Goal: Complete application form

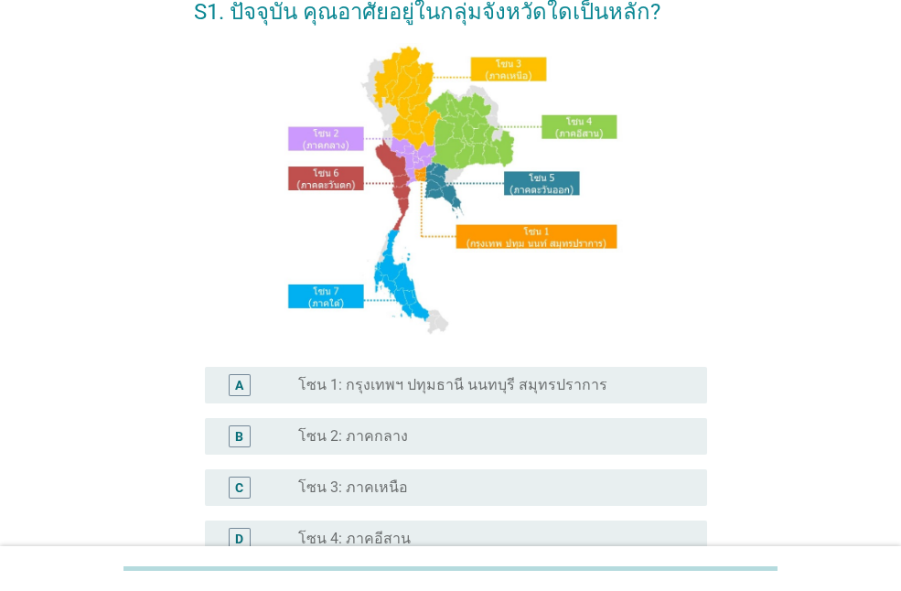
scroll to position [183, 0]
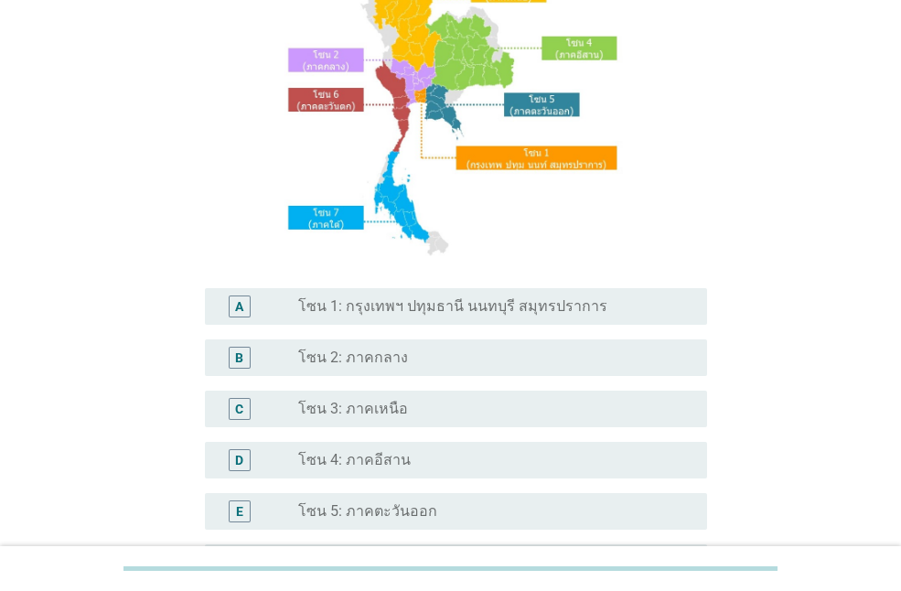
click at [403, 304] on label "โซน 1: กรุงเทพฯ ปทุมธานี นนทบุรี สมุทรปราการ" at bounding box center [452, 306] width 309 height 18
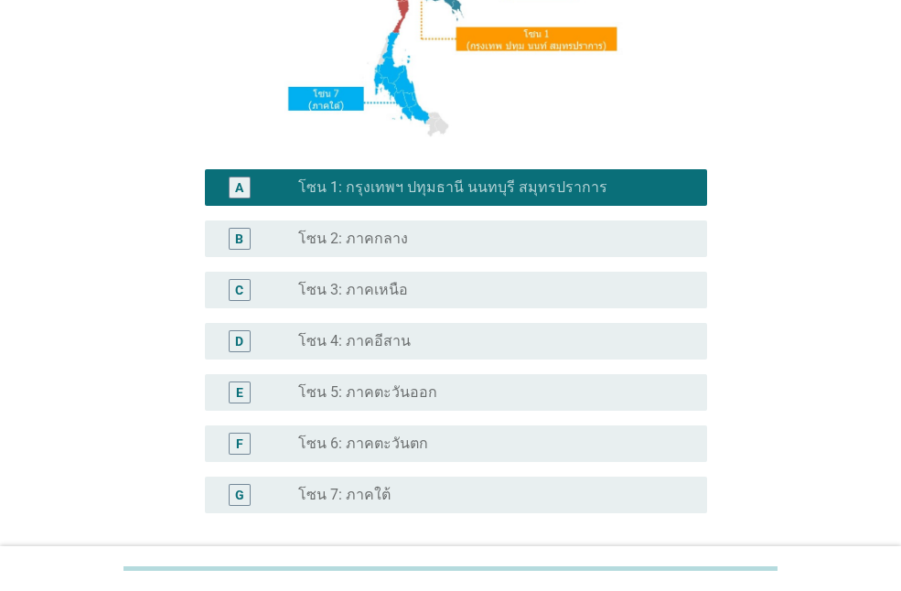
scroll to position [460, 0]
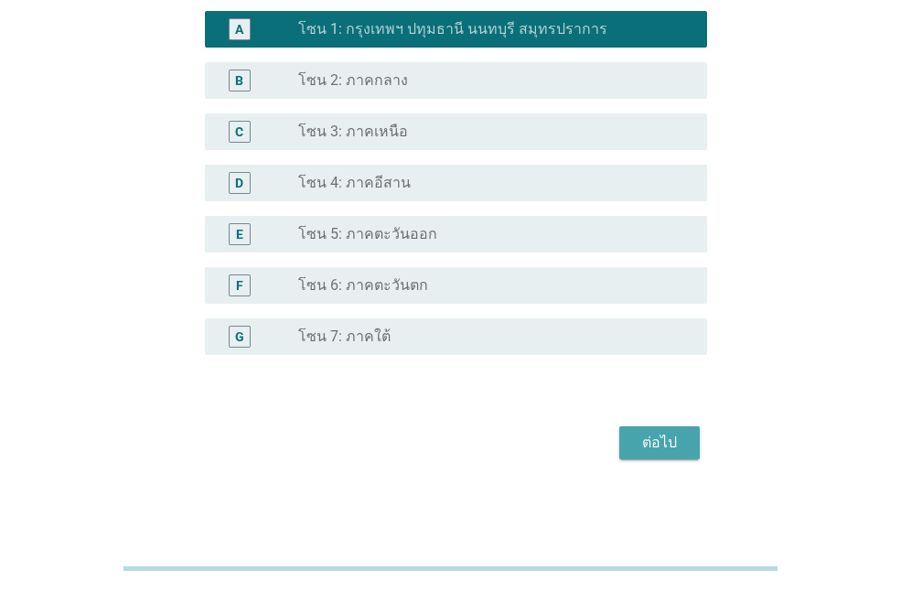
click at [660, 442] on div "ต่อไป" at bounding box center [659, 443] width 51 height 22
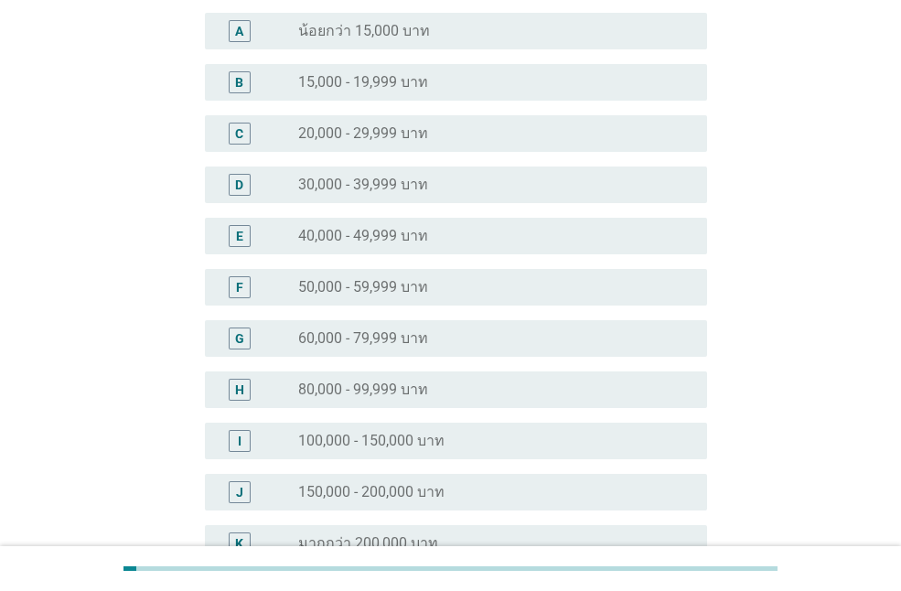
scroll to position [183, 0]
click at [454, 333] on div "radio_button_unchecked 60,000 - 79,999 บาท" at bounding box center [488, 337] width 380 height 18
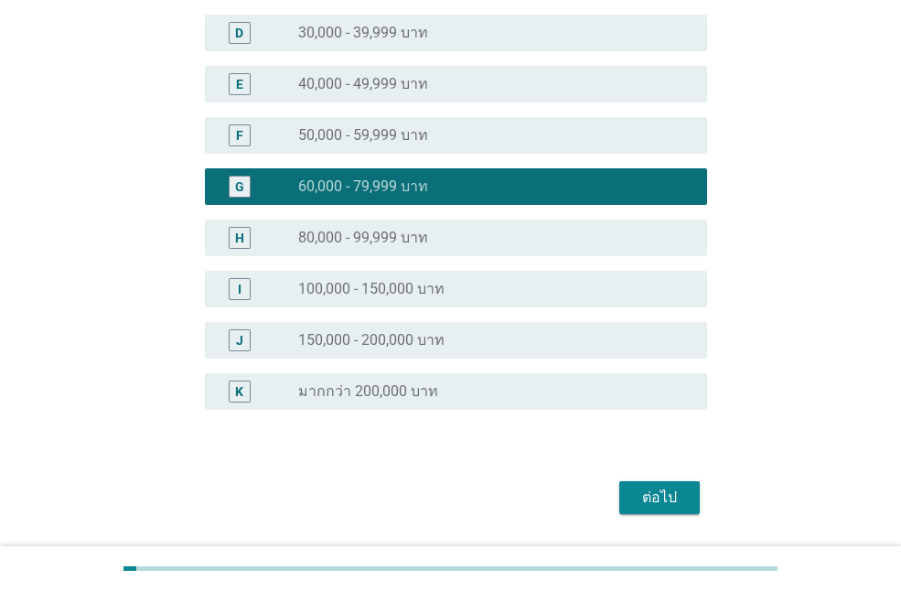
scroll to position [366, 0]
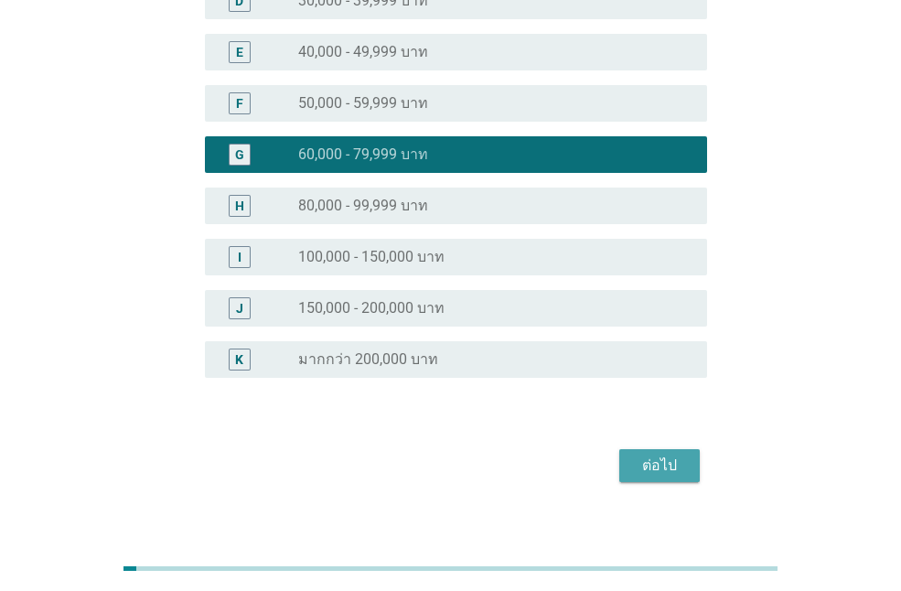
click at [658, 457] on div "ต่อไป" at bounding box center [659, 465] width 51 height 22
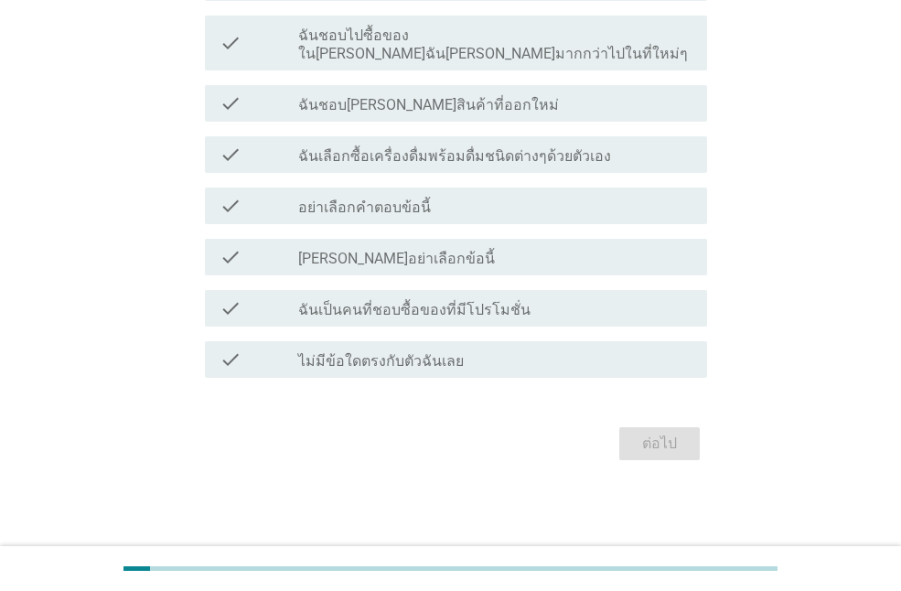
scroll to position [0, 0]
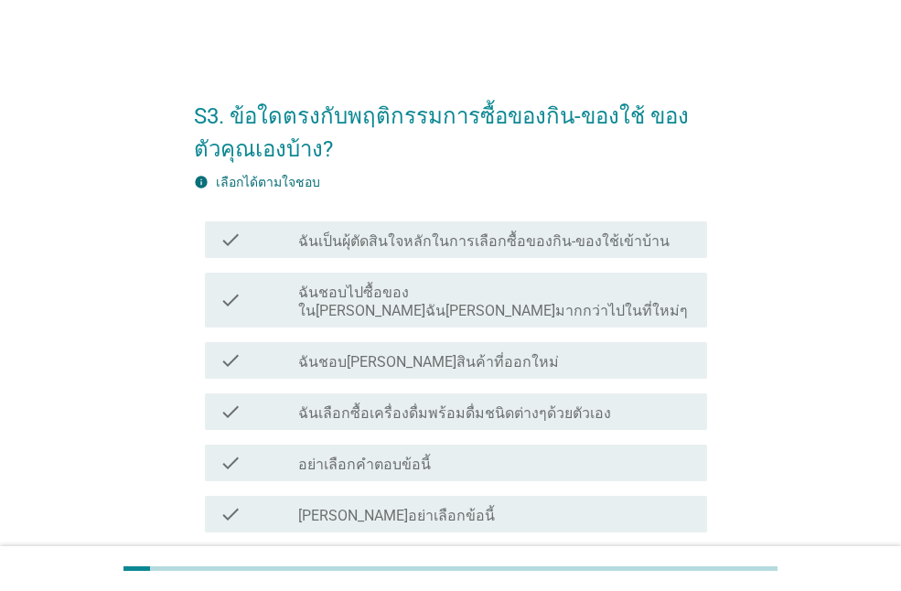
click at [431, 230] on div "check_box_outline_blank ฉันเป็นผุ้ตัดสินใจหลักในการเลือกซื้อของกิน-ของใช้เข้าบ้…" at bounding box center [495, 240] width 394 height 22
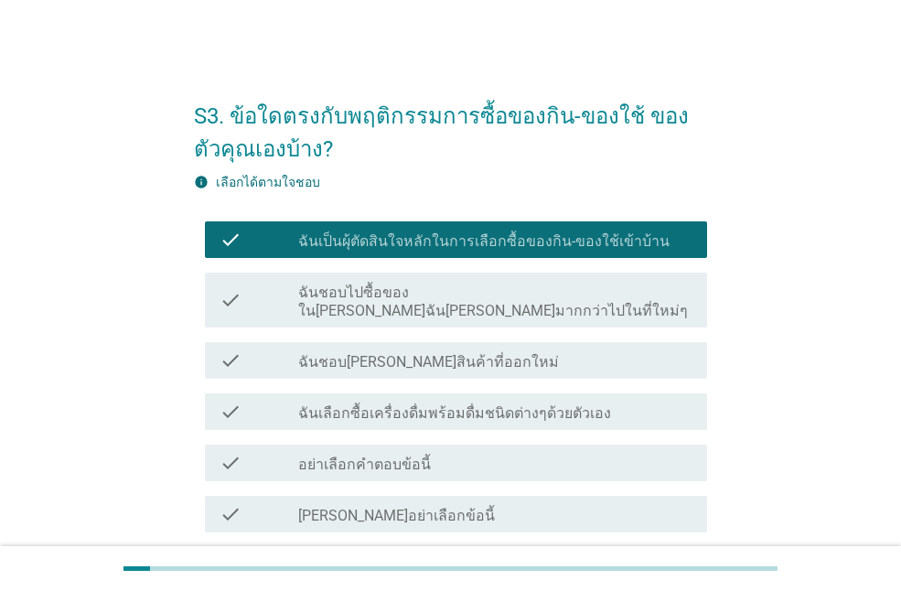
click at [423, 404] on label "ฉันเลือกซื้อเครื่องดื่มพร้อมดื่มชนิดต่างๆด้วยตัวเอง" at bounding box center [454, 413] width 313 height 18
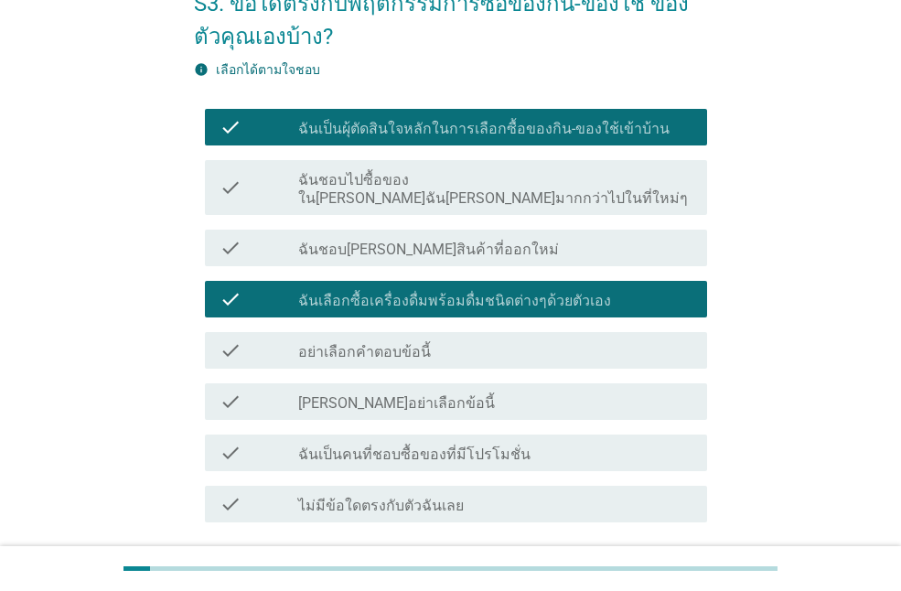
scroll to position [239, 0]
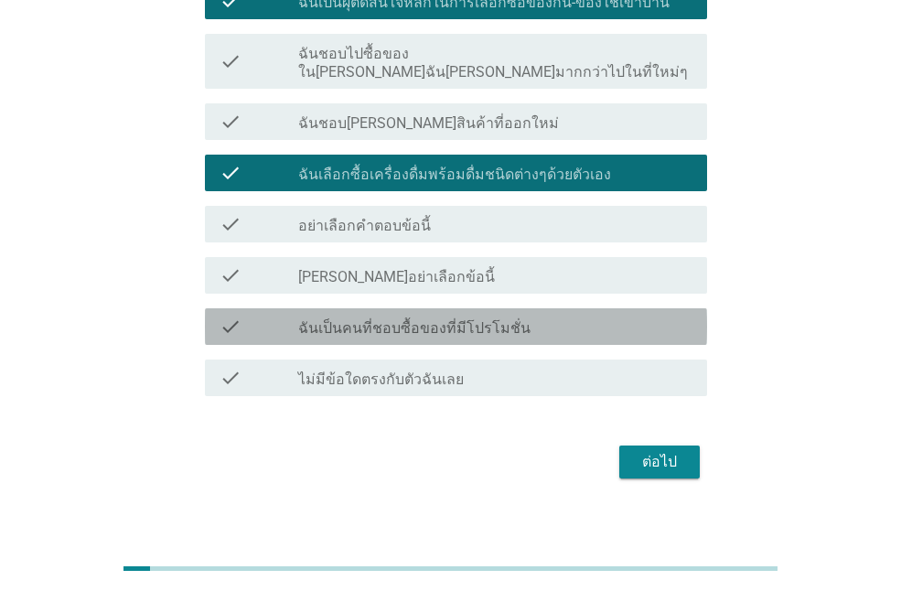
click at [565, 315] on div "check_box_outline_blank ฉันเป็นคนที่ชอบซื้อของที่มีโปรโมชั่น" at bounding box center [495, 326] width 394 height 22
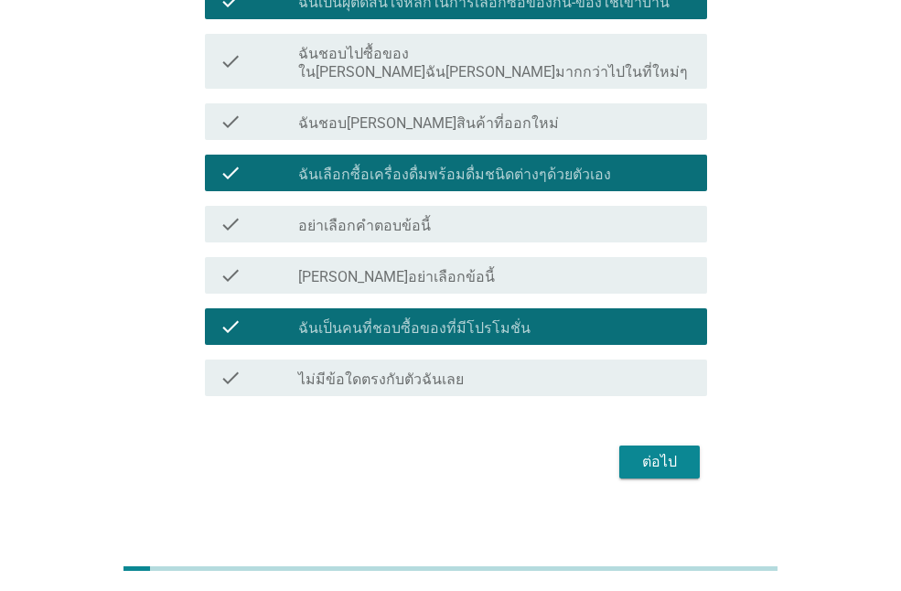
click at [653, 455] on button "ต่อไป" at bounding box center [659, 461] width 80 height 33
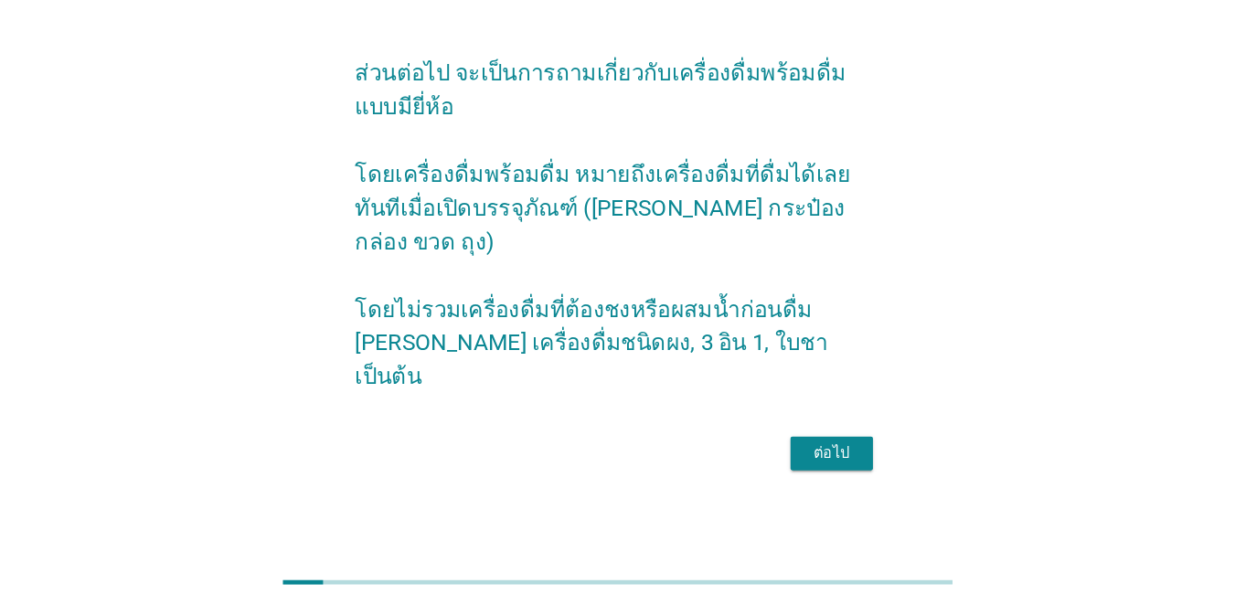
scroll to position [0, 0]
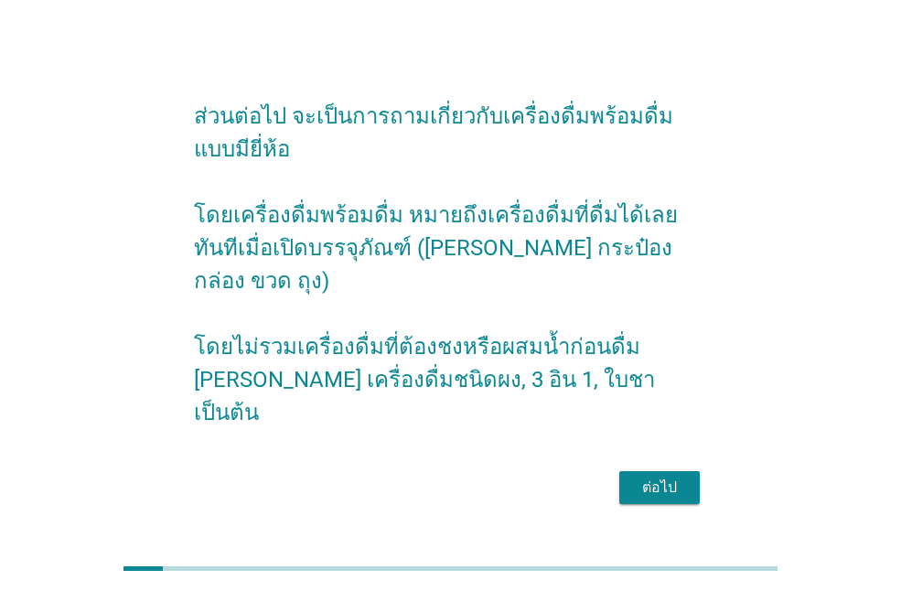
click at [660, 476] on div "ต่อไป" at bounding box center [659, 487] width 51 height 22
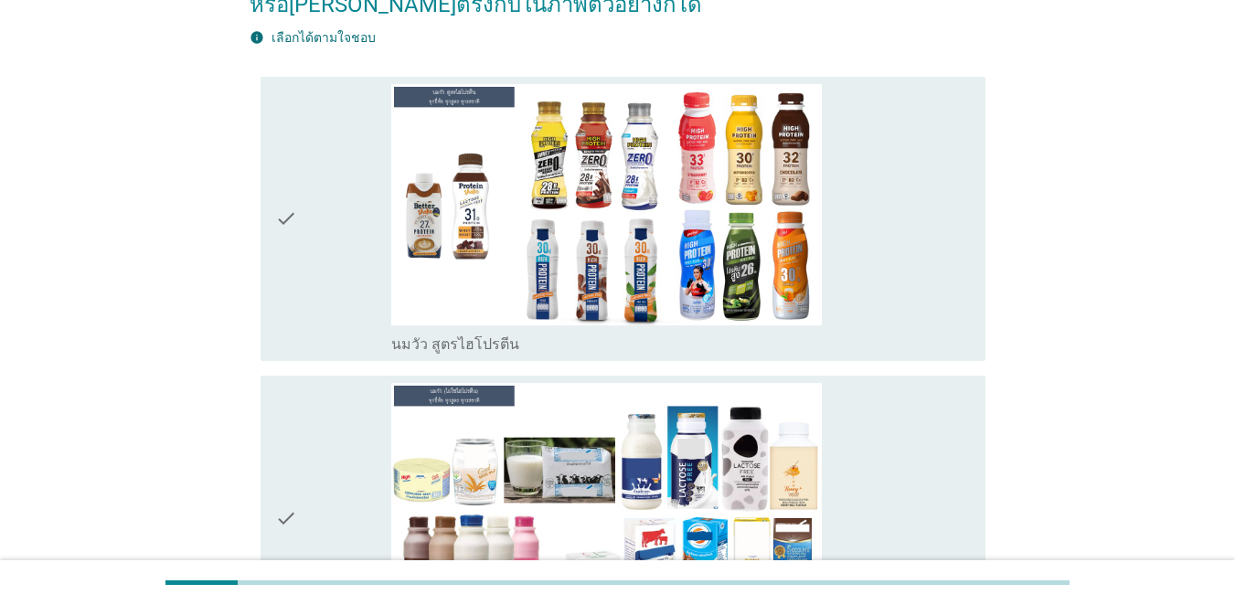
scroll to position [274, 0]
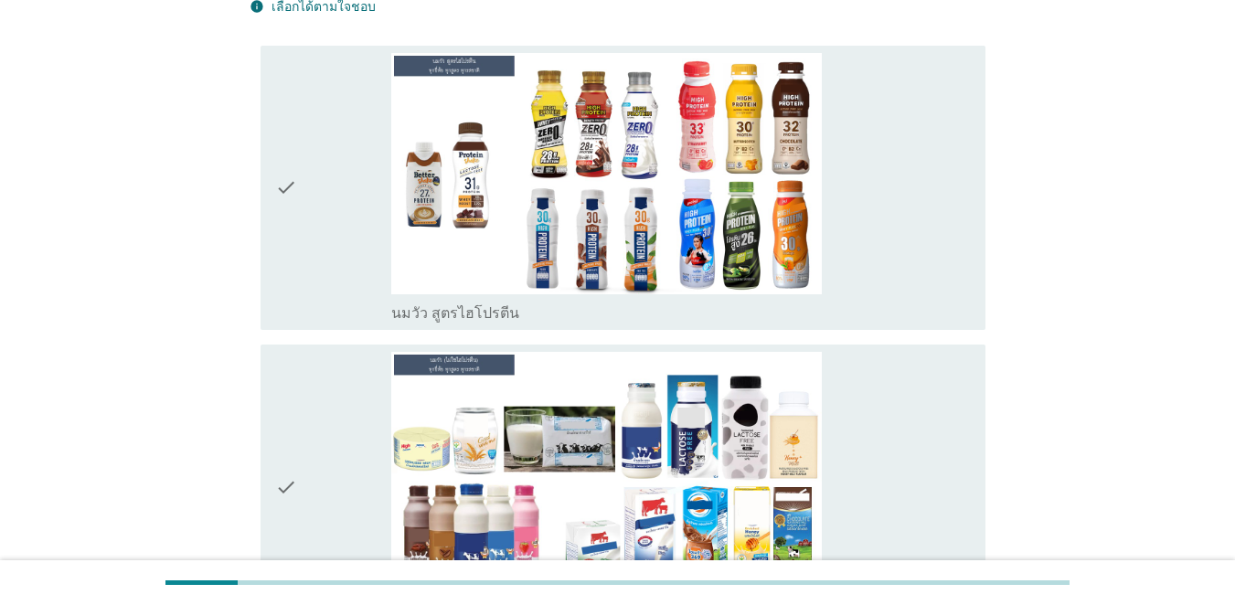
click at [298, 138] on div "check" at bounding box center [333, 188] width 116 height 271
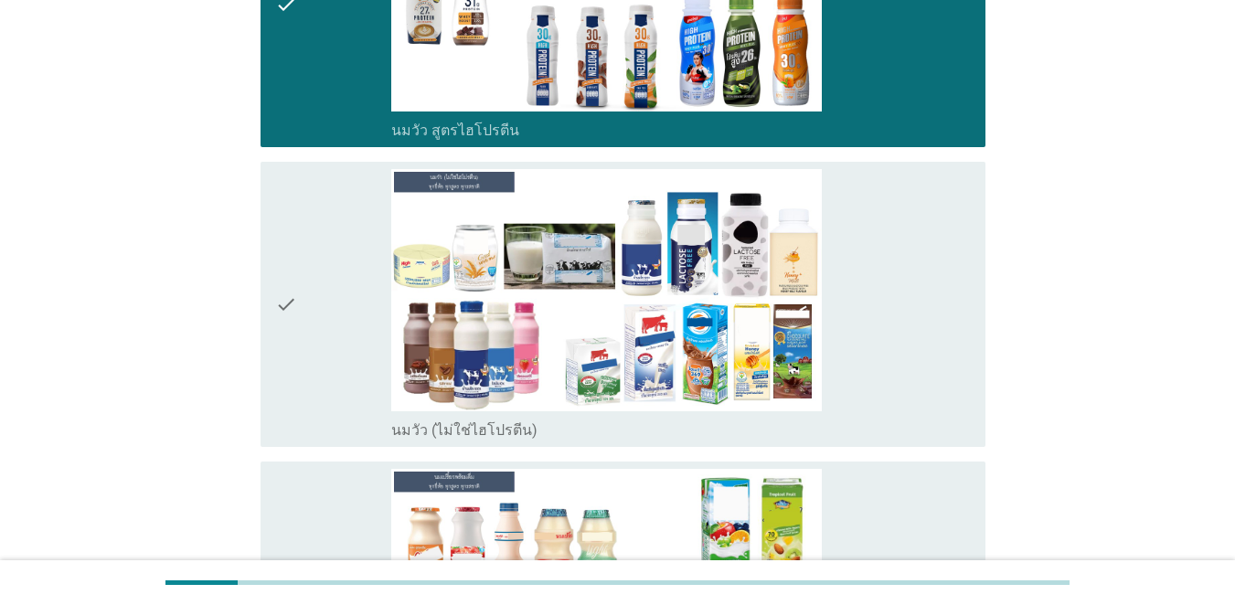
click at [326, 300] on div "check" at bounding box center [333, 304] width 116 height 271
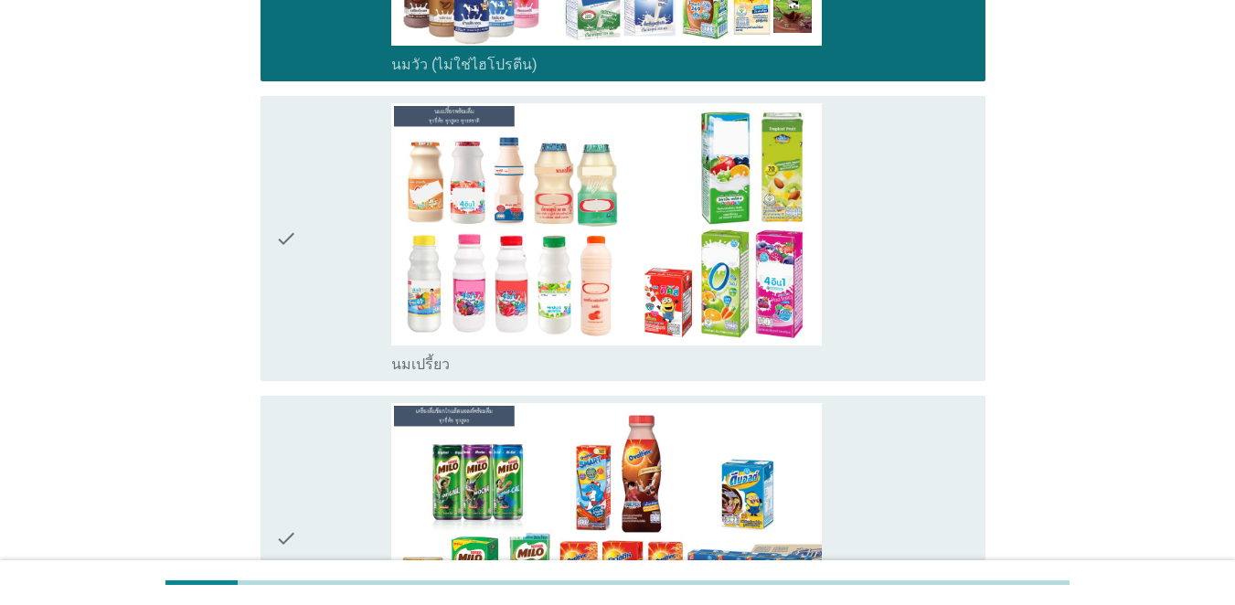
click at [334, 252] on div "check" at bounding box center [333, 238] width 116 height 271
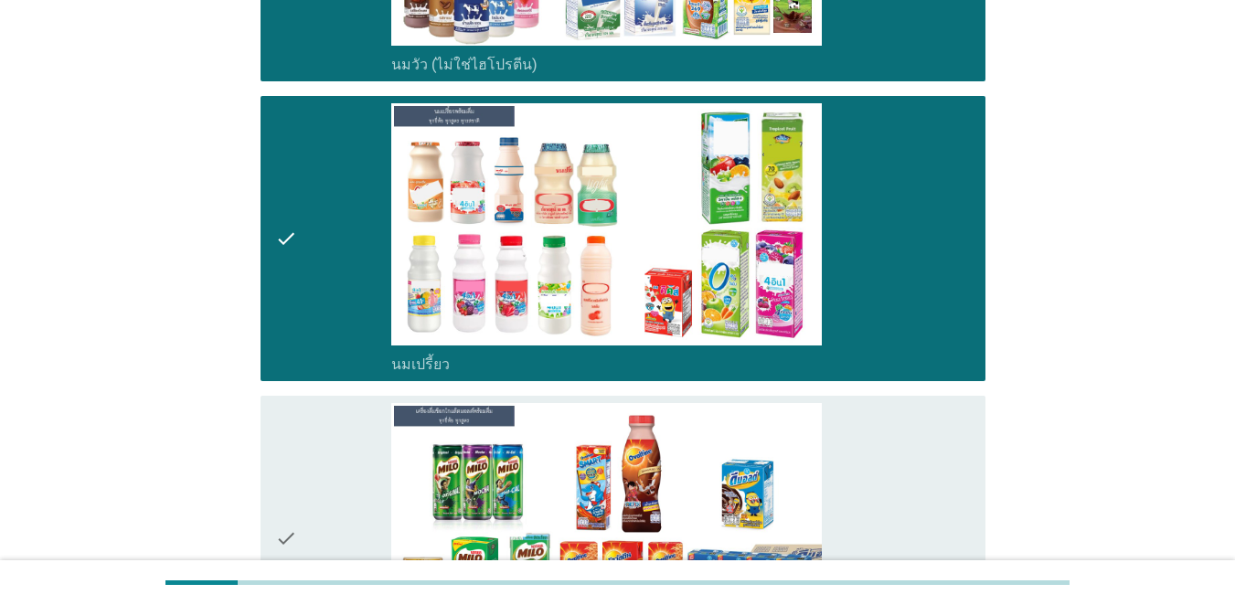
click at [342, 409] on div "check" at bounding box center [333, 538] width 116 height 271
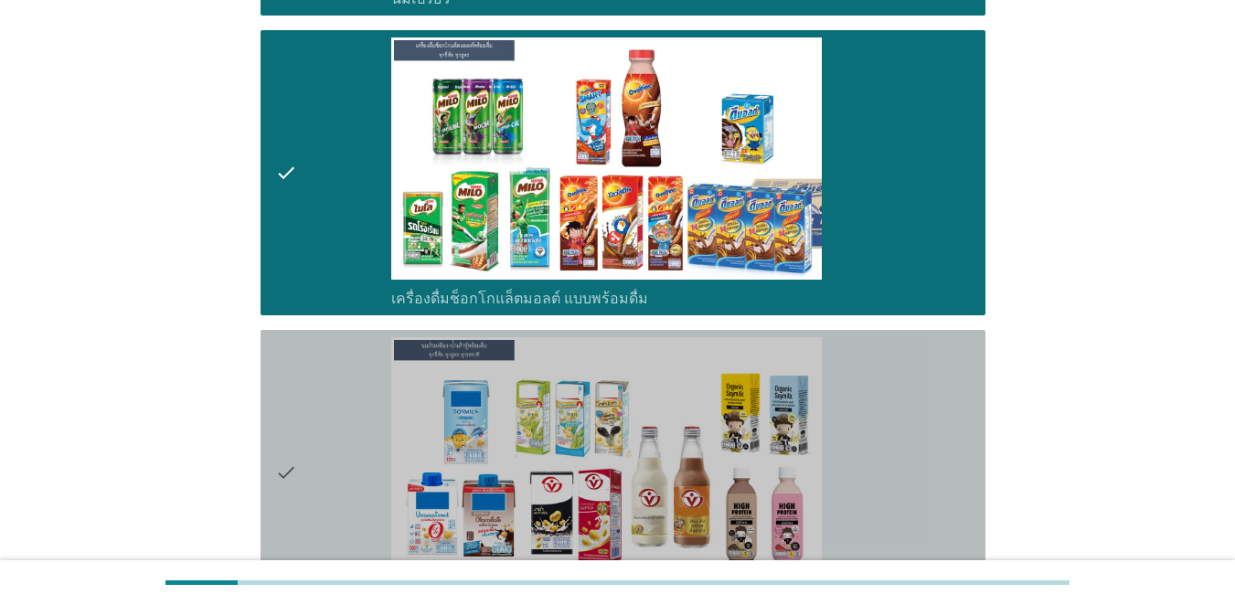
click at [360, 392] on div "check" at bounding box center [333, 472] width 116 height 271
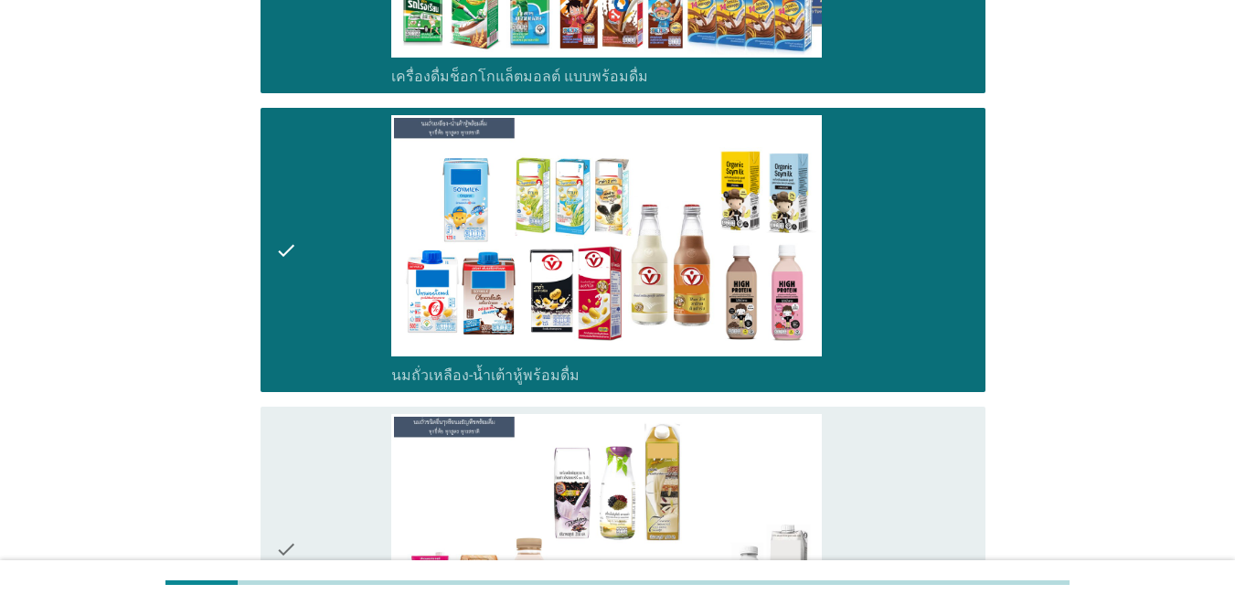
scroll to position [1646, 0]
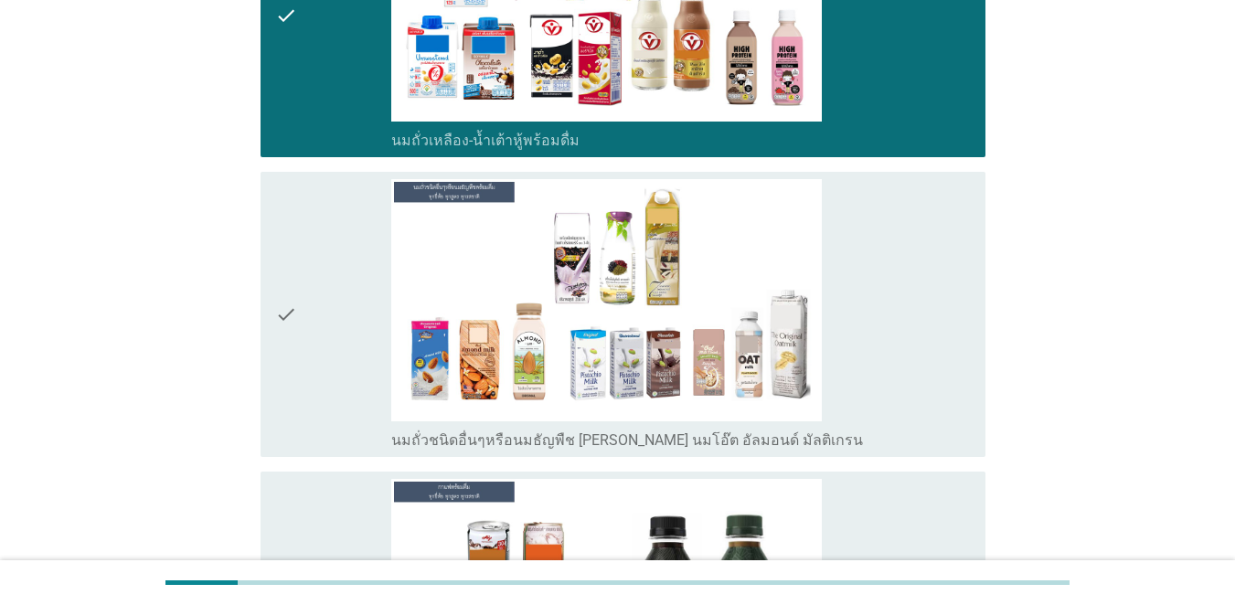
click at [381, 323] on div "check" at bounding box center [333, 314] width 116 height 271
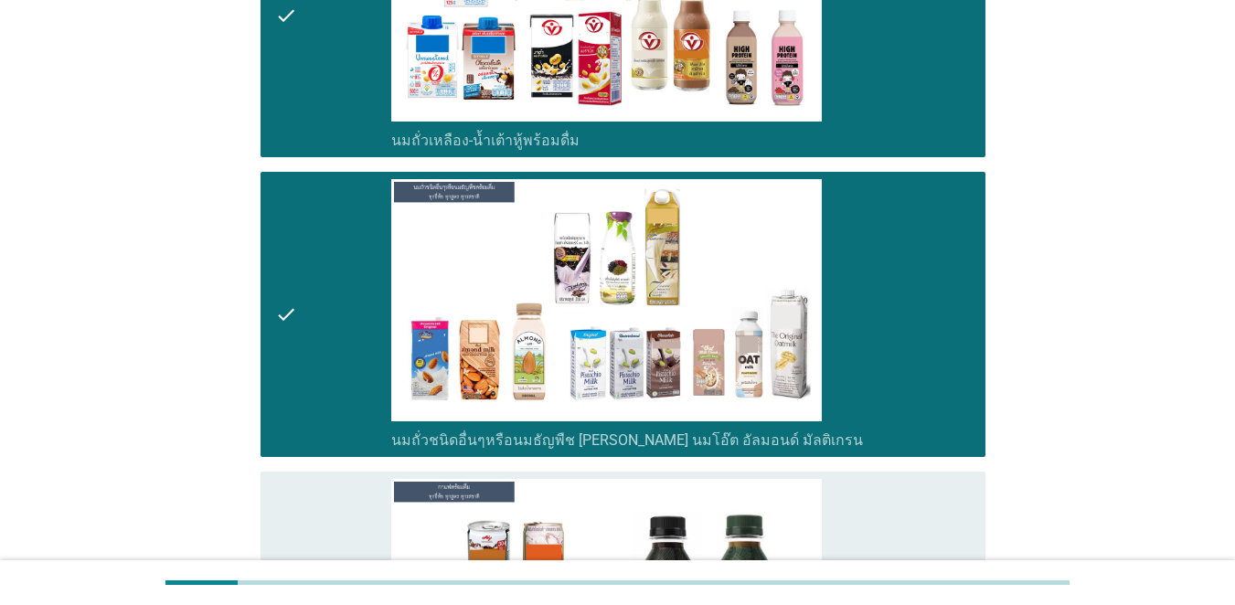
click at [386, 482] on div "check" at bounding box center [333, 614] width 116 height 271
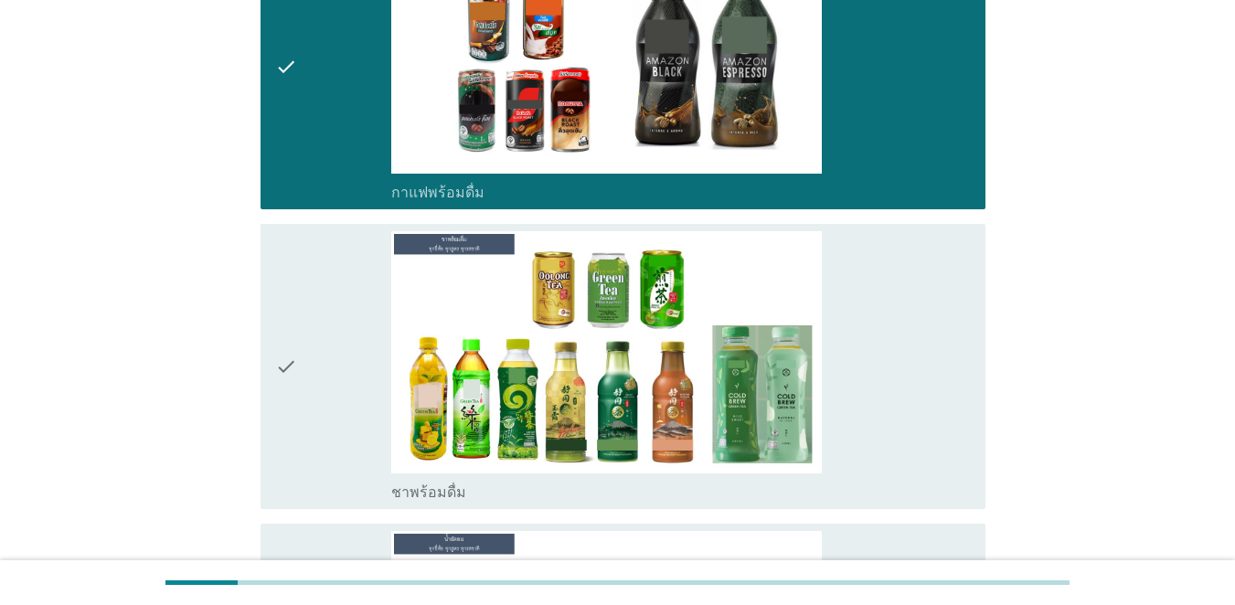
scroll to position [2195, 0]
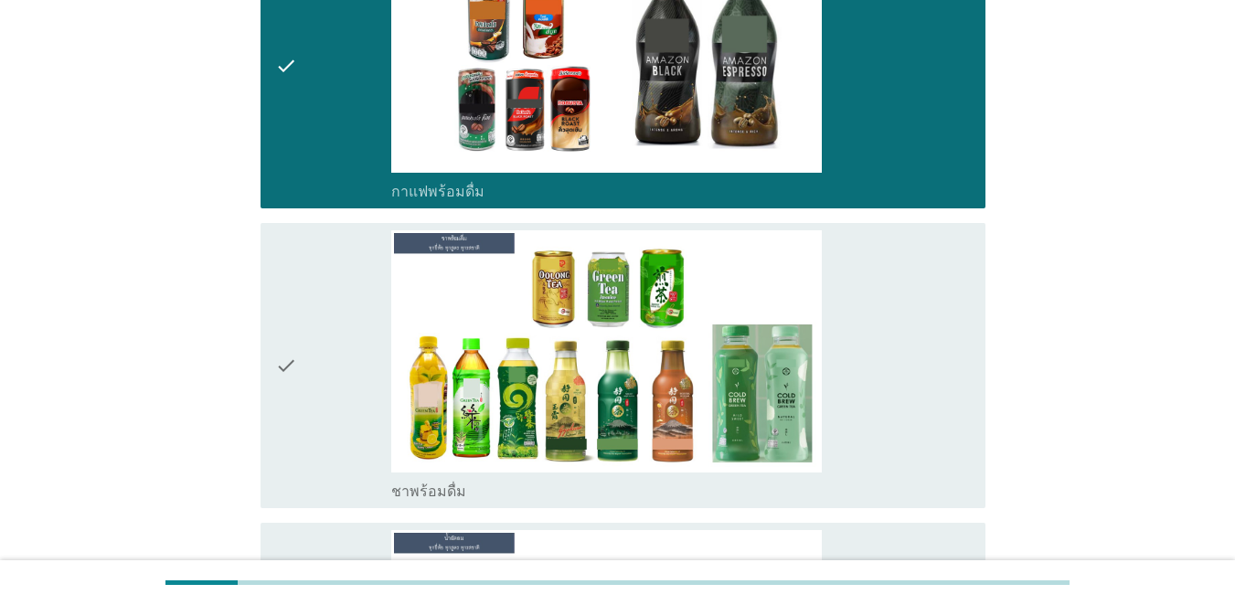
click at [351, 351] on div "check" at bounding box center [333, 365] width 116 height 271
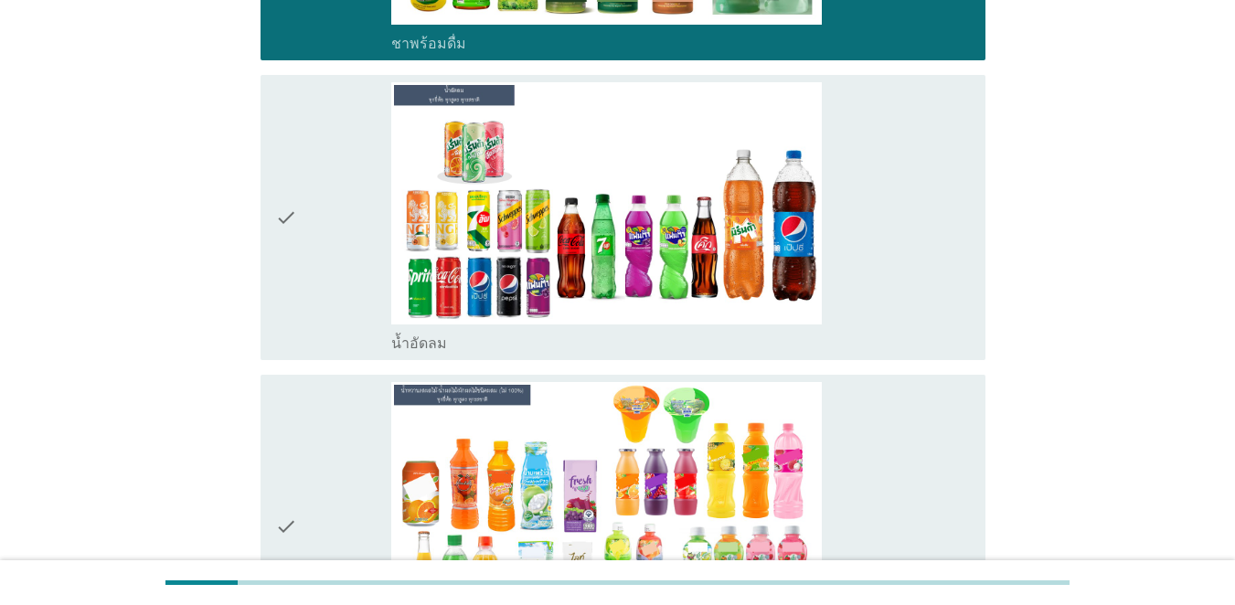
scroll to position [2652, 0]
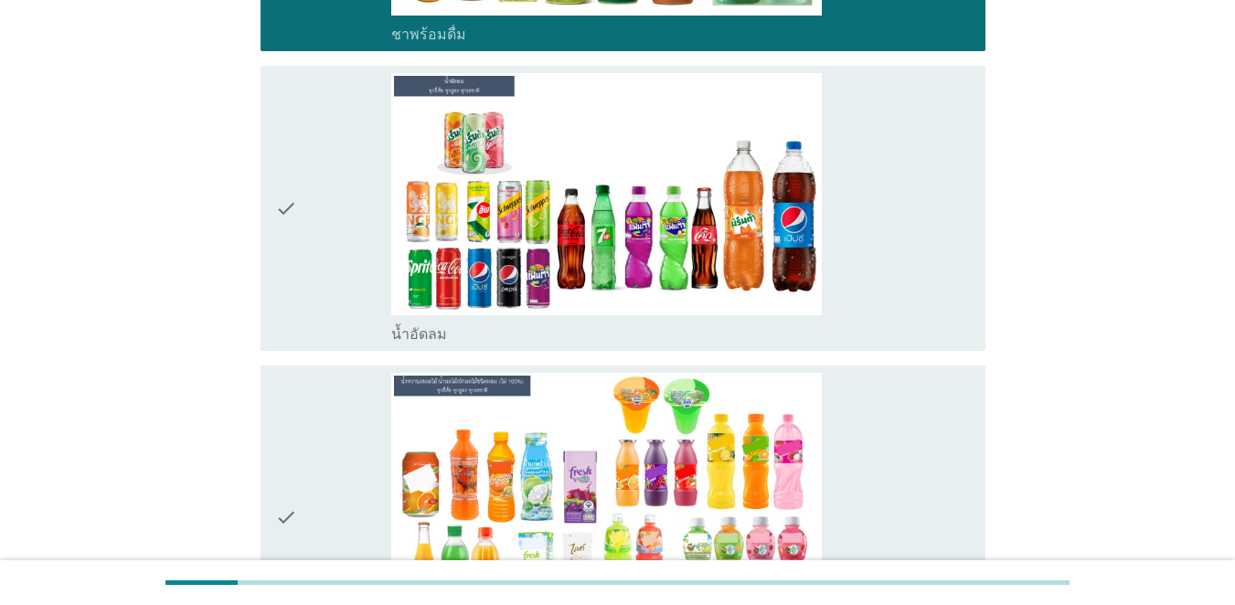
click at [350, 259] on div "check" at bounding box center [333, 208] width 116 height 271
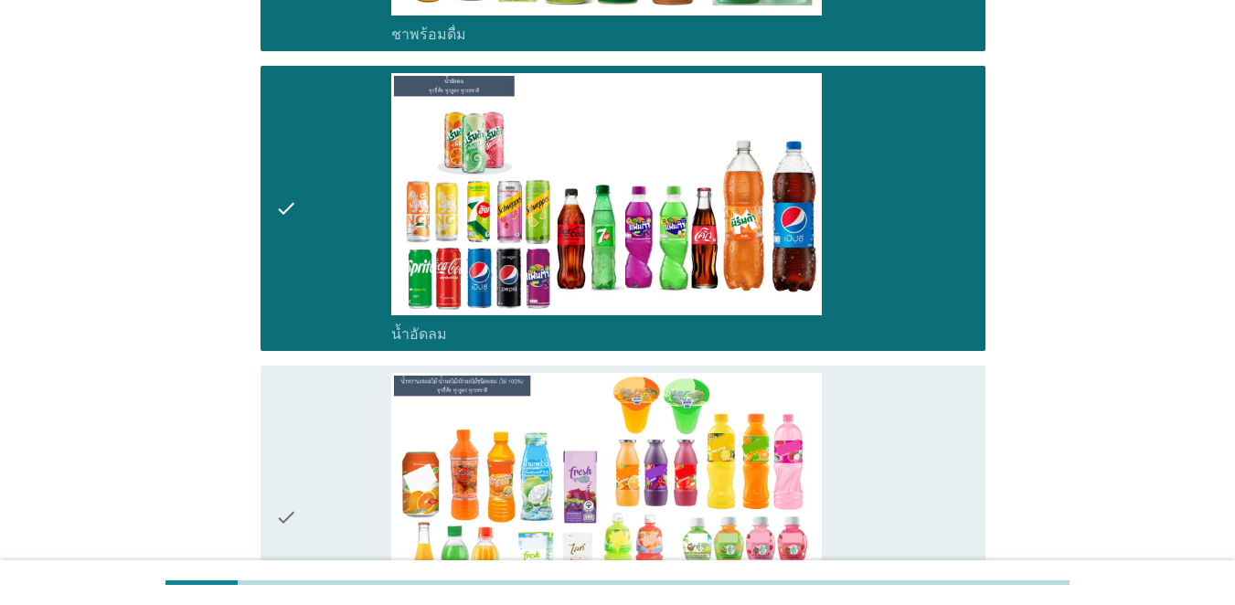
scroll to position [2926, 0]
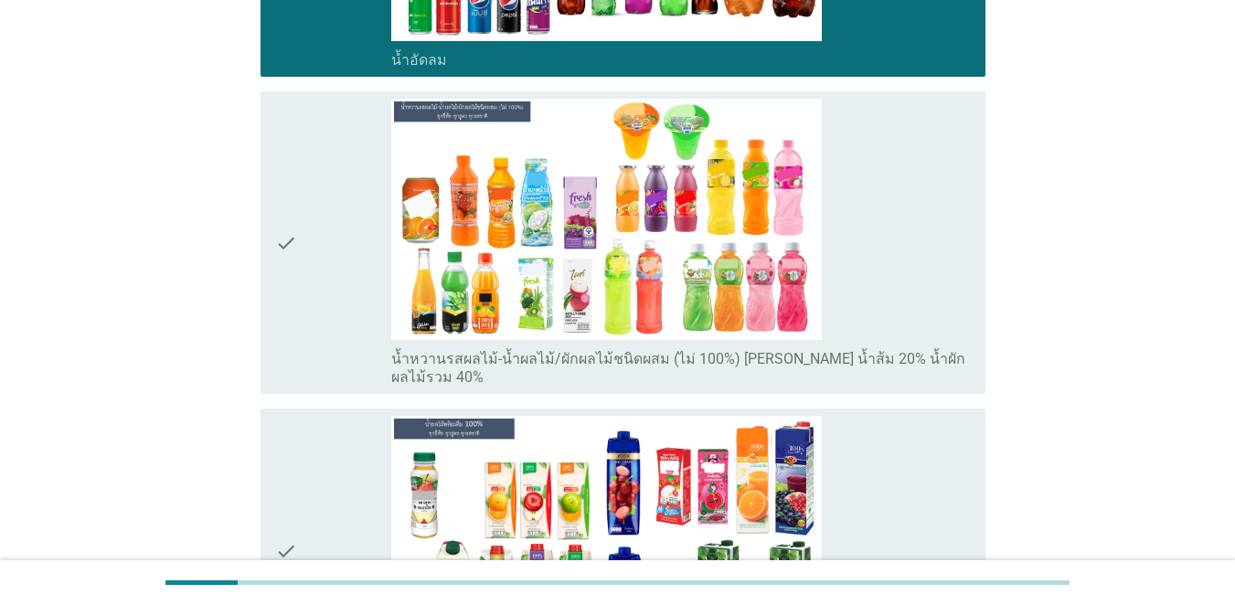
click at [331, 301] on div "check" at bounding box center [333, 243] width 116 height 289
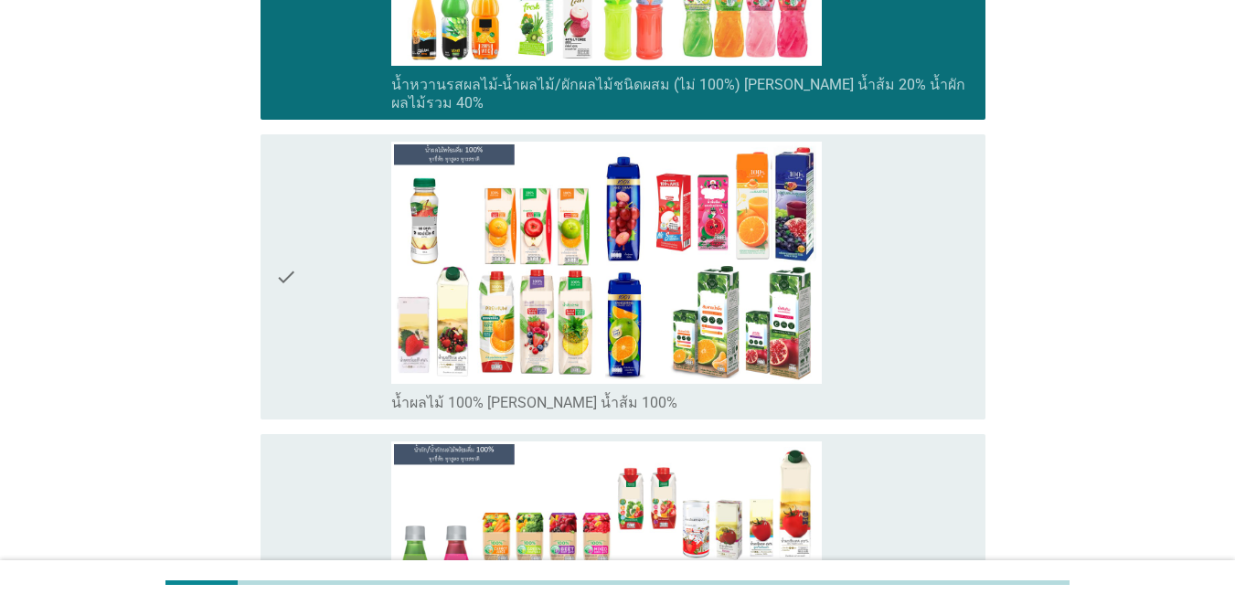
click at [335, 295] on div "check" at bounding box center [333, 277] width 116 height 271
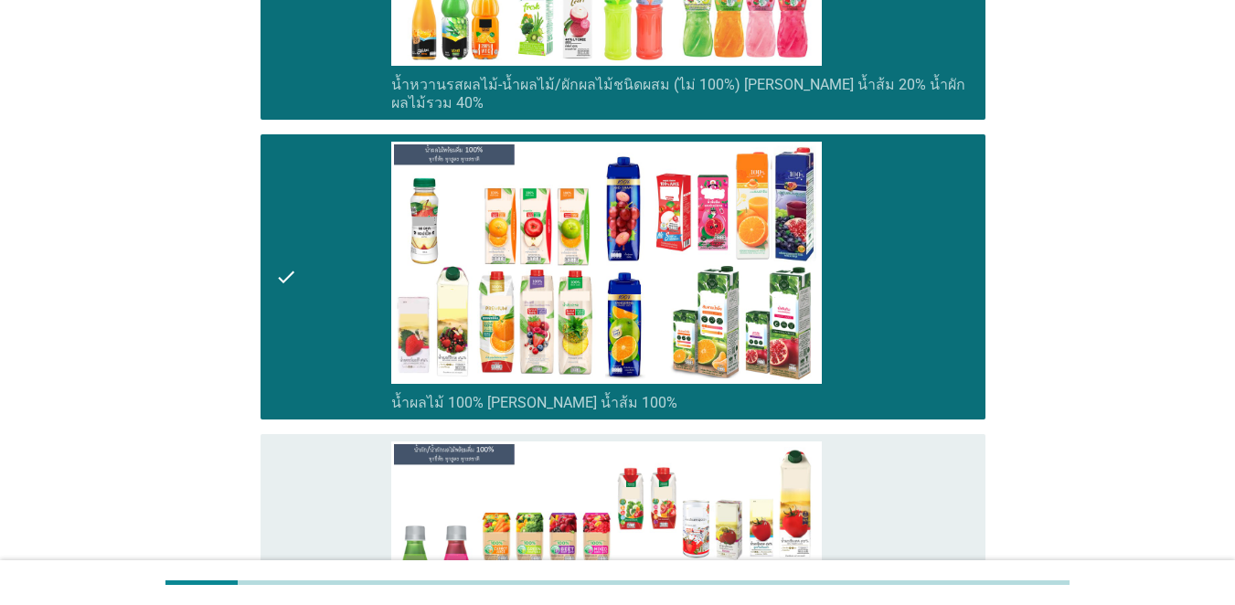
scroll to position [3475, 0]
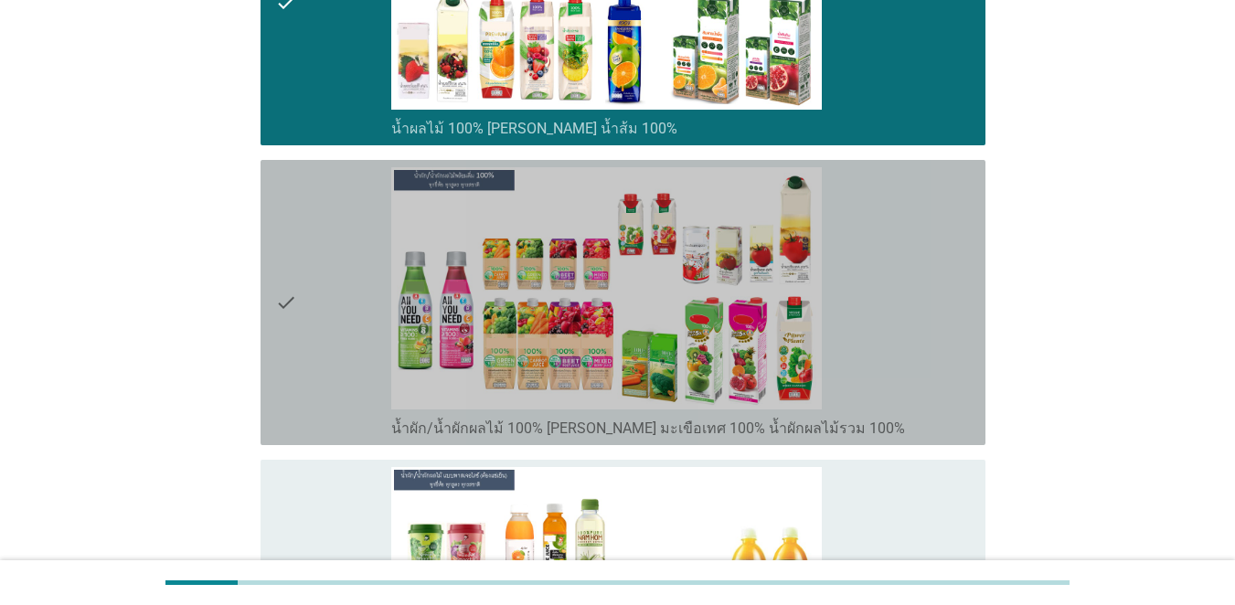
click at [338, 295] on div "check" at bounding box center [333, 302] width 116 height 271
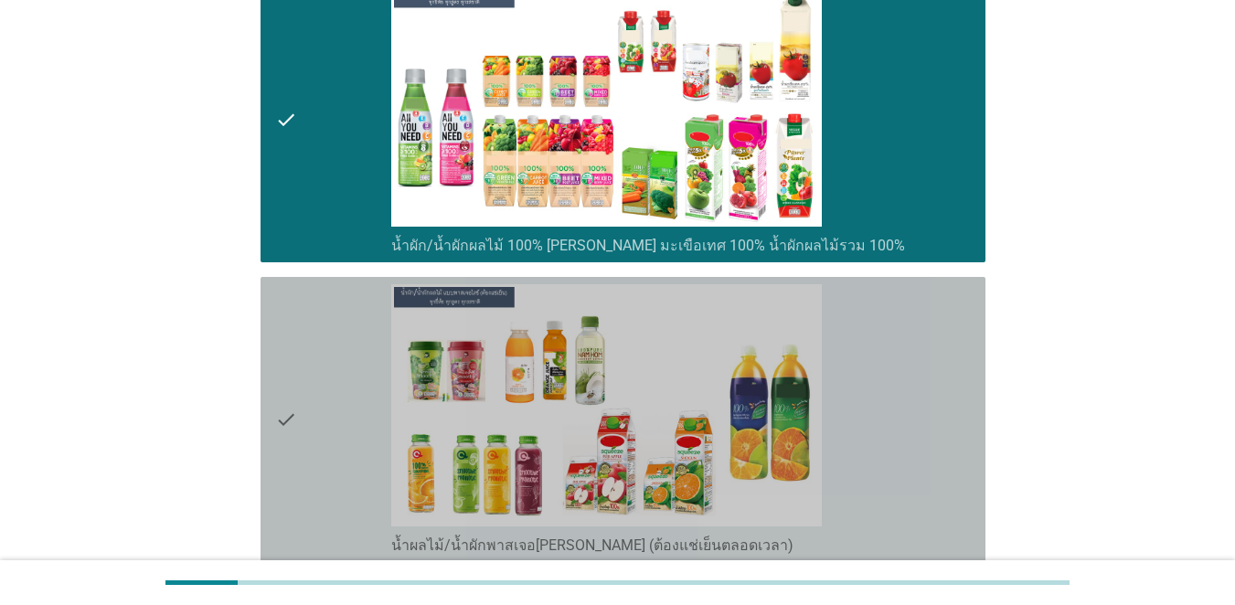
click at [348, 300] on div "check" at bounding box center [333, 419] width 116 height 271
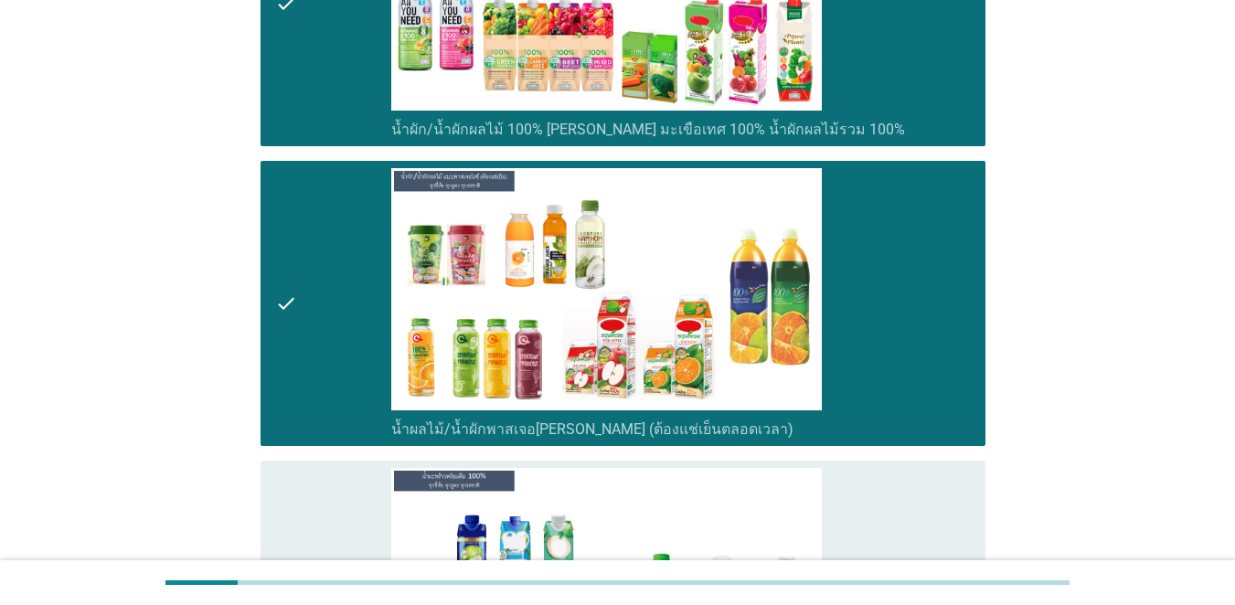
scroll to position [3932, 0]
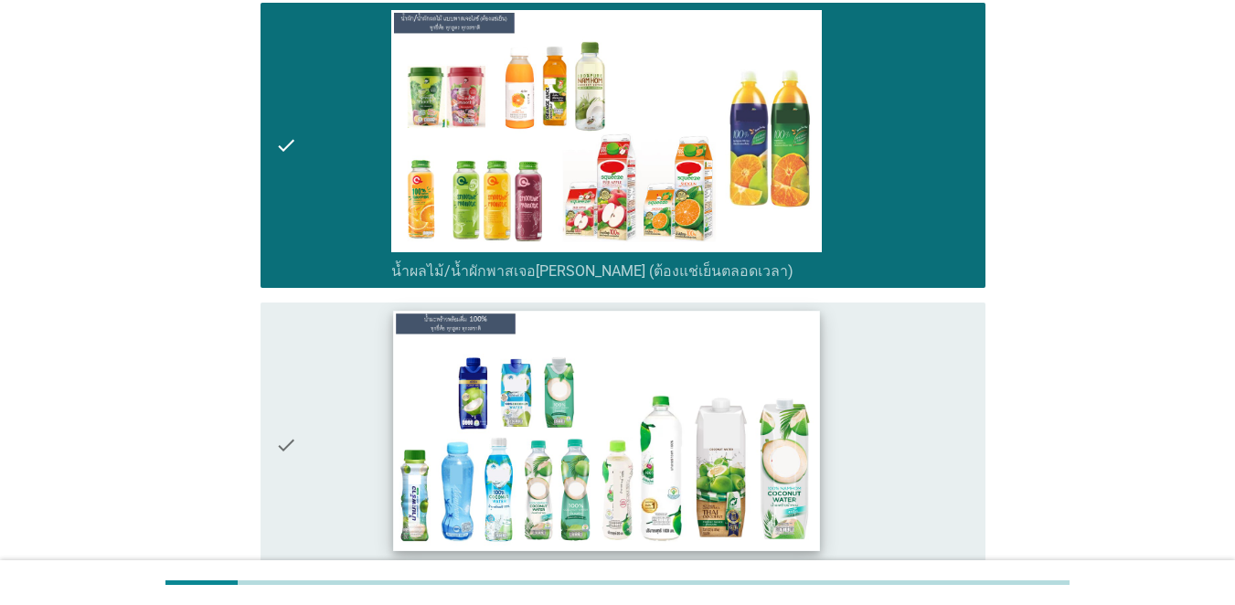
click at [395, 366] on img at bounding box center [606, 431] width 426 height 240
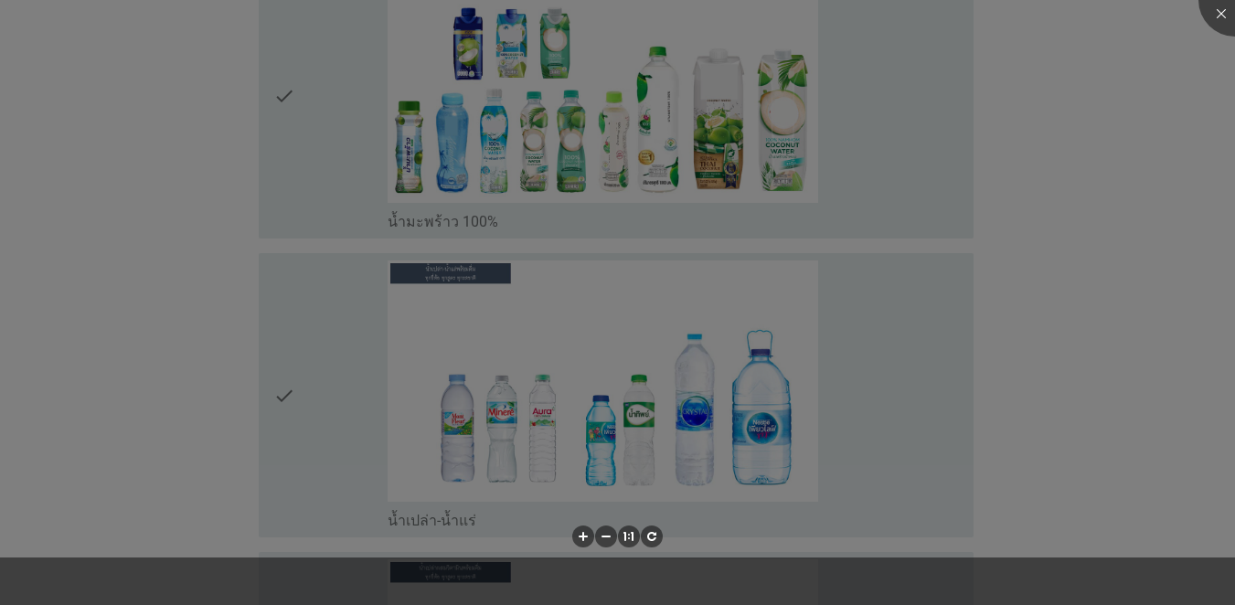
scroll to position [4298, 0]
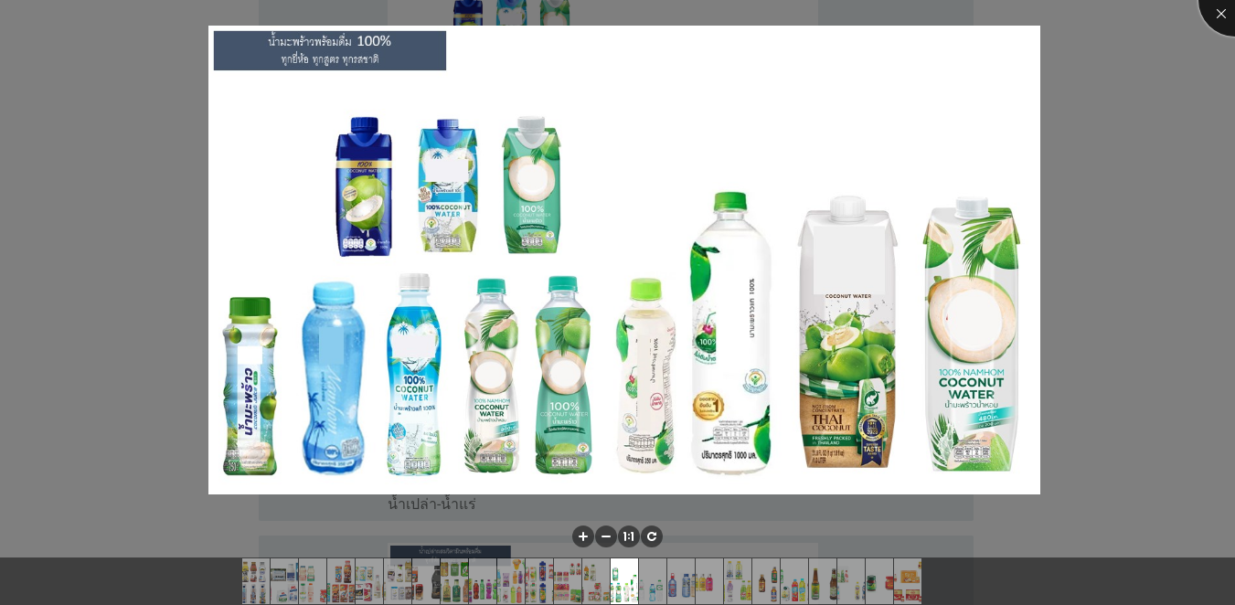
click at [900, 9] on div at bounding box center [1235, -1] width 73 height 73
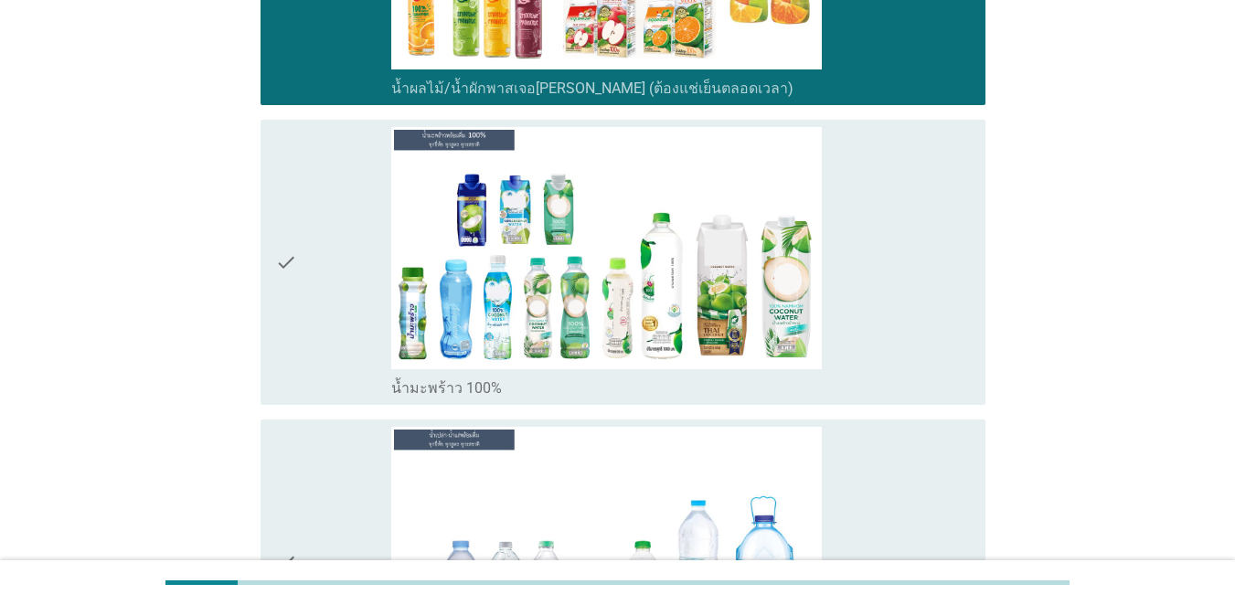
click at [336, 214] on div "check" at bounding box center [333, 262] width 116 height 271
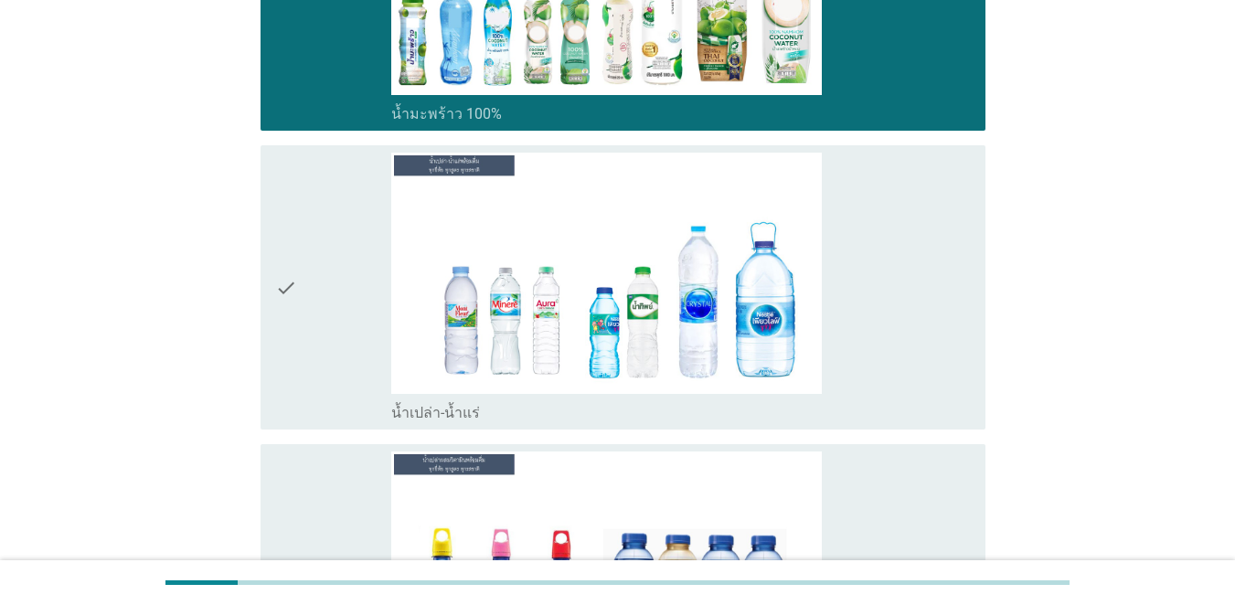
click at [314, 267] on div "check" at bounding box center [333, 288] width 116 height 271
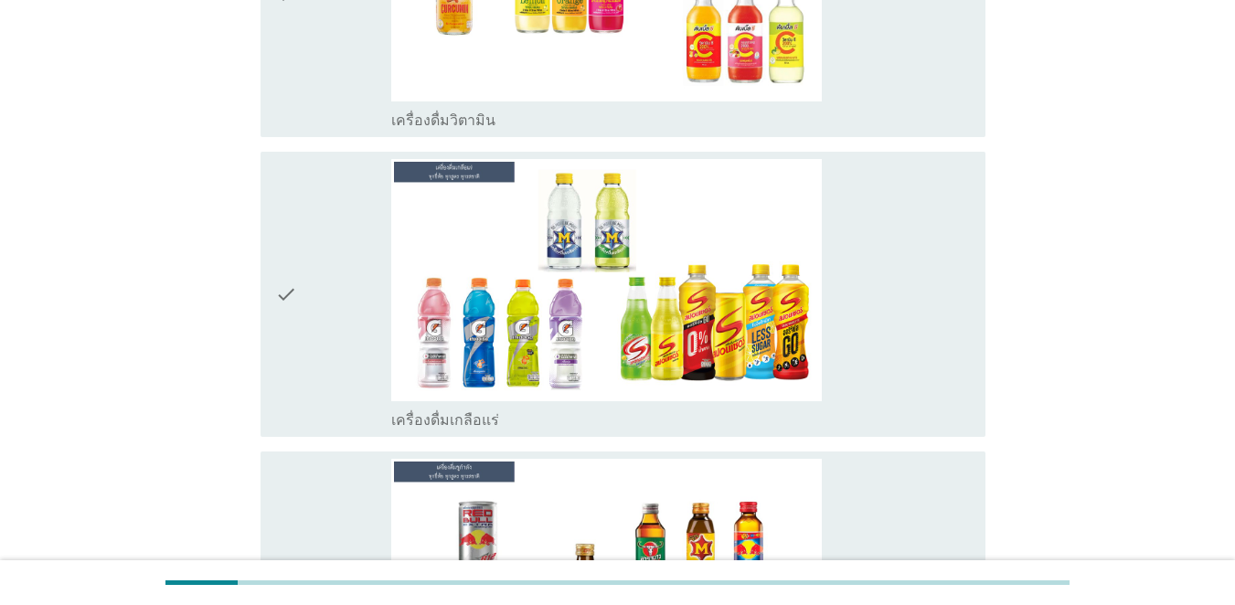
scroll to position [5304, 0]
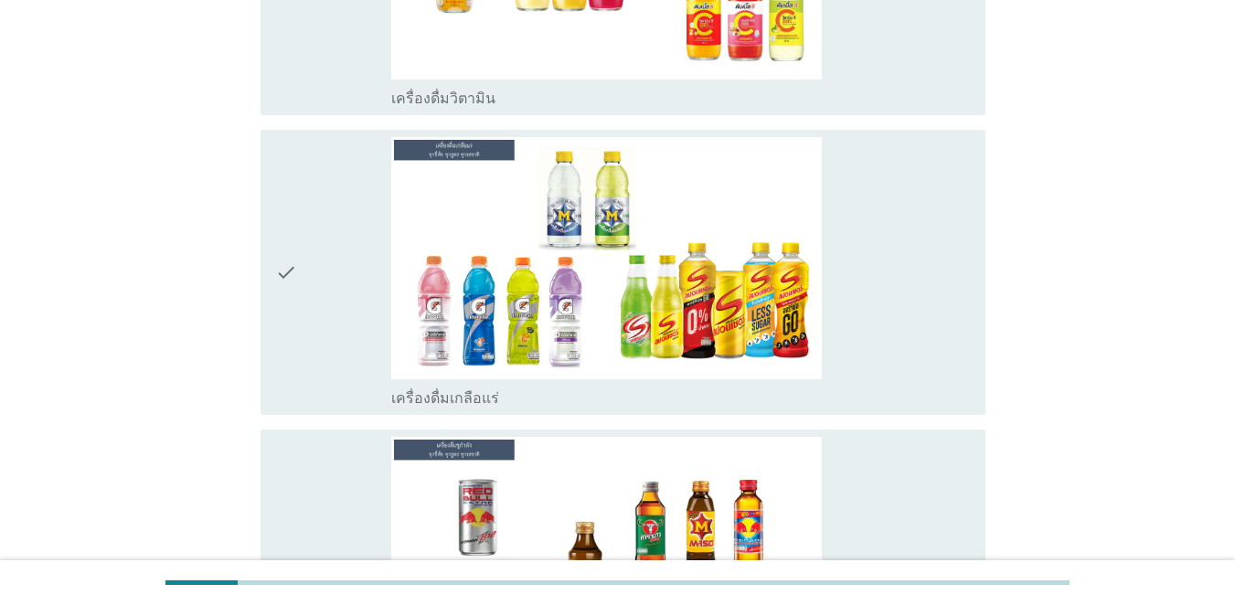
click at [324, 262] on div "check" at bounding box center [333, 272] width 116 height 271
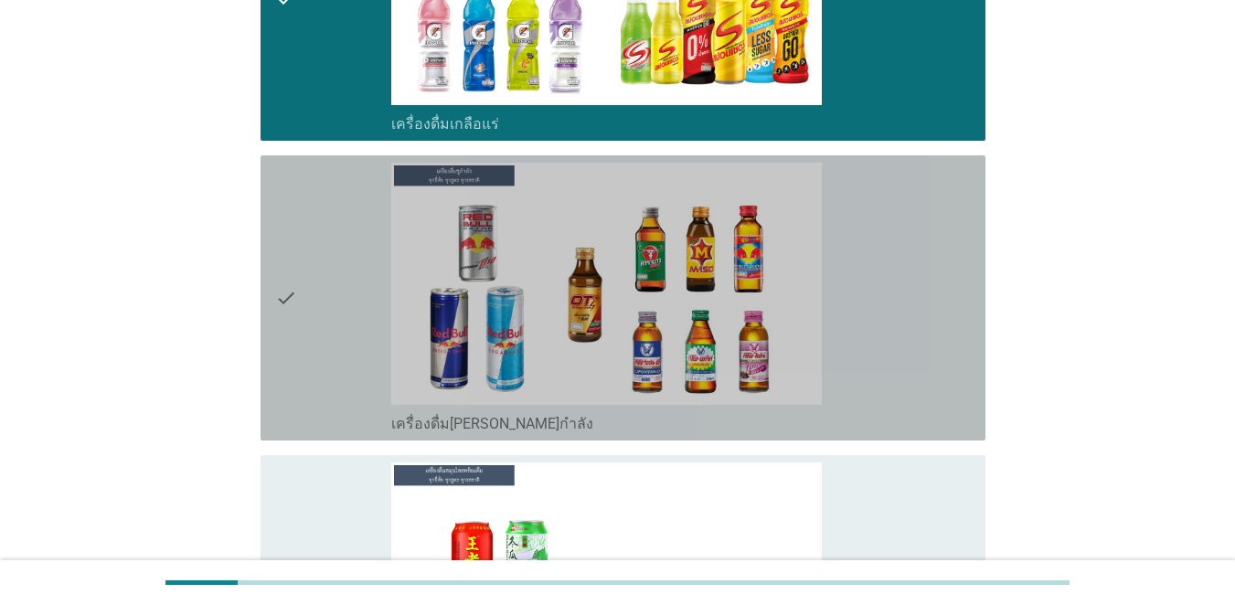
click at [326, 262] on div "check" at bounding box center [333, 298] width 116 height 271
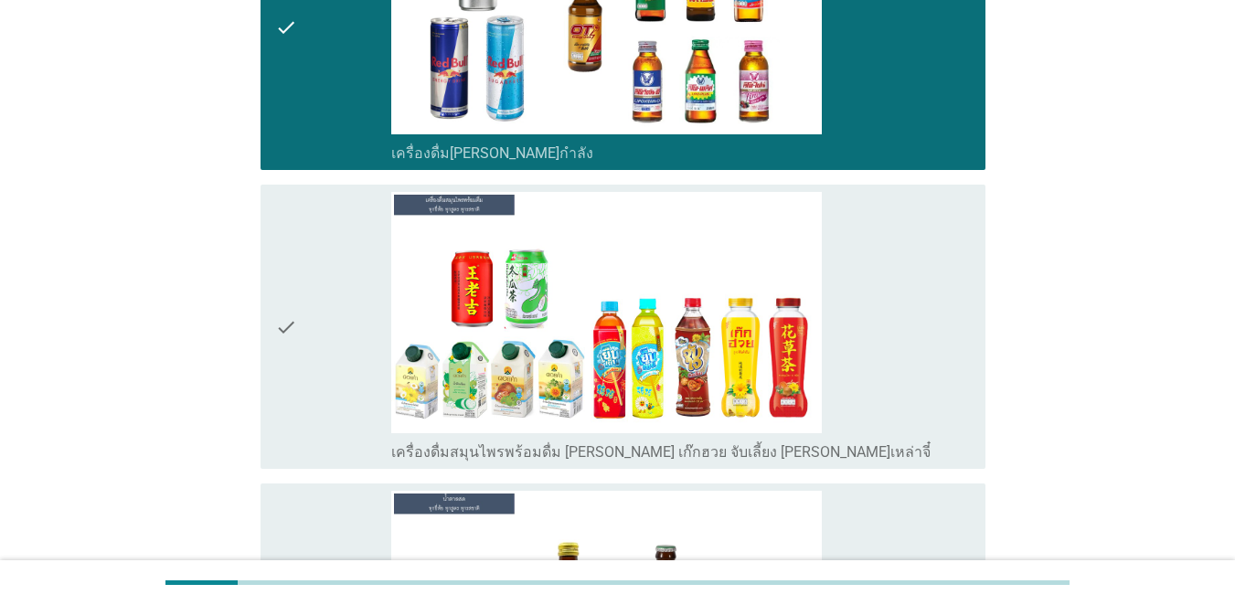
scroll to position [5853, 0]
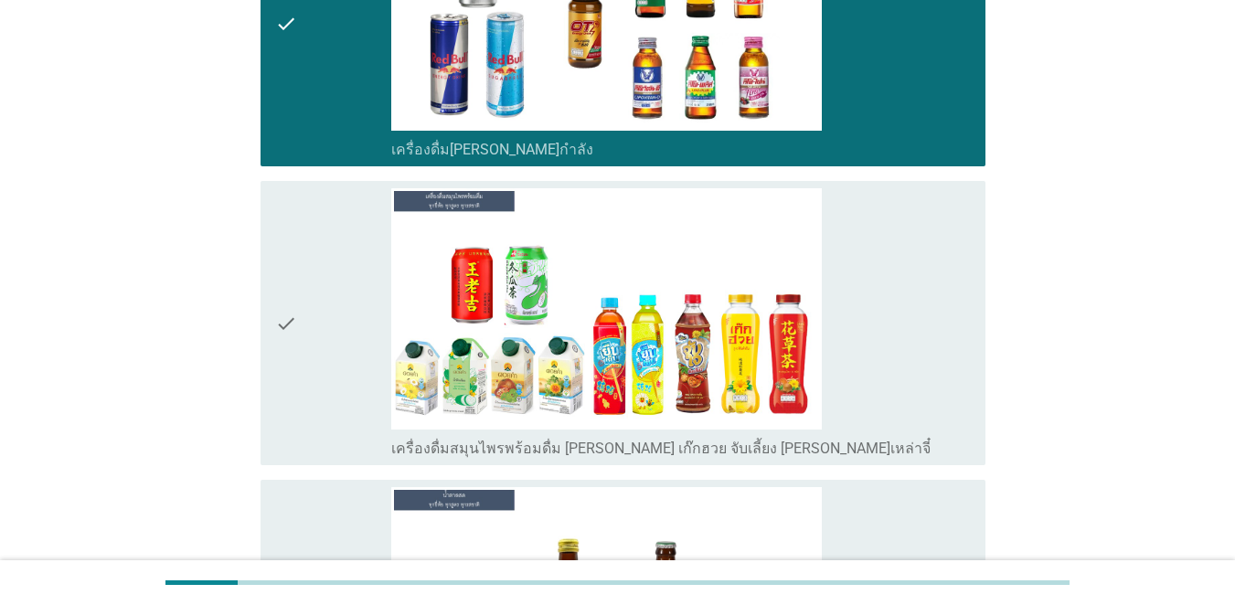
click at [335, 270] on div "check" at bounding box center [333, 323] width 116 height 271
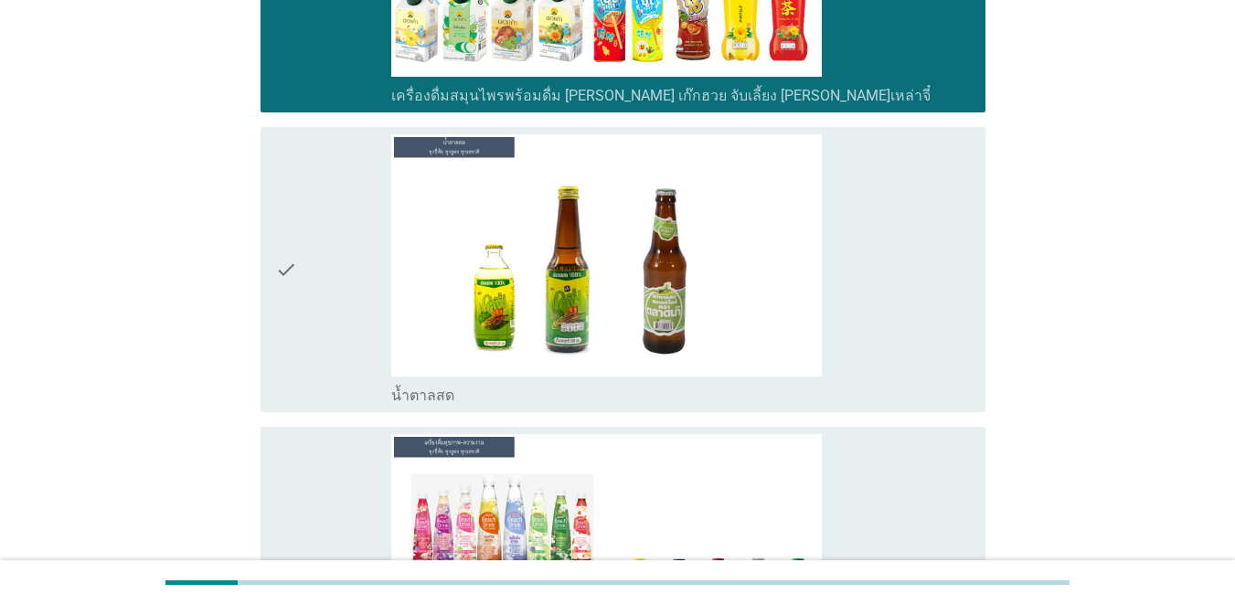
scroll to position [6218, 0]
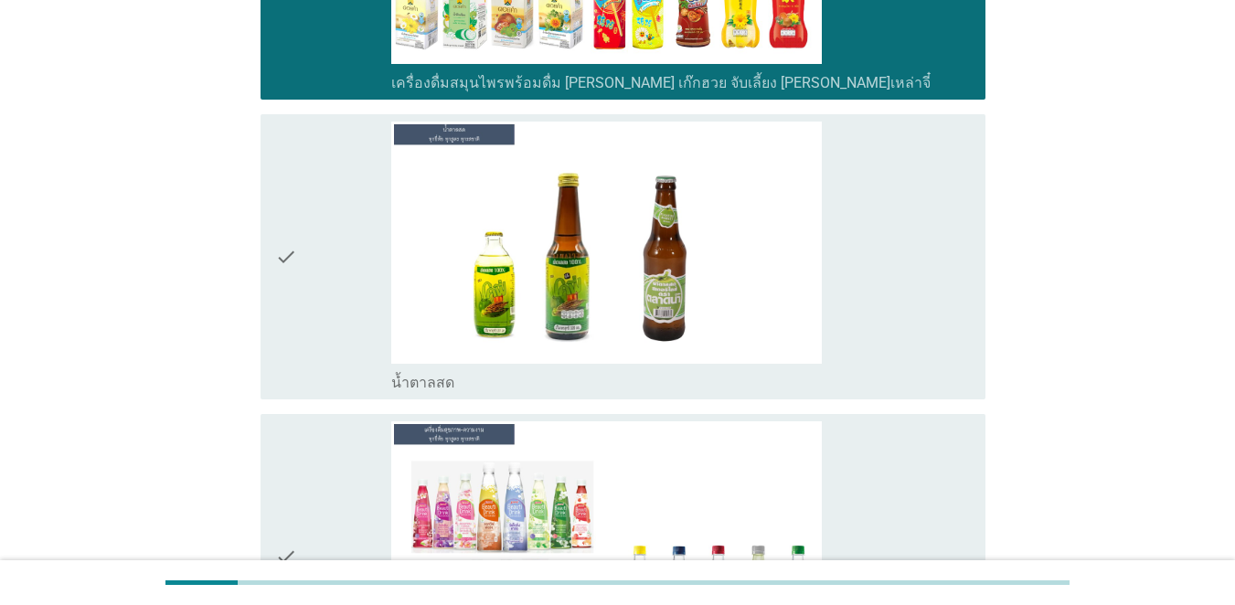
click at [336, 268] on div "check" at bounding box center [333, 257] width 116 height 271
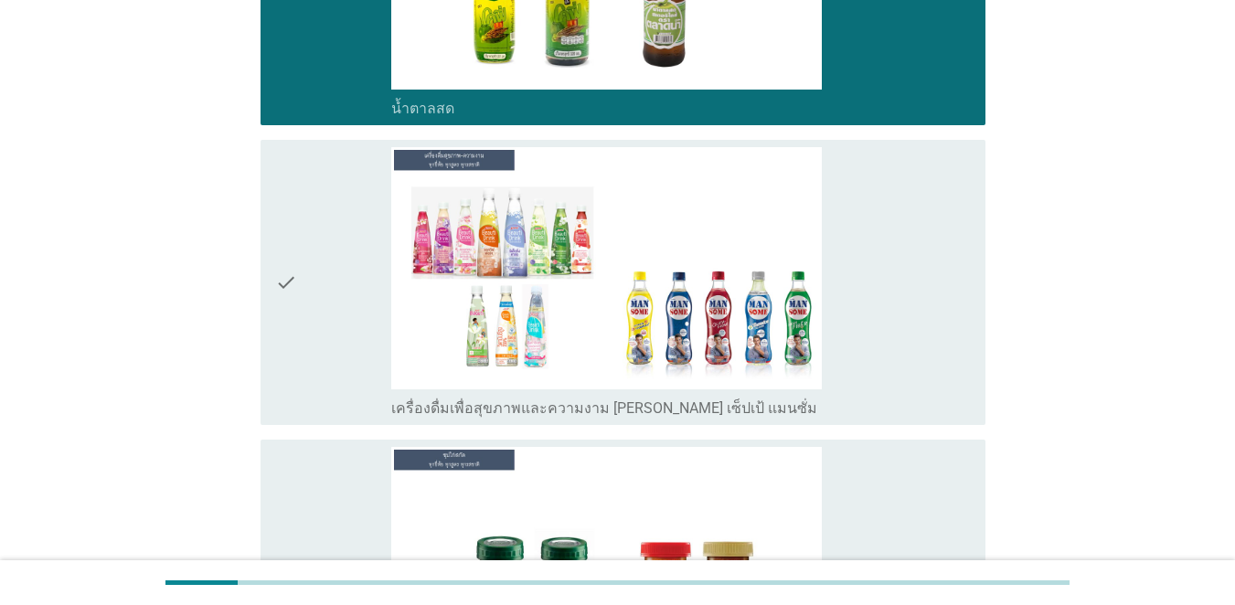
click at [337, 270] on div "check" at bounding box center [333, 282] width 116 height 271
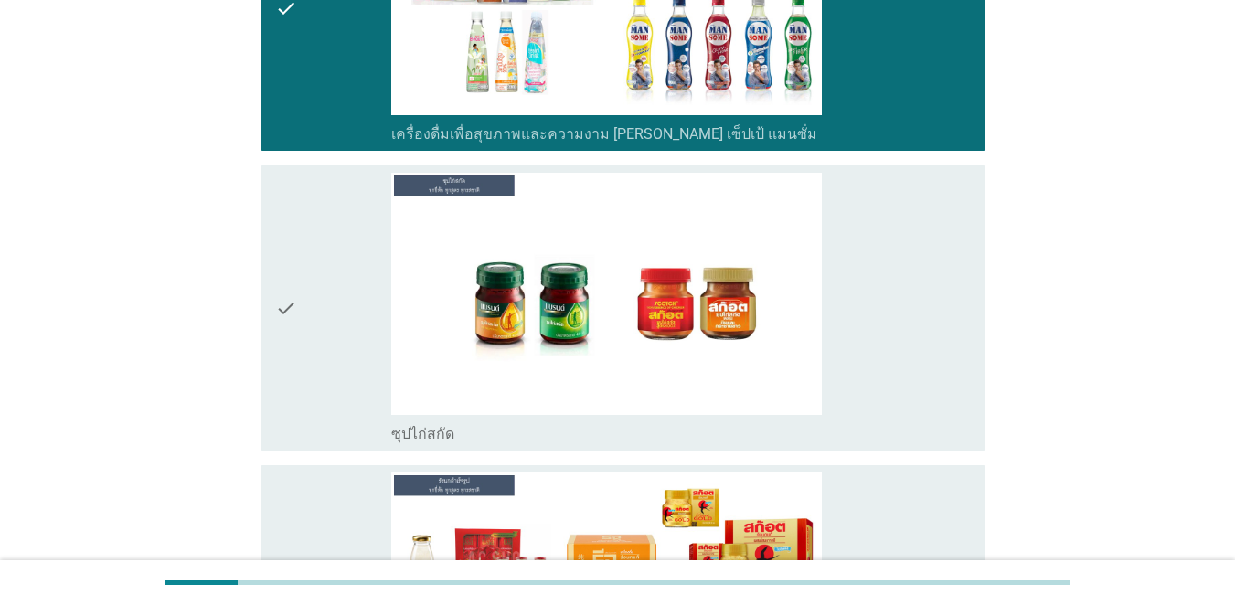
click at [342, 271] on div "check" at bounding box center [333, 308] width 116 height 271
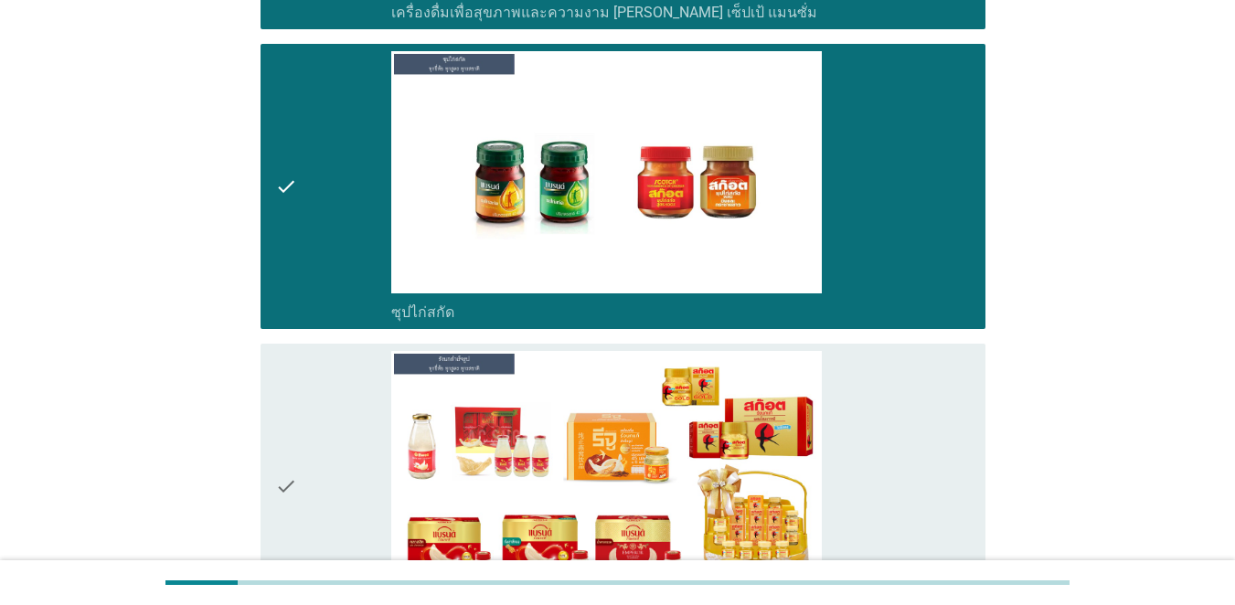
scroll to position [7041, 0]
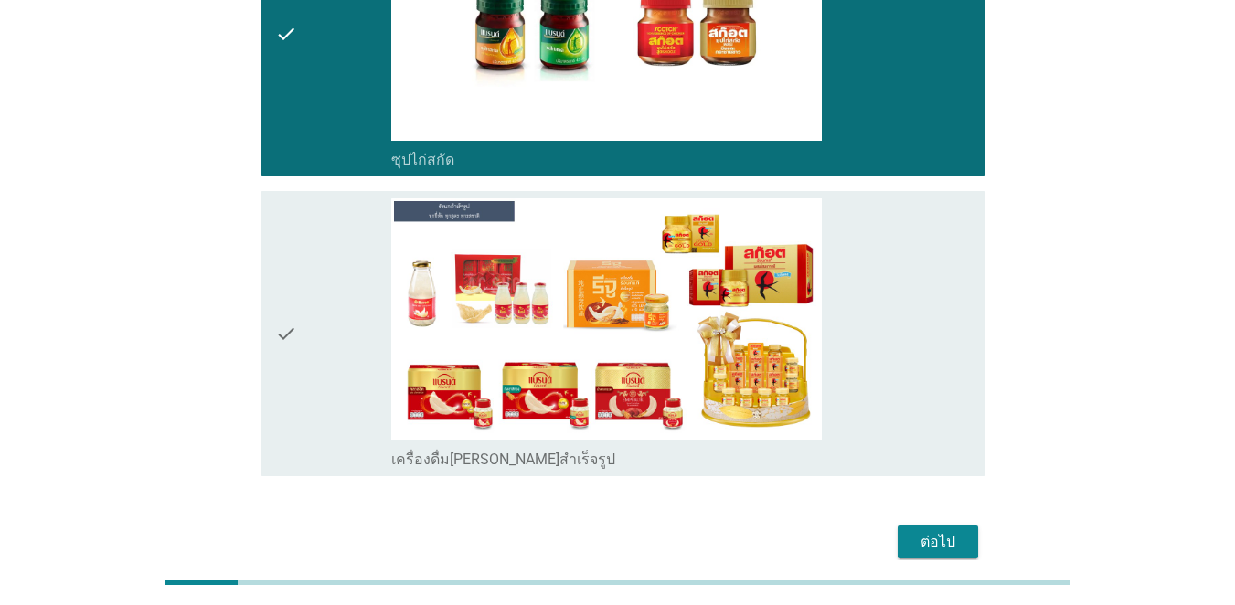
click at [342, 271] on div "check" at bounding box center [333, 333] width 116 height 271
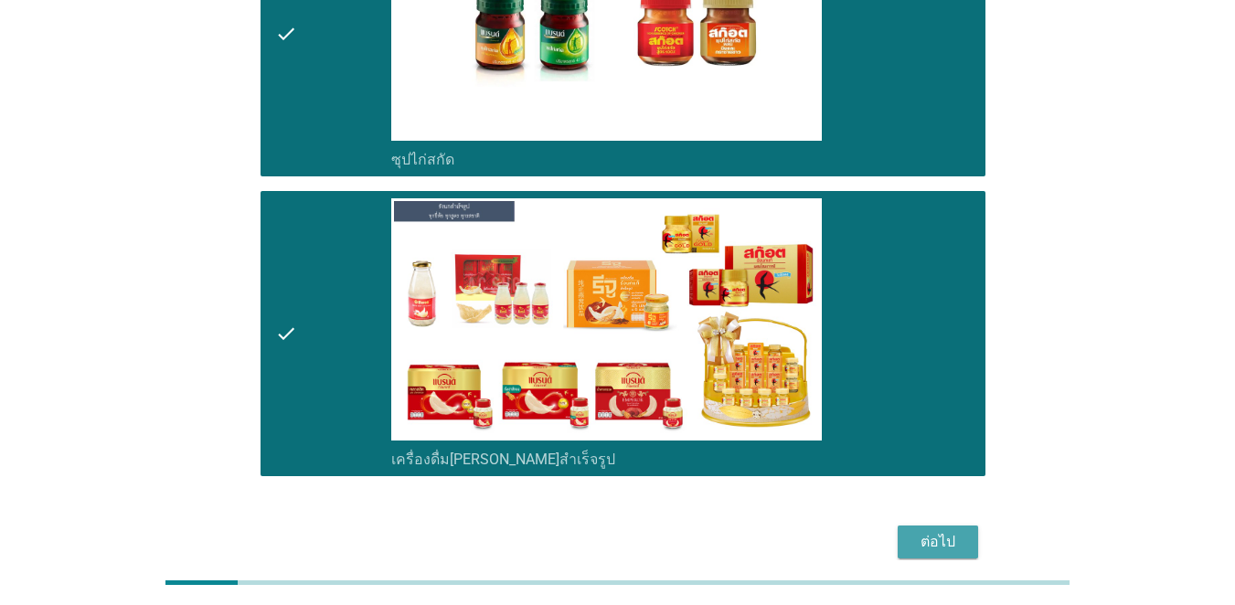
click at [900, 531] on div "ต่อไป" at bounding box center [938, 542] width 51 height 22
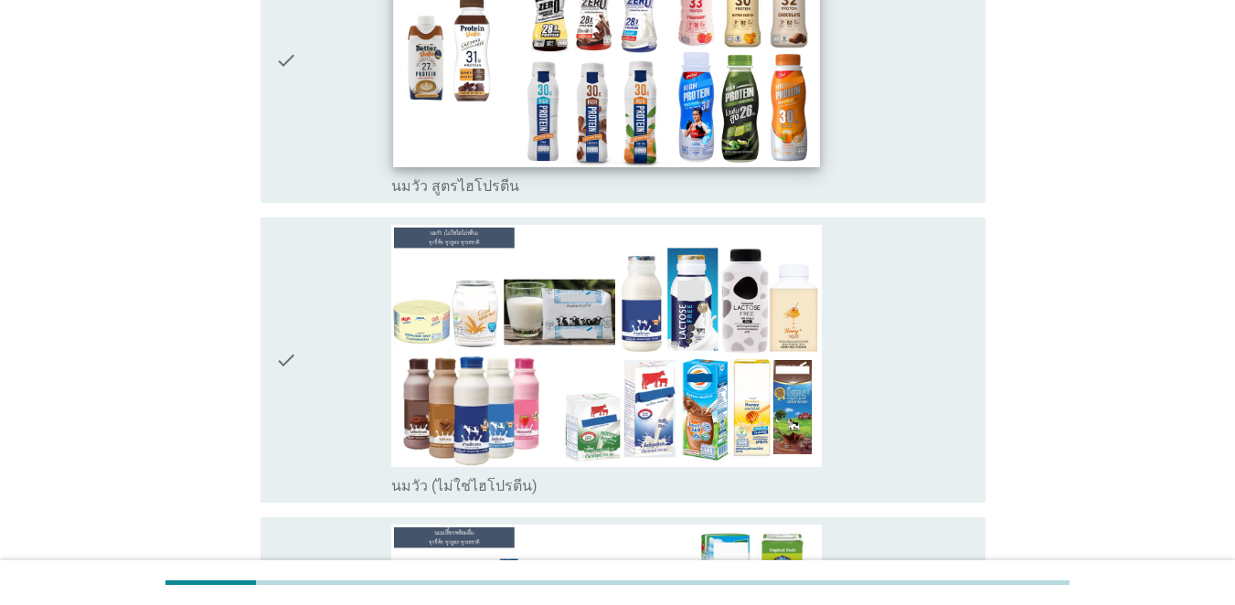
scroll to position [274, 0]
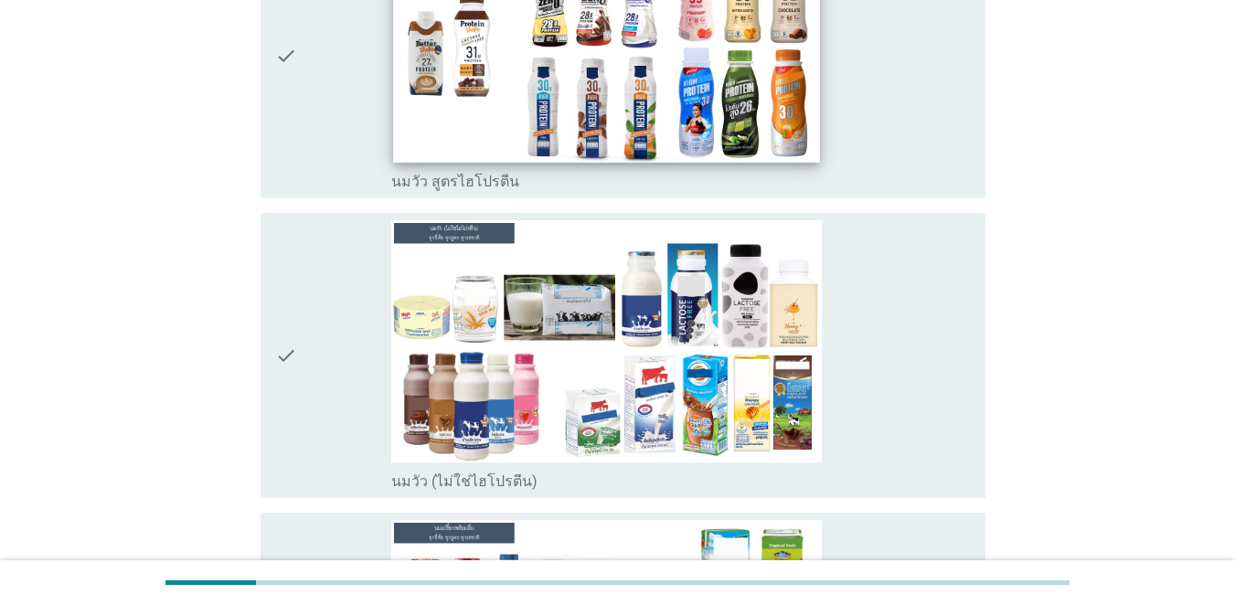
click at [410, 74] on img at bounding box center [606, 42] width 426 height 240
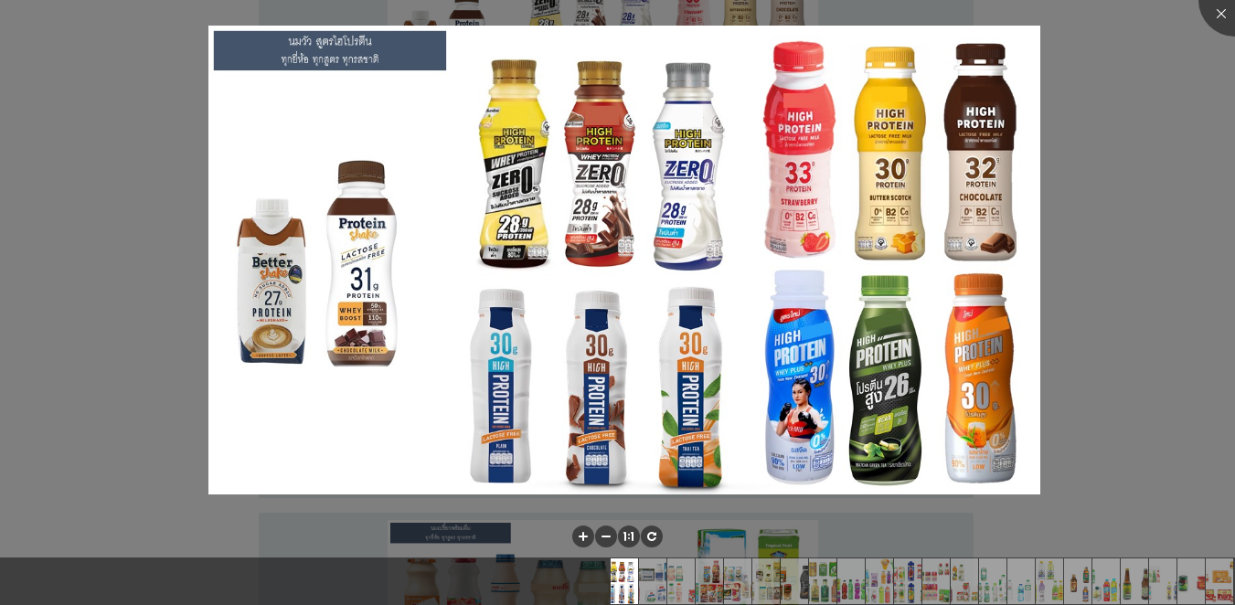
click at [900, 20] on div at bounding box center [617, 302] width 1235 height 605
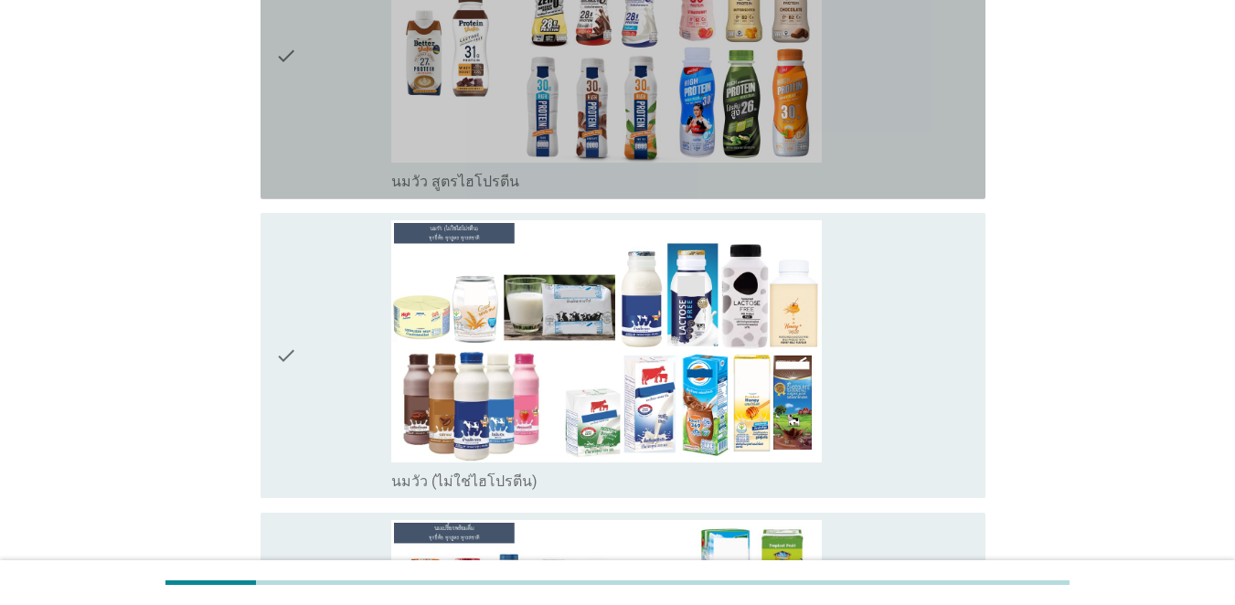
click at [306, 134] on div "check" at bounding box center [333, 56] width 116 height 271
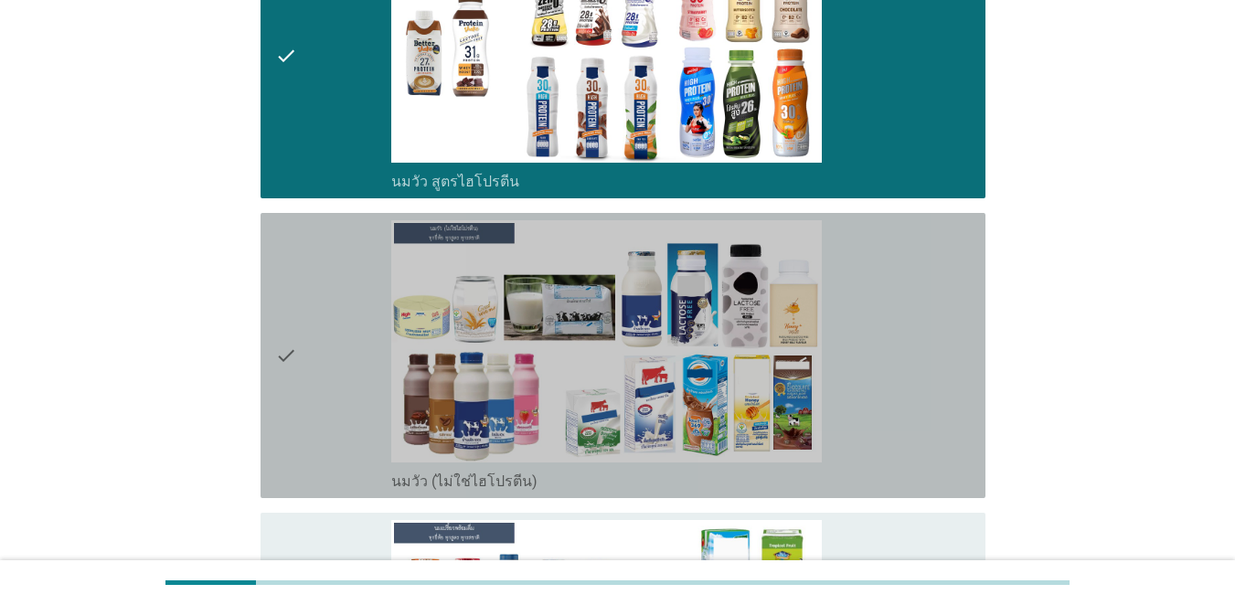
click at [324, 420] on div "check" at bounding box center [333, 355] width 116 height 271
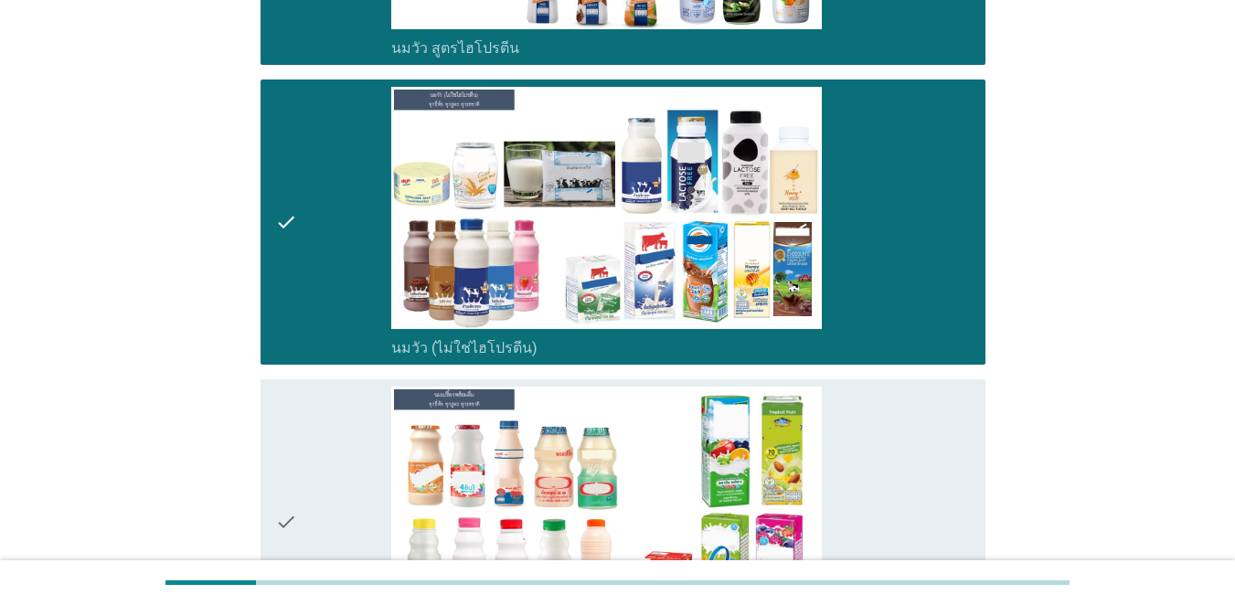
scroll to position [640, 0]
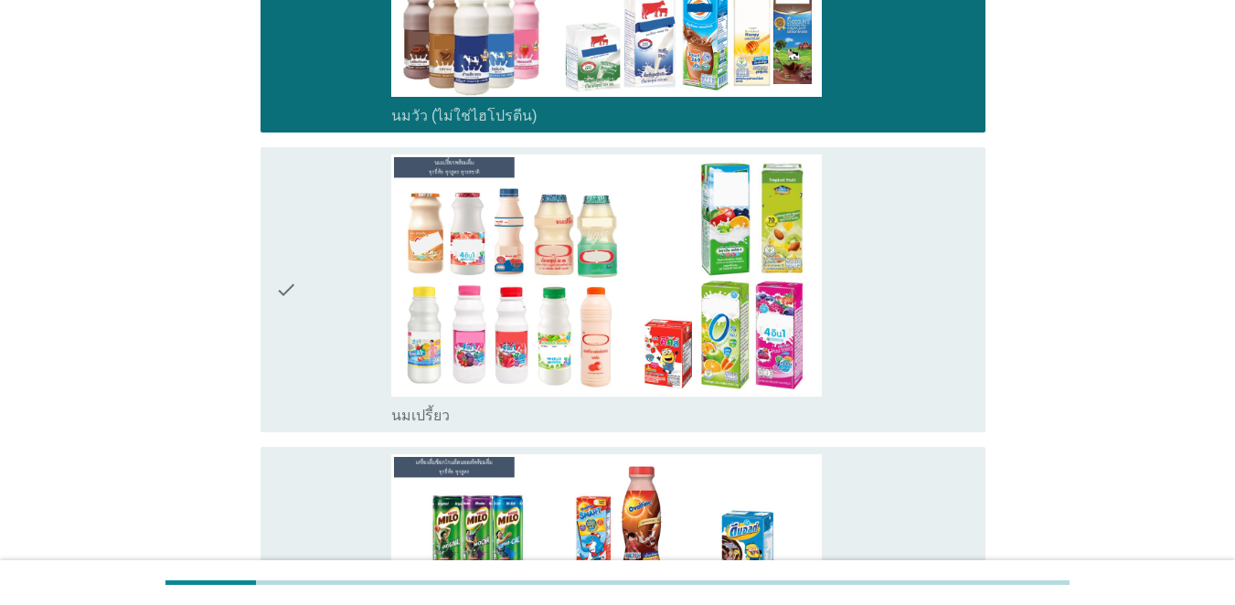
click at [348, 334] on div "check" at bounding box center [333, 290] width 116 height 271
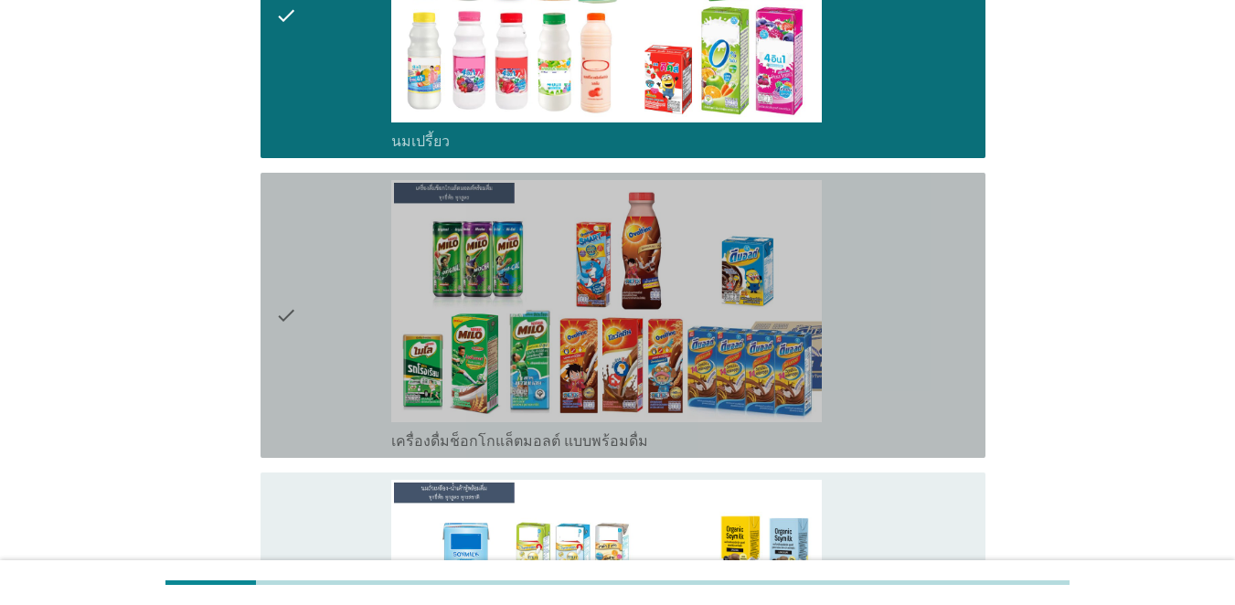
click at [355, 306] on div "check" at bounding box center [333, 315] width 116 height 271
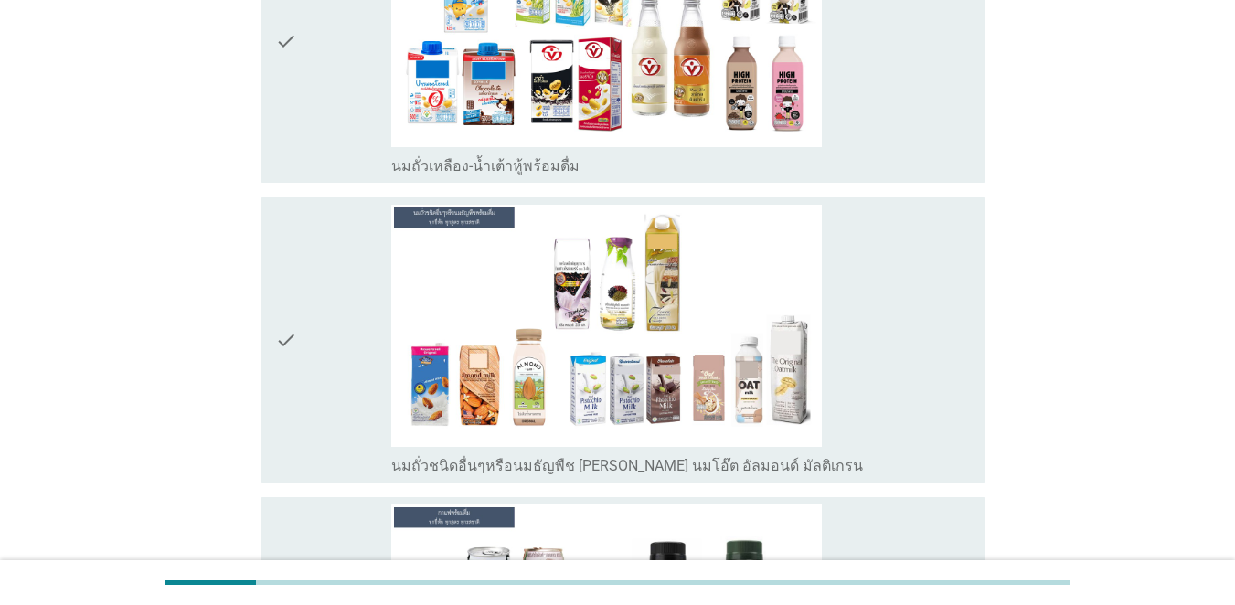
scroll to position [1737, 0]
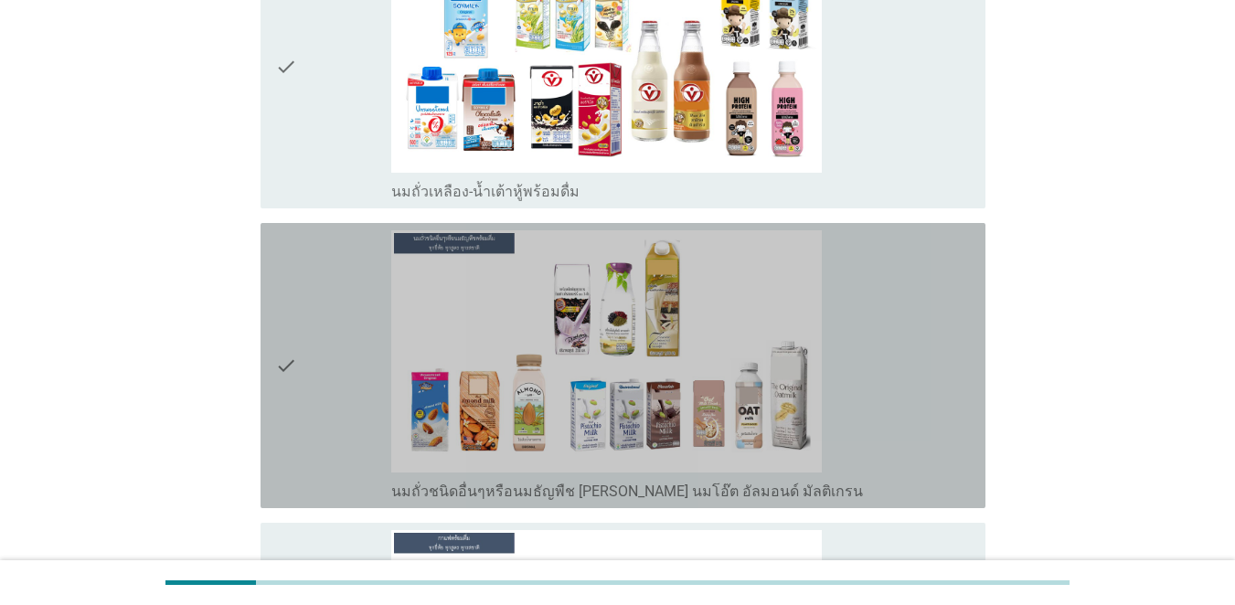
click at [328, 332] on div "check" at bounding box center [333, 365] width 116 height 271
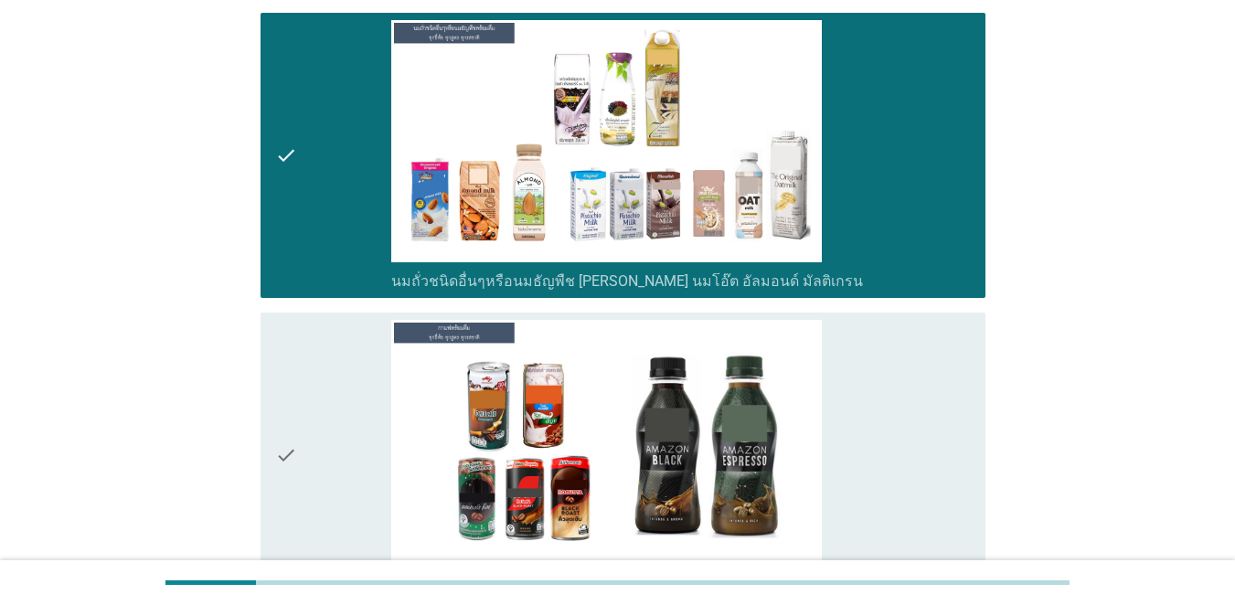
scroll to position [1920, 0]
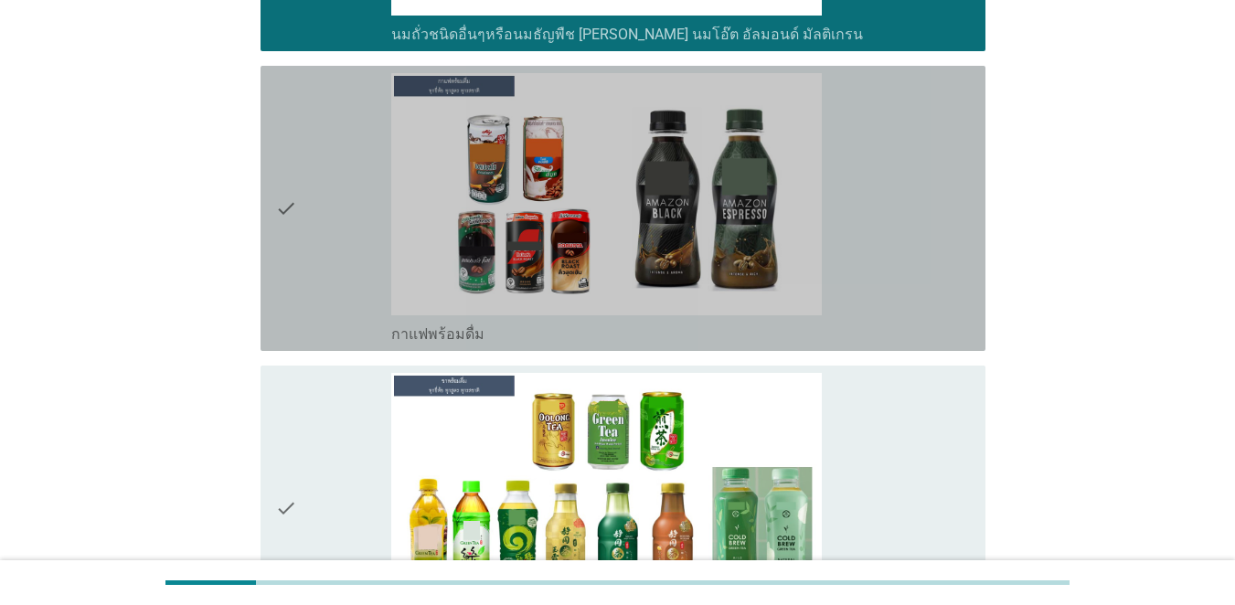
click at [324, 271] on div "check" at bounding box center [333, 208] width 116 height 271
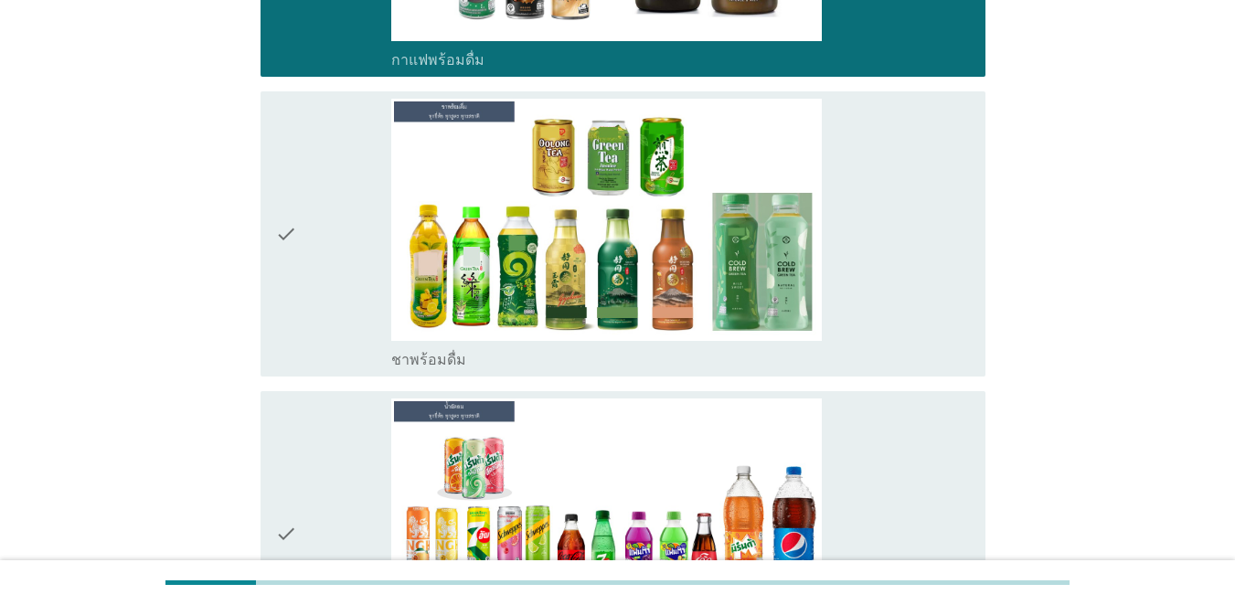
click at [325, 269] on div "check" at bounding box center [333, 234] width 116 height 271
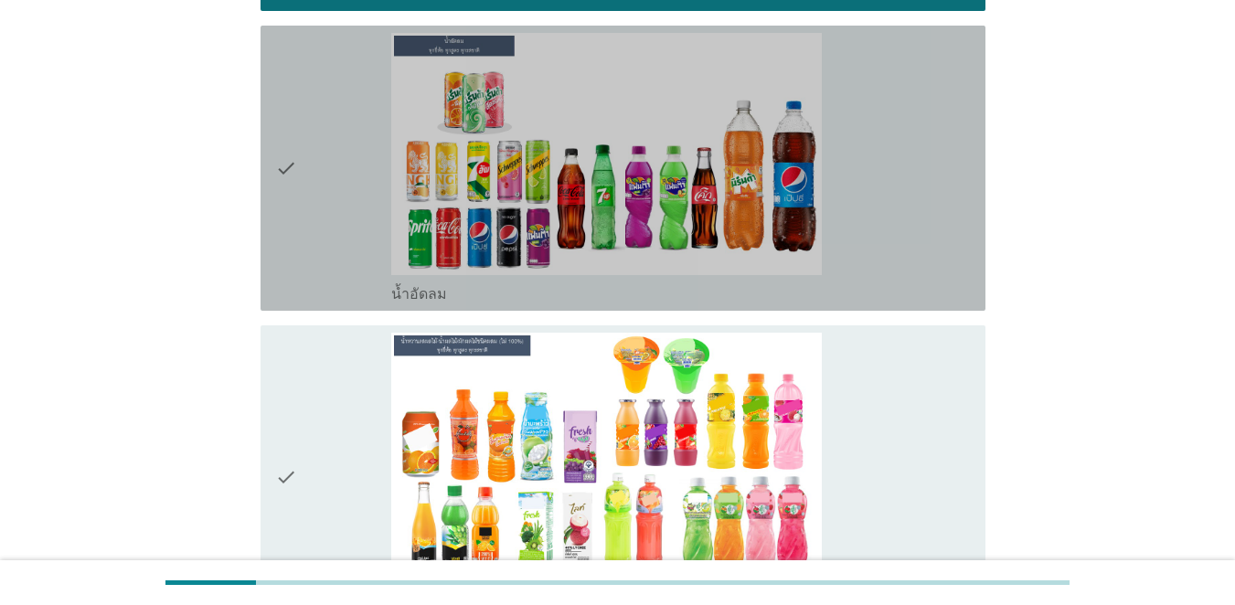
click at [336, 222] on div "check" at bounding box center [333, 168] width 116 height 271
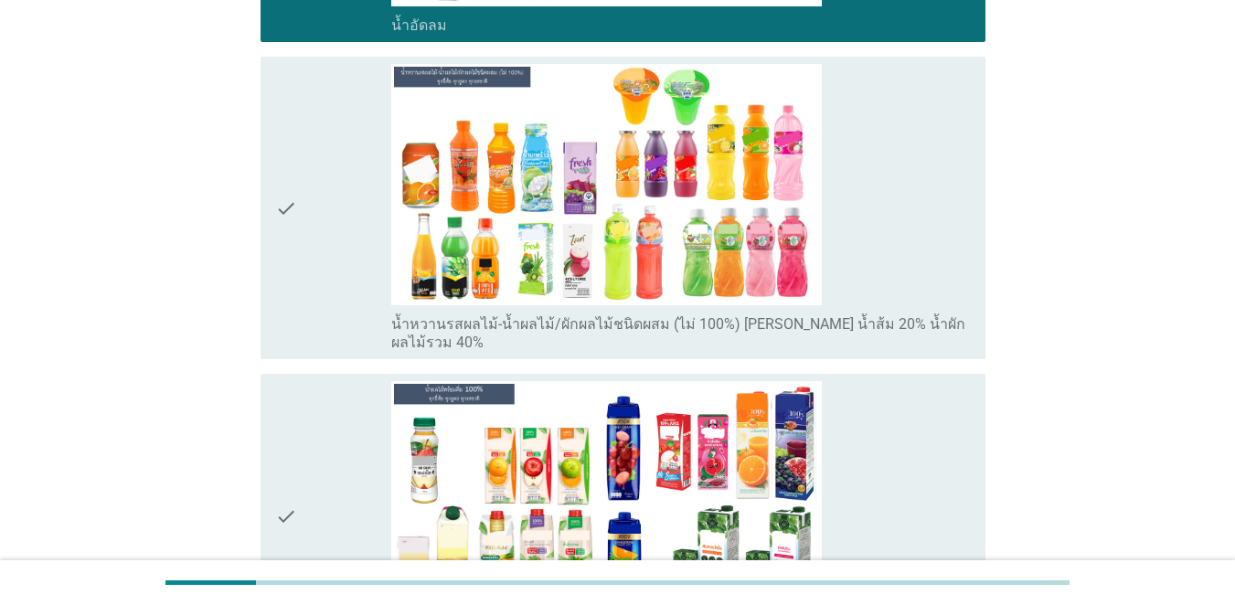
scroll to position [2835, 0]
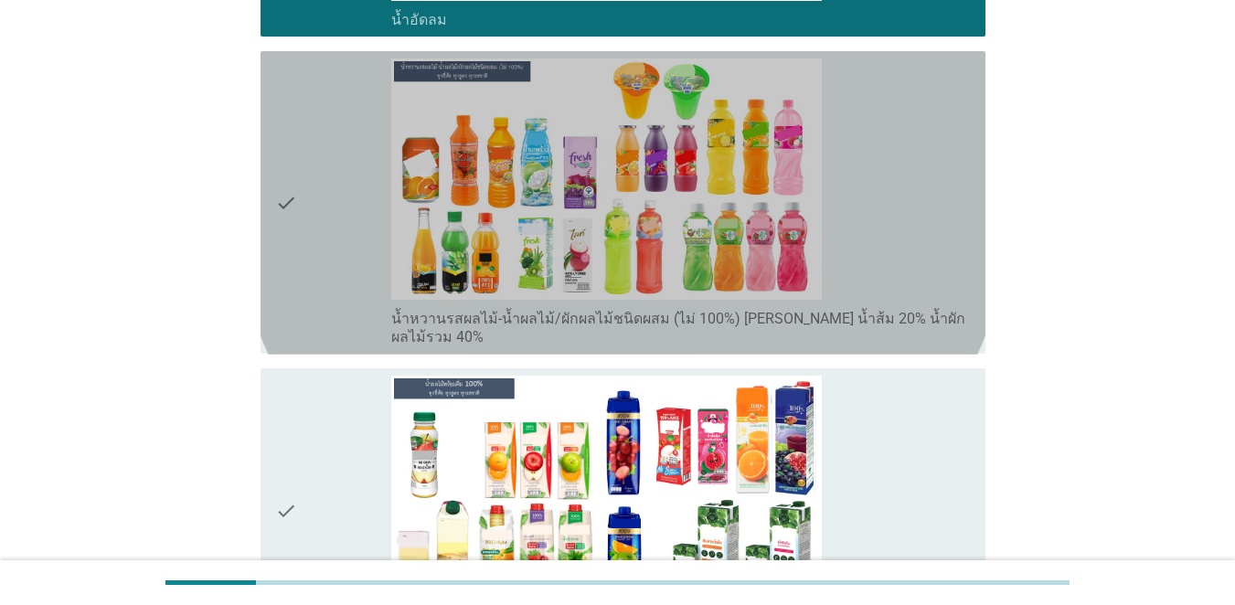
click at [336, 223] on div "check" at bounding box center [333, 203] width 116 height 289
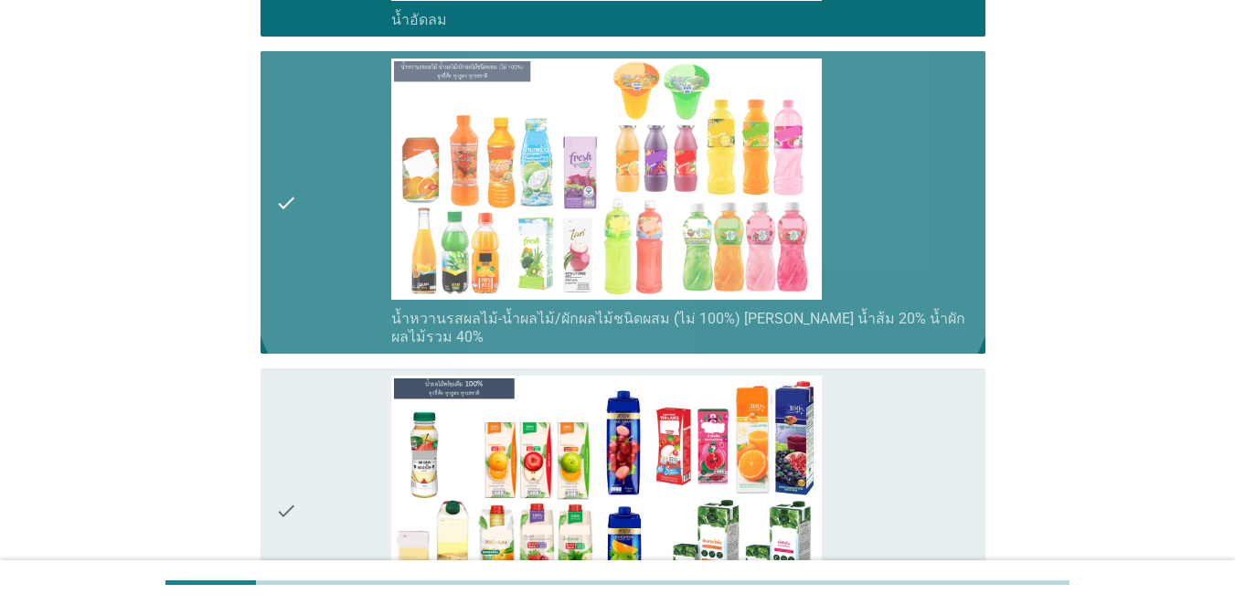
click at [336, 223] on div "check" at bounding box center [333, 203] width 116 height 289
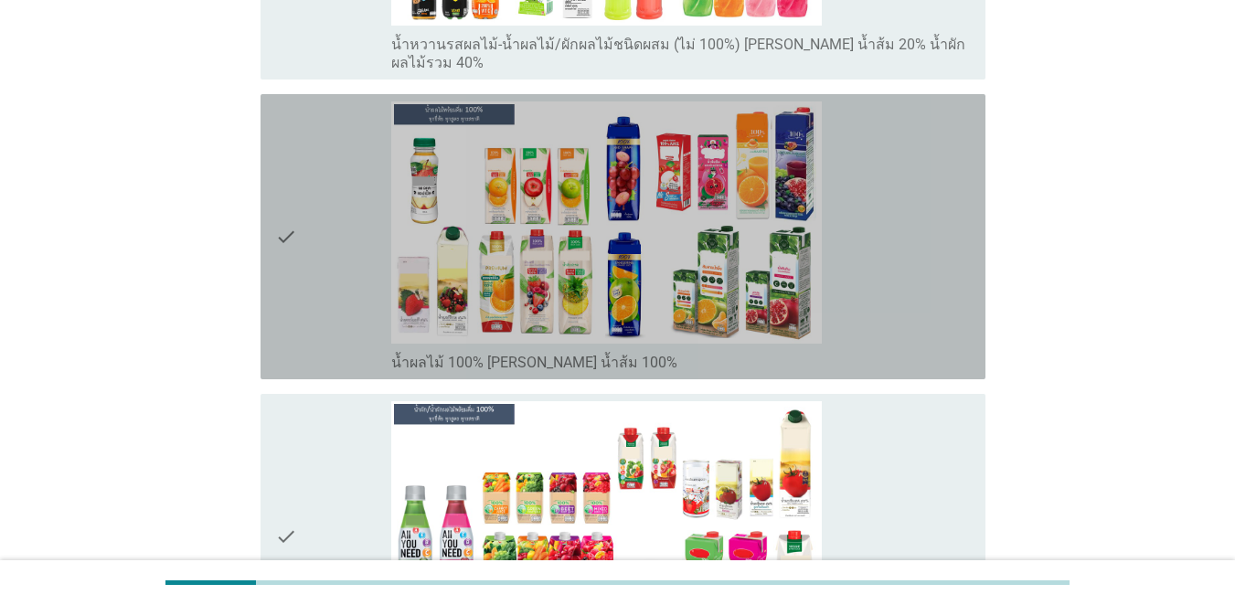
click at [336, 224] on div "check" at bounding box center [333, 237] width 116 height 271
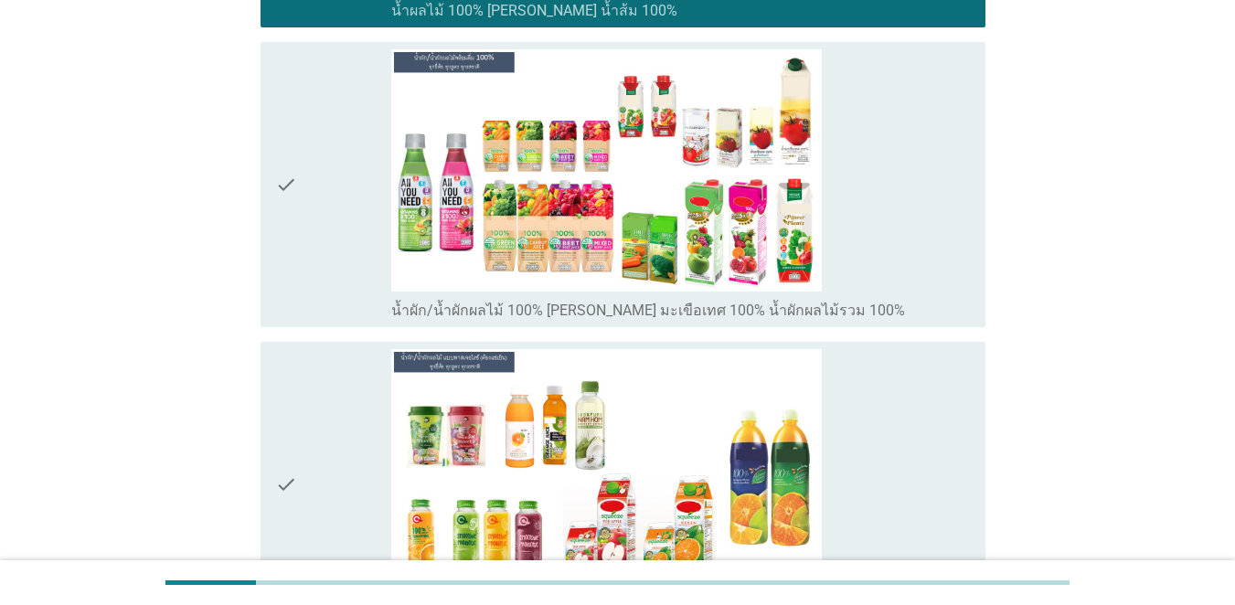
scroll to position [3475, 0]
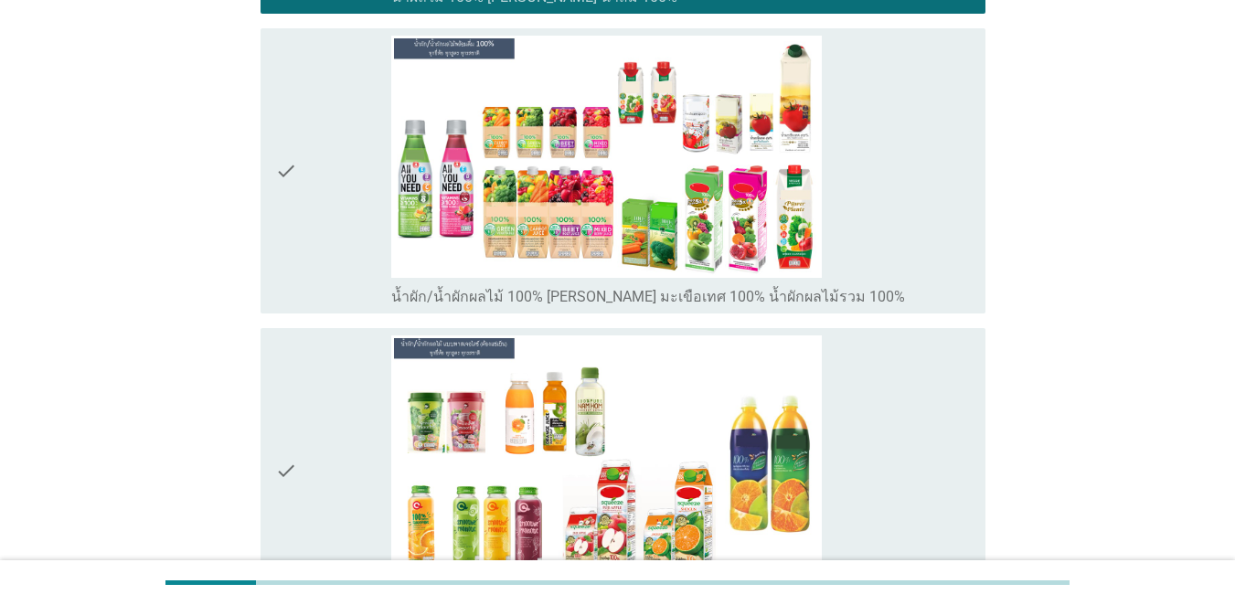
click at [336, 224] on div "check" at bounding box center [333, 171] width 116 height 271
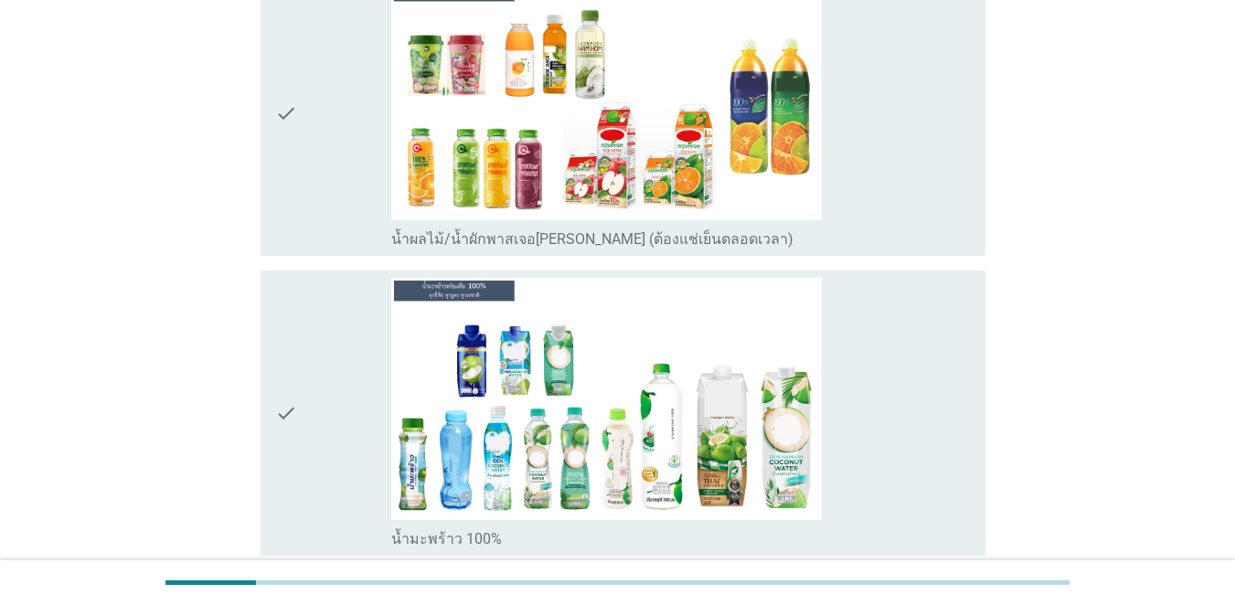
scroll to position [3932, 0]
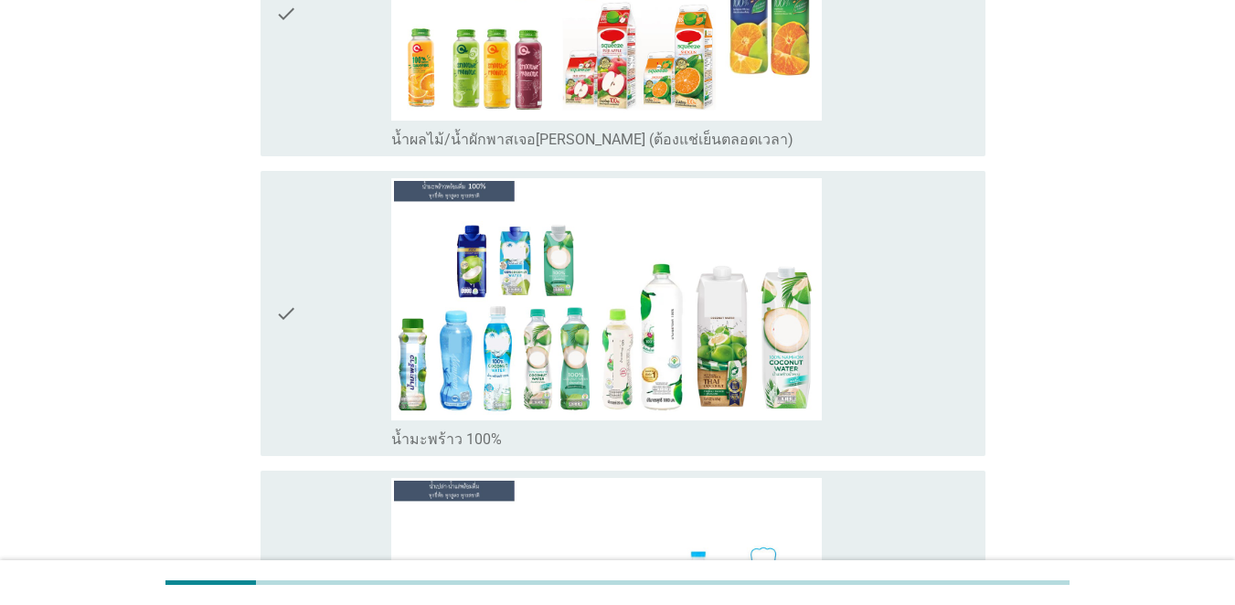
click at [337, 123] on div "check" at bounding box center [333, 13] width 116 height 271
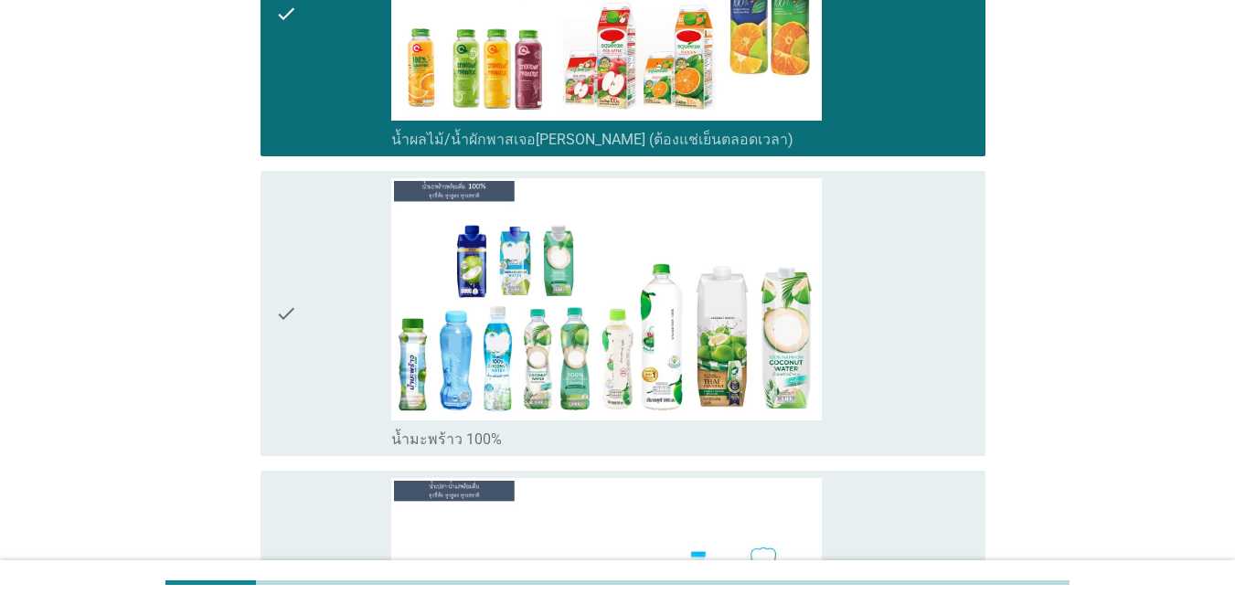
click at [323, 230] on div "check" at bounding box center [333, 313] width 116 height 271
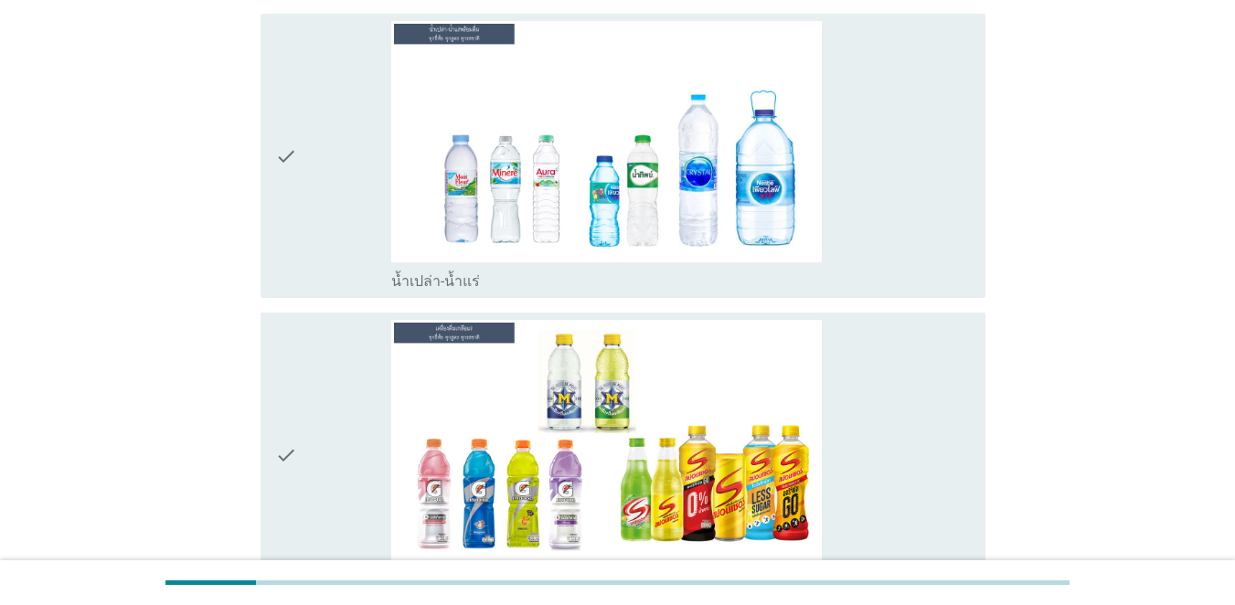
click at [332, 218] on div "check" at bounding box center [333, 156] width 116 height 271
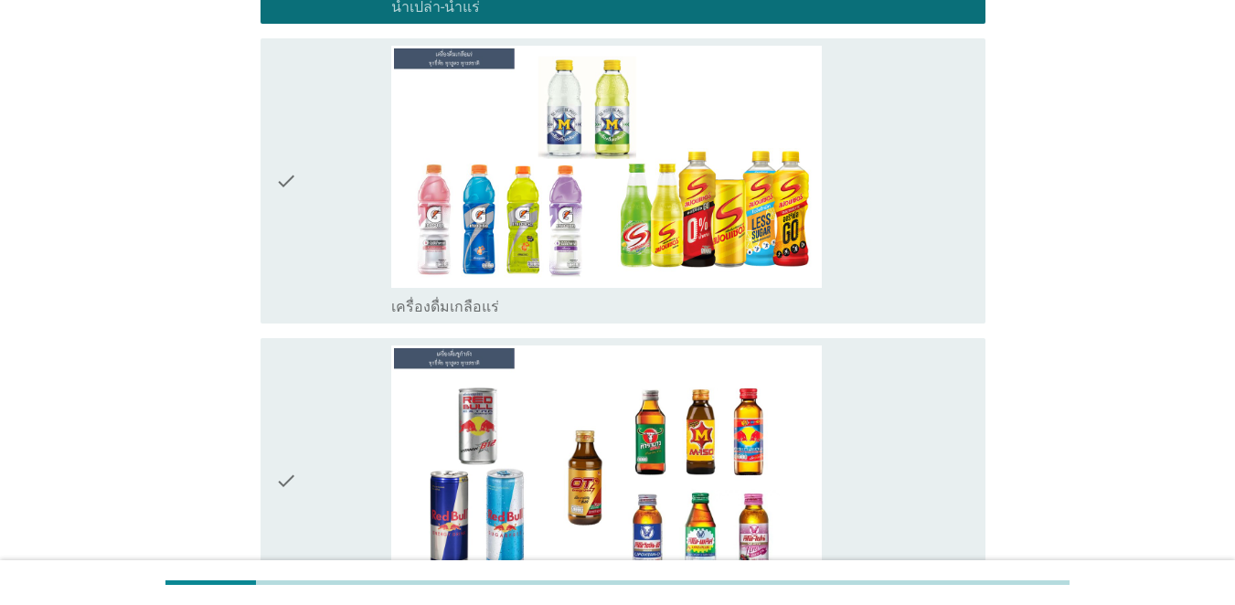
click at [335, 230] on div "check" at bounding box center [333, 181] width 116 height 271
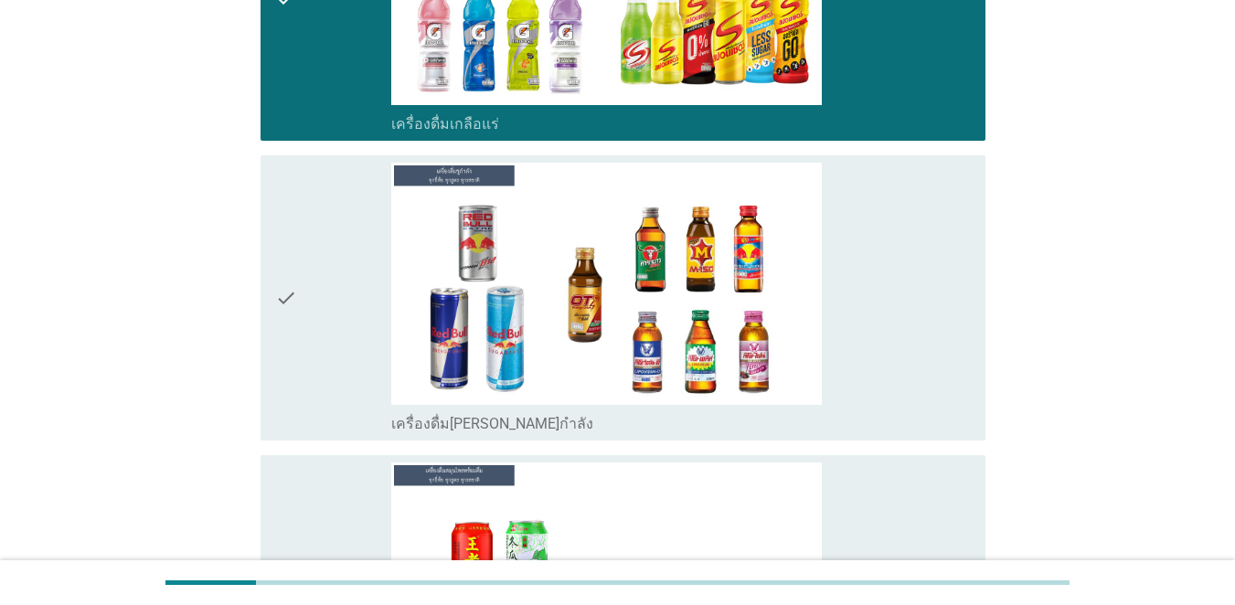
click at [358, 254] on div "check" at bounding box center [333, 298] width 116 height 271
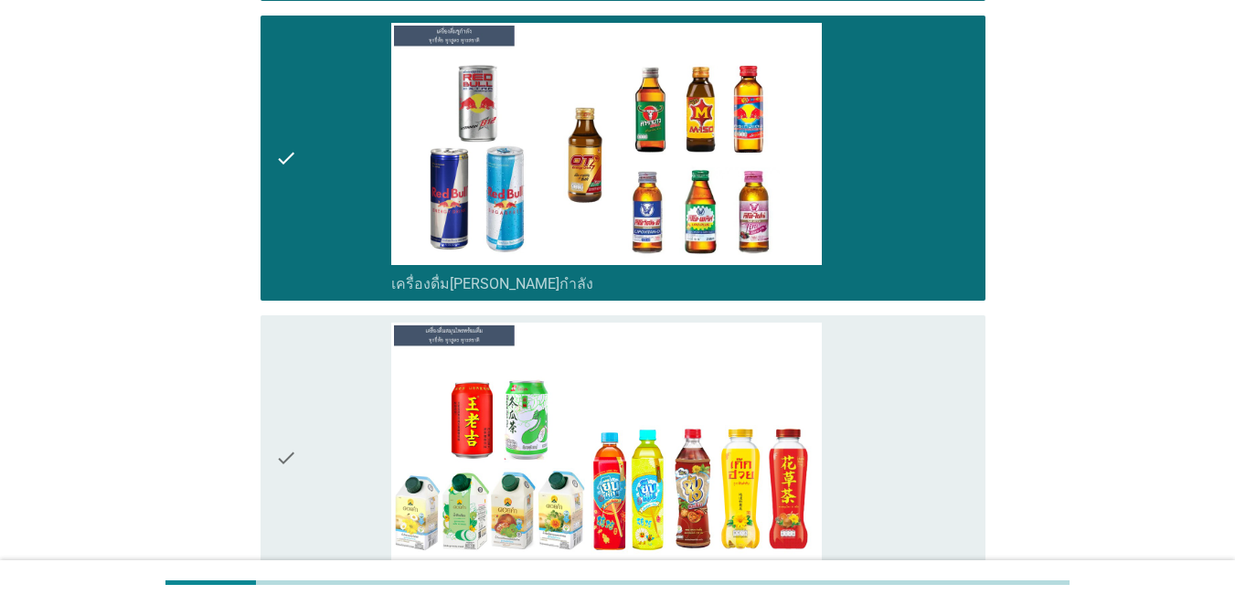
scroll to position [5212, 0]
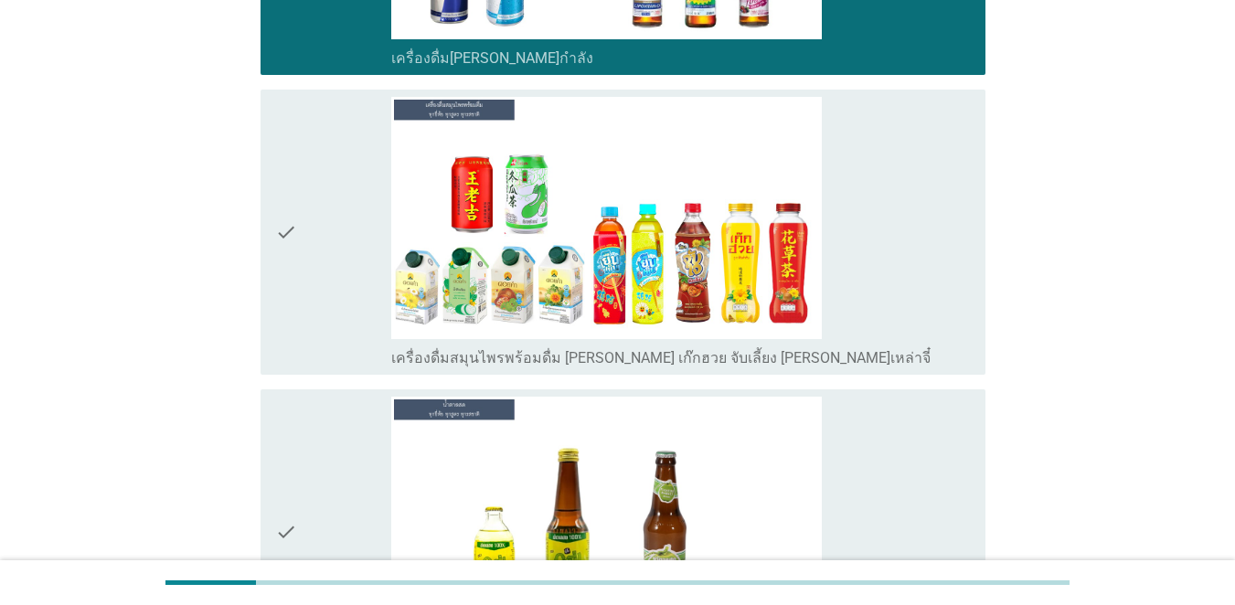
click at [358, 273] on div "check" at bounding box center [333, 232] width 116 height 271
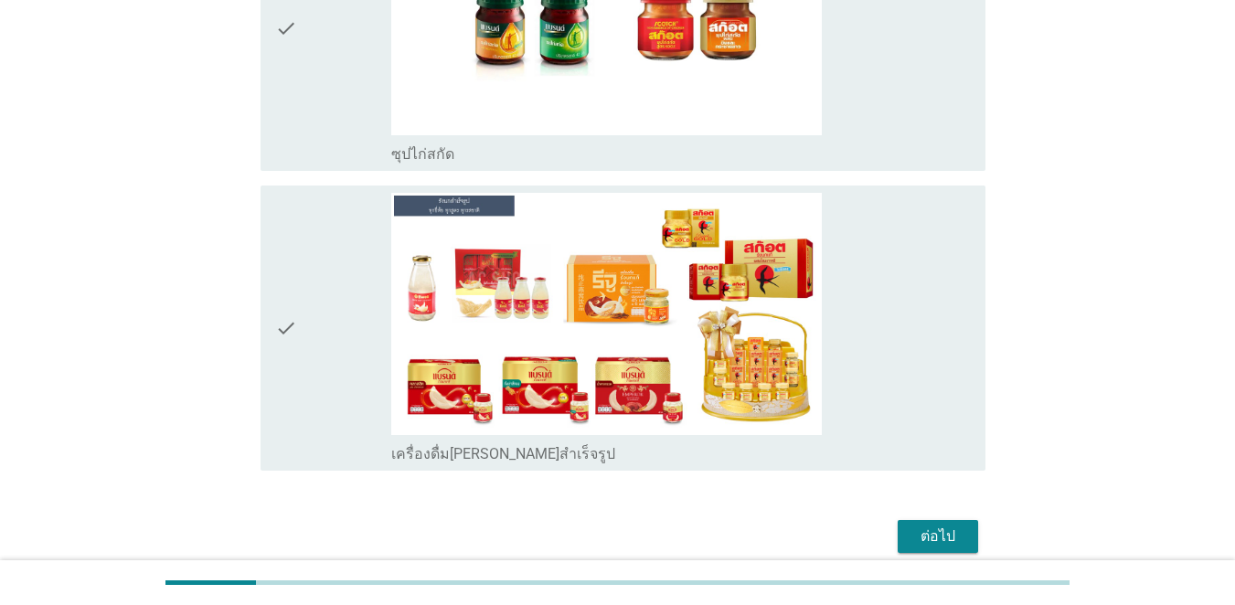
scroll to position [6377, 0]
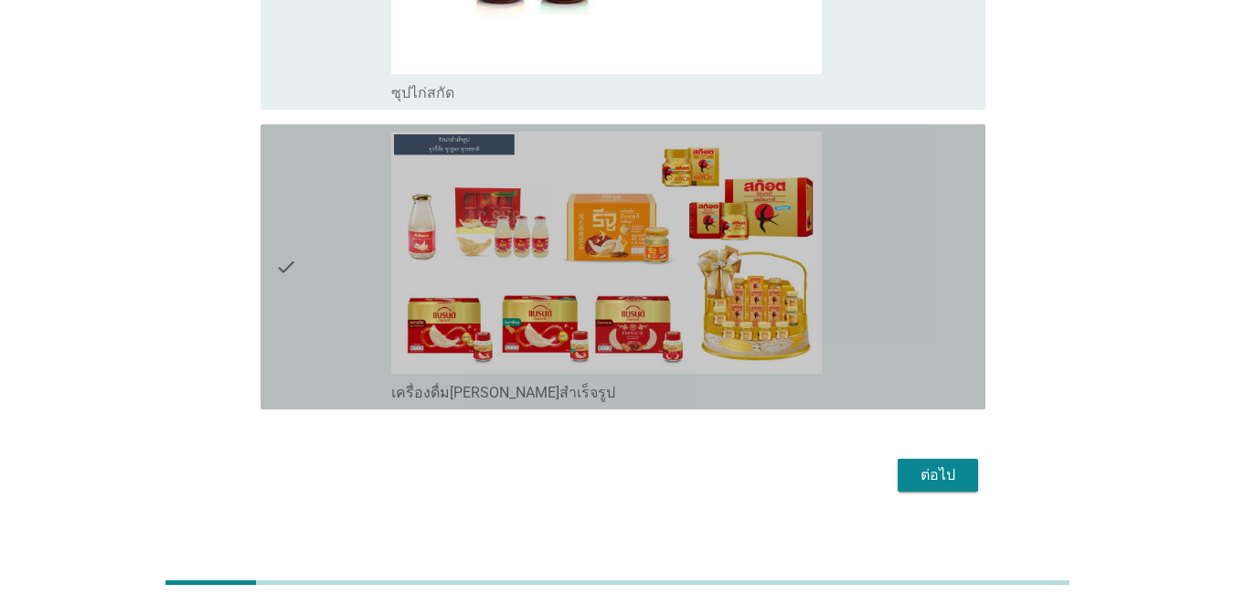
click at [326, 278] on div "check" at bounding box center [333, 267] width 116 height 271
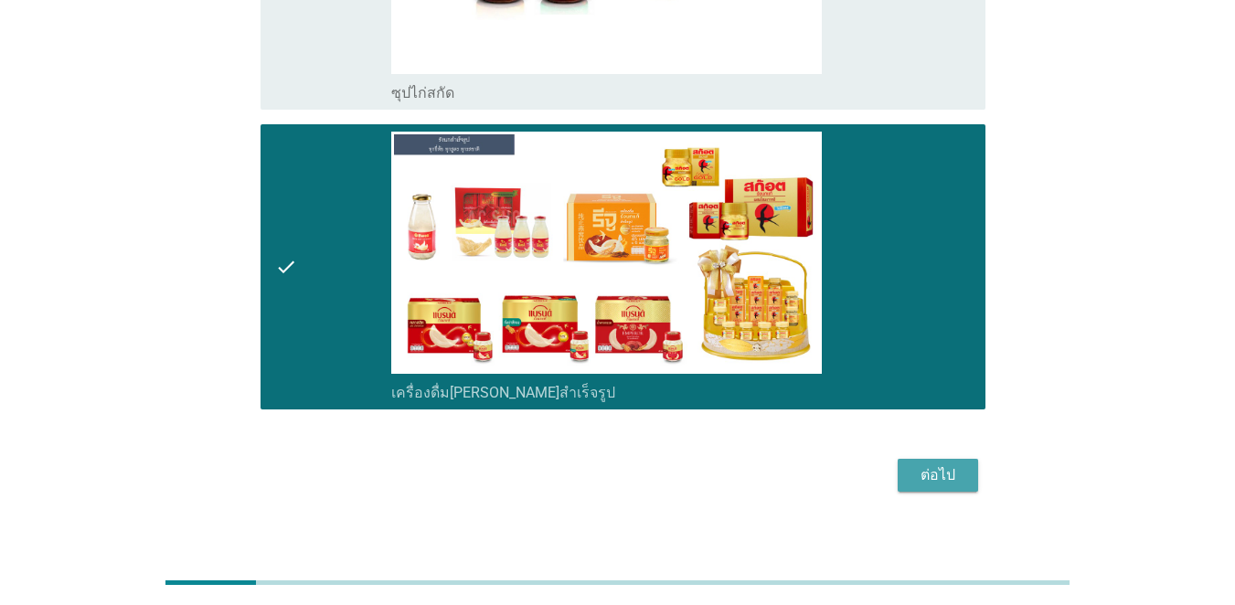
click at [900, 465] on div "ต่อไป" at bounding box center [938, 476] width 51 height 22
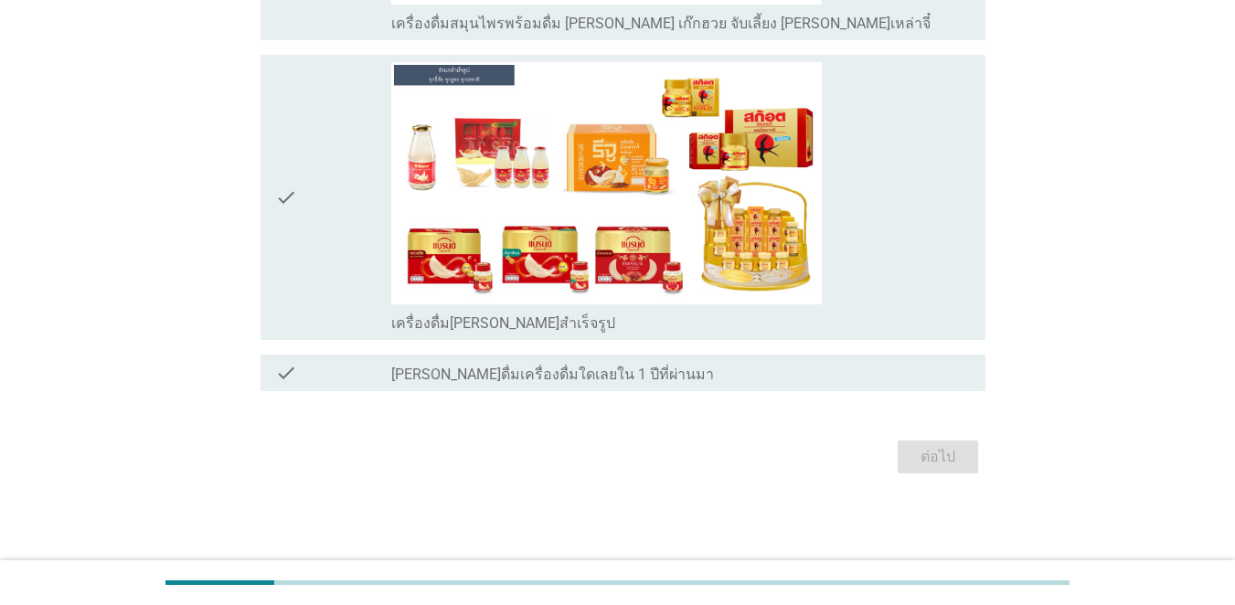
scroll to position [0, 0]
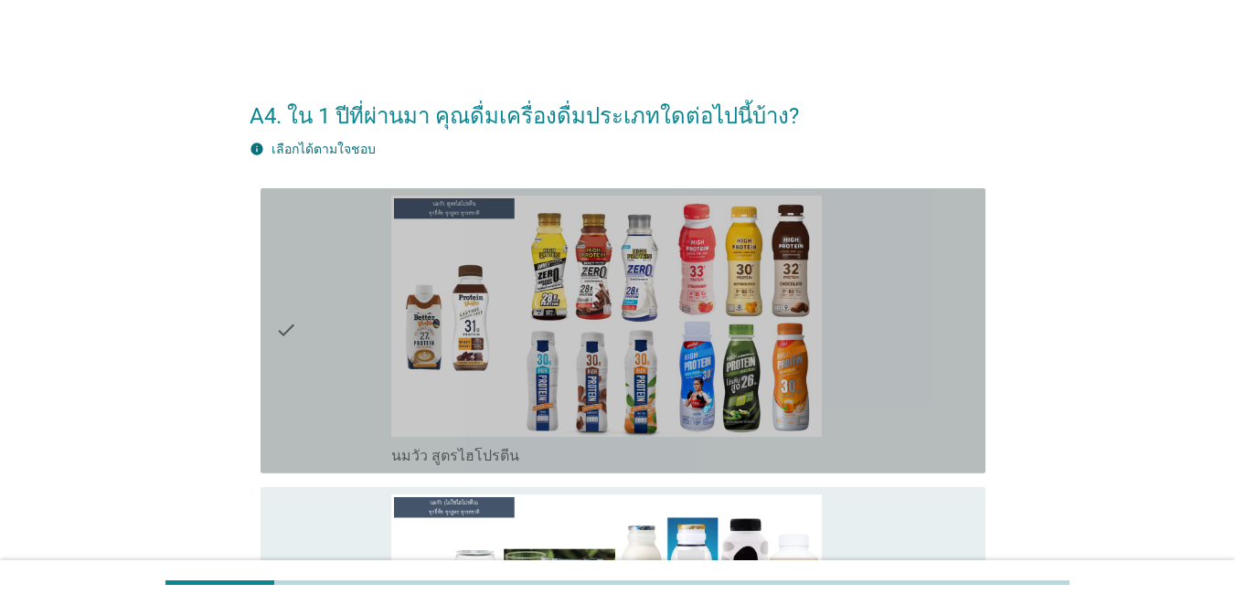
click at [336, 336] on div "check" at bounding box center [333, 331] width 116 height 271
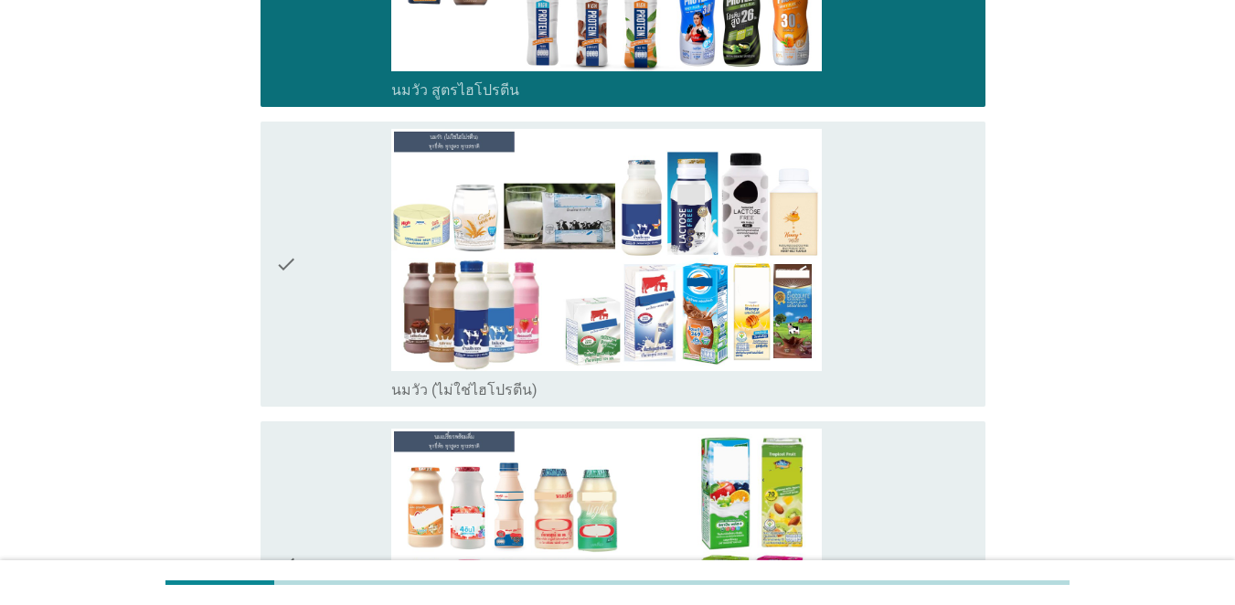
click at [336, 336] on div "check" at bounding box center [333, 264] width 116 height 271
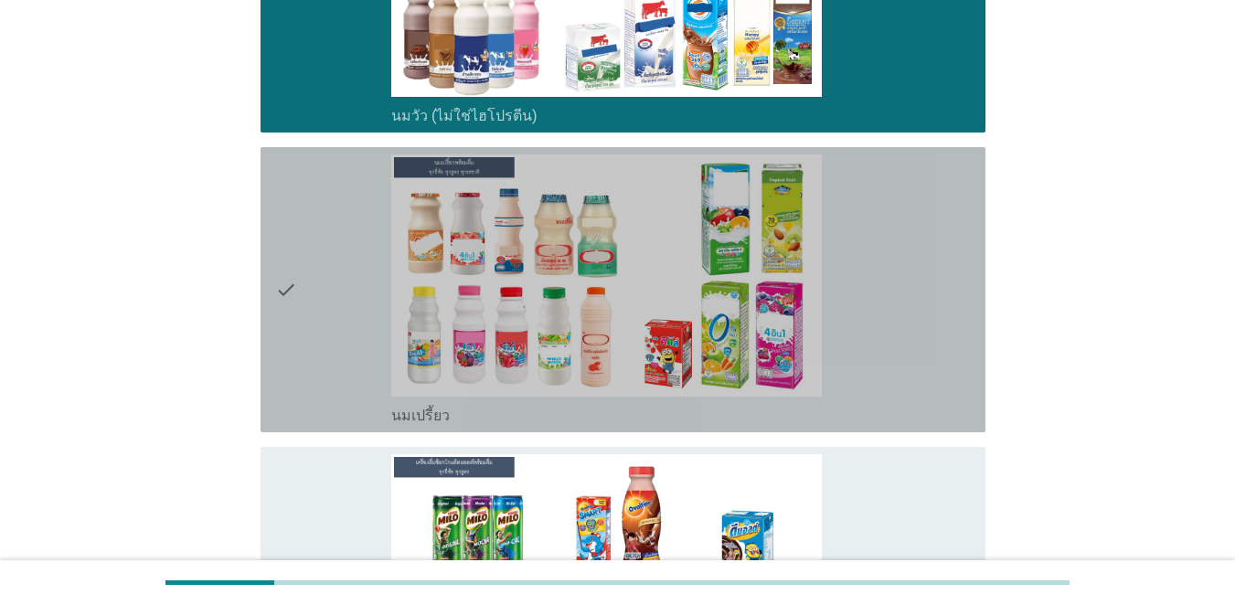
click at [336, 348] on div "check" at bounding box center [333, 290] width 116 height 271
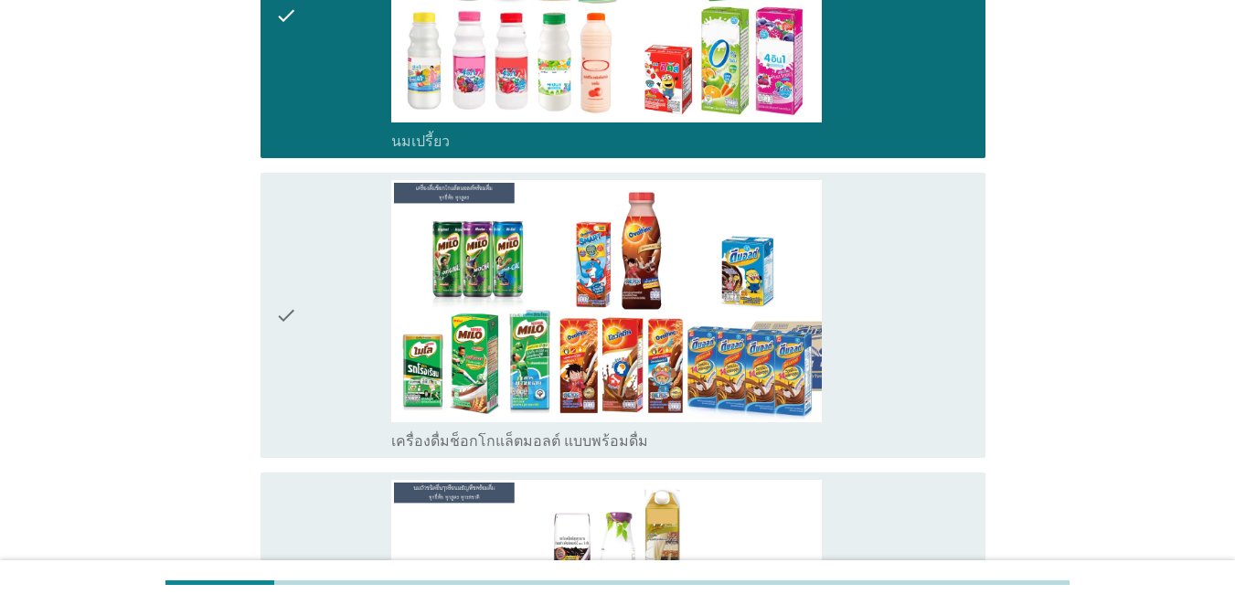
click at [351, 299] on div "check" at bounding box center [333, 315] width 116 height 271
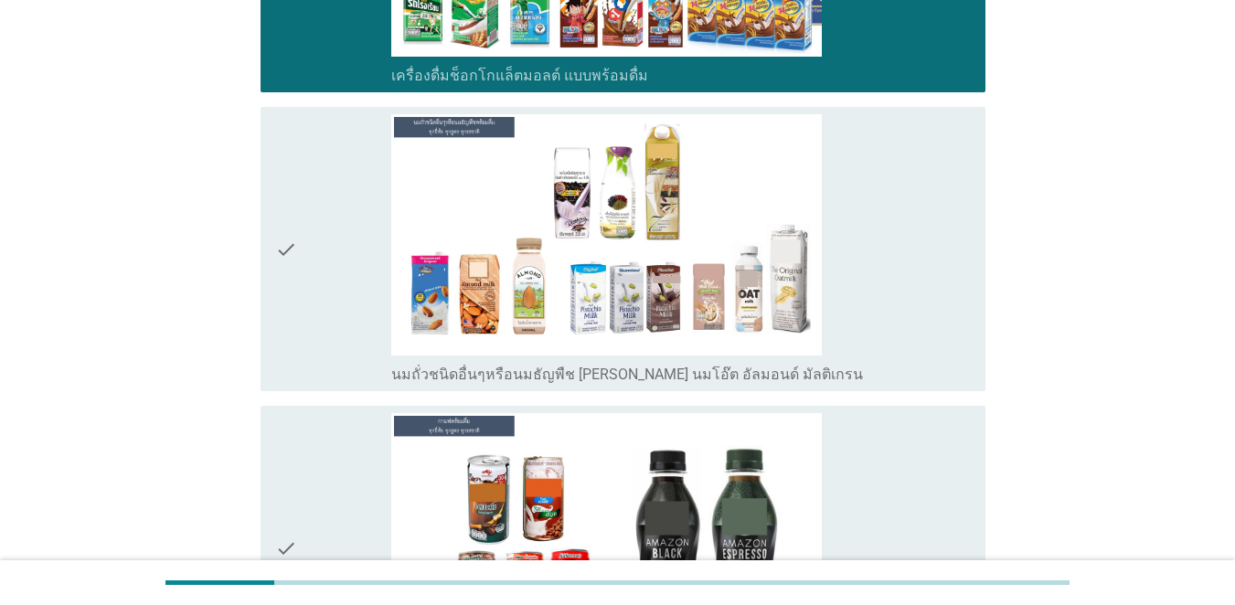
click at [349, 329] on div "check" at bounding box center [333, 249] width 116 height 271
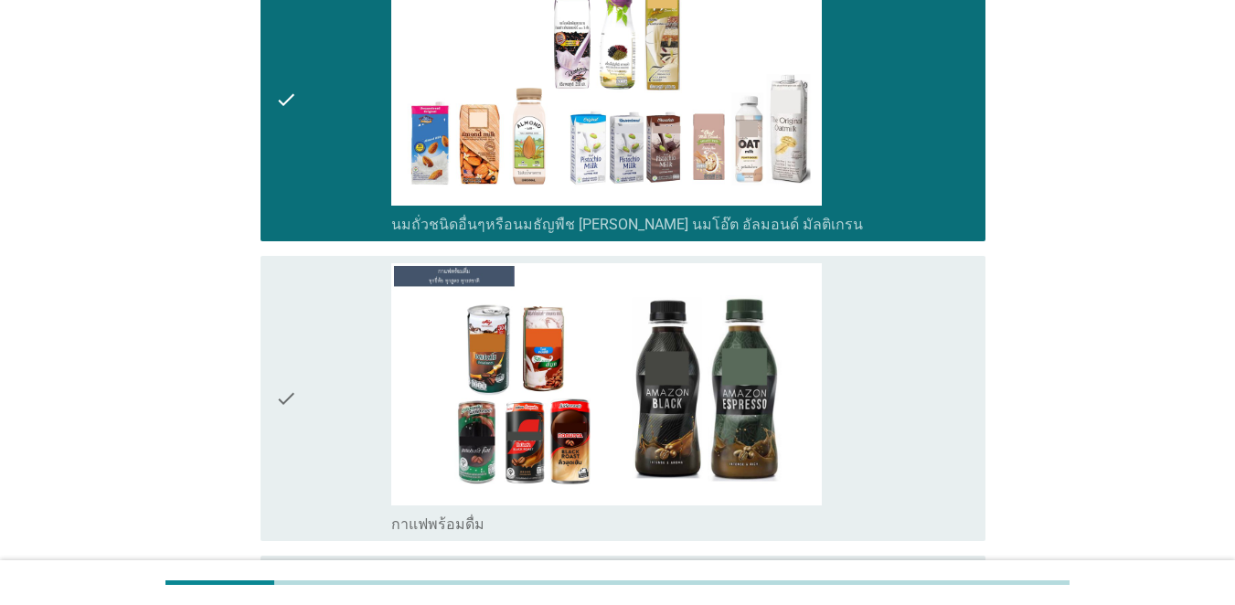
scroll to position [1646, 0]
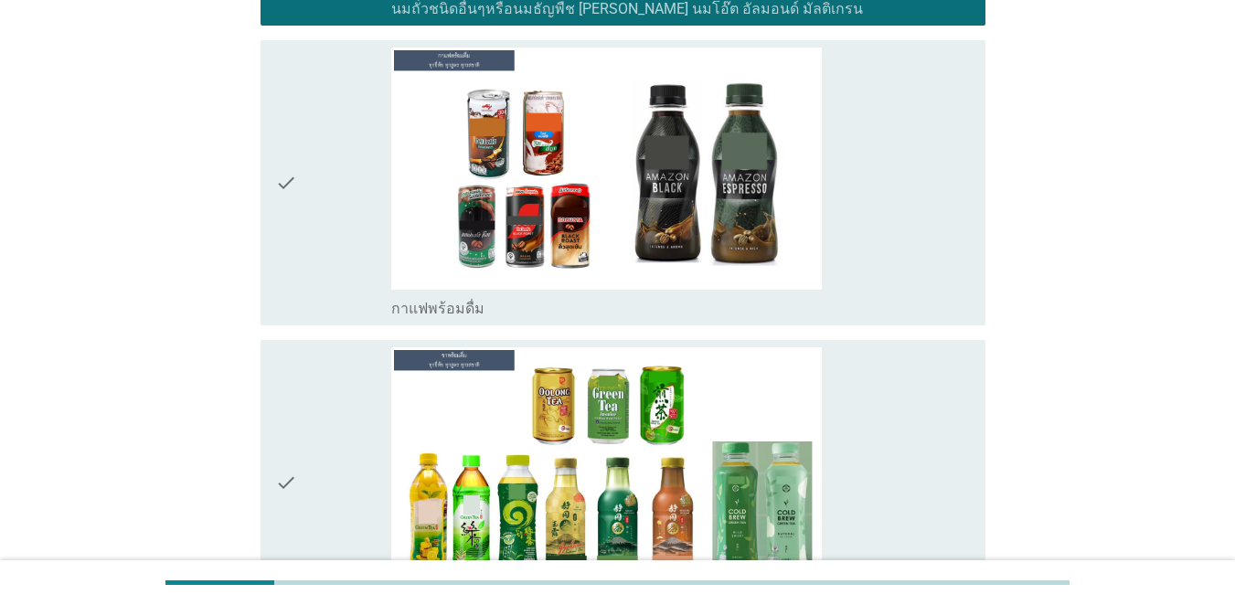
click at [349, 329] on div "check check_box กาแฟพร้อมดื่ม" at bounding box center [618, 183] width 736 height 300
drag, startPoint x: 350, startPoint y: 291, endPoint x: 352, endPoint y: 337, distance: 45.8
click at [351, 290] on div "check" at bounding box center [333, 183] width 116 height 271
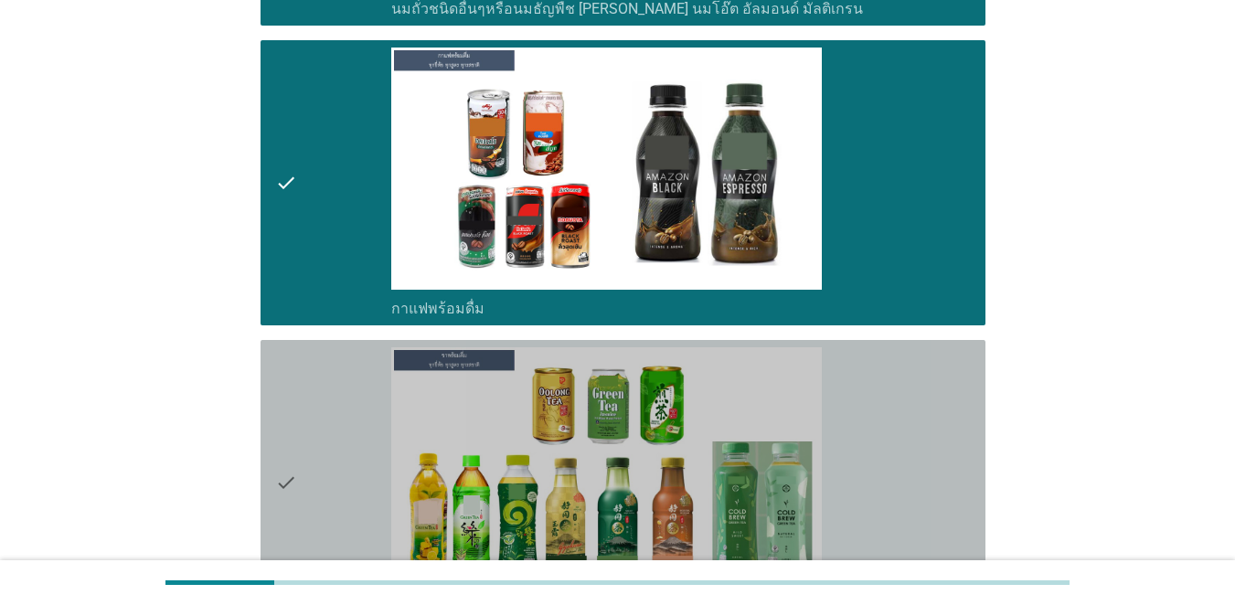
click at [353, 454] on div "check" at bounding box center [333, 482] width 116 height 271
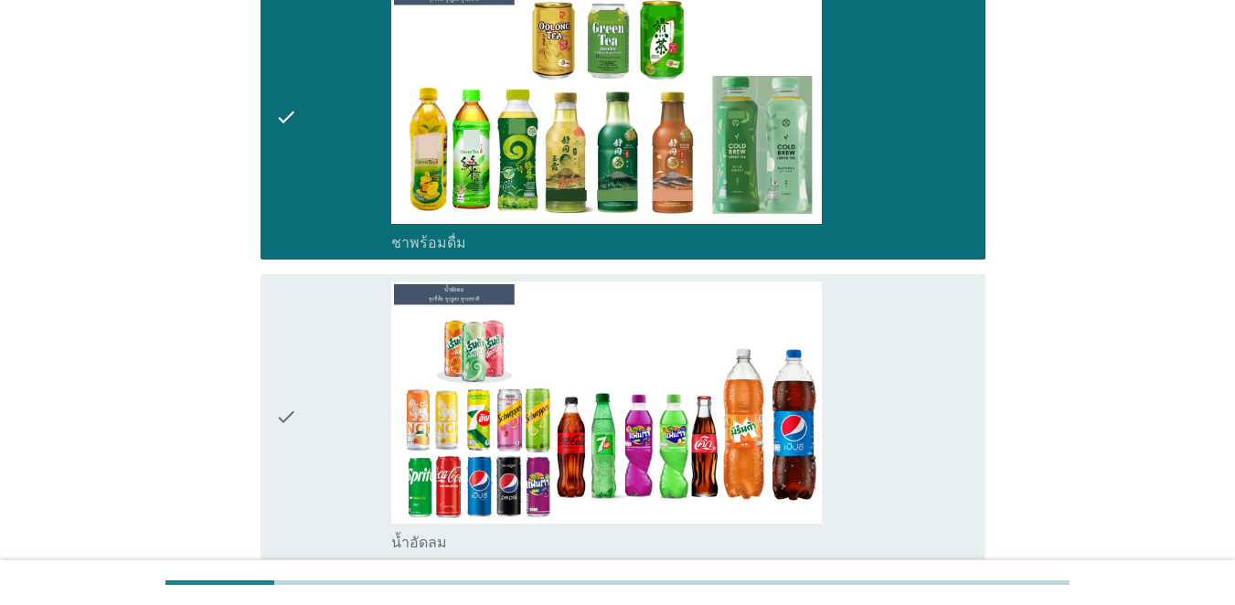
click at [345, 363] on div "check" at bounding box center [333, 417] width 116 height 271
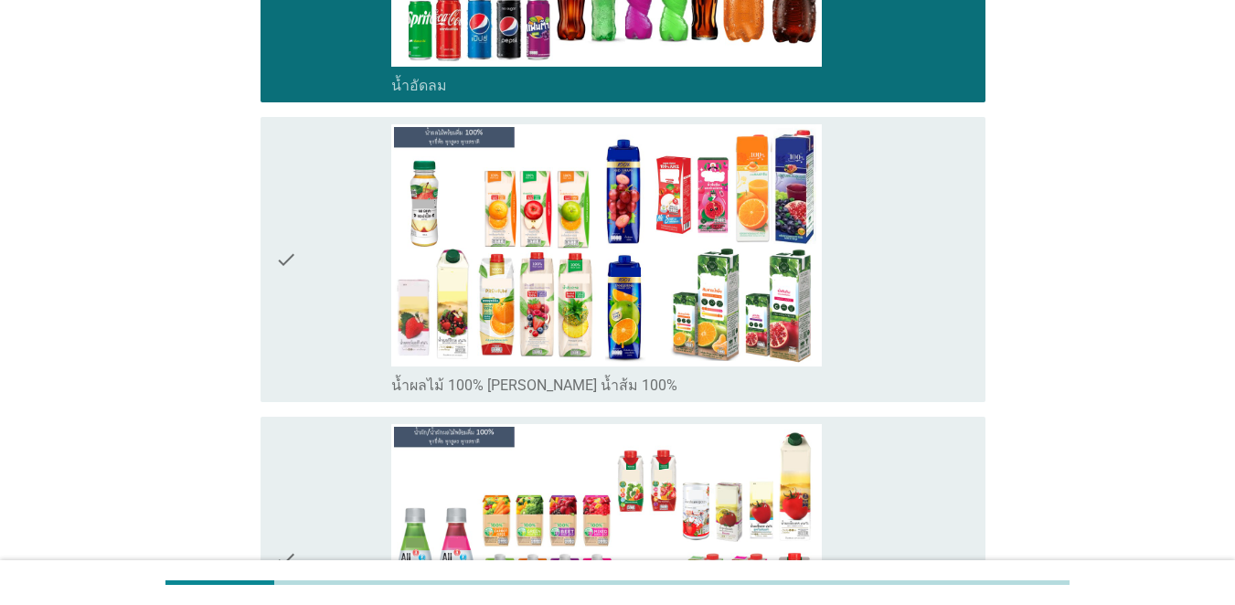
click at [358, 334] on div "check" at bounding box center [333, 259] width 116 height 271
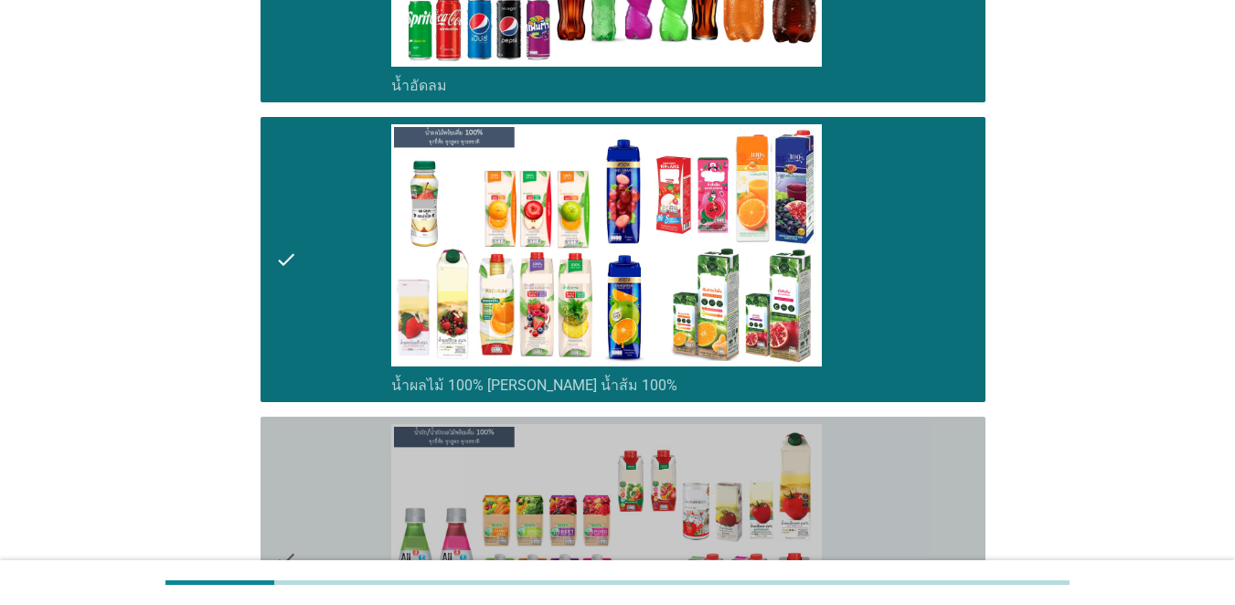
click at [362, 500] on div "check" at bounding box center [333, 559] width 116 height 271
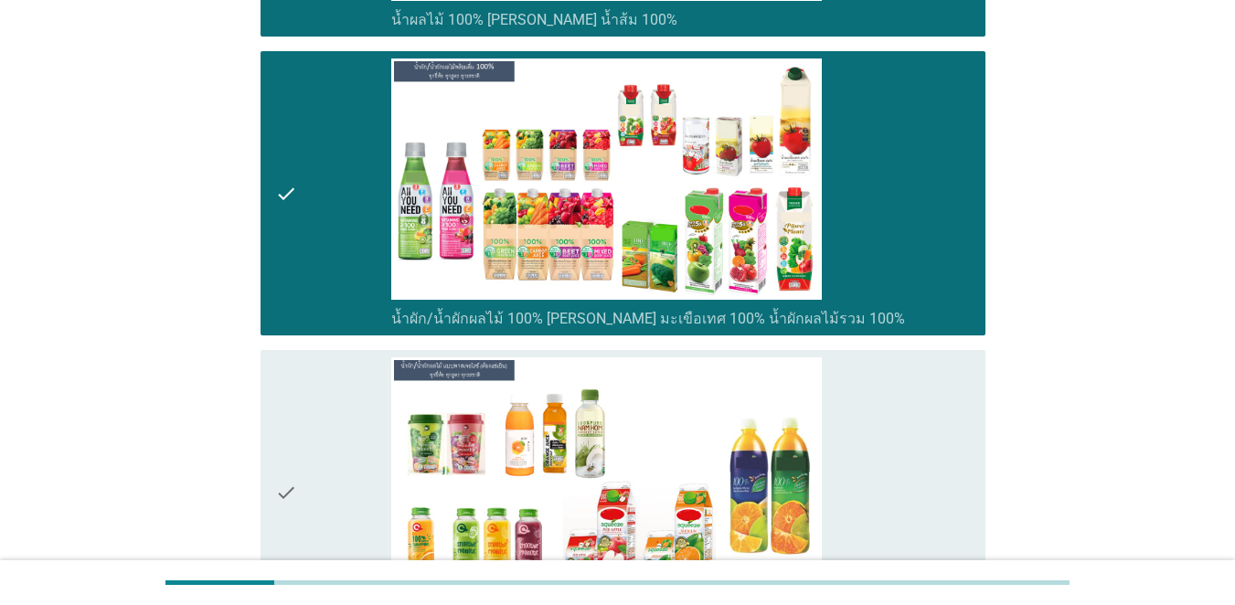
click at [363, 390] on div "check" at bounding box center [333, 493] width 116 height 271
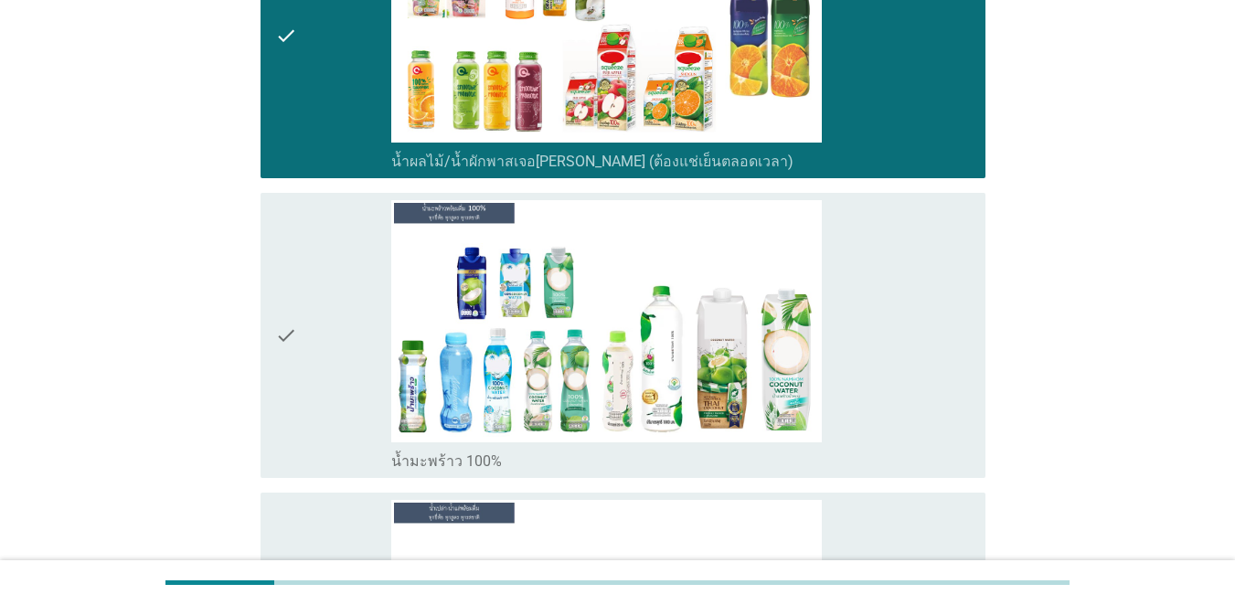
click at [369, 370] on div "check" at bounding box center [333, 335] width 116 height 271
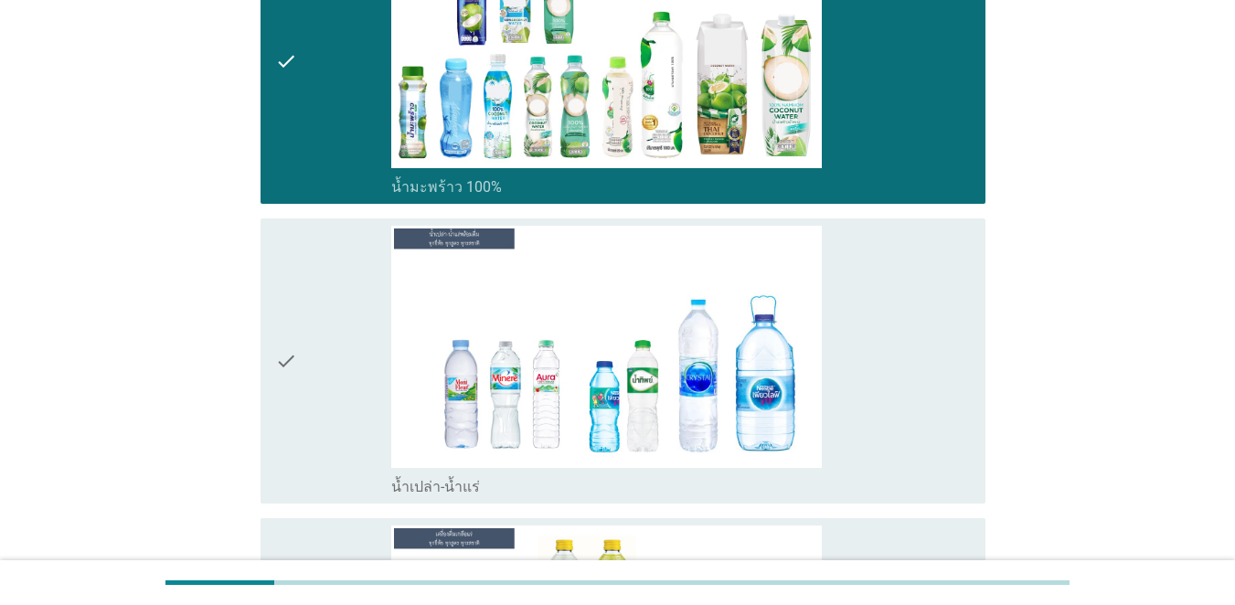
click at [361, 321] on div "check" at bounding box center [333, 361] width 116 height 271
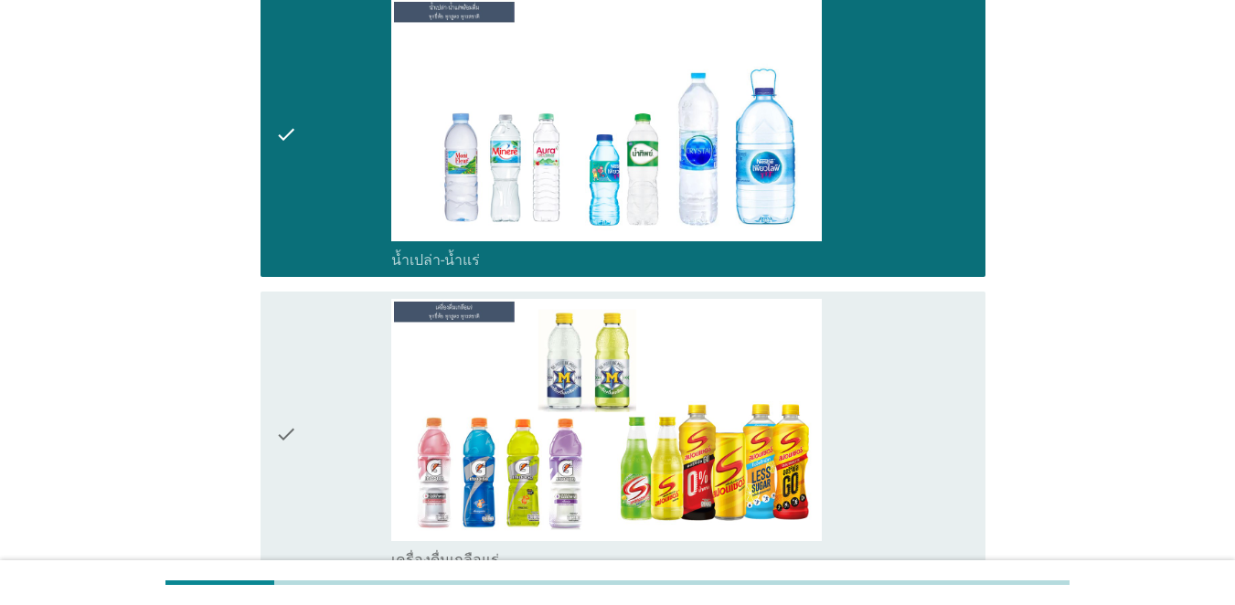
scroll to position [4115, 0]
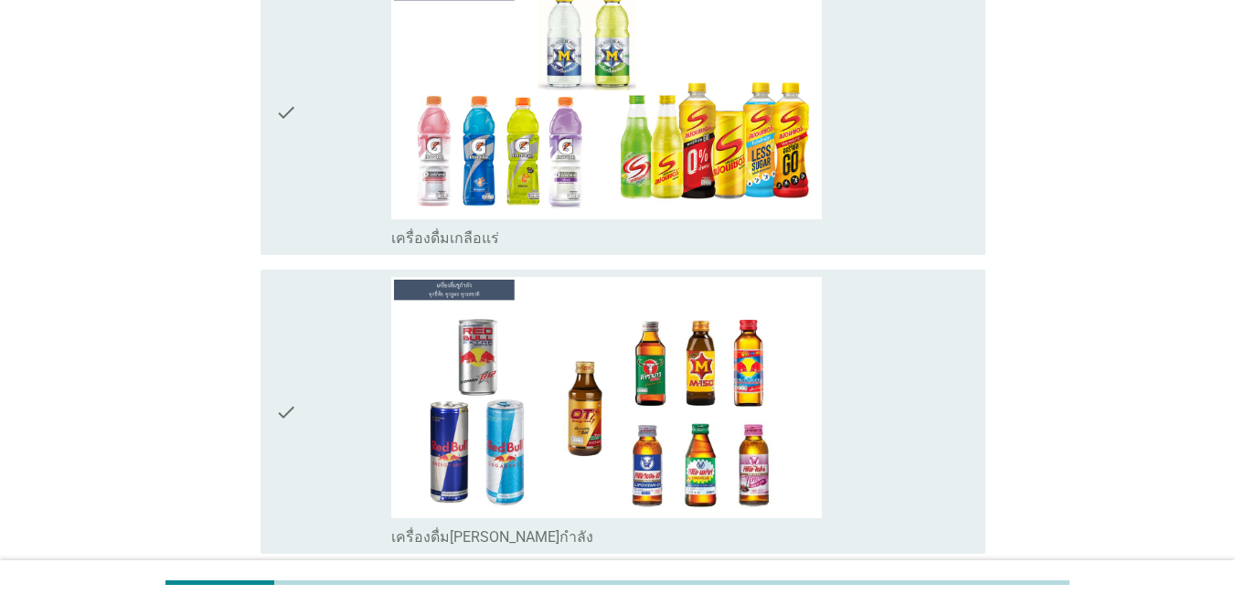
click at [349, 143] on div "check" at bounding box center [333, 112] width 116 height 271
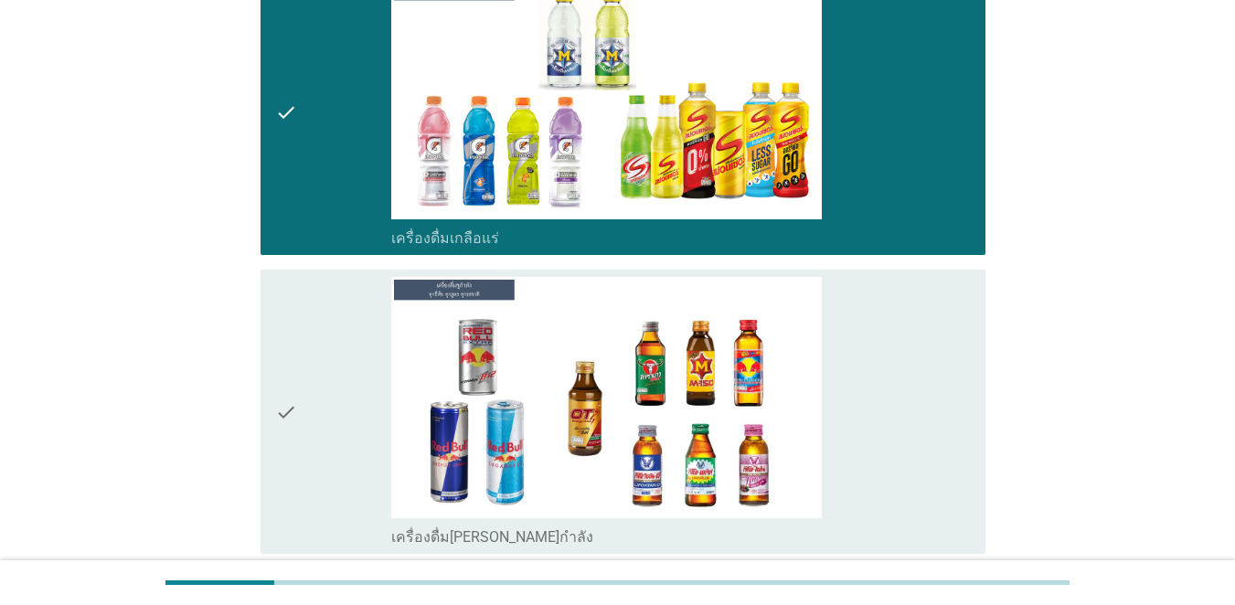
click at [337, 358] on div "check" at bounding box center [333, 412] width 116 height 271
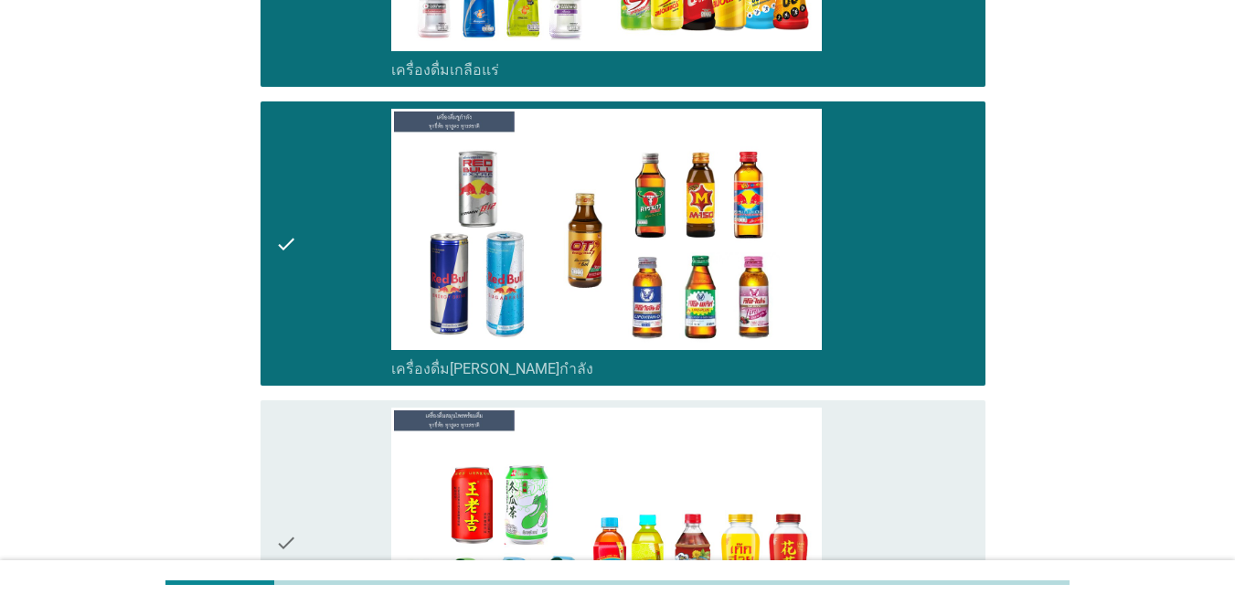
scroll to position [4572, 0]
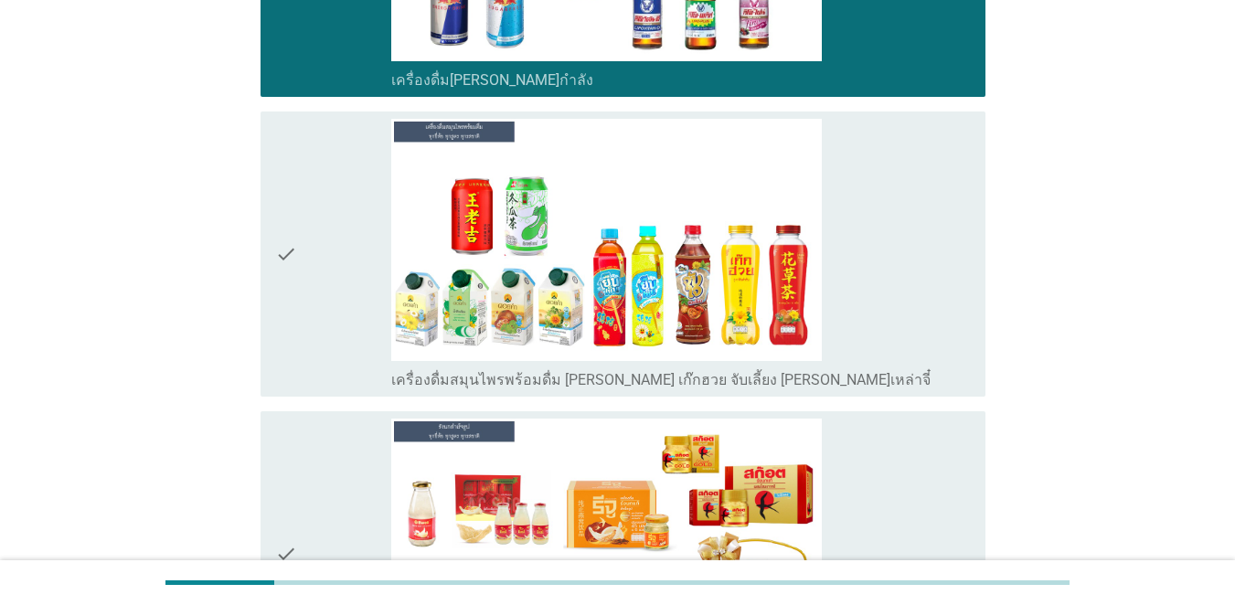
click at [360, 339] on div "check" at bounding box center [333, 254] width 116 height 271
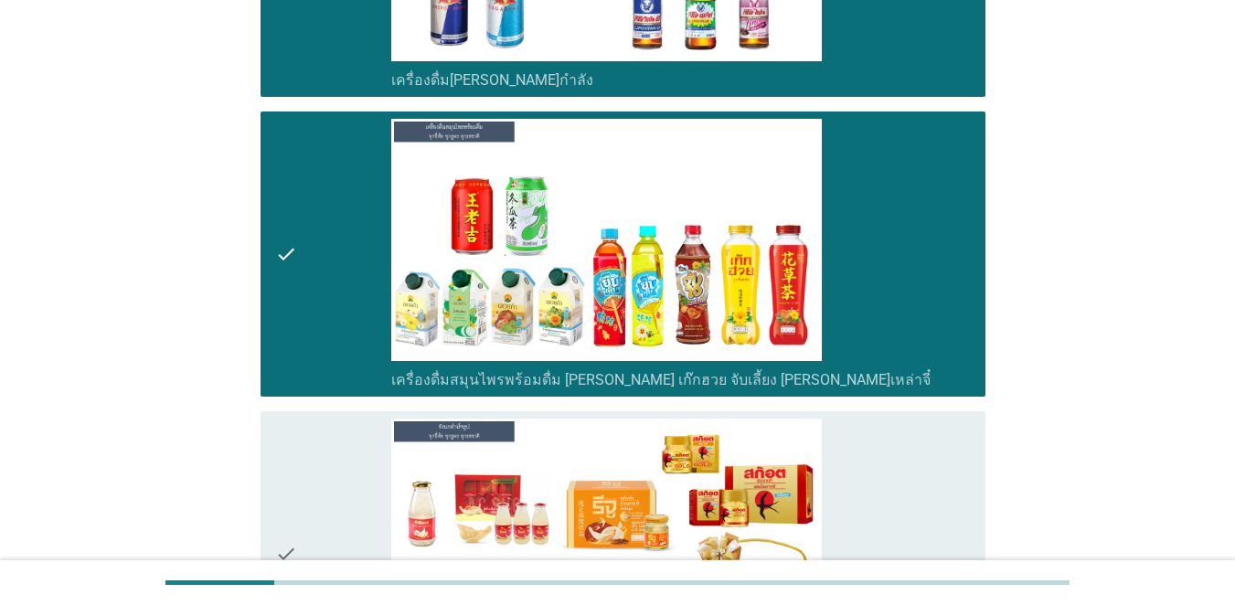
click at [374, 481] on div "check" at bounding box center [333, 554] width 116 height 271
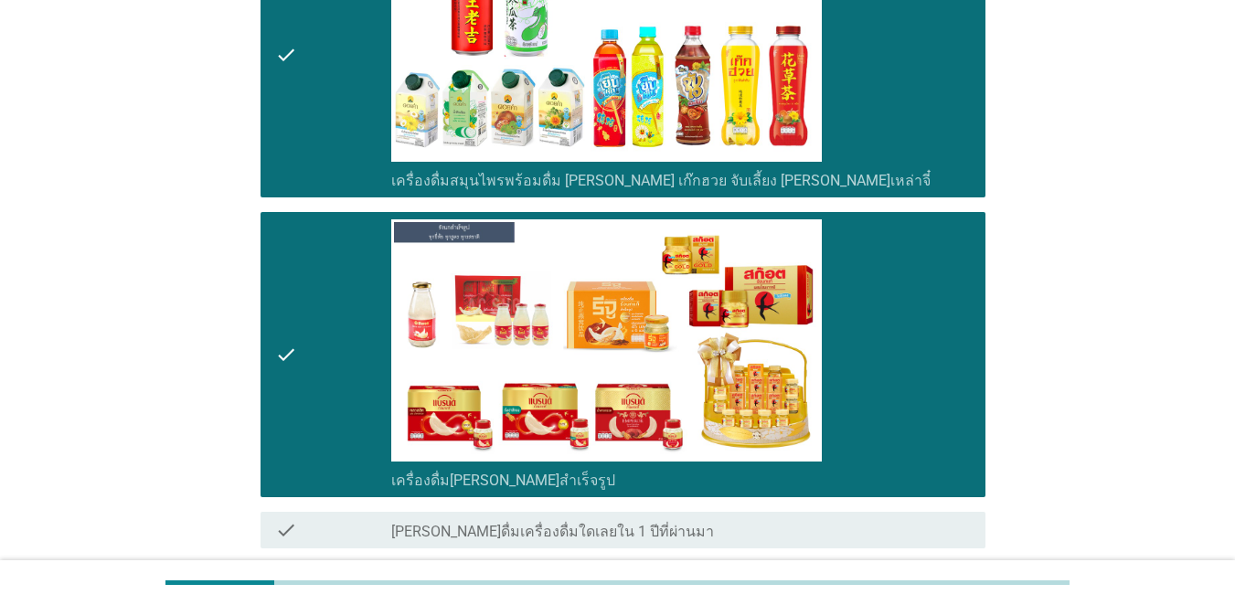
scroll to position [4929, 0]
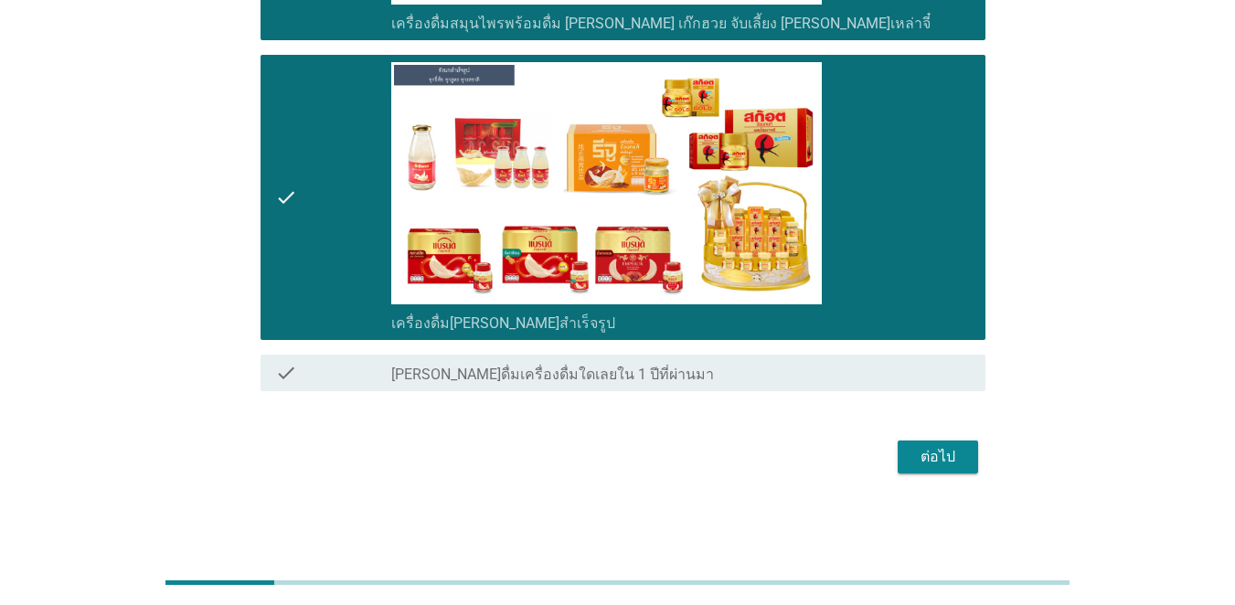
click at [900, 465] on div "ต่อไป" at bounding box center [938, 457] width 51 height 22
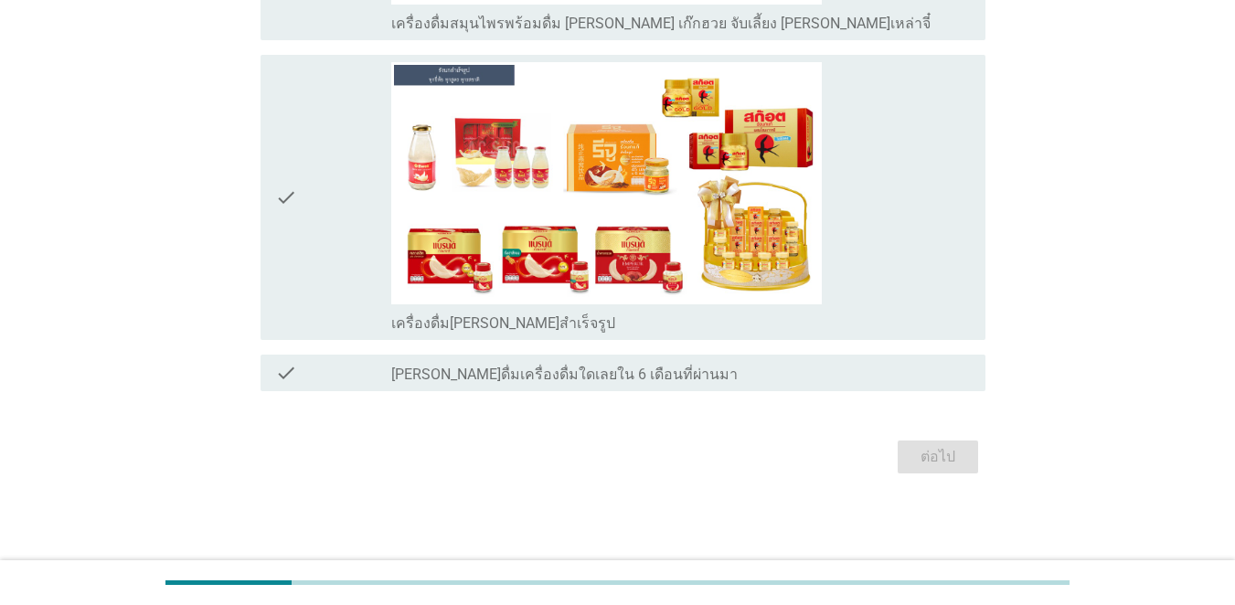
scroll to position [0, 0]
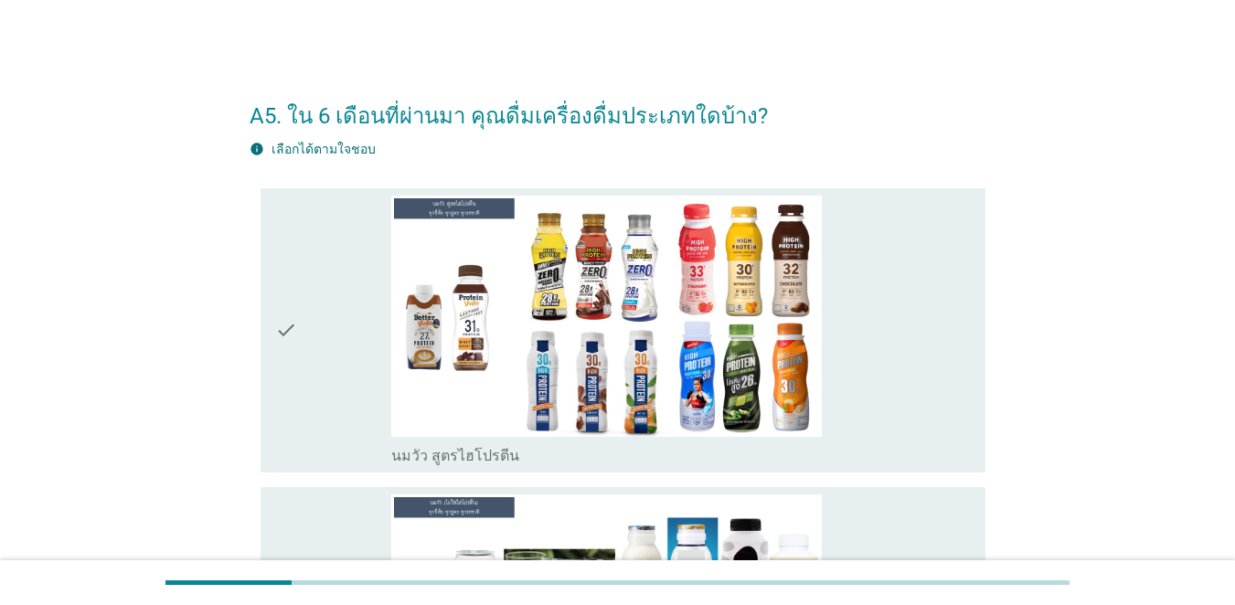
click at [300, 349] on div "check" at bounding box center [333, 331] width 116 height 271
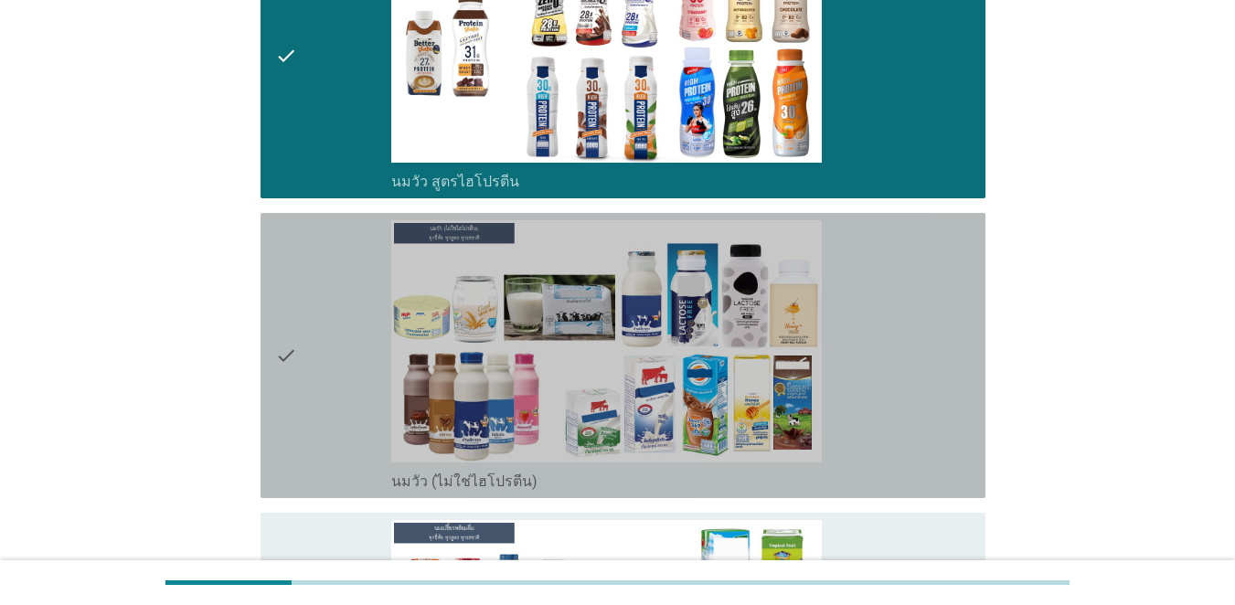
click at [303, 351] on div "check" at bounding box center [333, 355] width 116 height 271
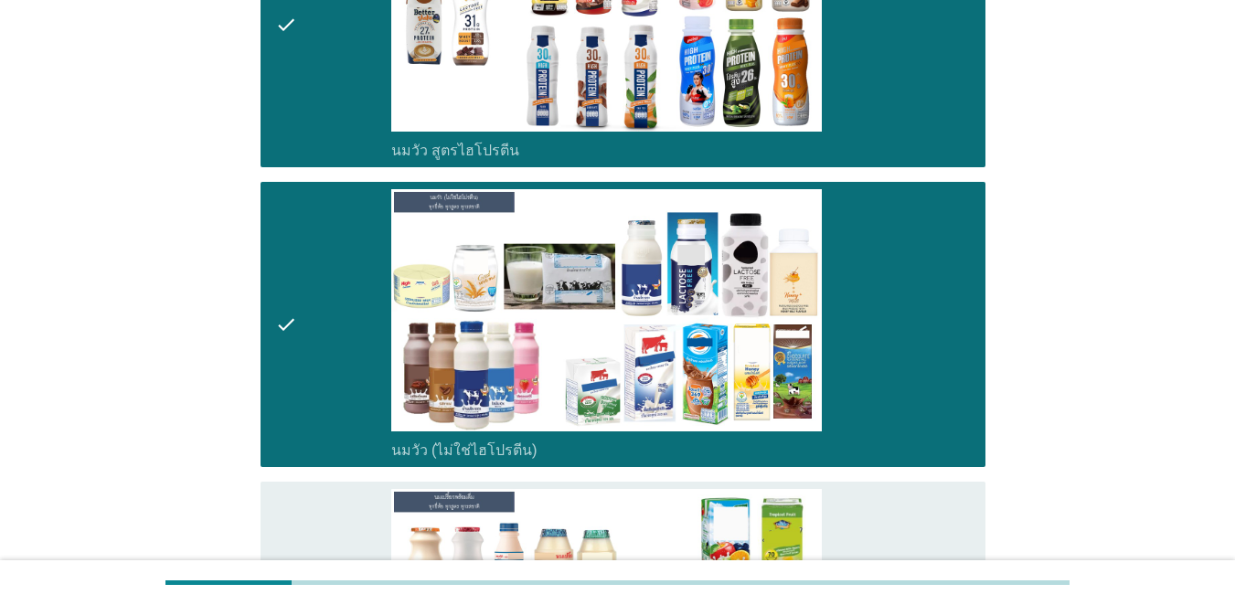
scroll to position [732, 0]
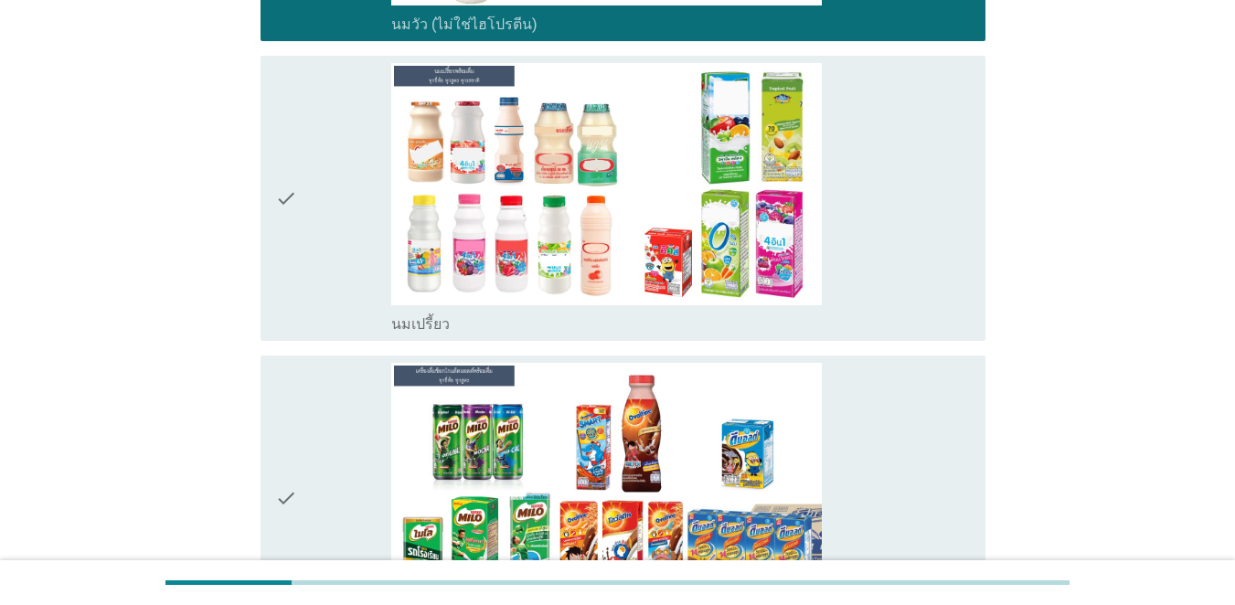
click at [299, 363] on div "check" at bounding box center [333, 498] width 116 height 271
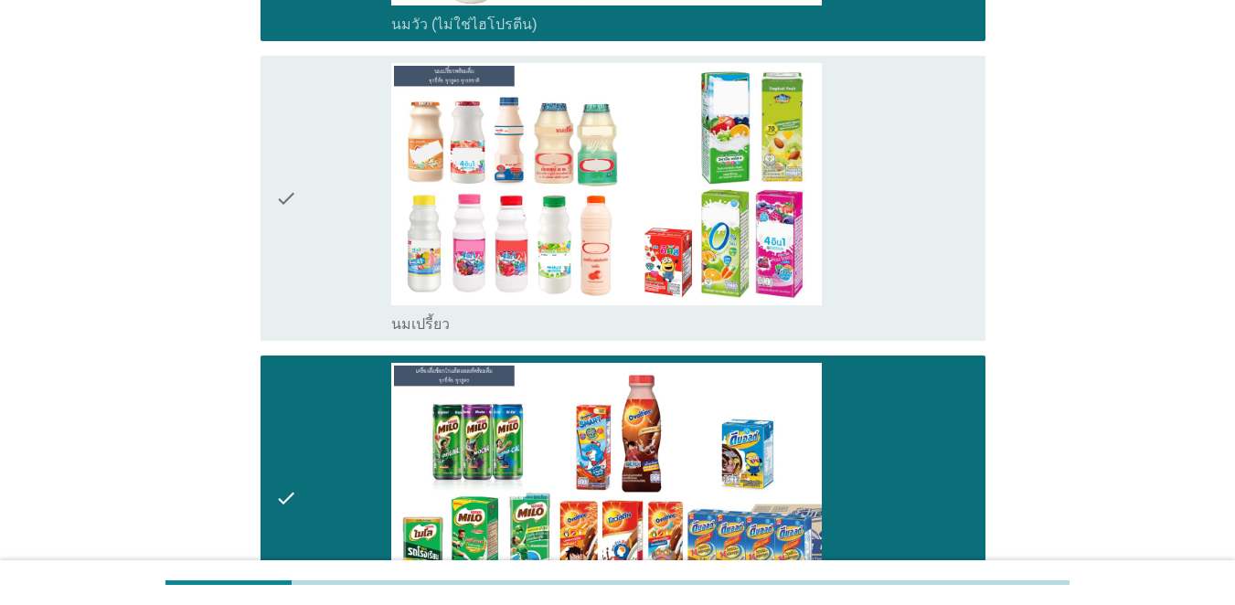
click at [320, 249] on div "check" at bounding box center [333, 198] width 116 height 271
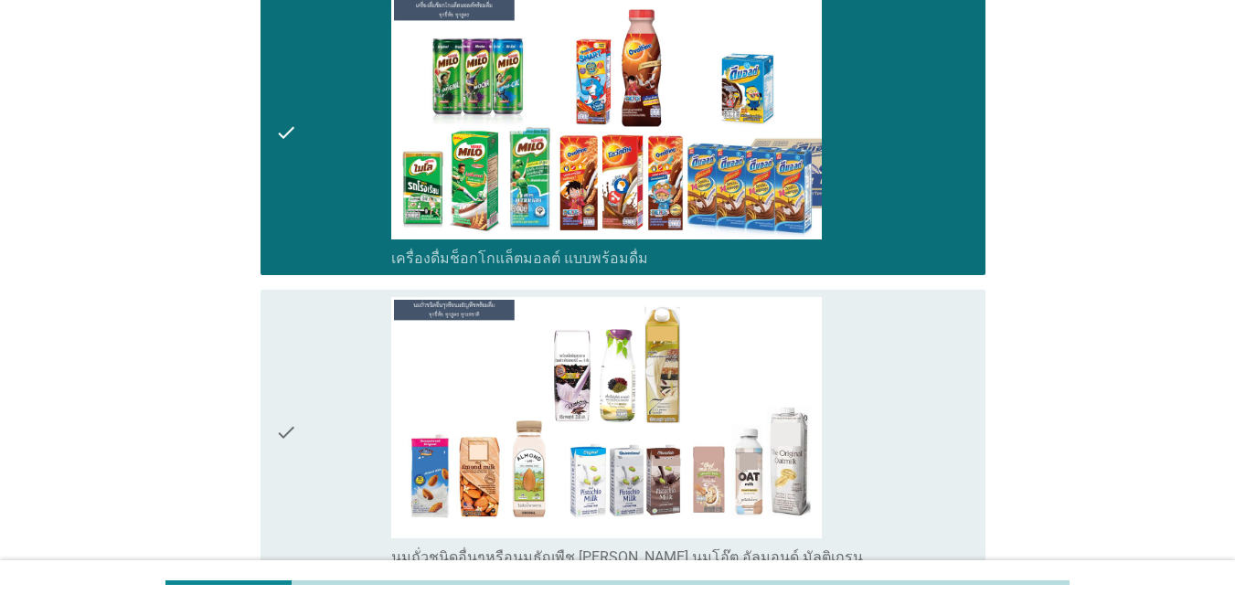
click at [319, 305] on div "check" at bounding box center [333, 432] width 116 height 271
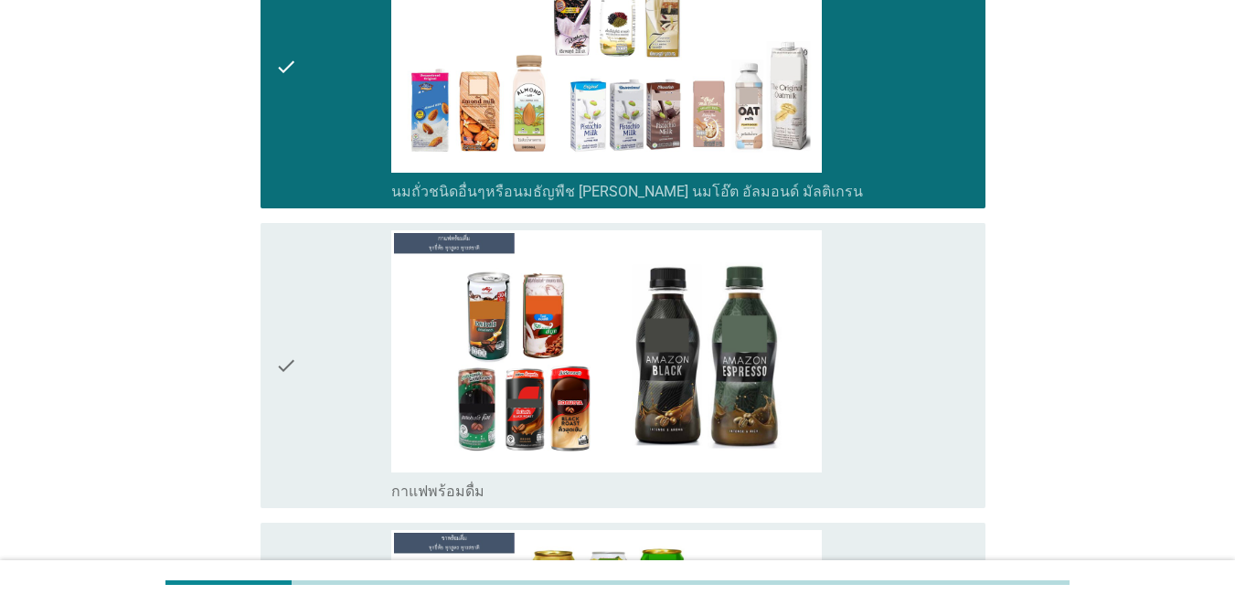
click at [324, 334] on div "check" at bounding box center [333, 365] width 116 height 271
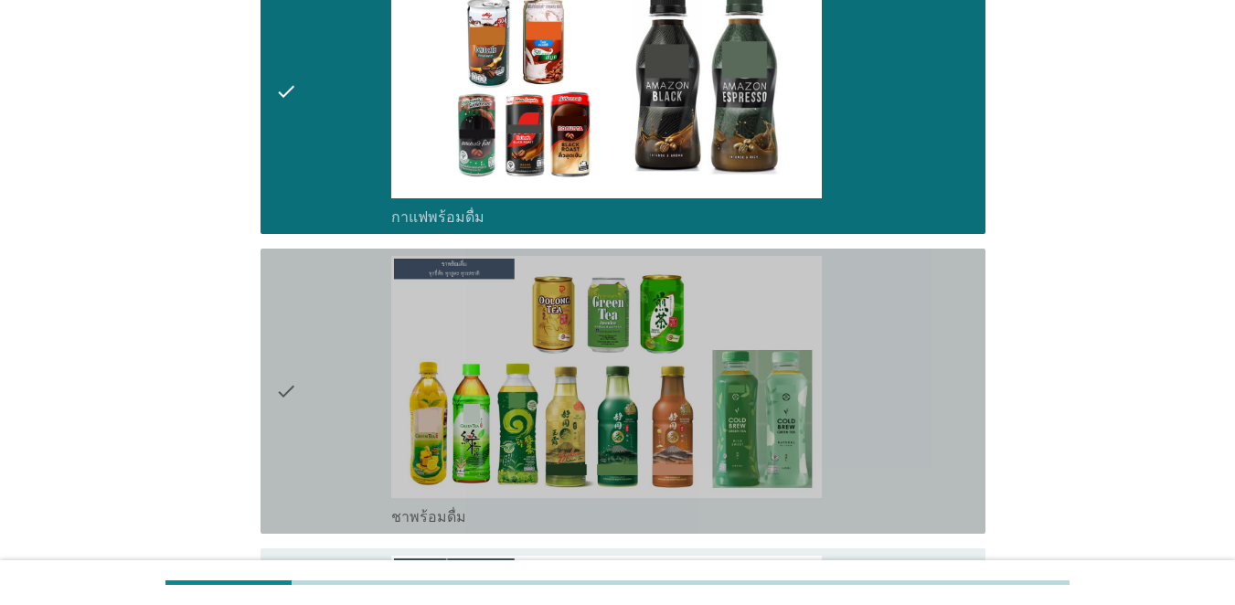
click at [326, 334] on div "check" at bounding box center [333, 391] width 116 height 271
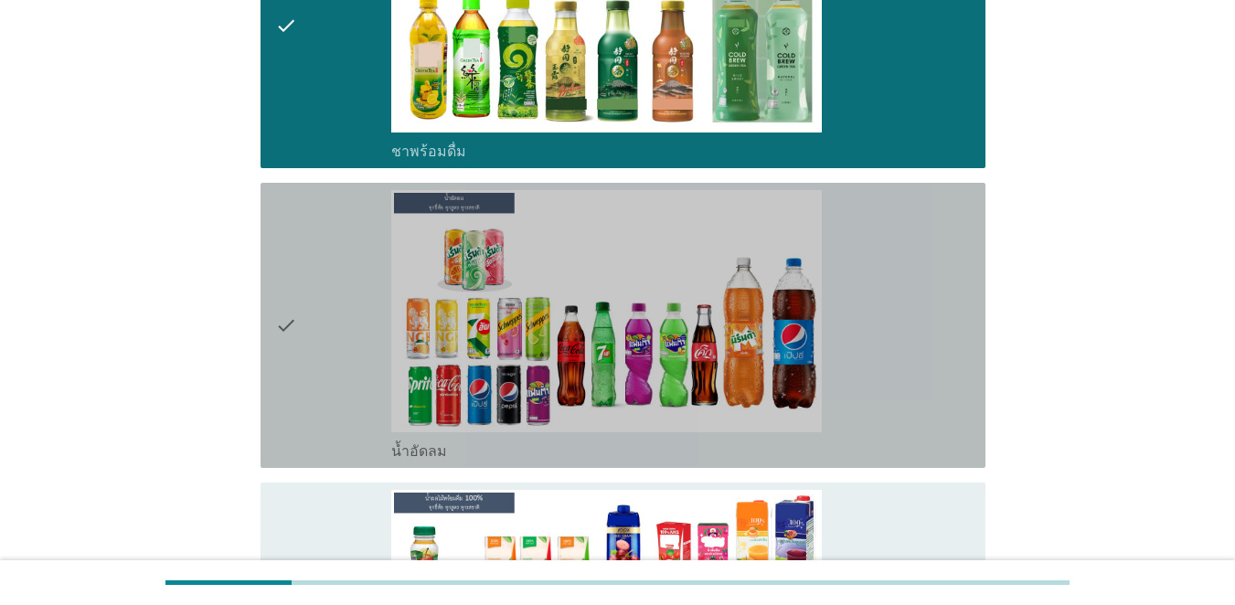
click at [334, 350] on div "check" at bounding box center [333, 325] width 116 height 271
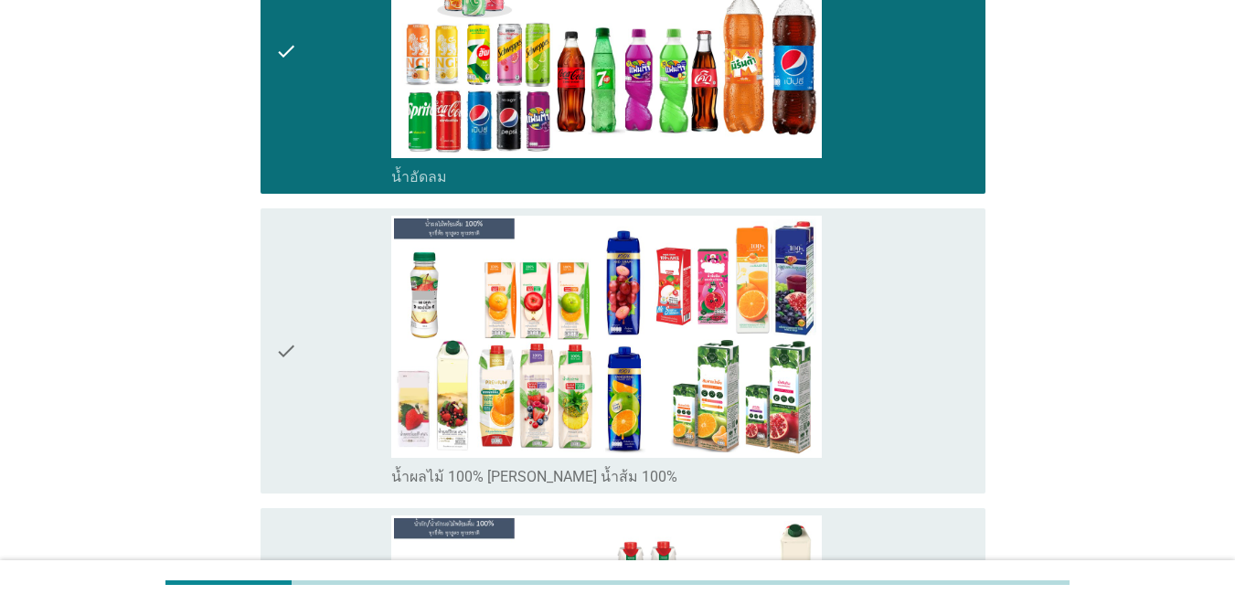
click at [334, 350] on div "check" at bounding box center [333, 351] width 116 height 271
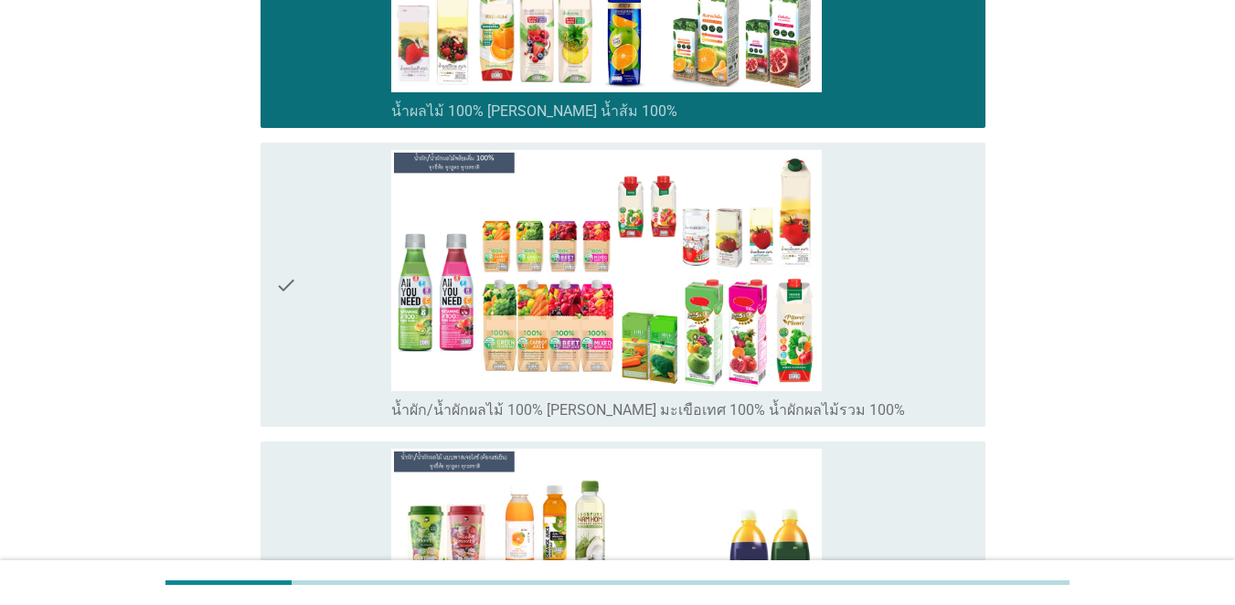
click at [335, 350] on div "check" at bounding box center [333, 285] width 116 height 271
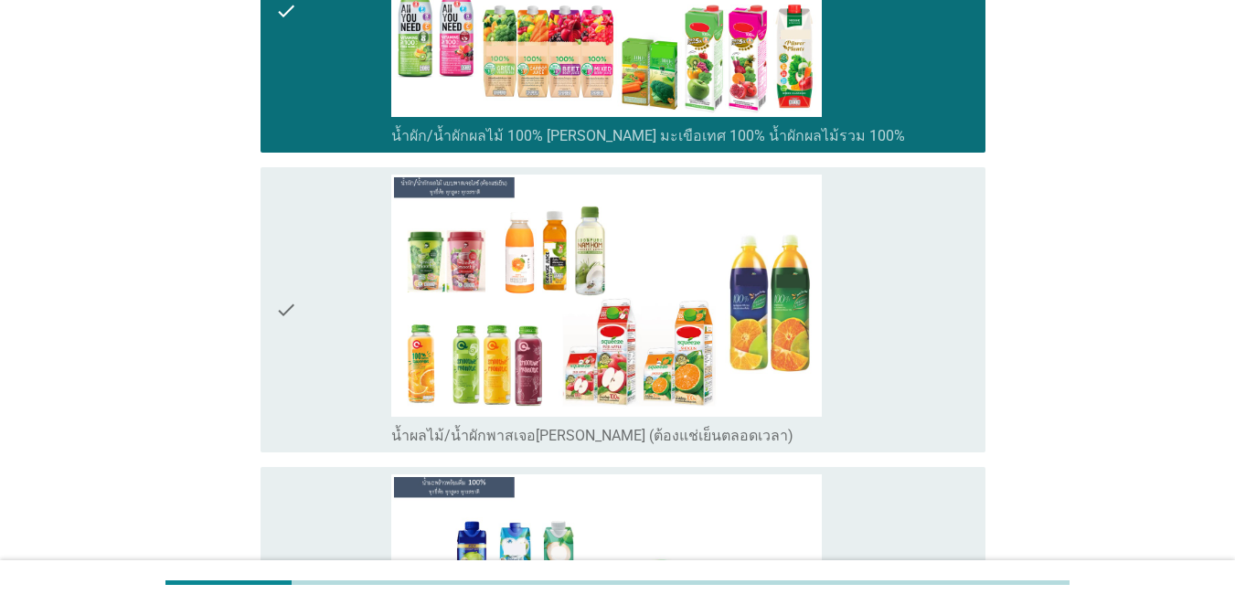
click at [336, 351] on div "check" at bounding box center [333, 310] width 116 height 271
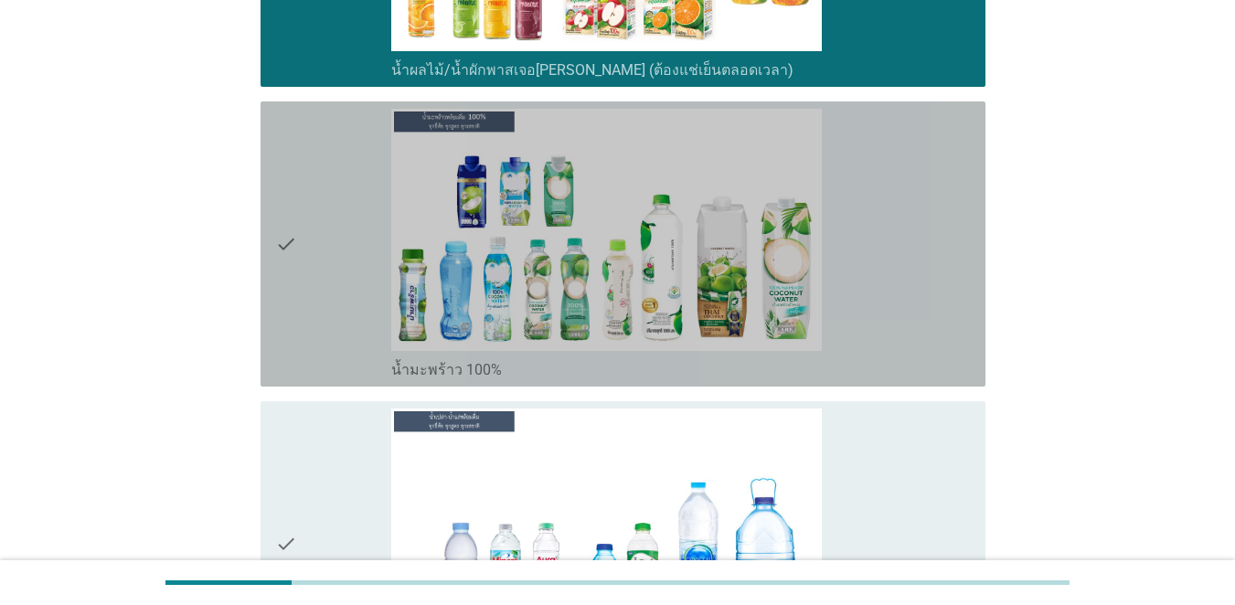
click at [337, 348] on div "check" at bounding box center [333, 244] width 116 height 271
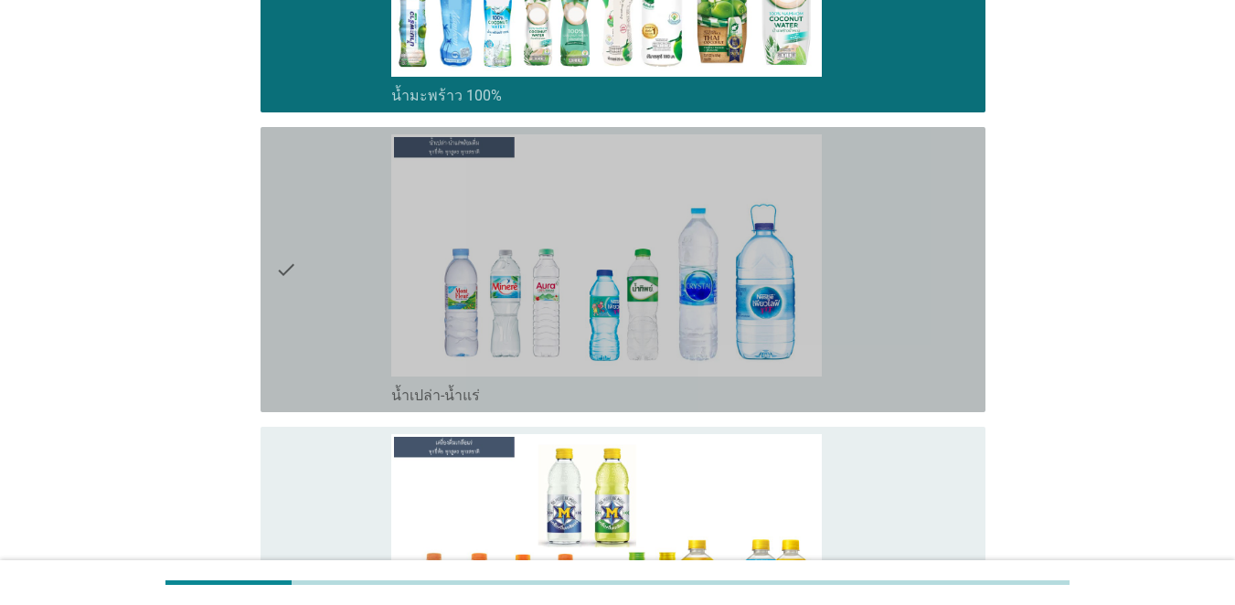
click at [337, 348] on div "check" at bounding box center [333, 269] width 116 height 271
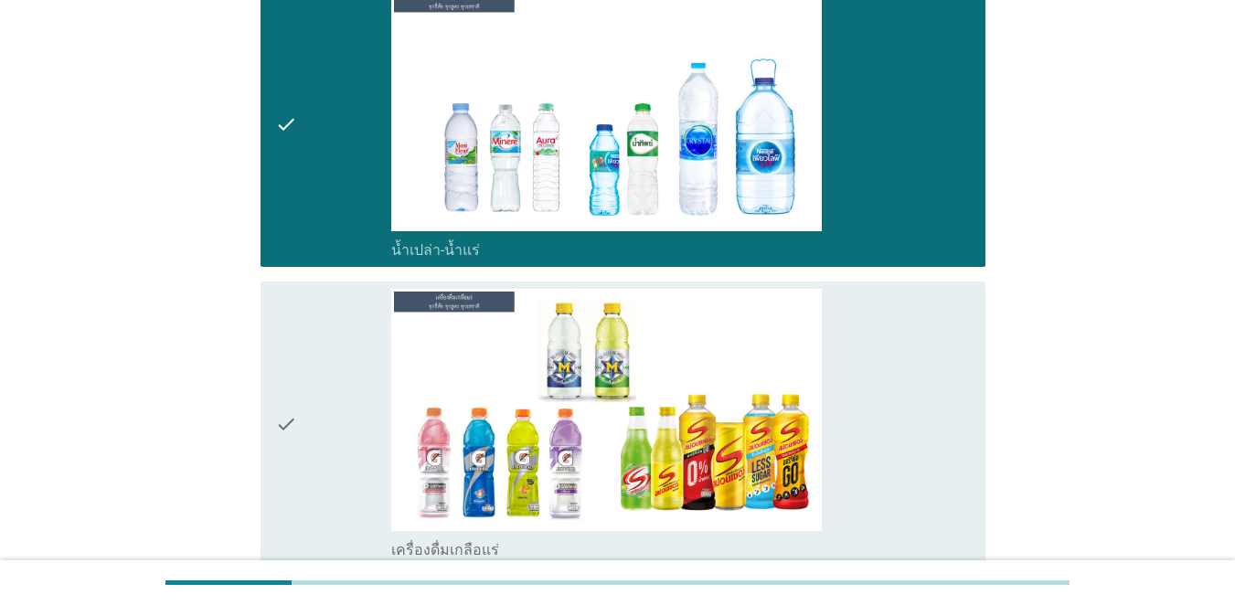
scroll to position [4024, 0]
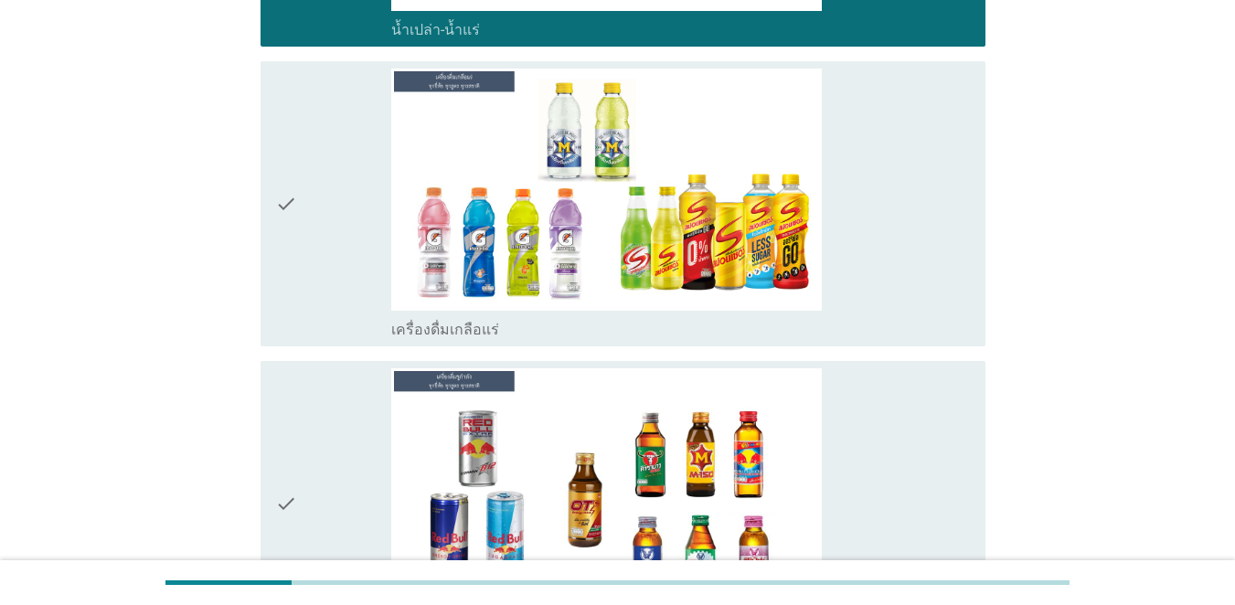
click at [337, 348] on div "check check_box เครื่องดื่มเกลือแร่" at bounding box center [618, 204] width 736 height 300
click at [335, 280] on div "check" at bounding box center [333, 204] width 116 height 271
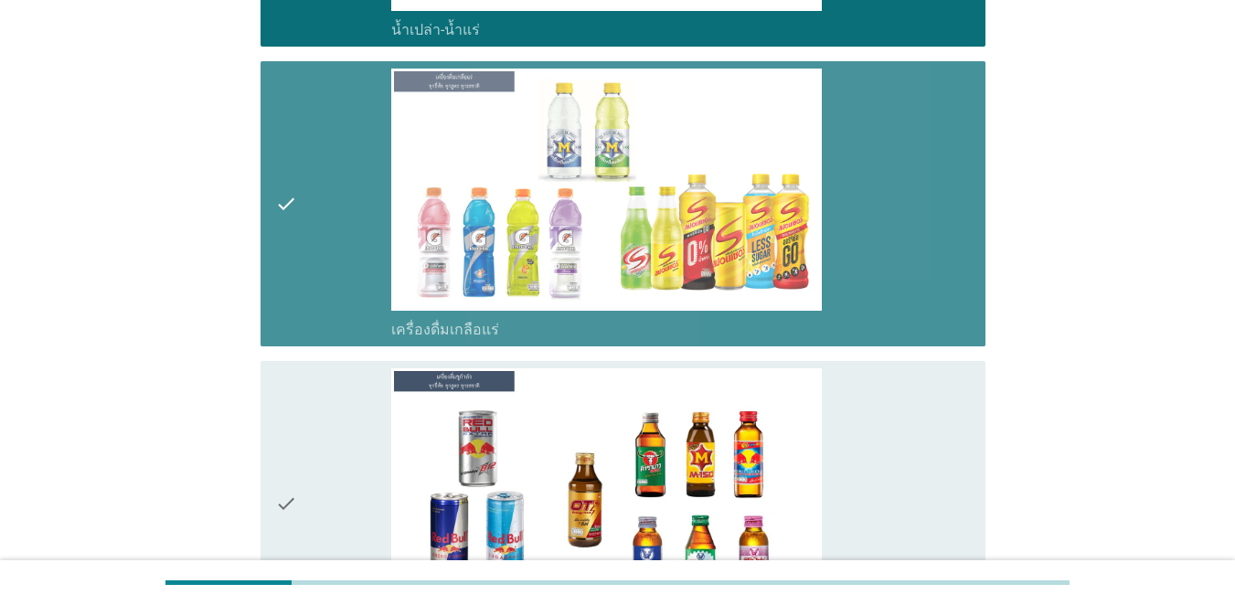
click at [342, 422] on div "check" at bounding box center [333, 504] width 116 height 271
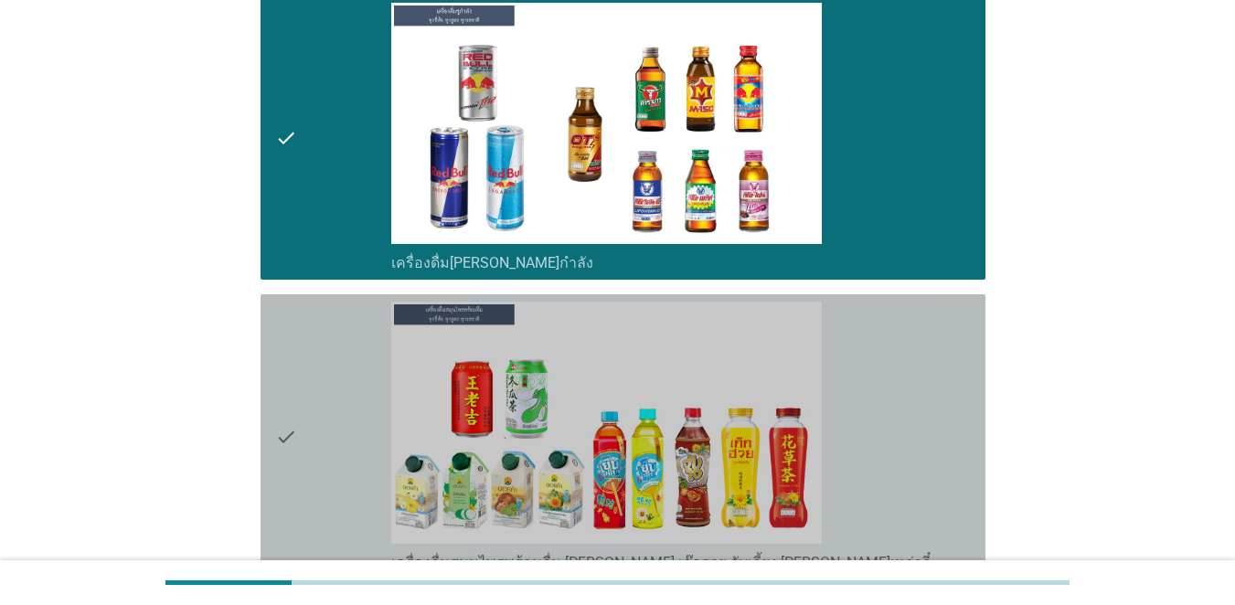
click at [342, 422] on div "check" at bounding box center [333, 437] width 116 height 271
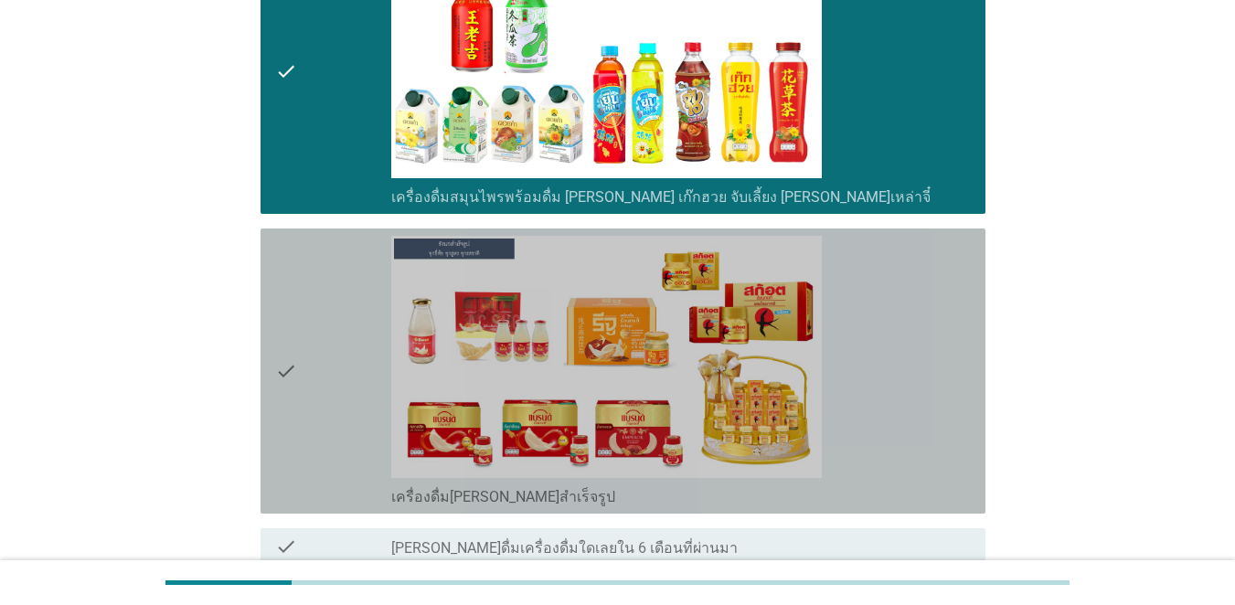
click at [342, 422] on div "check" at bounding box center [333, 371] width 116 height 271
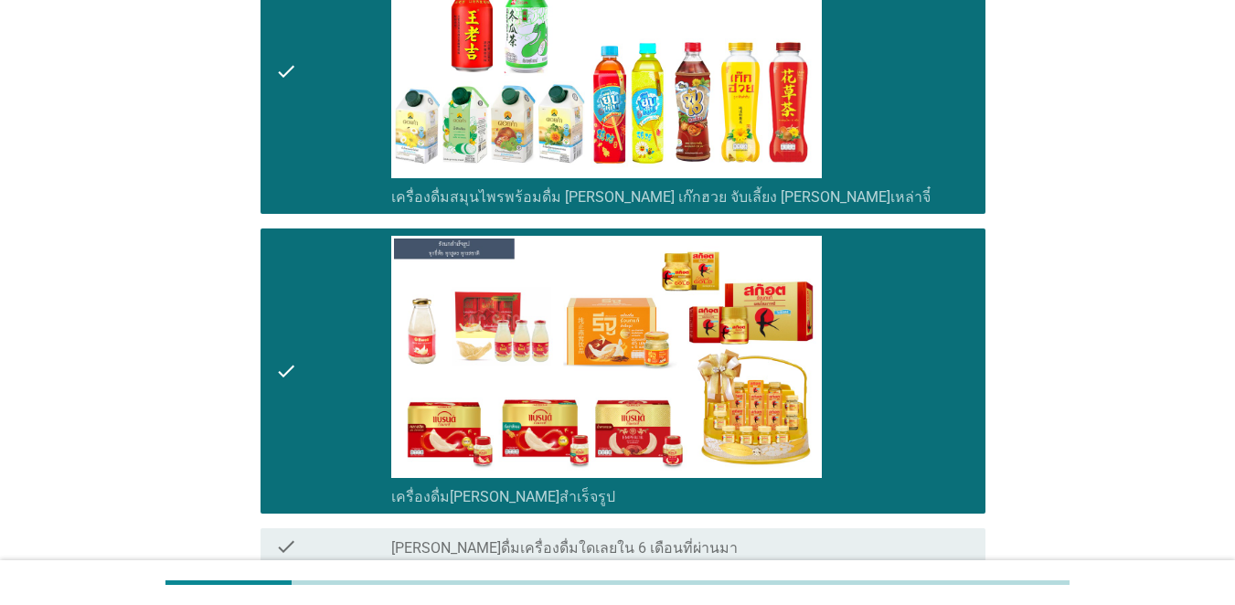
scroll to position [4929, 0]
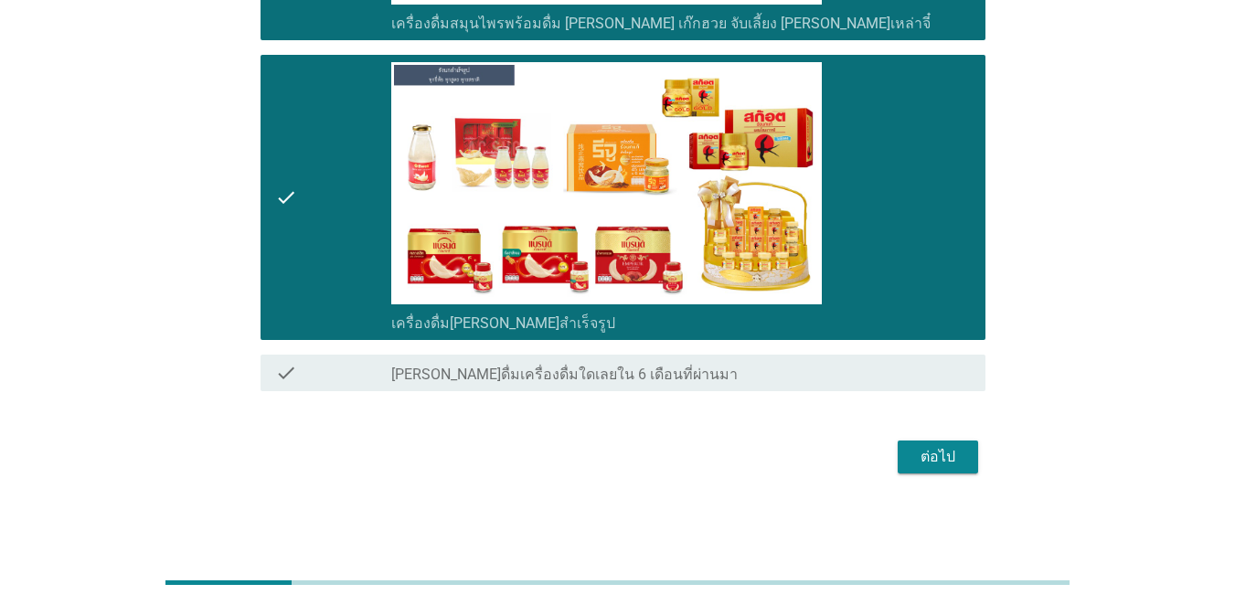
click at [900, 446] on div "ต่อไป" at bounding box center [938, 457] width 51 height 22
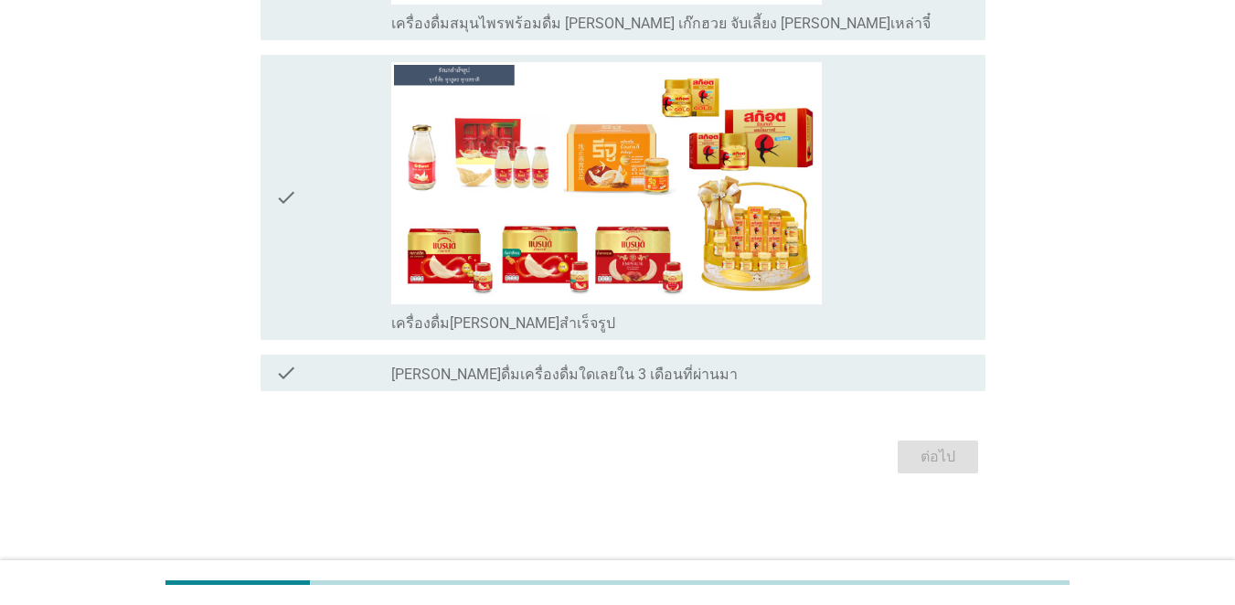
scroll to position [0, 0]
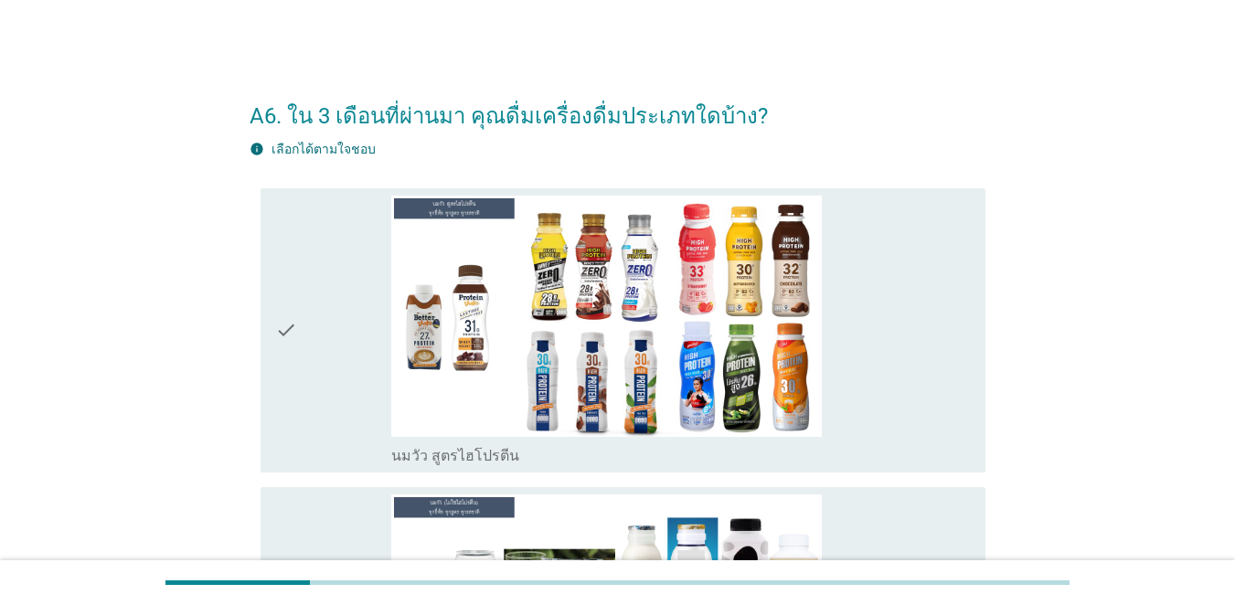
click at [315, 317] on div "check" at bounding box center [333, 331] width 116 height 271
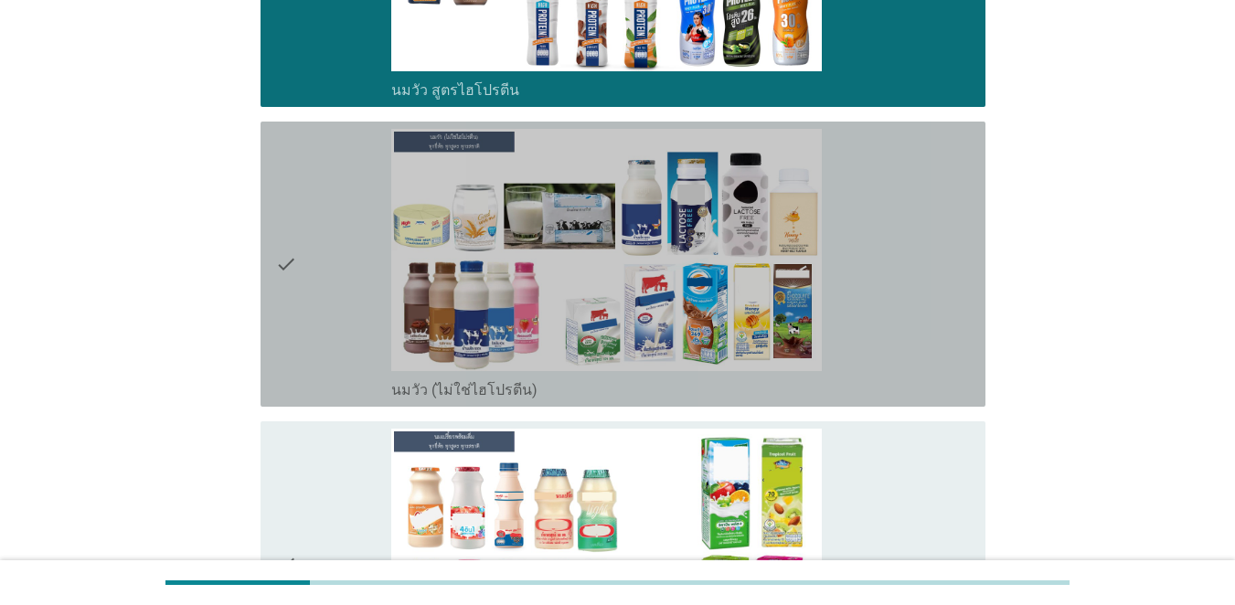
click at [322, 339] on div "check" at bounding box center [333, 264] width 116 height 271
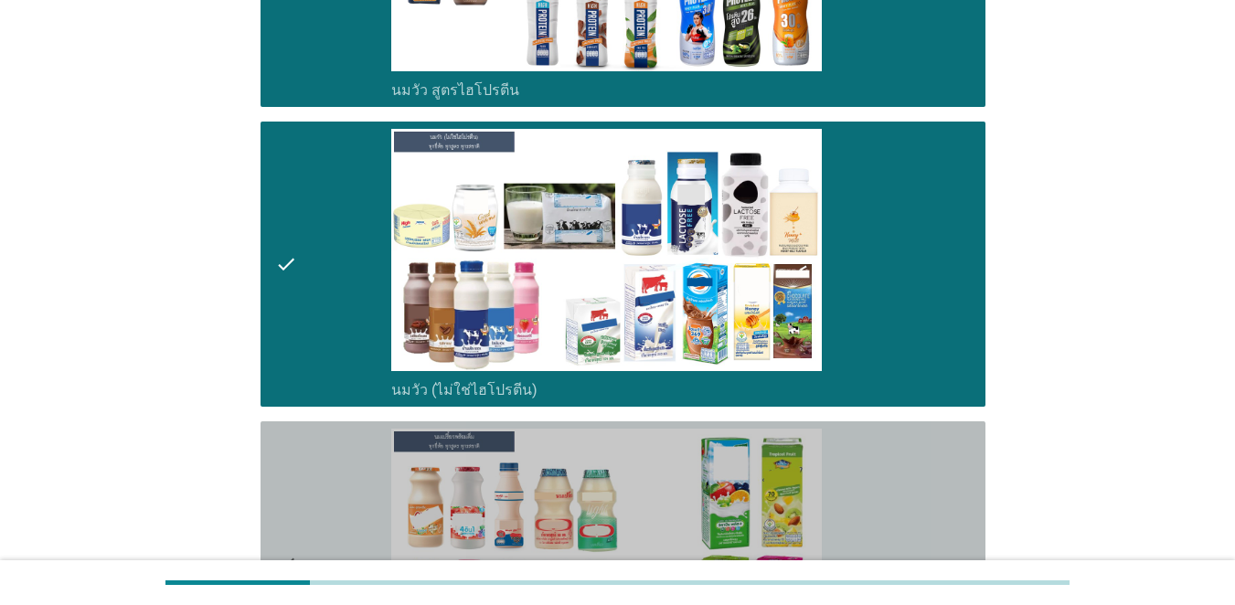
click at [356, 456] on div "check" at bounding box center [333, 564] width 116 height 271
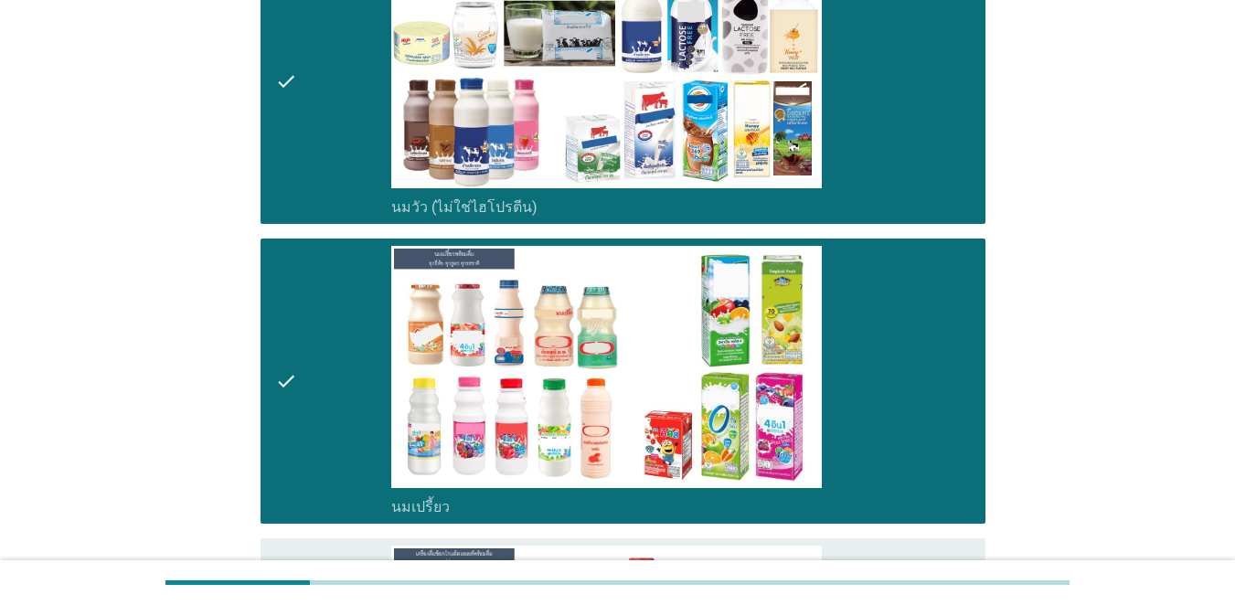
click at [358, 454] on div "check" at bounding box center [333, 381] width 116 height 271
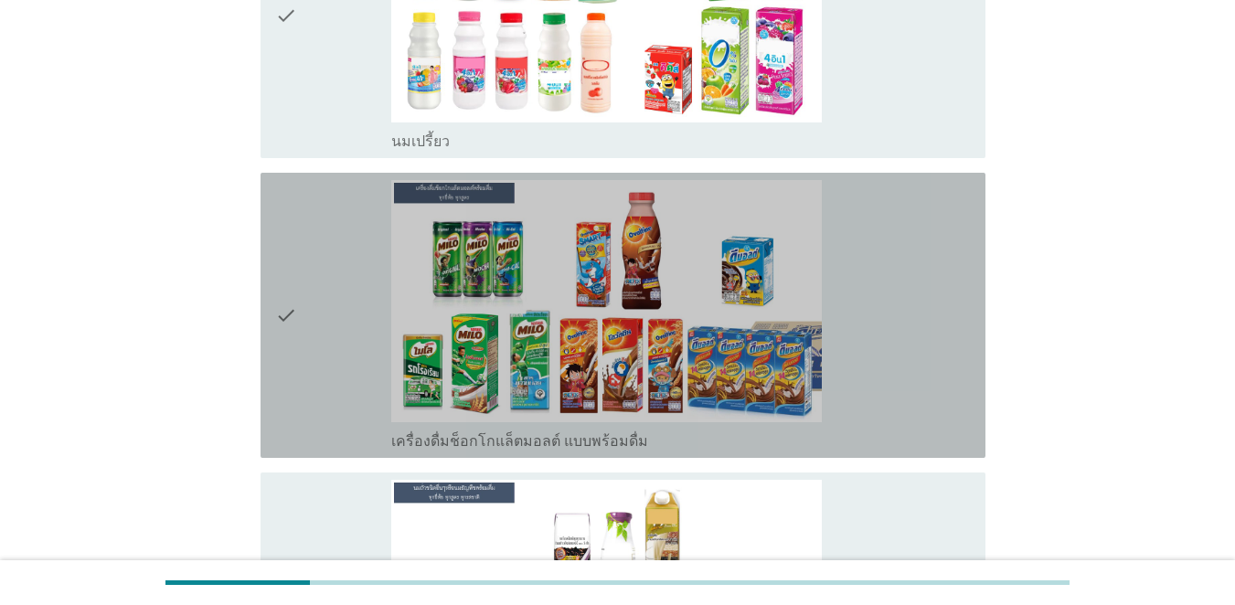
click at [349, 406] on div "check" at bounding box center [333, 315] width 116 height 271
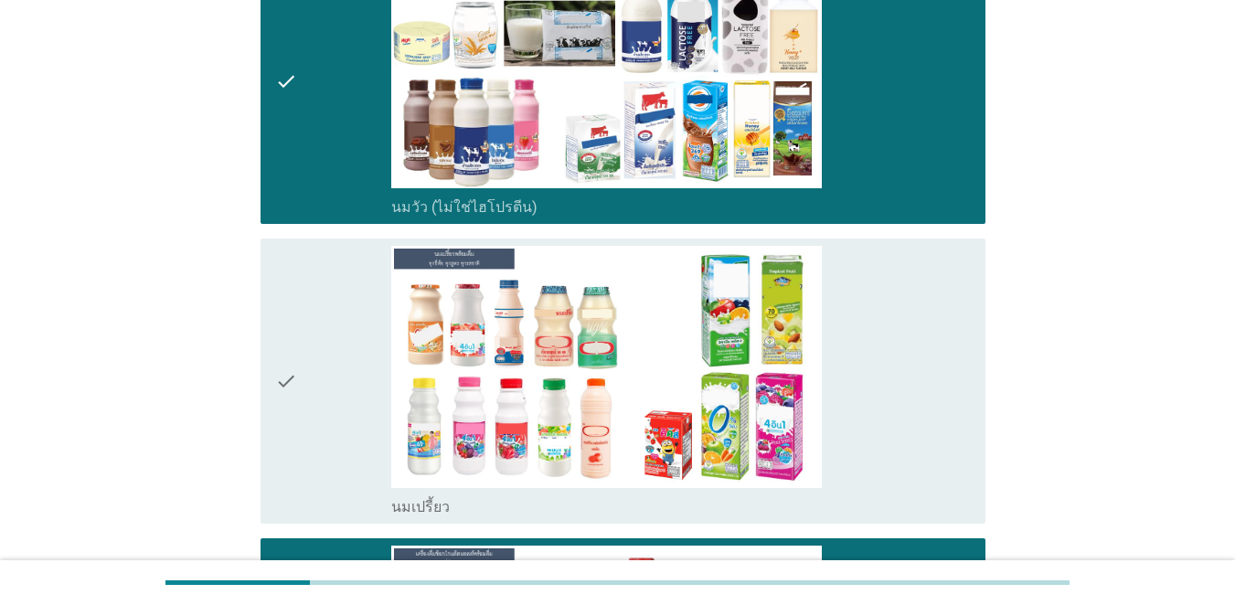
click at [349, 386] on div "check" at bounding box center [333, 381] width 116 height 271
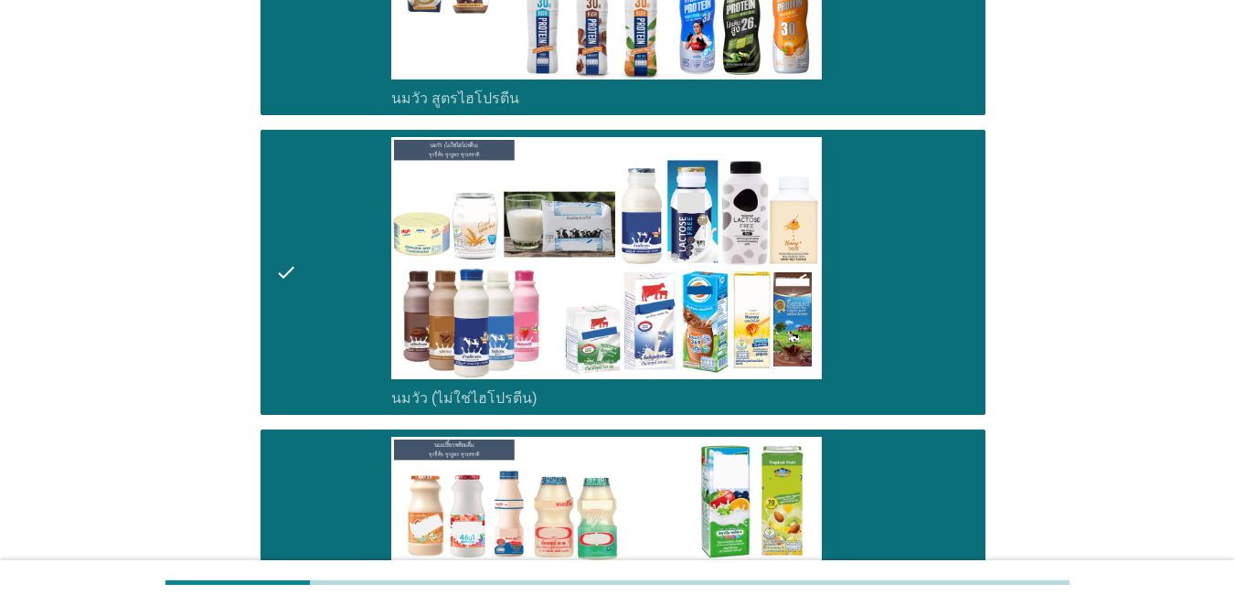
scroll to position [366, 0]
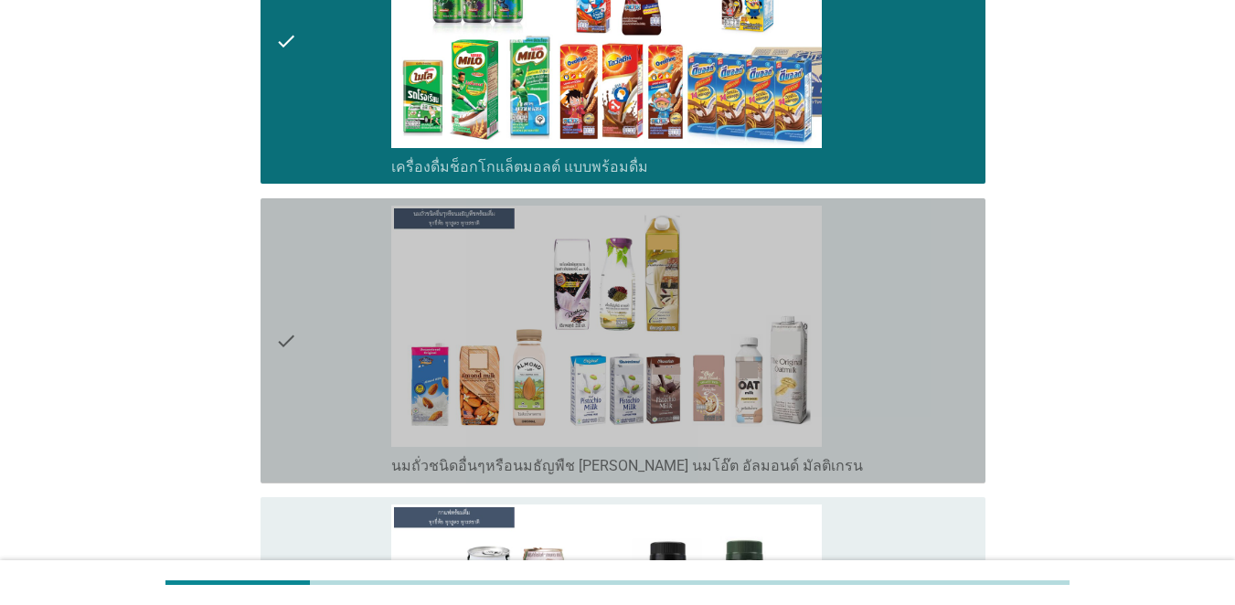
click at [329, 331] on div "check" at bounding box center [333, 341] width 116 height 271
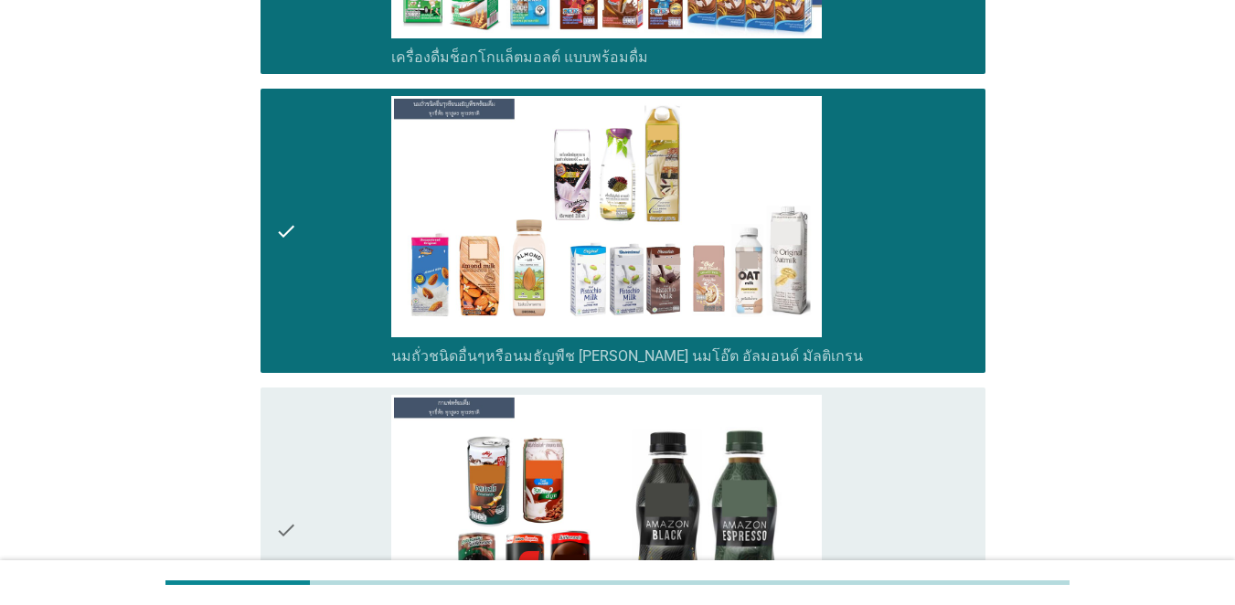
scroll to position [1463, 0]
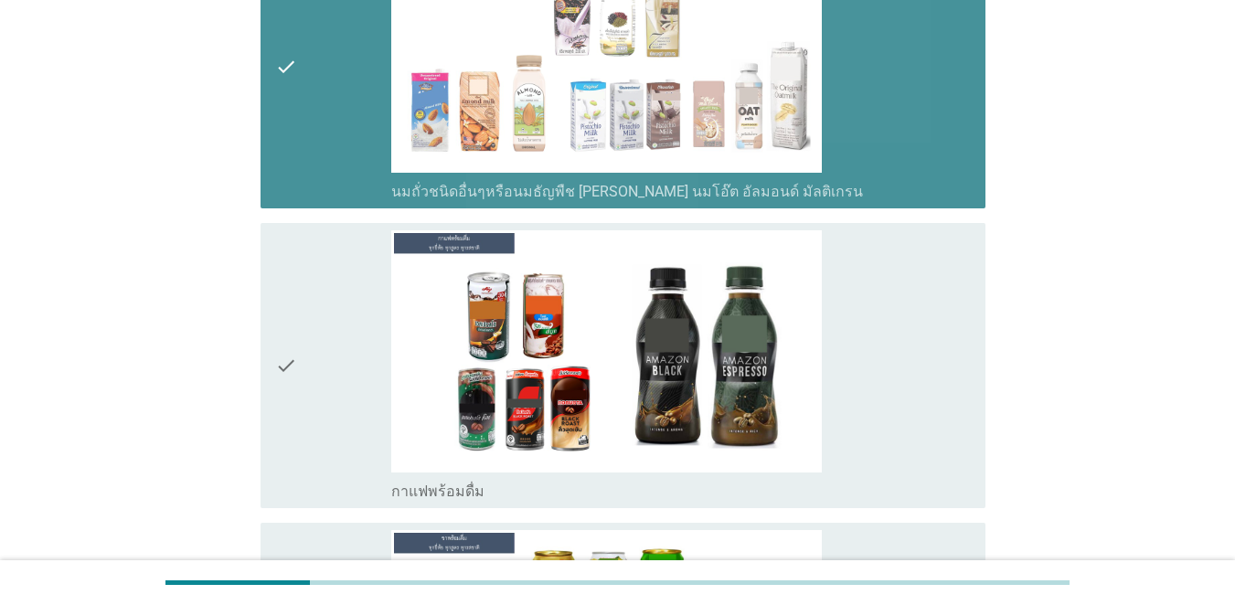
click at [308, 104] on div "check" at bounding box center [333, 66] width 116 height 271
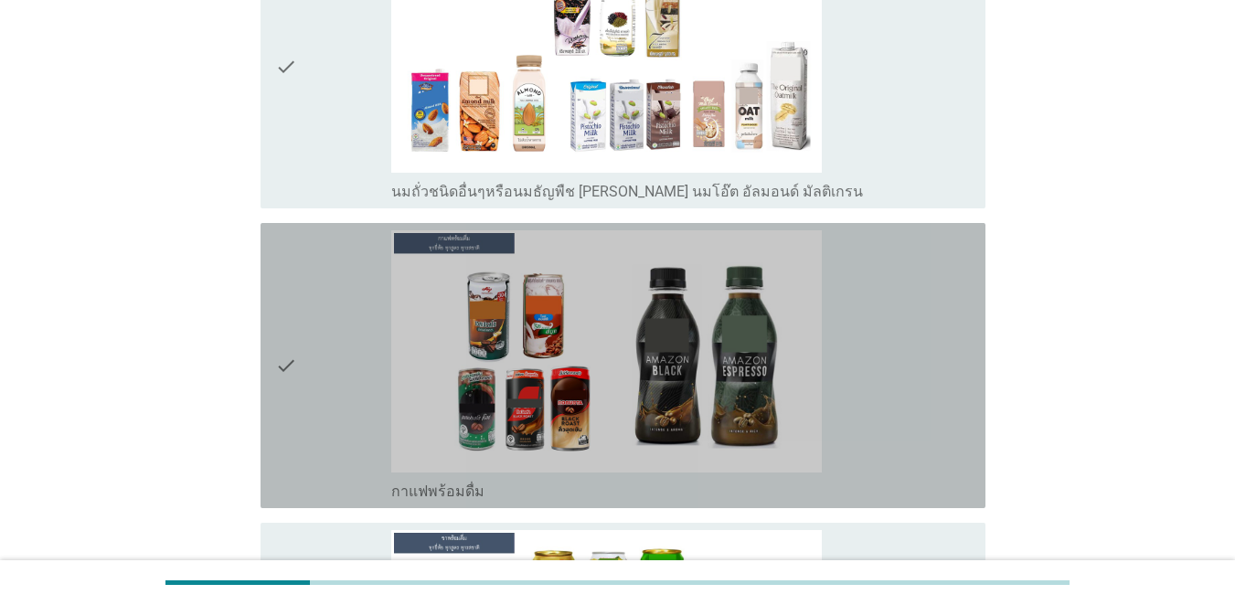
click at [327, 344] on div "check" at bounding box center [333, 365] width 116 height 271
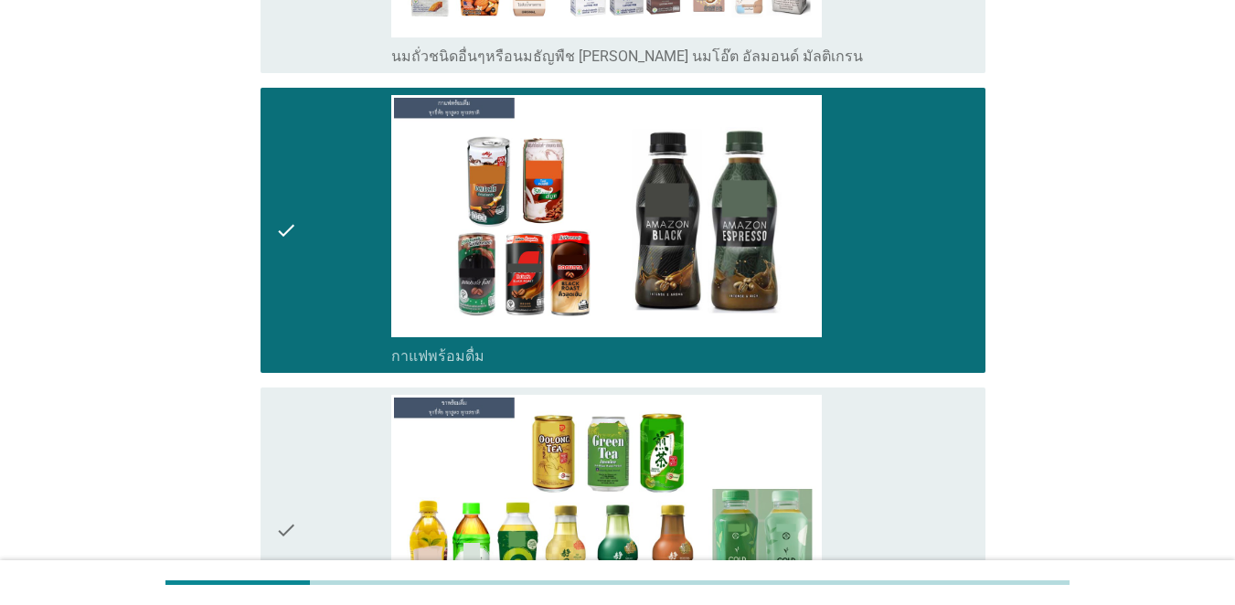
scroll to position [1737, 0]
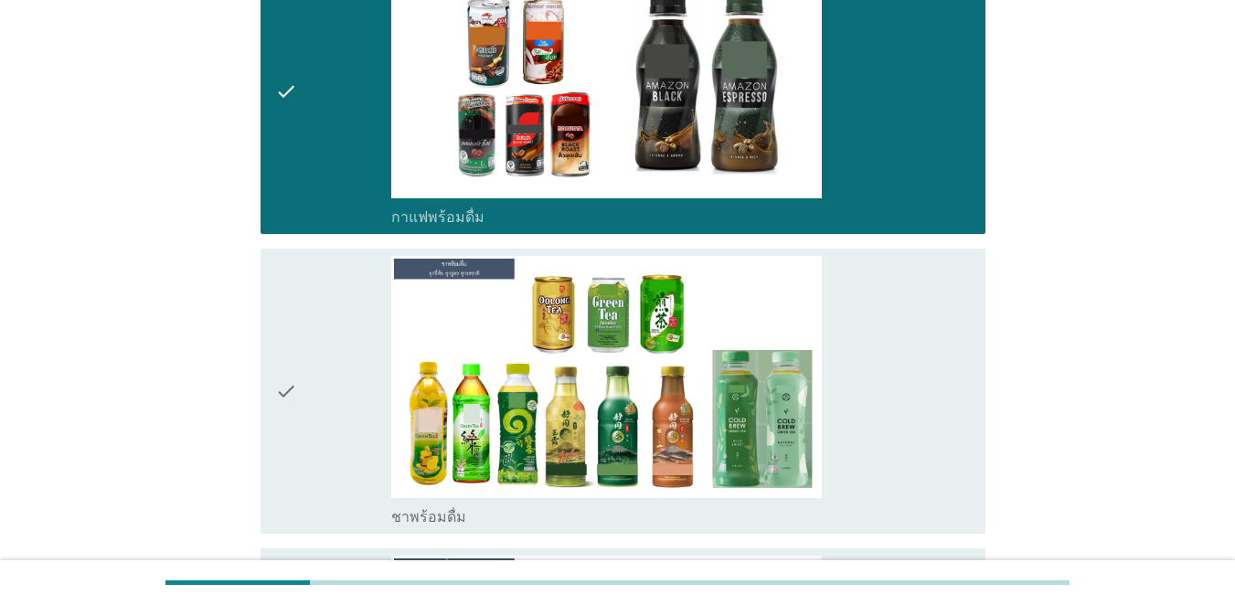
click at [328, 369] on div "check" at bounding box center [333, 391] width 116 height 271
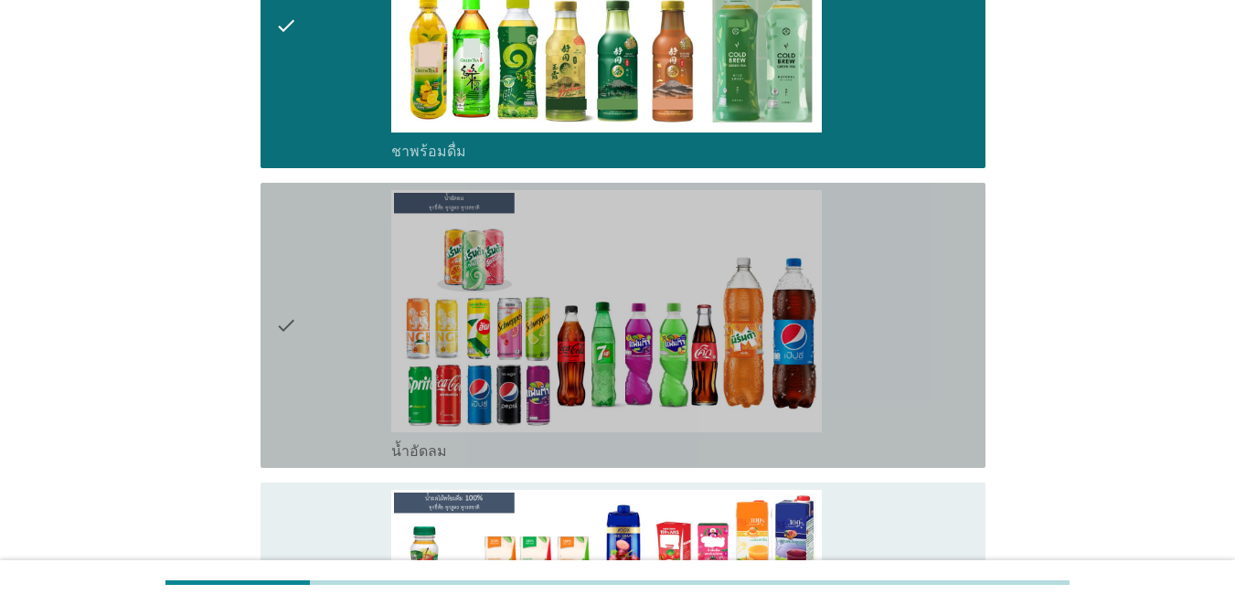
click at [329, 369] on div "check" at bounding box center [333, 325] width 116 height 271
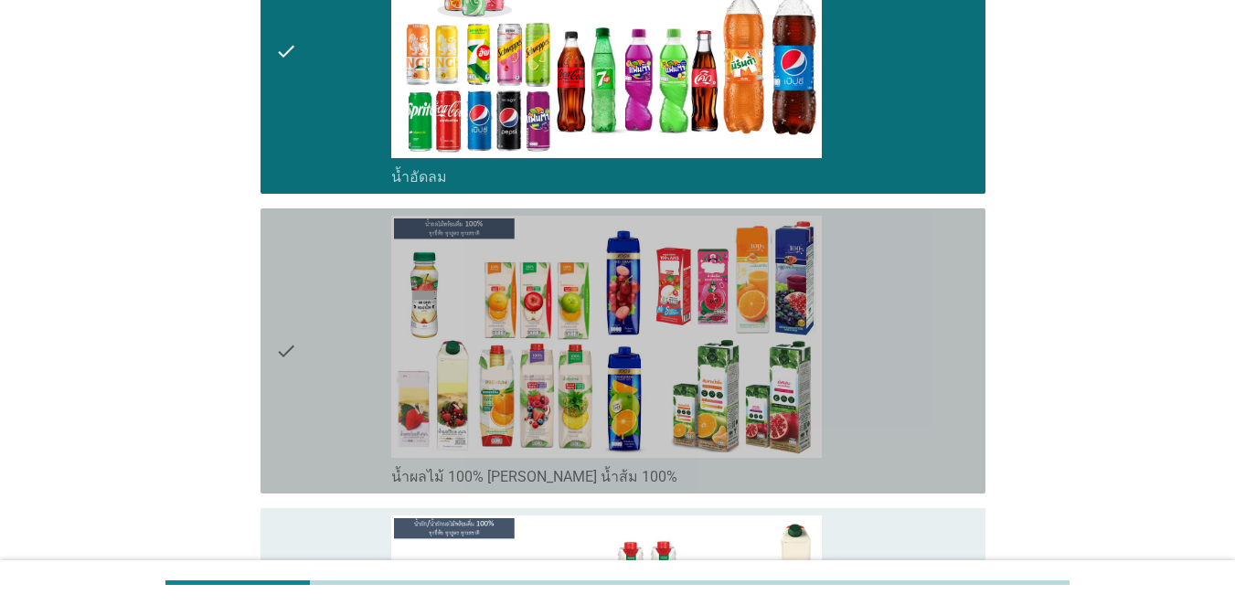
click at [330, 369] on div "check" at bounding box center [333, 351] width 116 height 271
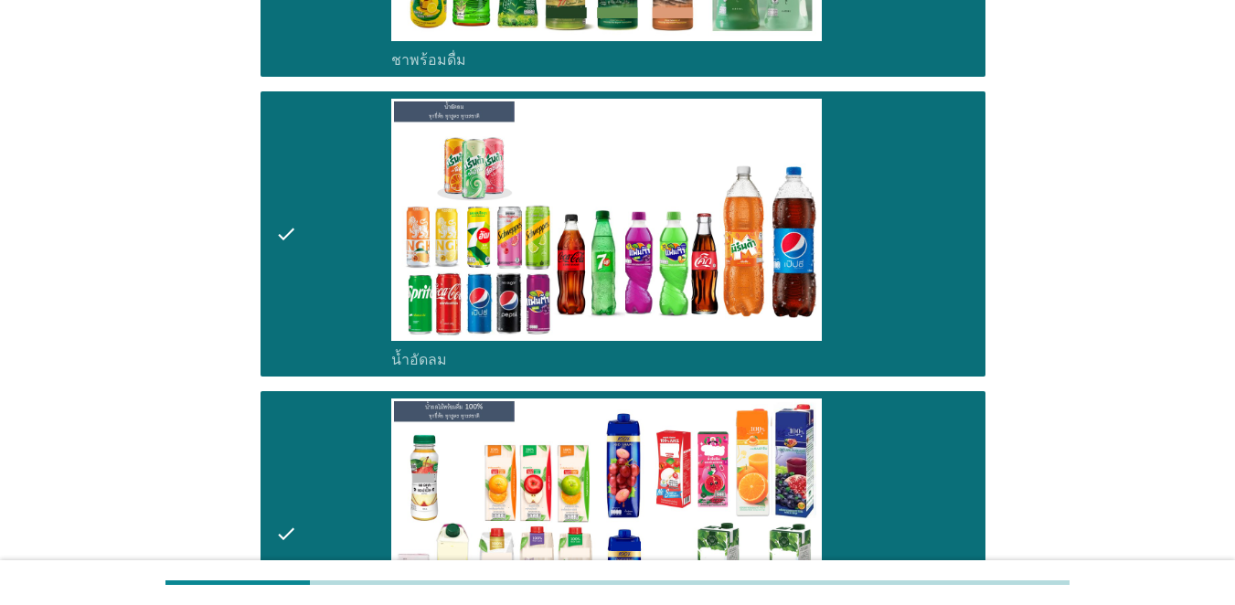
click at [335, 273] on div "check" at bounding box center [333, 234] width 116 height 271
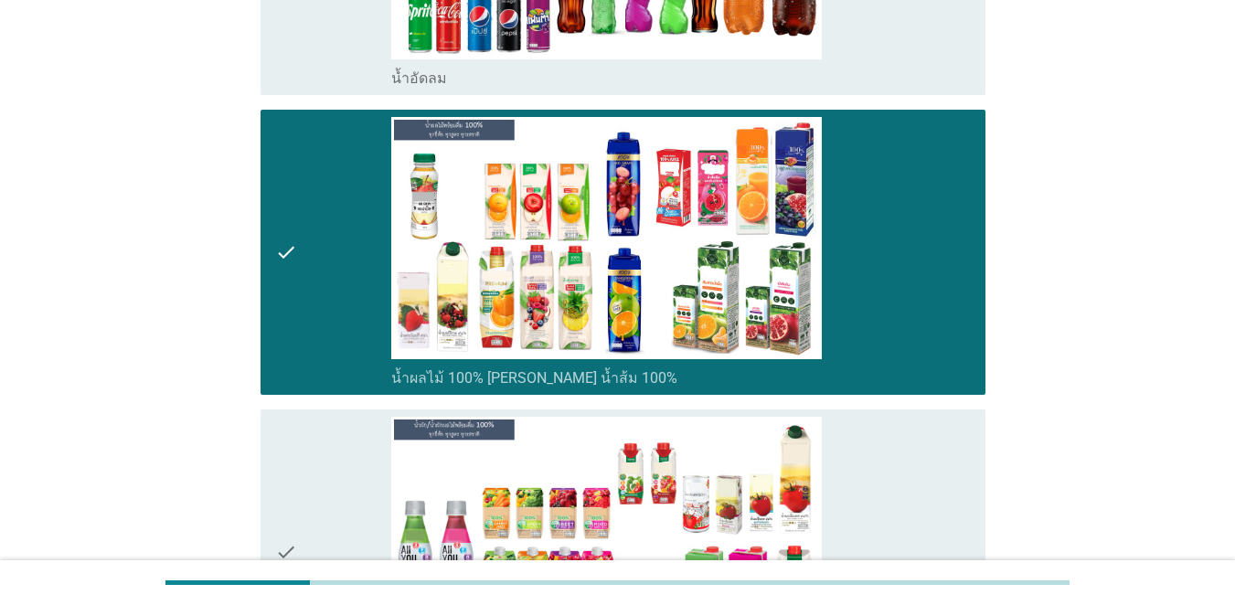
scroll to position [2378, 0]
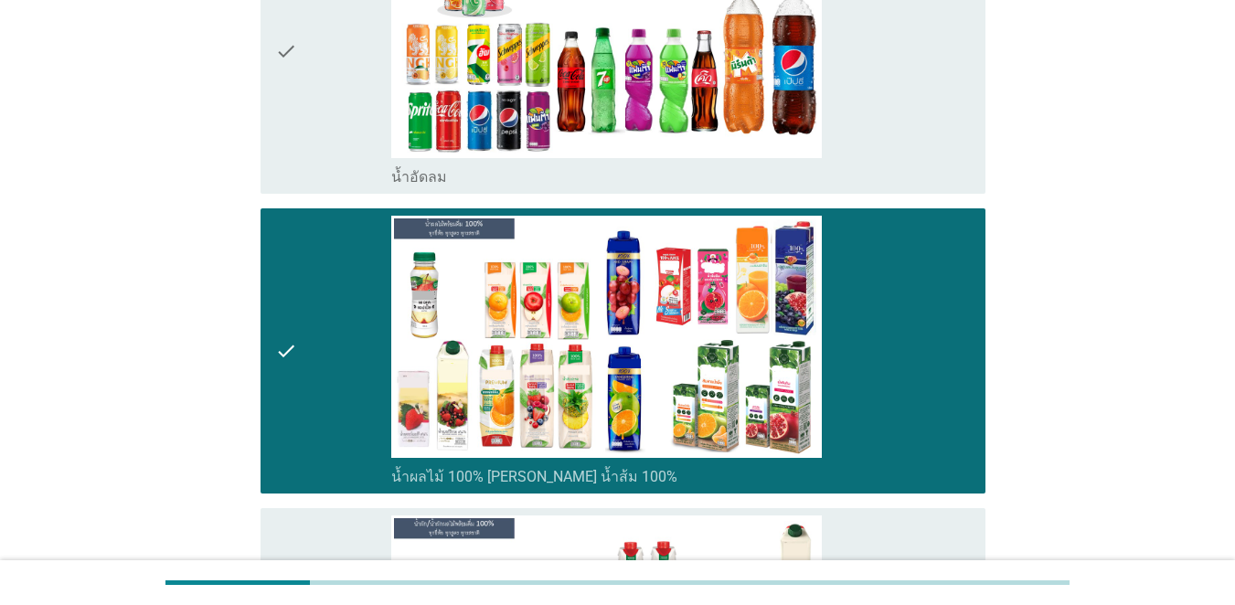
click at [342, 133] on div "check" at bounding box center [333, 51] width 116 height 271
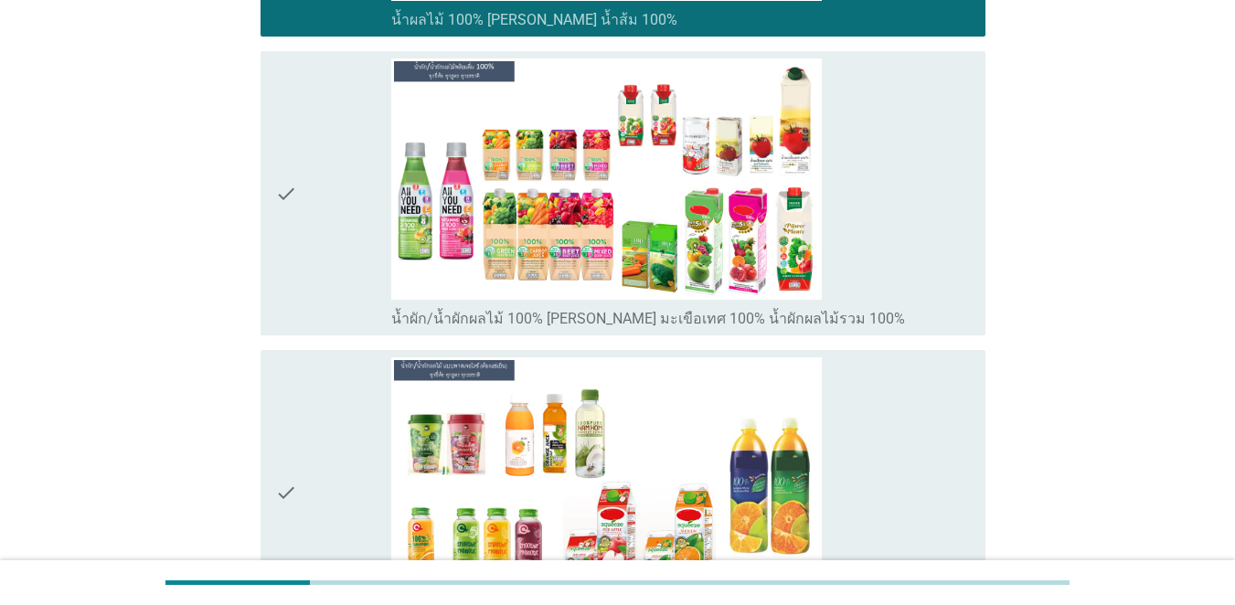
click at [346, 224] on div "check" at bounding box center [333, 194] width 116 height 271
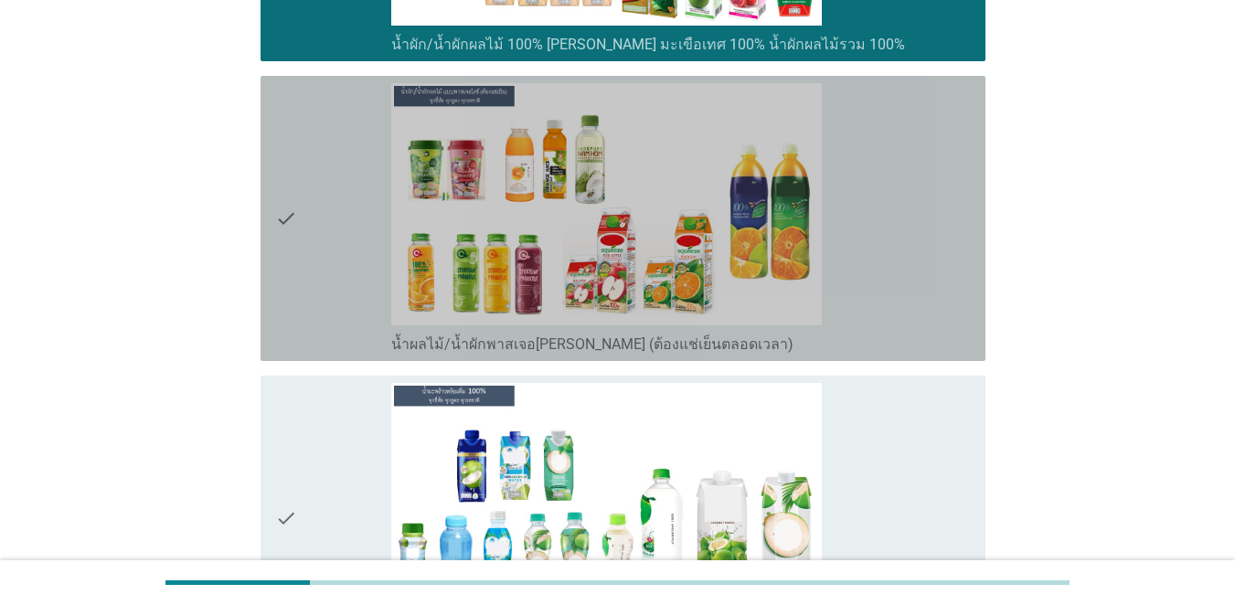
click at [346, 272] on div "check" at bounding box center [333, 218] width 116 height 271
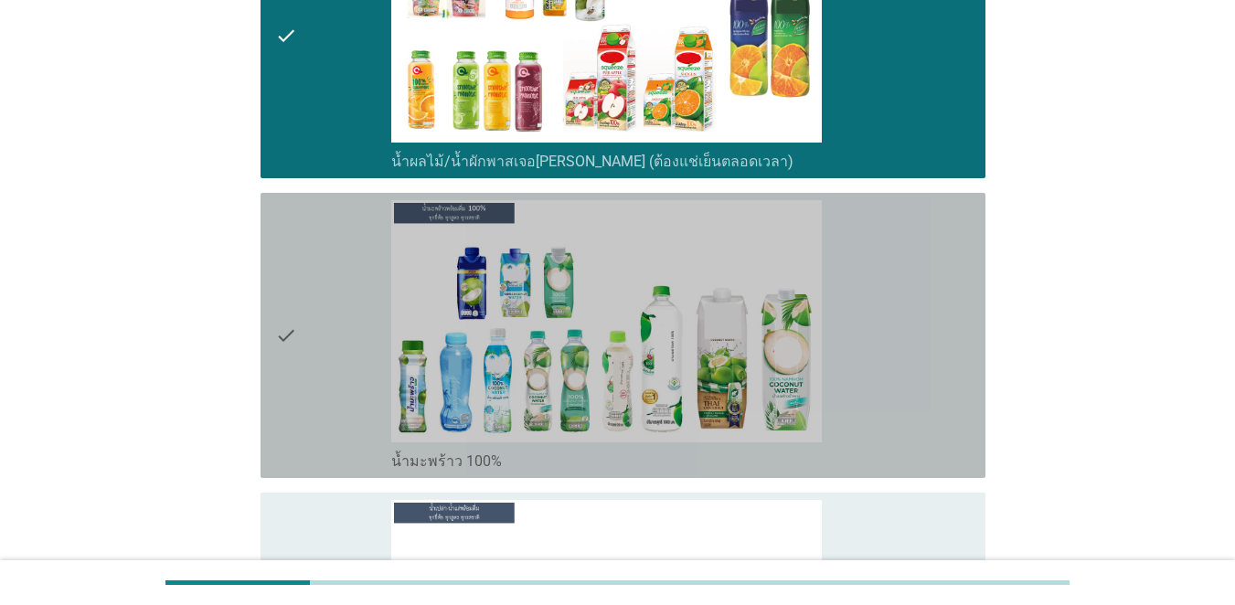
click at [350, 323] on div "check" at bounding box center [333, 335] width 116 height 271
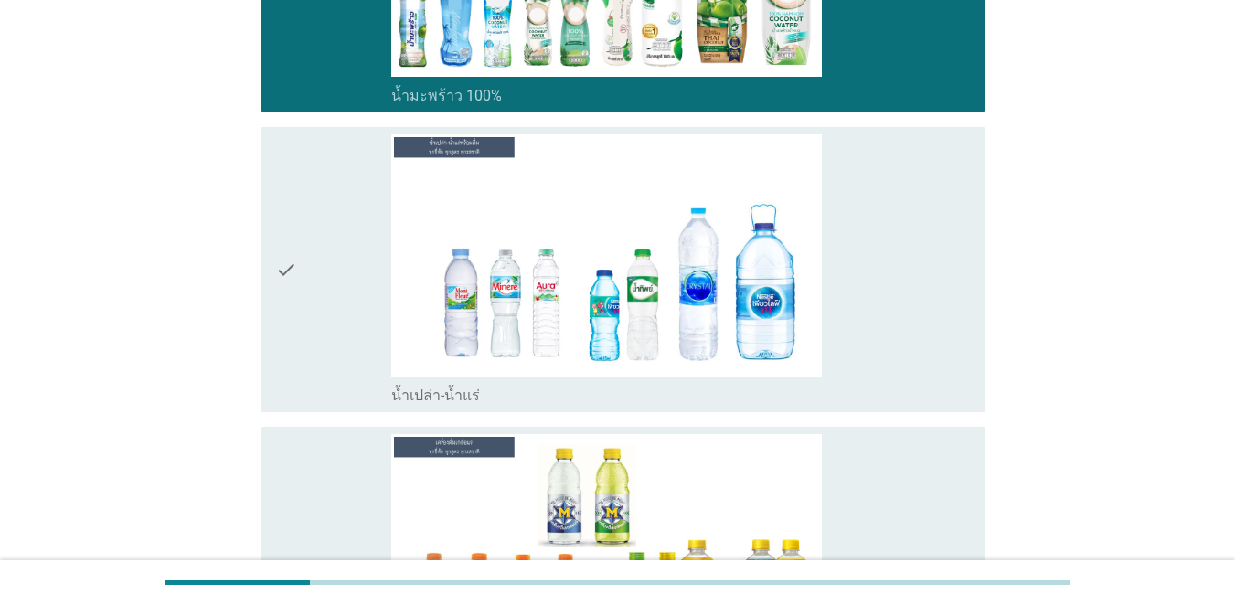
click at [350, 329] on div "check" at bounding box center [333, 269] width 116 height 271
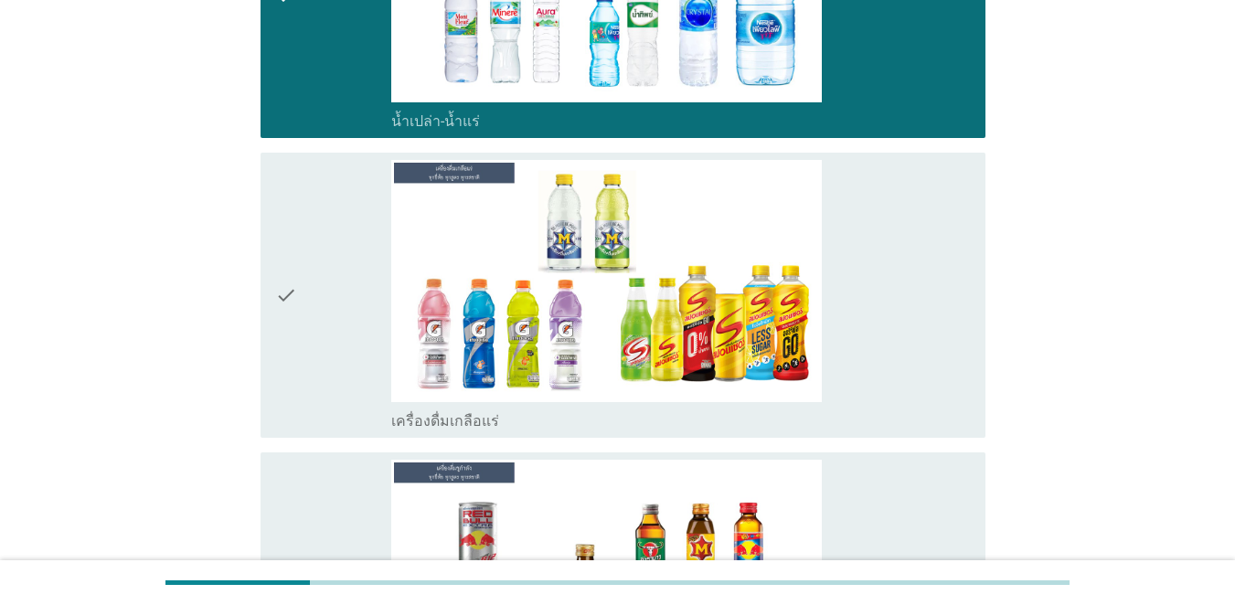
click at [362, 323] on div "check" at bounding box center [333, 295] width 116 height 271
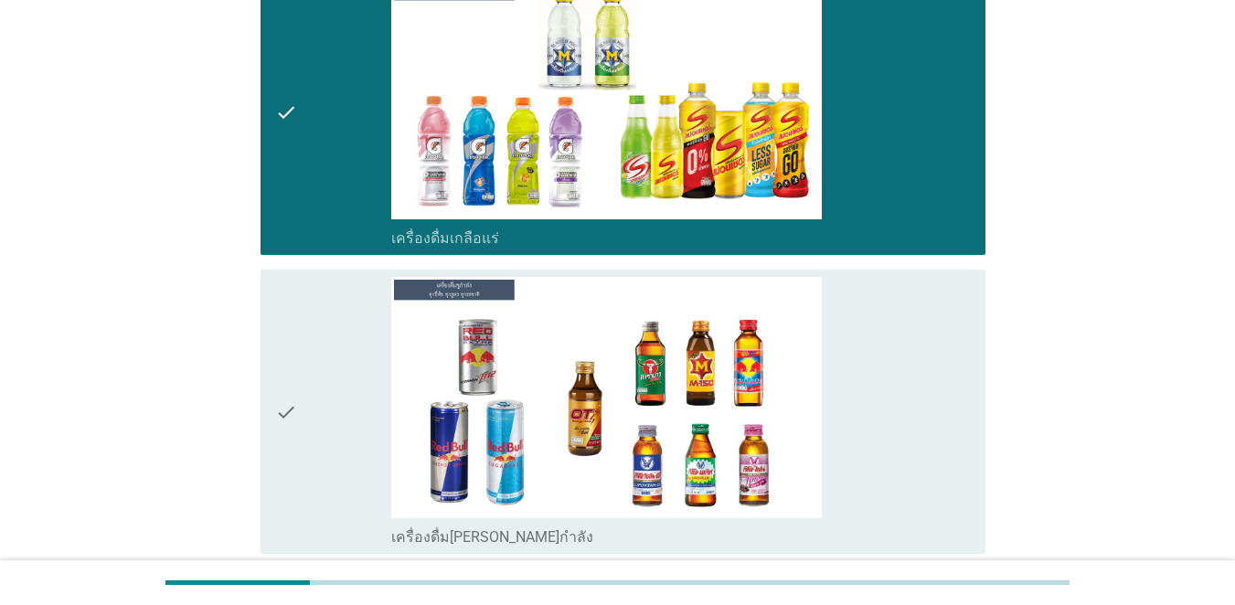
click at [363, 326] on div "check" at bounding box center [333, 412] width 116 height 271
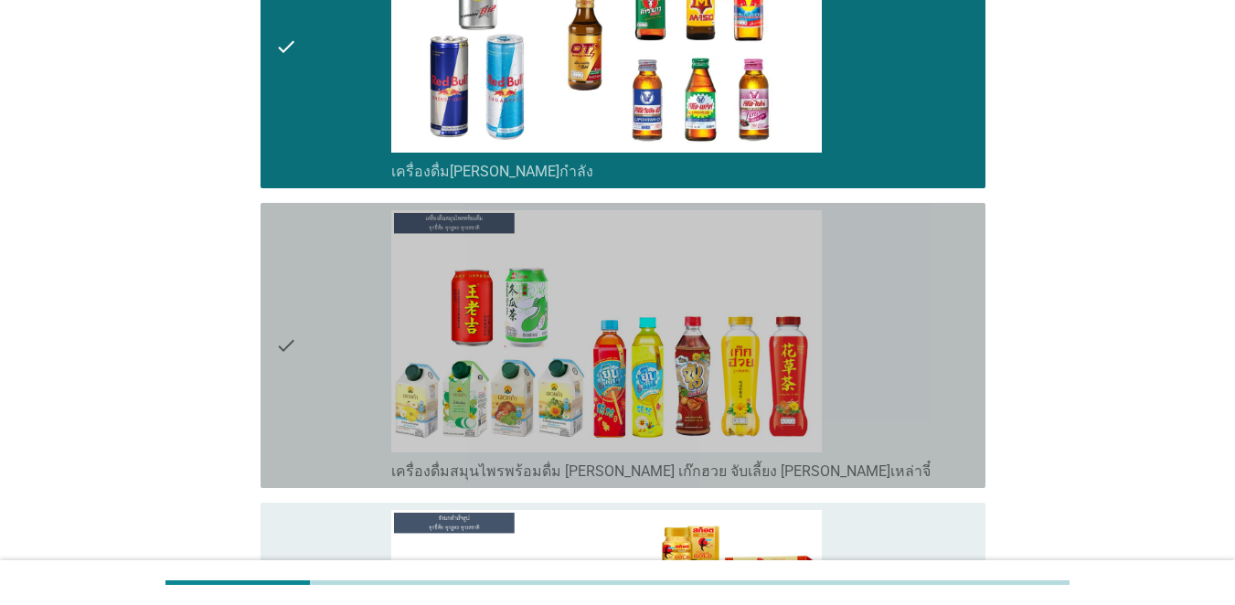
click at [365, 329] on div "check" at bounding box center [333, 345] width 116 height 271
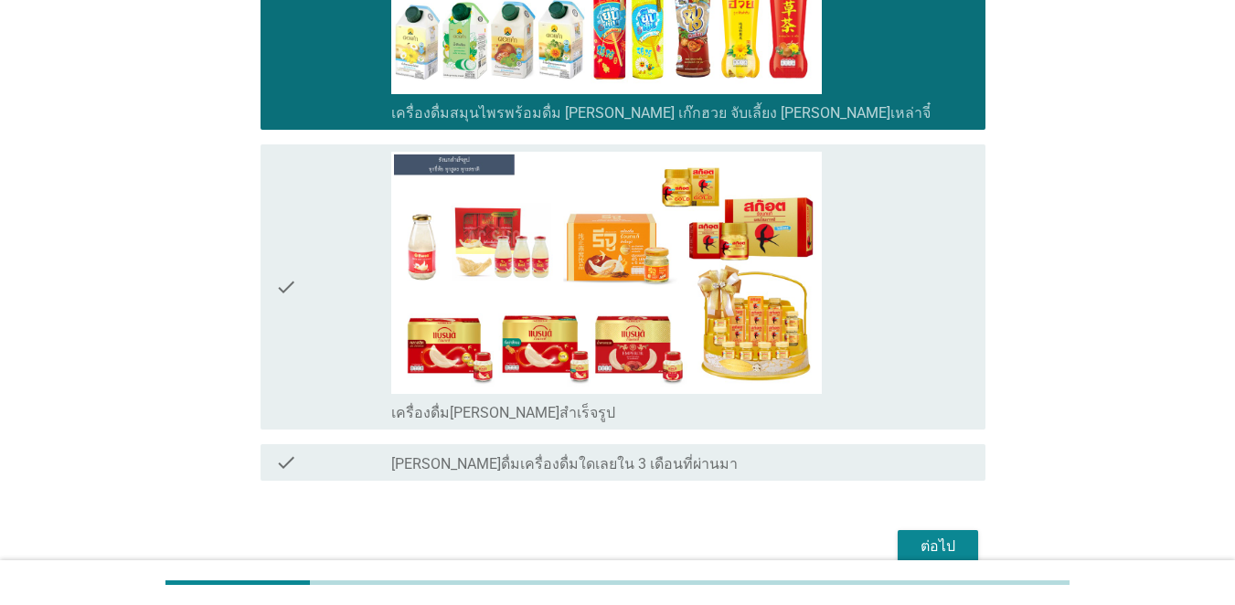
scroll to position [4847, 0]
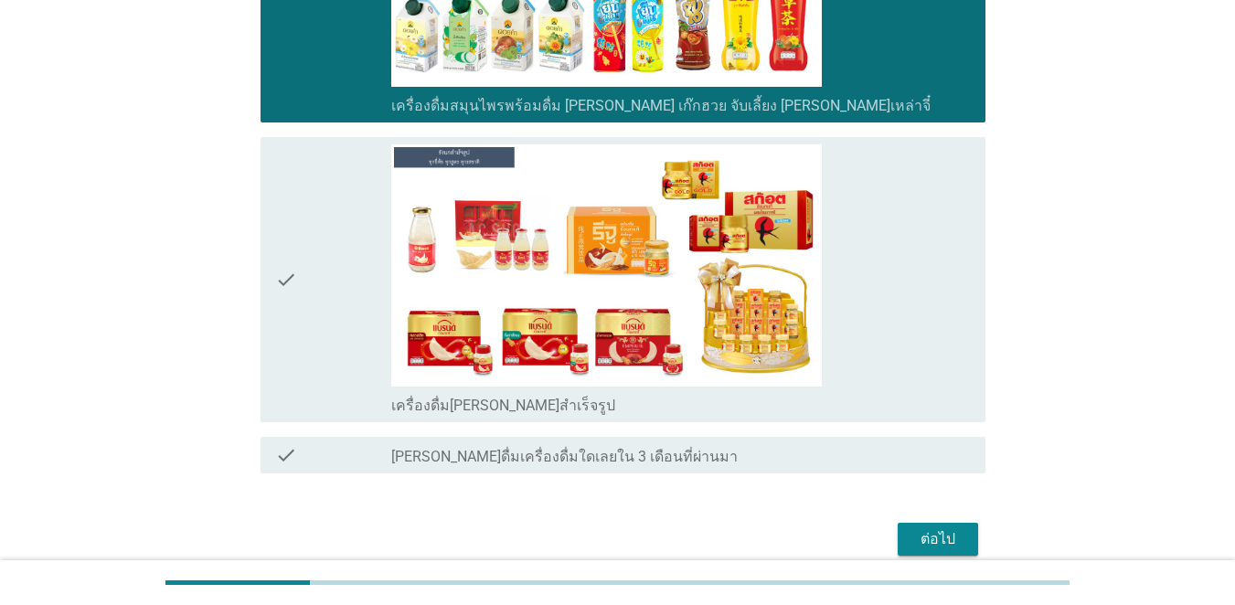
click at [365, 329] on div "check" at bounding box center [333, 279] width 116 height 271
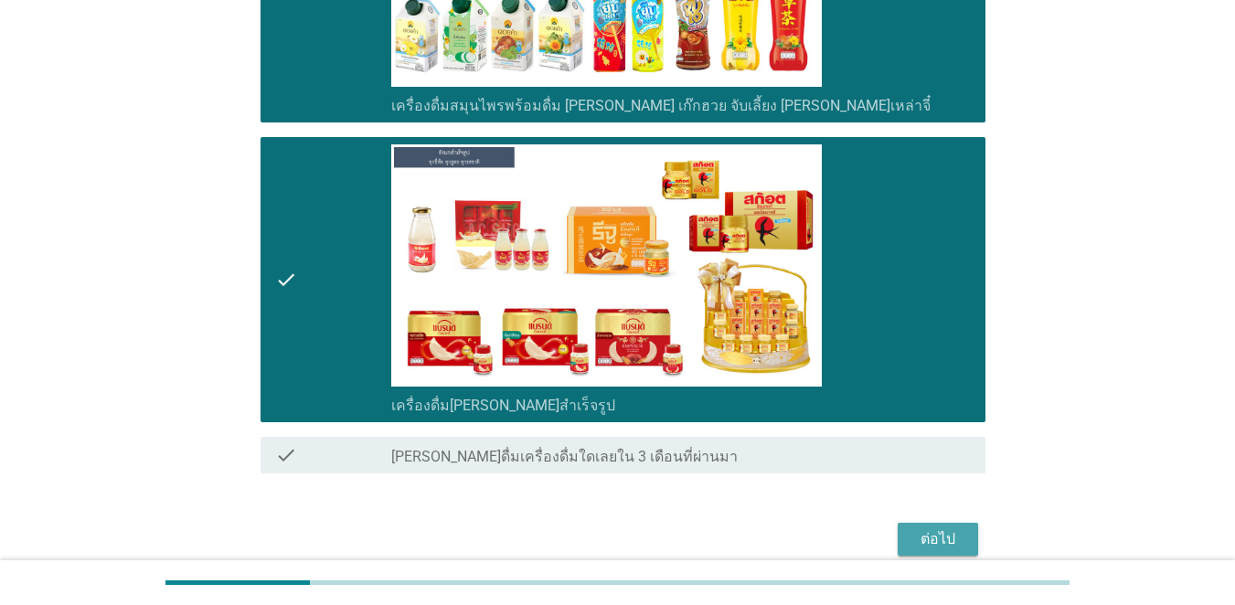
click at [900, 542] on button "ต่อไป" at bounding box center [938, 539] width 80 height 33
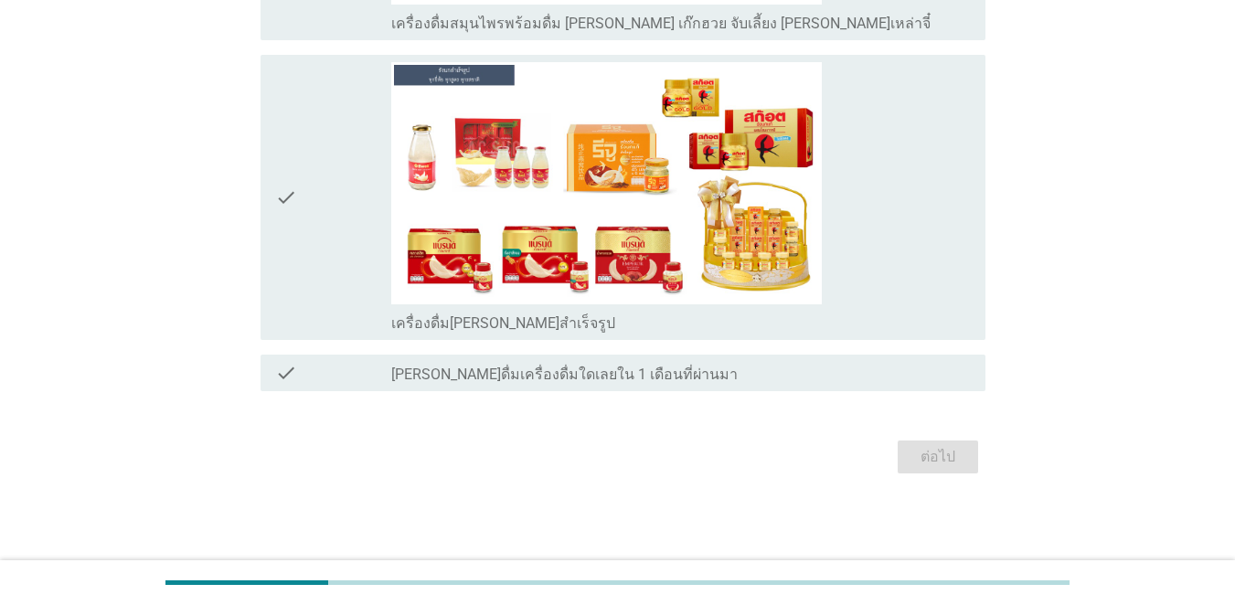
scroll to position [0, 0]
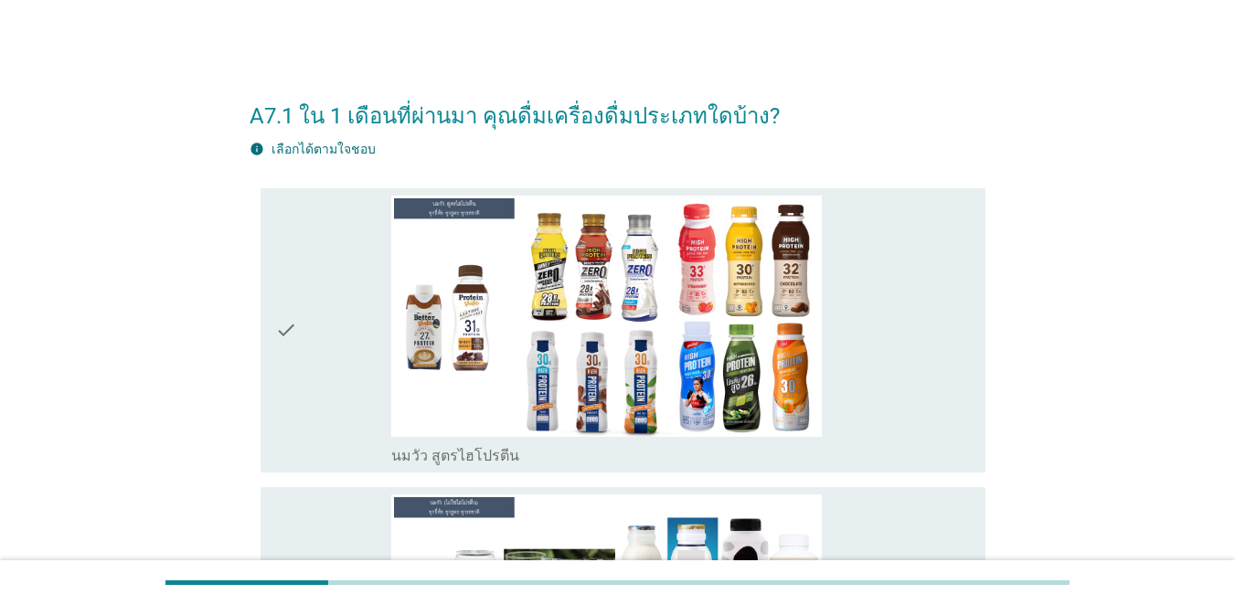
click at [363, 325] on div "check" at bounding box center [333, 331] width 116 height 271
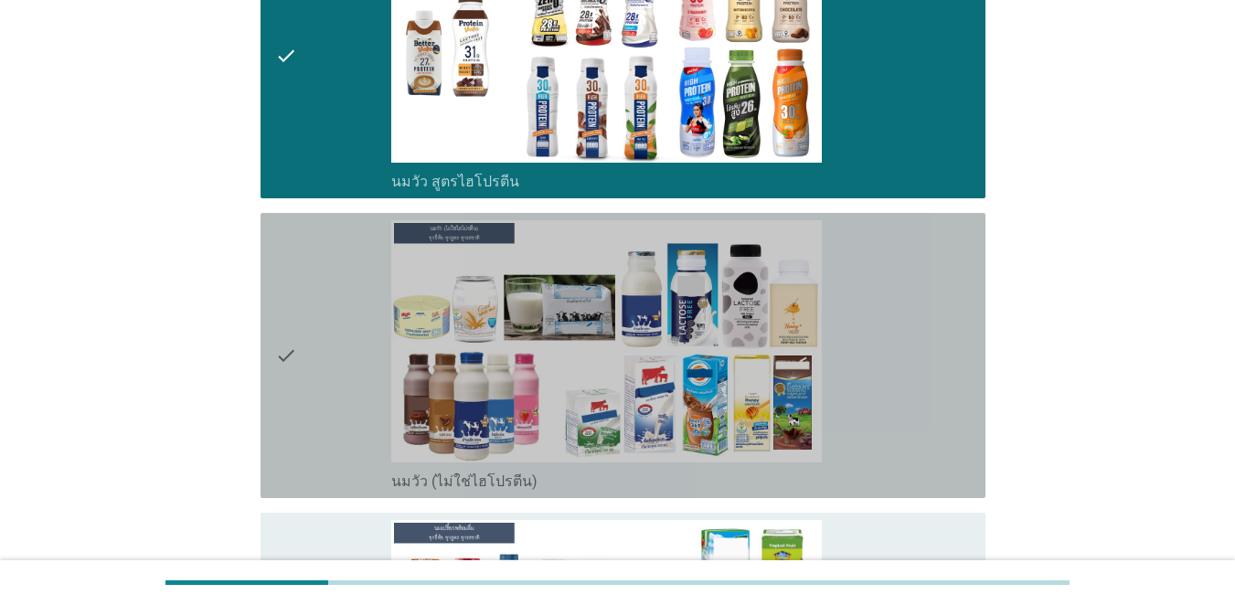
click at [363, 325] on div "check" at bounding box center [333, 355] width 116 height 271
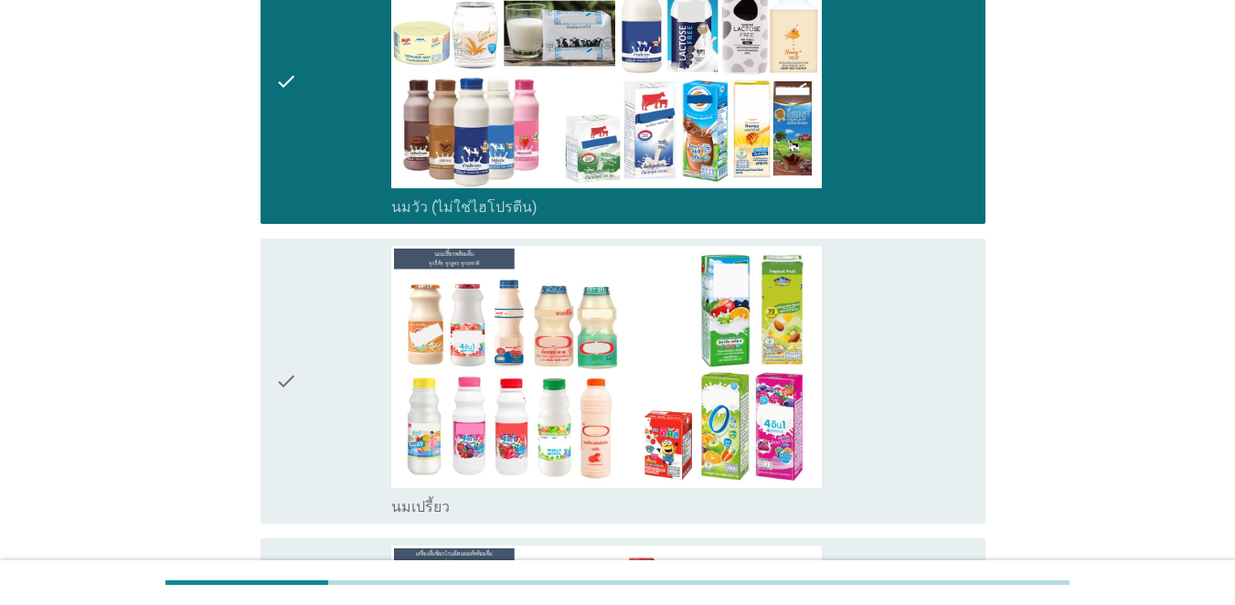
click at [360, 325] on div "check" at bounding box center [333, 381] width 116 height 271
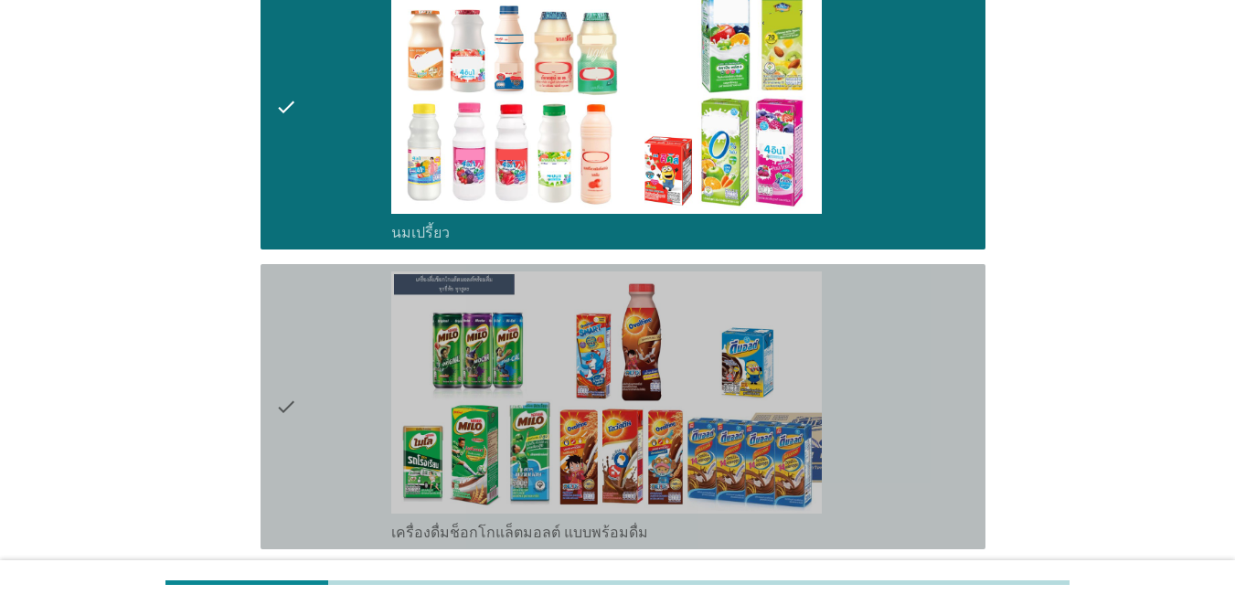
click at [358, 325] on div "check" at bounding box center [333, 407] width 116 height 271
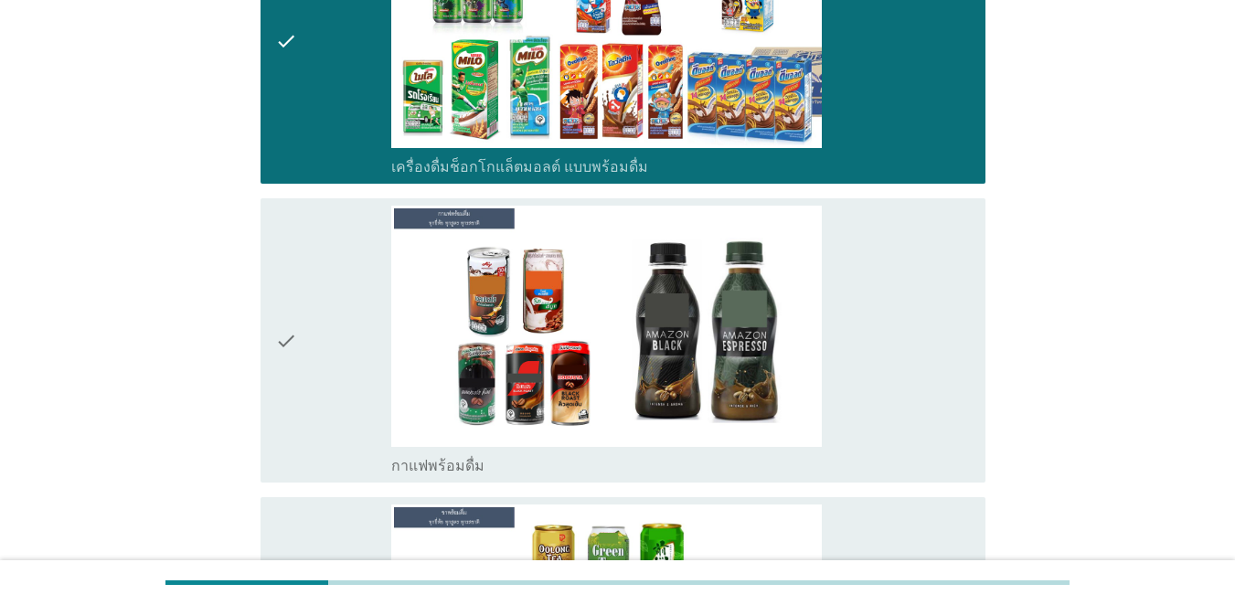
click at [358, 325] on div "check" at bounding box center [333, 341] width 116 height 271
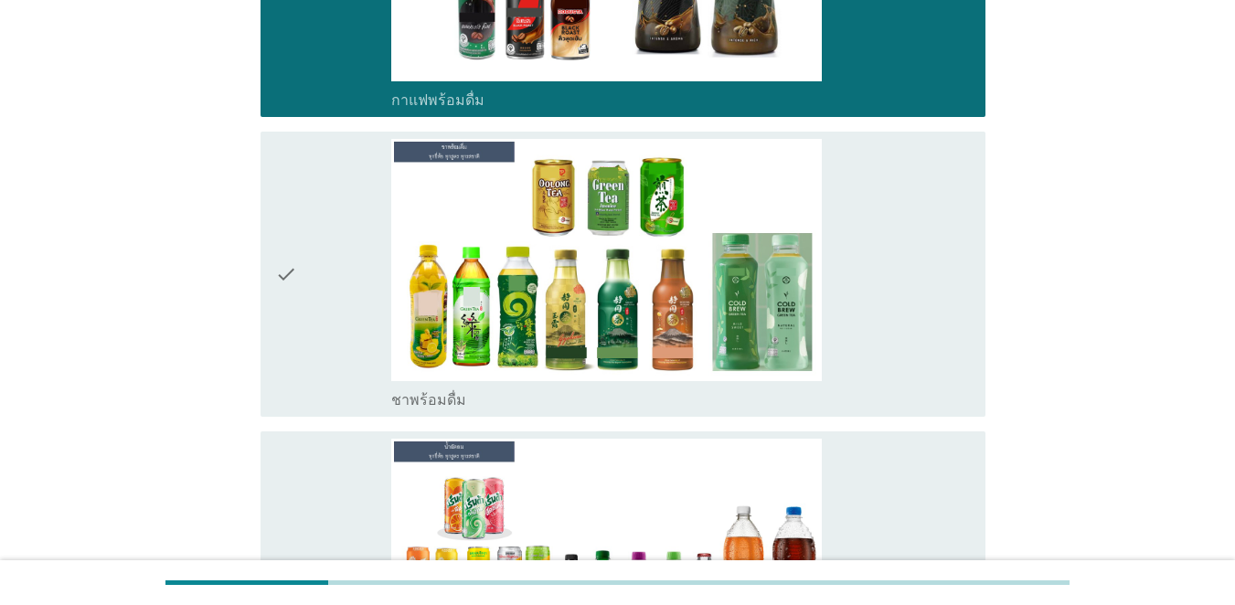
click at [357, 325] on div "check" at bounding box center [333, 274] width 116 height 271
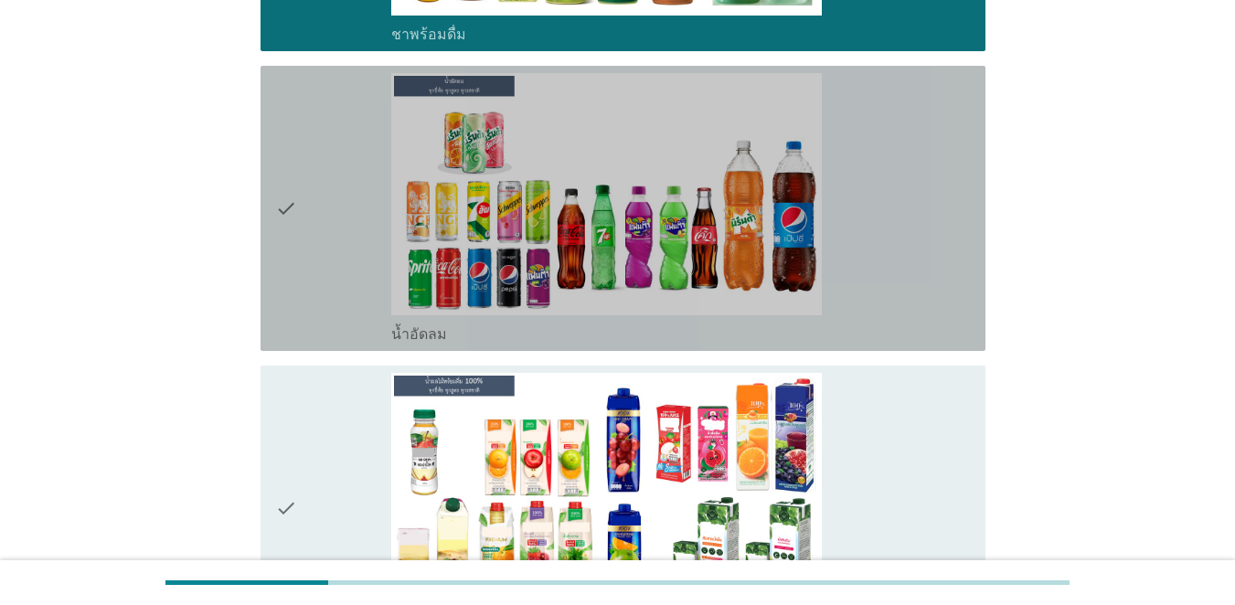
click at [357, 326] on div "check" at bounding box center [333, 208] width 116 height 271
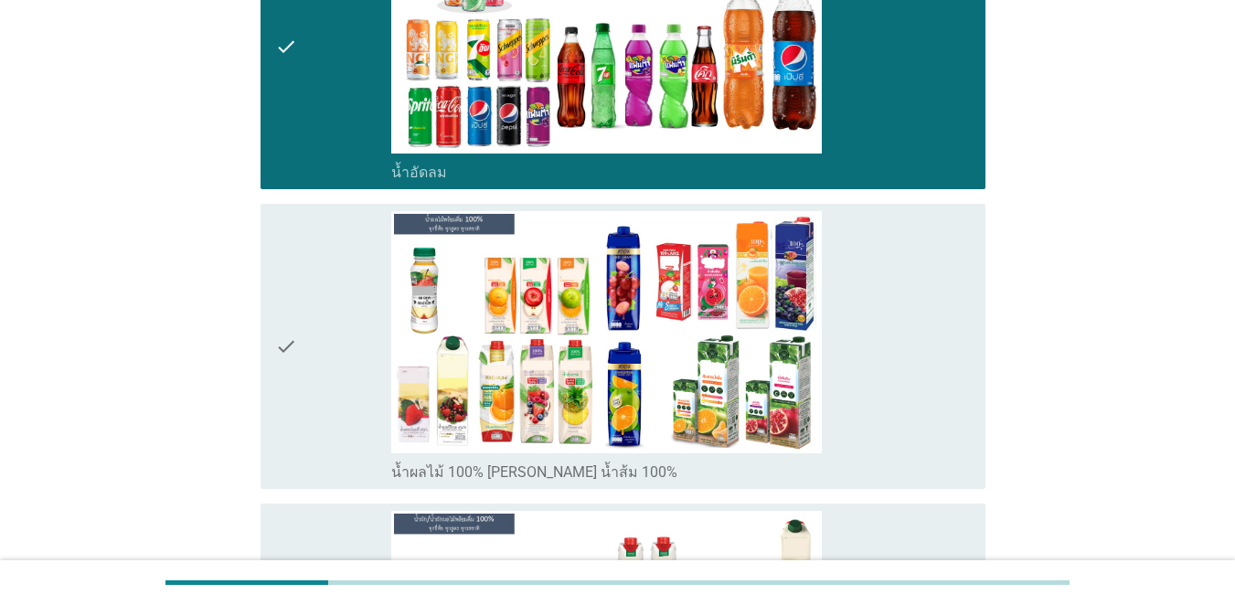
scroll to position [2286, 0]
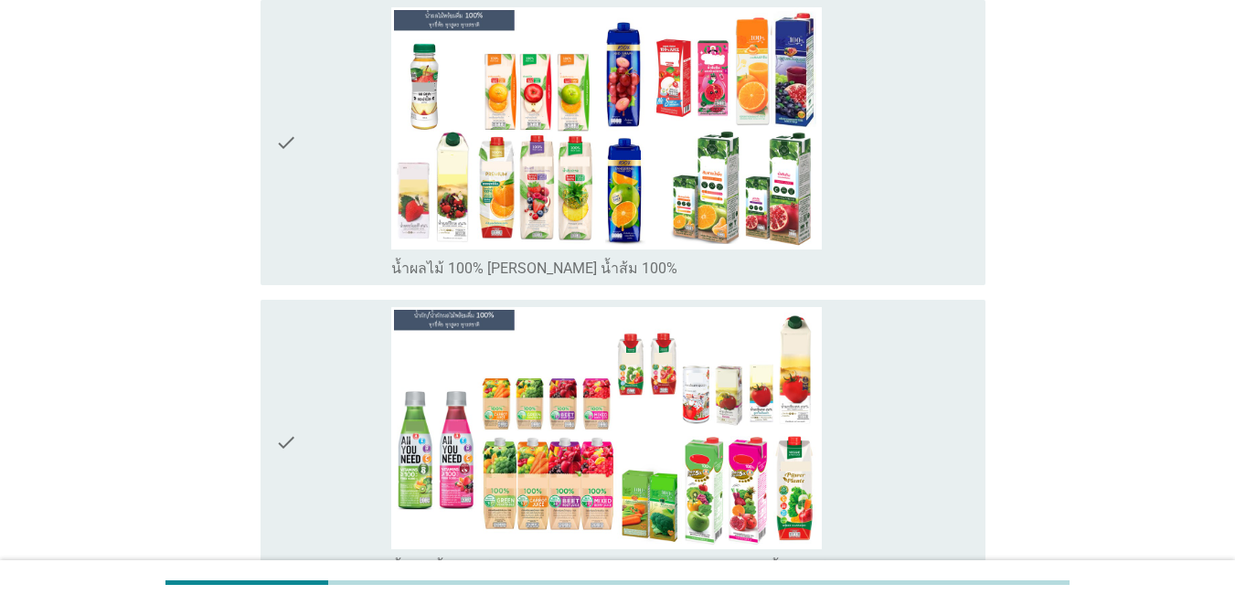
click at [356, 326] on div "check" at bounding box center [333, 442] width 116 height 271
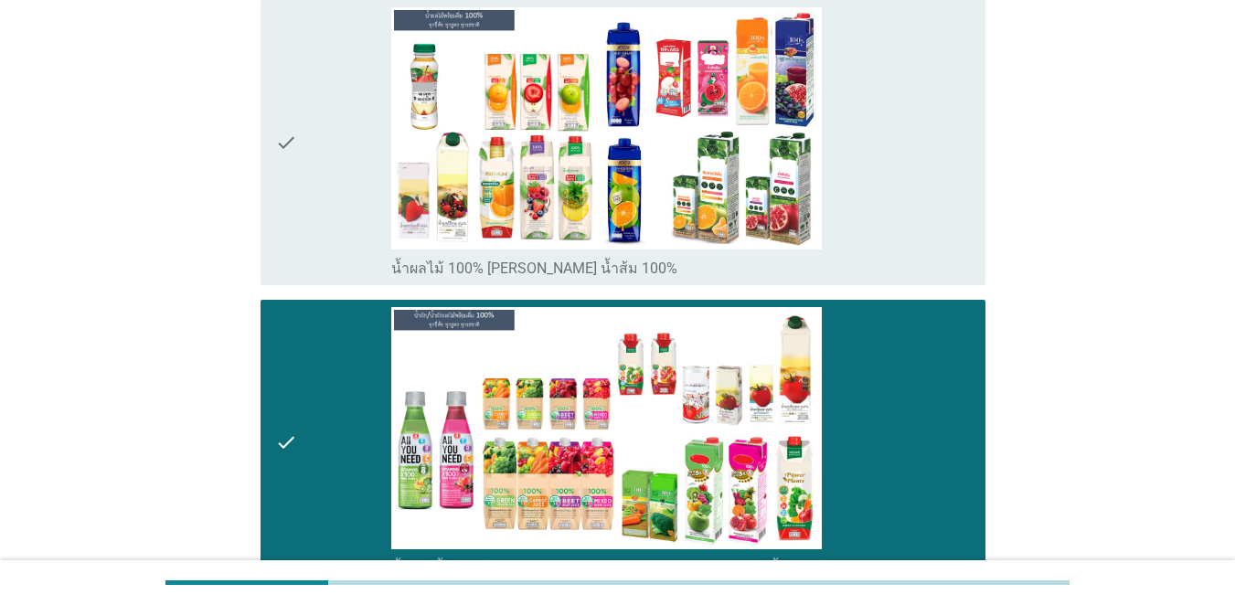
click at [332, 229] on div "check" at bounding box center [333, 142] width 116 height 271
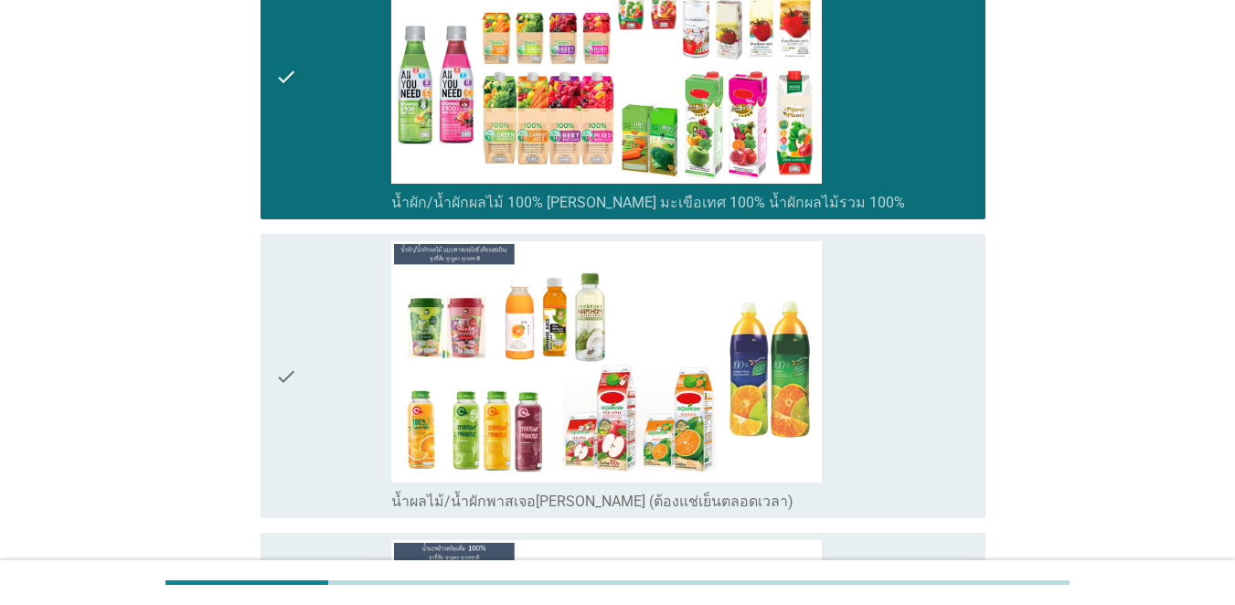
click at [332, 228] on div "check check_box น้ำผลไม้/น้ำผักพาสเจอ[PERSON_NAME] (ต้องแช่เย็นตลอดเวลา)" at bounding box center [618, 377] width 736 height 300
click at [332, 269] on div "check" at bounding box center [333, 376] width 116 height 271
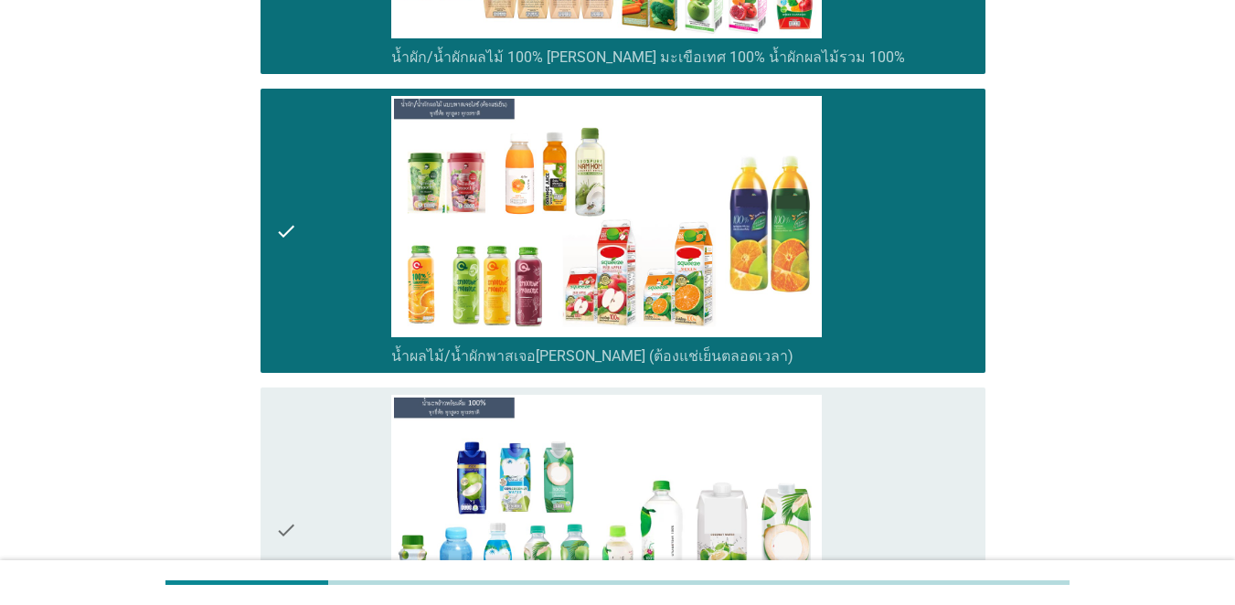
scroll to position [3109, 0]
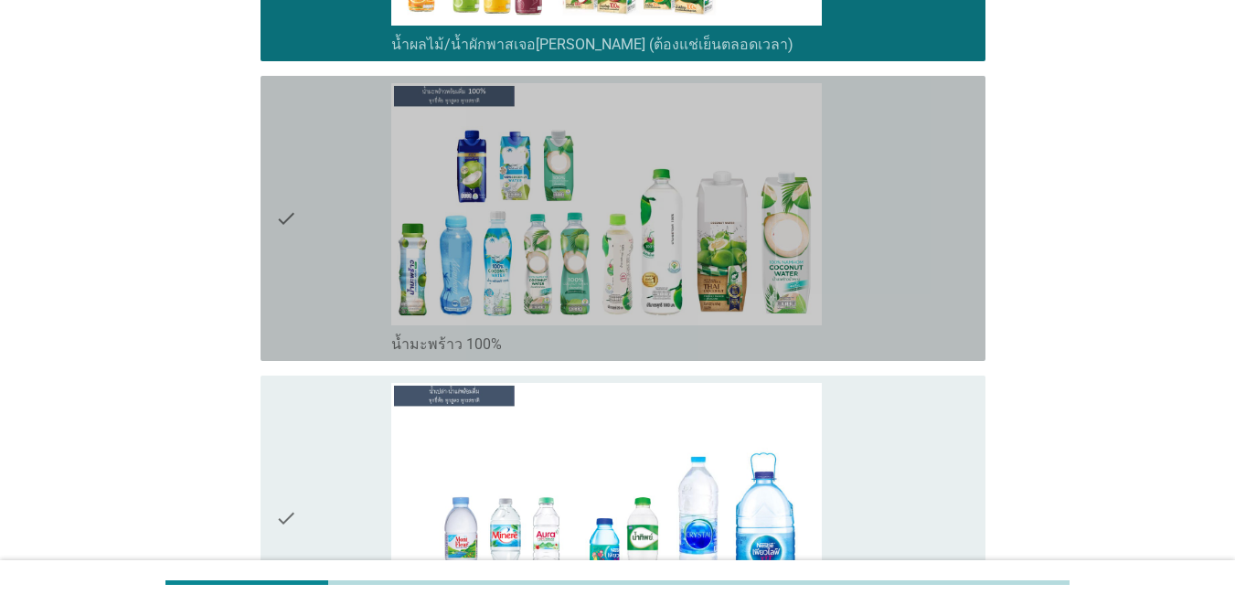
click at [331, 290] on div "check" at bounding box center [333, 218] width 116 height 271
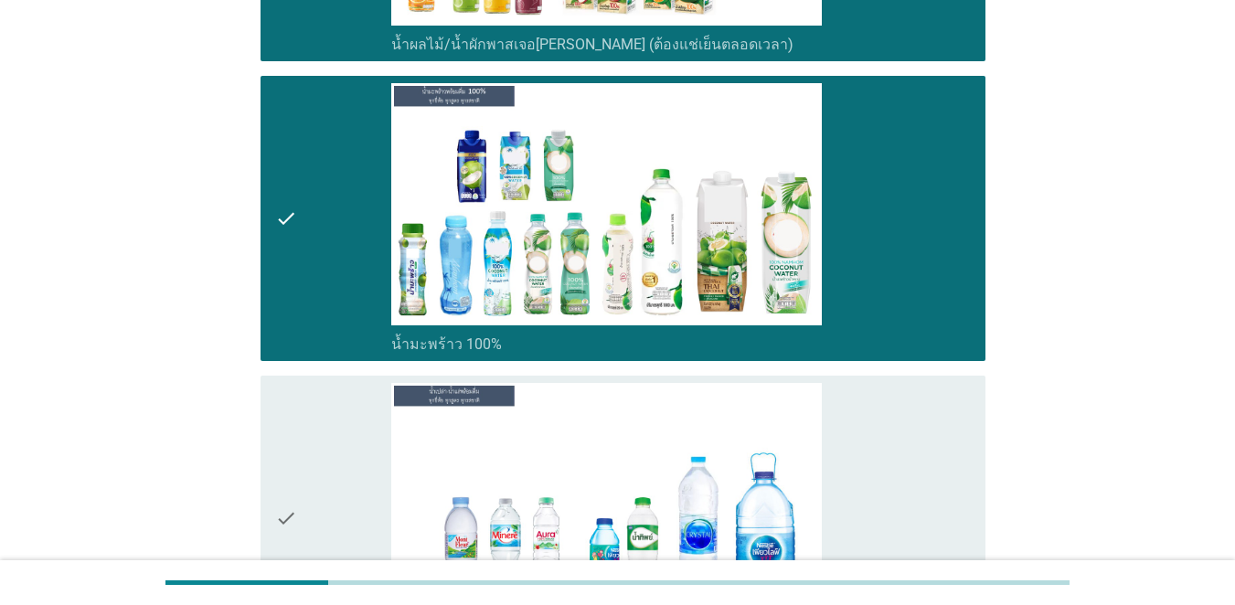
click at [336, 372] on div "check check_box น้ำเปล่า-น้ำแร่" at bounding box center [618, 519] width 736 height 300
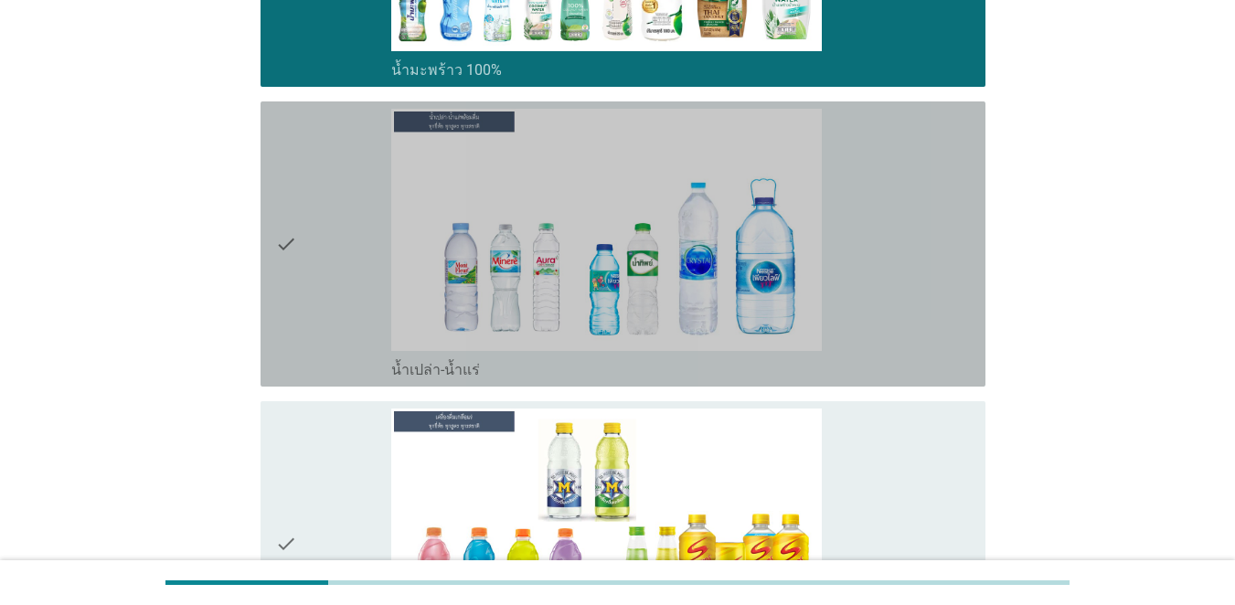
click at [318, 322] on div "check" at bounding box center [333, 244] width 116 height 271
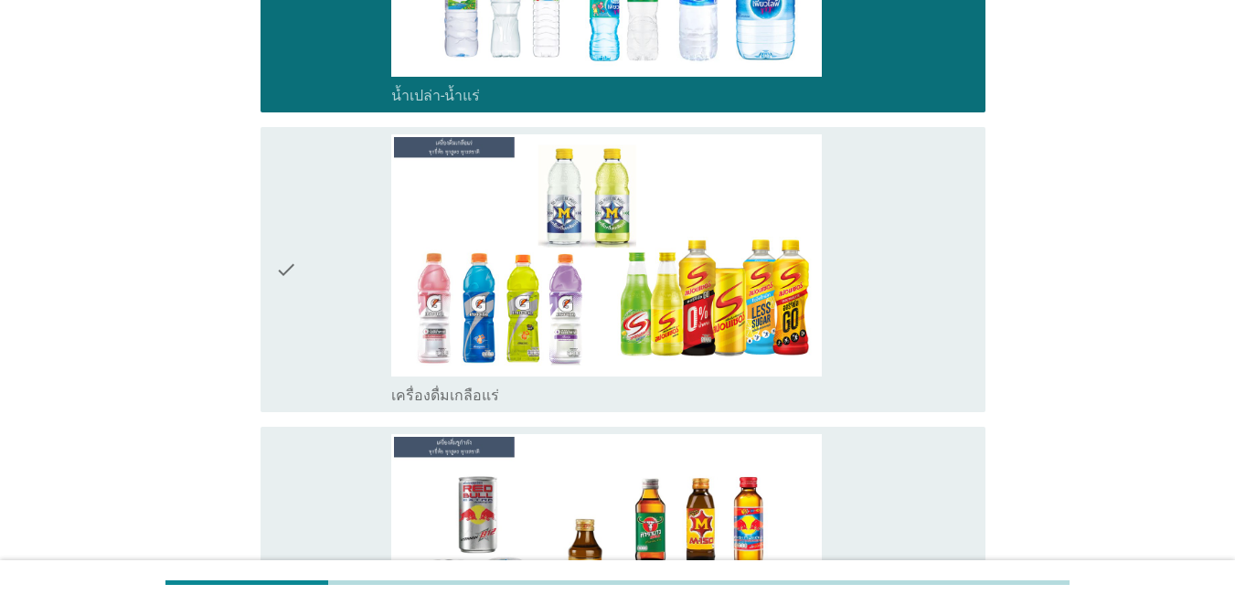
click at [309, 298] on div "check" at bounding box center [333, 269] width 116 height 271
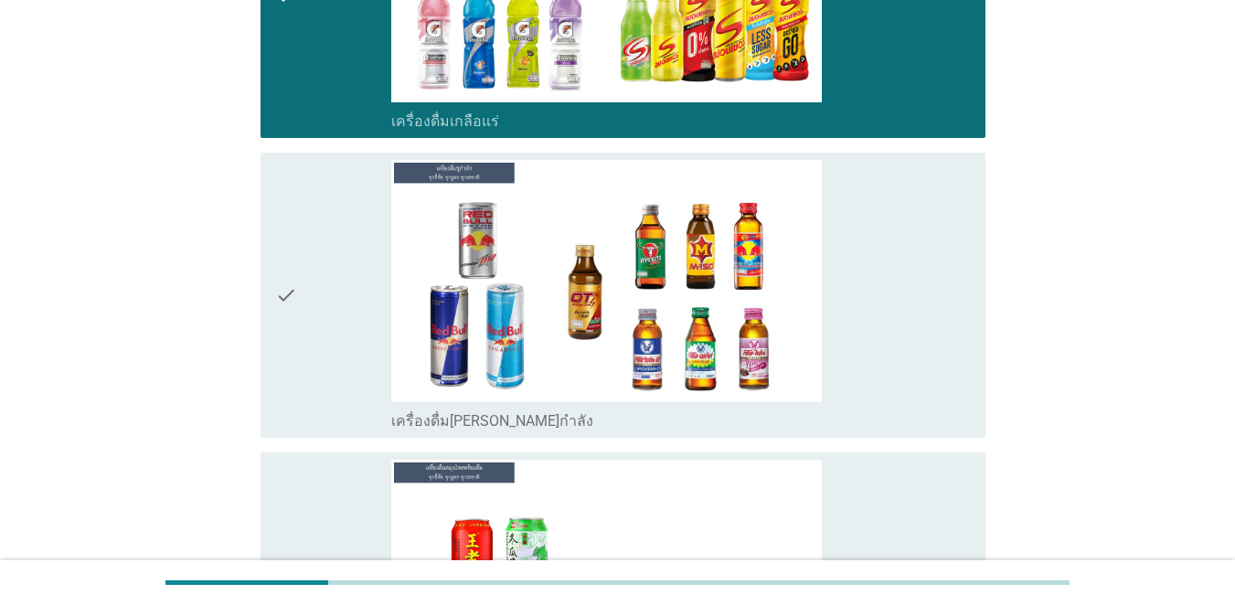
click at [302, 319] on div "check" at bounding box center [333, 295] width 116 height 271
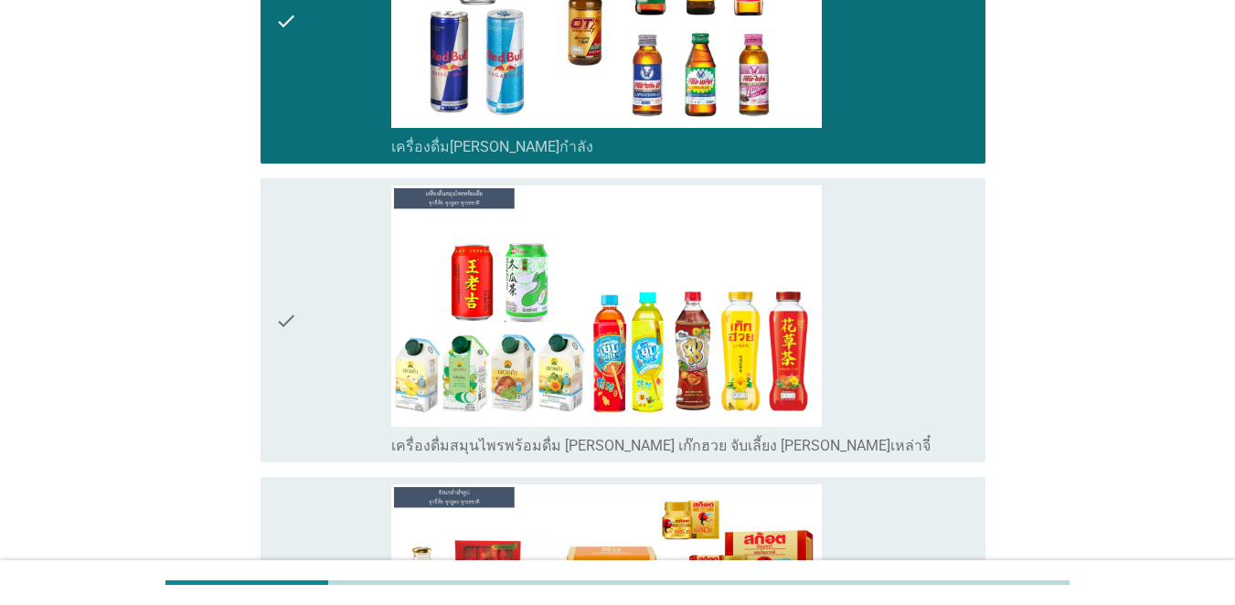
click at [303, 323] on div "check" at bounding box center [333, 321] width 116 height 271
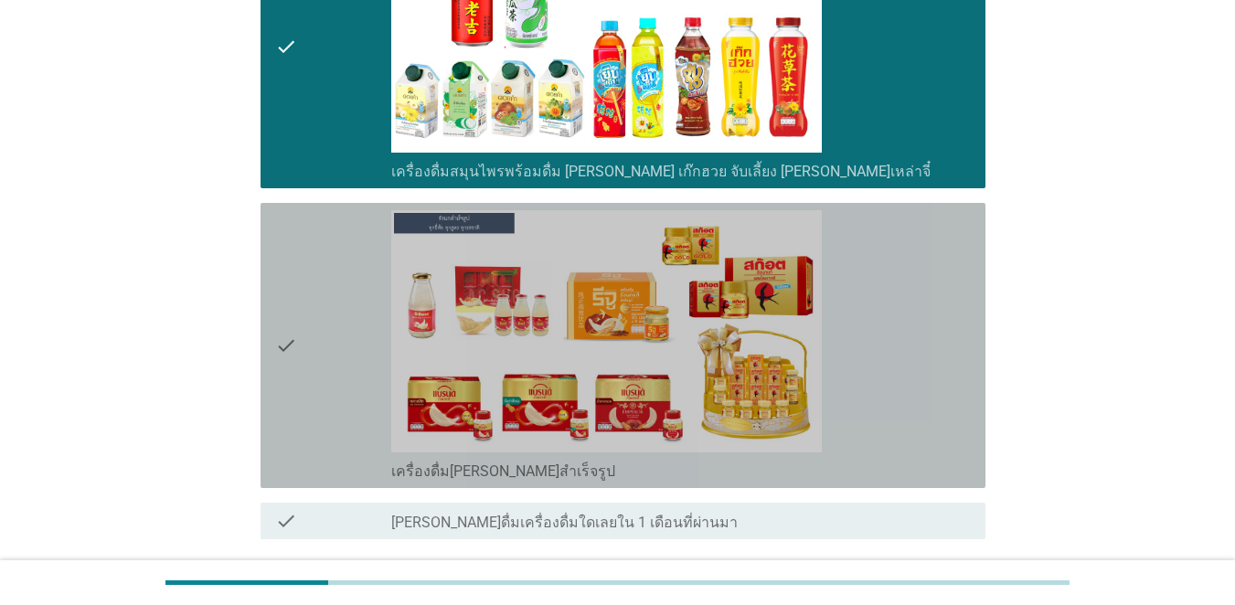
click at [303, 323] on div "check" at bounding box center [333, 345] width 116 height 271
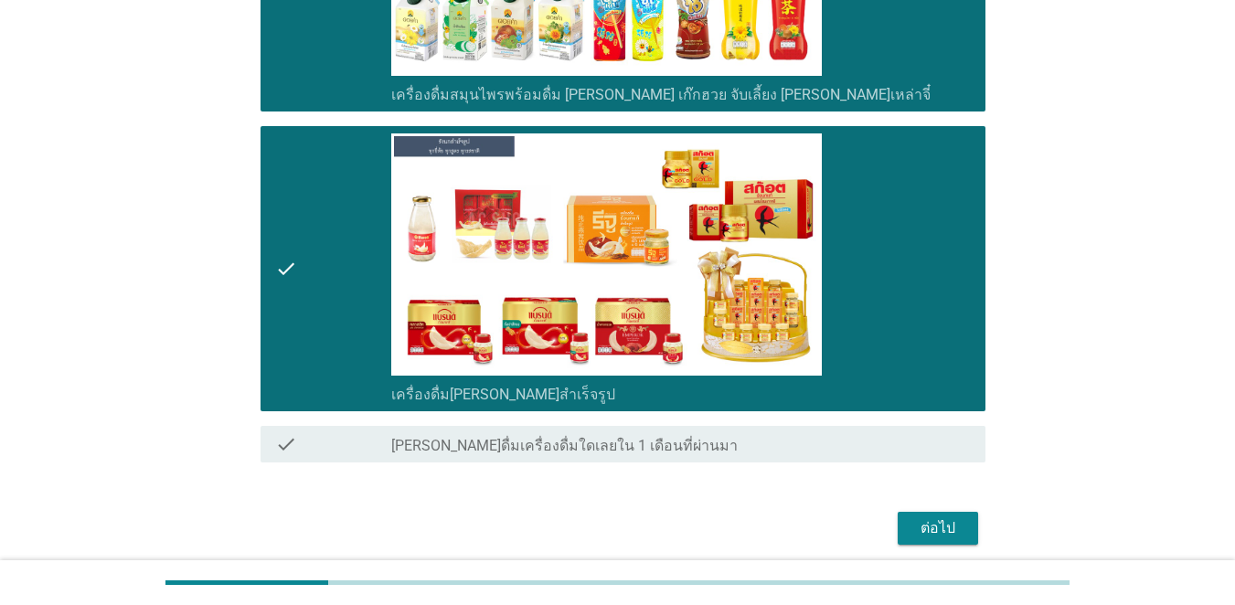
scroll to position [4629, 0]
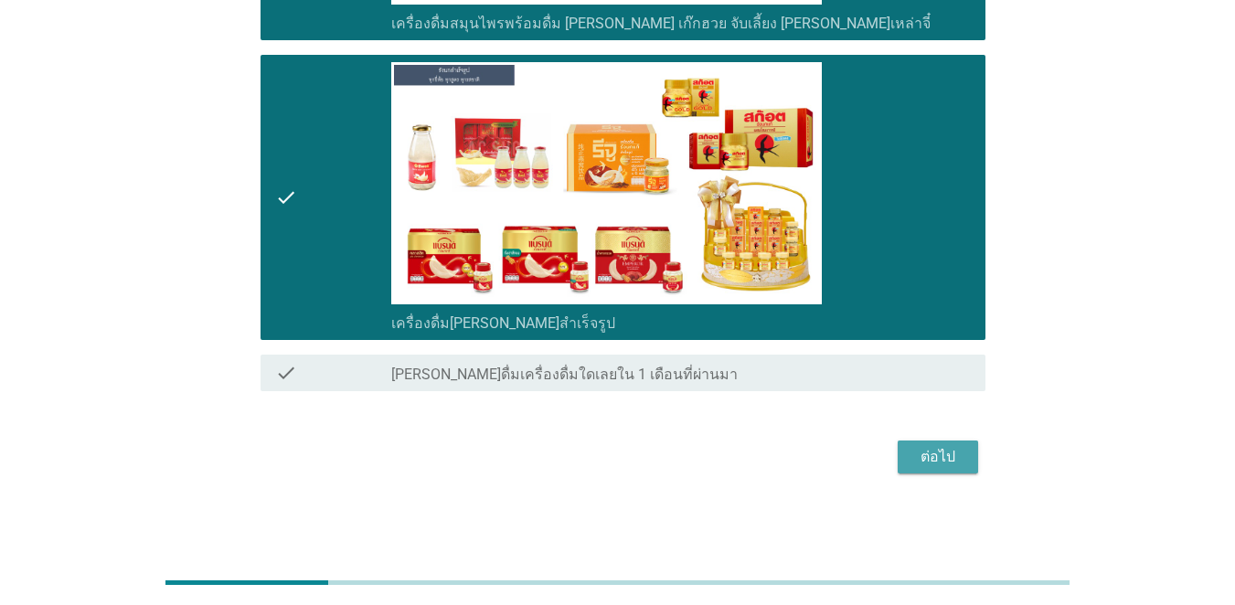
click at [900, 455] on div "ต่อไป" at bounding box center [938, 457] width 51 height 22
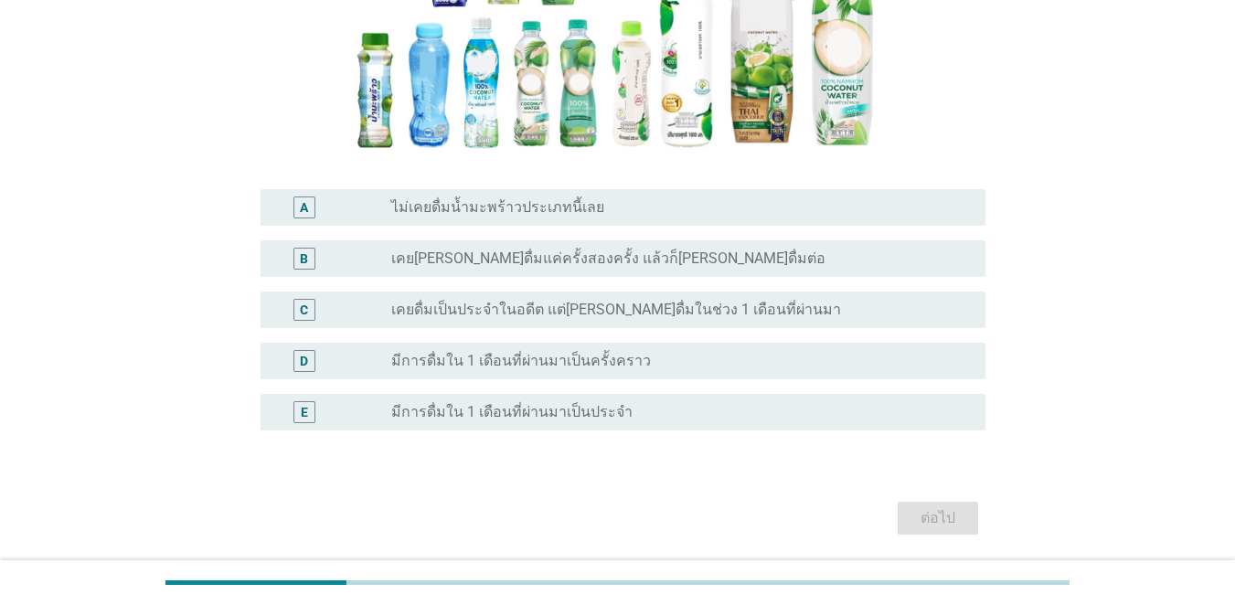
scroll to position [366, 0]
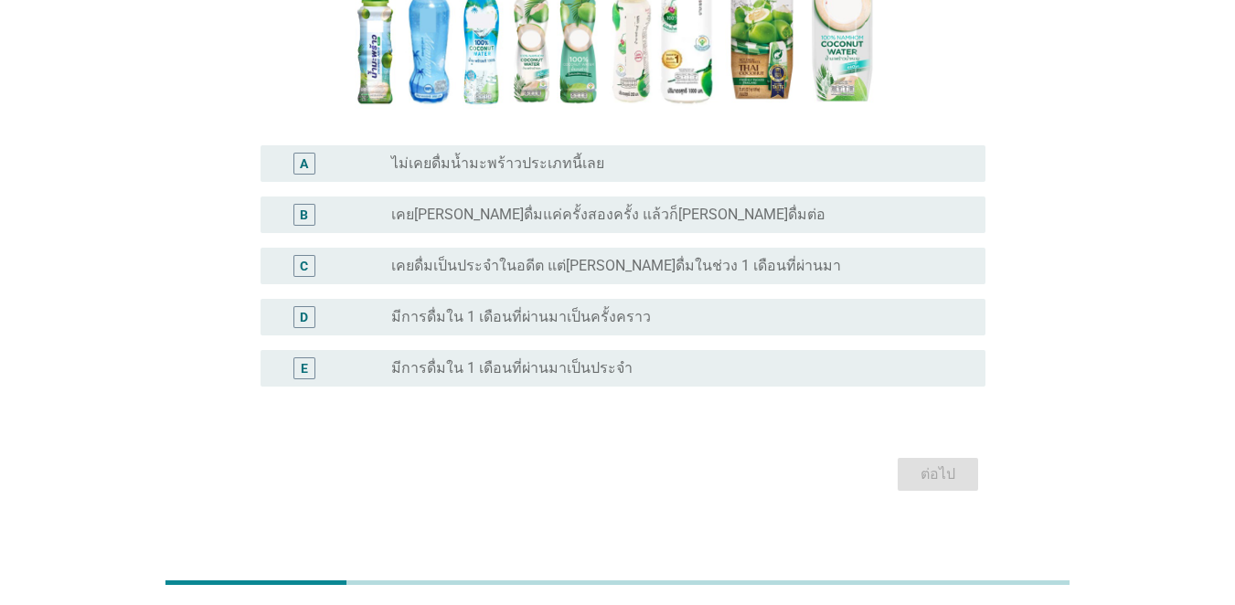
click at [430, 364] on label "มีการดื่มใน 1 เดือนที่ผ่านมาเป็นประจำ" at bounding box center [511, 368] width 241 height 18
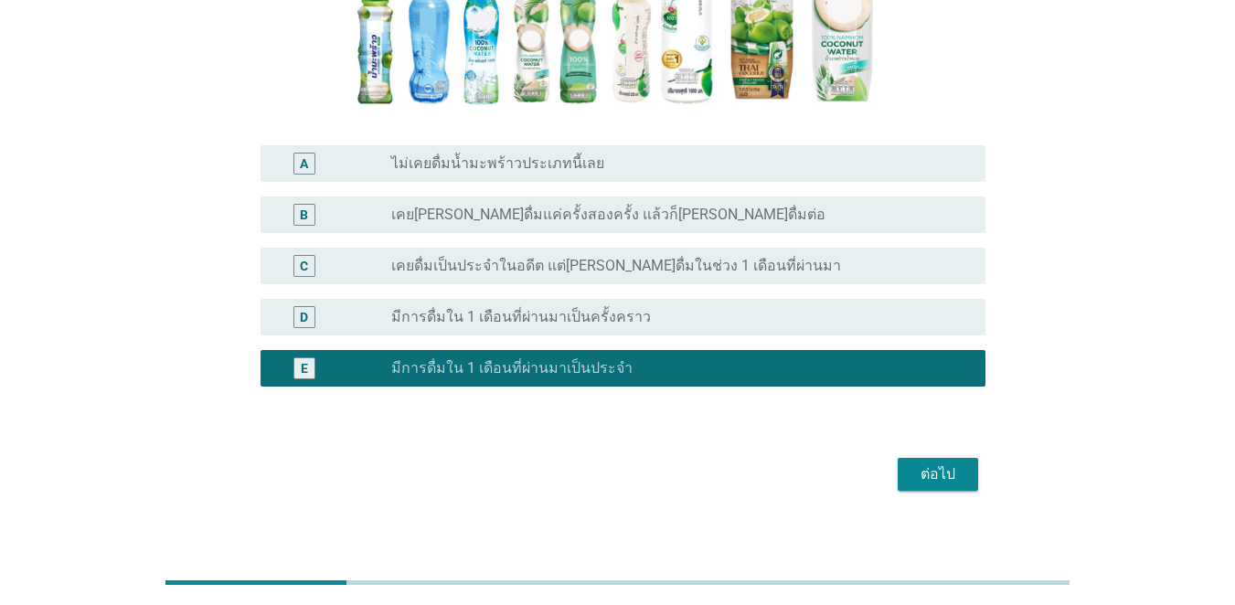
click at [900, 469] on div "ต่อไป" at bounding box center [938, 475] width 51 height 22
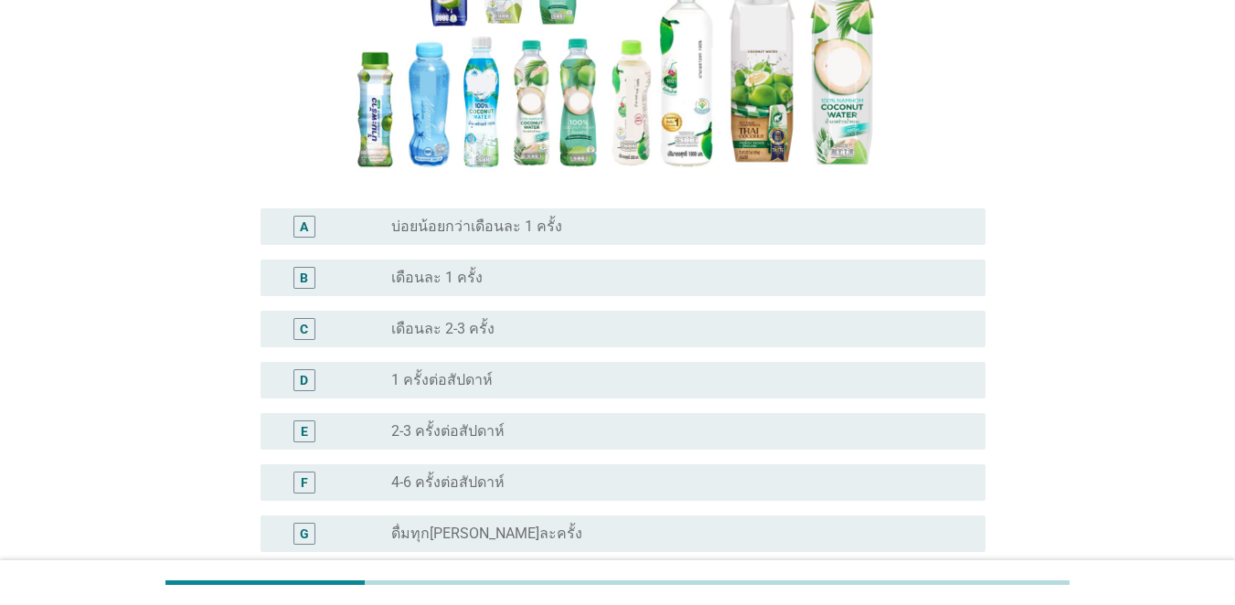
scroll to position [274, 0]
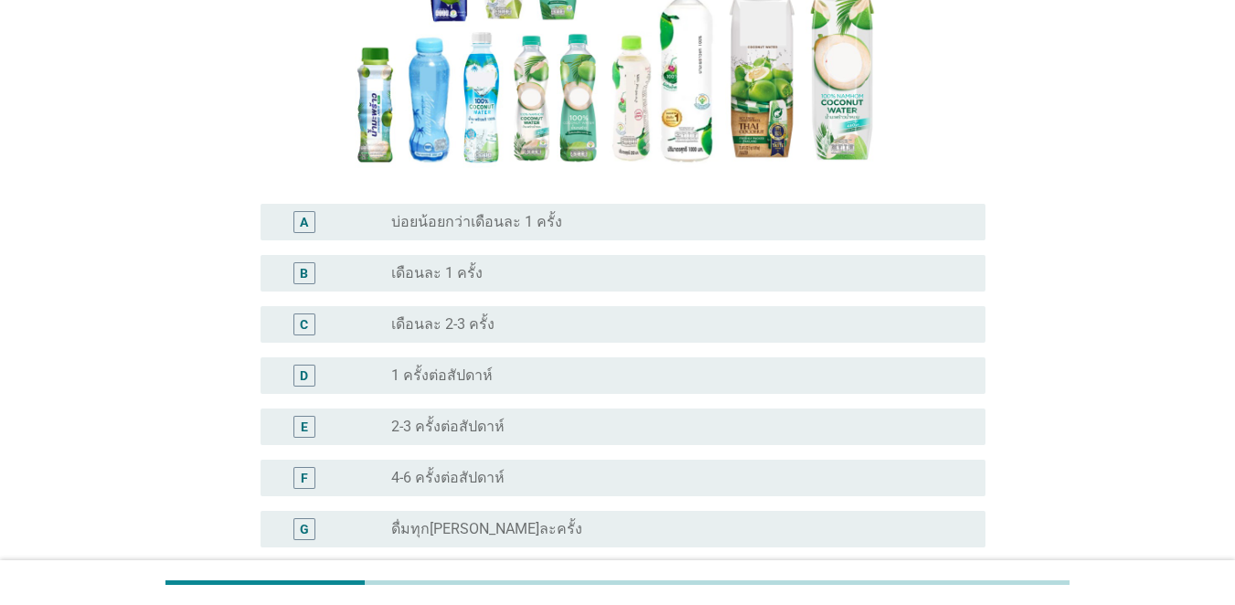
click at [446, 517] on div "G radio_button_unchecked ดื่มทุก[PERSON_NAME]ละครั้ง" at bounding box center [623, 529] width 725 height 37
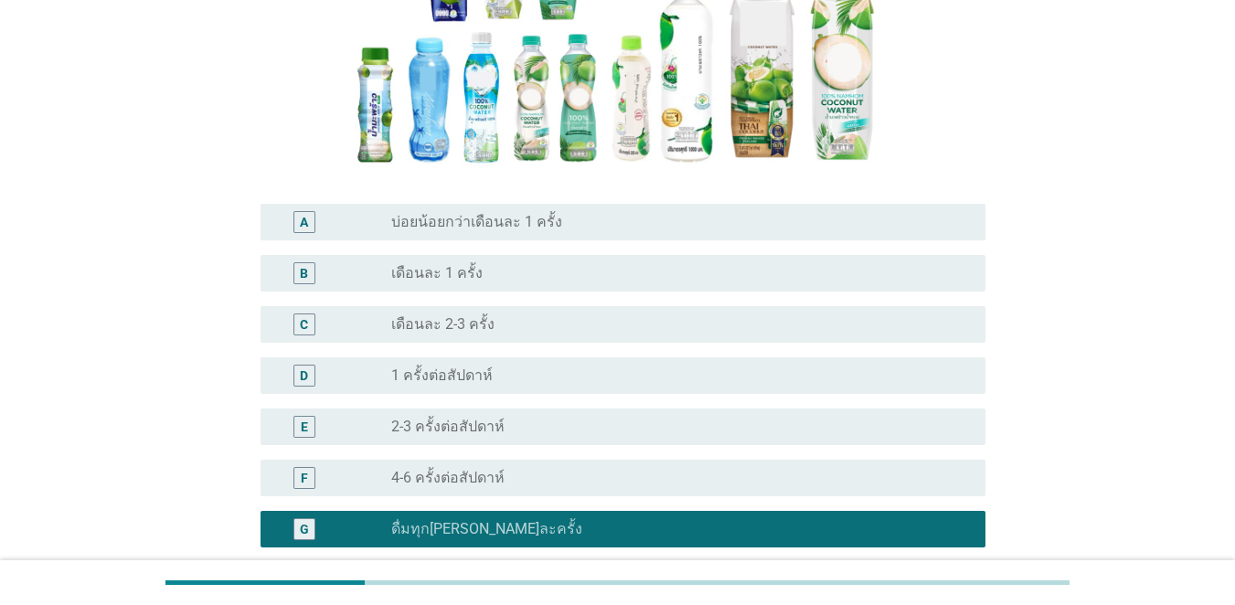
click at [467, 340] on div "C radio_button_unchecked เดือนละ 2-3 ครั้ง" at bounding box center [623, 324] width 725 height 37
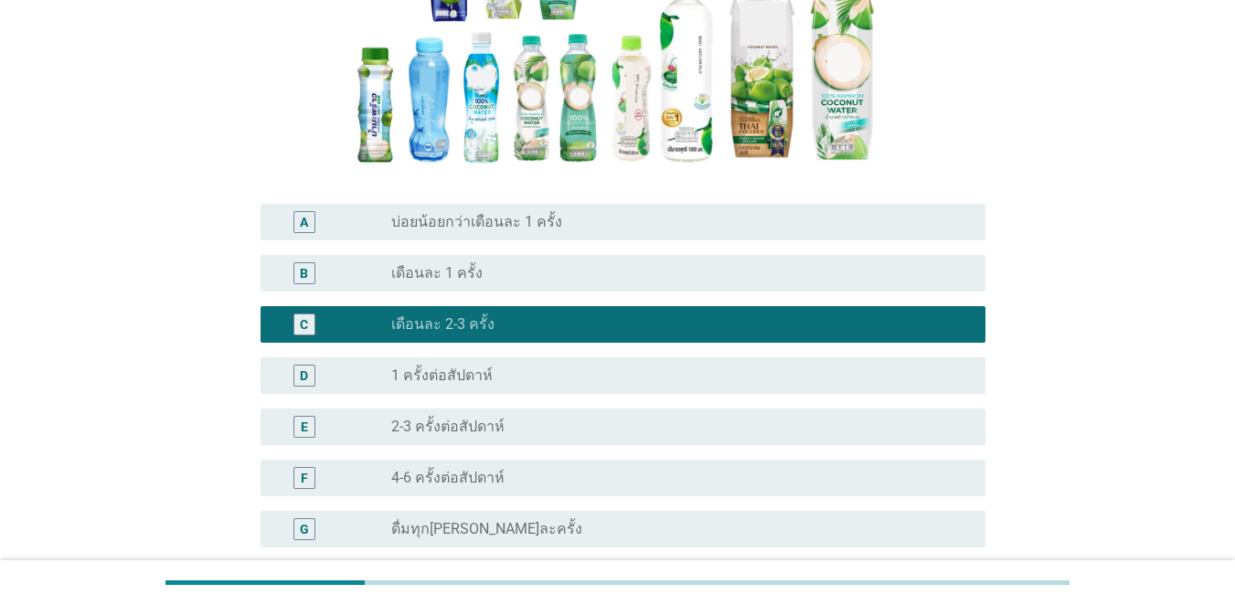
click at [476, 377] on label "1 ครั้งต่อสัปดาห์" at bounding box center [442, 376] width 102 height 18
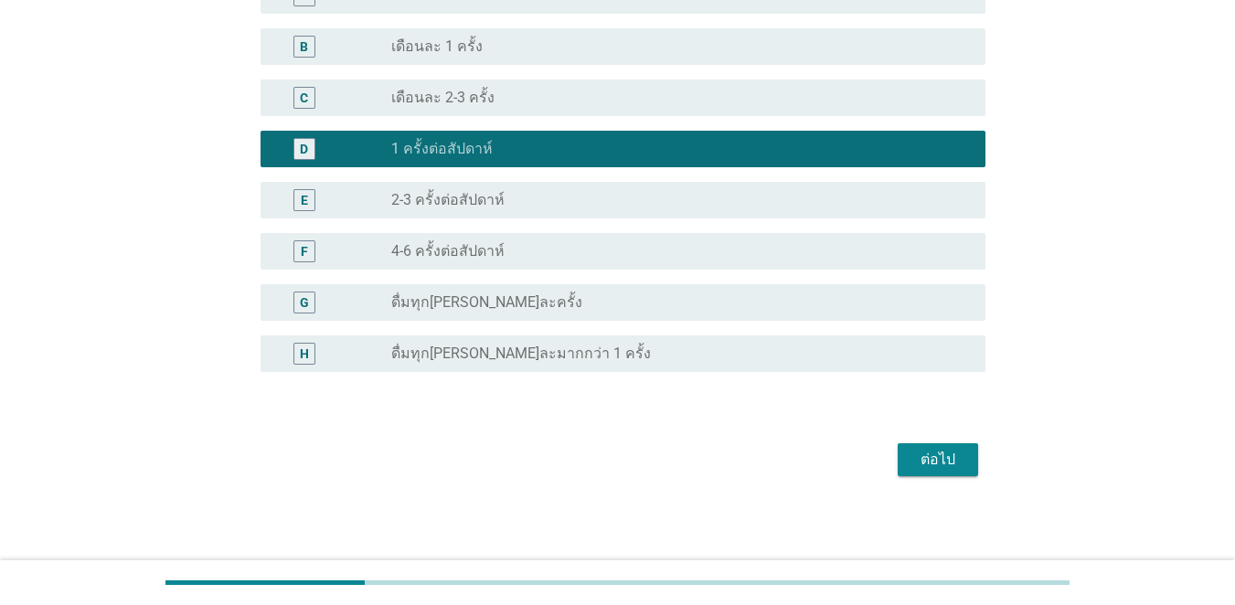
scroll to position [504, 0]
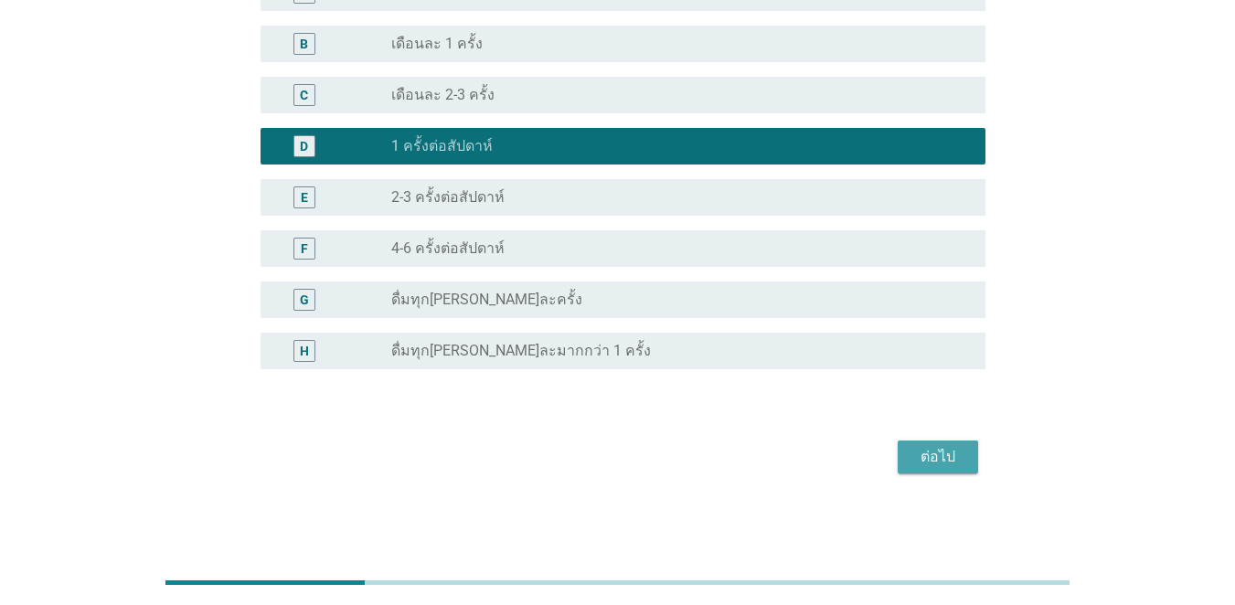
click at [900, 454] on div "ต่อไป" at bounding box center [938, 457] width 51 height 22
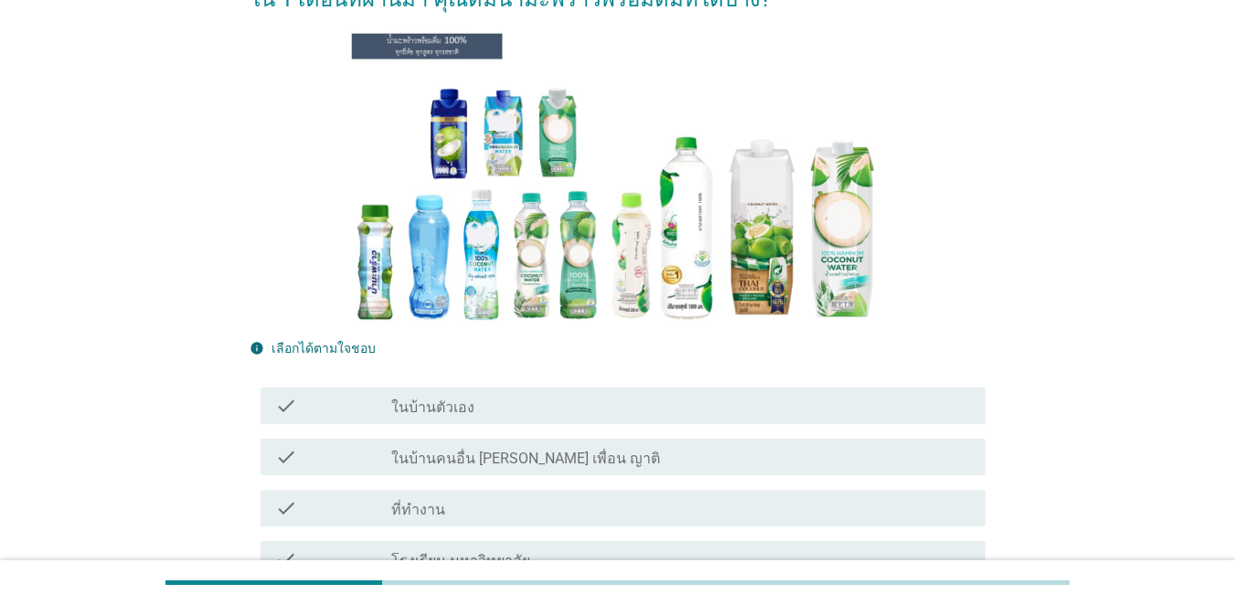
scroll to position [274, 0]
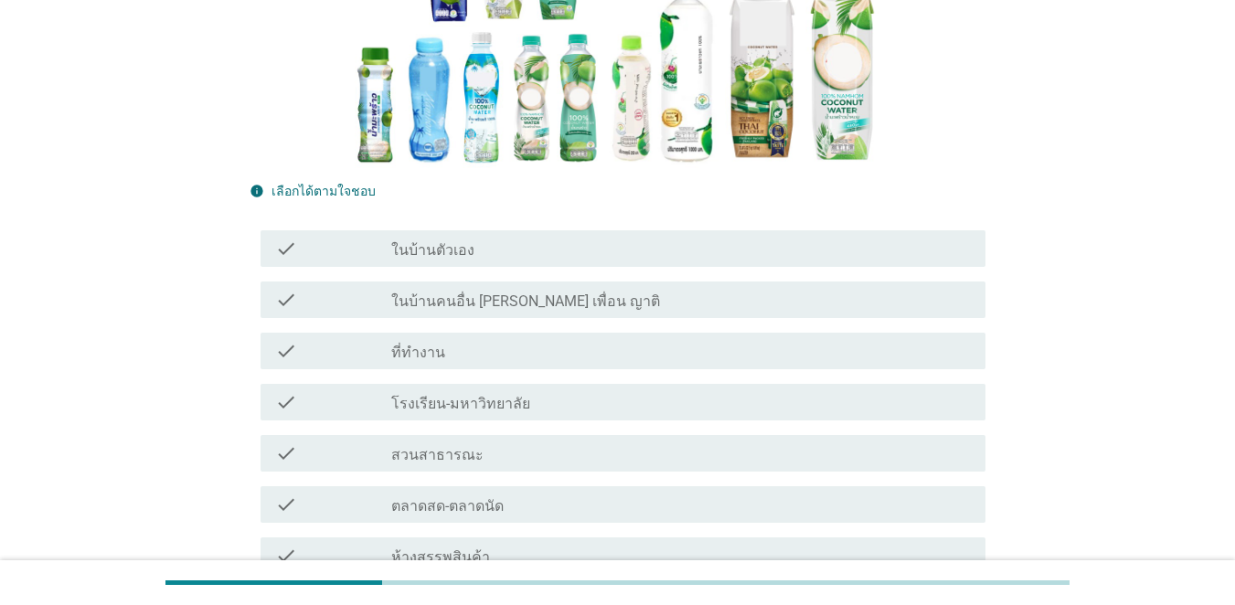
click at [391, 247] on div at bounding box center [391, 250] width 1 height 11
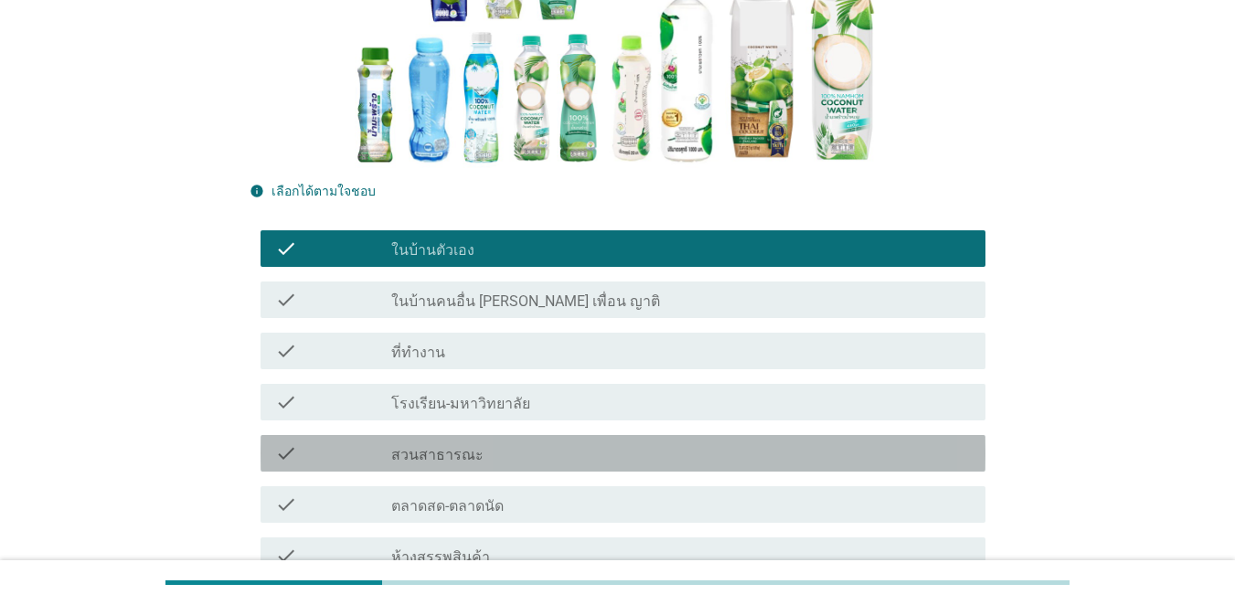
drag, startPoint x: 393, startPoint y: 463, endPoint x: 401, endPoint y: 443, distance: 21.4
click at [394, 462] on label "สวนสาธารณะ" at bounding box center [437, 455] width 92 height 18
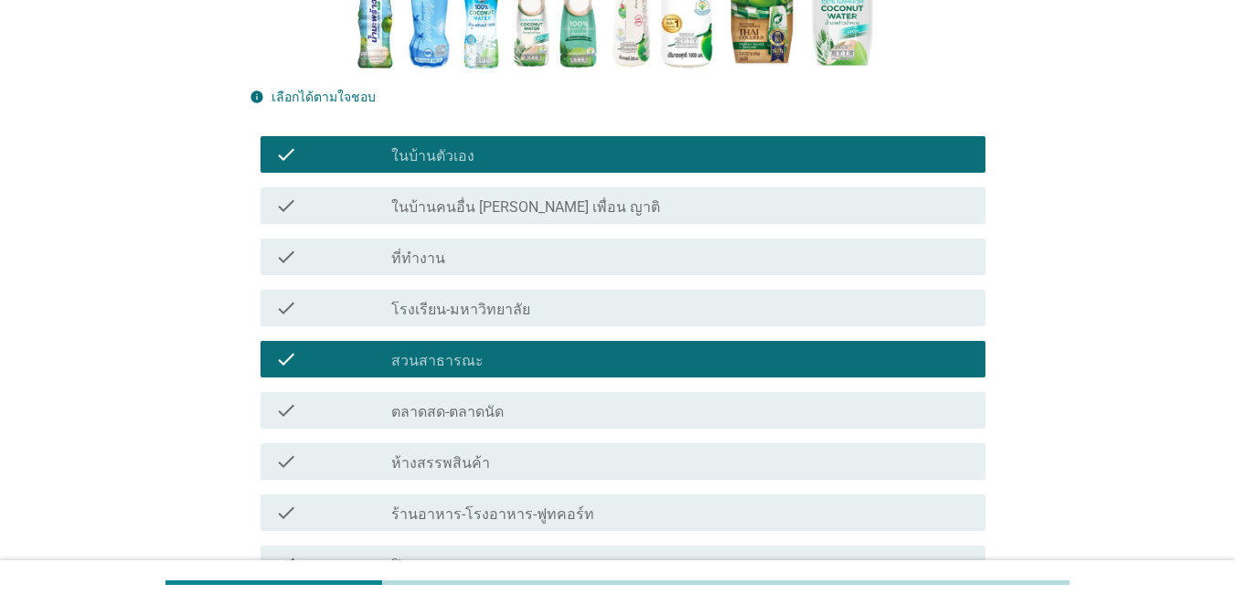
scroll to position [457, 0]
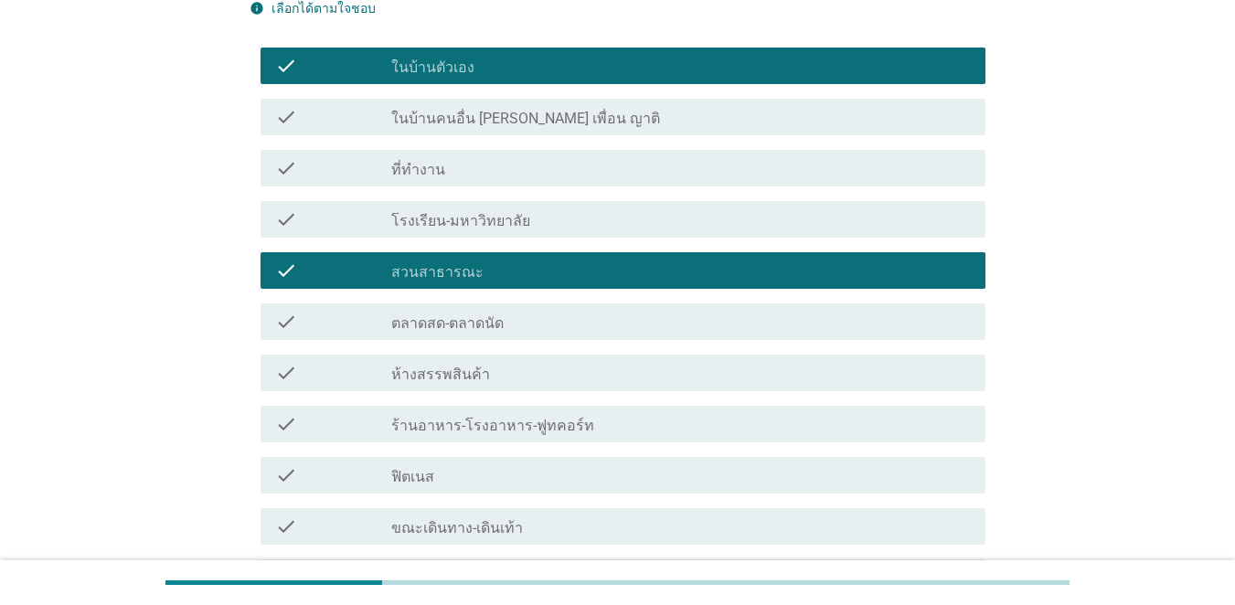
click at [412, 187] on div "check check_box_outline_blank ที่ทำงาน" at bounding box center [618, 168] width 736 height 51
click at [405, 388] on div "check check_box_outline_blank ห้างสรรพสินค้า" at bounding box center [623, 373] width 725 height 37
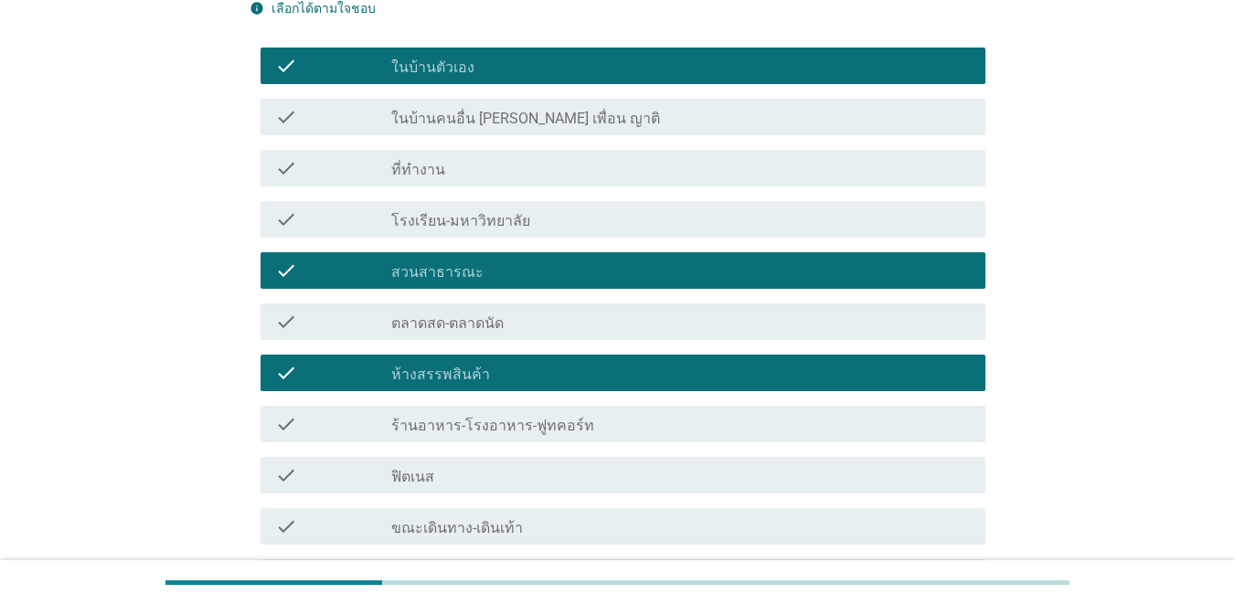
scroll to position [549, 0]
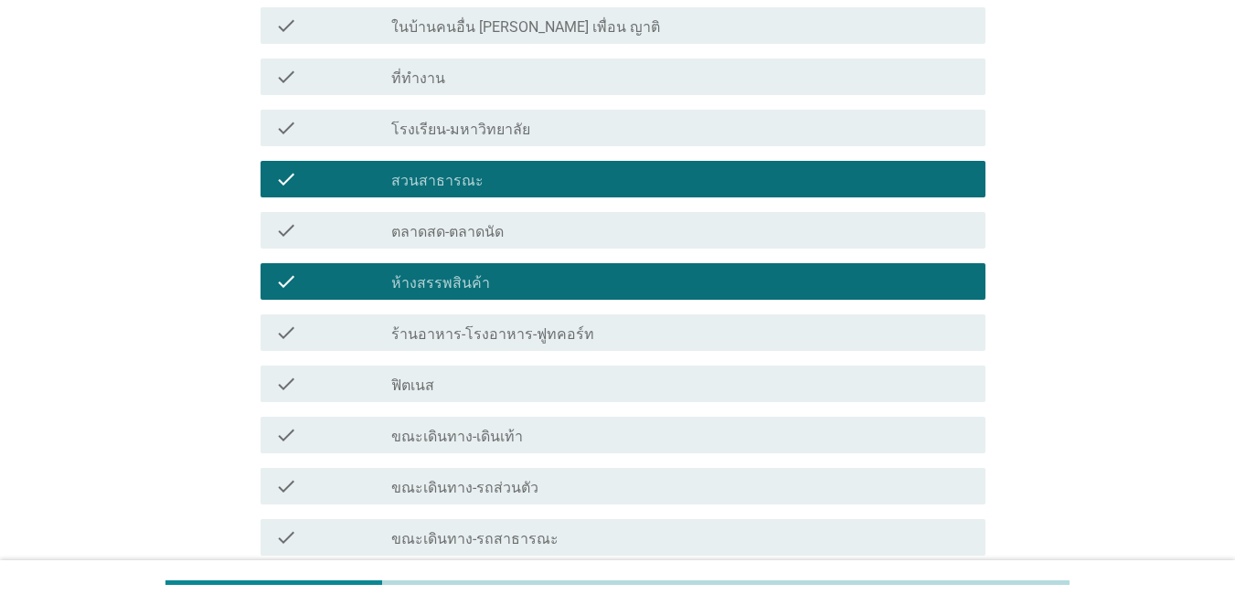
click at [421, 498] on div "check check_box_outline_blank ขณะเดินทาง-รถส่วนตัว" at bounding box center [623, 486] width 725 height 37
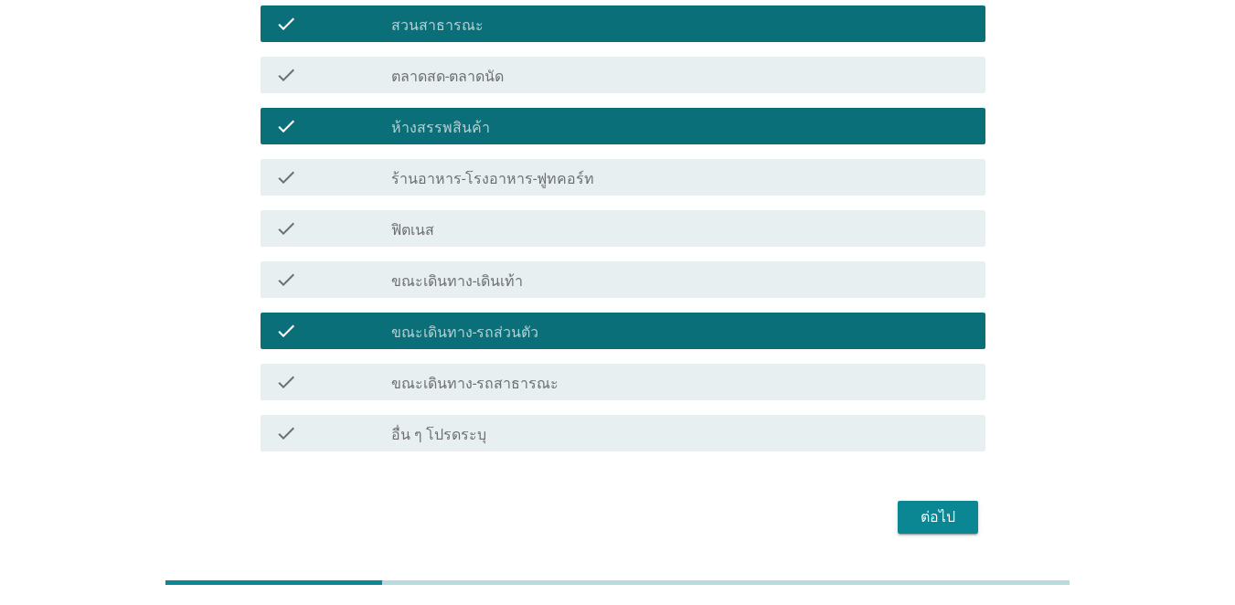
scroll to position [673, 0]
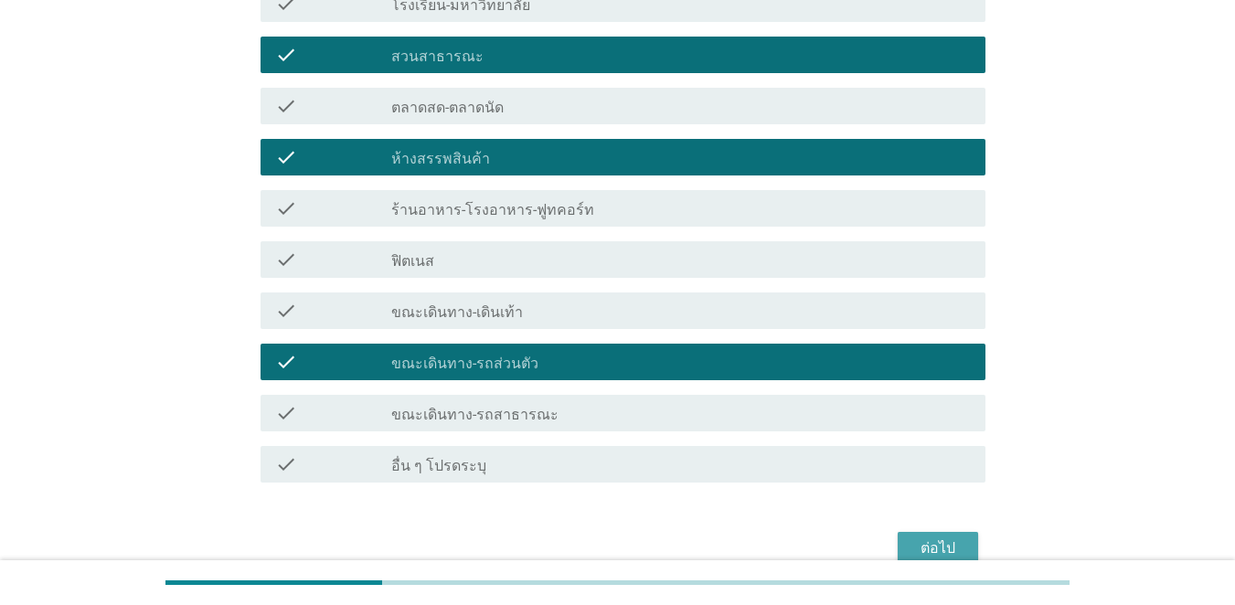
click at [900, 542] on div "ต่อไป" at bounding box center [938, 549] width 51 height 22
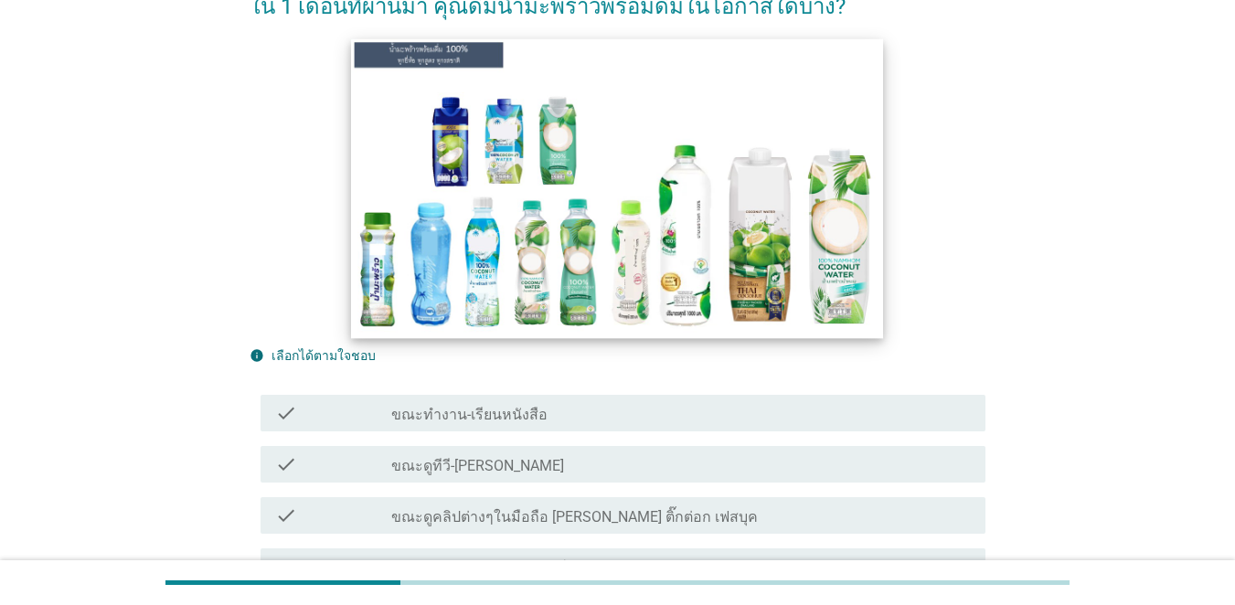
scroll to position [274, 0]
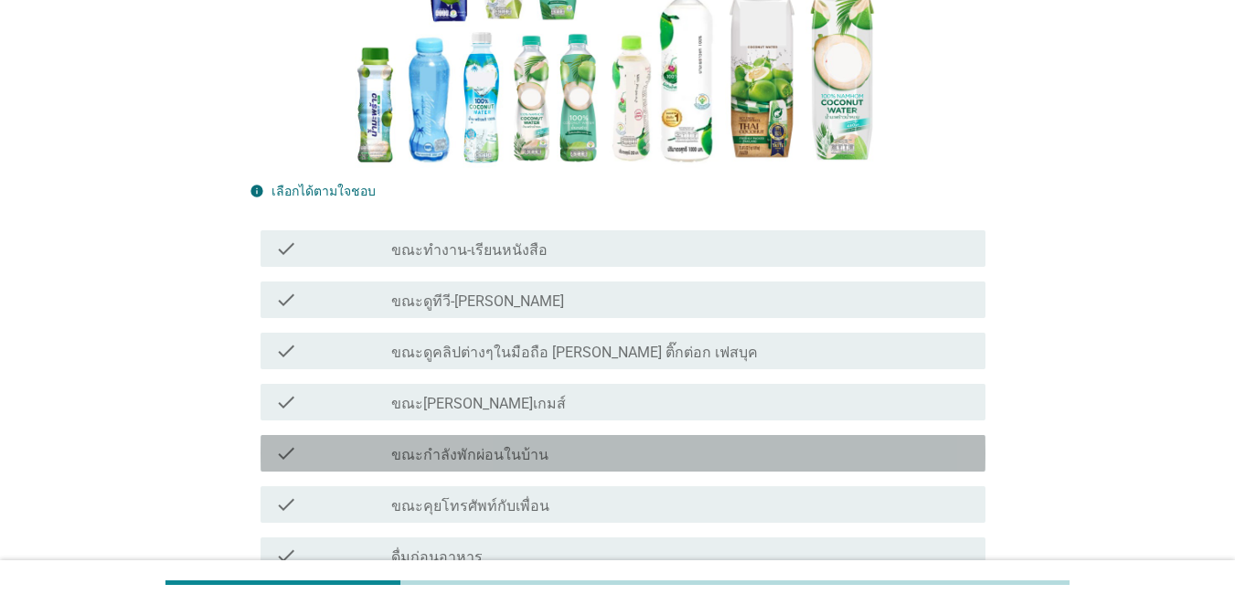
click at [401, 450] on label "ขณะกำลังพักผ่อนในบ้าน" at bounding box center [469, 455] width 157 height 18
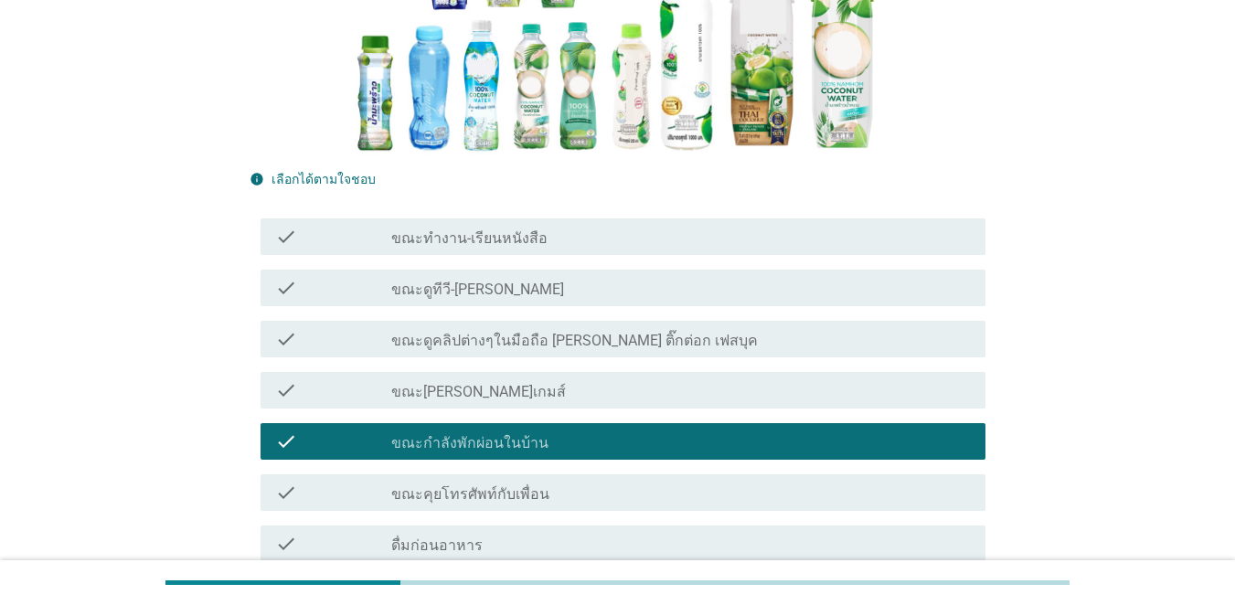
scroll to position [366, 0]
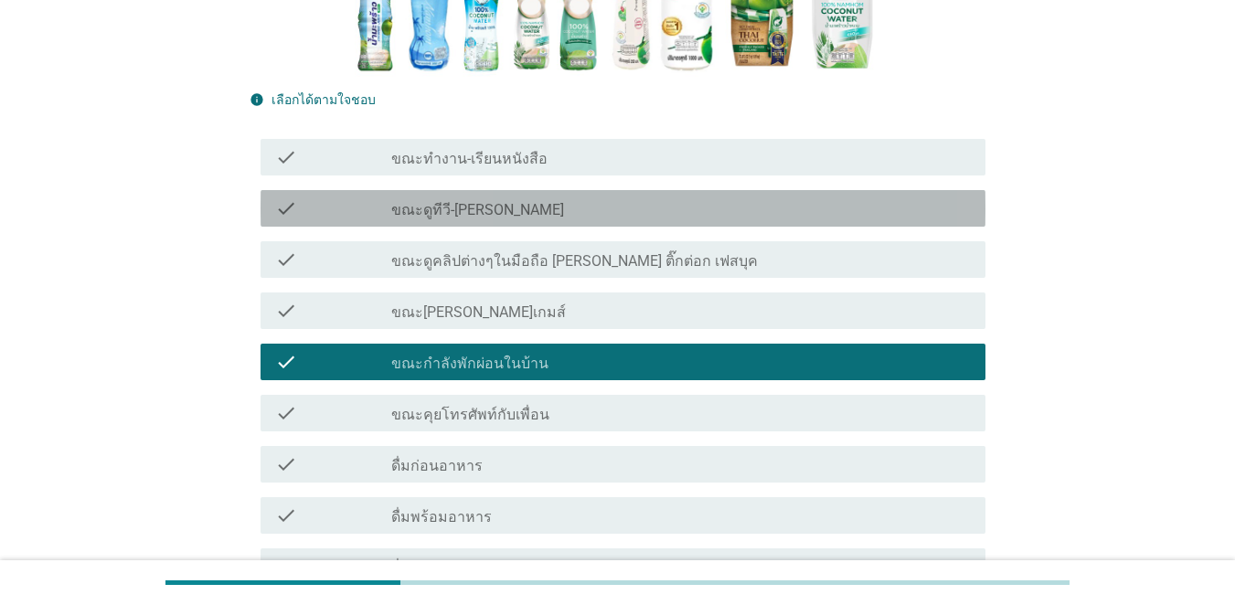
click at [406, 213] on label "ขณะดูทีวี-[PERSON_NAME]" at bounding box center [477, 210] width 173 height 18
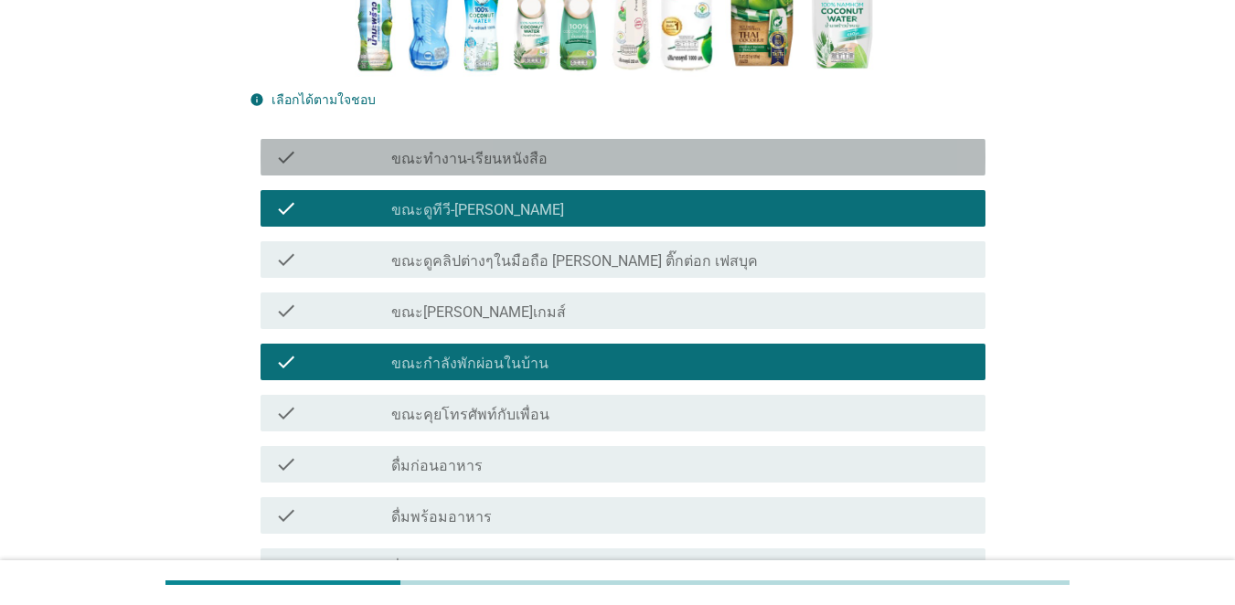
click at [401, 158] on label "ขณะทำงาน-เรียนหนังสือ" at bounding box center [469, 159] width 156 height 18
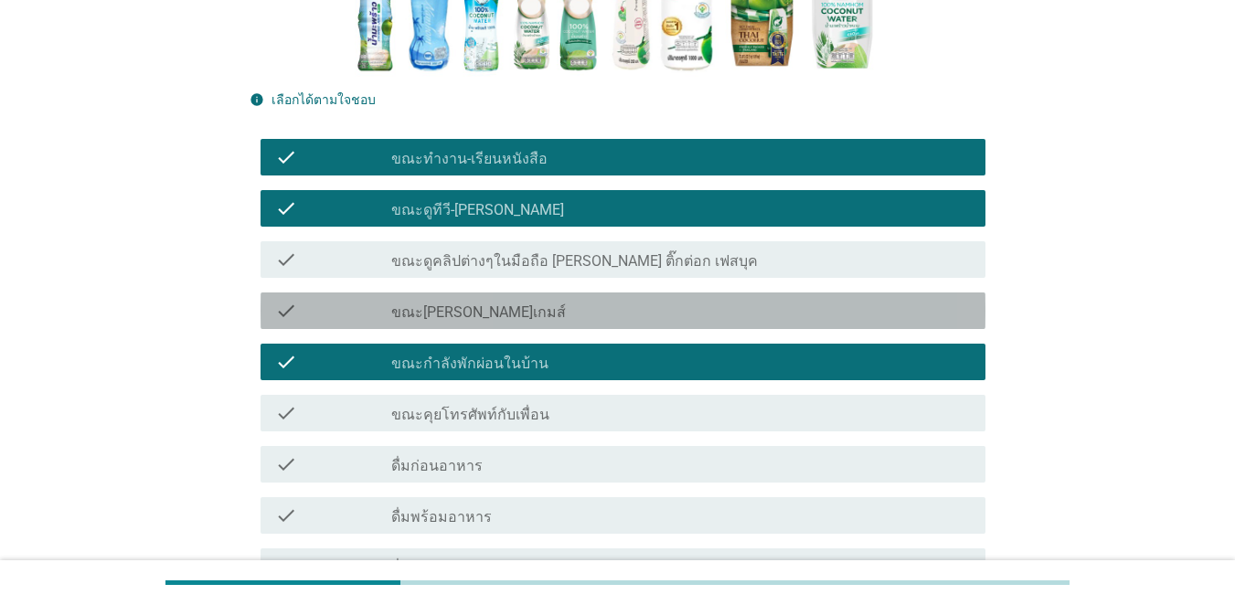
drag, startPoint x: 380, startPoint y: 318, endPoint x: 396, endPoint y: 300, distance: 24.0
click at [382, 318] on div "check" at bounding box center [333, 311] width 116 height 22
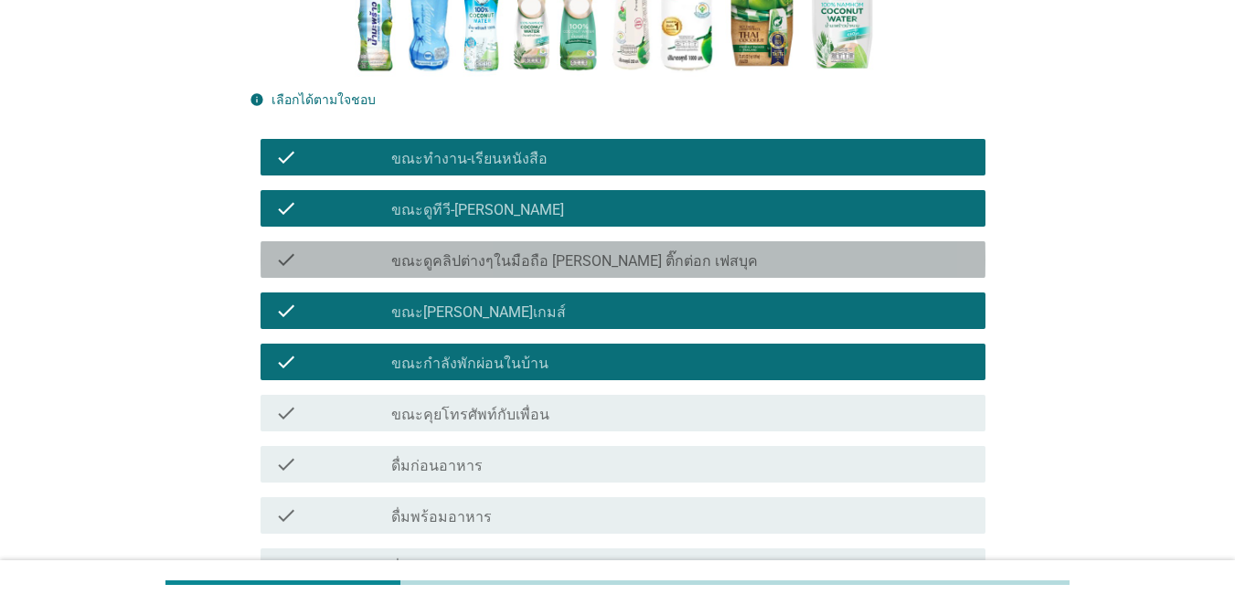
click at [410, 266] on label "ขณะดูคลิปต่างๆในมือถือ [PERSON_NAME] ติ๊กต่อก เฟสบุค" at bounding box center [574, 261] width 367 height 18
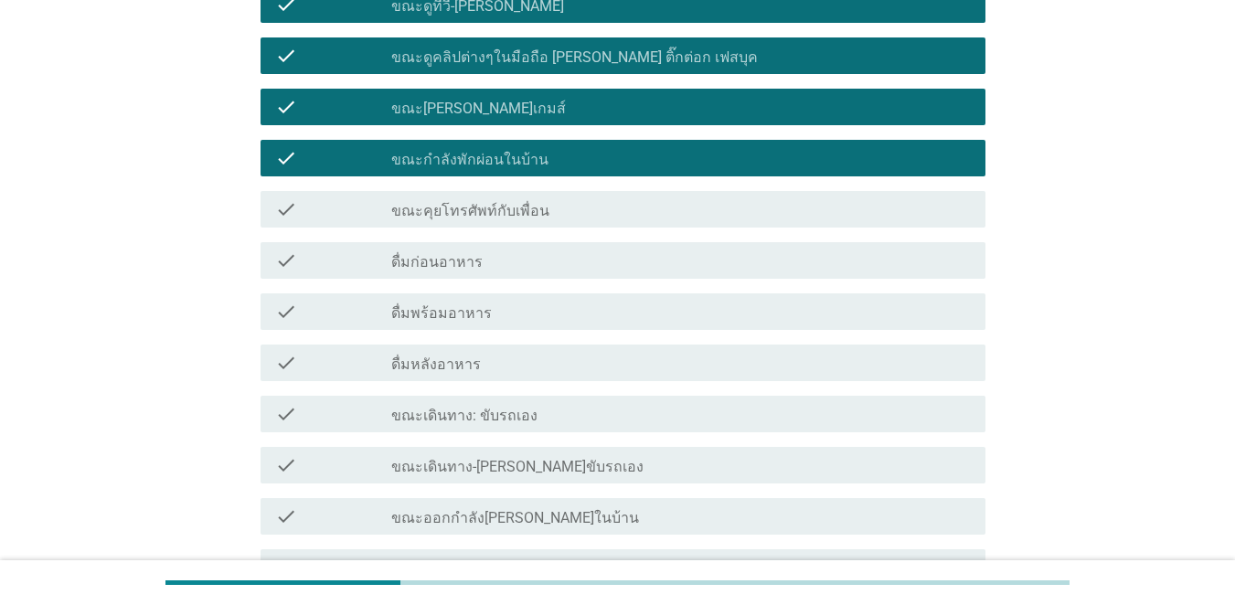
scroll to position [823, 0]
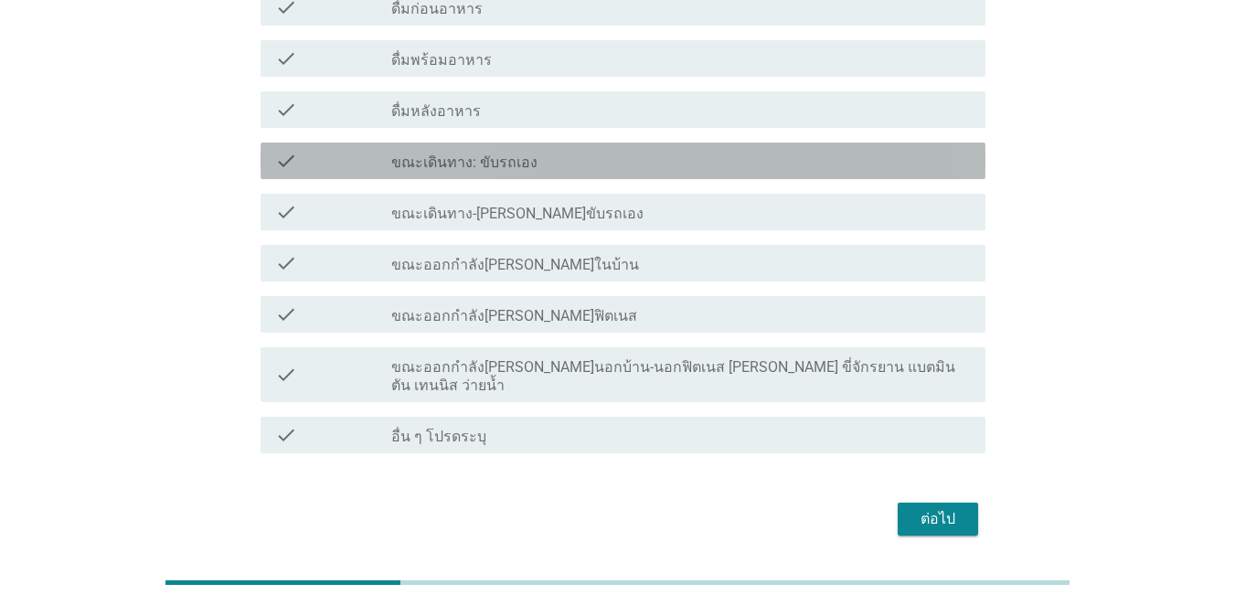
click at [412, 158] on label "ขณะเดินทาง: ขับรถเอง" at bounding box center [464, 163] width 146 height 18
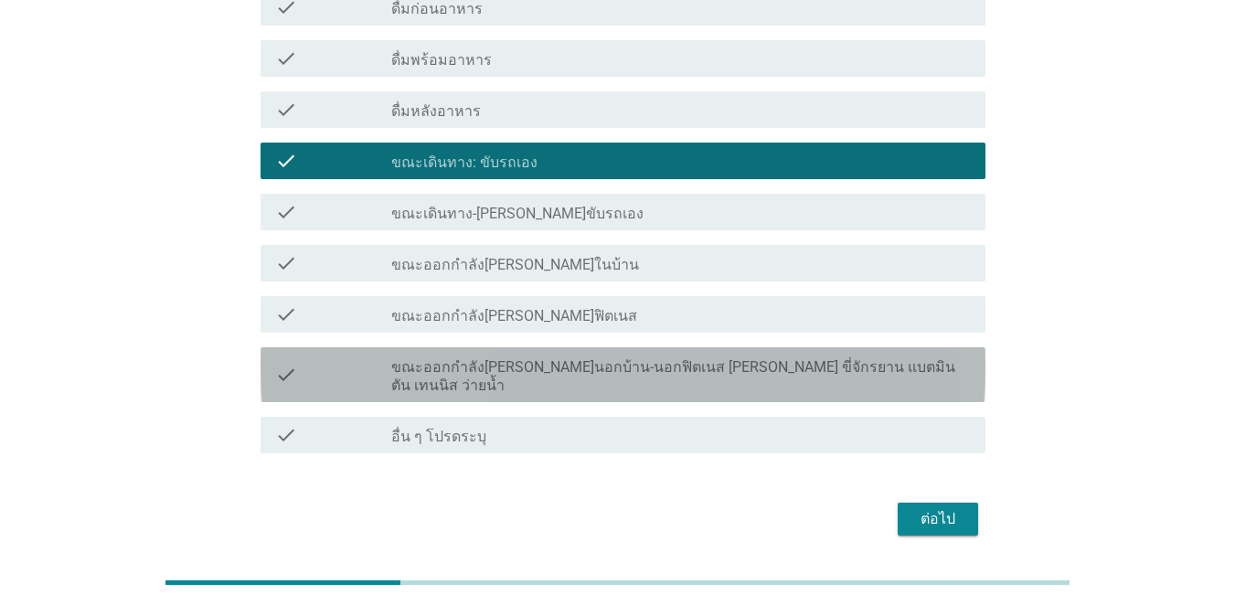
click at [423, 371] on label "ขณะออกกำลัง[PERSON_NAME]นอกบ้าน-นอกฟิตเนส [PERSON_NAME] ขี่จักรยาน แบตมินตัน เท…" at bounding box center [681, 376] width 580 height 37
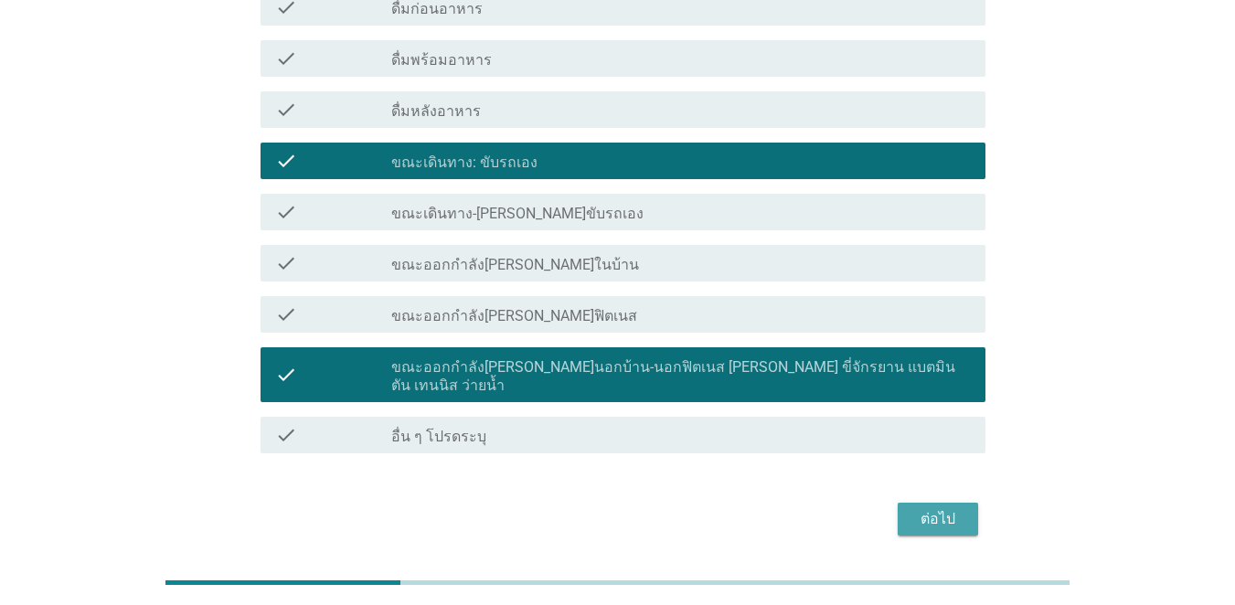
click at [900, 508] on div "ต่อไป" at bounding box center [938, 519] width 51 height 22
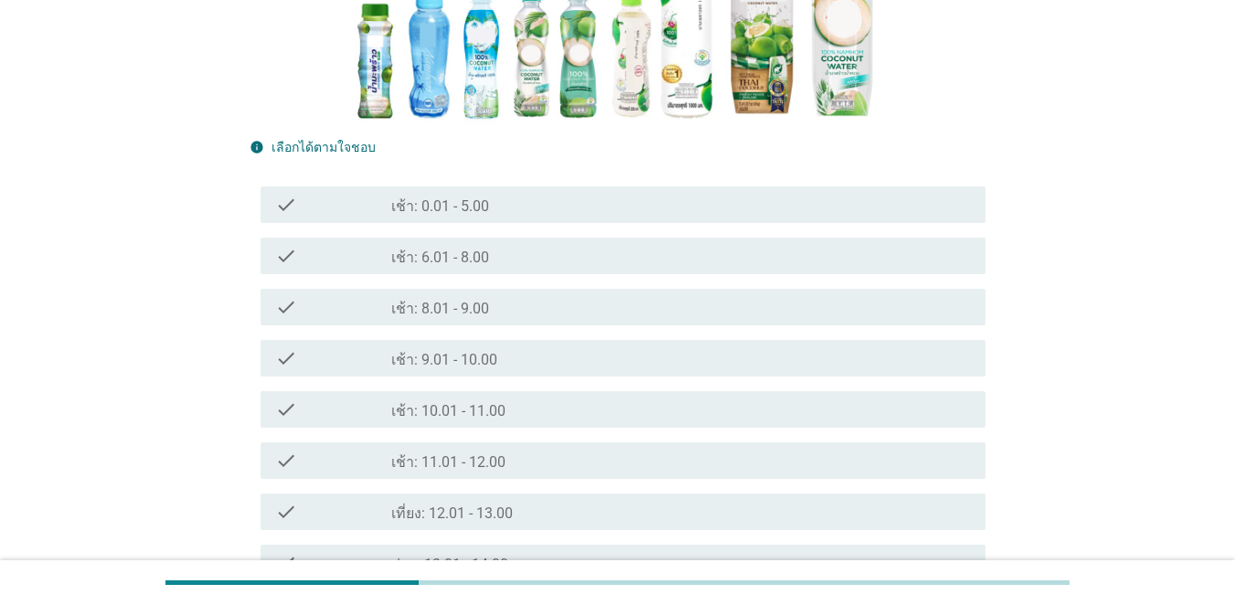
scroll to position [274, 0]
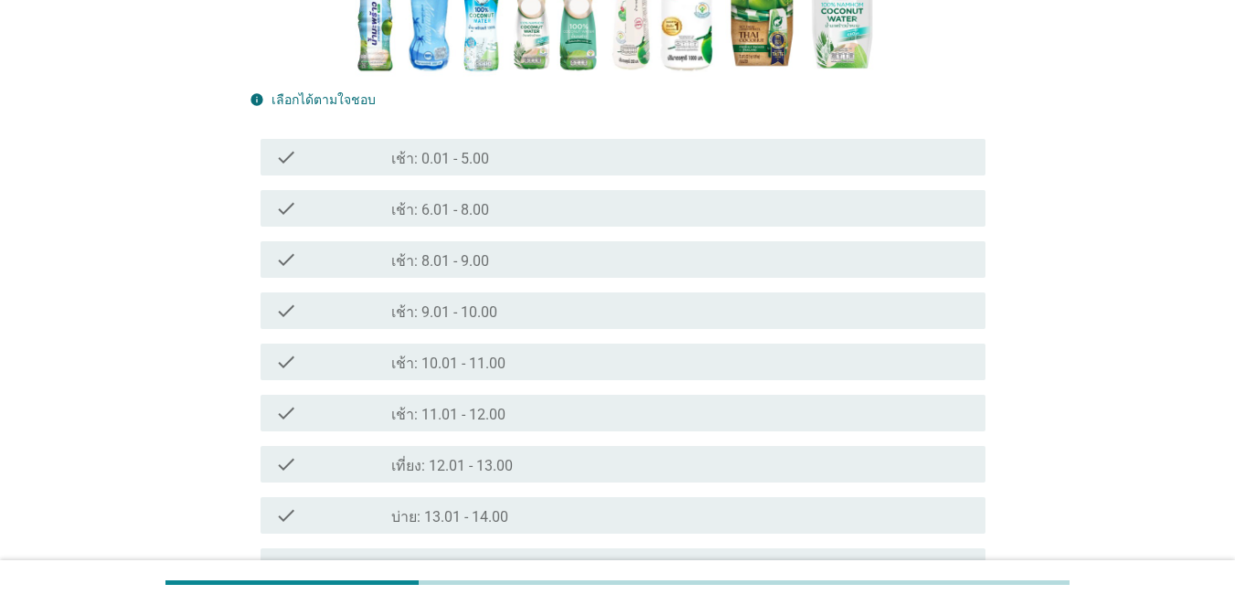
click at [372, 365] on div "check" at bounding box center [333, 362] width 116 height 22
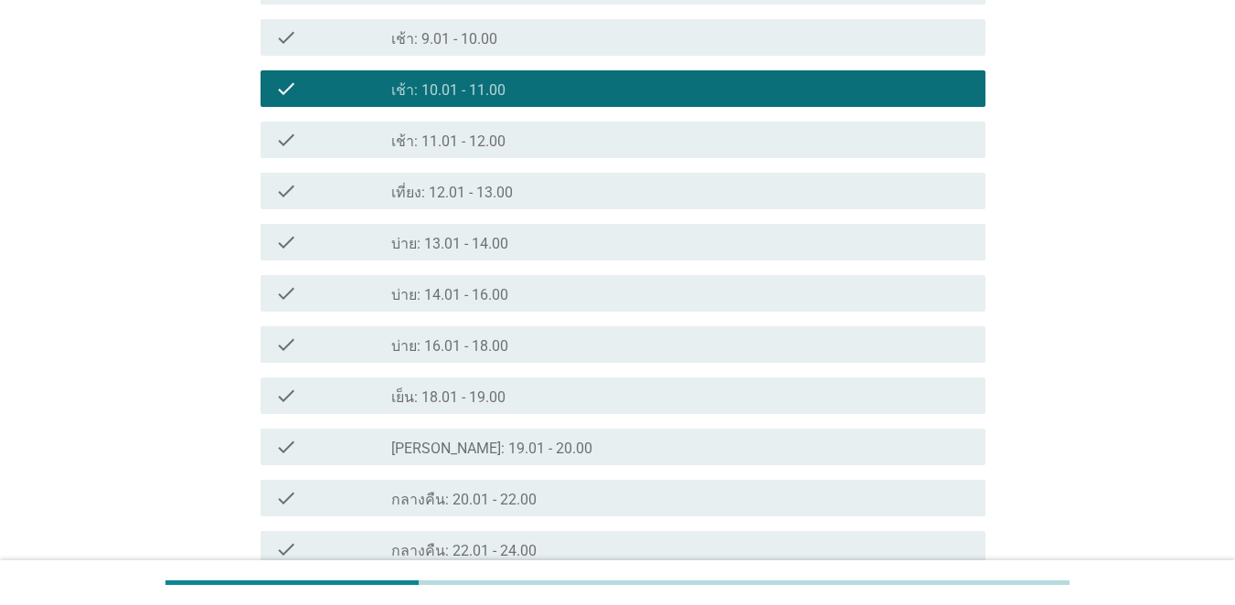
scroll to position [640, 0]
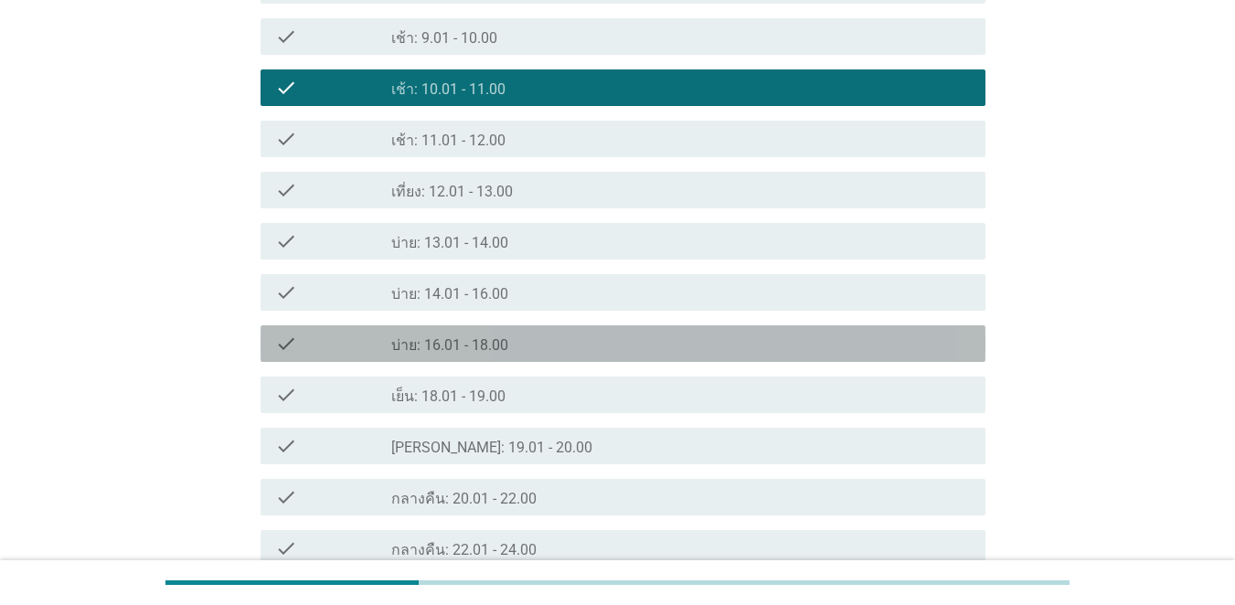
click at [364, 338] on div "check" at bounding box center [333, 344] width 116 height 22
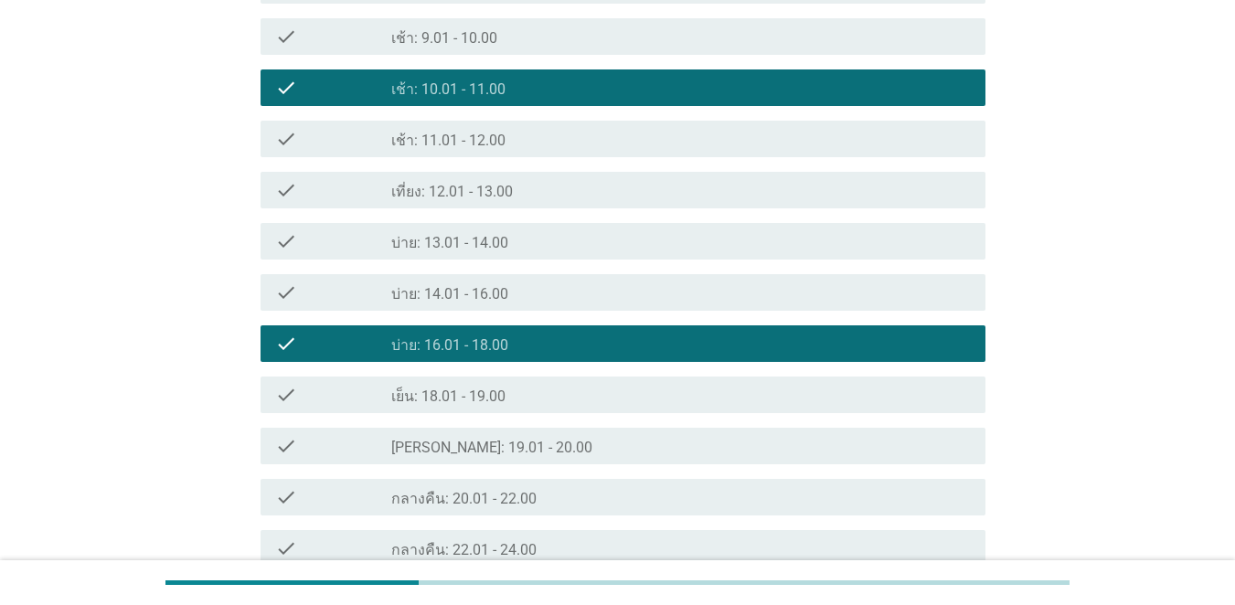
click at [355, 295] on div "check" at bounding box center [333, 293] width 116 height 22
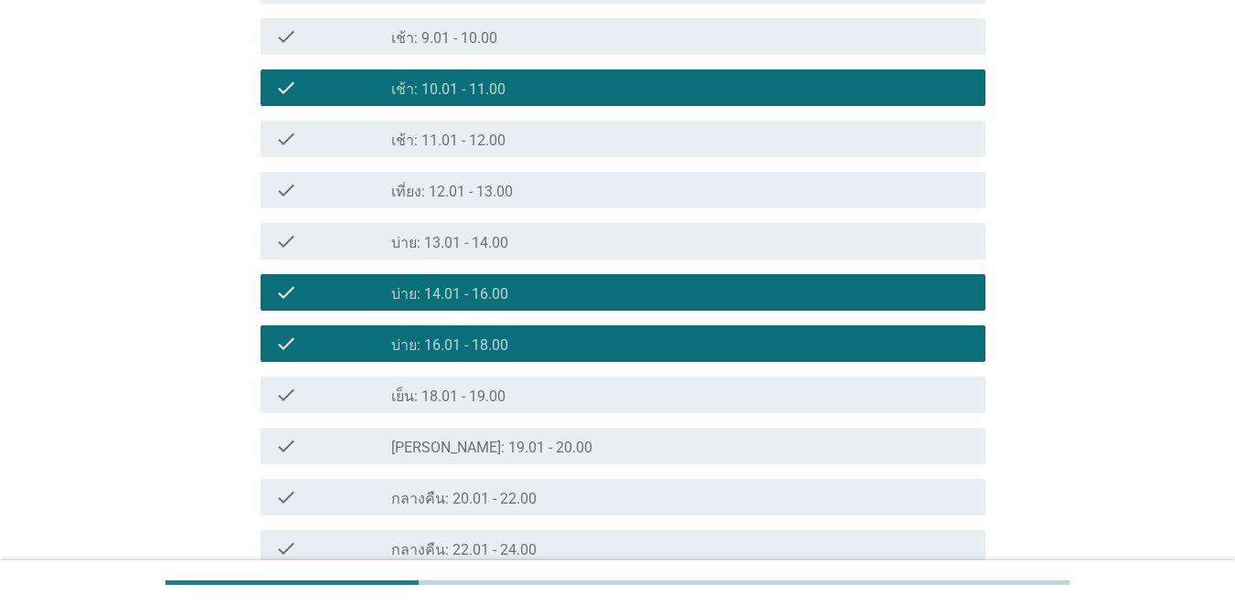
scroll to position [816, 0]
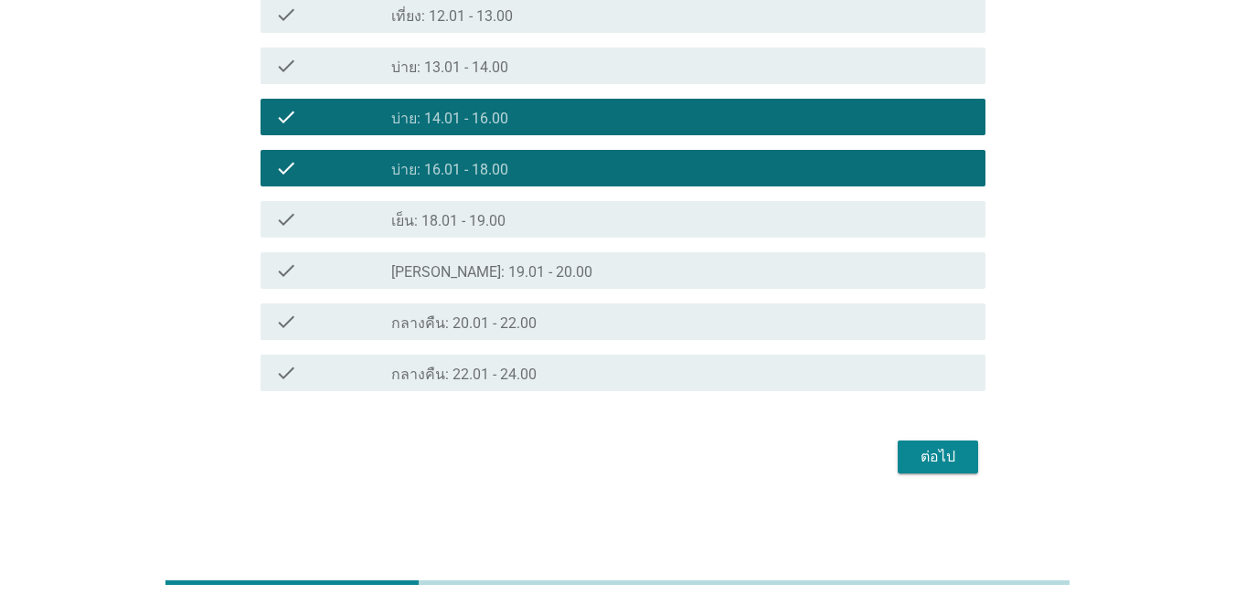
click at [900, 455] on div "ต่อไป" at bounding box center [938, 457] width 51 height 22
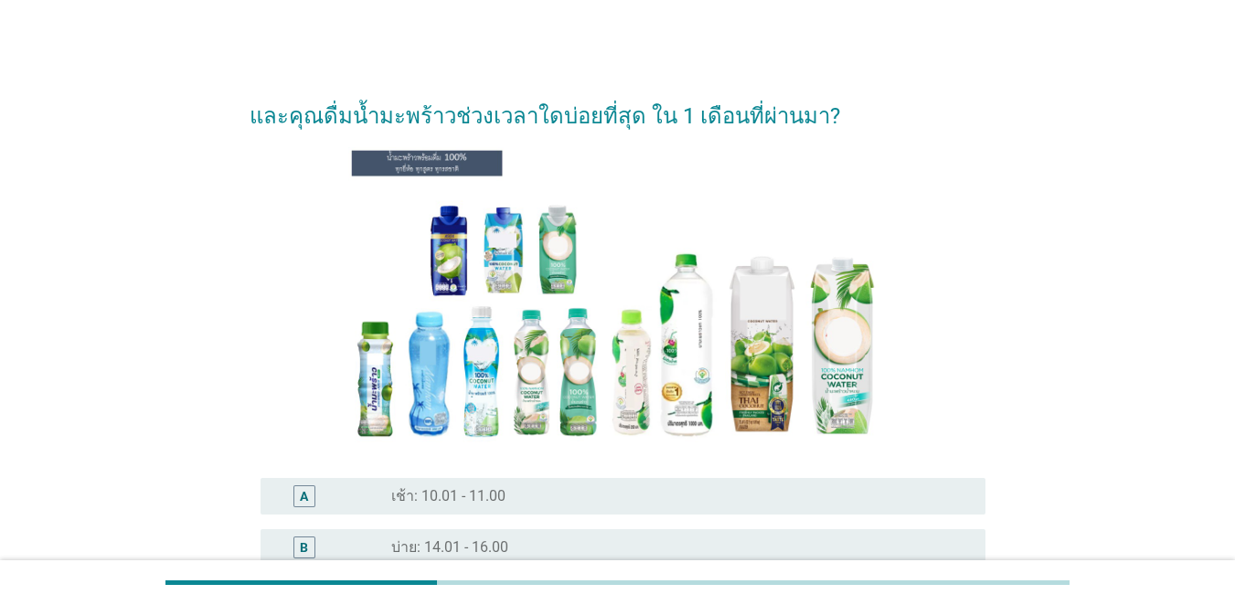
scroll to position [248, 0]
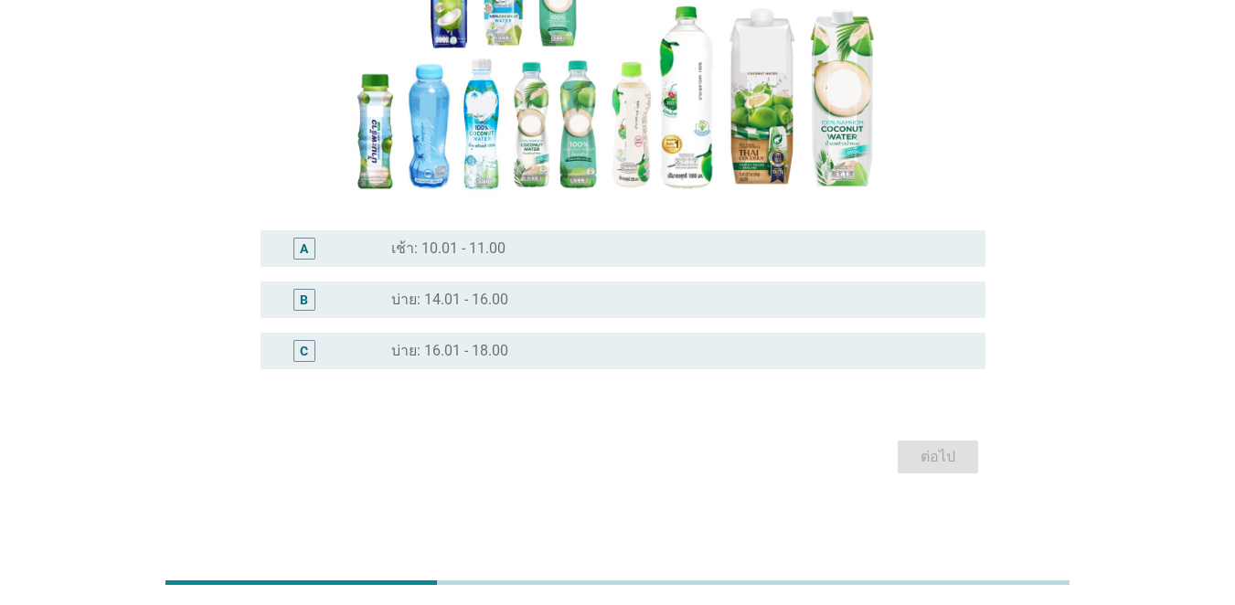
click at [320, 303] on div "B" at bounding box center [304, 300] width 58 height 22
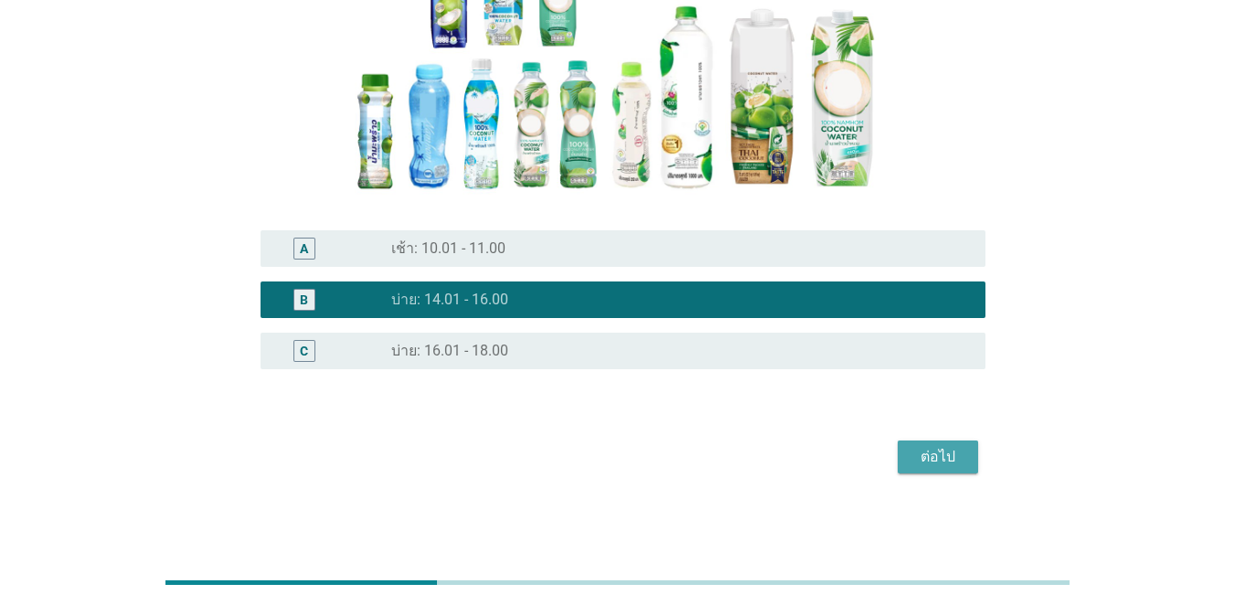
click at [900, 474] on button "ต่อไป" at bounding box center [938, 457] width 80 height 33
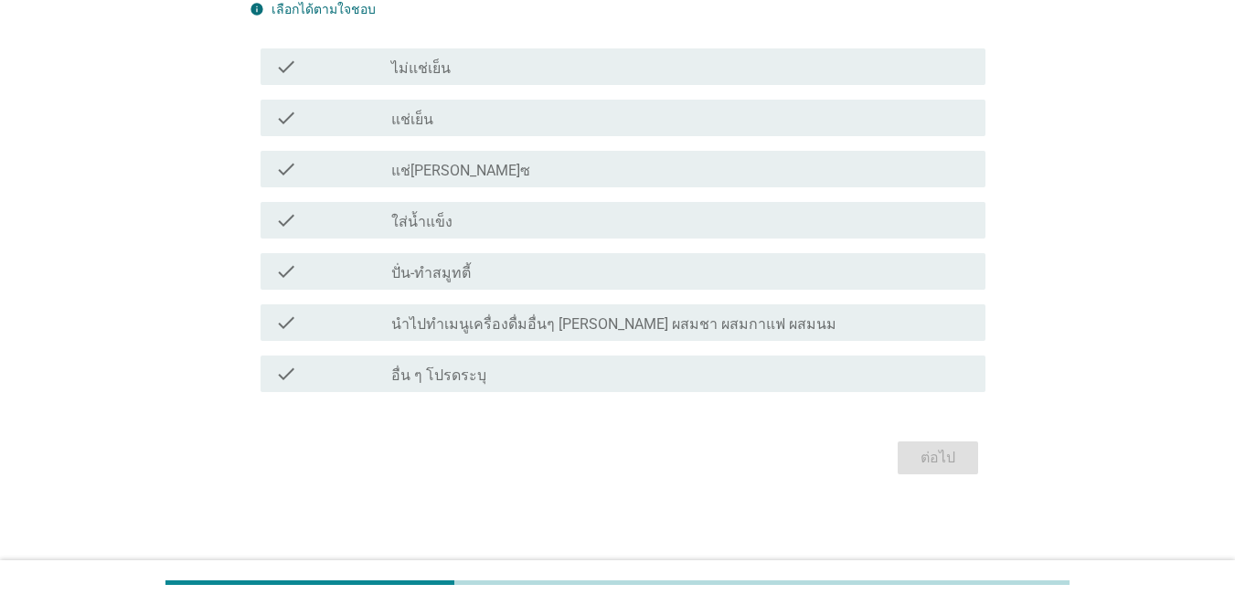
scroll to position [0, 0]
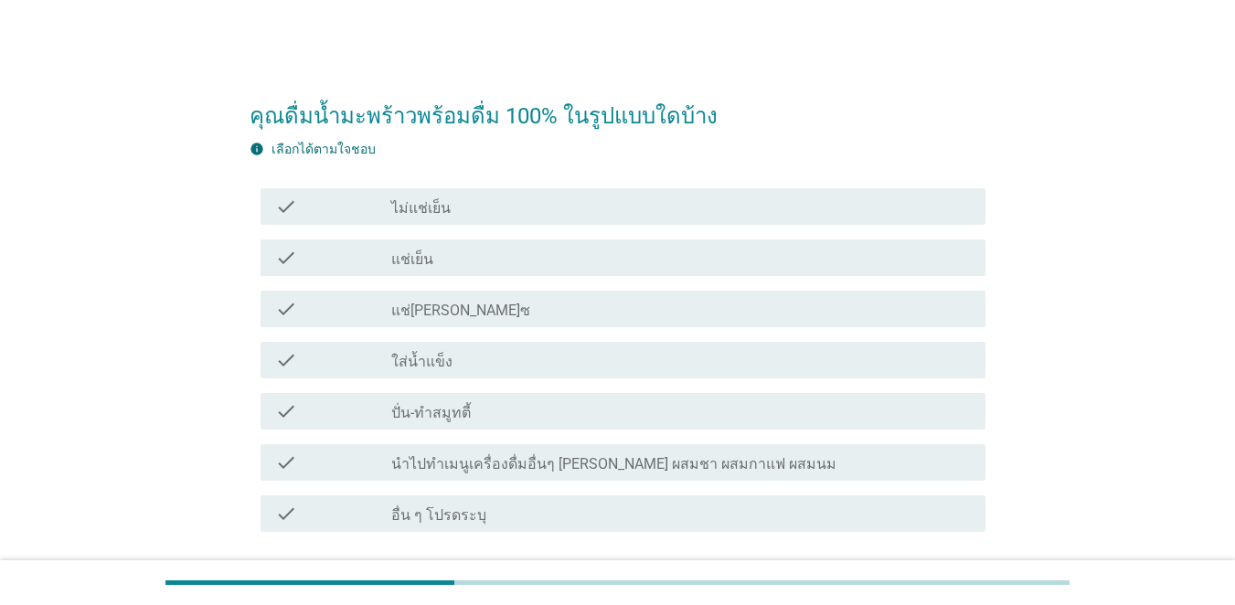
click at [359, 267] on div "check" at bounding box center [333, 258] width 116 height 22
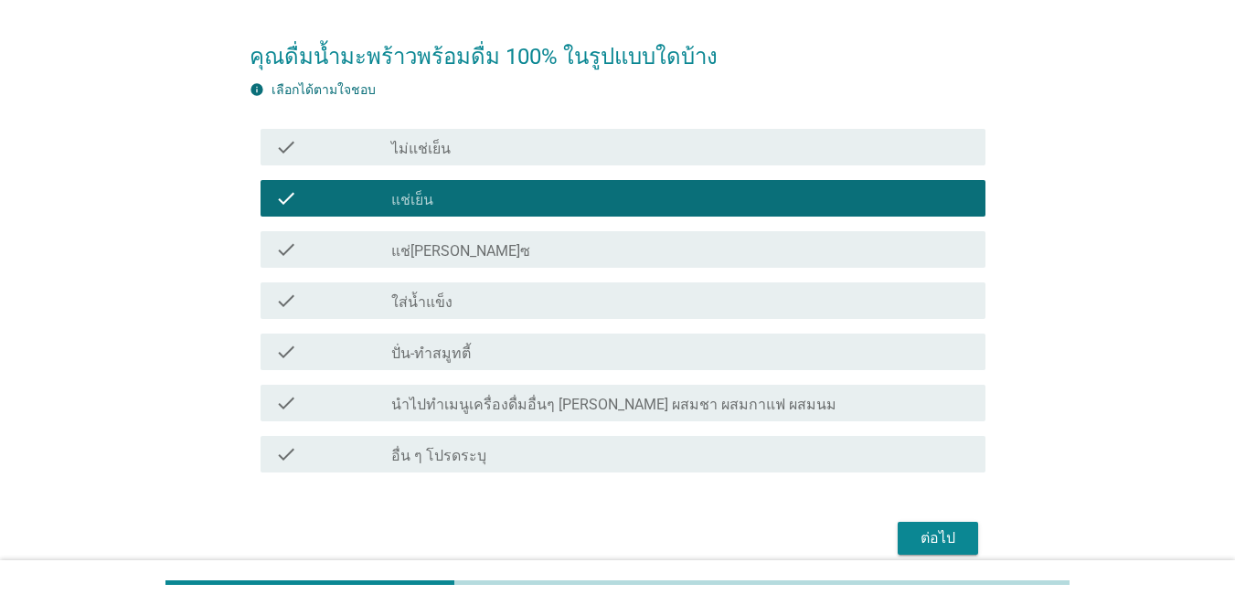
scroll to position [91, 0]
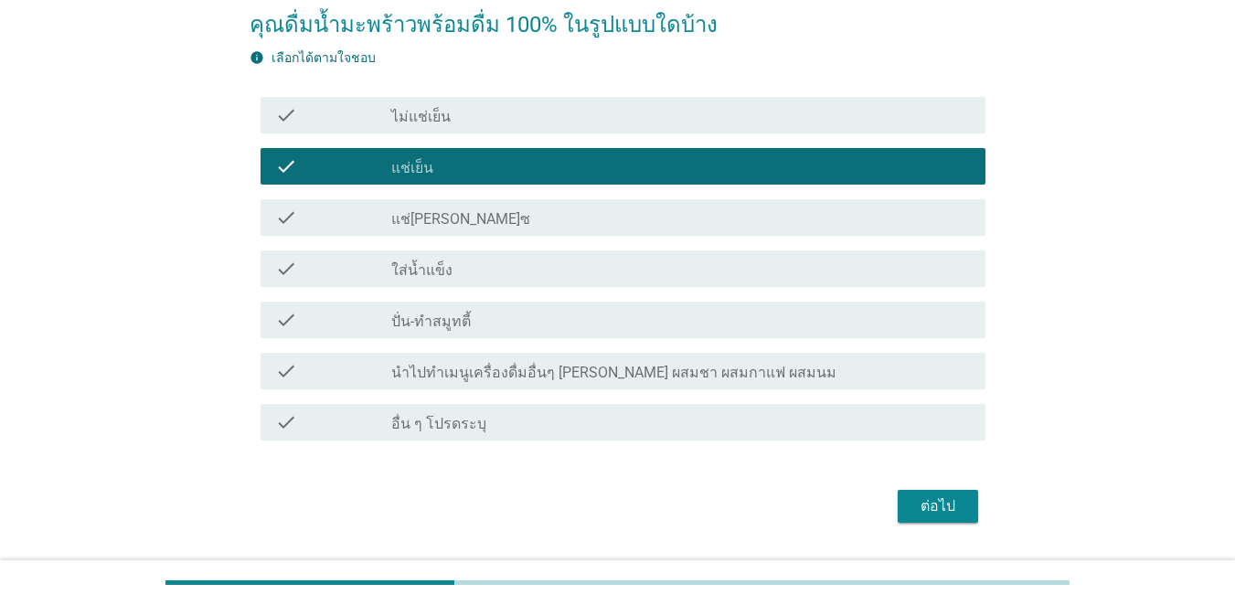
click at [900, 505] on div "ต่อไป" at bounding box center [938, 507] width 51 height 22
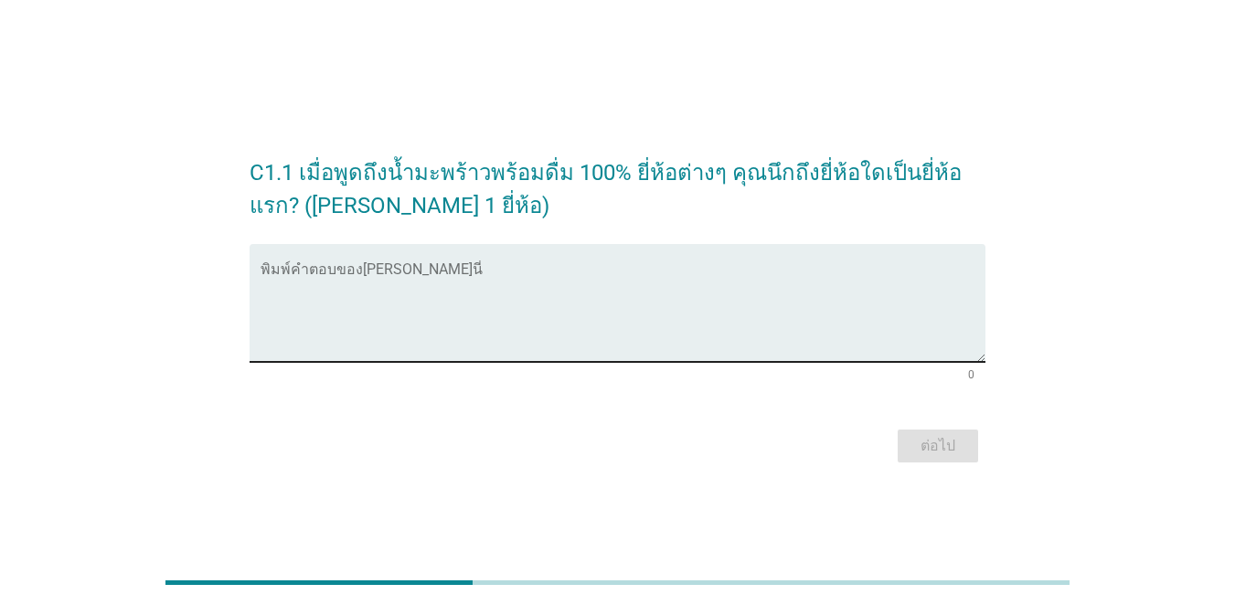
click at [483, 324] on textarea "พิมพ์คำตอบของคุณ ที่นี่" at bounding box center [623, 314] width 725 height 96
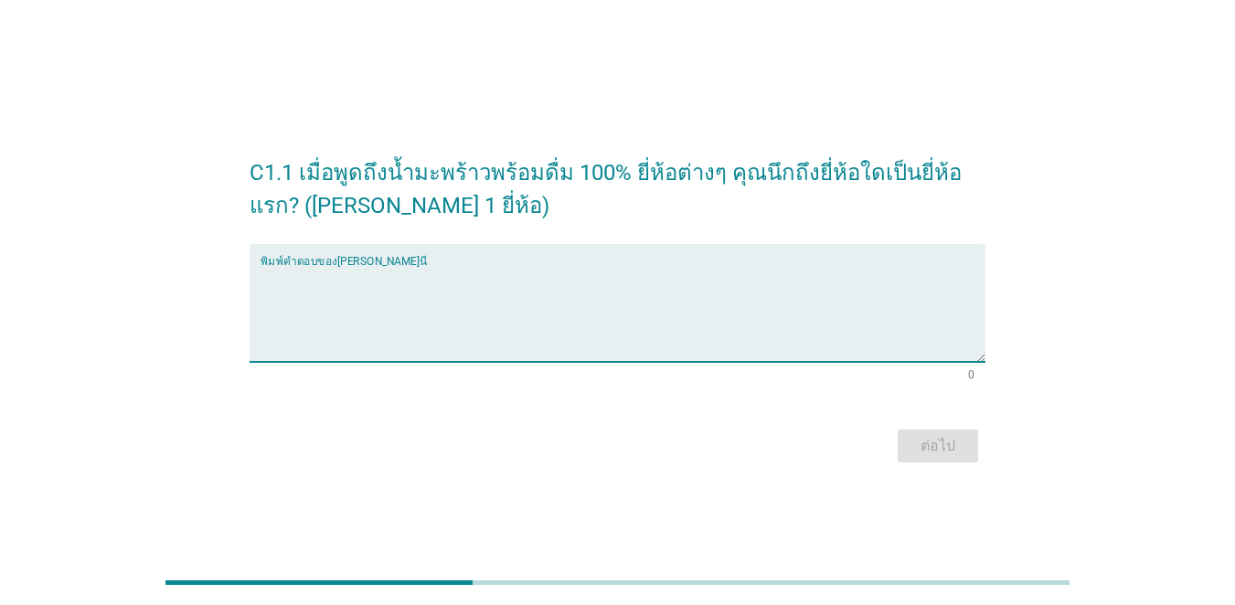
type textarea "M"
type textarea ","
type textarea "[PERSON_NAME]"
click at [900, 439] on div "ต่อไป" at bounding box center [938, 446] width 51 height 22
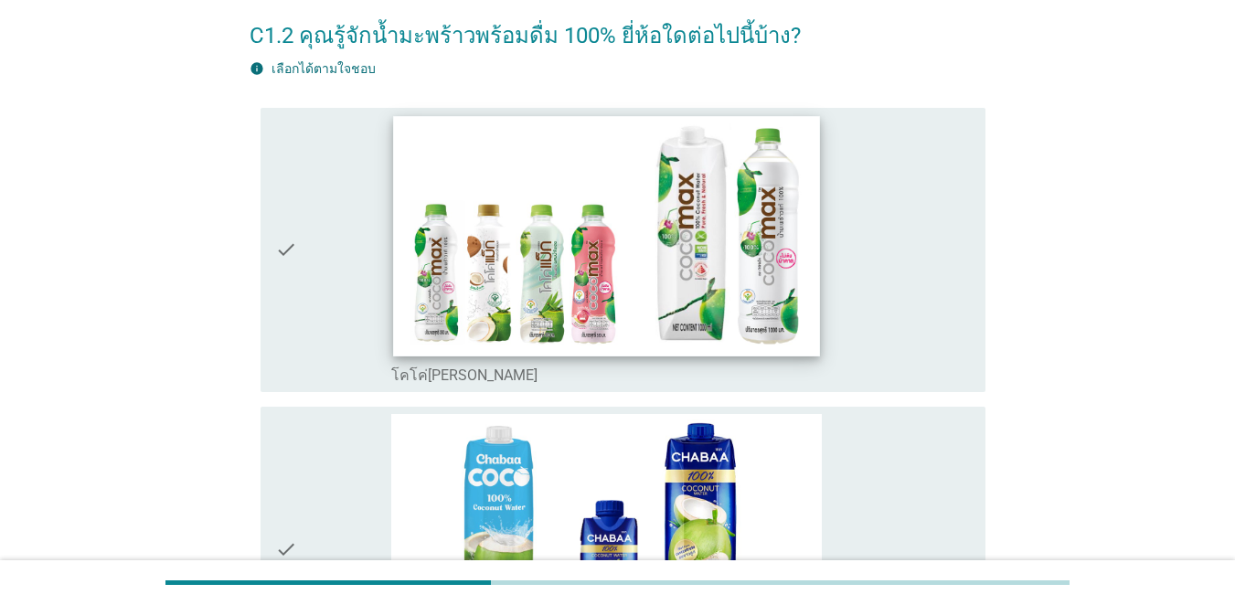
scroll to position [183, 0]
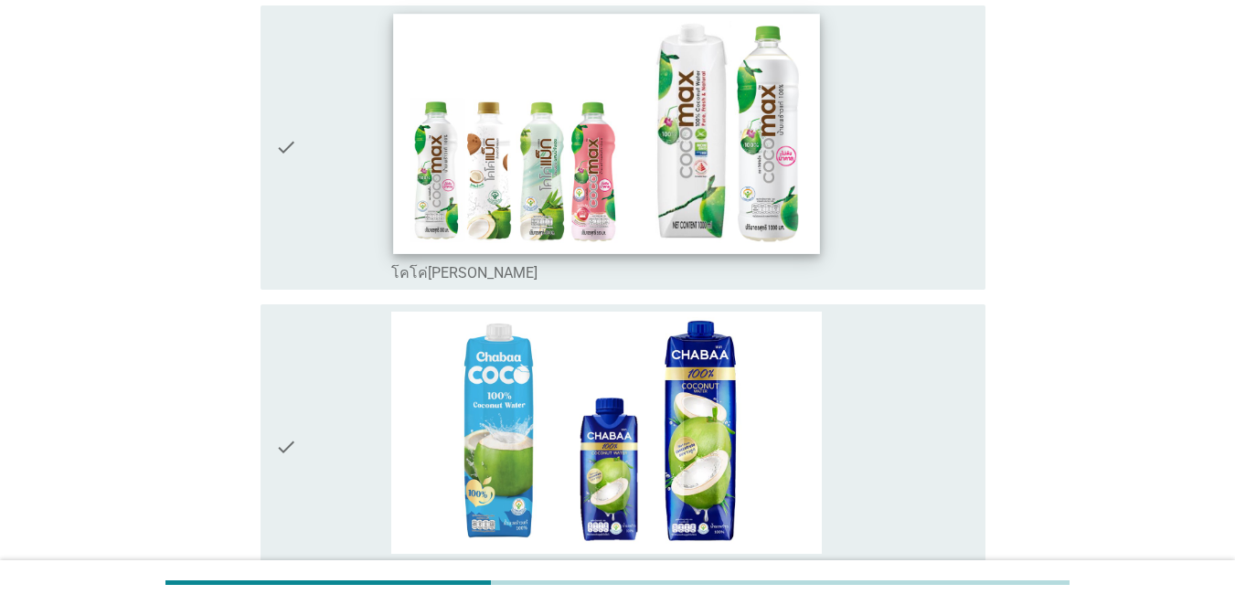
click at [414, 211] on img at bounding box center [606, 134] width 426 height 240
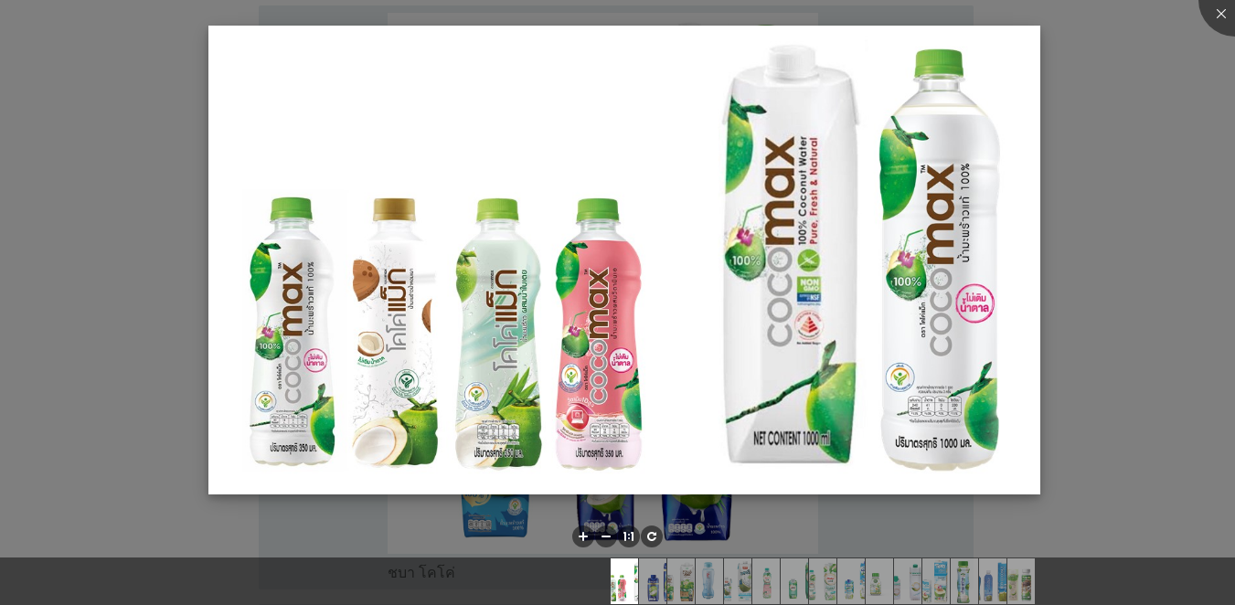
click at [728, 171] on img at bounding box center [624, 260] width 832 height 468
click at [900, 16] on div at bounding box center [1235, -1] width 73 height 73
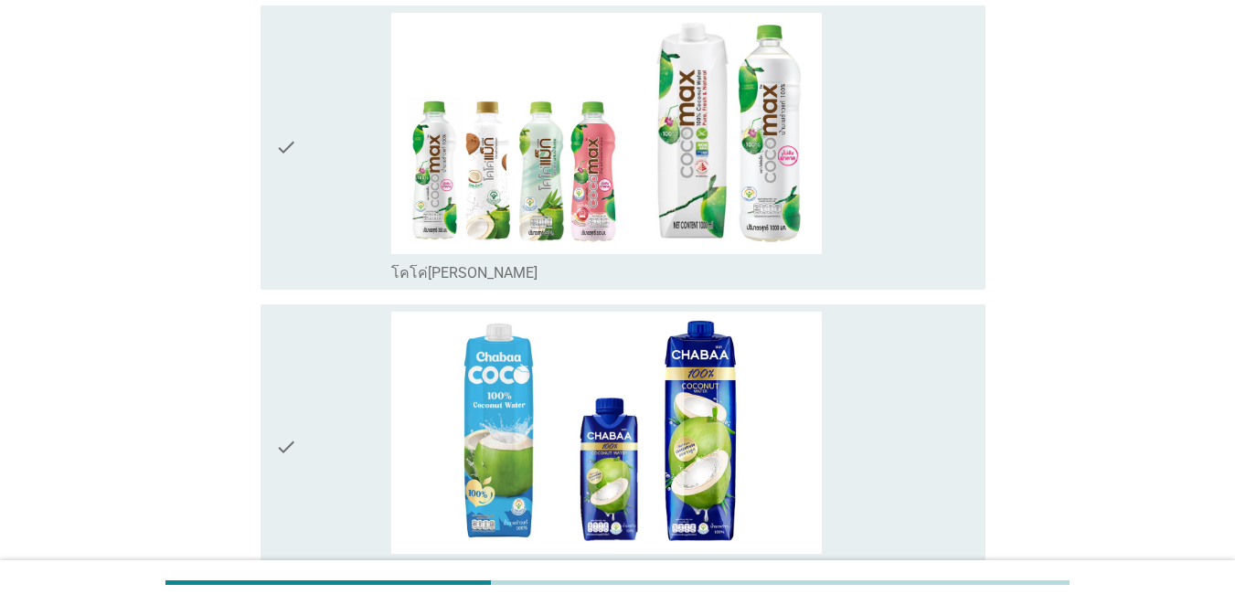
click at [279, 151] on icon "check" at bounding box center [286, 148] width 22 height 271
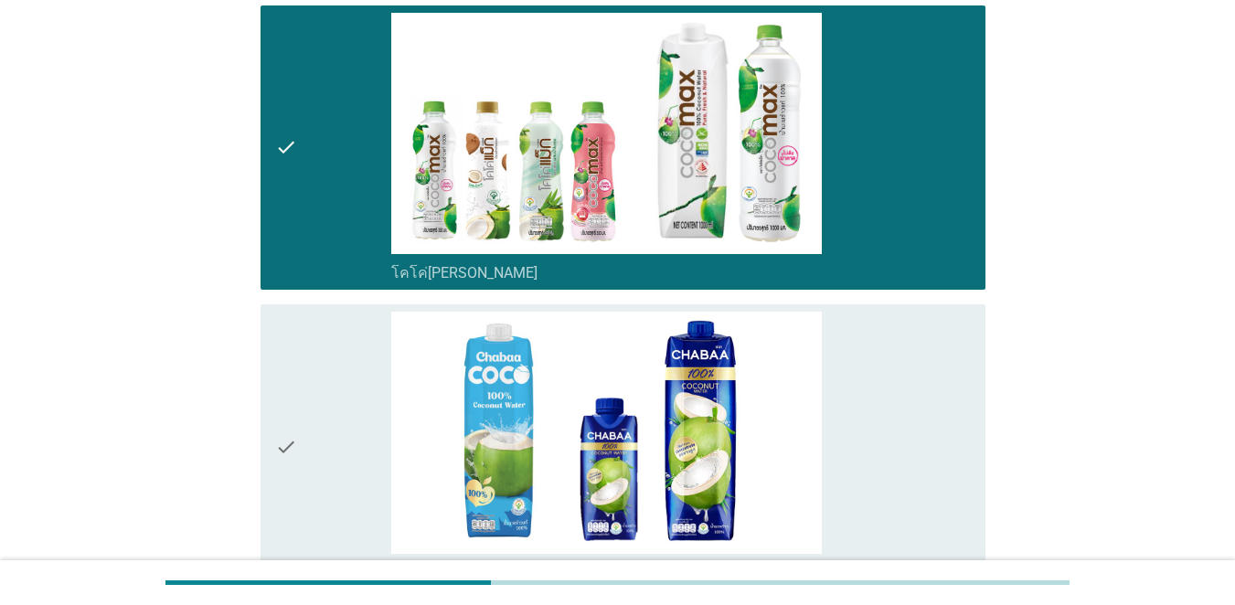
click at [275, 464] on icon "check" at bounding box center [286, 447] width 22 height 271
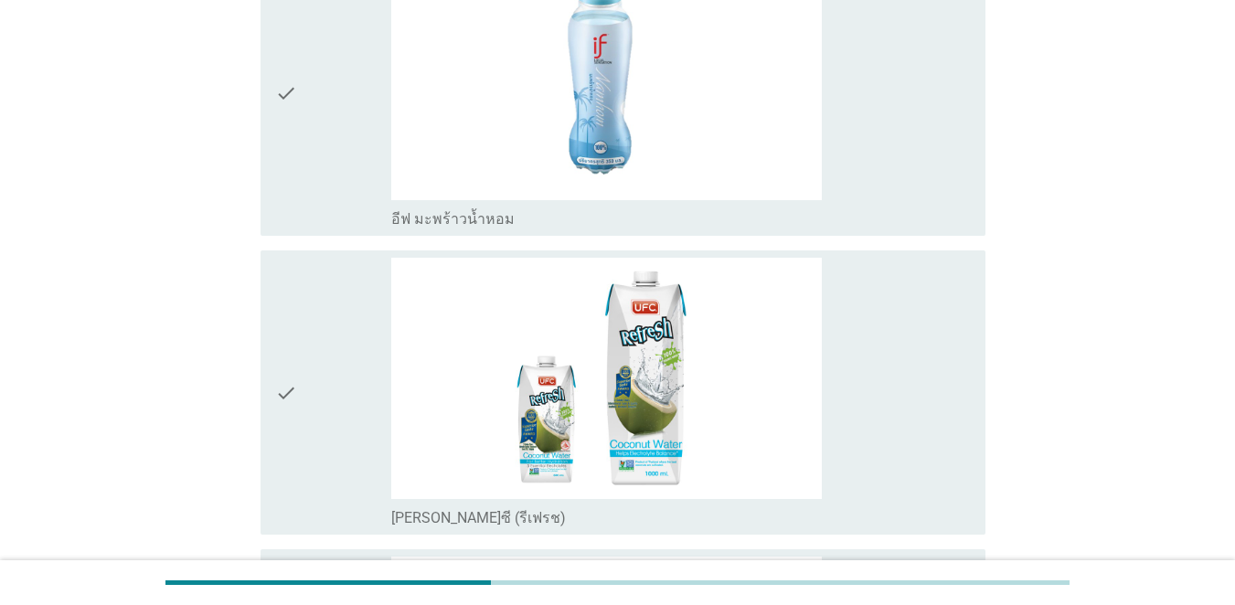
scroll to position [1189, 0]
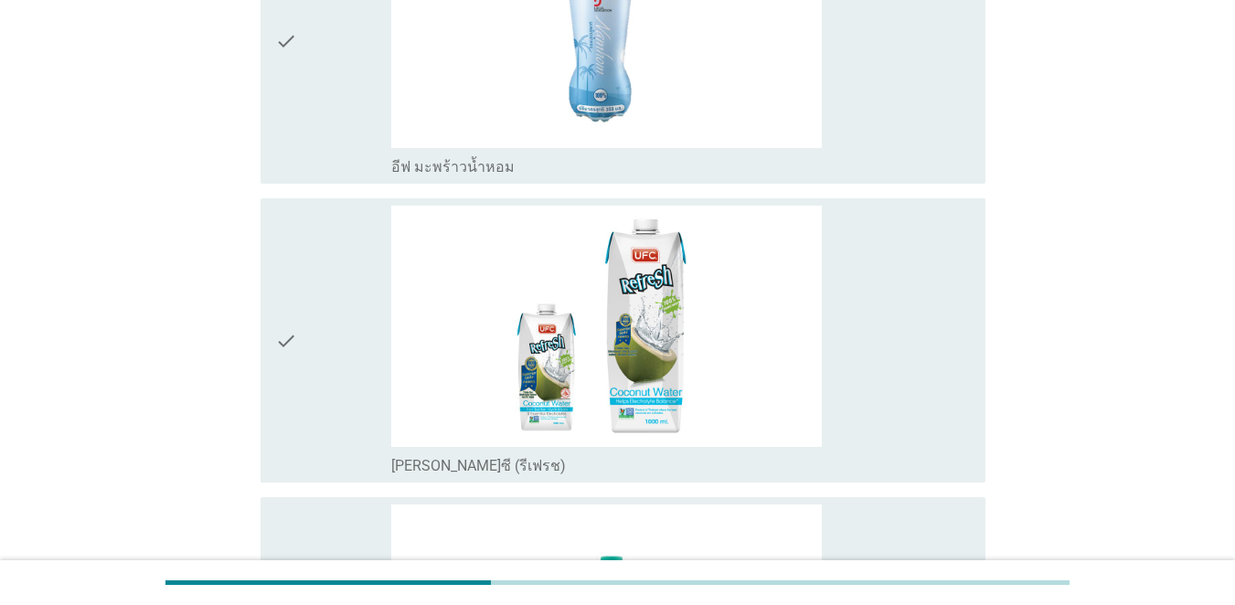
click at [281, 342] on icon "check" at bounding box center [286, 341] width 22 height 271
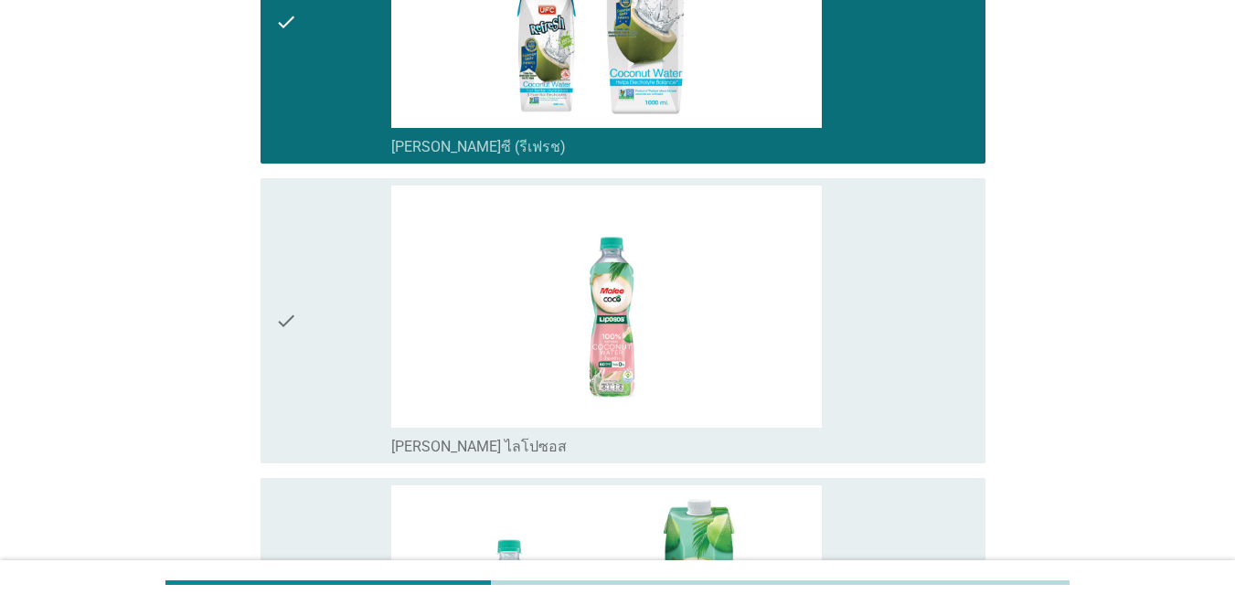
scroll to position [1555, 0]
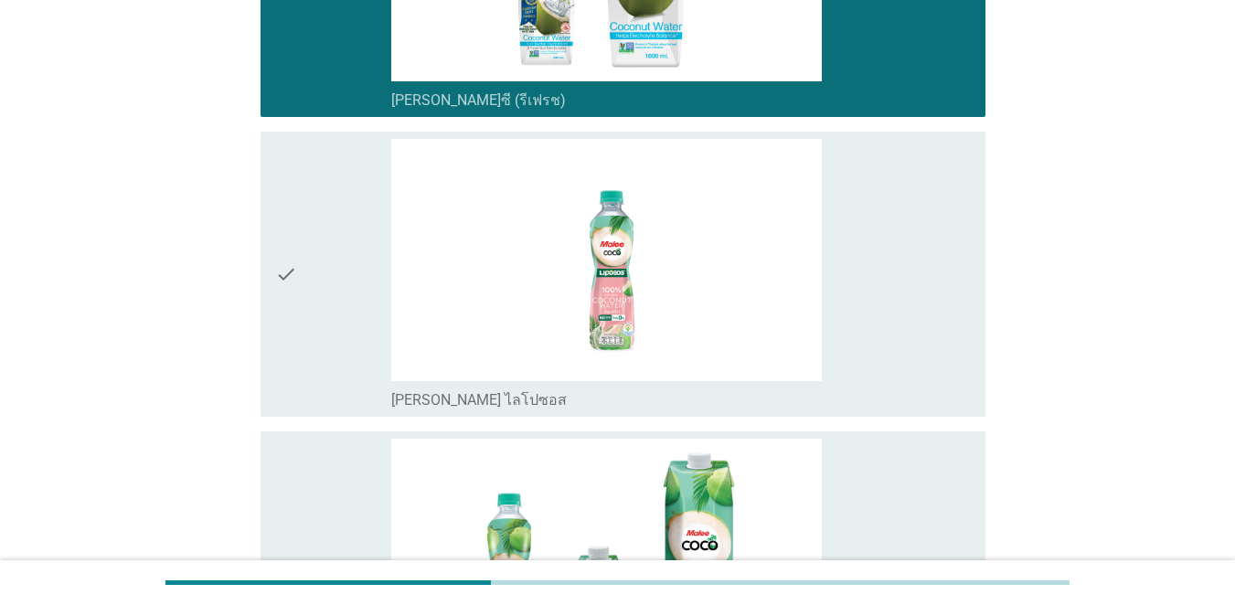
click at [291, 294] on icon "check" at bounding box center [286, 274] width 22 height 271
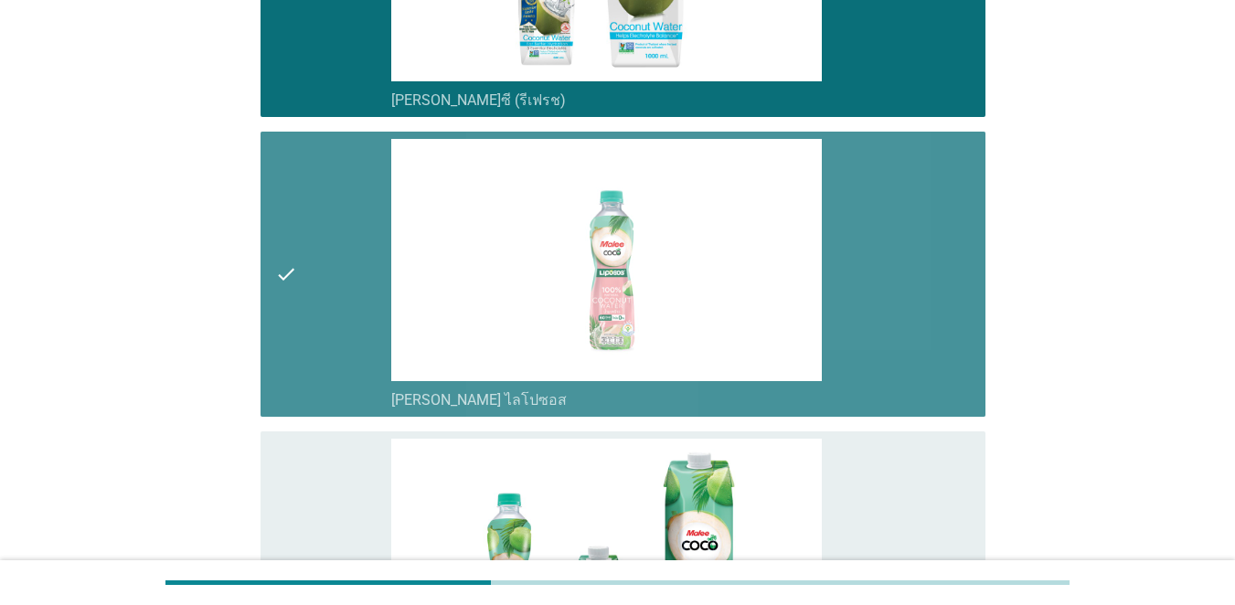
scroll to position [1737, 0]
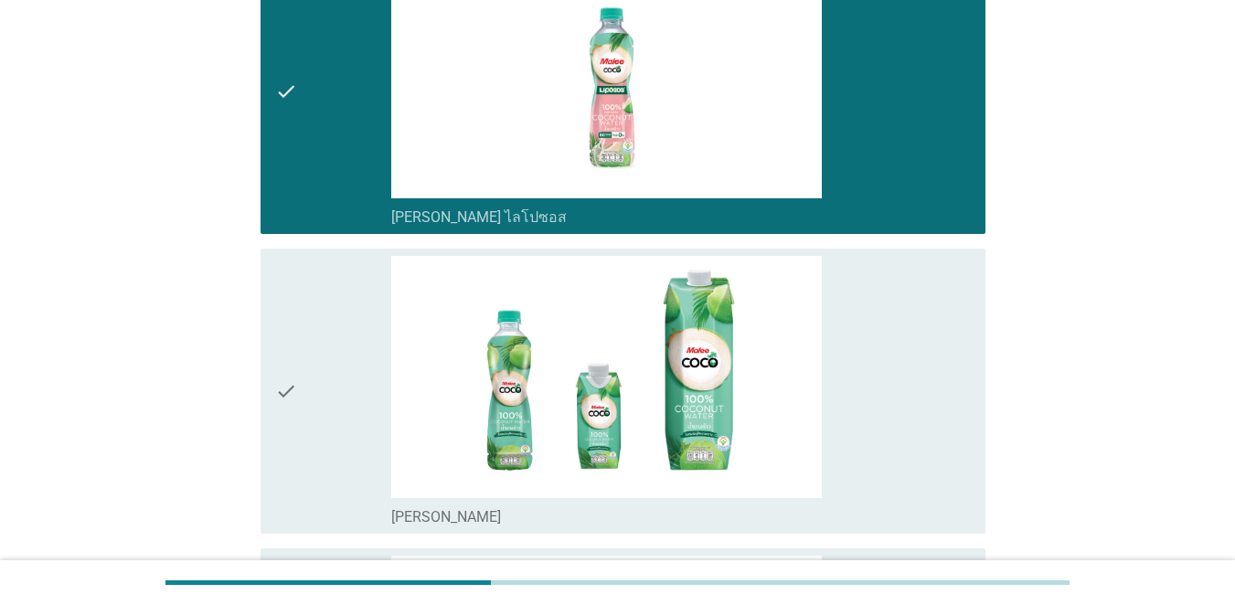
click at [293, 357] on icon "check" at bounding box center [286, 391] width 22 height 271
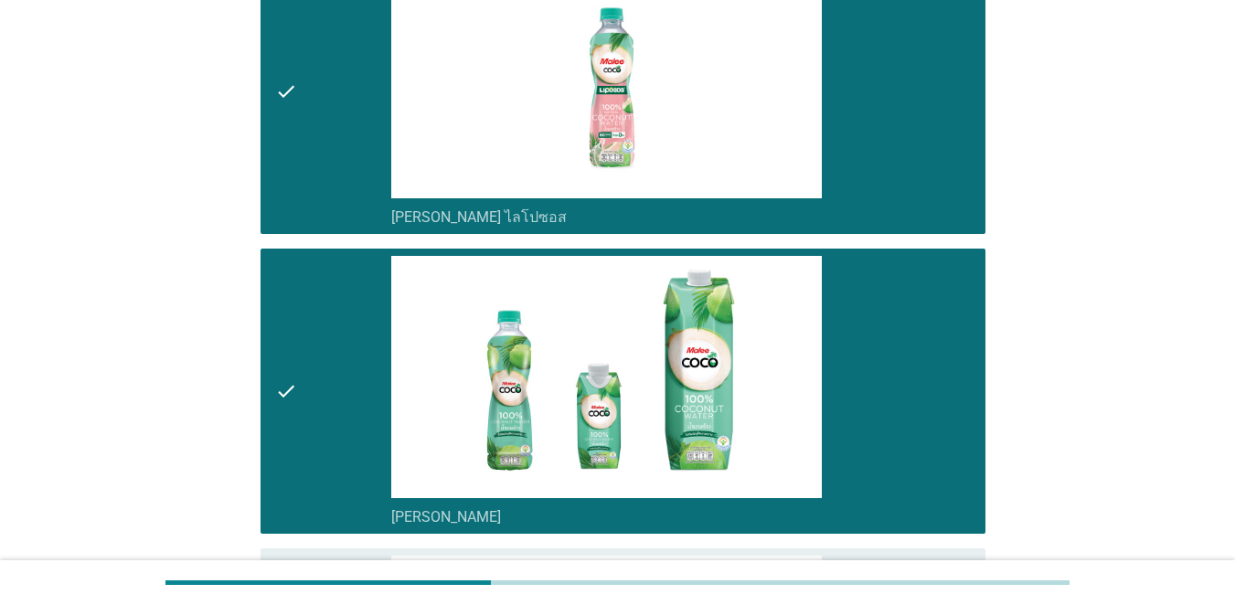
scroll to position [2103, 0]
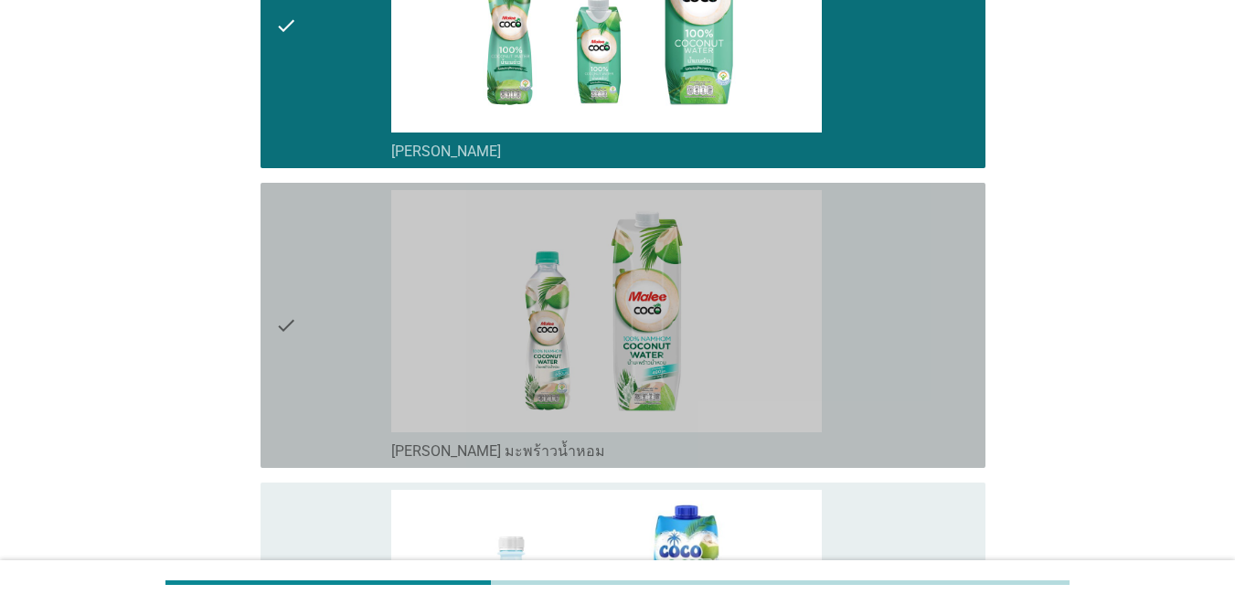
click at [327, 370] on div "check" at bounding box center [333, 325] width 116 height 271
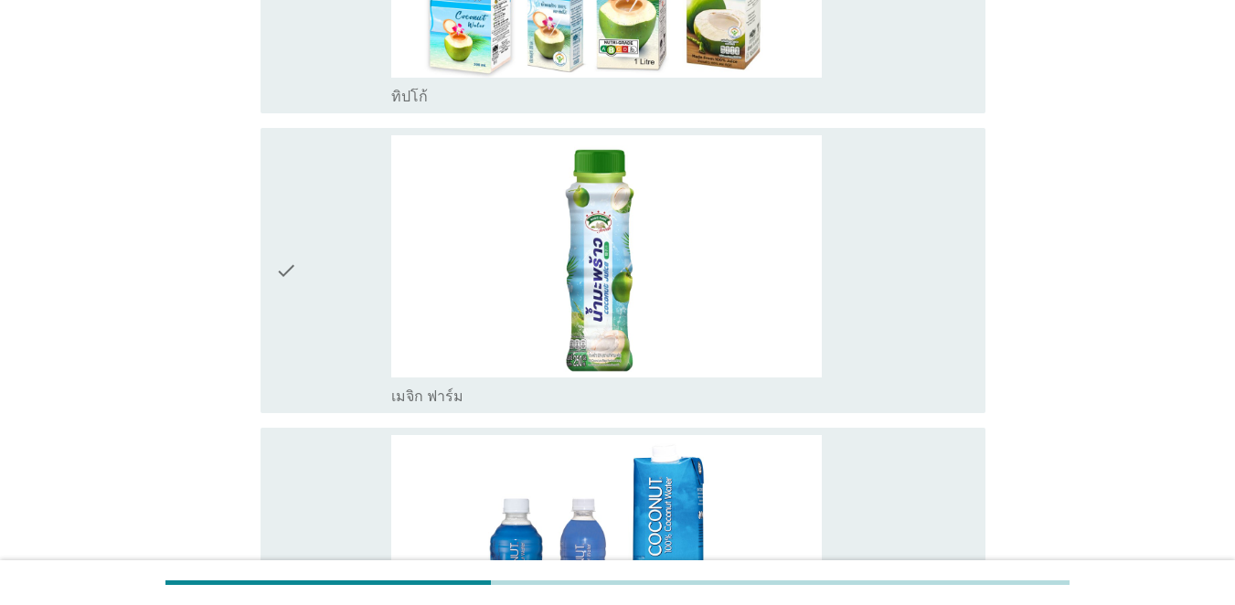
scroll to position [3658, 0]
click at [325, 297] on div "check" at bounding box center [333, 269] width 116 height 271
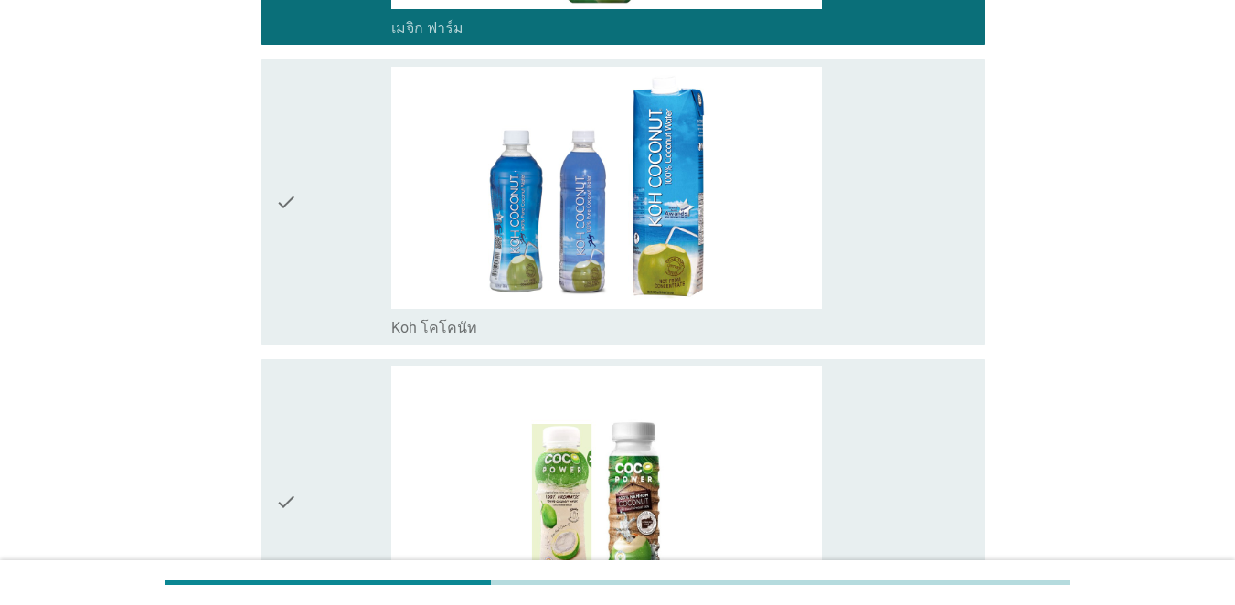
scroll to position [4329, 0]
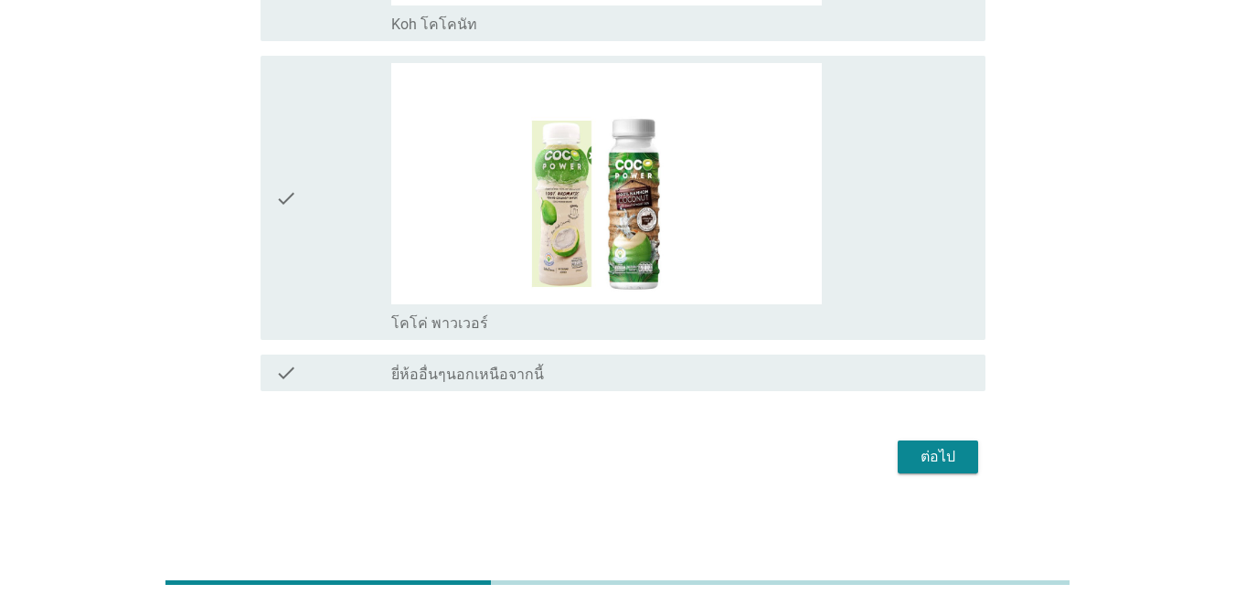
click at [900, 479] on div "ต่อไป" at bounding box center [618, 457] width 736 height 44
click at [900, 459] on div "ต่อไป" at bounding box center [938, 457] width 51 height 22
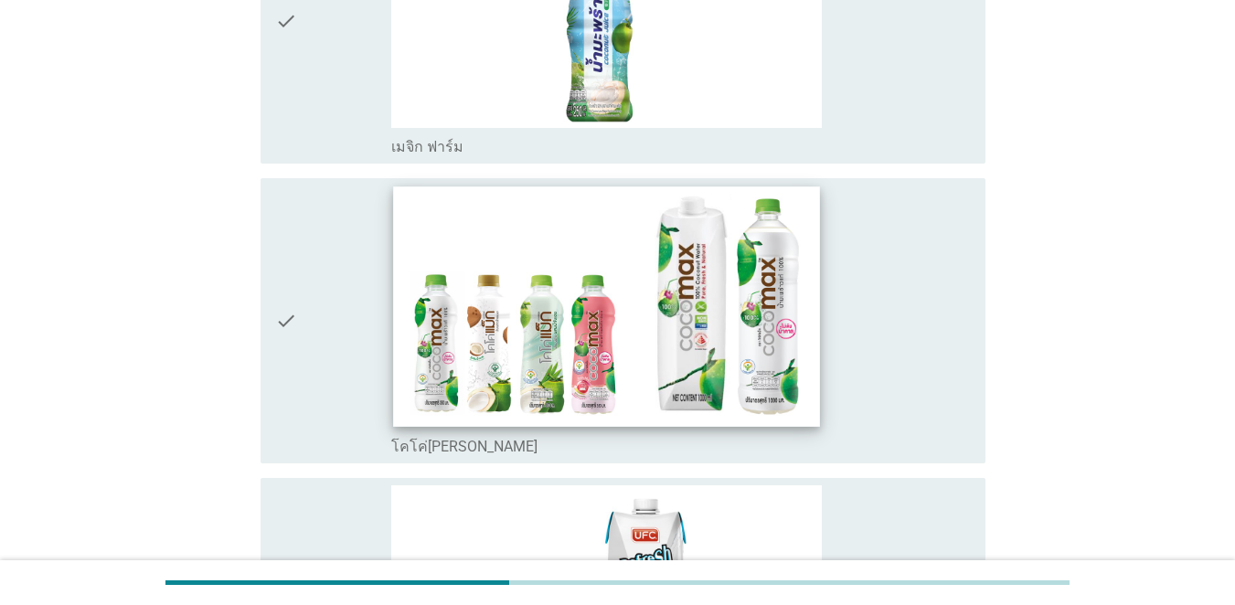
scroll to position [366, 0]
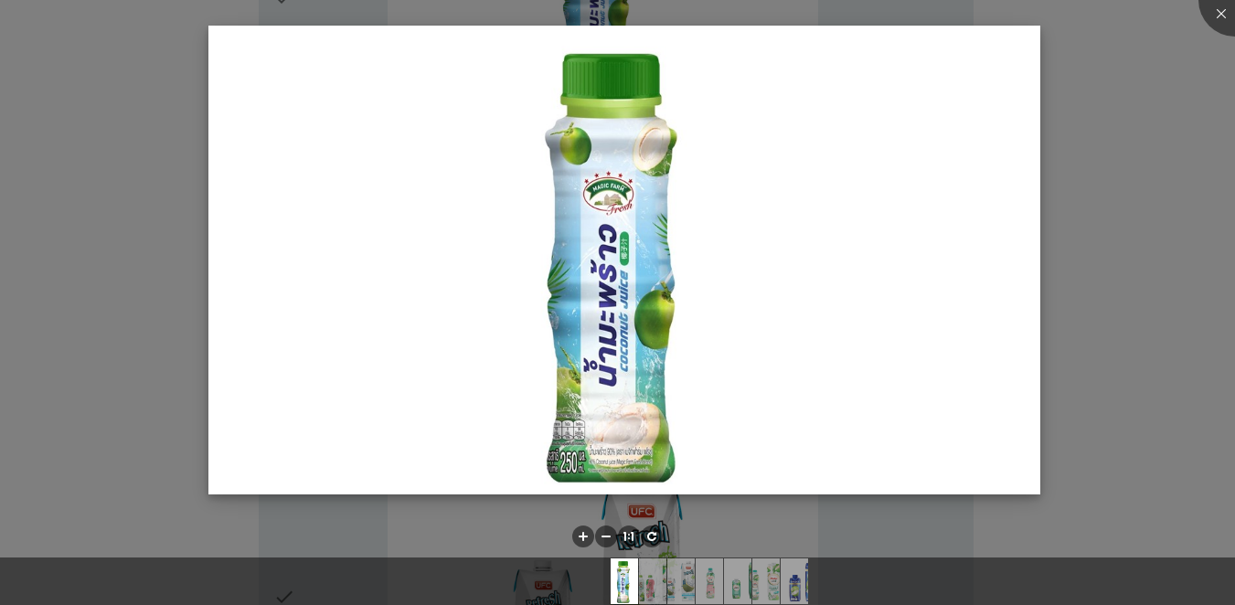
click at [900, 133] on img at bounding box center [624, 260] width 832 height 468
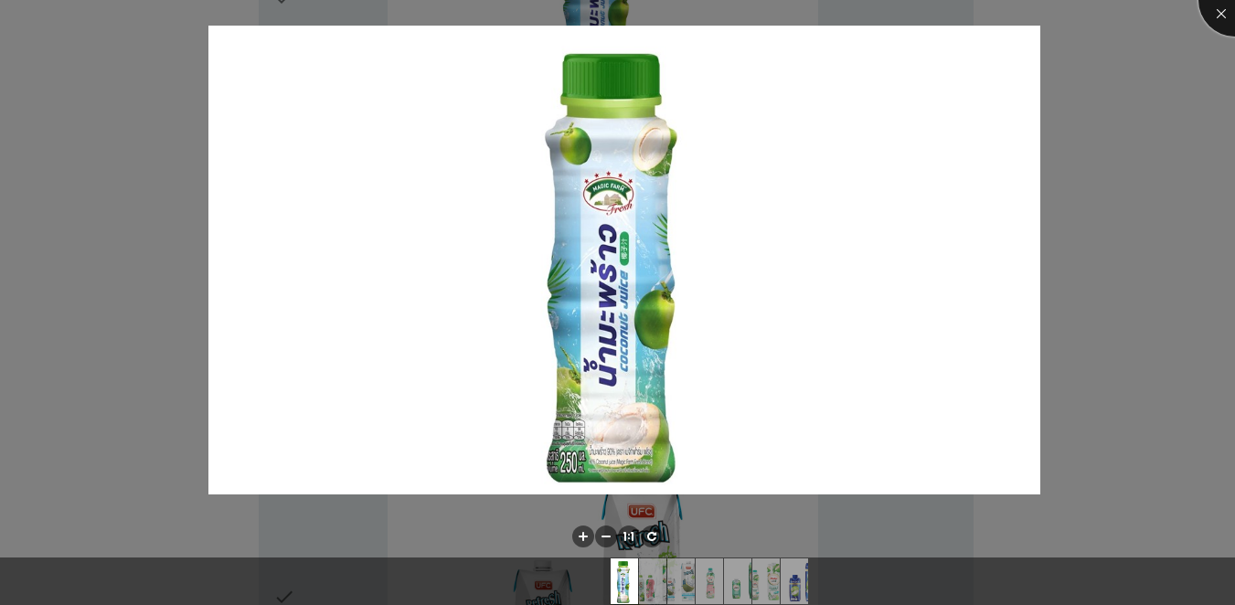
click at [900, 14] on div at bounding box center [1235, -1] width 73 height 73
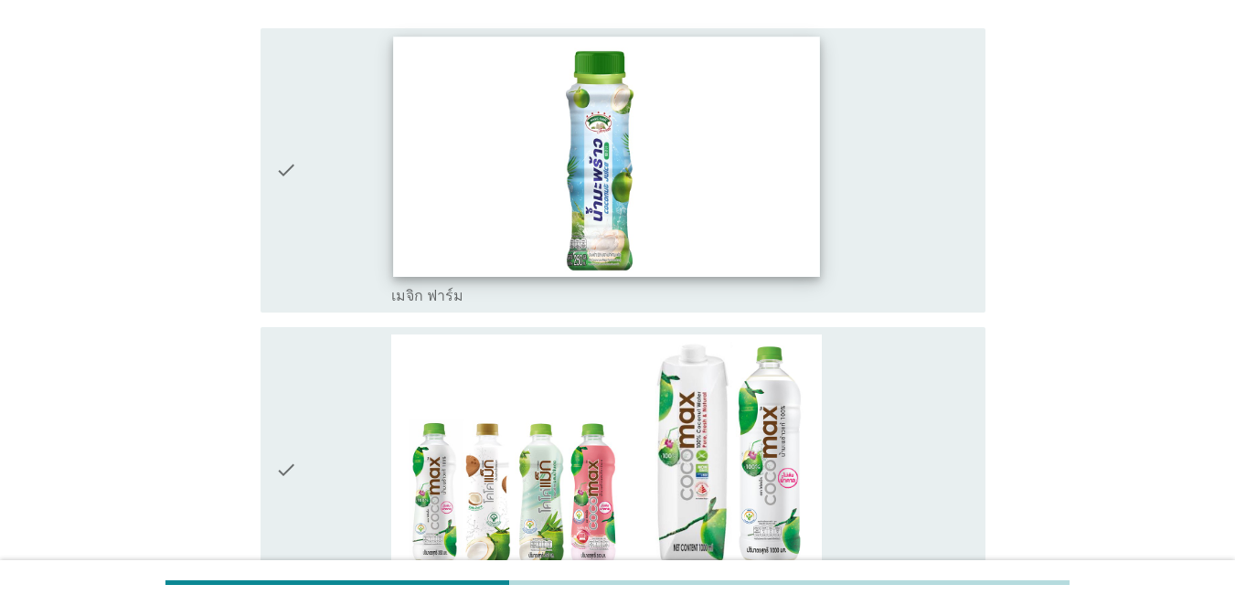
scroll to position [91, 0]
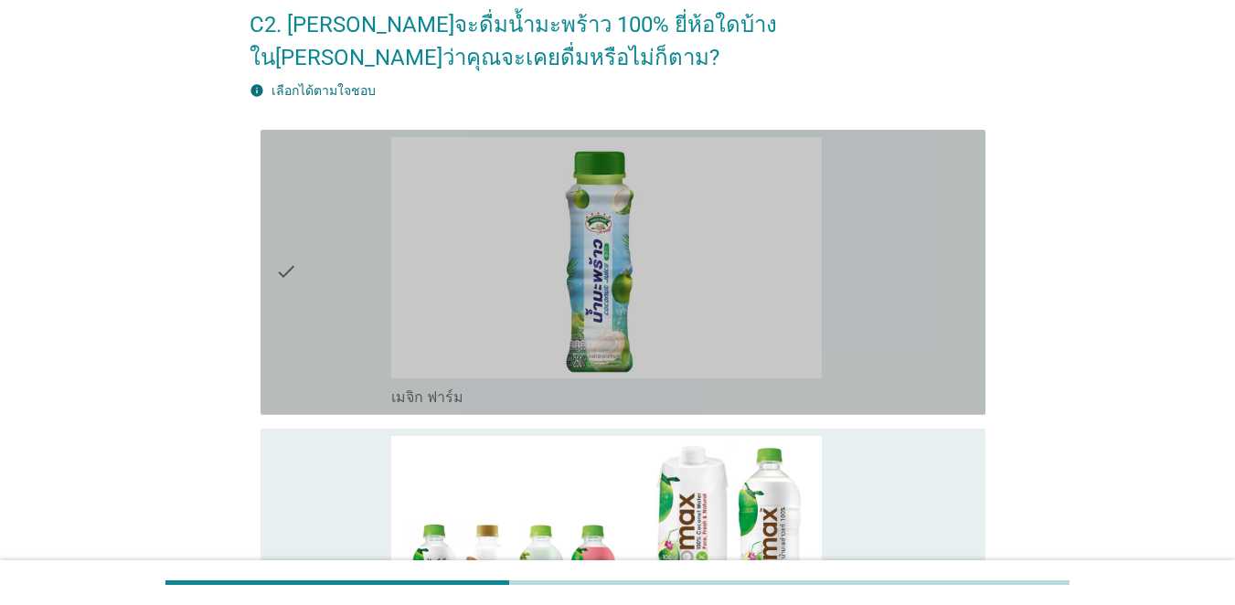
click at [284, 262] on icon "check" at bounding box center [286, 272] width 22 height 271
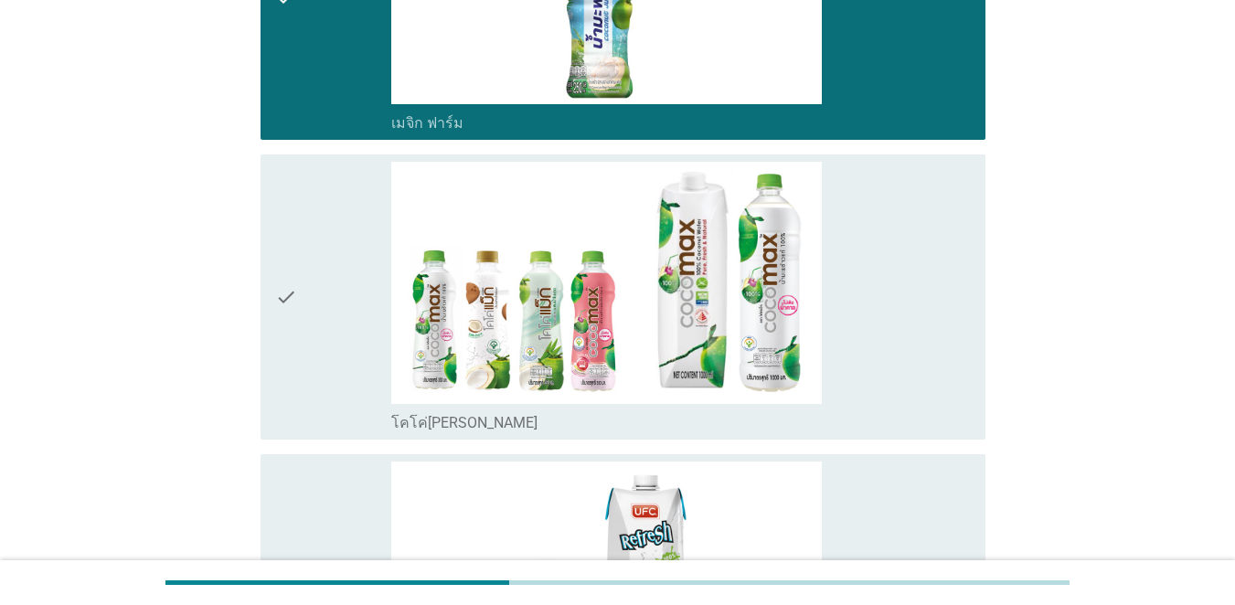
click at [292, 274] on icon "check" at bounding box center [286, 297] width 22 height 271
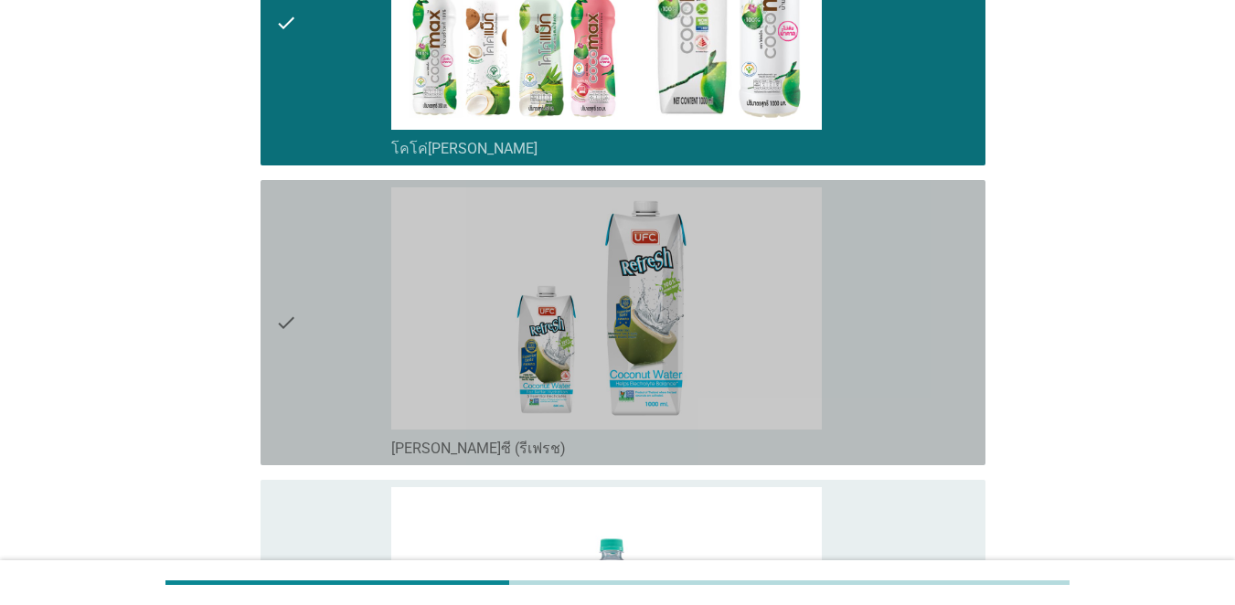
click at [279, 342] on icon "check" at bounding box center [286, 322] width 22 height 271
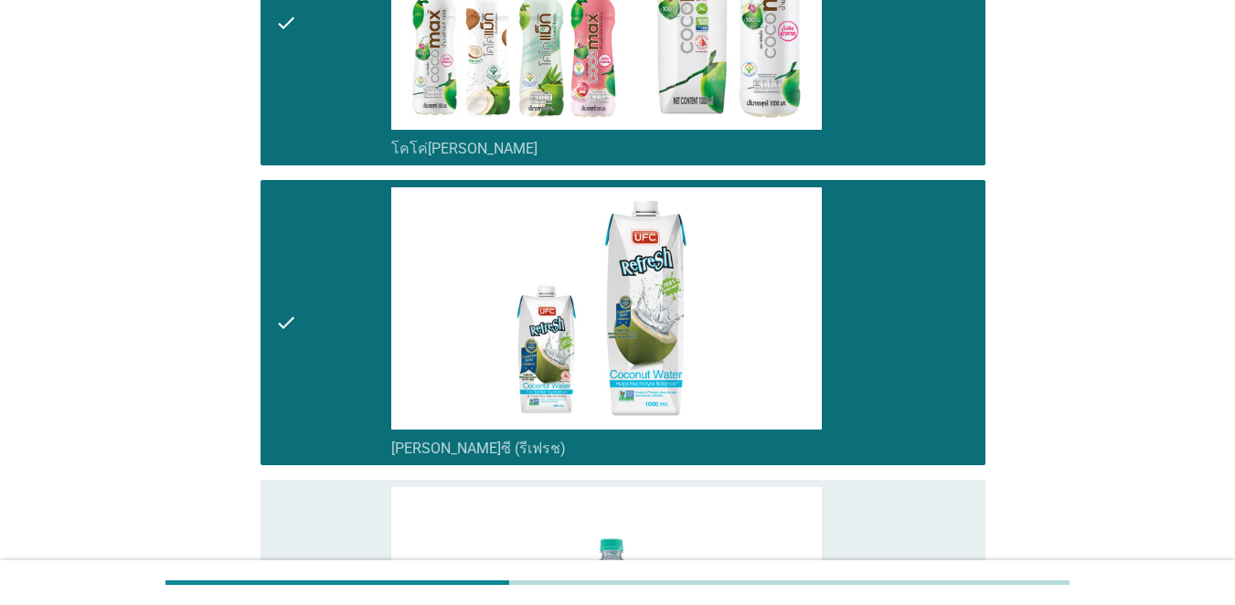
scroll to position [823, 0]
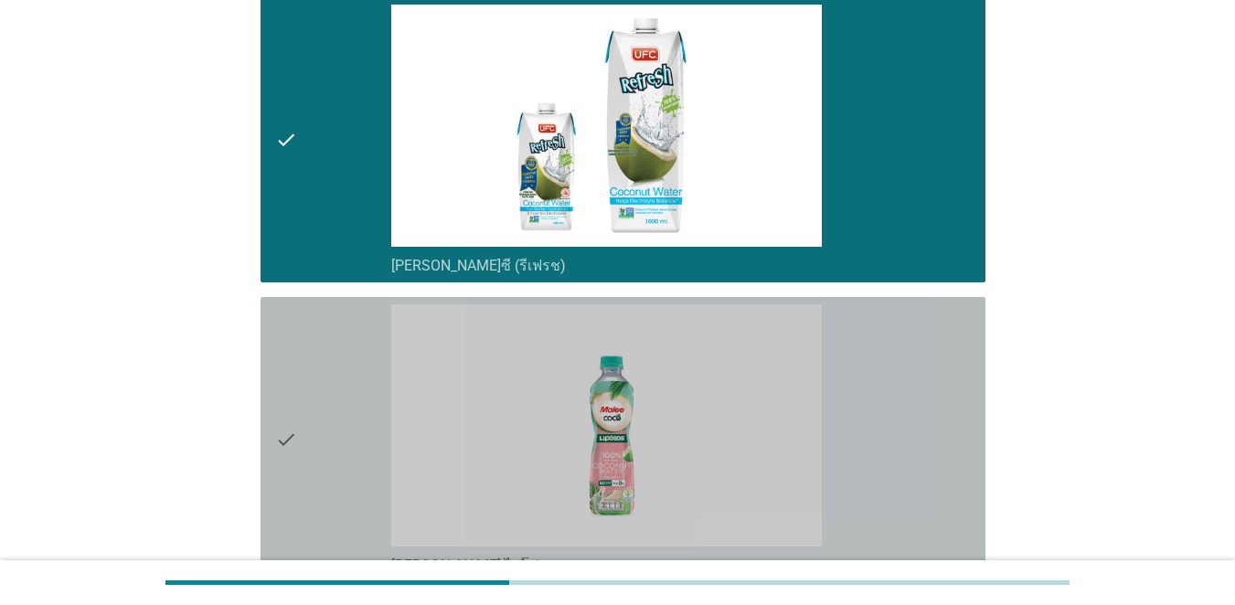
click at [305, 415] on div "check" at bounding box center [333, 440] width 116 height 271
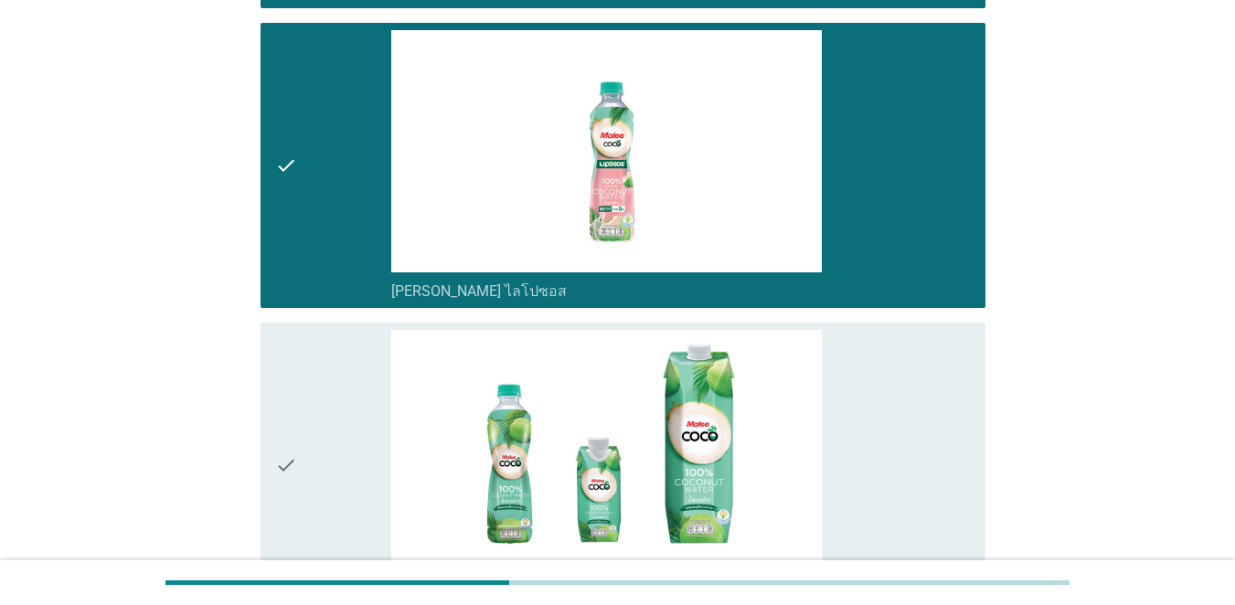
click at [308, 454] on div "check" at bounding box center [333, 465] width 116 height 271
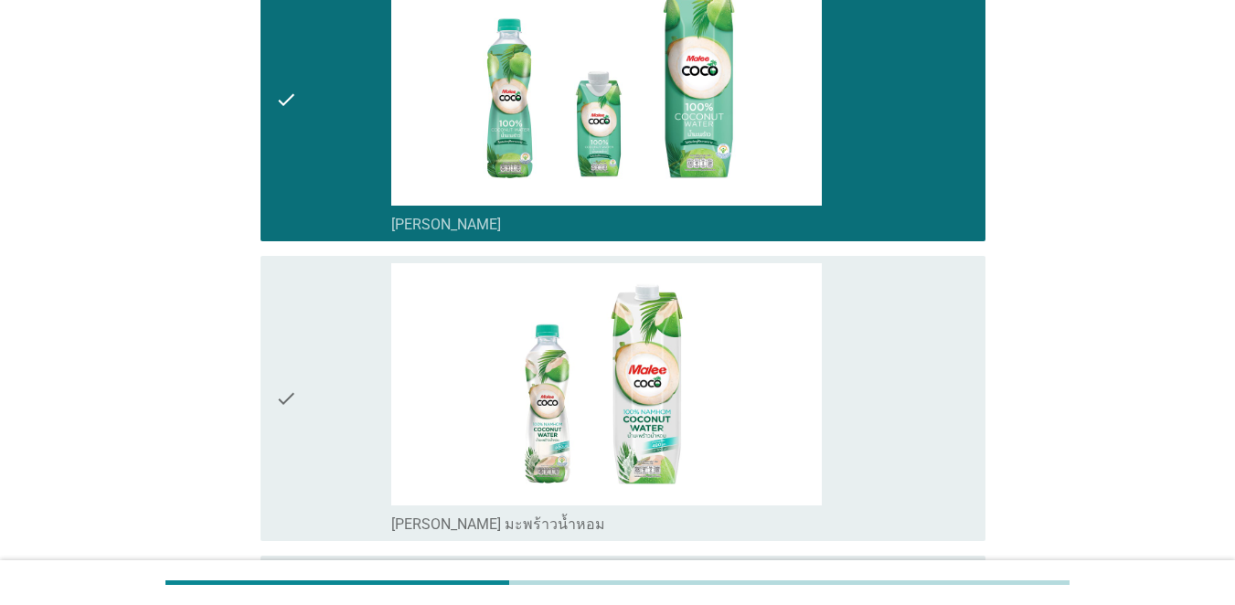
click at [308, 454] on div "check" at bounding box center [333, 398] width 116 height 271
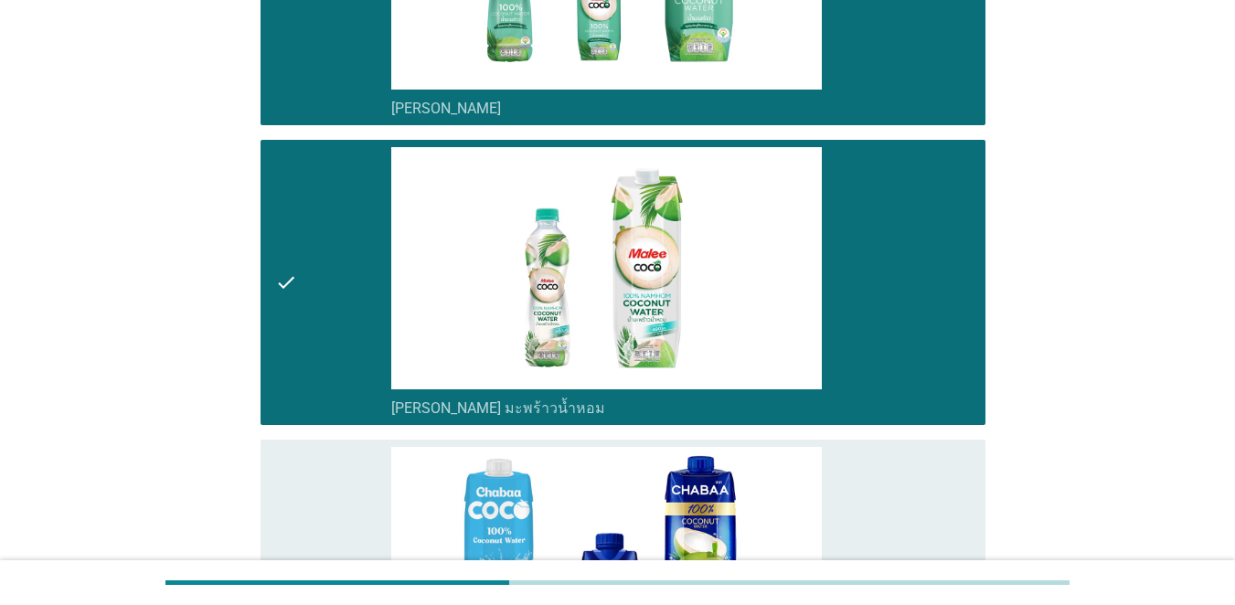
scroll to position [1829, 0]
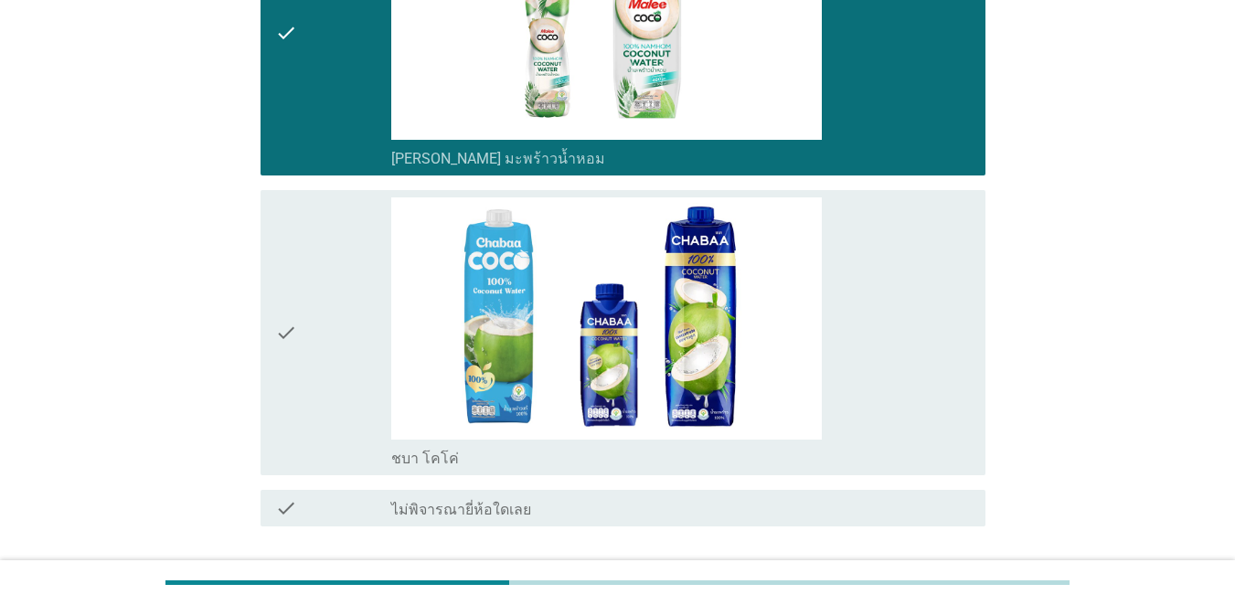
click at [317, 363] on div "check" at bounding box center [333, 333] width 116 height 271
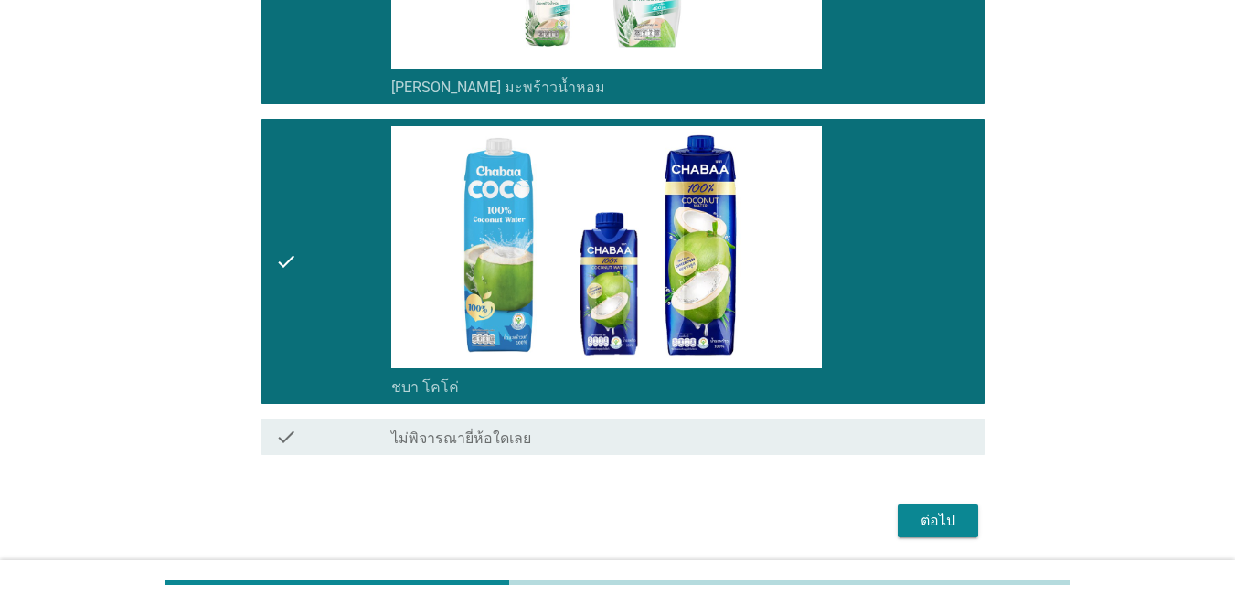
scroll to position [1964, 0]
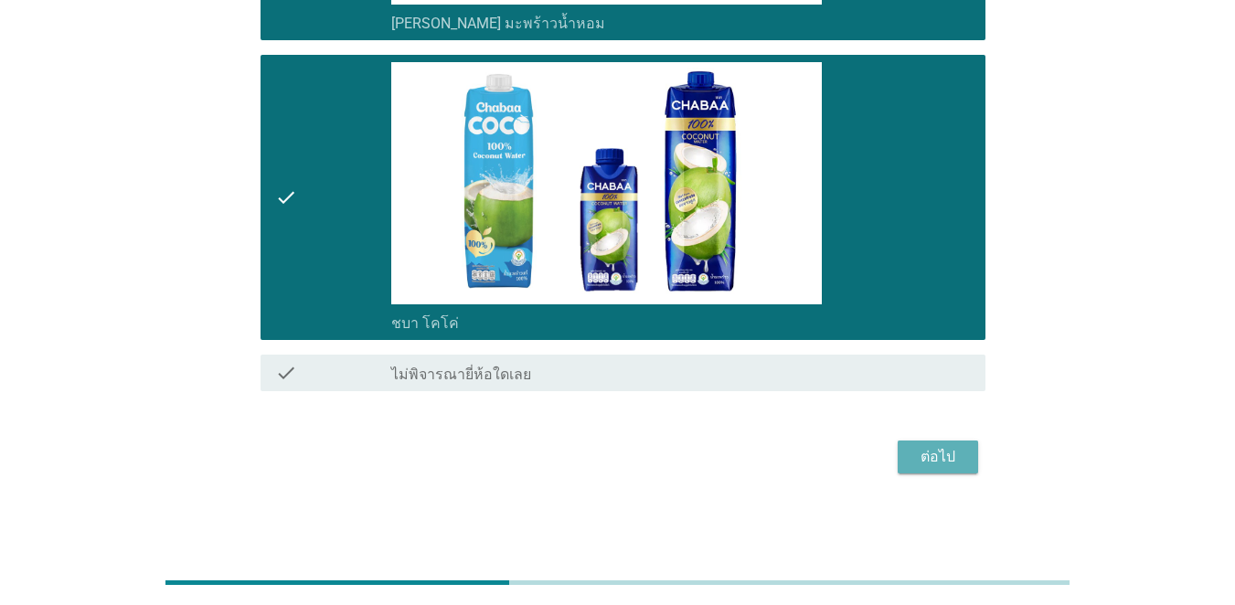
click at [900, 460] on button "ต่อไป" at bounding box center [938, 457] width 80 height 33
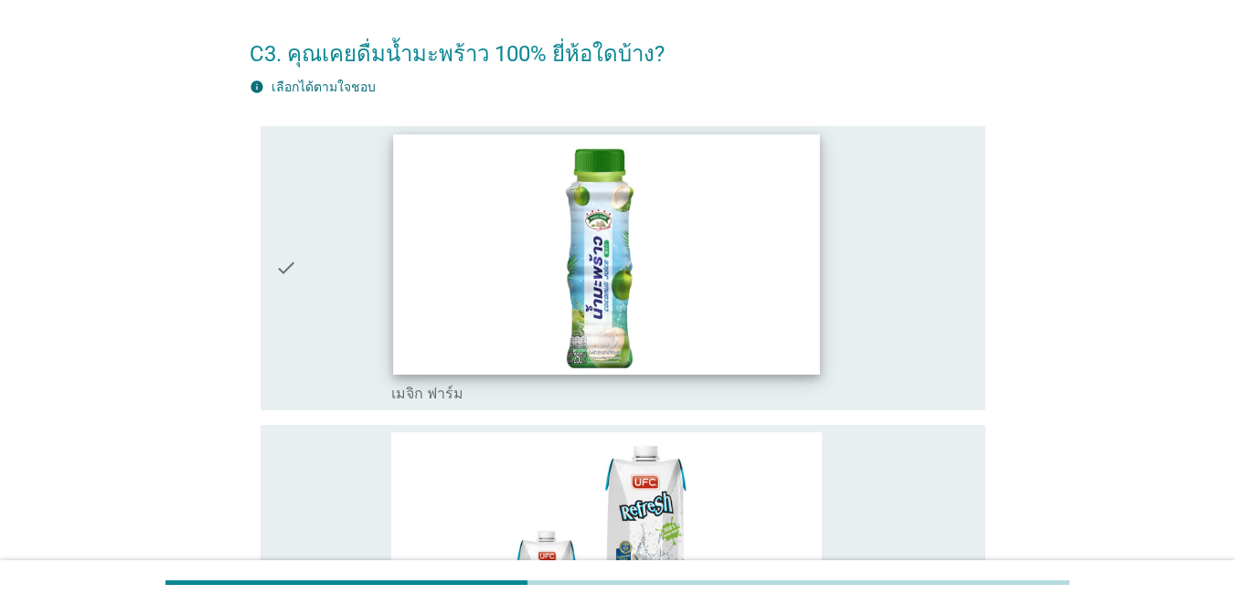
scroll to position [91, 0]
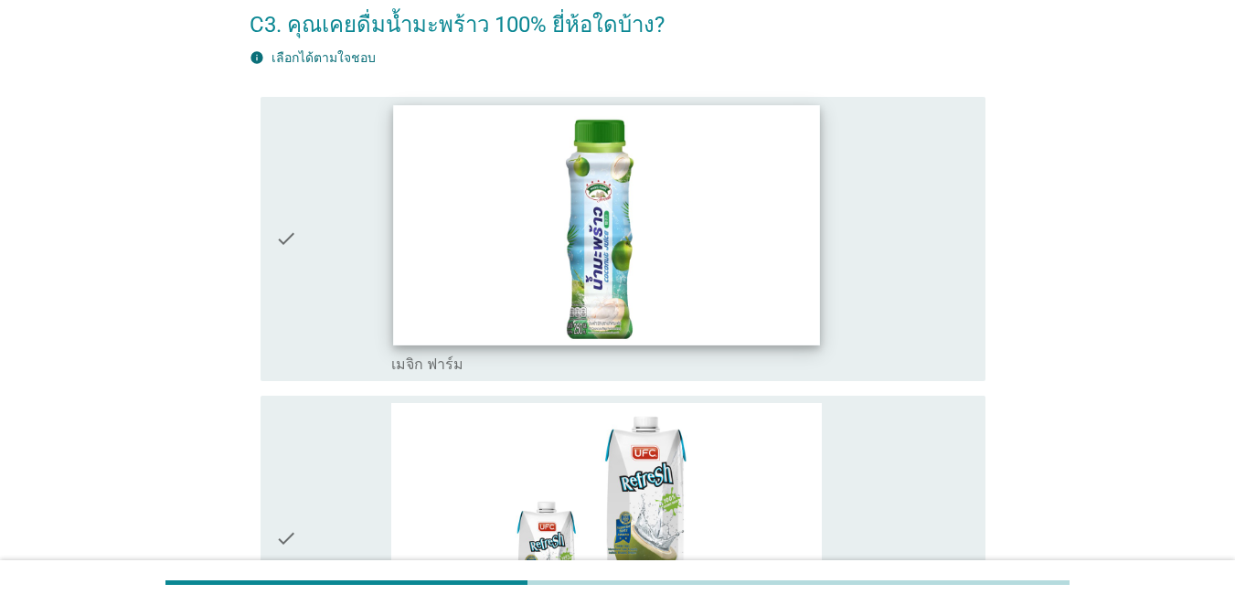
click at [439, 254] on img at bounding box center [606, 225] width 426 height 240
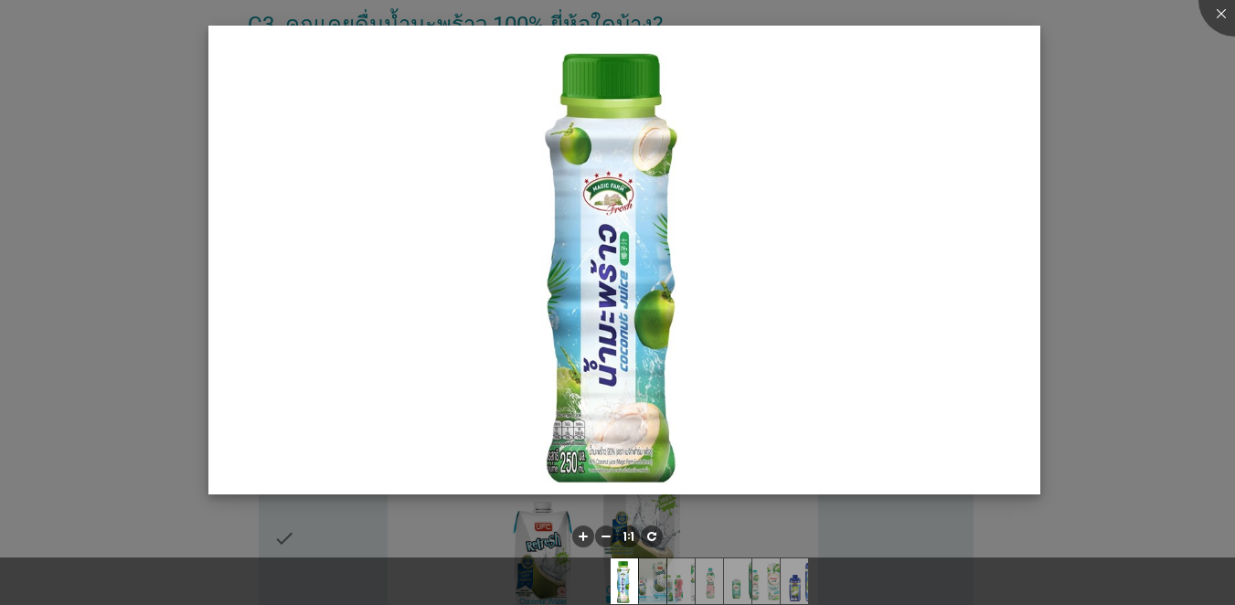
click at [469, 250] on img at bounding box center [624, 260] width 832 height 468
click at [900, 94] on div at bounding box center [617, 302] width 1235 height 605
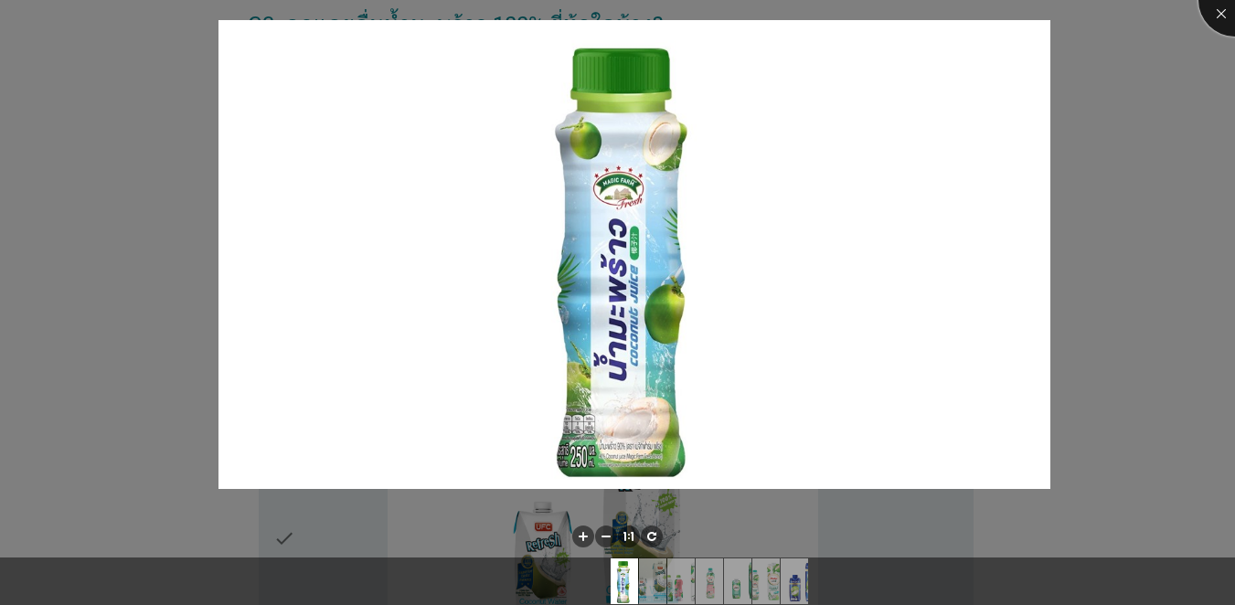
click at [900, 5] on div at bounding box center [1235, -1] width 73 height 73
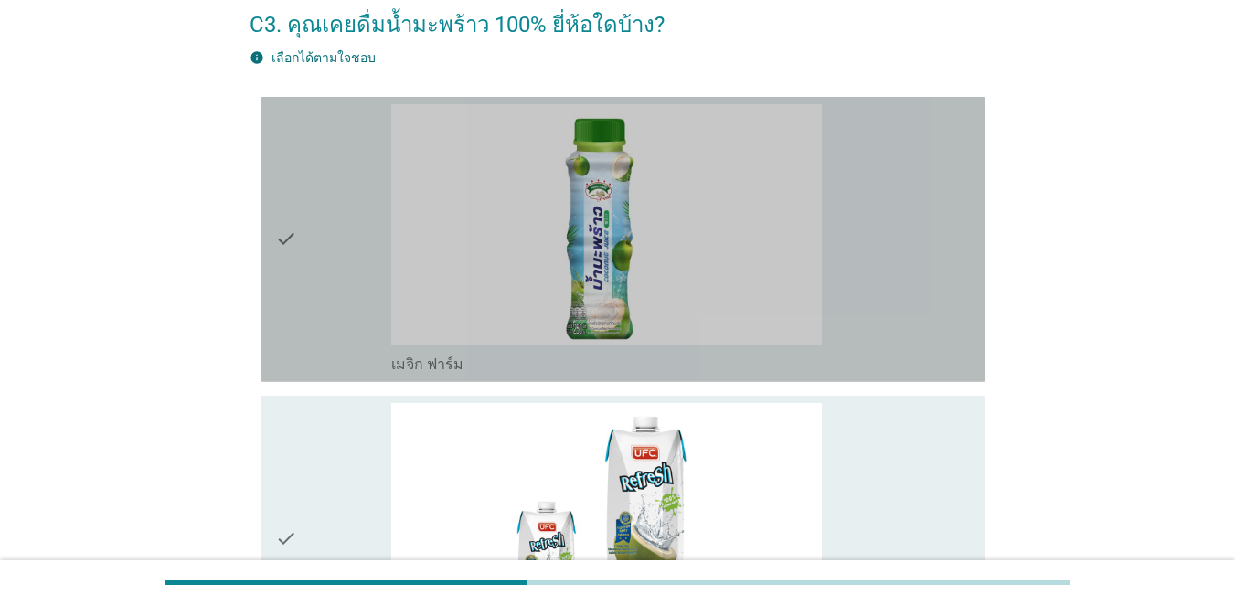
click at [265, 236] on div "check check_box_outline_blank เมจิก ฟาร์ม" at bounding box center [623, 239] width 725 height 285
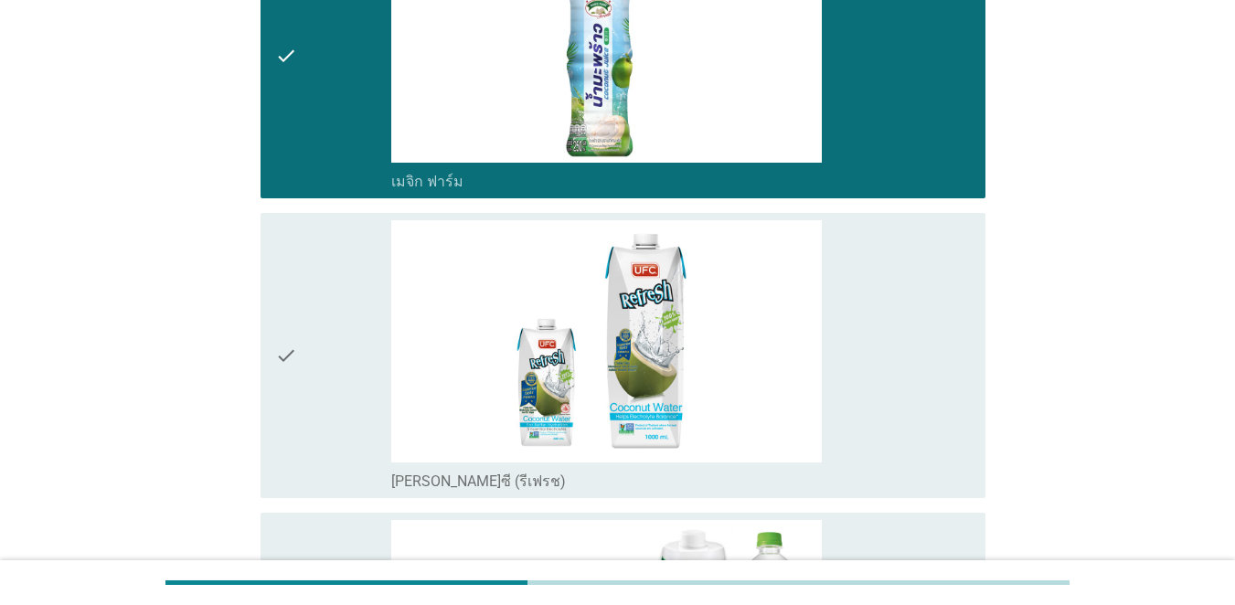
click at [321, 364] on div "check" at bounding box center [333, 355] width 116 height 271
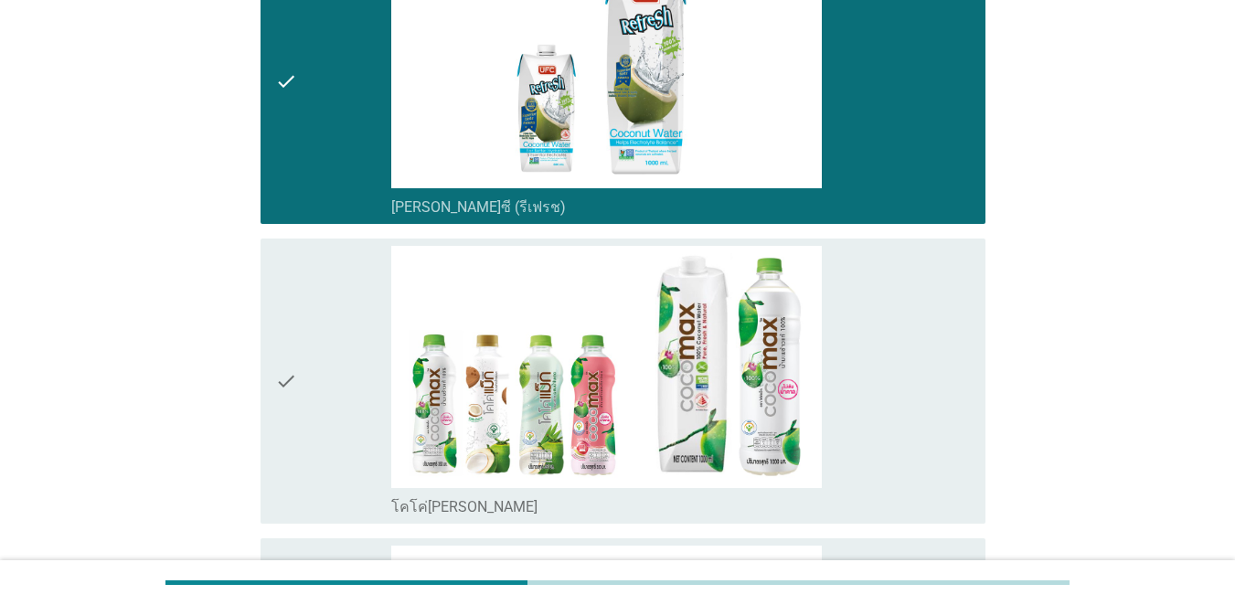
click at [305, 395] on div "check" at bounding box center [333, 381] width 116 height 271
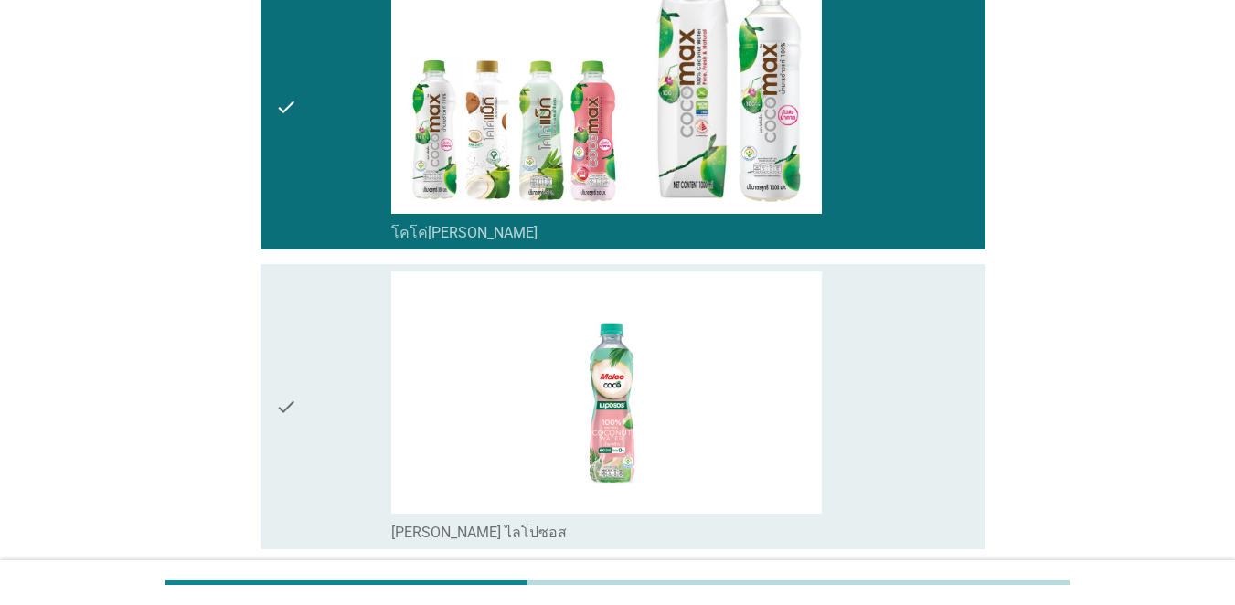
click at [305, 395] on div "check" at bounding box center [333, 407] width 116 height 271
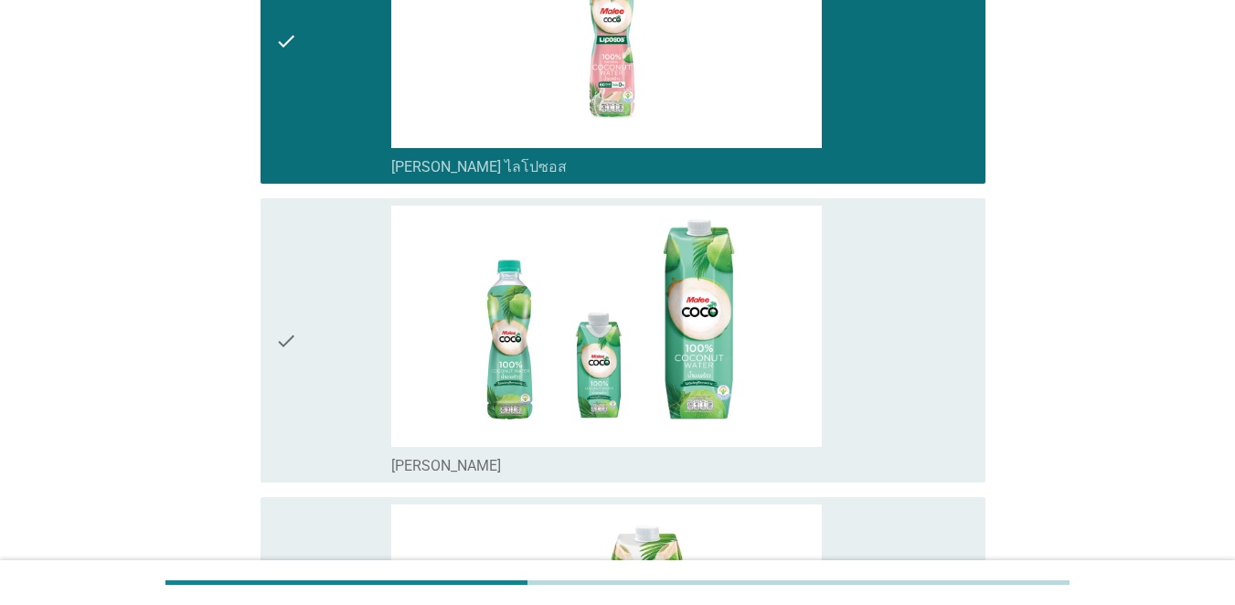
click at [304, 367] on div "check" at bounding box center [333, 341] width 116 height 271
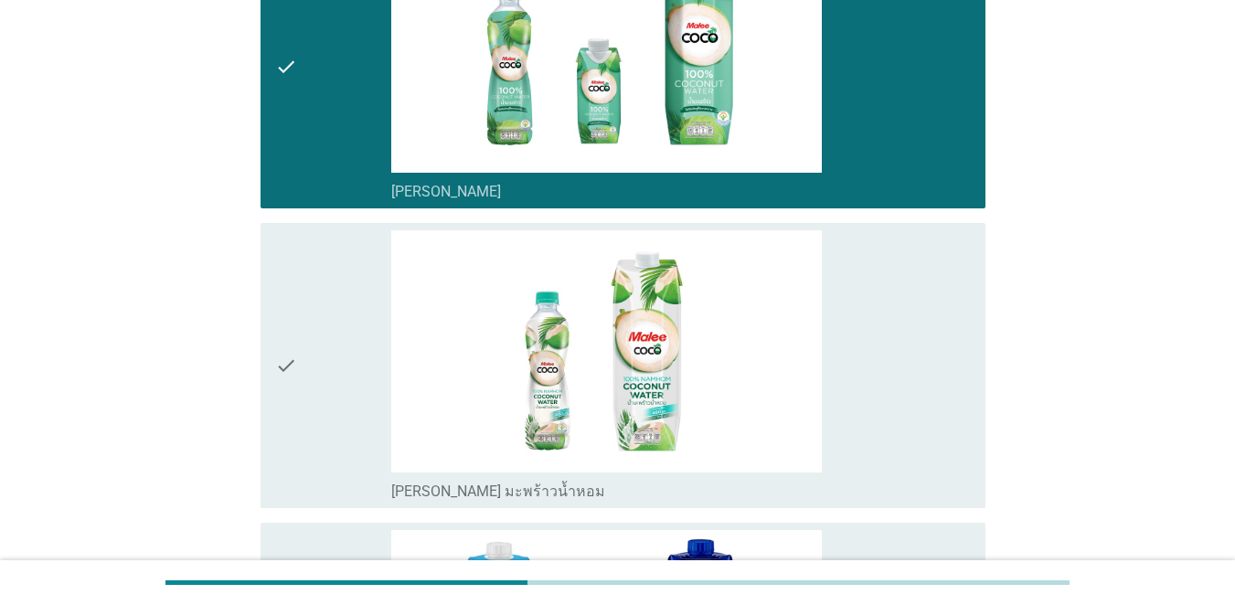
click at [305, 356] on div "check" at bounding box center [333, 365] width 116 height 271
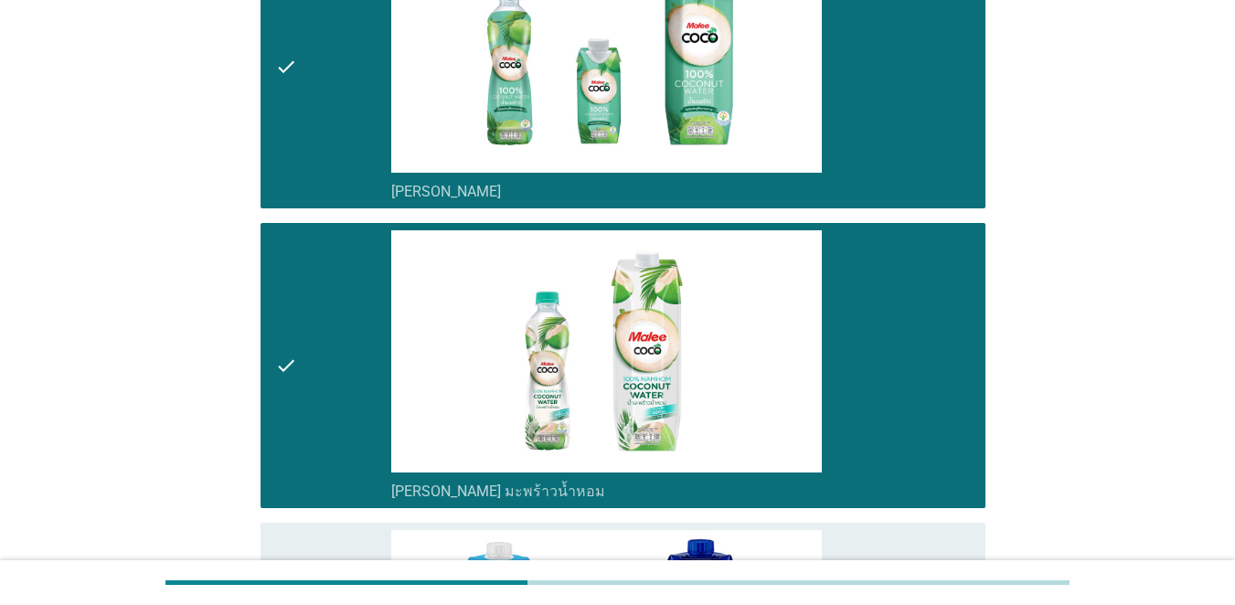
scroll to position [1737, 0]
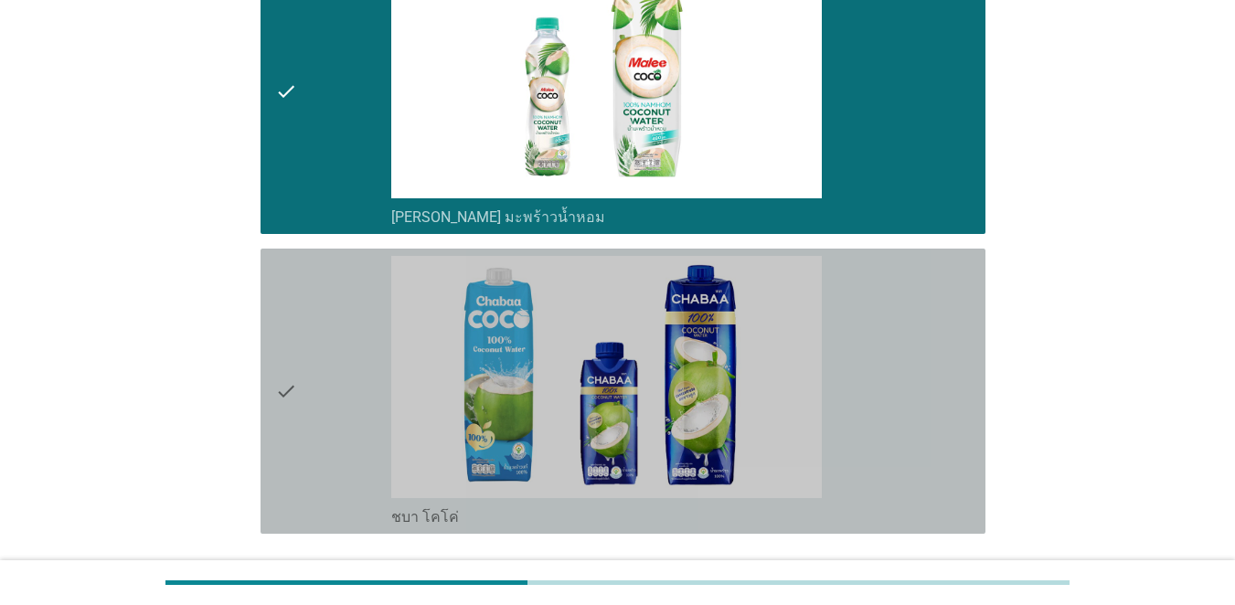
click at [305, 356] on div "check" at bounding box center [333, 391] width 116 height 271
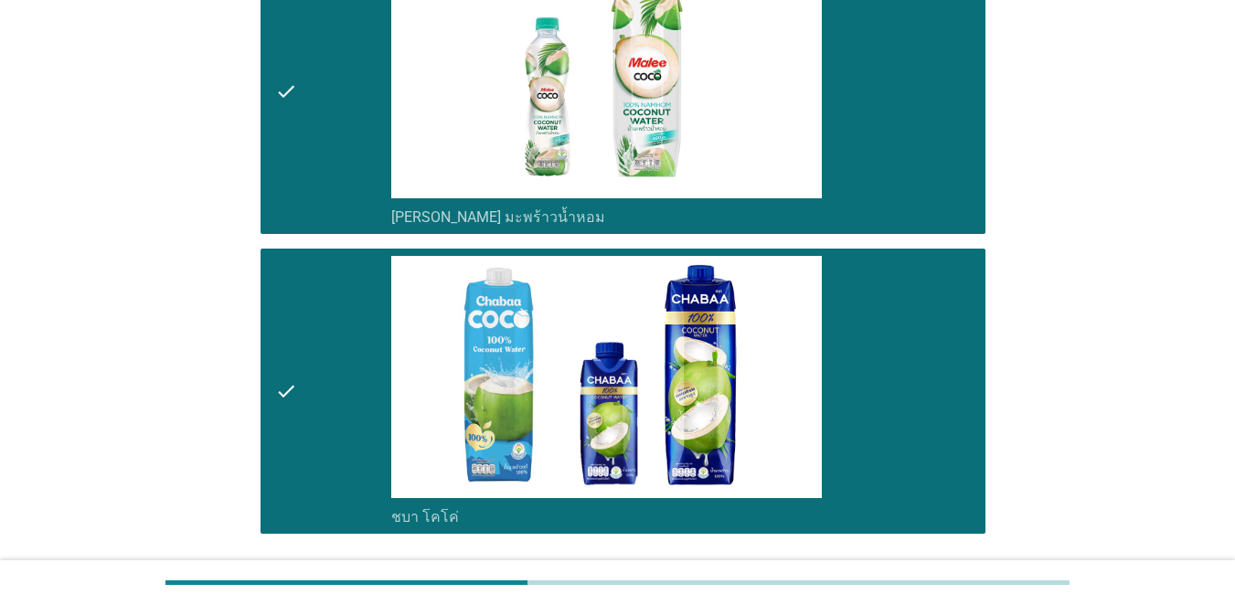
scroll to position [1880, 0]
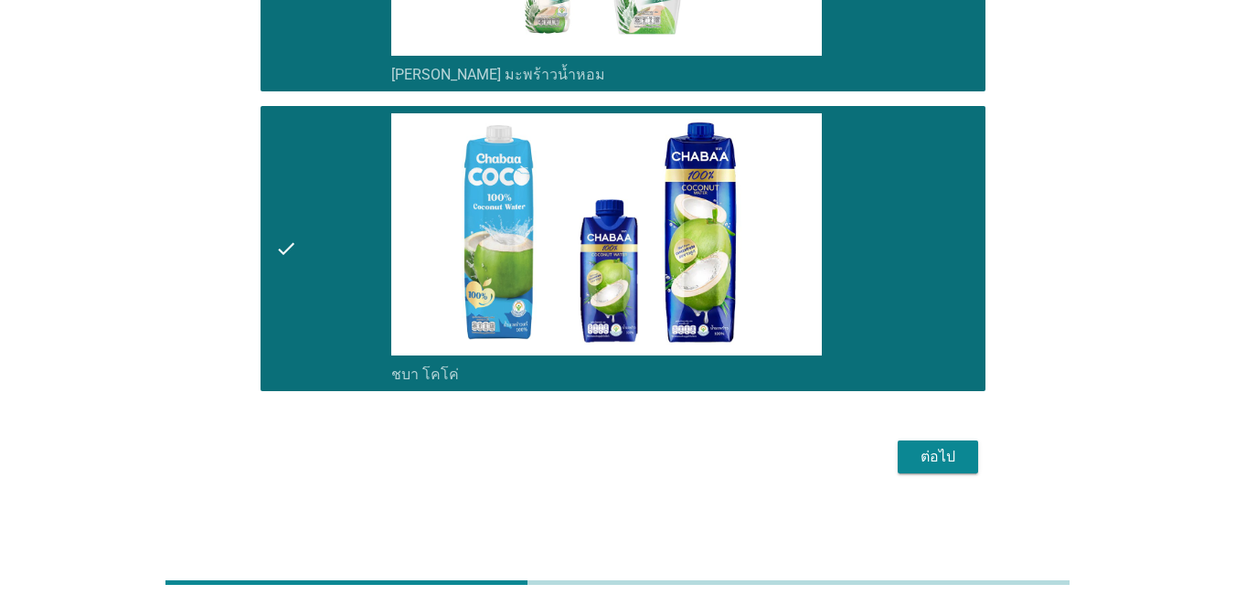
click at [900, 446] on div "ต่อไป" at bounding box center [938, 457] width 51 height 22
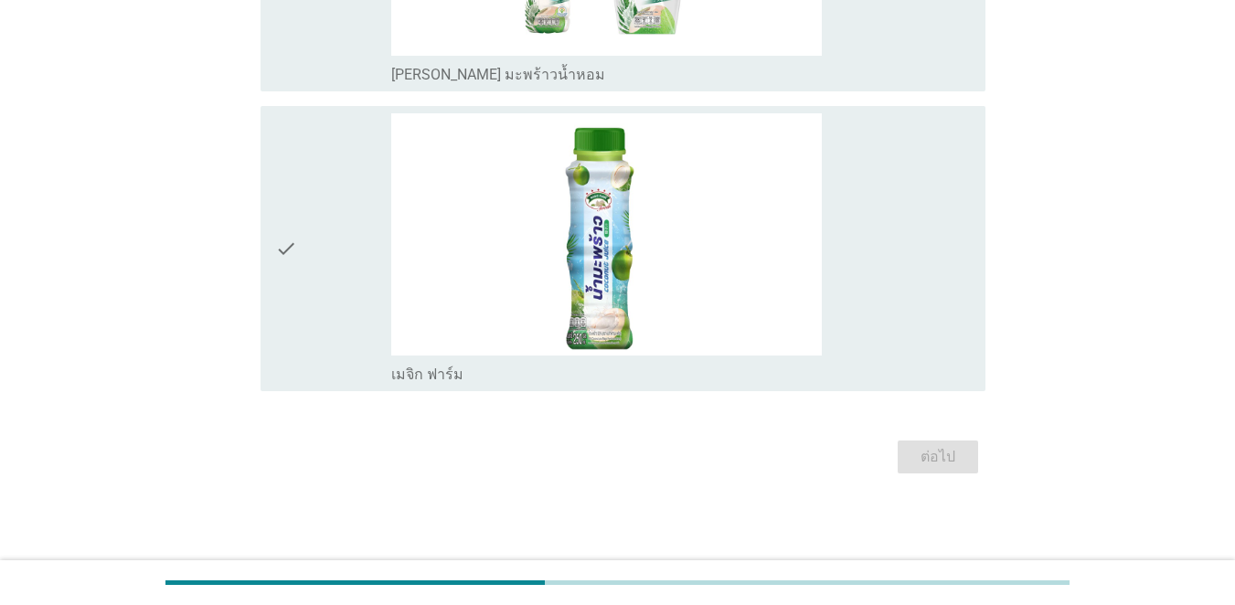
scroll to position [0, 0]
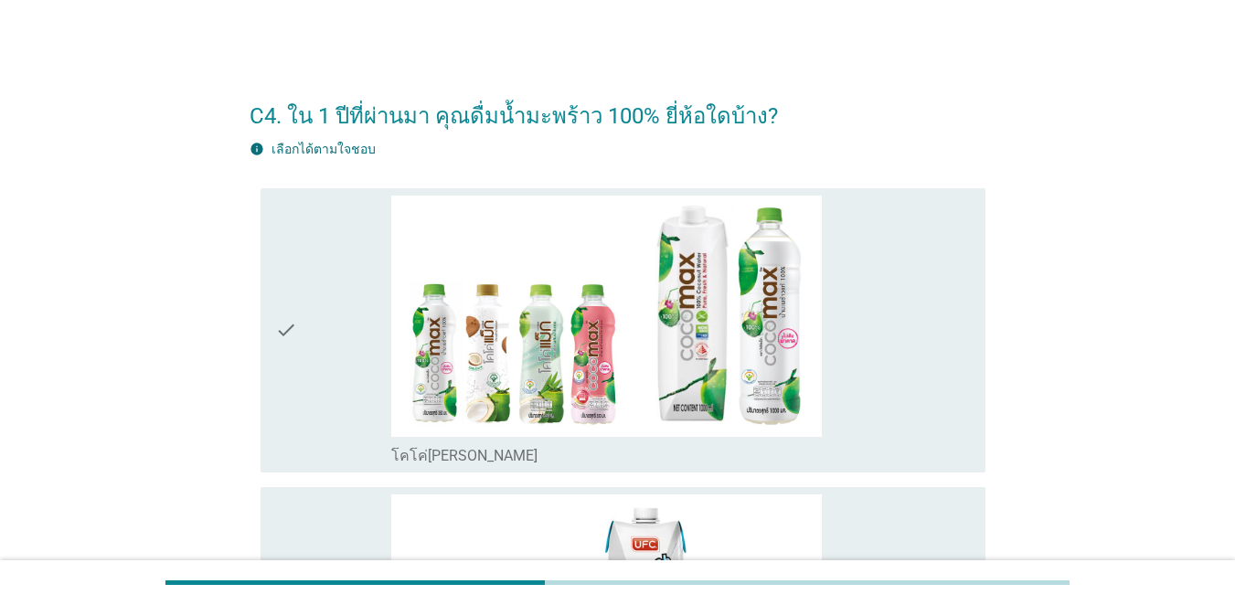
click at [303, 351] on div "check" at bounding box center [333, 331] width 116 height 271
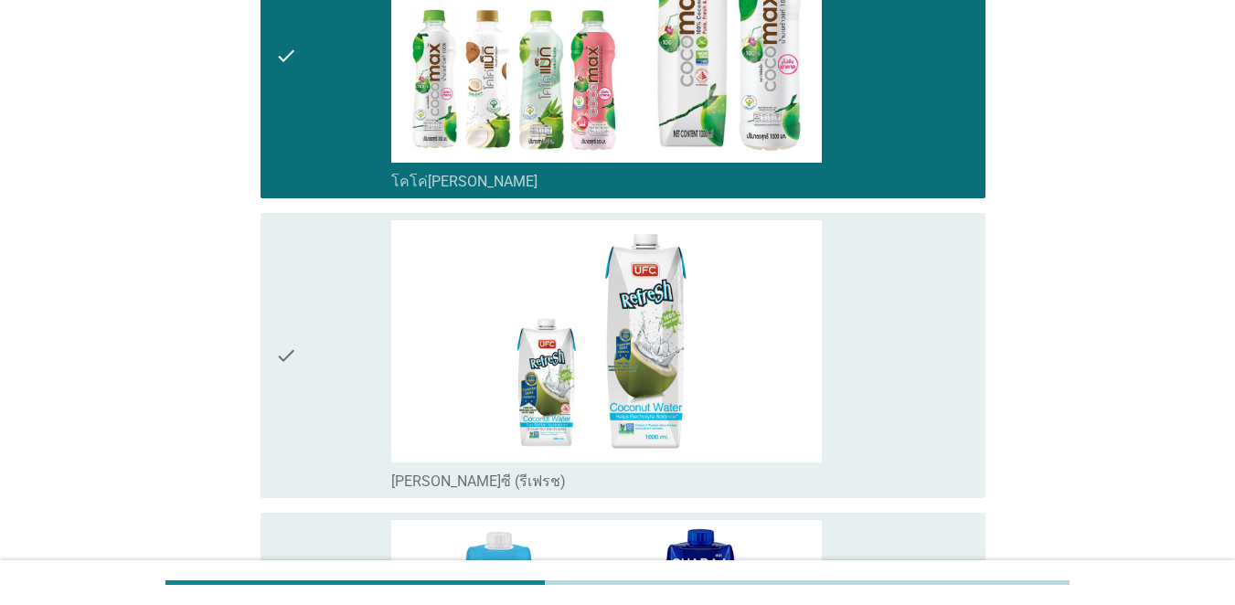
click at [303, 351] on div "check" at bounding box center [333, 355] width 116 height 271
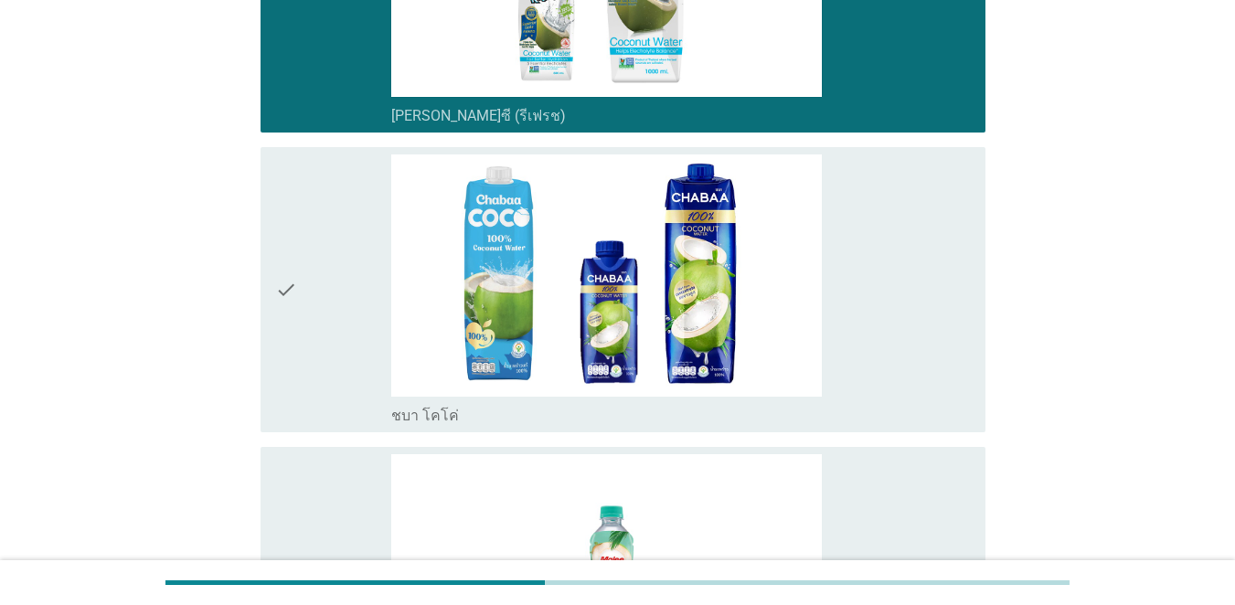
click at [299, 331] on div "check" at bounding box center [333, 290] width 116 height 271
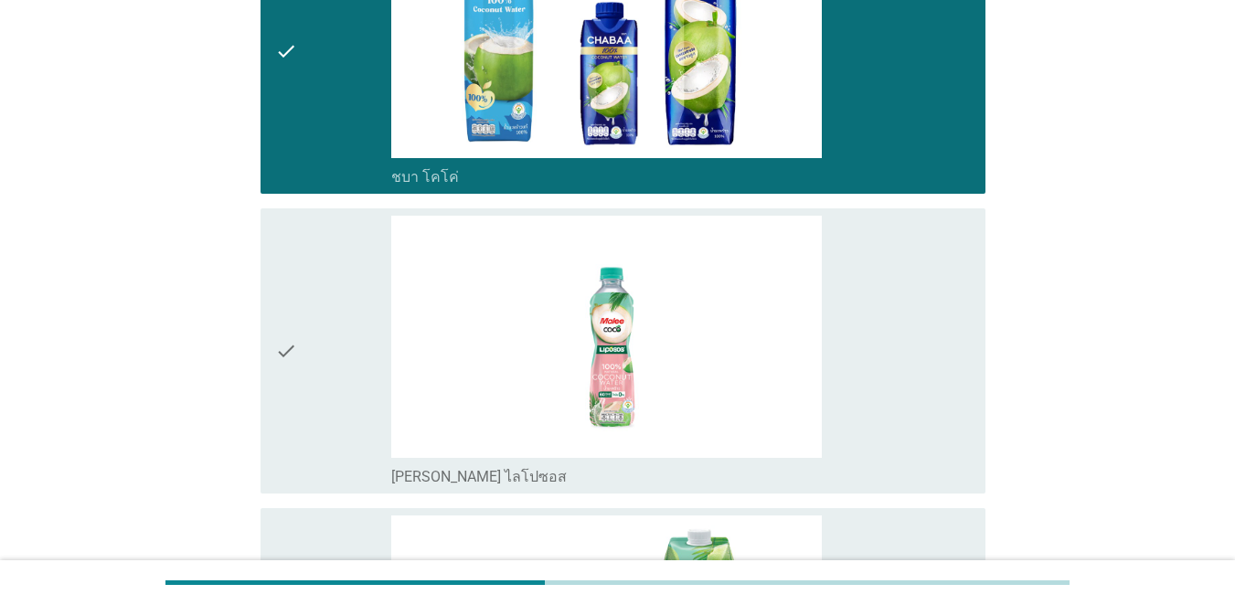
scroll to position [914, 0]
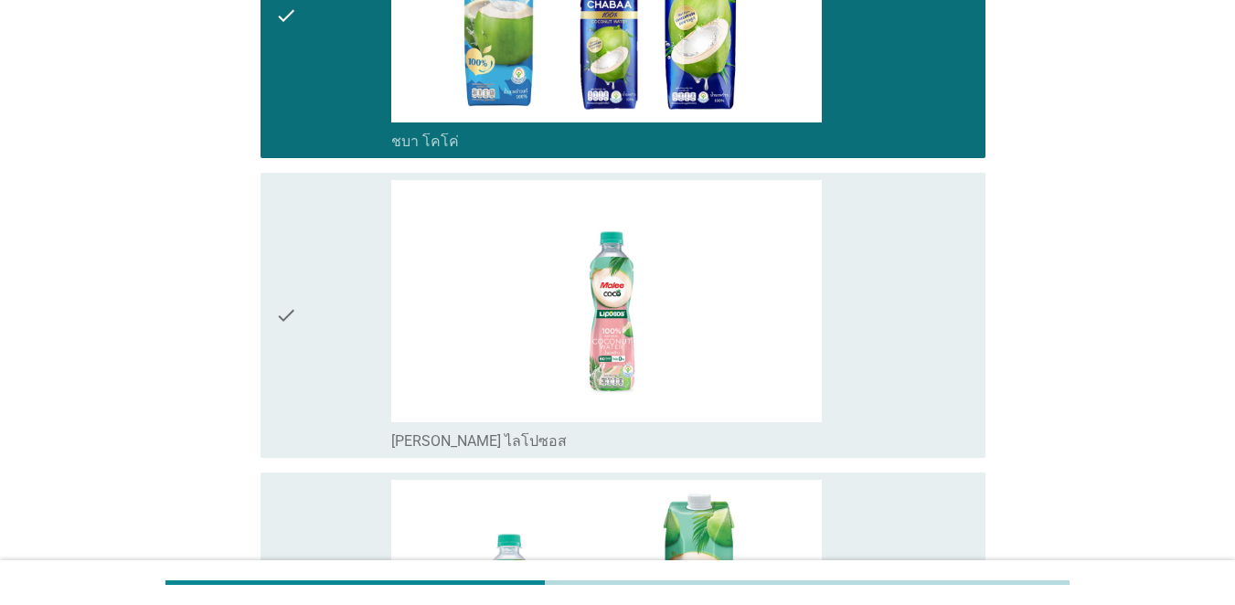
click at [301, 331] on div "check" at bounding box center [333, 315] width 116 height 271
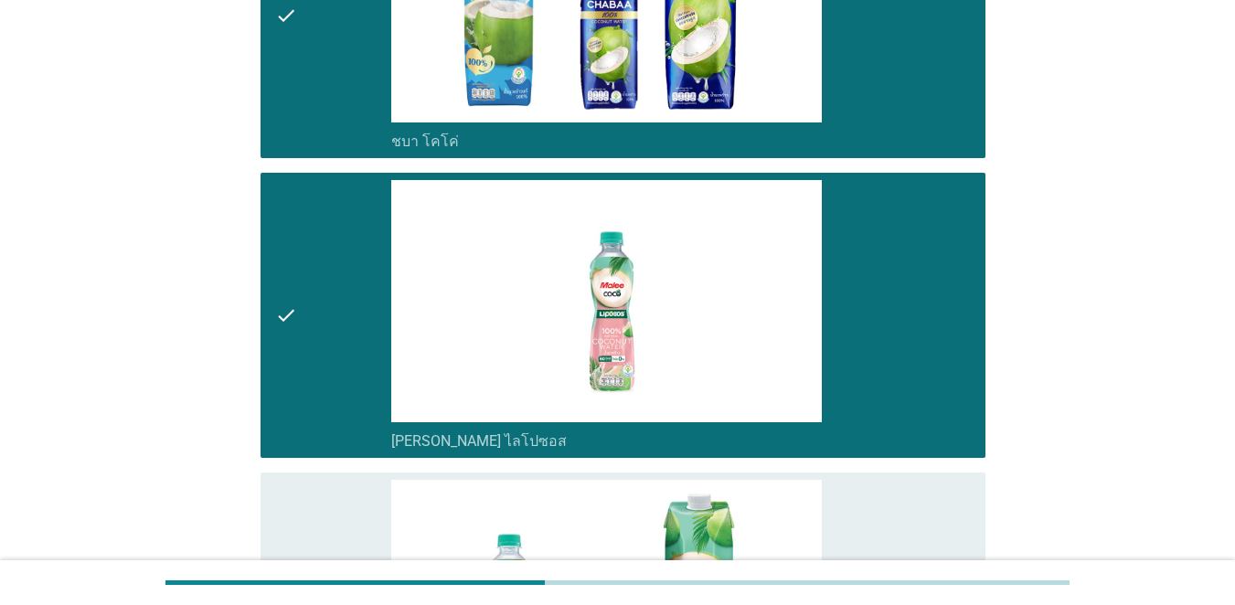
scroll to position [640, 0]
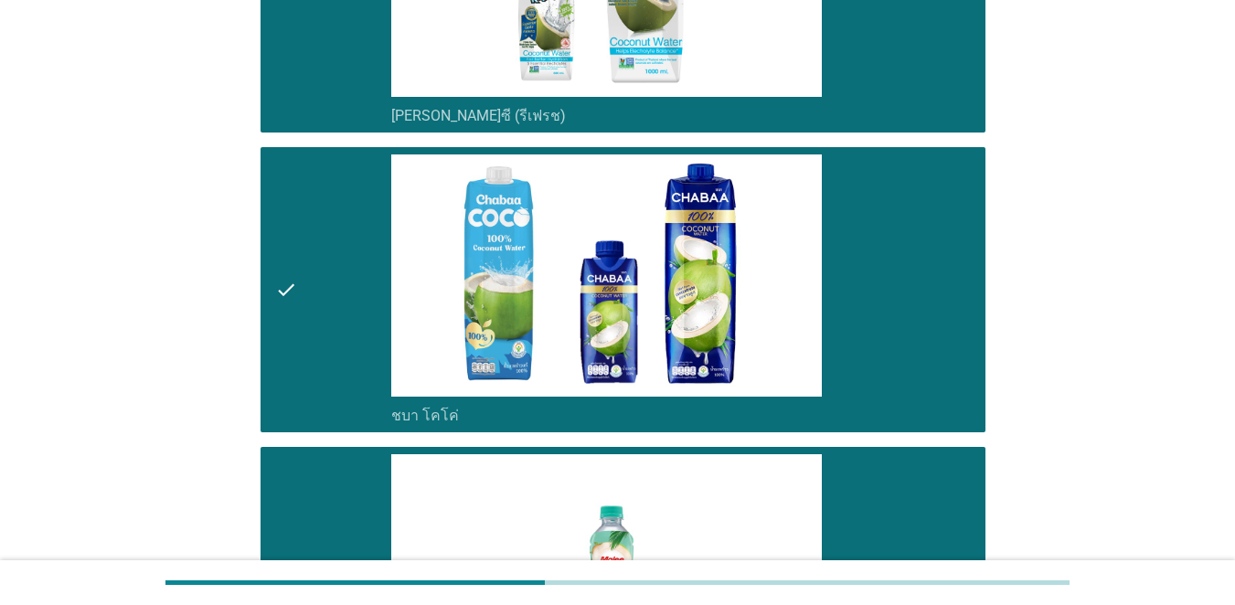
click at [302, 326] on div "check" at bounding box center [333, 290] width 116 height 271
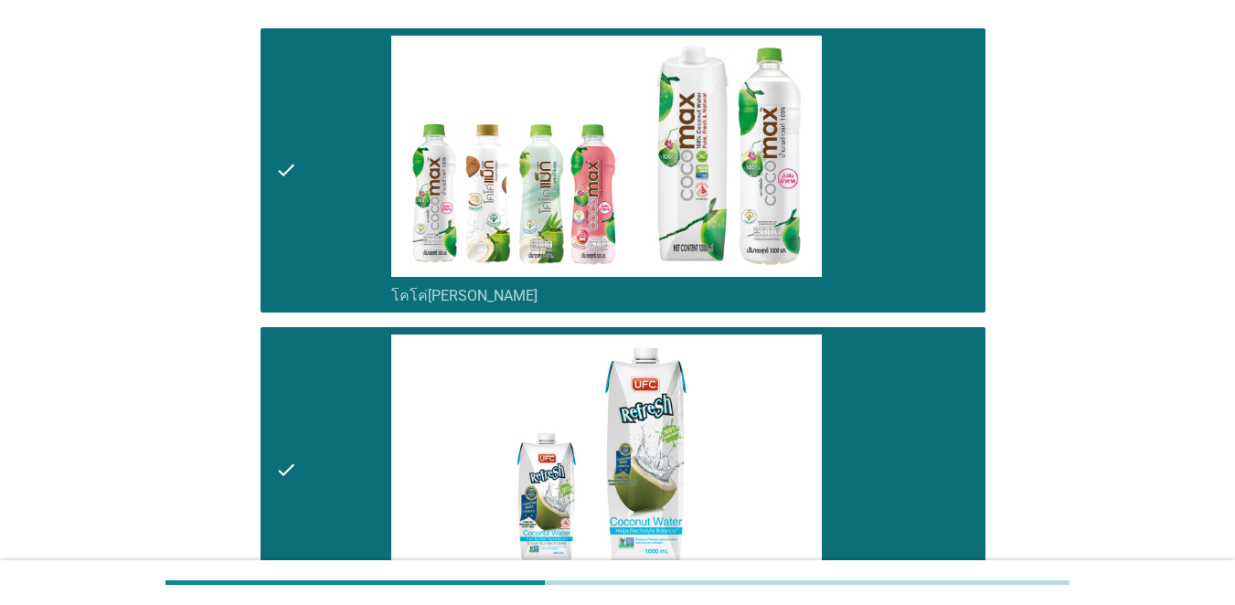
scroll to position [0, 0]
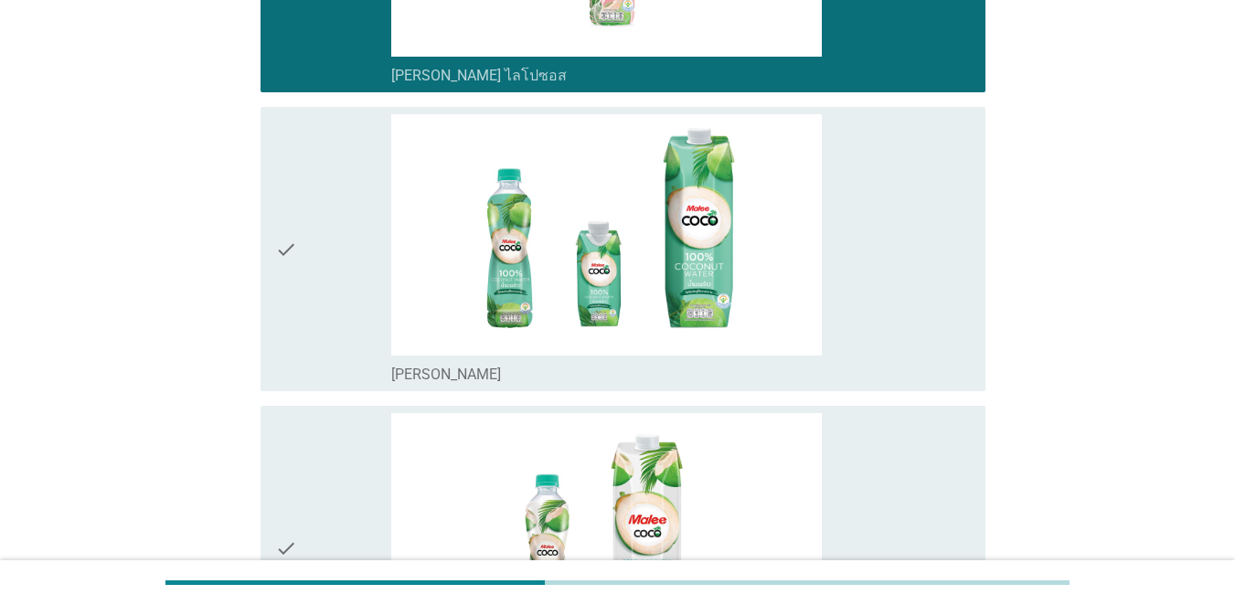
click at [294, 302] on icon "check" at bounding box center [286, 249] width 22 height 271
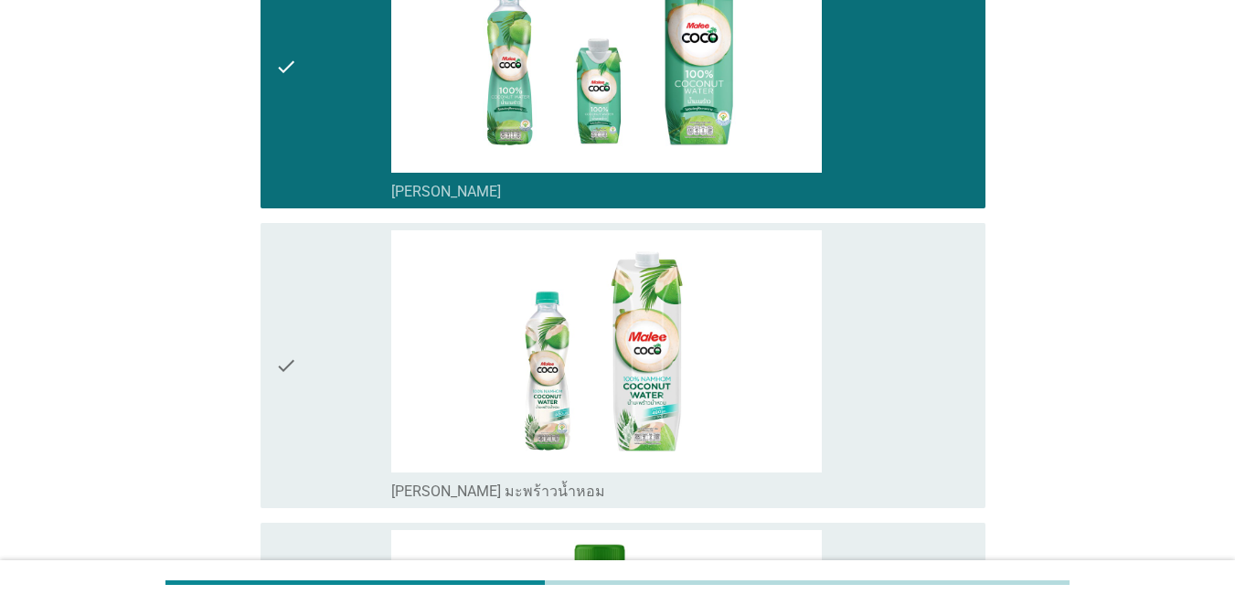
click at [294, 302] on icon "check" at bounding box center [286, 365] width 22 height 271
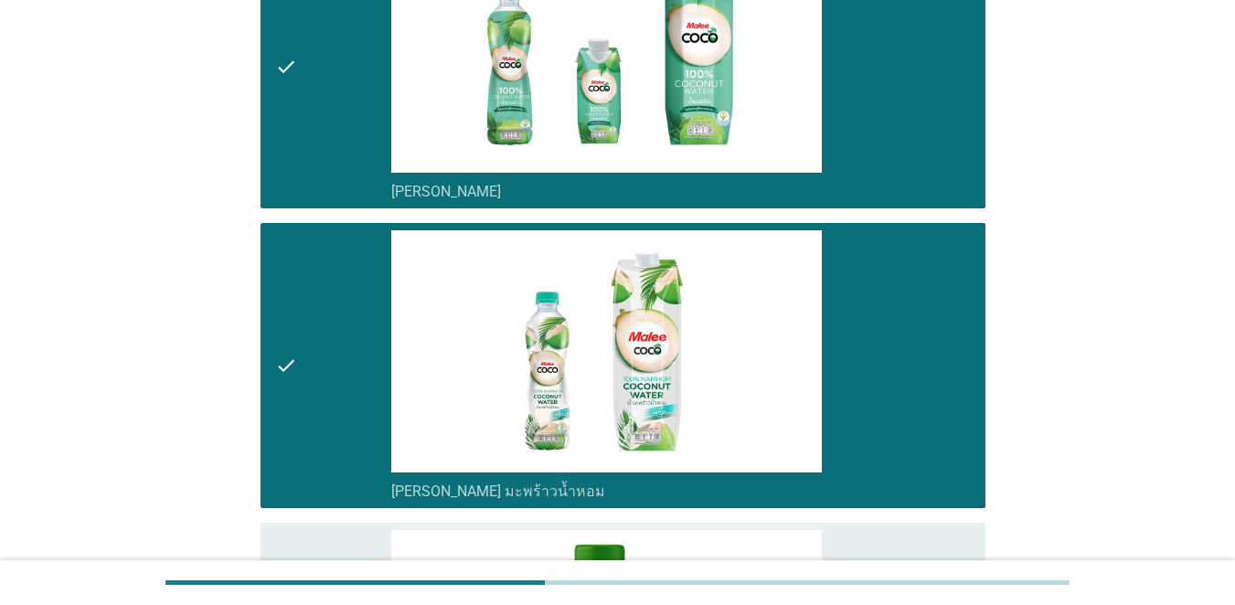
scroll to position [1829, 0]
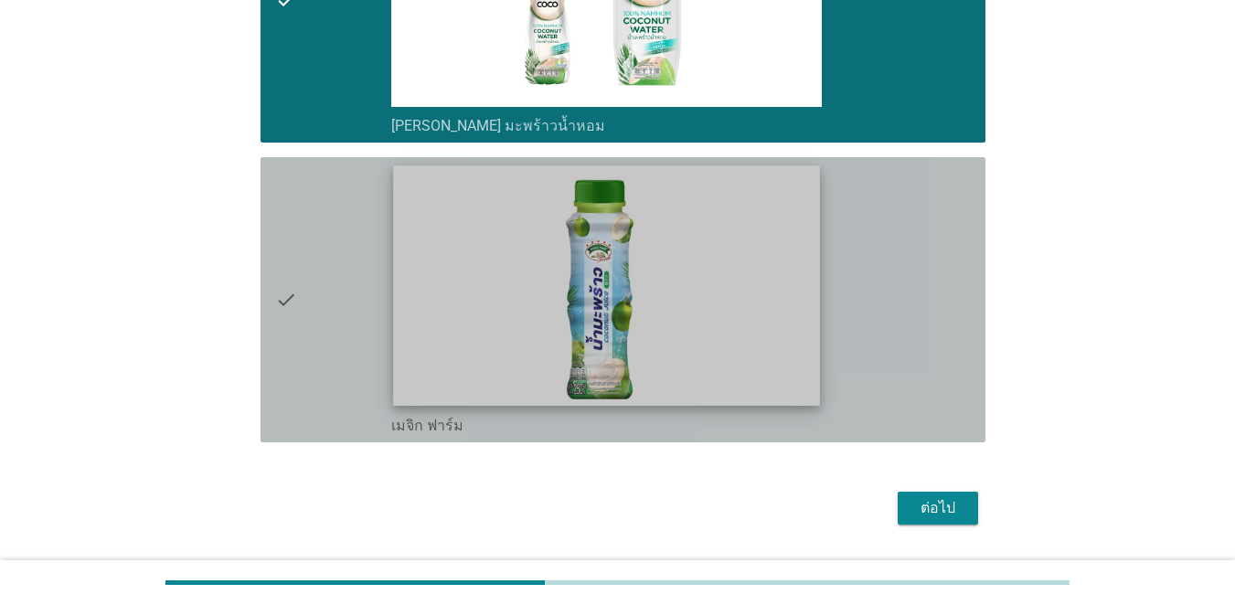
drag, startPoint x: 324, startPoint y: 302, endPoint x: 433, endPoint y: 318, distance: 111.0
click at [325, 302] on div "check" at bounding box center [333, 300] width 116 height 271
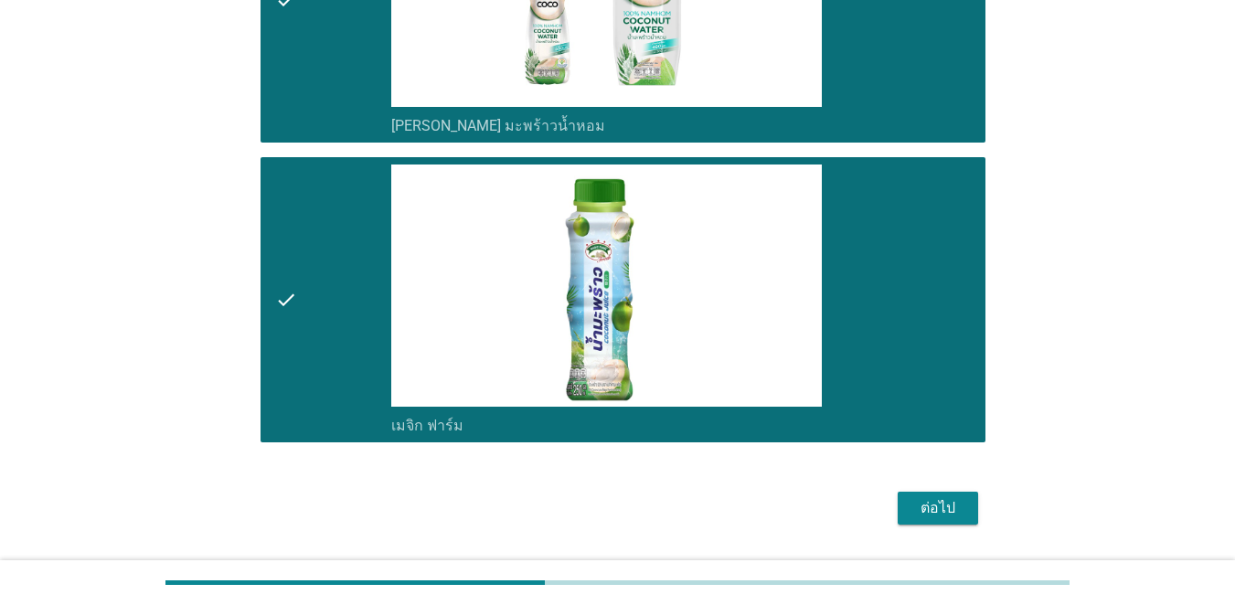
click at [900, 506] on div "ต่อไป" at bounding box center [938, 508] width 51 height 22
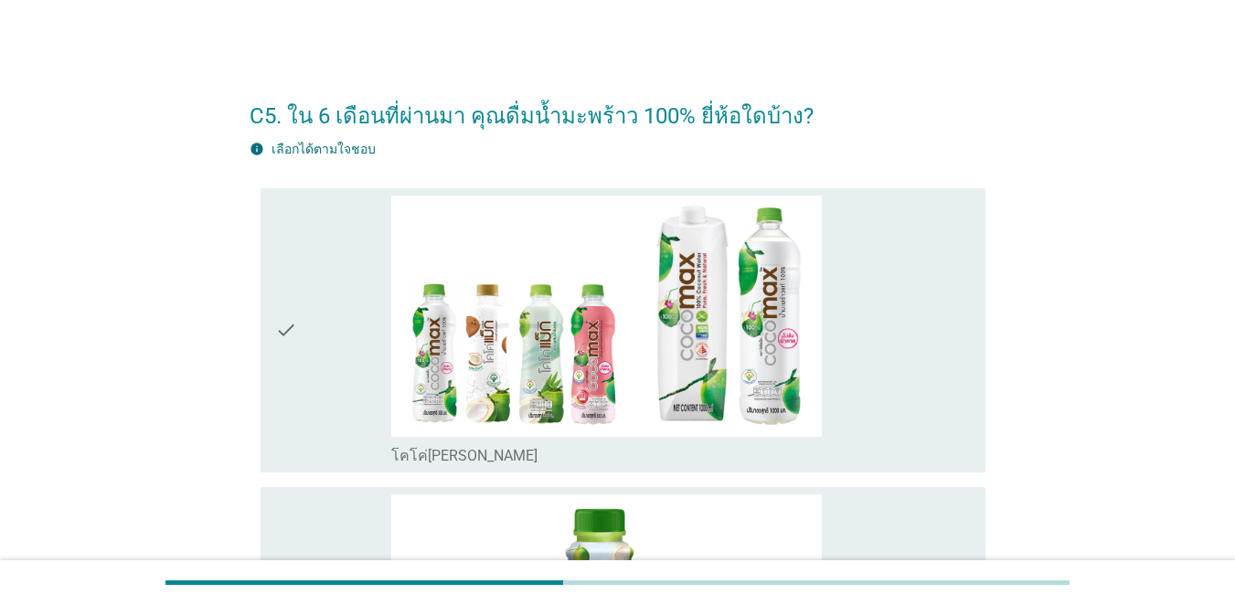
click at [315, 335] on div "check" at bounding box center [333, 331] width 116 height 271
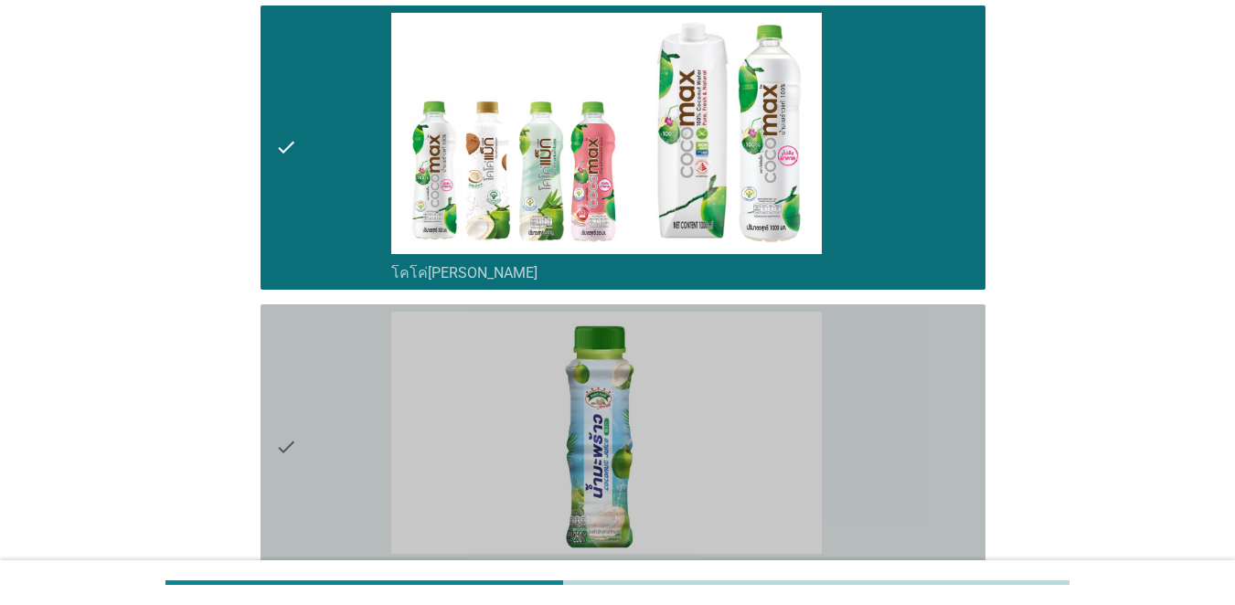
click at [317, 418] on div "check" at bounding box center [333, 447] width 116 height 271
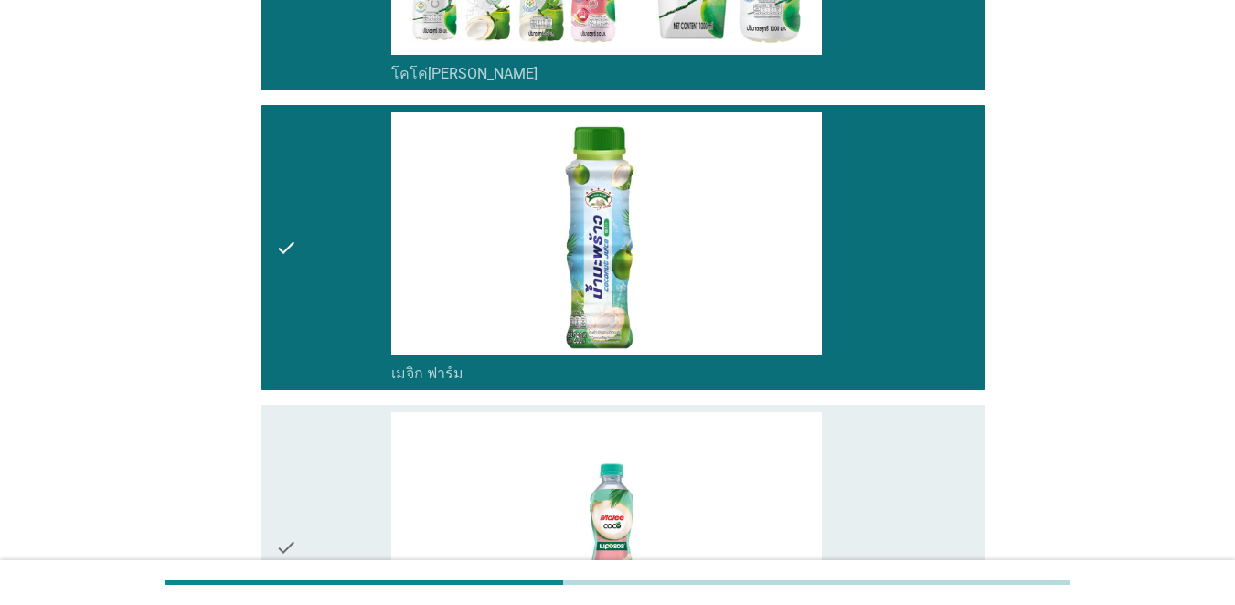
scroll to position [457, 0]
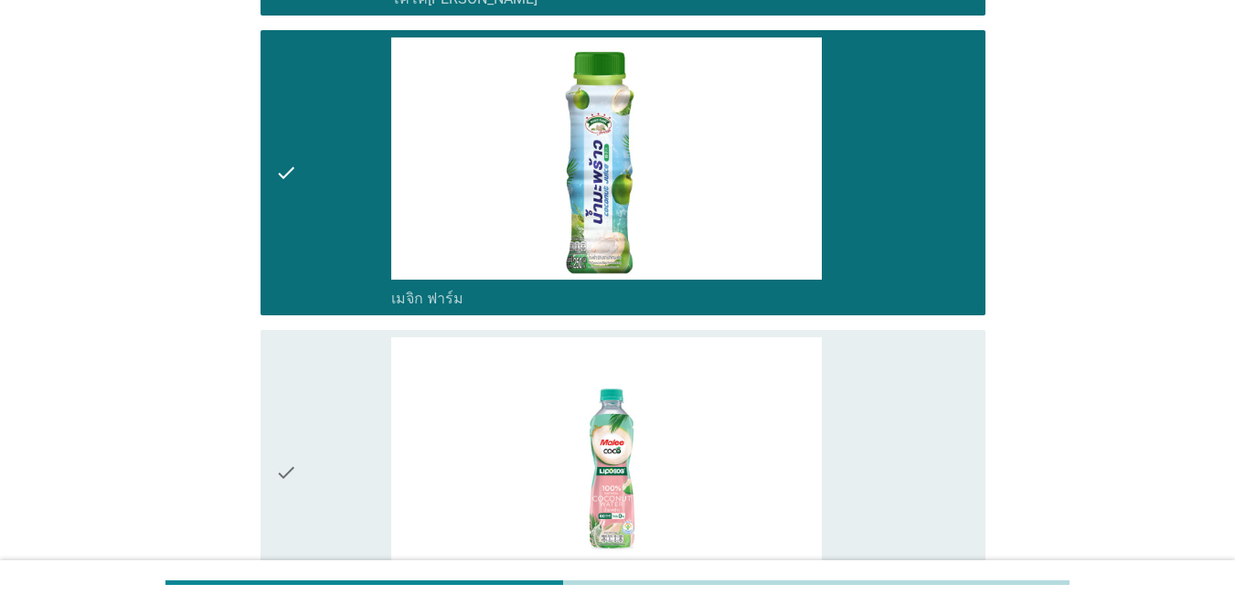
click at [332, 244] on div "check" at bounding box center [333, 172] width 116 height 271
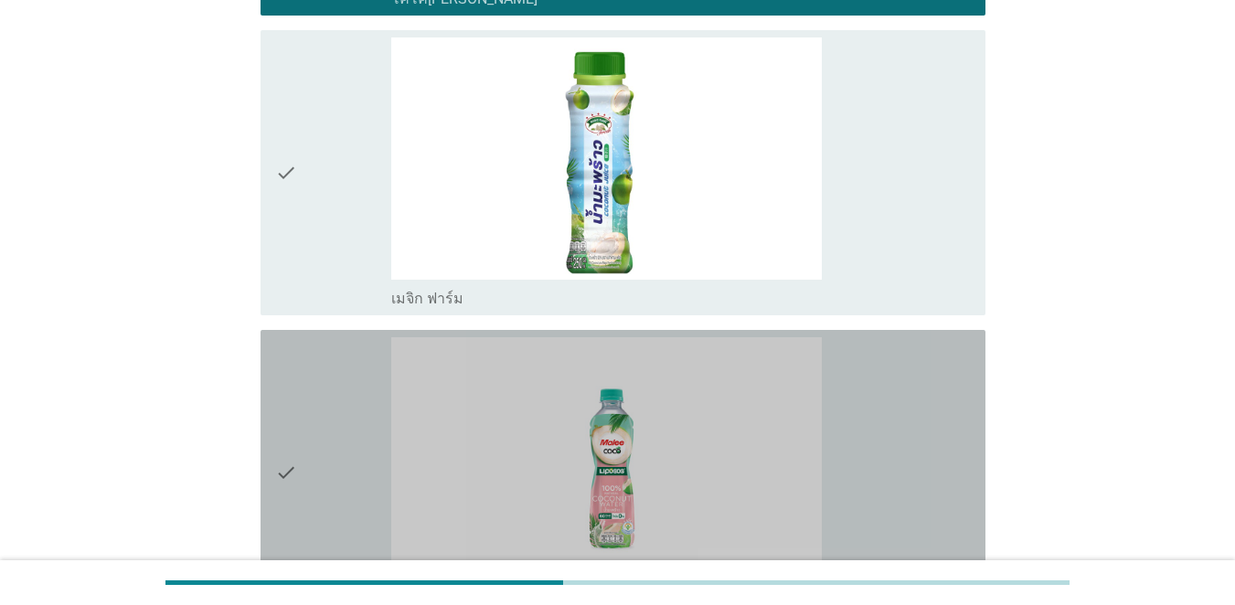
click at [295, 422] on icon "check" at bounding box center [286, 472] width 22 height 271
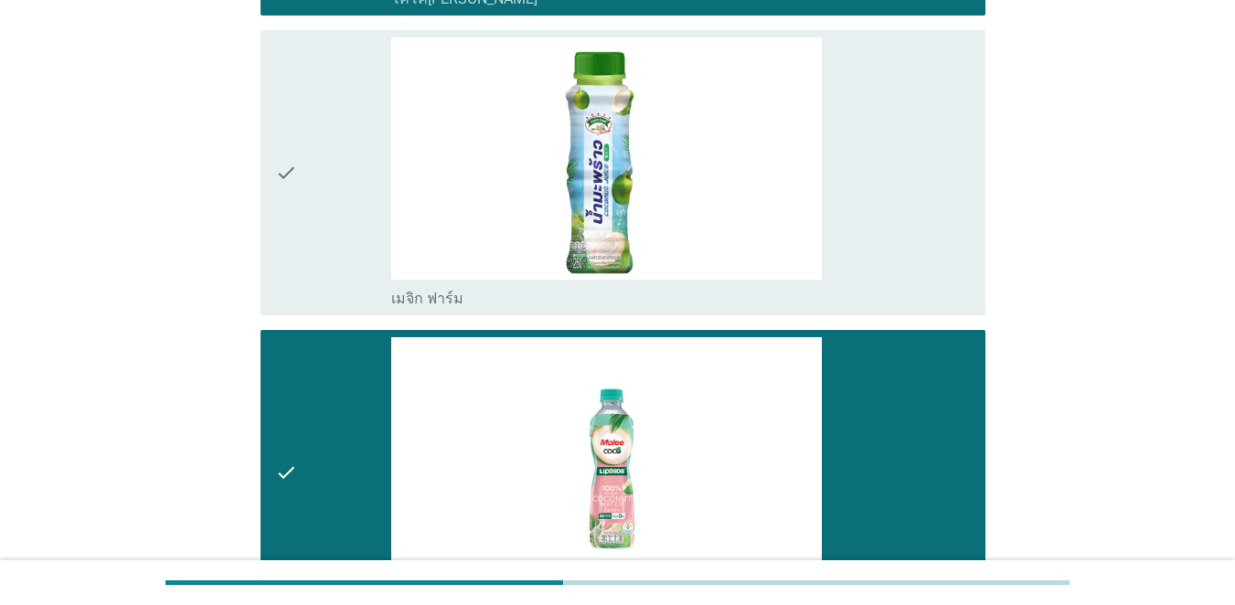
click at [302, 187] on div "check" at bounding box center [333, 172] width 116 height 271
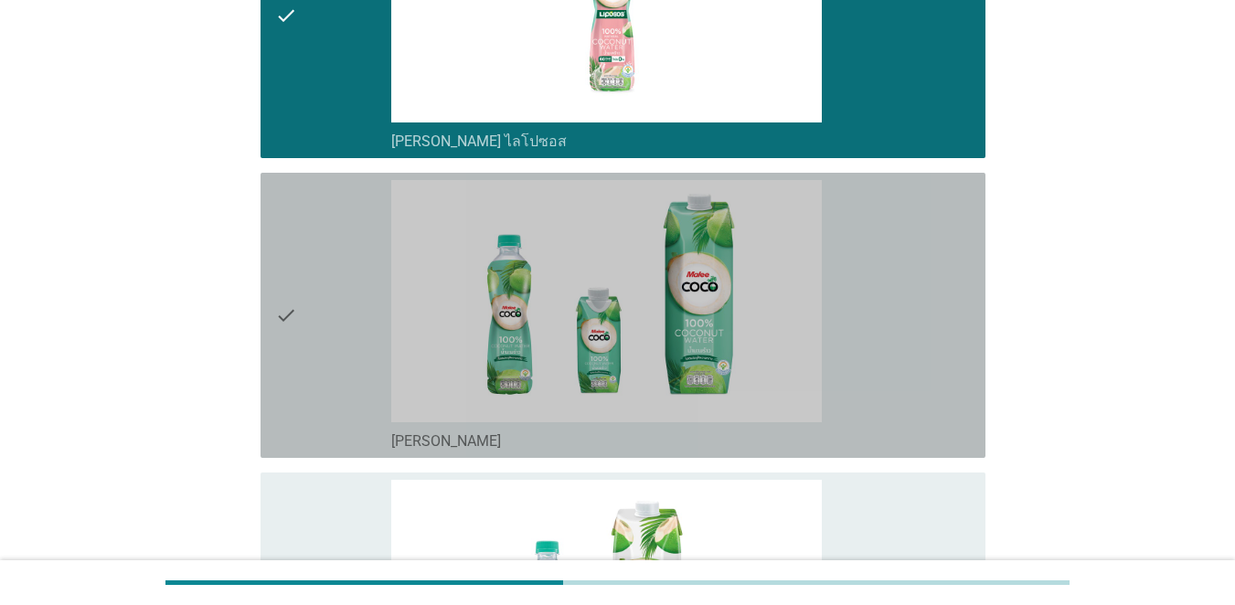
click at [325, 316] on div "check" at bounding box center [333, 315] width 116 height 271
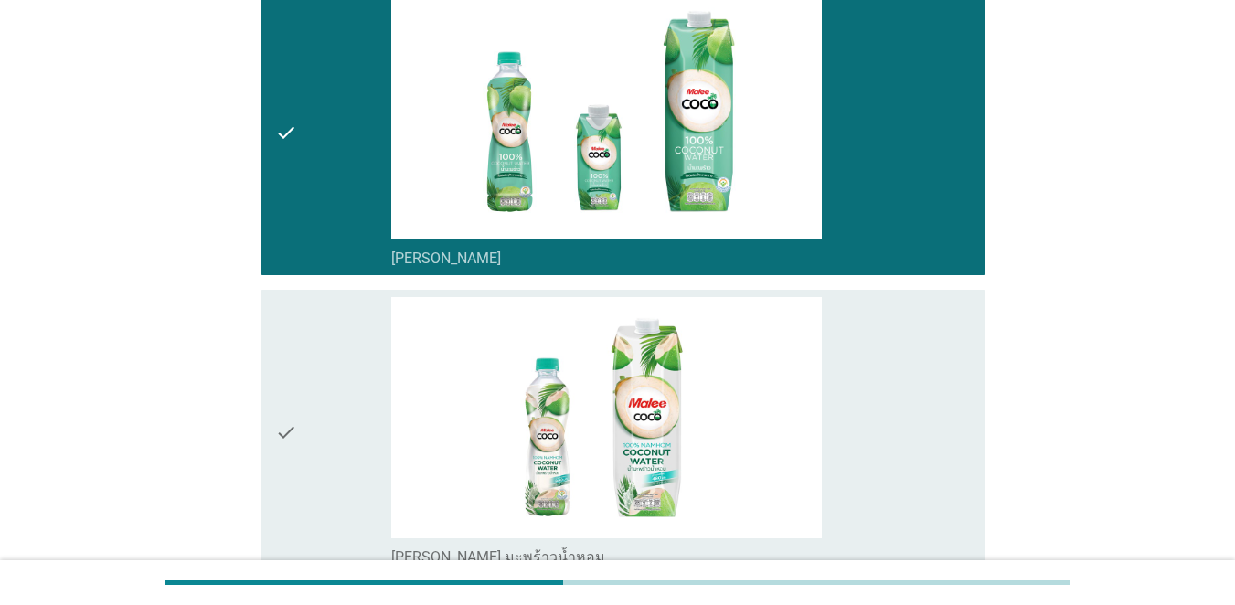
click at [346, 359] on div "check" at bounding box center [333, 432] width 116 height 271
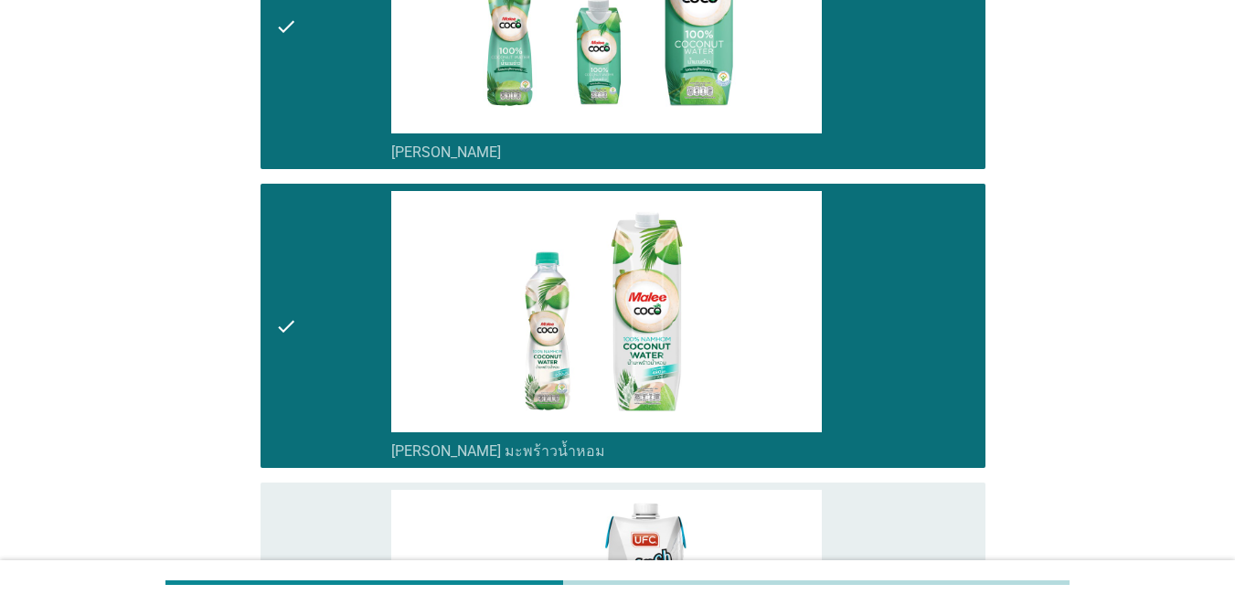
scroll to position [1372, 0]
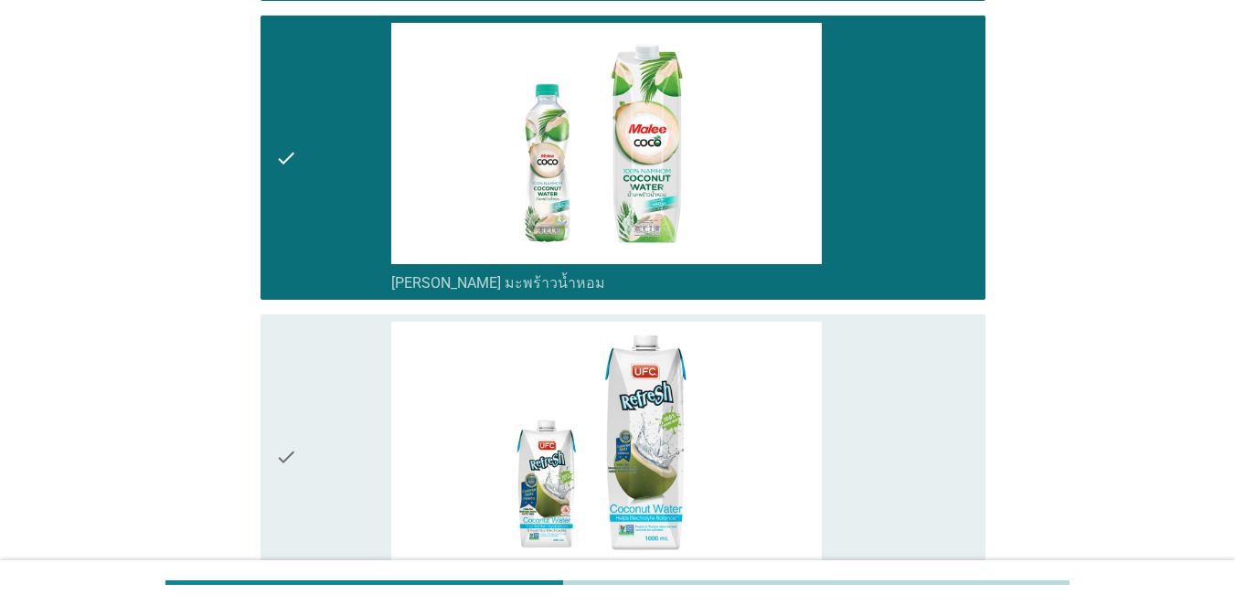
click at [311, 464] on div "check" at bounding box center [333, 457] width 116 height 271
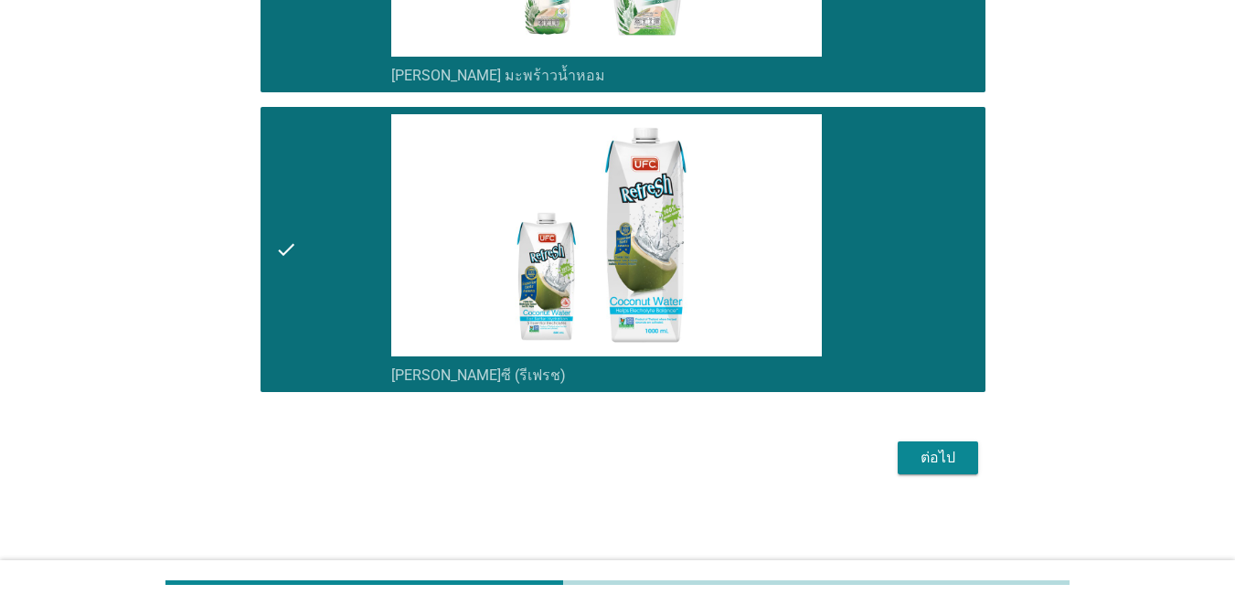
scroll to position [1580, 0]
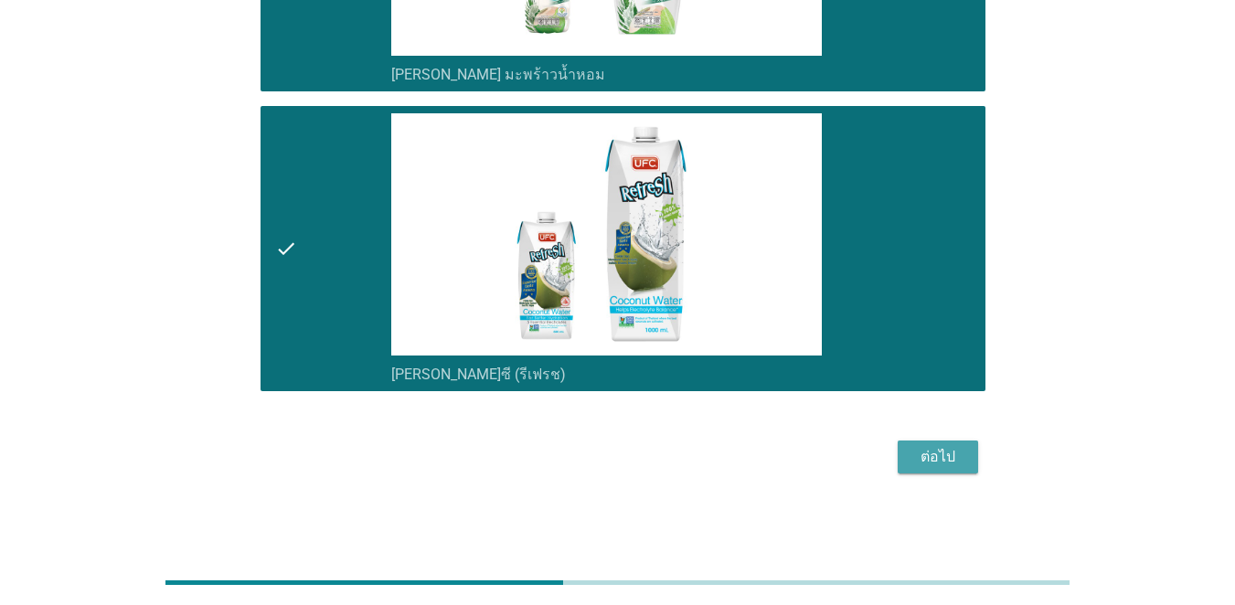
click at [900, 455] on div "ต่อไป" at bounding box center [938, 457] width 51 height 22
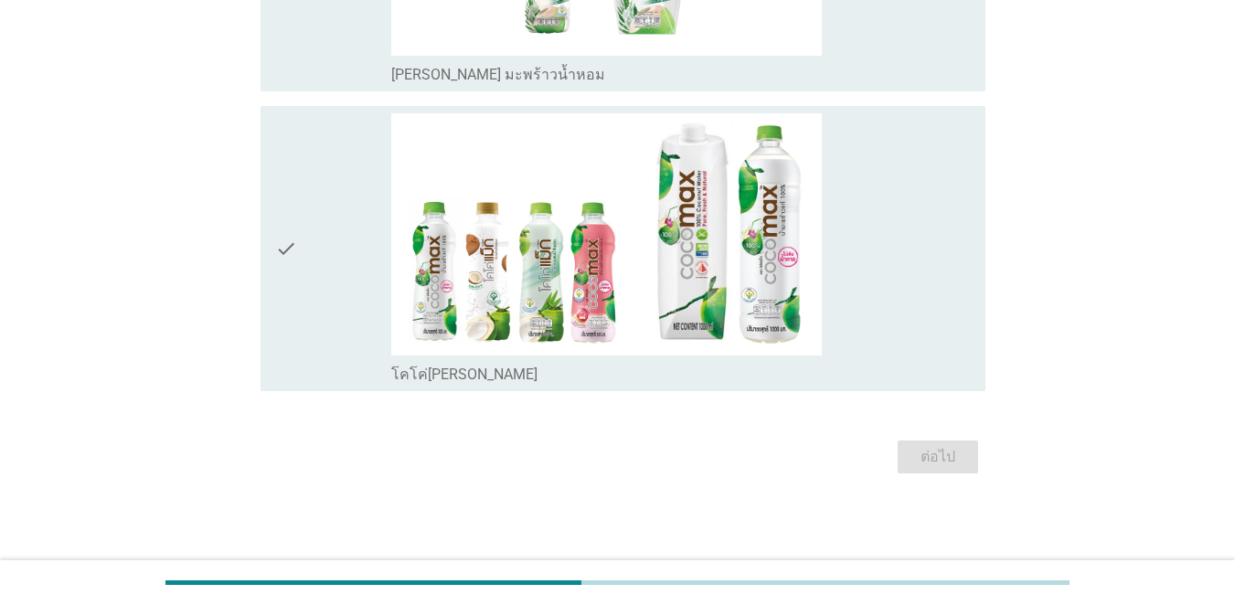
scroll to position [0, 0]
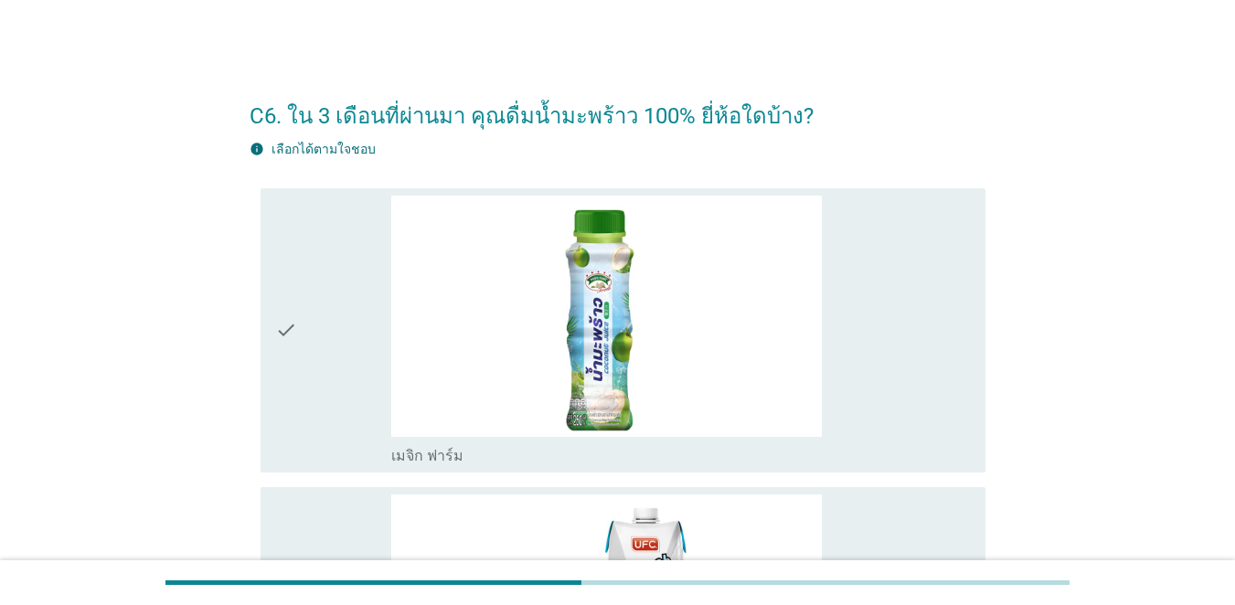
click at [358, 354] on div "check" at bounding box center [333, 331] width 116 height 271
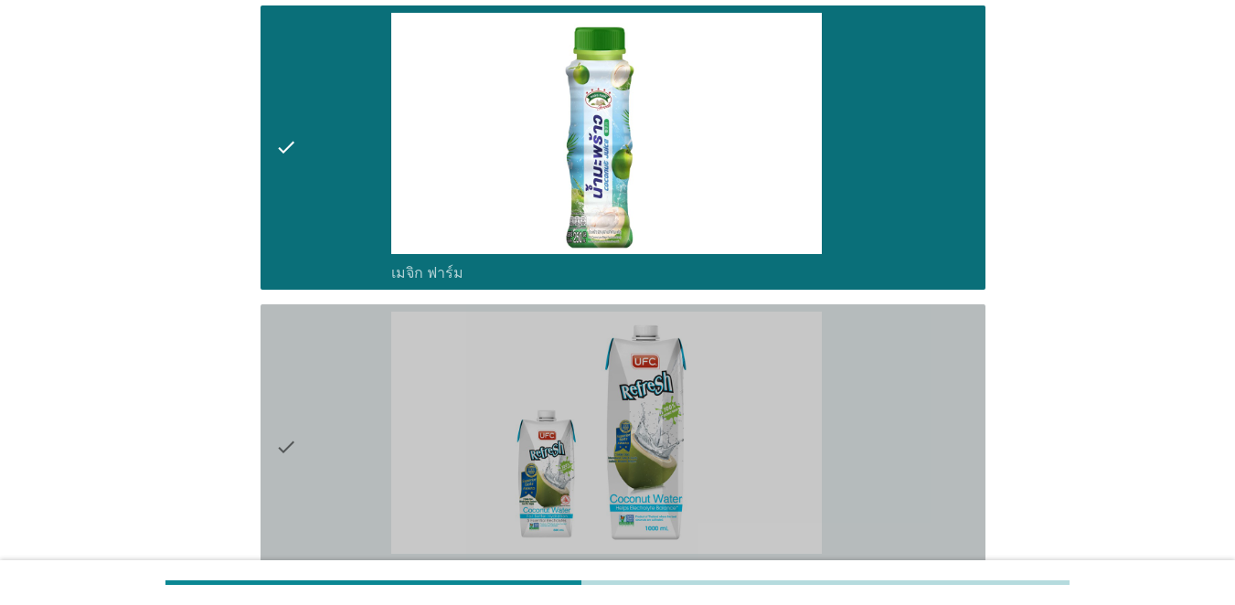
click at [377, 387] on div "check" at bounding box center [333, 447] width 116 height 271
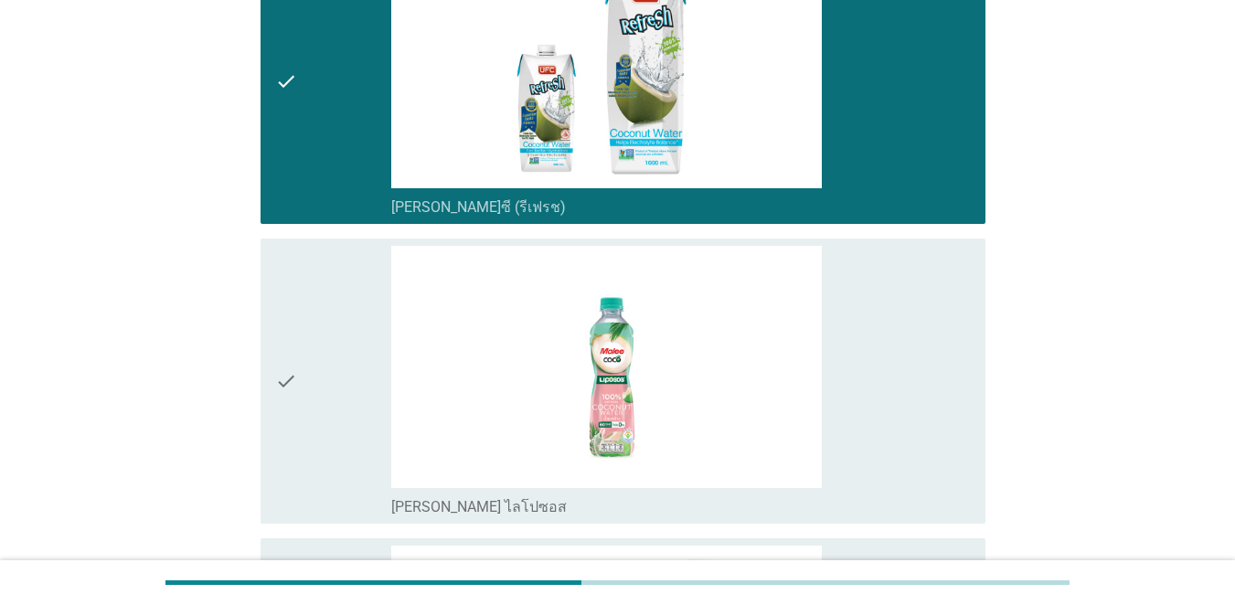
click at [380, 388] on div "check" at bounding box center [333, 381] width 116 height 271
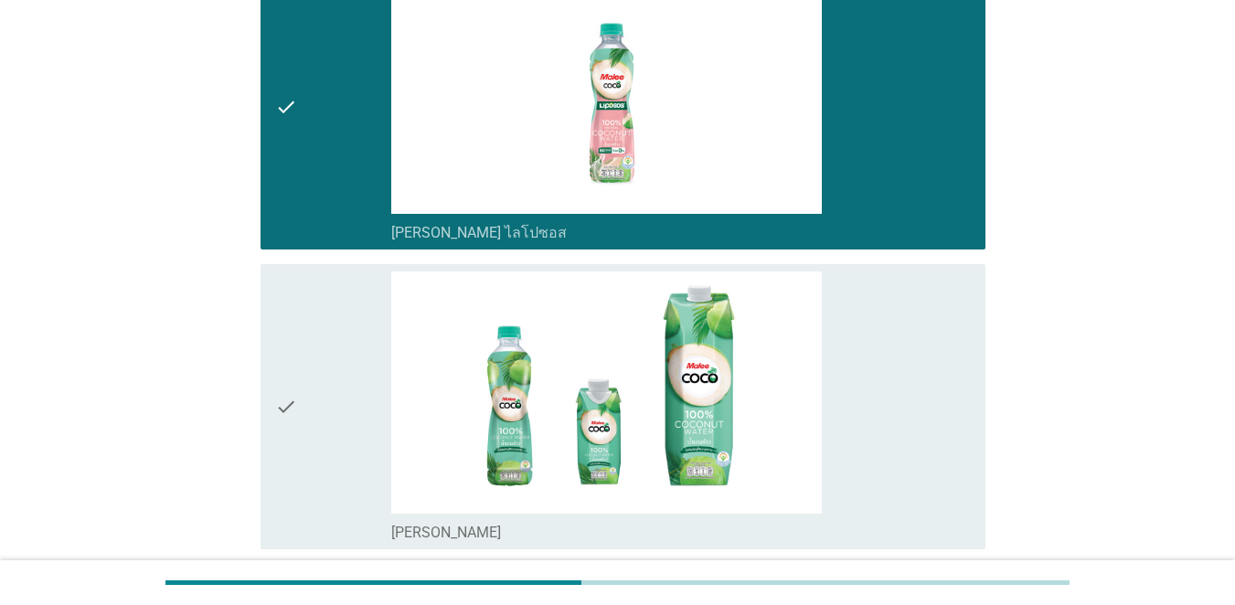
click at [386, 388] on div "check" at bounding box center [333, 407] width 116 height 271
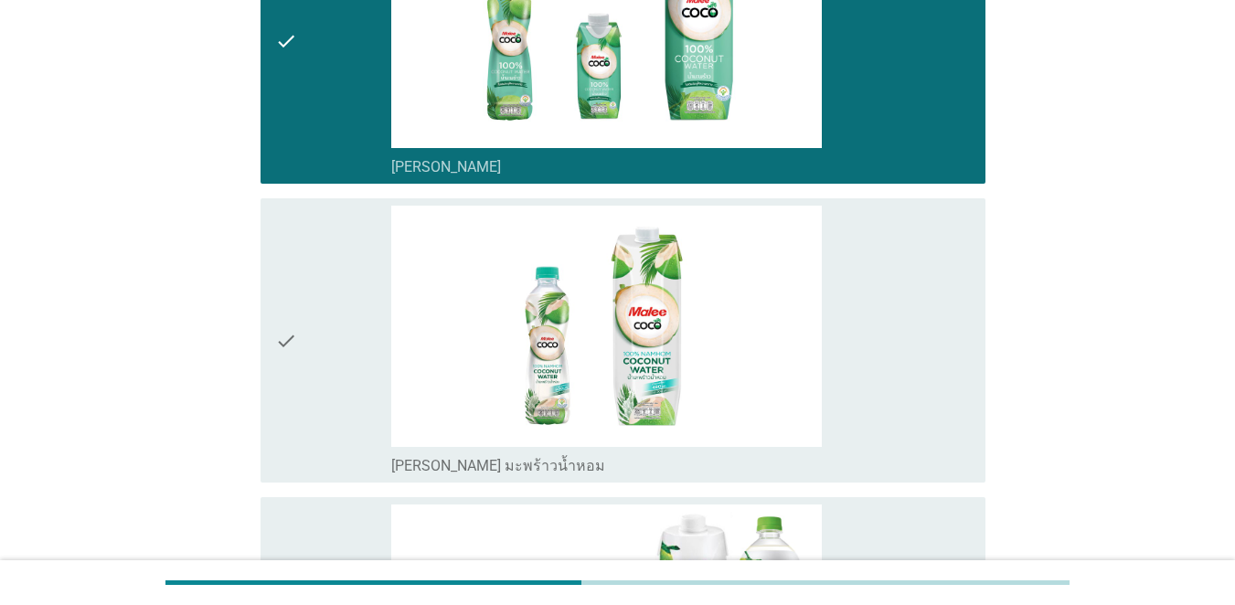
click at [392, 385] on div "check_box [PERSON_NAME] มะพร้าวน้ำหอม" at bounding box center [681, 341] width 580 height 271
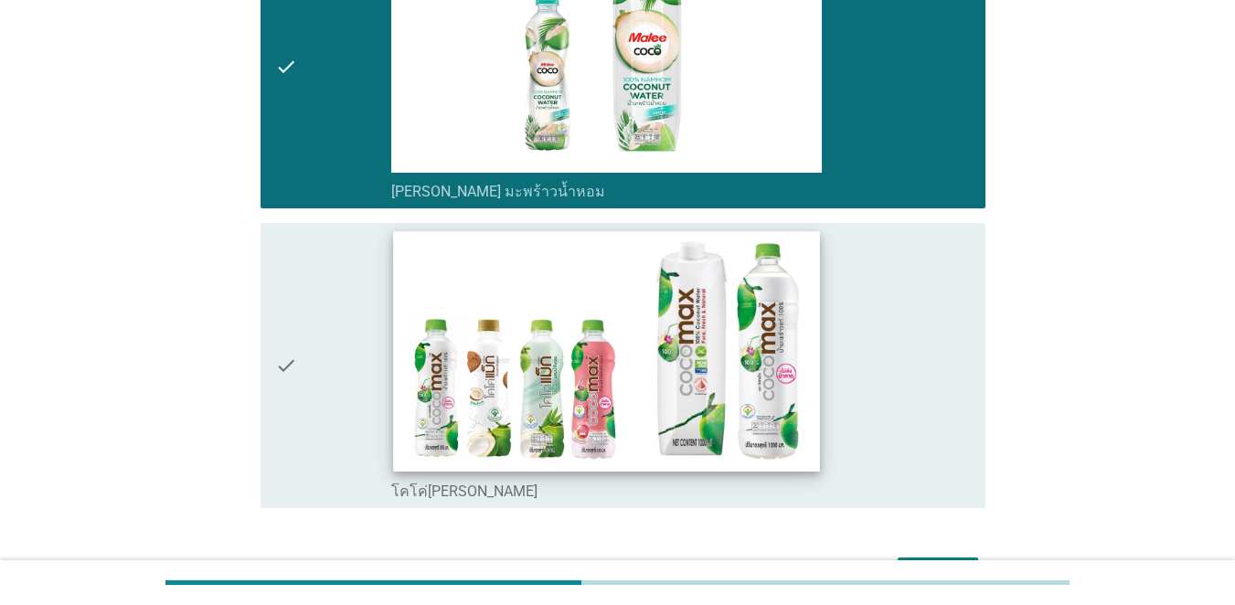
click at [396, 385] on img at bounding box center [606, 352] width 426 height 240
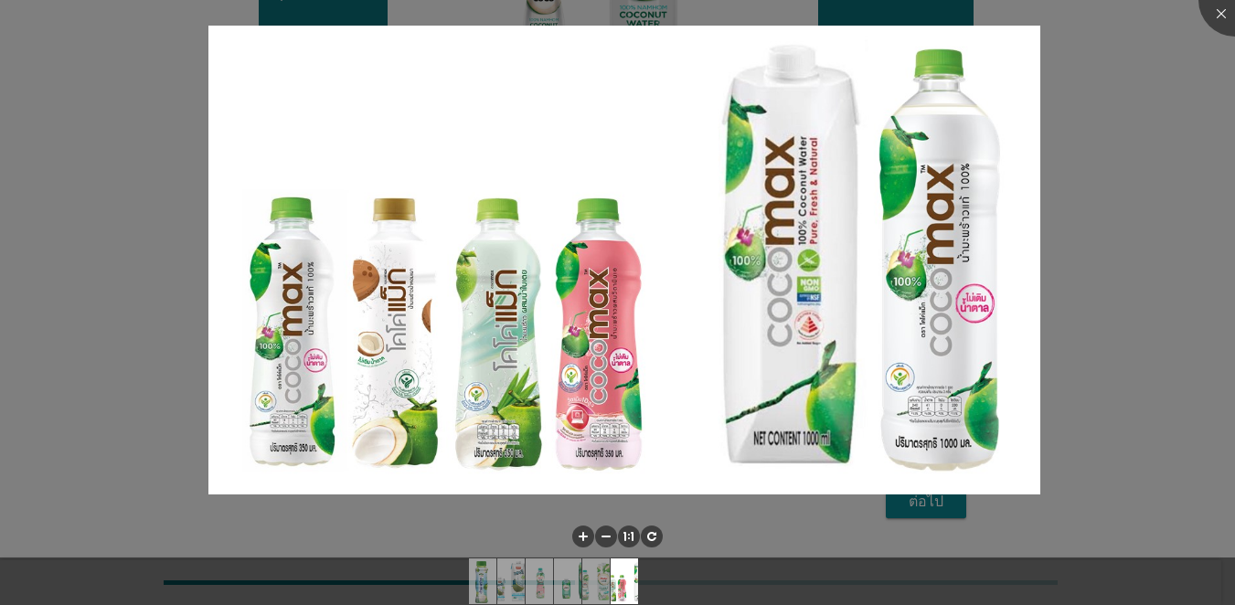
scroll to position [1006, 0]
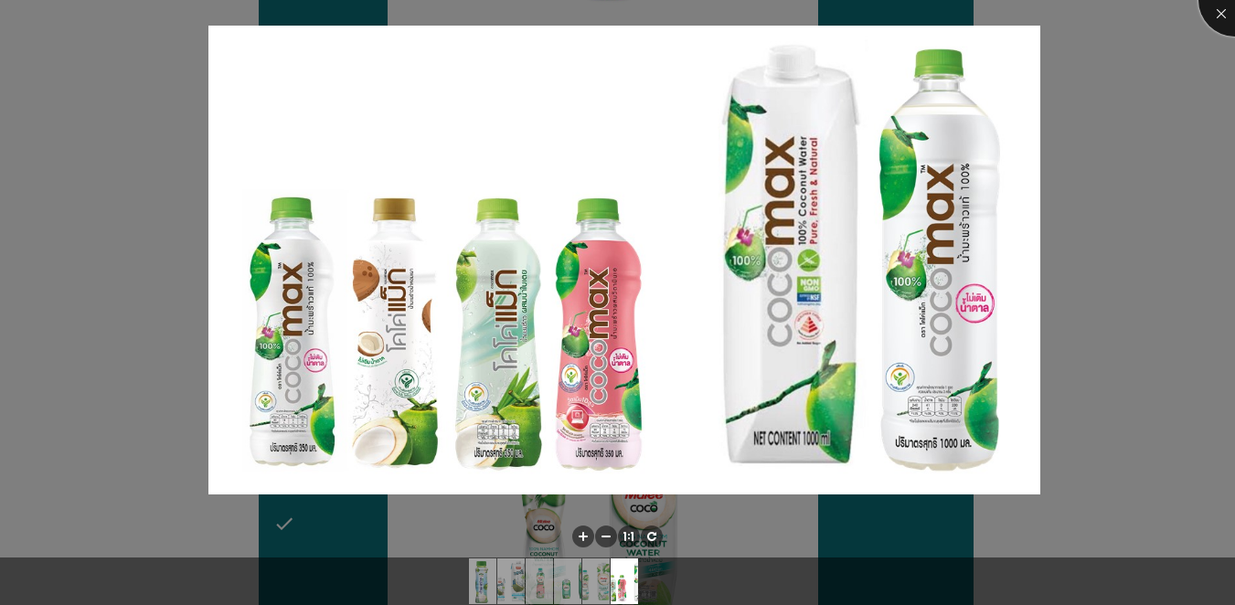
click at [900, 11] on div at bounding box center [1235, -1] width 73 height 73
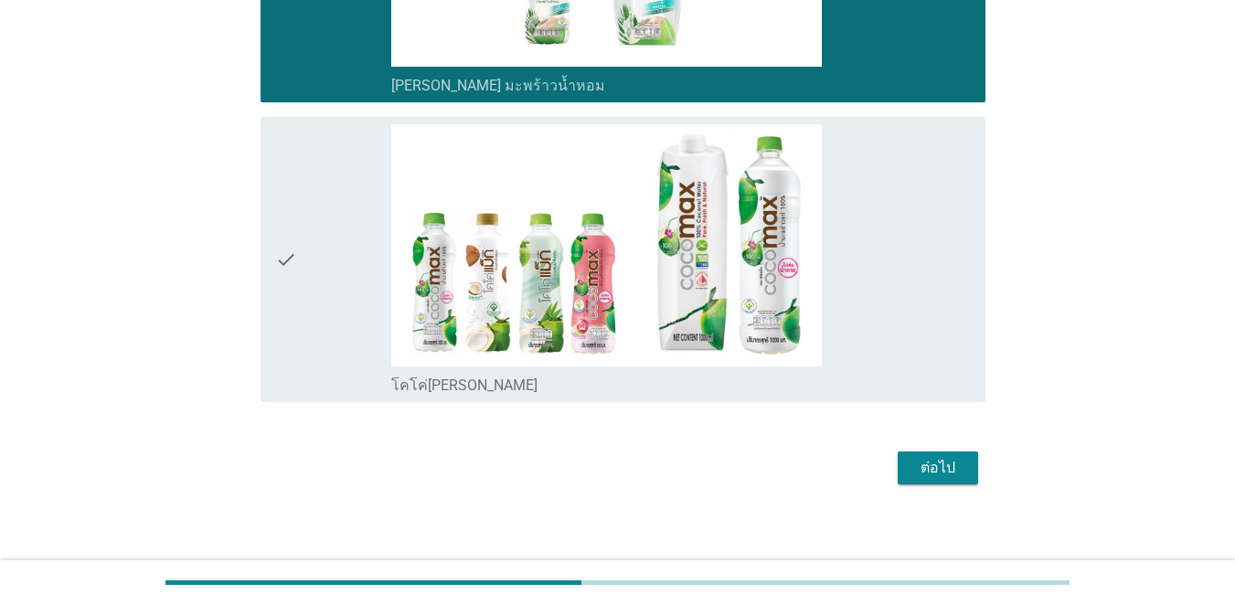
scroll to position [1580, 0]
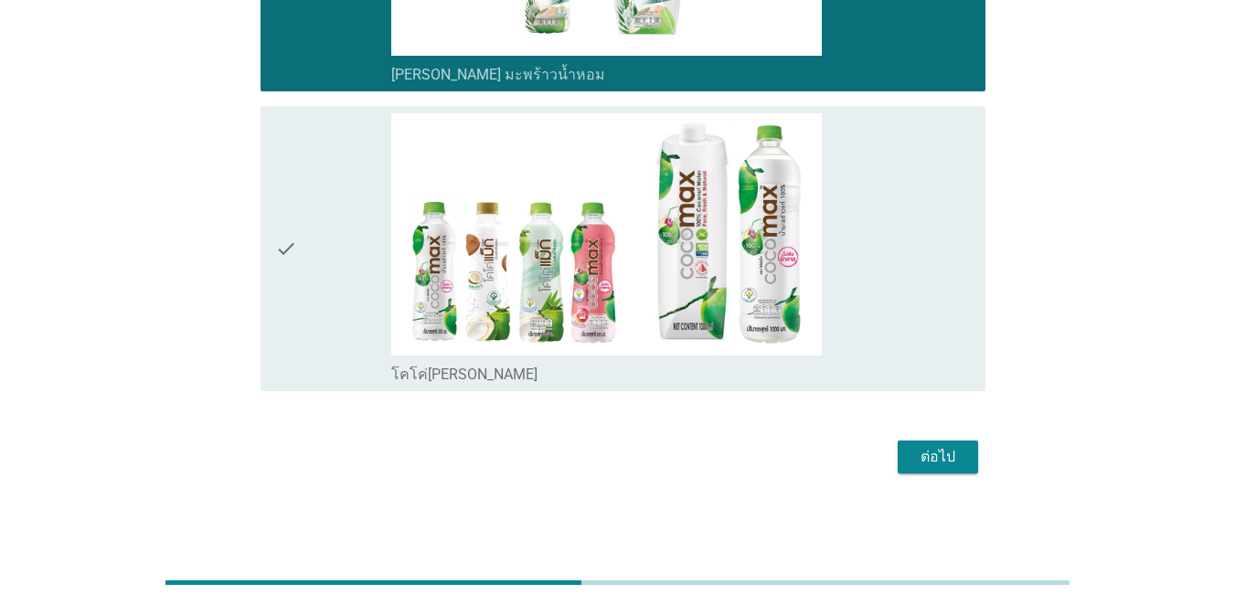
click at [289, 257] on icon "check" at bounding box center [286, 248] width 22 height 271
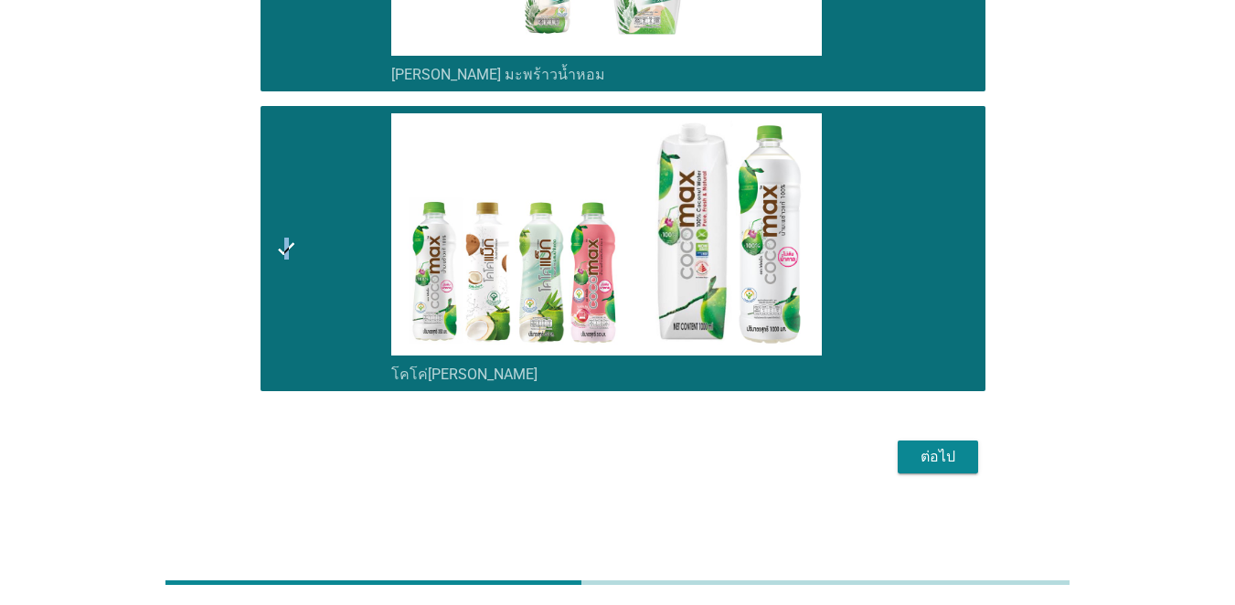
click at [900, 470] on button "ต่อไป" at bounding box center [938, 457] width 80 height 33
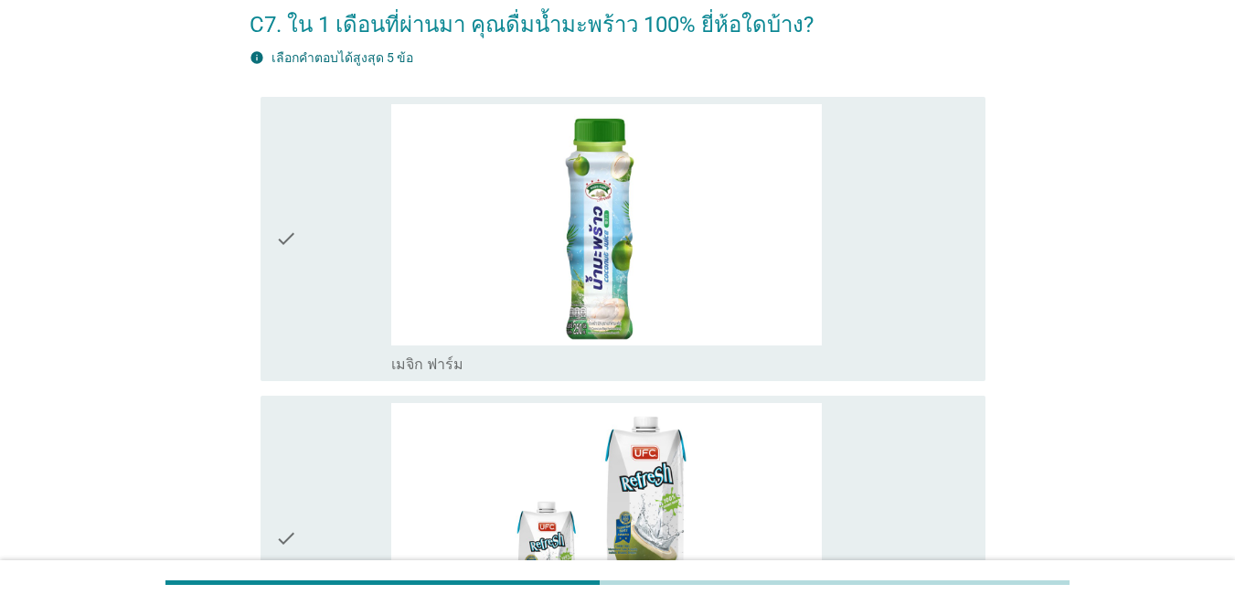
click at [307, 292] on div "check" at bounding box center [333, 239] width 116 height 271
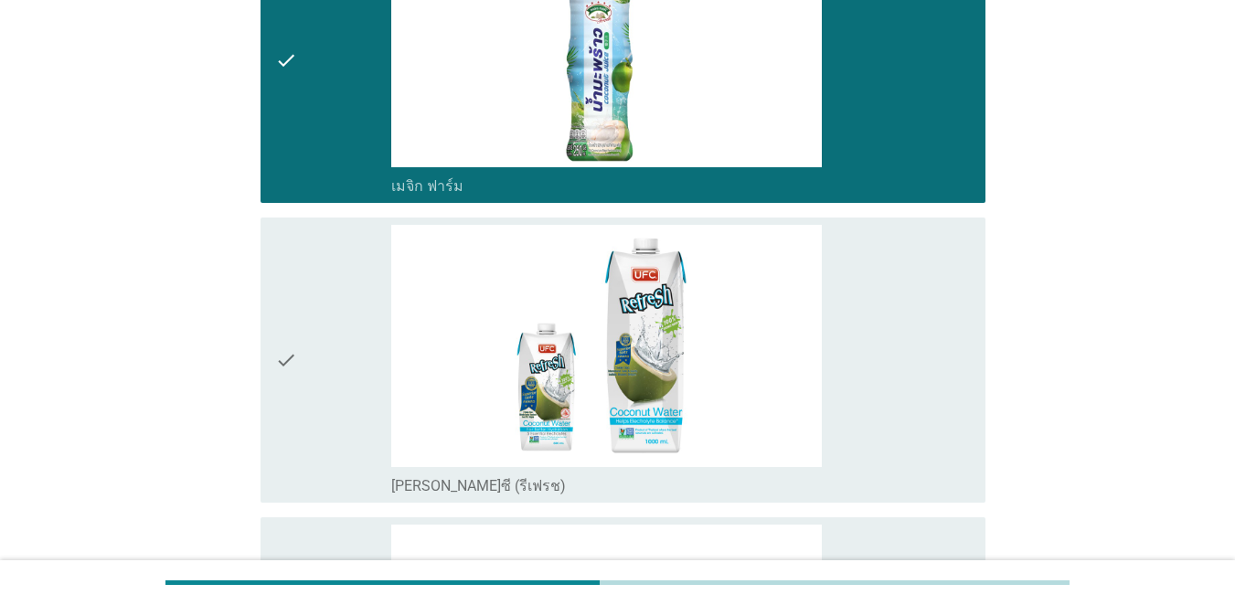
scroll to position [457, 0]
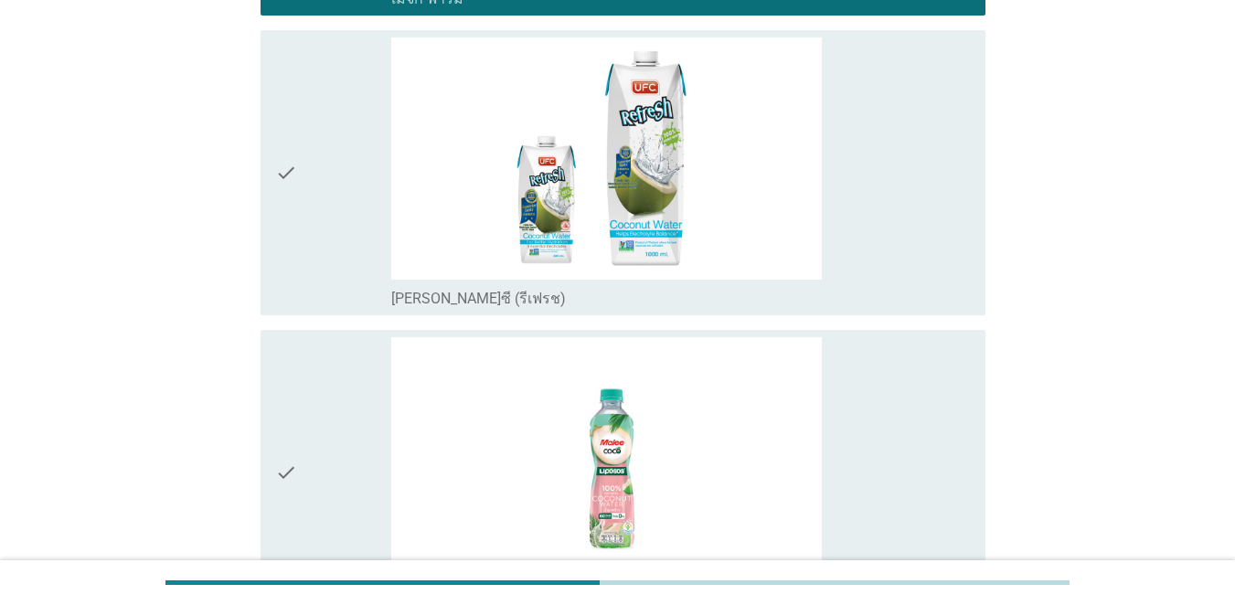
click at [326, 261] on div "check" at bounding box center [333, 172] width 116 height 271
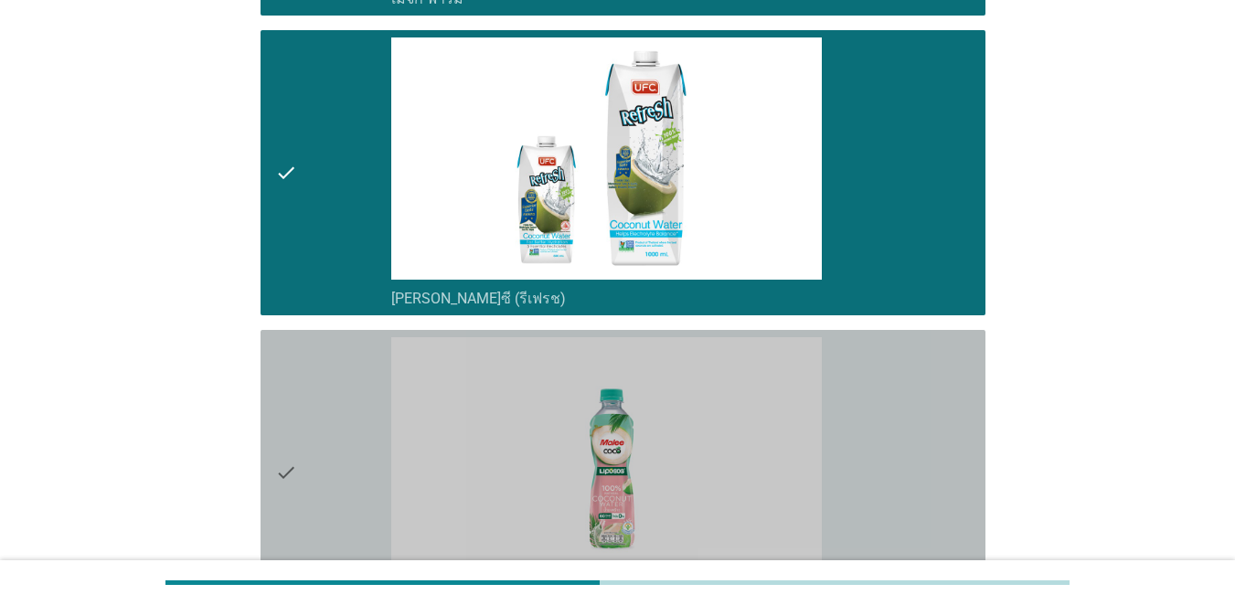
click at [344, 432] on div "check" at bounding box center [333, 472] width 116 height 271
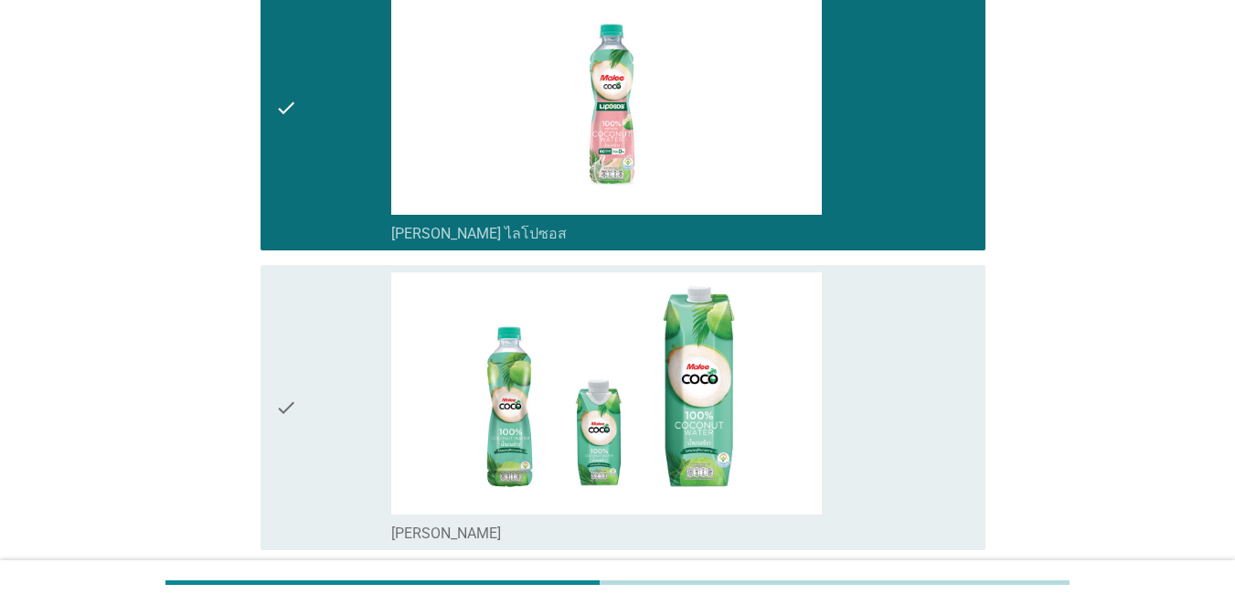
scroll to position [823, 0]
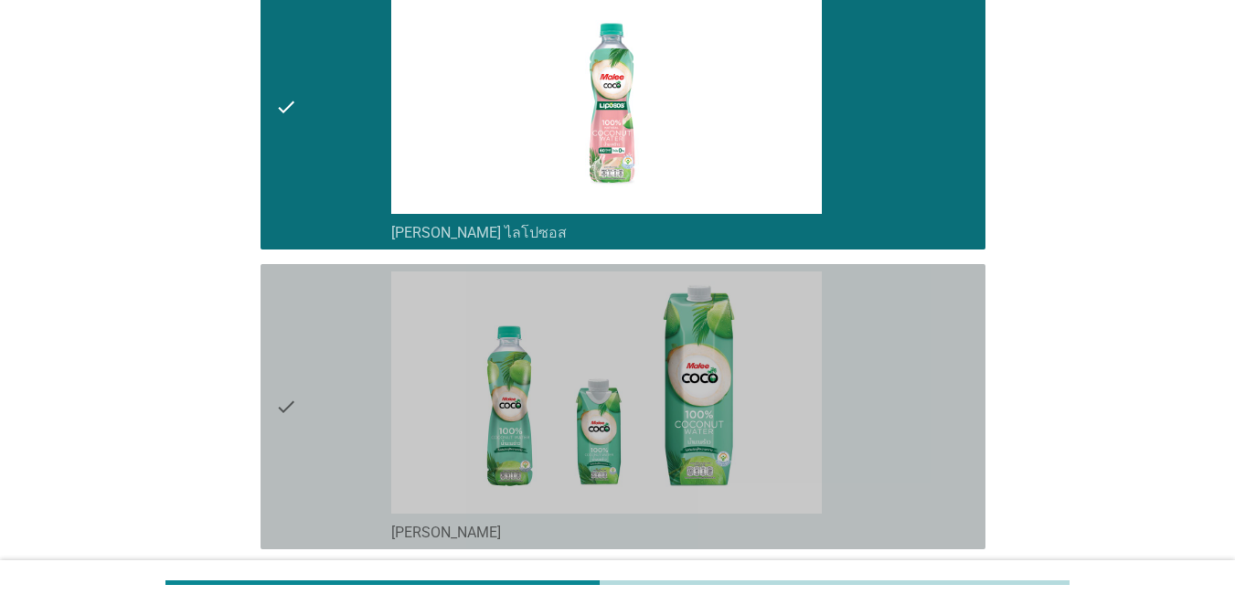
click at [344, 417] on div "check" at bounding box center [333, 407] width 116 height 271
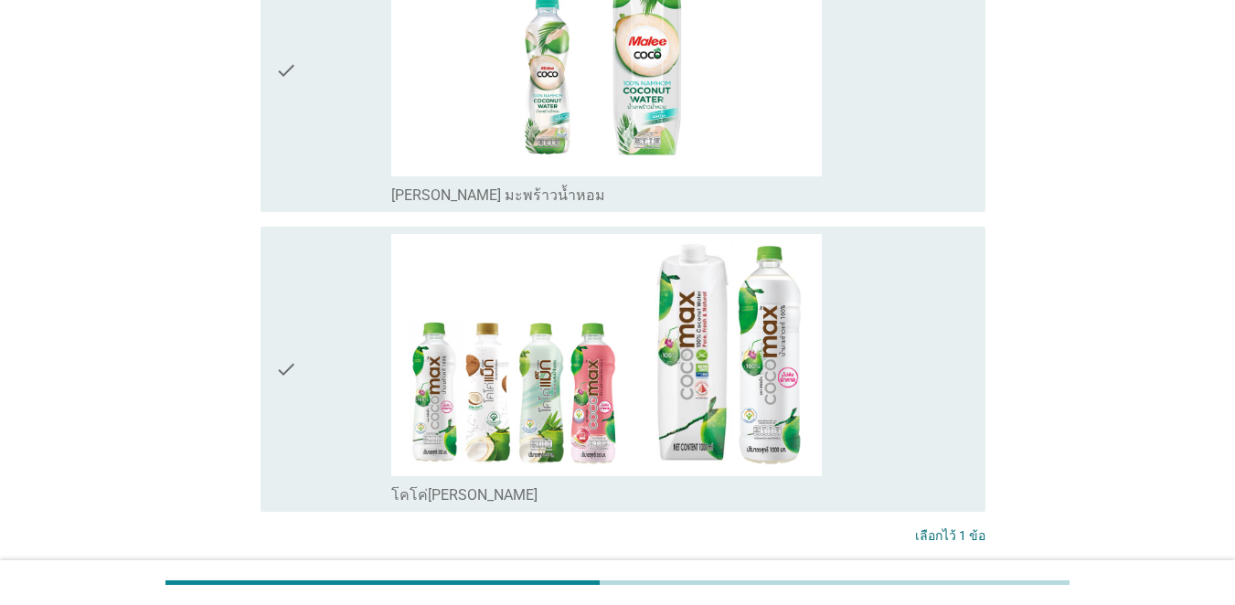
scroll to position [1555, 0]
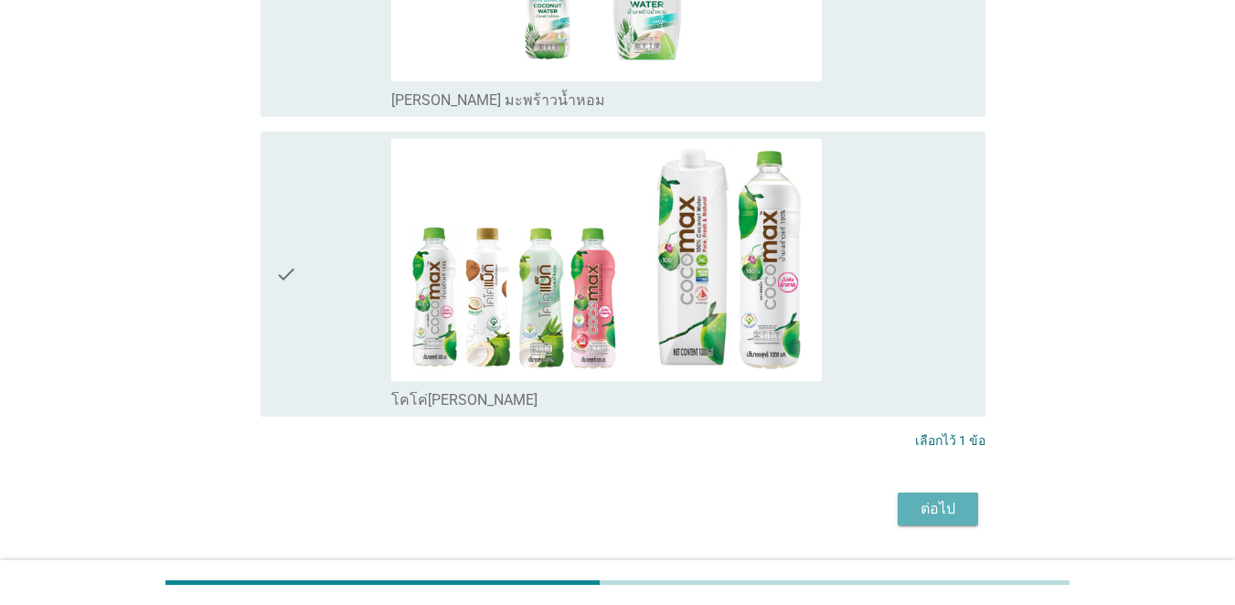
click at [900, 509] on button "ต่อไป" at bounding box center [938, 509] width 80 height 33
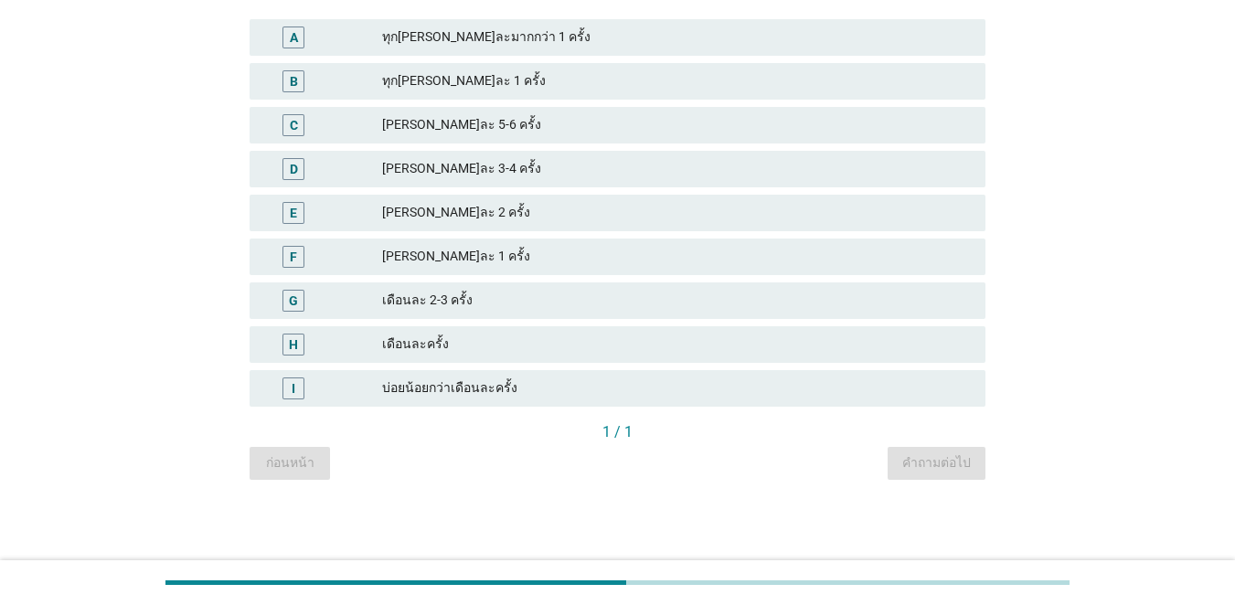
scroll to position [0, 0]
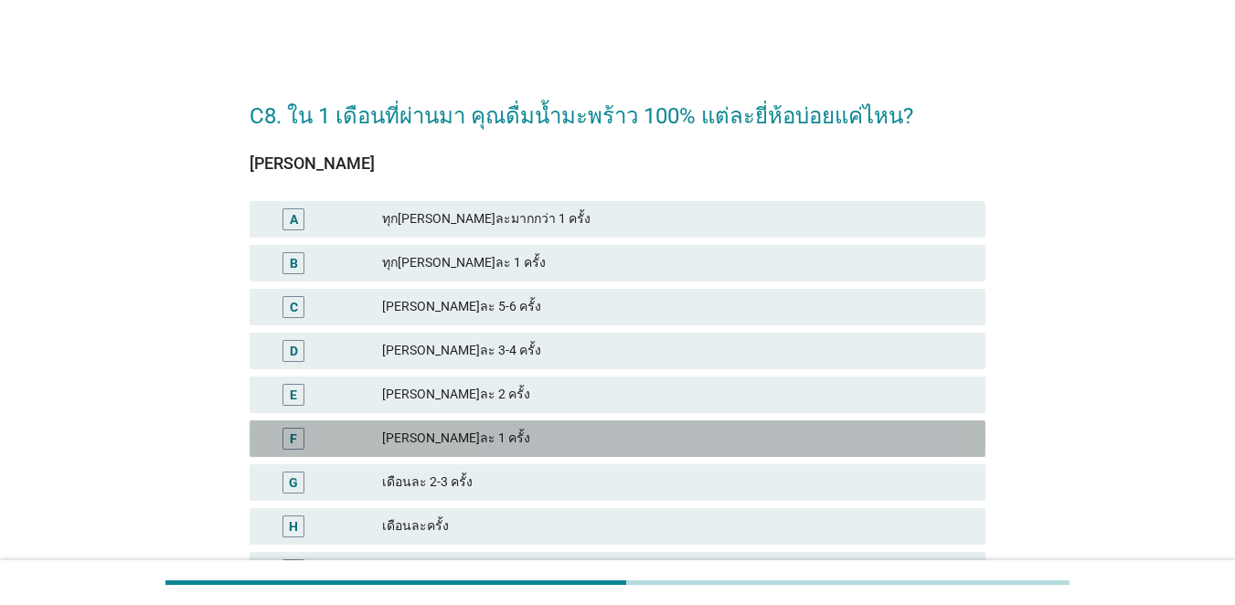
click at [379, 430] on div "F" at bounding box center [323, 439] width 118 height 22
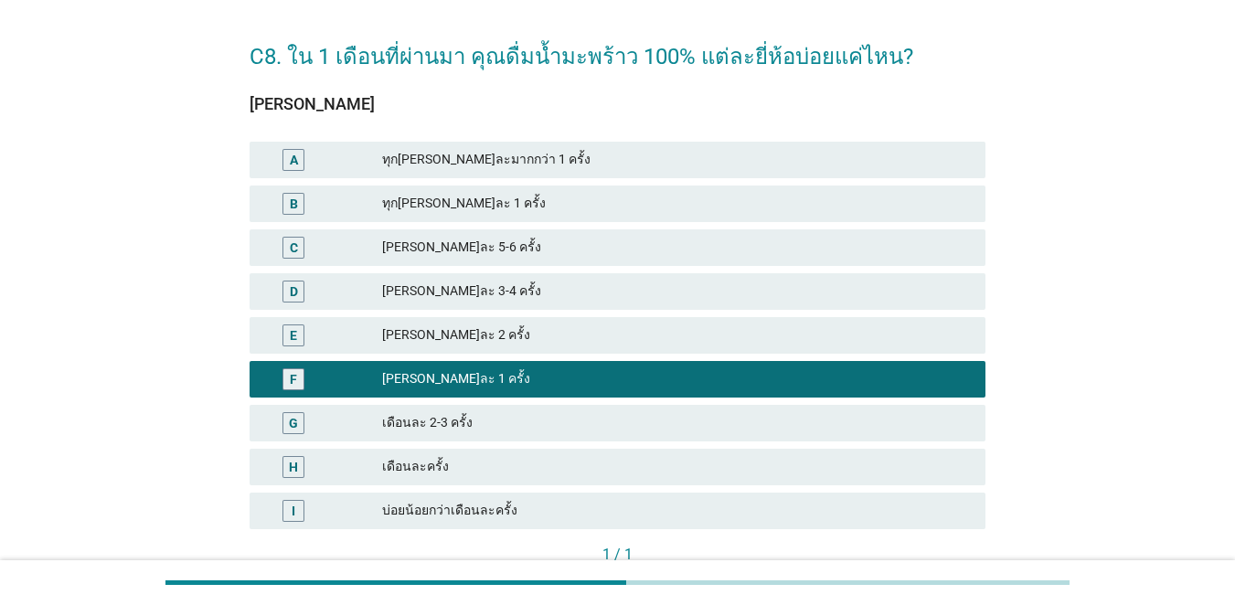
scroll to position [182, 0]
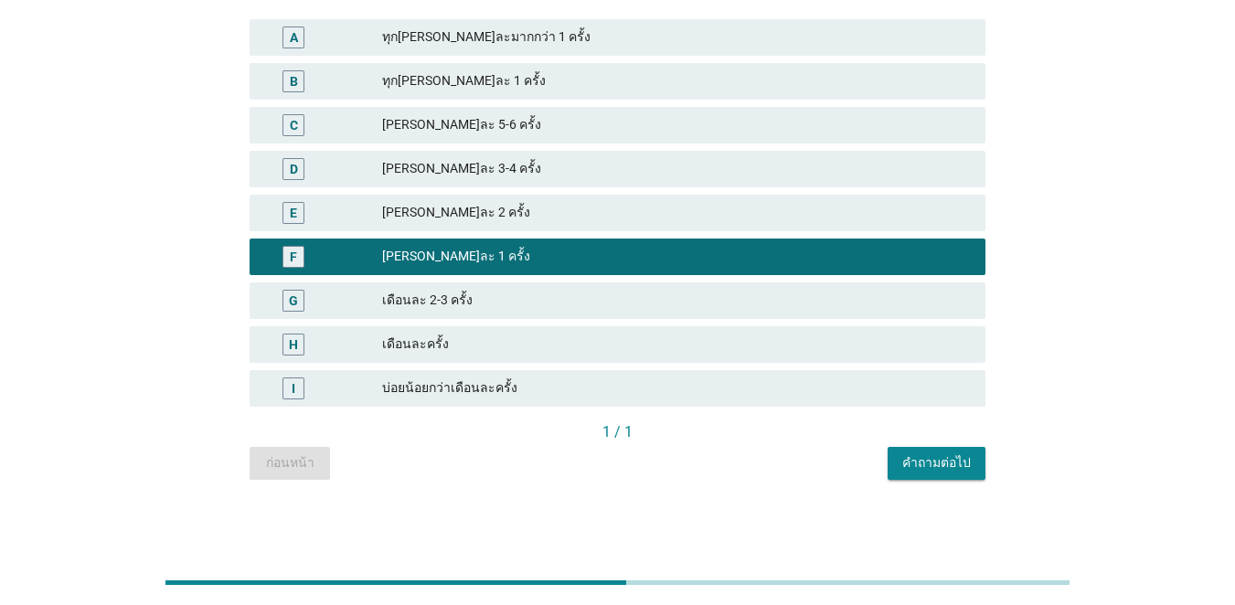
click at [900, 459] on div "คำถามต่อไป" at bounding box center [937, 463] width 69 height 19
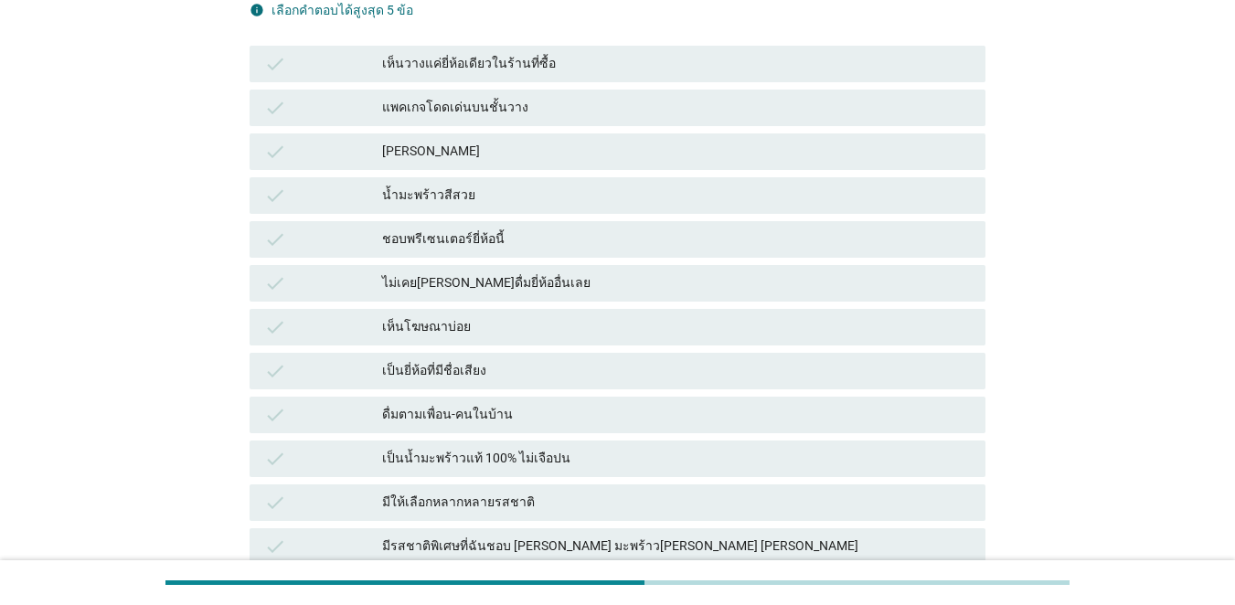
scroll to position [0, 0]
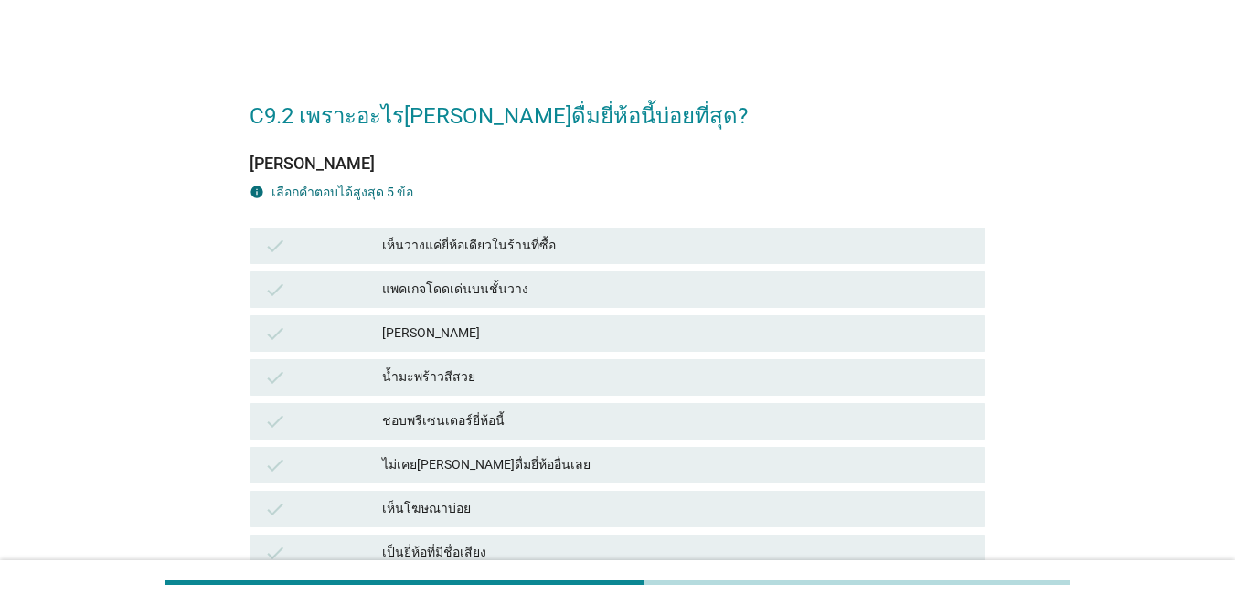
click at [490, 324] on div "[PERSON_NAME]" at bounding box center [676, 334] width 589 height 22
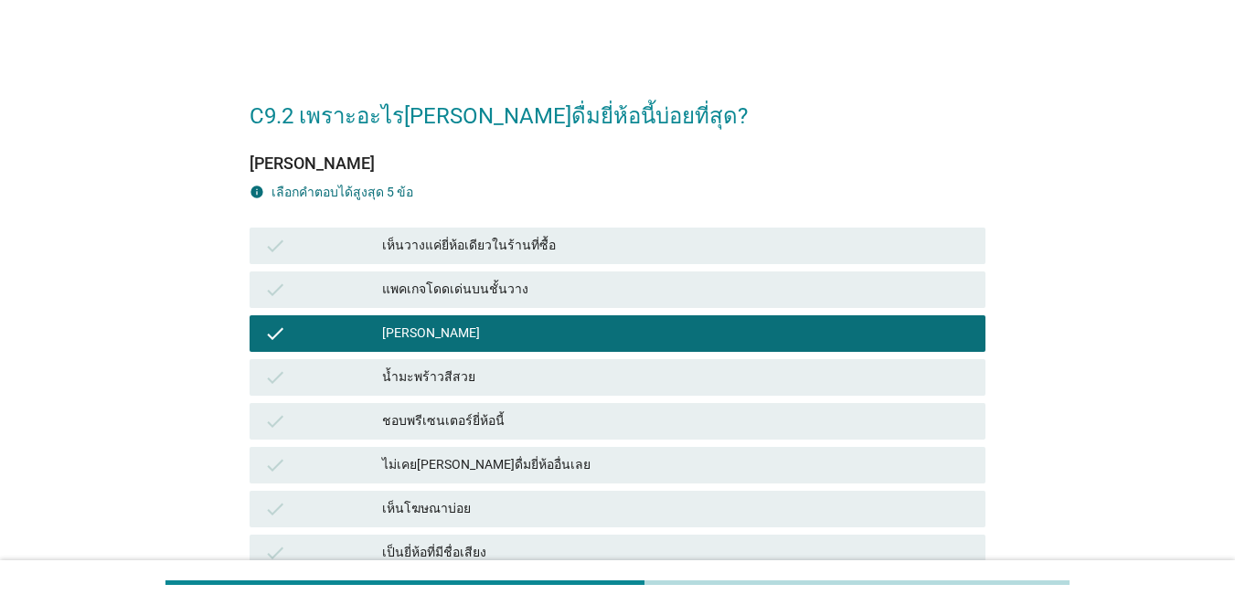
click at [440, 547] on div "เป็นยี่ห้อที่มีชื่อเสียง" at bounding box center [676, 553] width 589 height 22
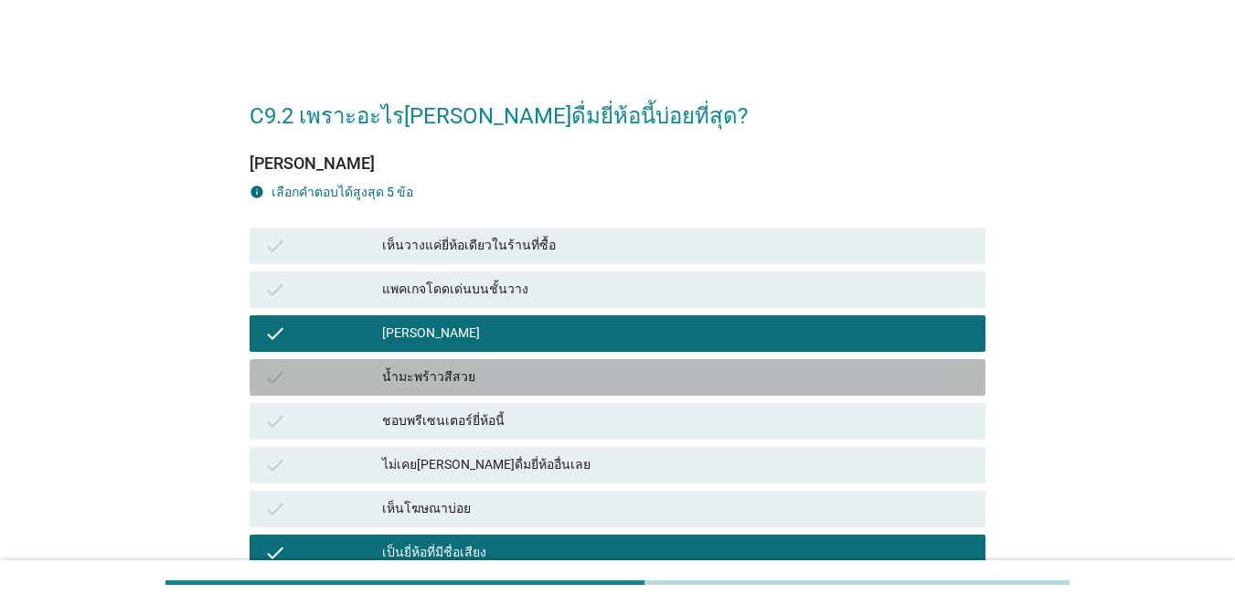
click at [439, 369] on div "น้ำมะพร้าวสีสวย" at bounding box center [676, 378] width 589 height 22
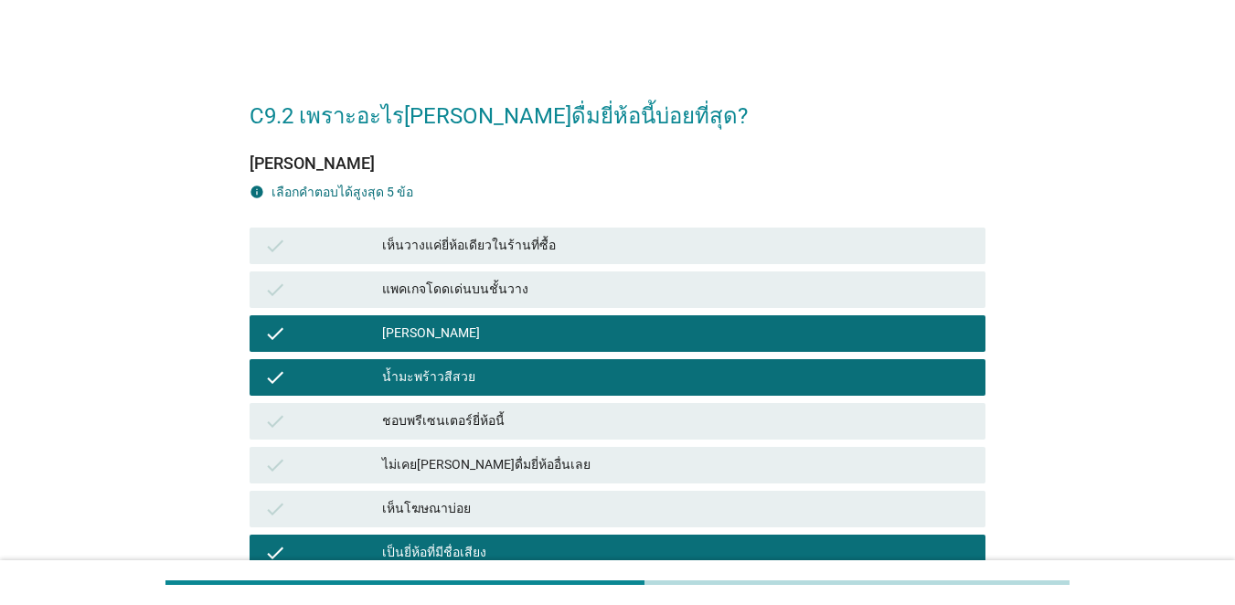
click at [485, 289] on div "แพคเกจโดดเด่นบนชั้นวาง" at bounding box center [676, 290] width 589 height 22
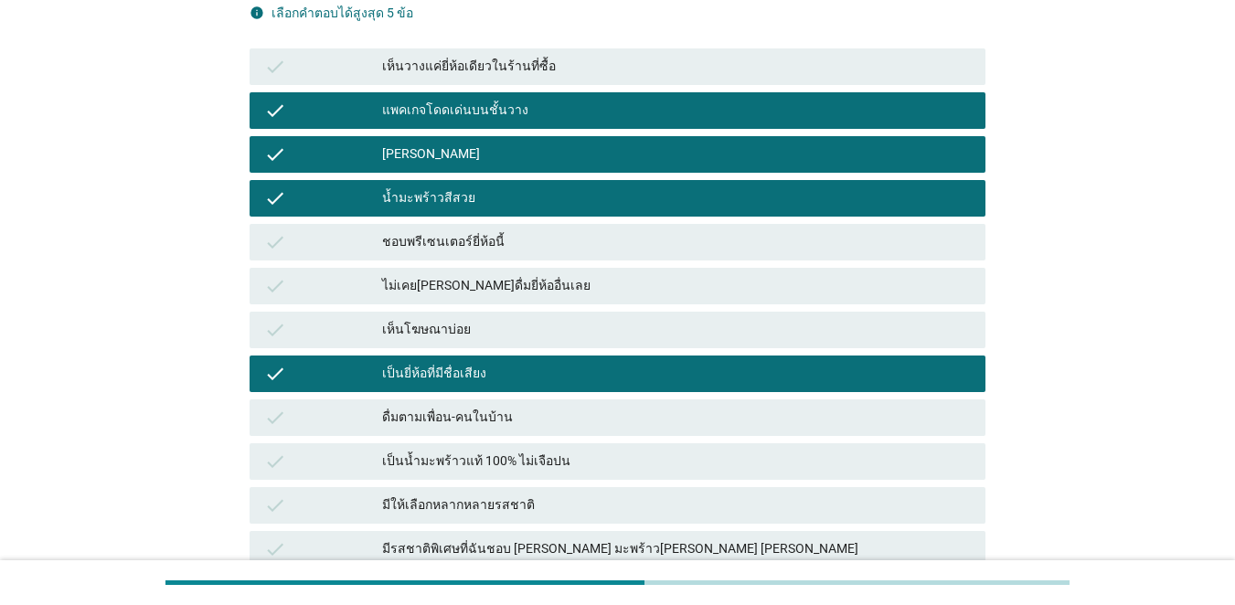
scroll to position [457, 0]
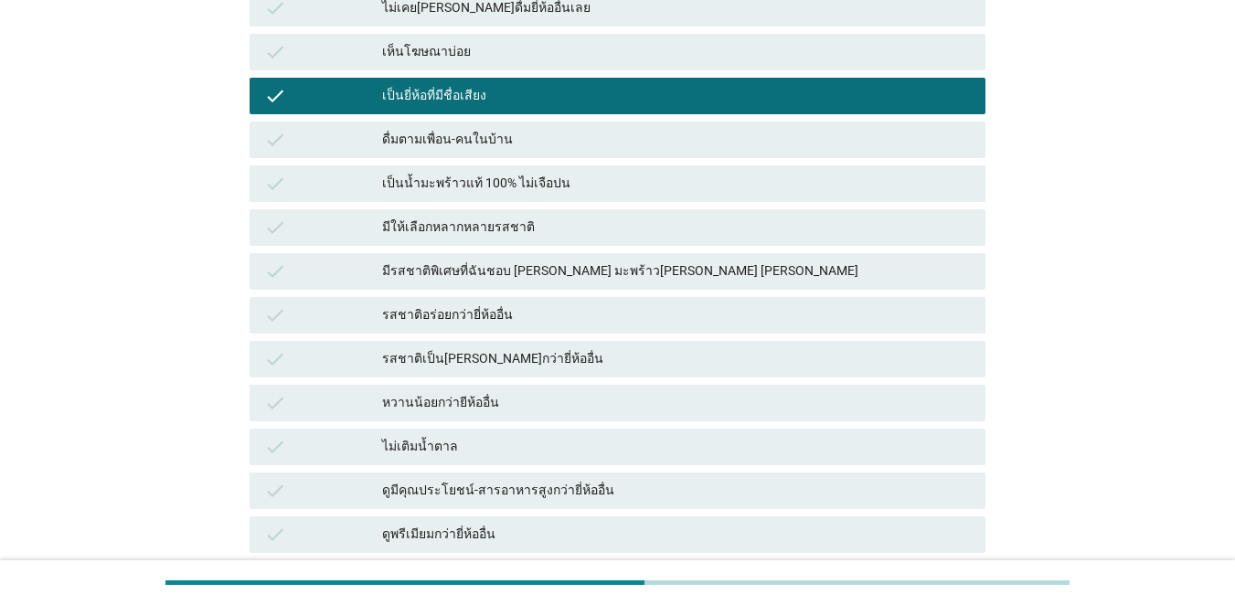
click at [507, 359] on div "รสชาติเป็น[PERSON_NAME]กว่ายี่ห้ออื่น" at bounding box center [676, 359] width 589 height 22
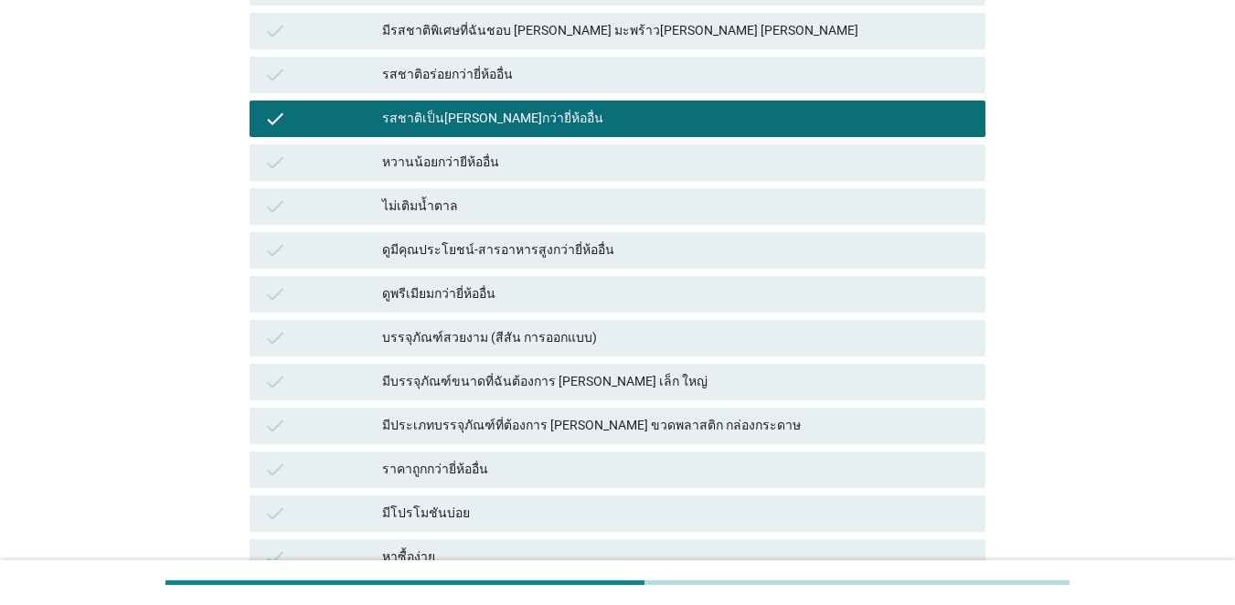
scroll to position [893, 0]
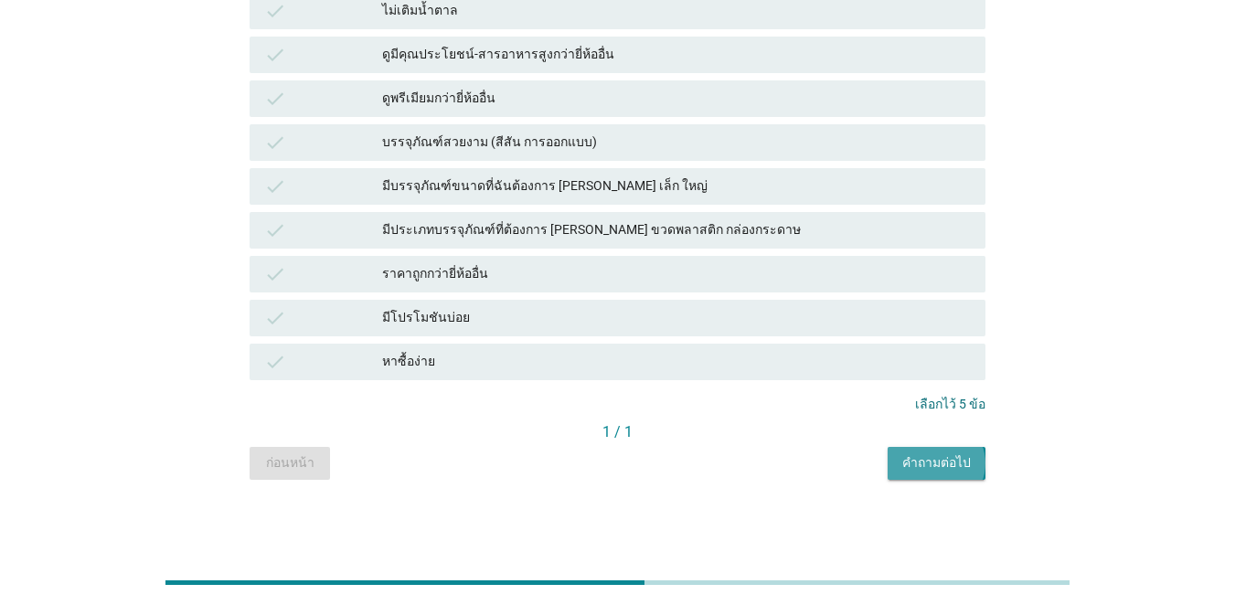
click at [900, 458] on div "คำถามต่อไป" at bounding box center [937, 463] width 69 height 19
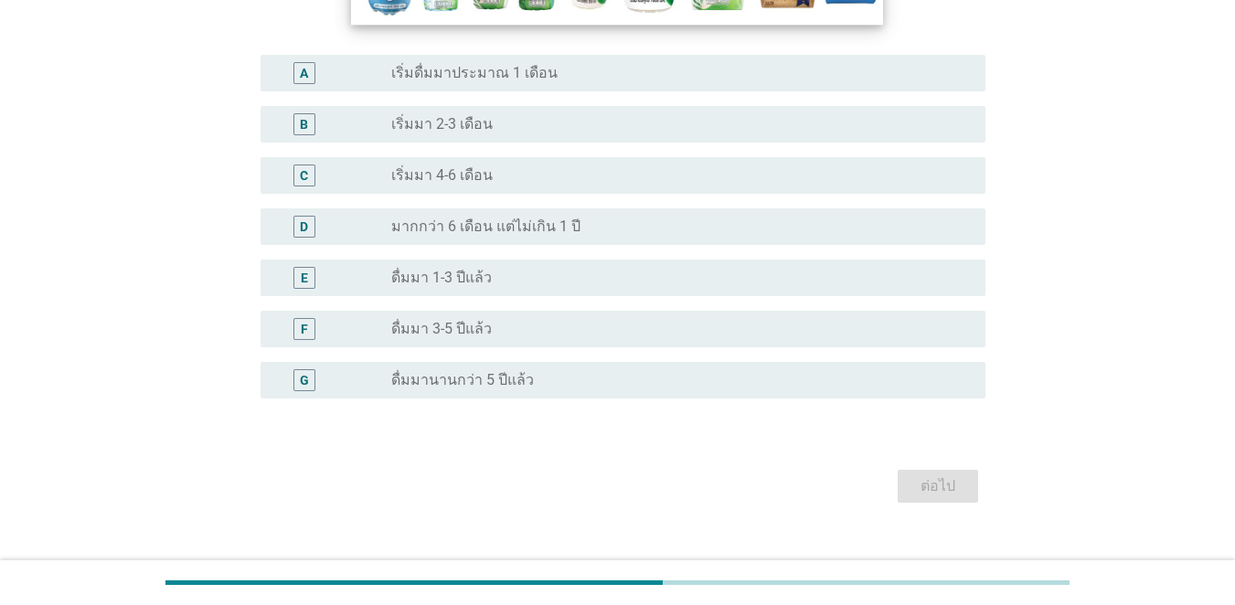
scroll to position [457, 0]
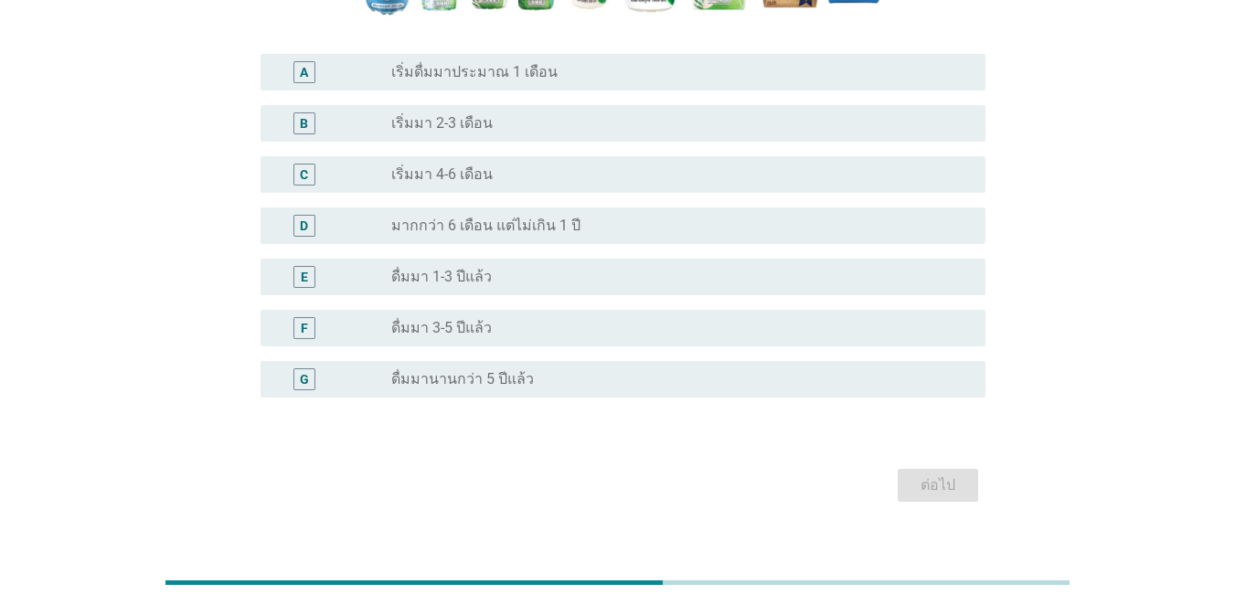
click at [407, 365] on div "G radio_button_unchecked ดื่มมานานกว่า 5 ปีแล้ว" at bounding box center [623, 379] width 725 height 37
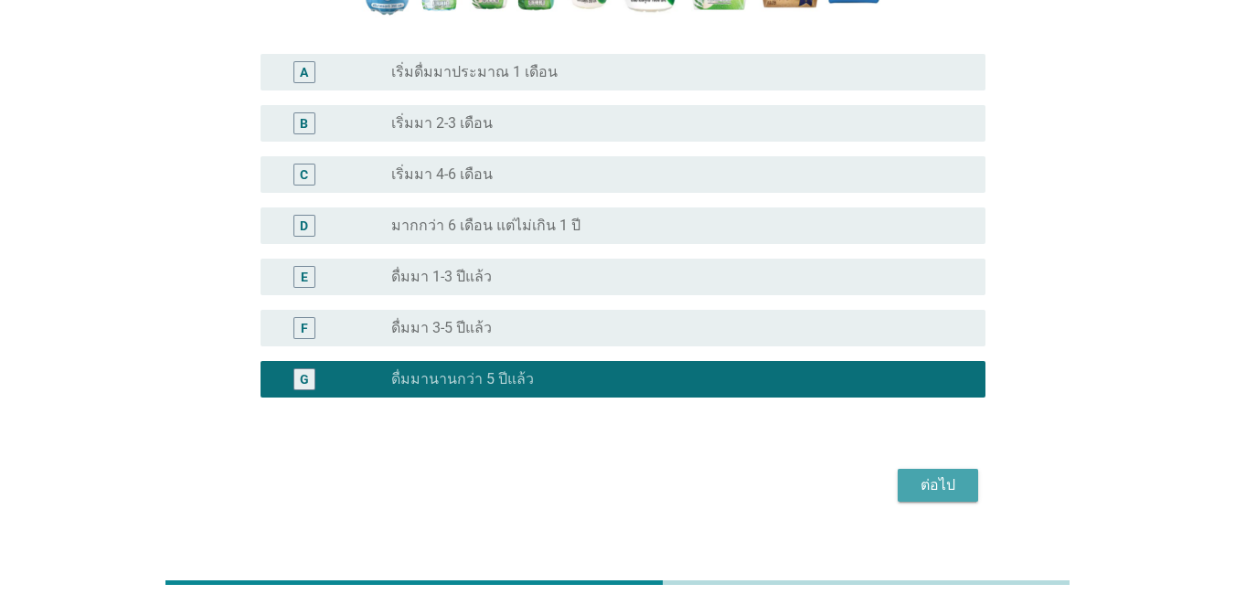
click at [900, 487] on div "ต่อไป" at bounding box center [938, 486] width 51 height 22
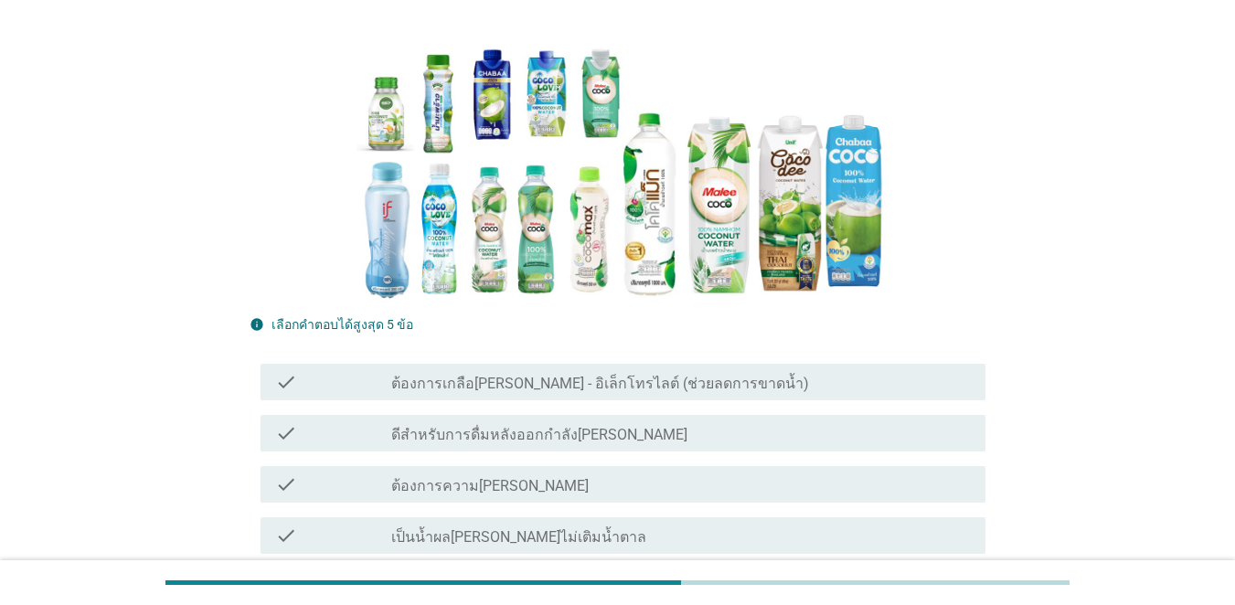
scroll to position [366, 0]
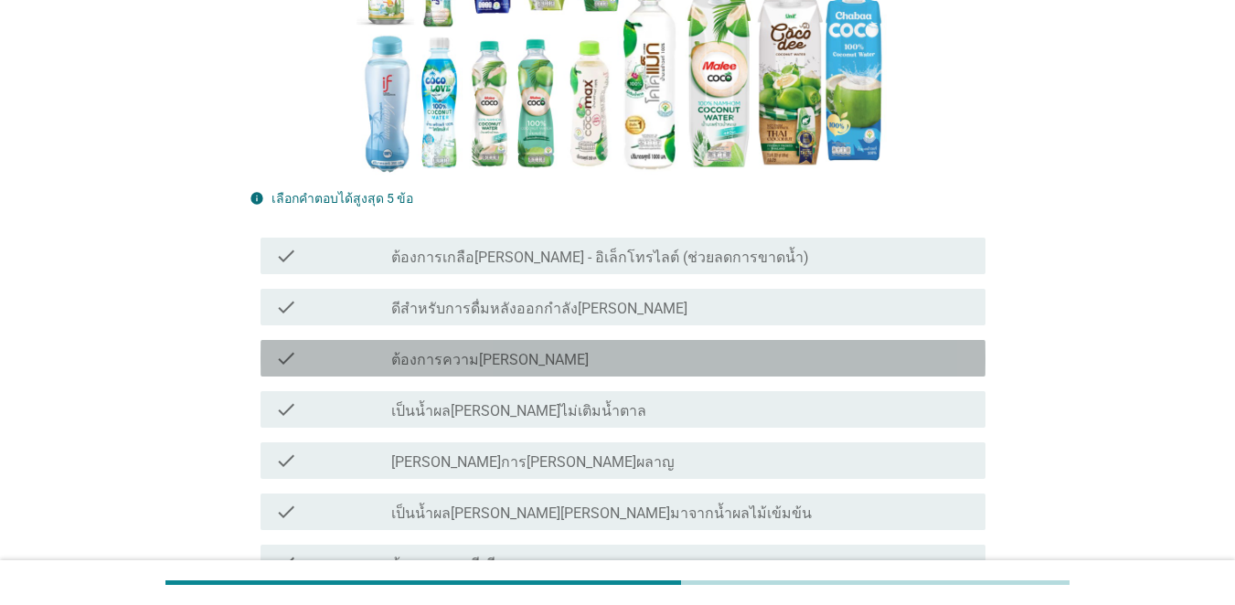
click at [576, 375] on div "check check_box_outline_blank ต้องการความ[PERSON_NAME]" at bounding box center [623, 358] width 725 height 37
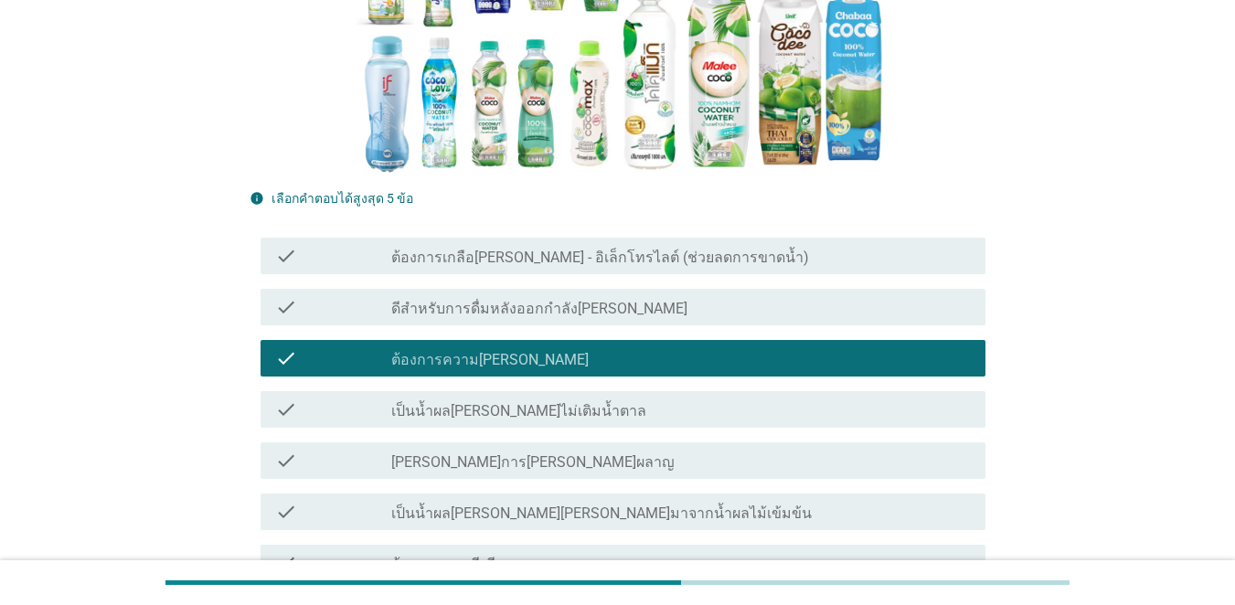
click at [543, 467] on div "check_box_outline_blank [PERSON_NAME]การ[PERSON_NAME]ผลาญ" at bounding box center [681, 461] width 580 height 22
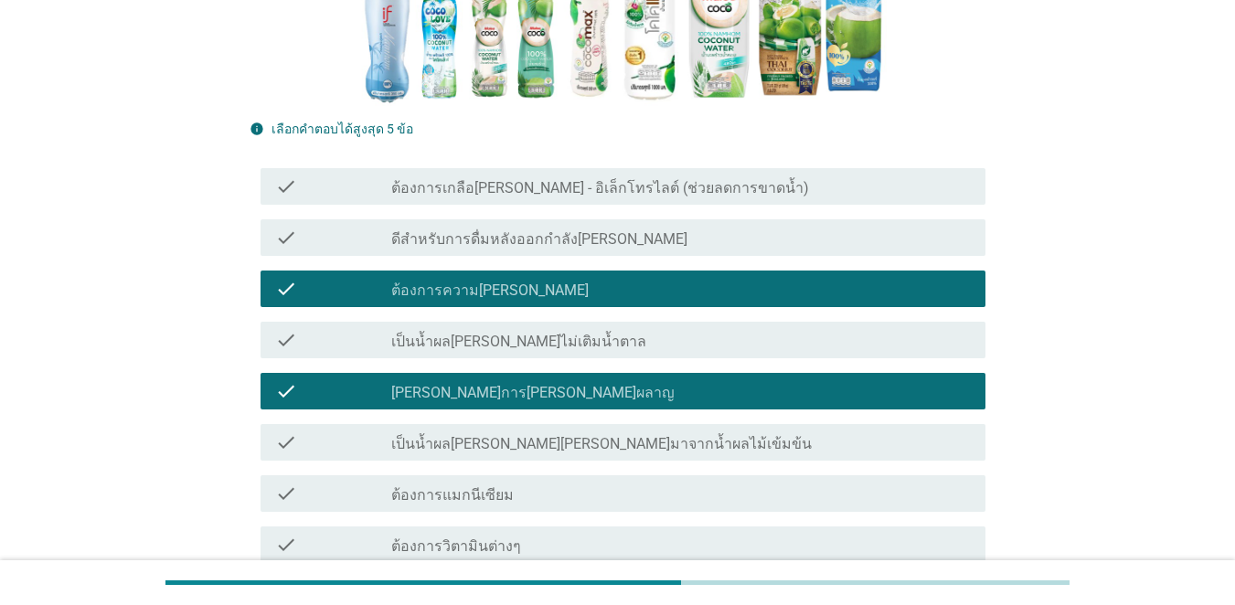
scroll to position [549, 0]
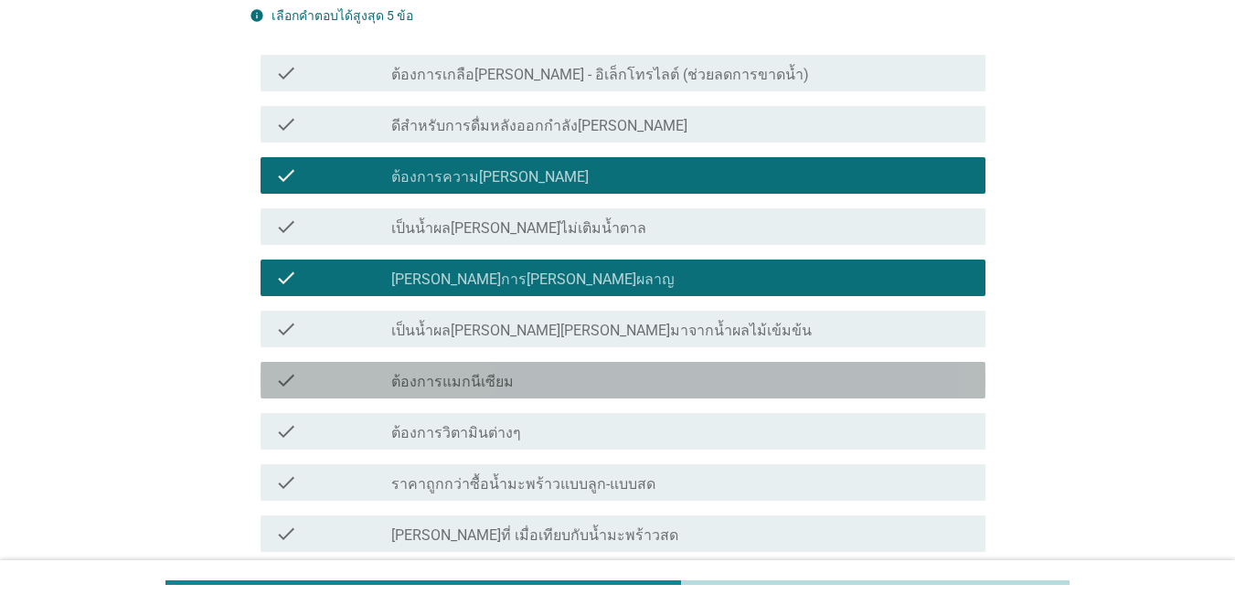
click at [535, 394] on div "check check_box_outline_blank ต้องการแมกนีเซียม" at bounding box center [623, 380] width 725 height 37
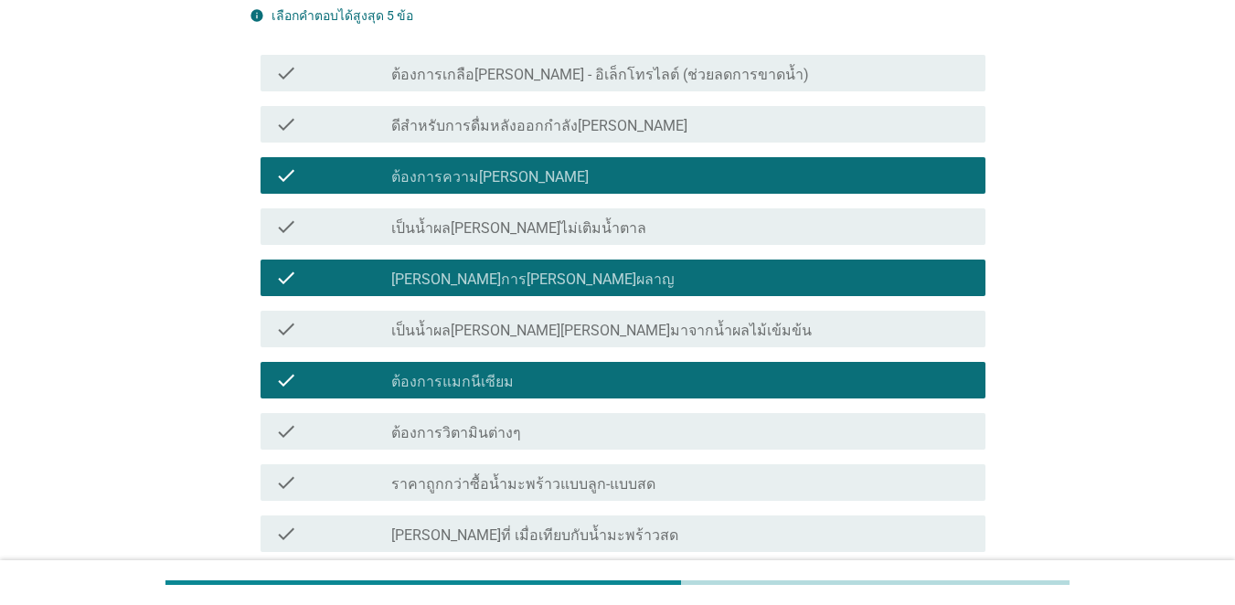
click at [535, 428] on div "check_box_outline_blank ต้องการวิตามินต่างๆ" at bounding box center [681, 432] width 580 height 22
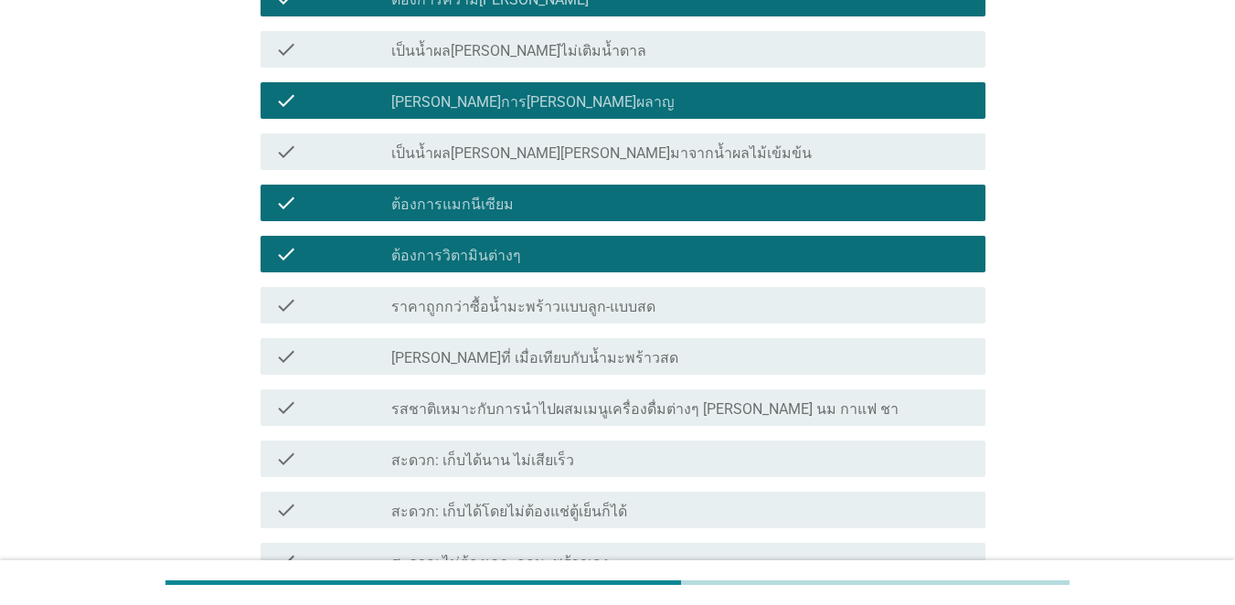
scroll to position [732, 0]
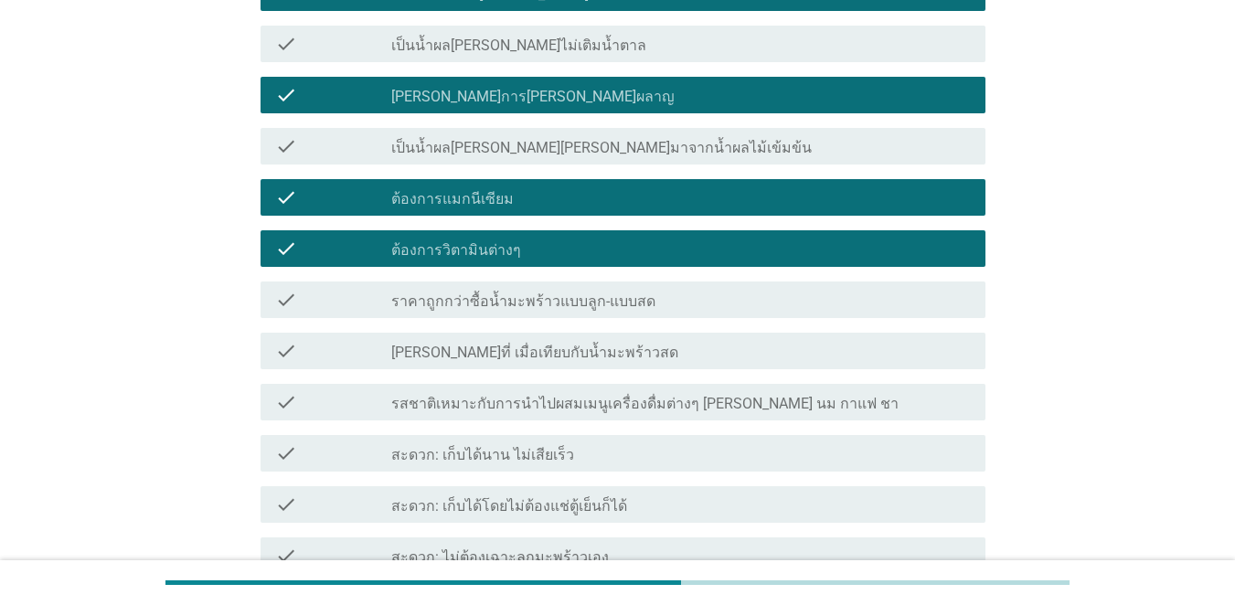
click at [527, 359] on label "[PERSON_NAME]ที่ เมื่อเทียบกับน้ำมะพร้าวสด" at bounding box center [534, 353] width 287 height 18
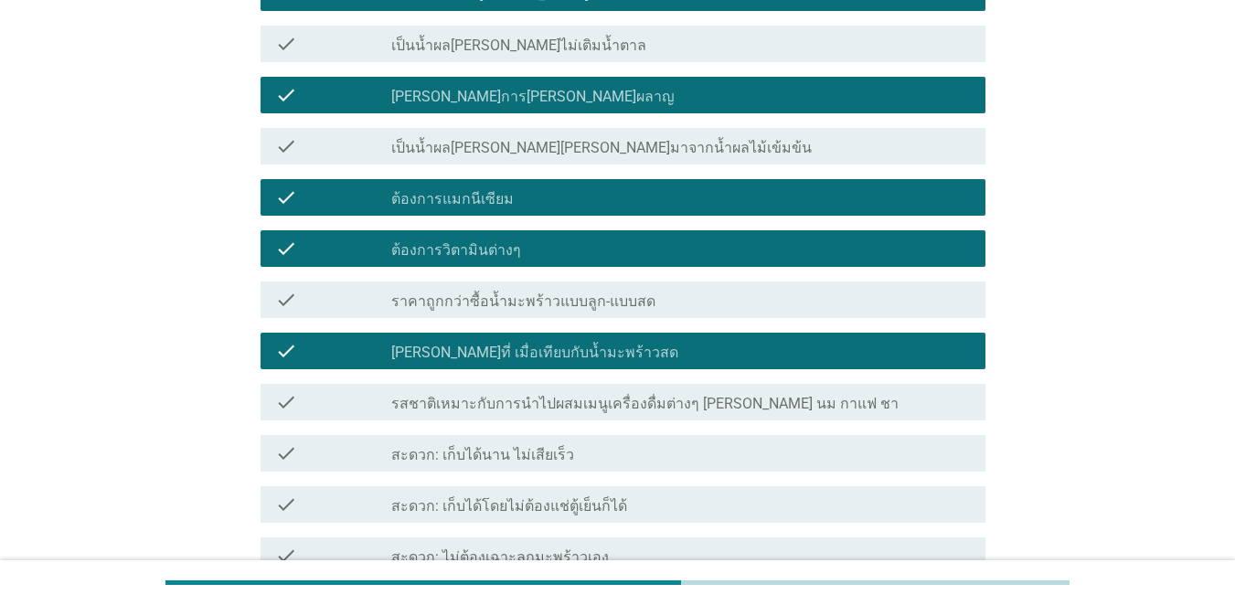
scroll to position [1097, 0]
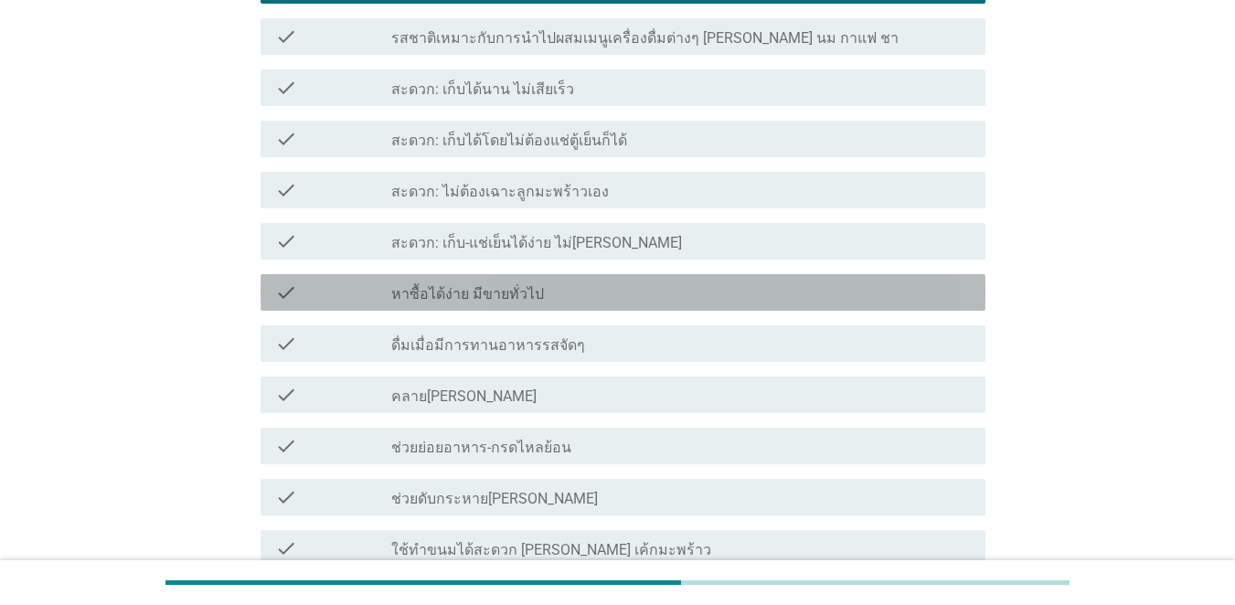
click at [557, 311] on div "check check_box_outline_blank หาซื้อได้ง่าย มีขายทั่วไป" at bounding box center [623, 292] width 725 height 37
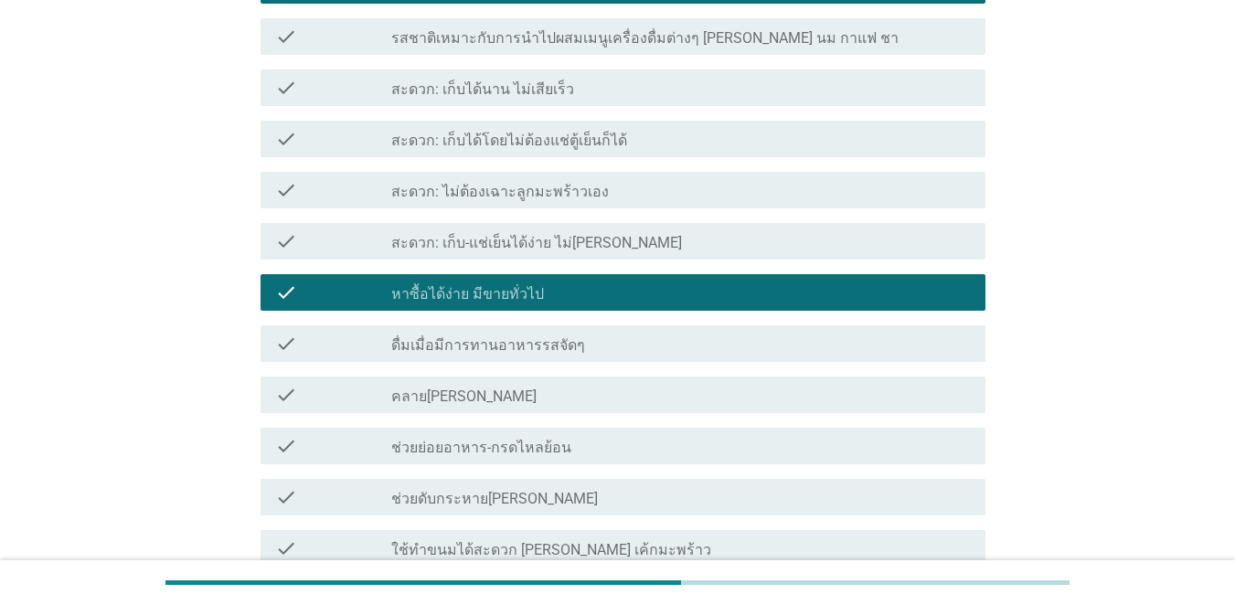
click at [567, 397] on div "check_box_outline_blank คลาย[PERSON_NAME]" at bounding box center [681, 395] width 580 height 22
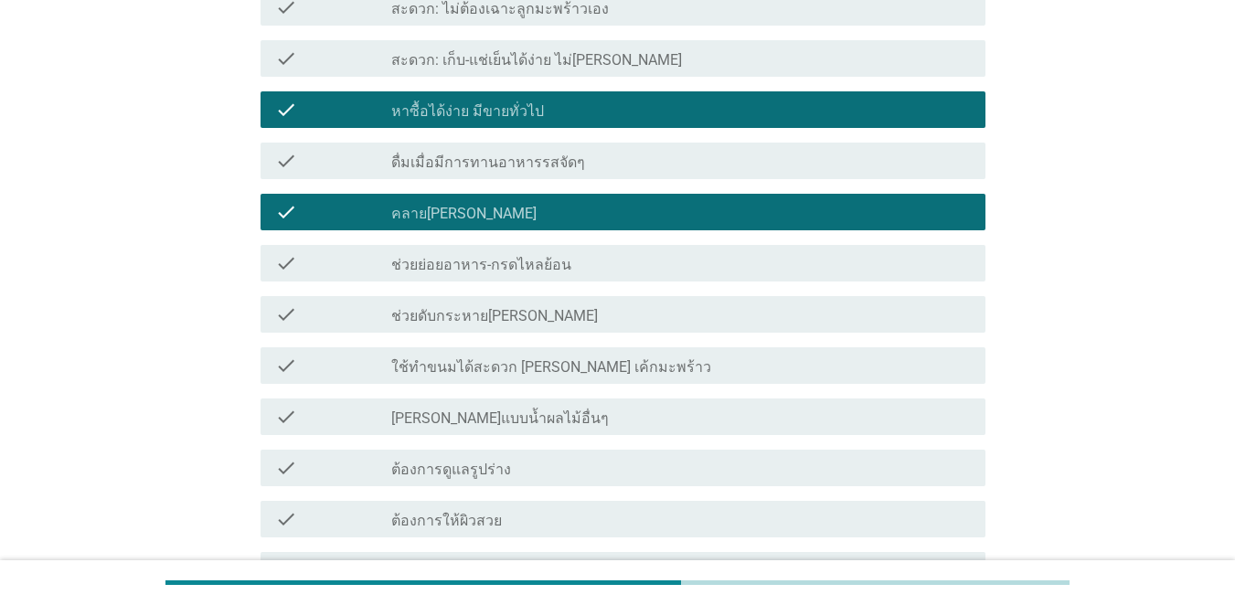
click at [595, 326] on div "check check_box_outline_blank ช่วยดับกระหาย[PERSON_NAME]" at bounding box center [623, 314] width 725 height 37
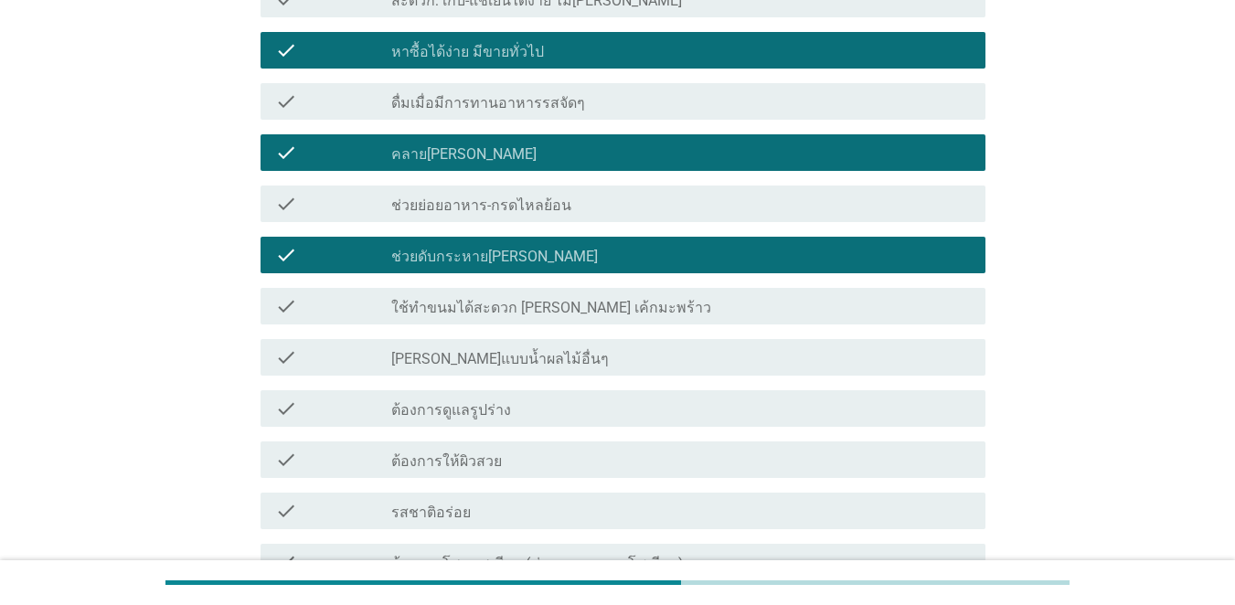
scroll to position [1372, 0]
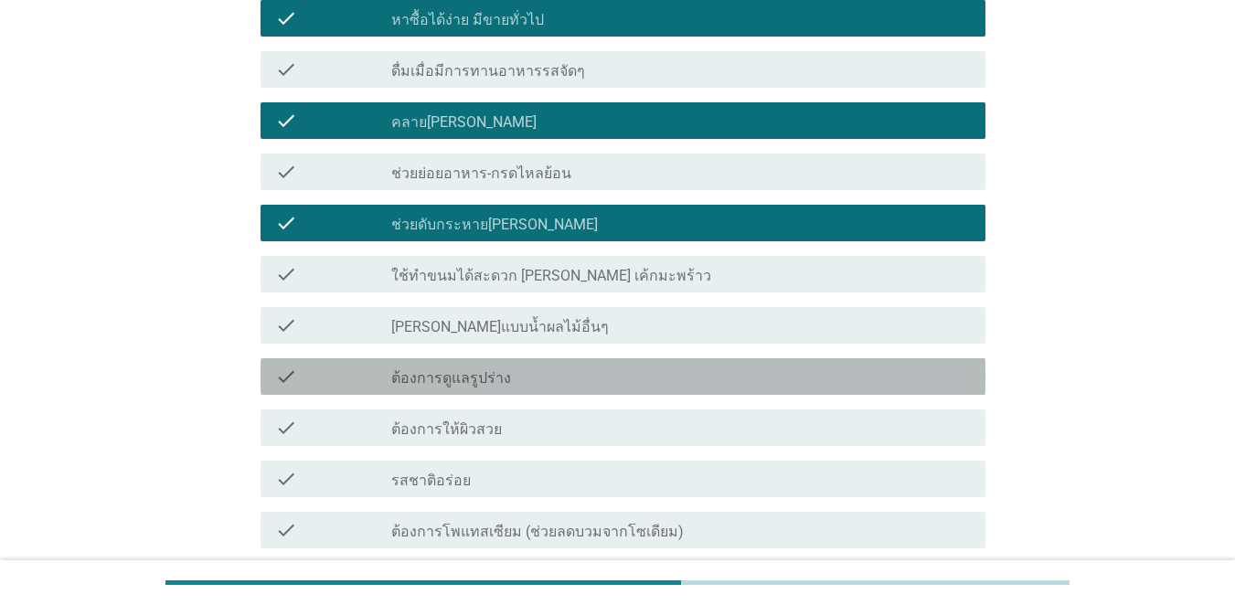
click at [611, 390] on div "check check_box_outline_blank ต้องการดูแลรูปร่าง" at bounding box center [623, 376] width 725 height 37
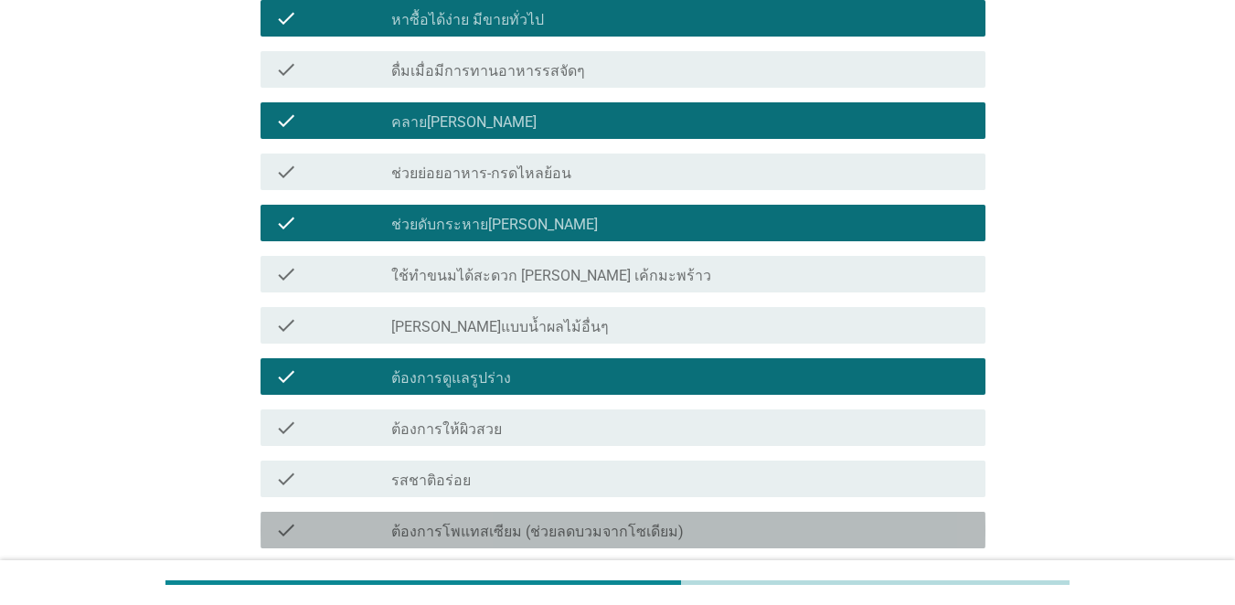
click at [632, 516] on div "check check_box_outline_blank ต้องการโพแทสเซียม (ช่วยลดบวมจากโซเดียม)" at bounding box center [623, 530] width 725 height 37
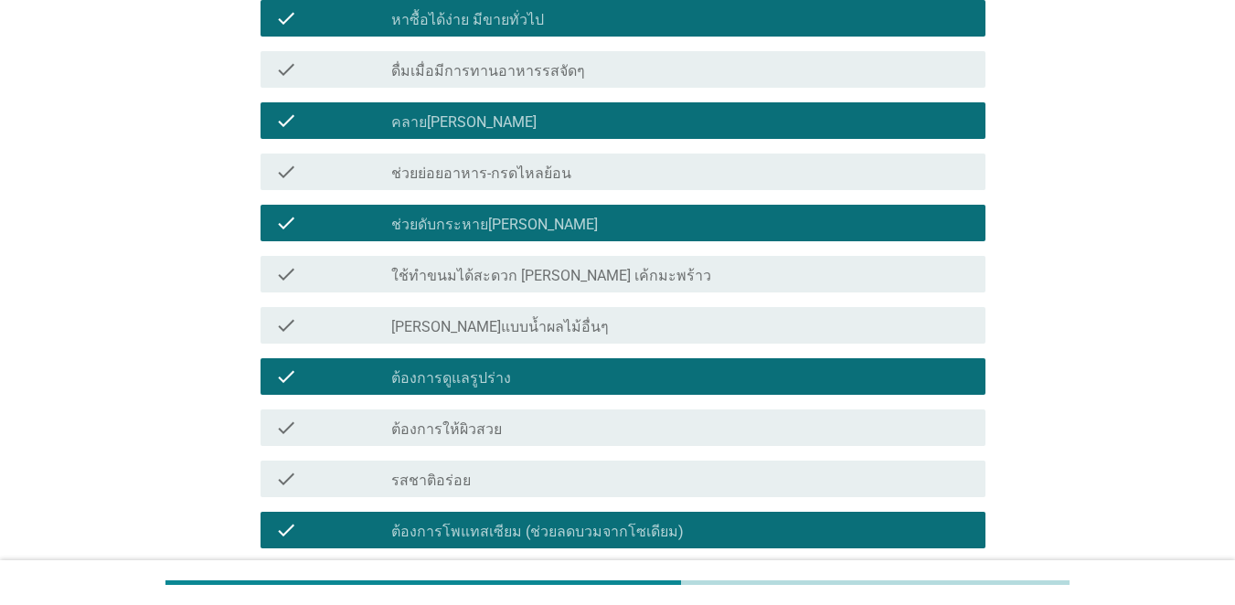
click at [628, 507] on div "check check_box_outline_blank ต้องการโพแทสเซียม (ช่วยลดบวมจากโซเดียม)" at bounding box center [618, 530] width 736 height 51
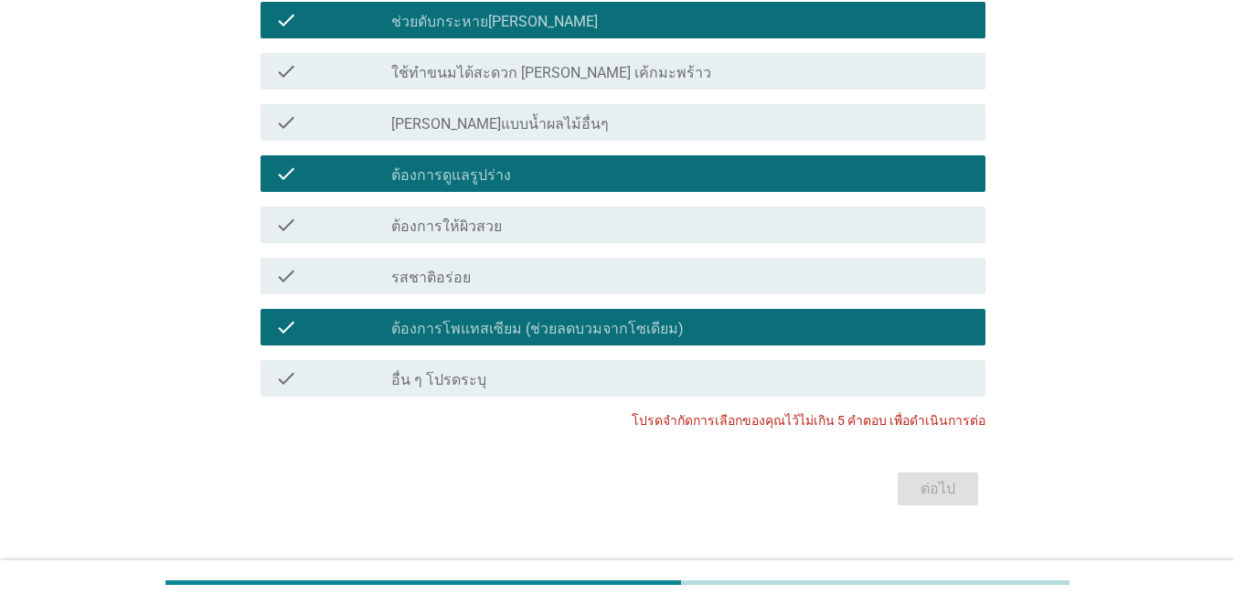
scroll to position [1607, 0]
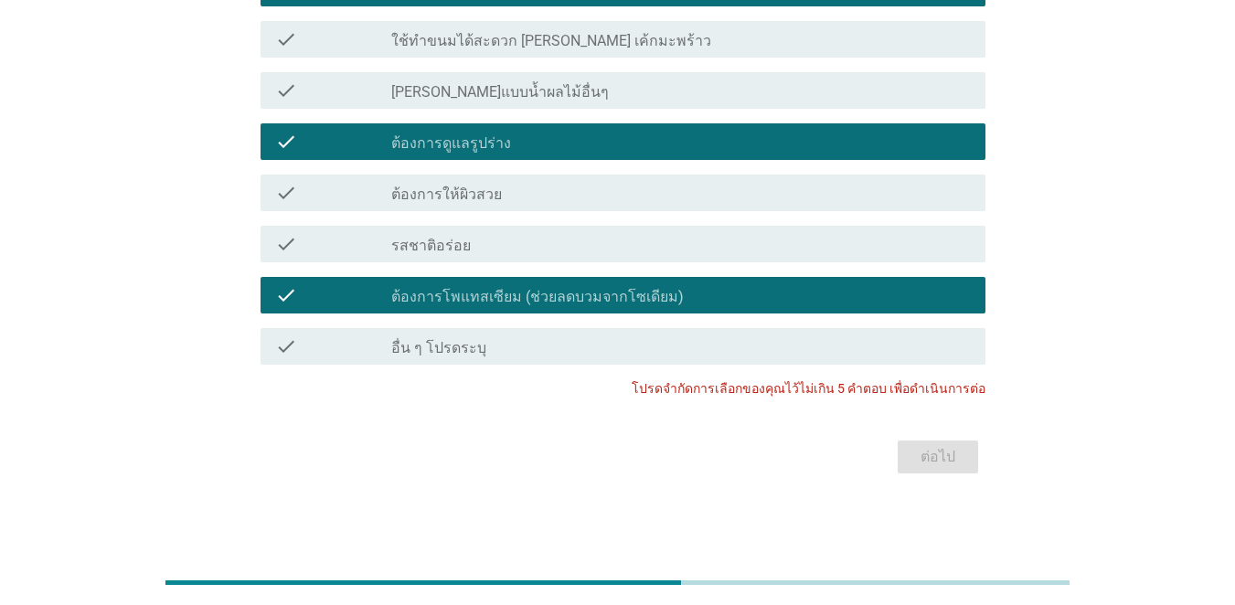
click at [752, 257] on div "check check_box_outline_blank รสชาติอร่อย" at bounding box center [623, 244] width 725 height 37
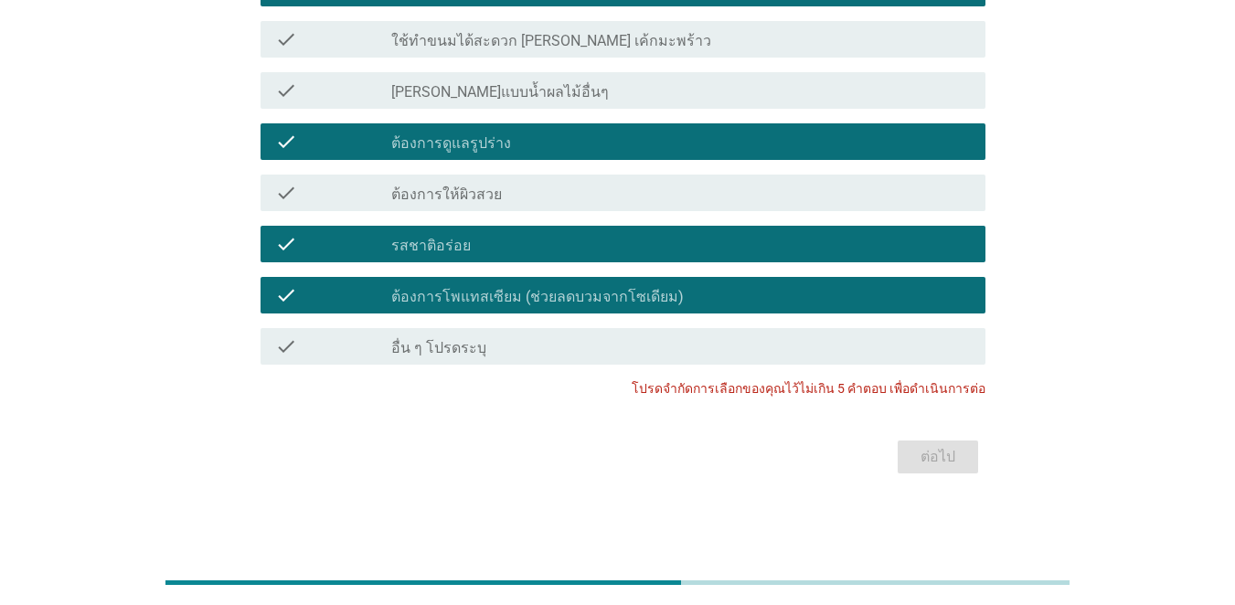
click at [900, 465] on div "ต่อไป" at bounding box center [618, 457] width 736 height 44
click at [478, 300] on label "ต้องการโพแทสเซียม (ช่วยลดบวมจากโซเดียม)" at bounding box center [537, 297] width 293 height 18
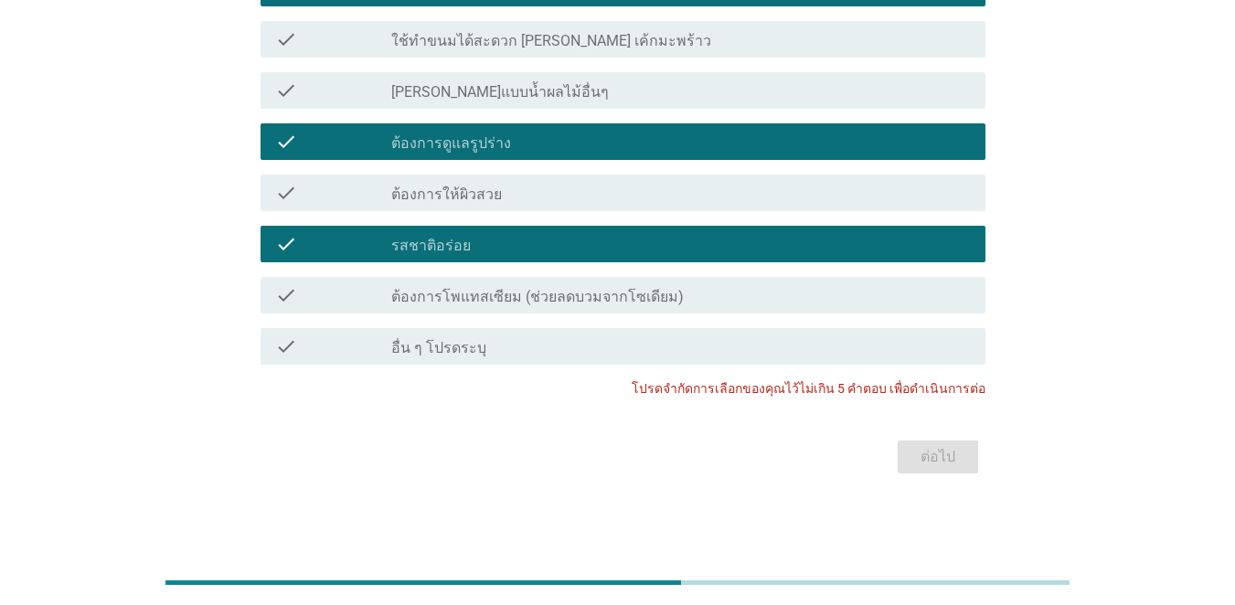
click at [474, 264] on div "check check_box_outline_blank รสชาติอร่อย" at bounding box center [618, 244] width 736 height 51
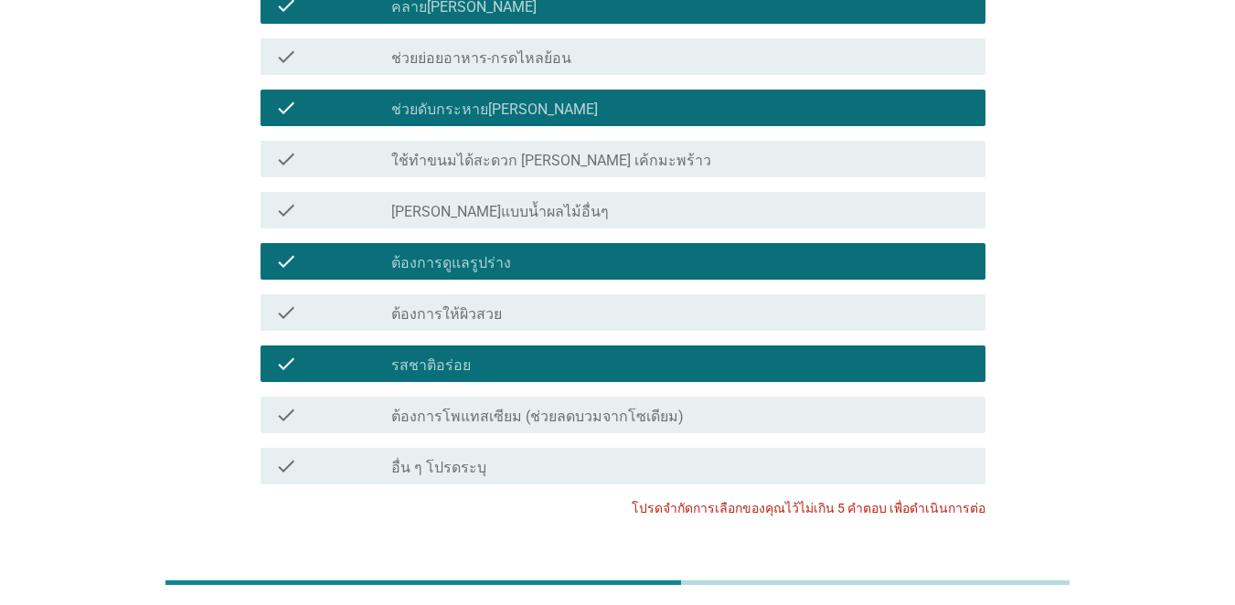
scroll to position [1332, 0]
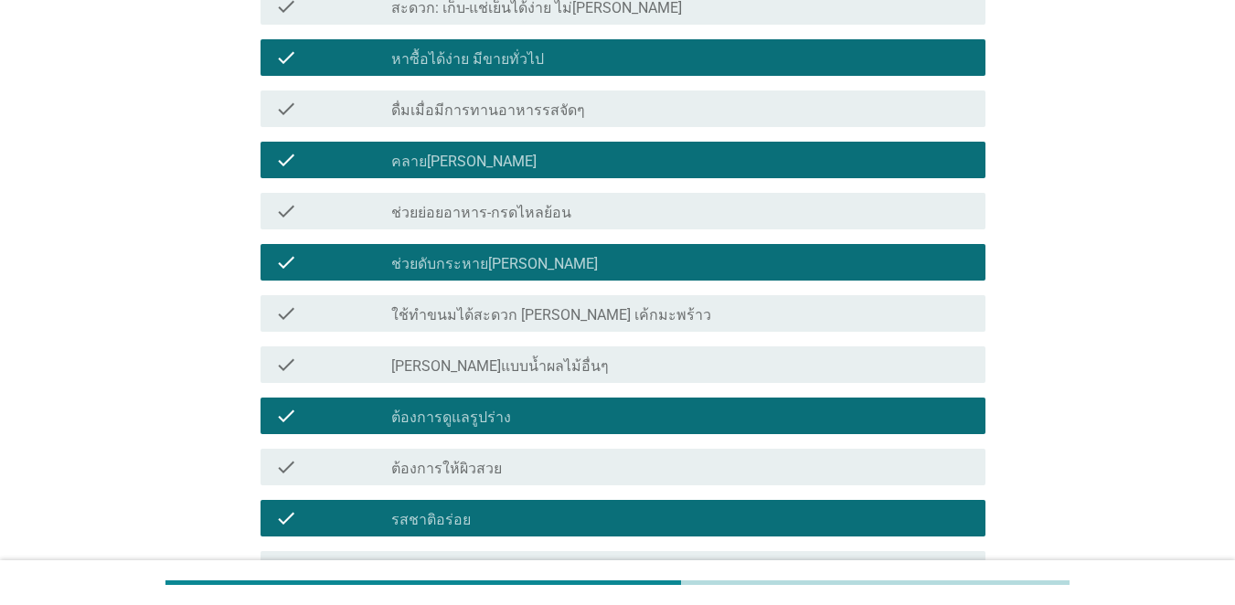
click at [474, 397] on div "check check_box_outline_blank ต้องการดูแลรูปร่าง" at bounding box center [618, 415] width 736 height 51
click at [454, 535] on div "check check_box_outline_blank รสชาติอร่อย" at bounding box center [623, 518] width 725 height 37
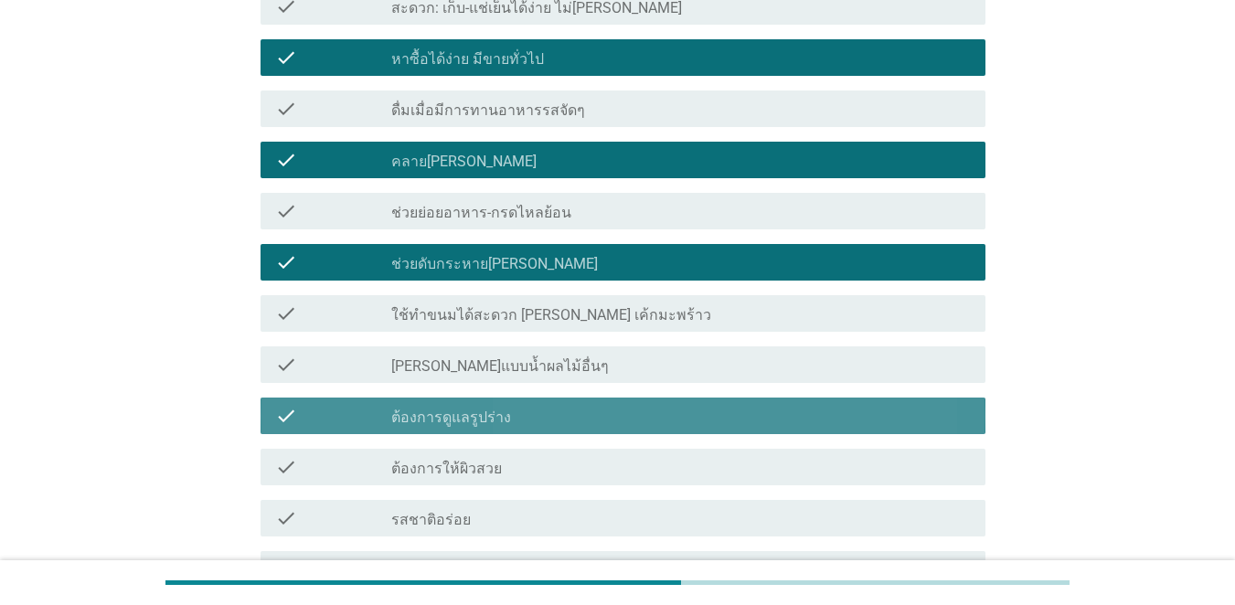
click at [444, 425] on label "ต้องการดูแลรูปร่าง" at bounding box center [451, 418] width 120 height 18
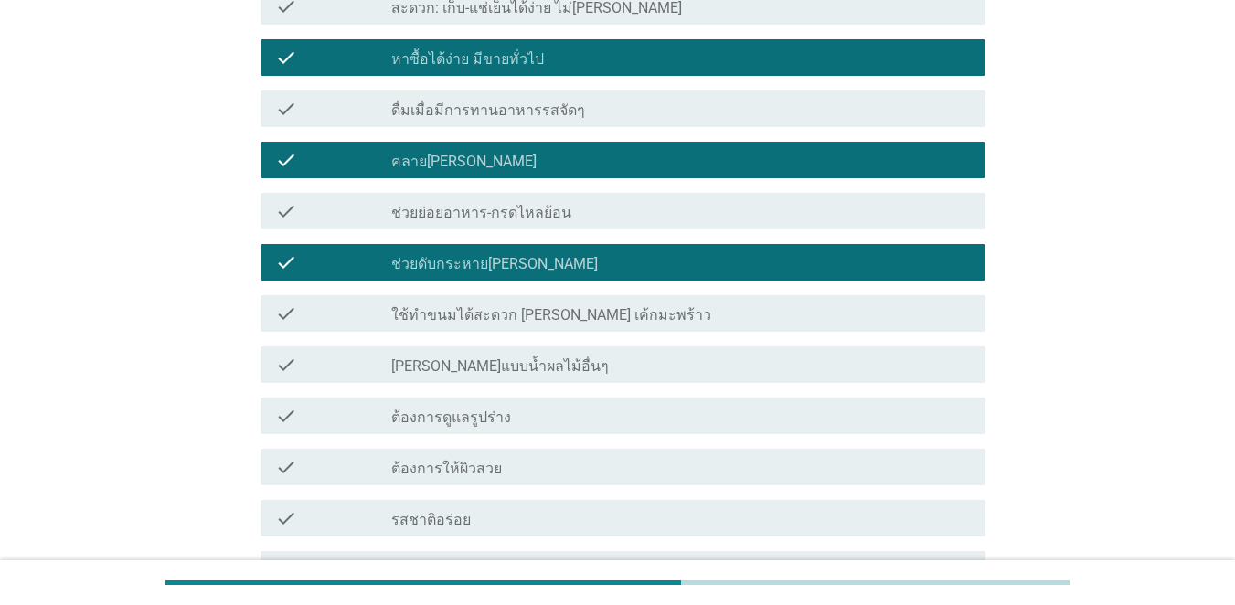
scroll to position [1149, 0]
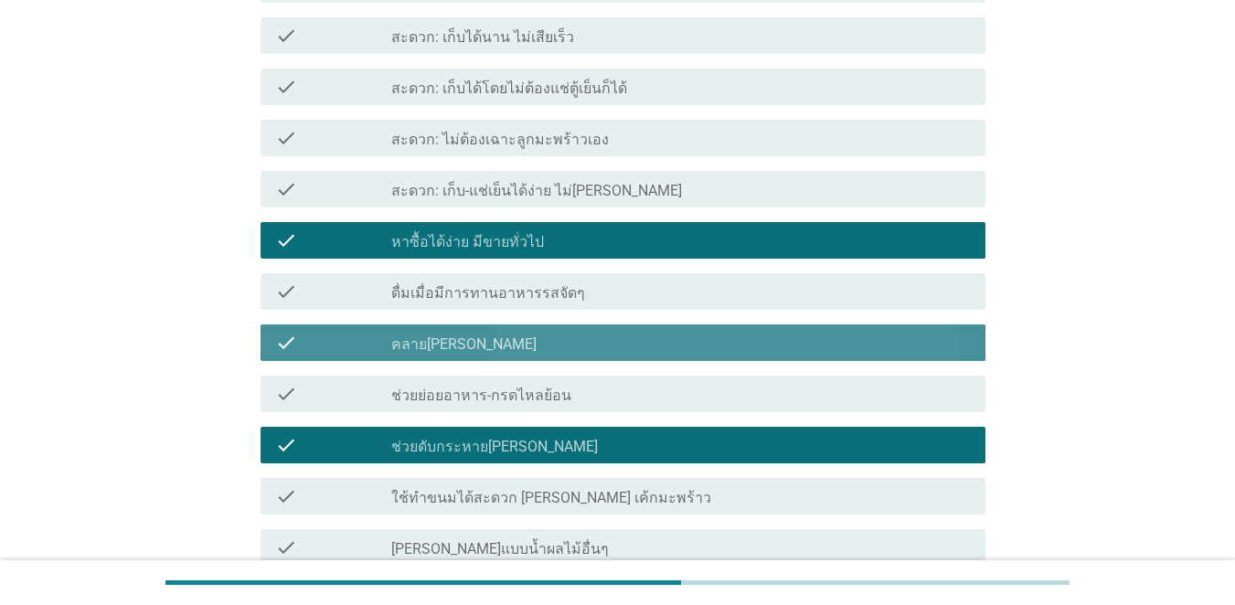
click at [462, 341] on div "check_box_outline_blank คลาย[PERSON_NAME]" at bounding box center [681, 343] width 580 height 22
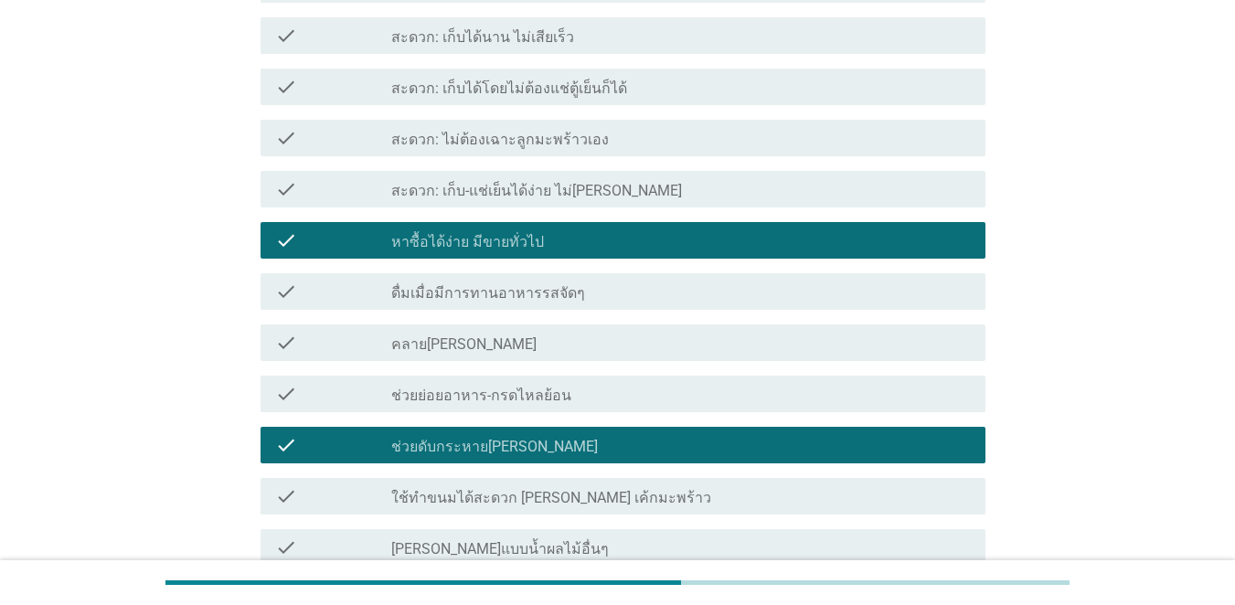
click at [475, 244] on label "หาซื้อได้ง่าย มีขายทั่วไป" at bounding box center [467, 242] width 153 height 18
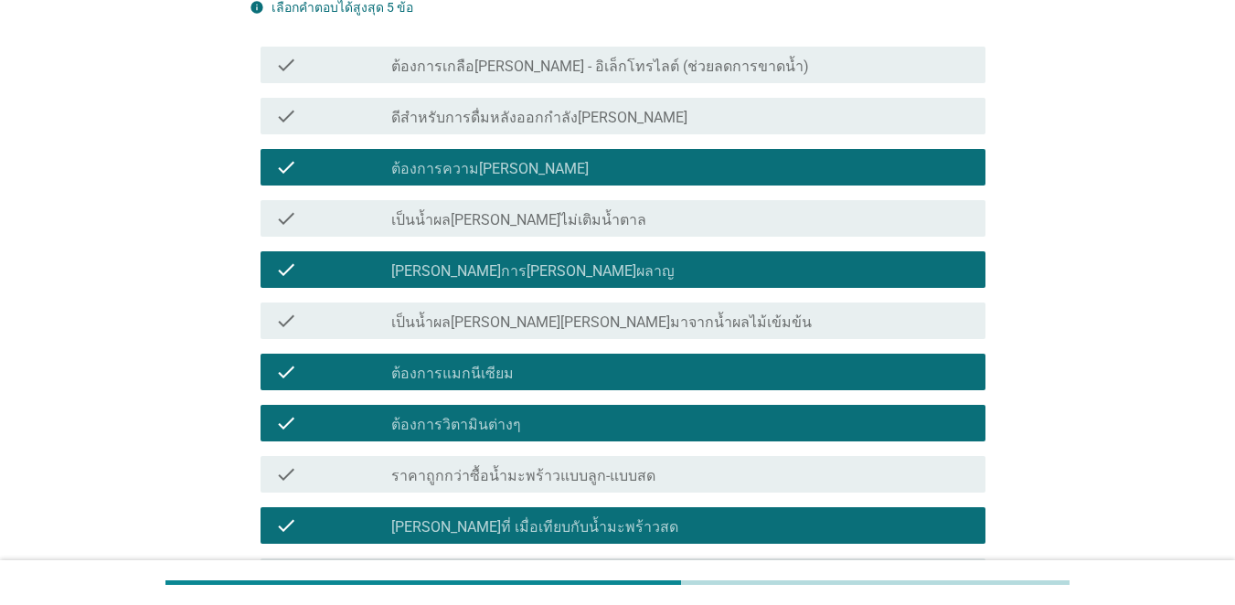
scroll to position [509, 0]
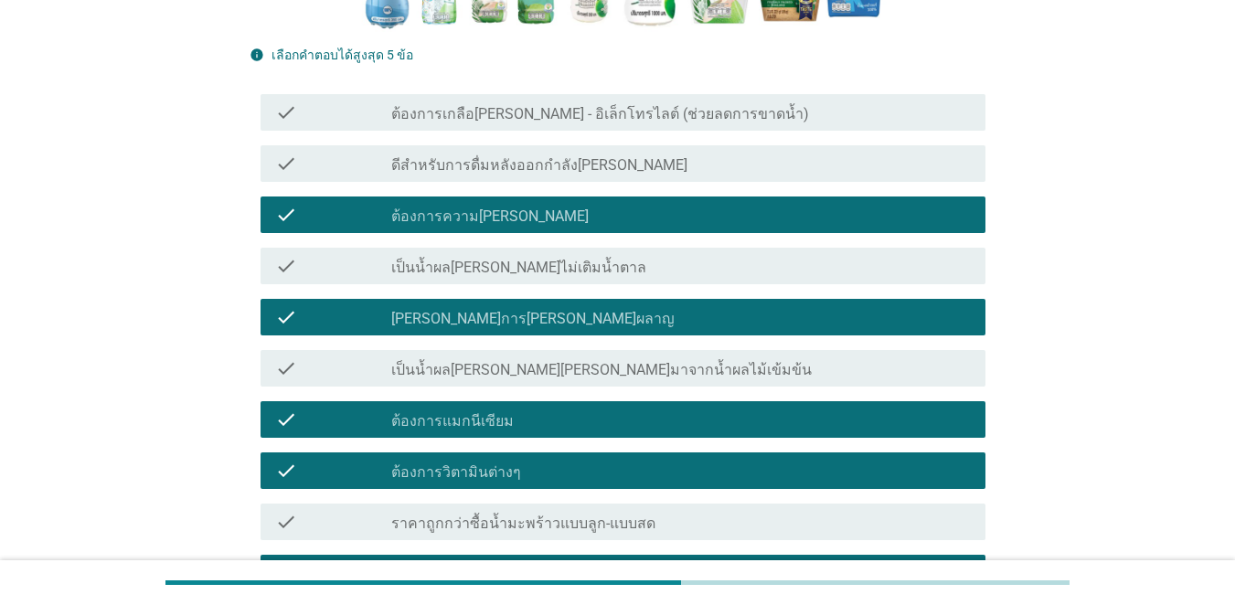
click at [475, 306] on div "check_box_outline_blank [PERSON_NAME]การ[PERSON_NAME]ผลาญ" at bounding box center [681, 317] width 580 height 22
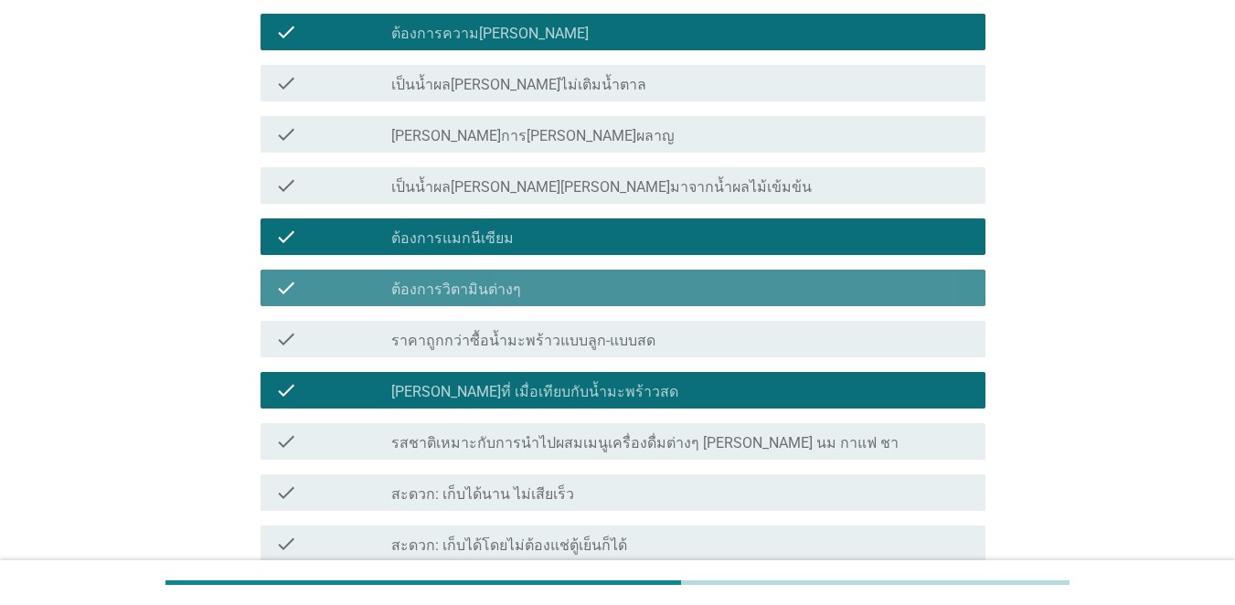
click at [475, 301] on div "check check_box_outline_blank ต้องการวิตามินต่างๆ" at bounding box center [623, 288] width 725 height 37
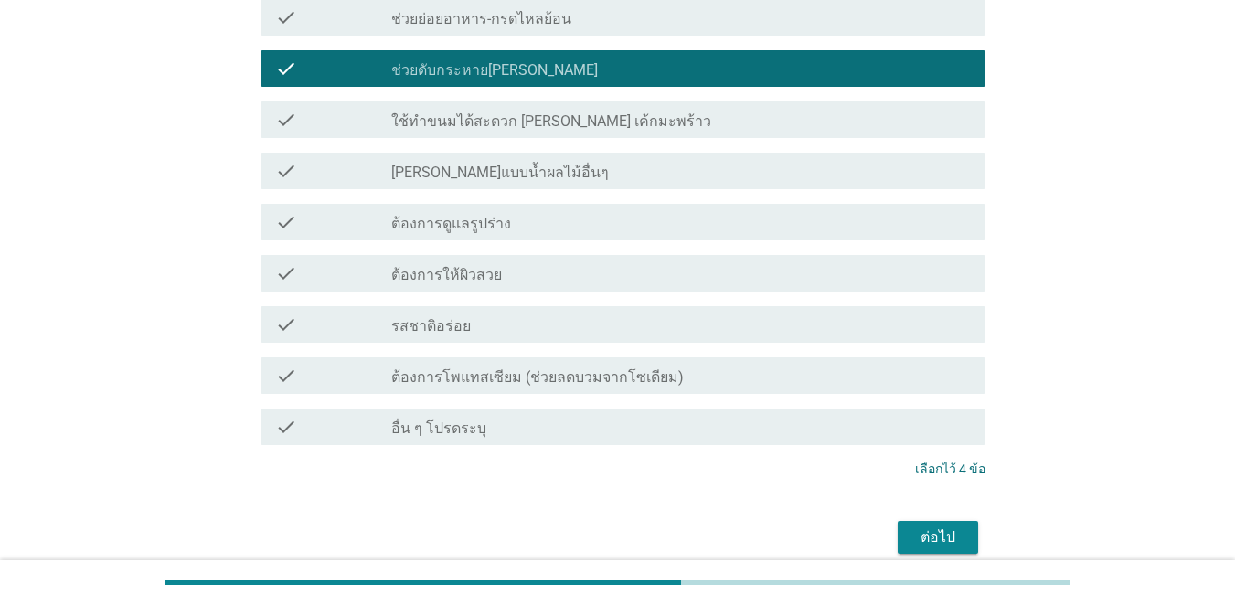
scroll to position [1607, 0]
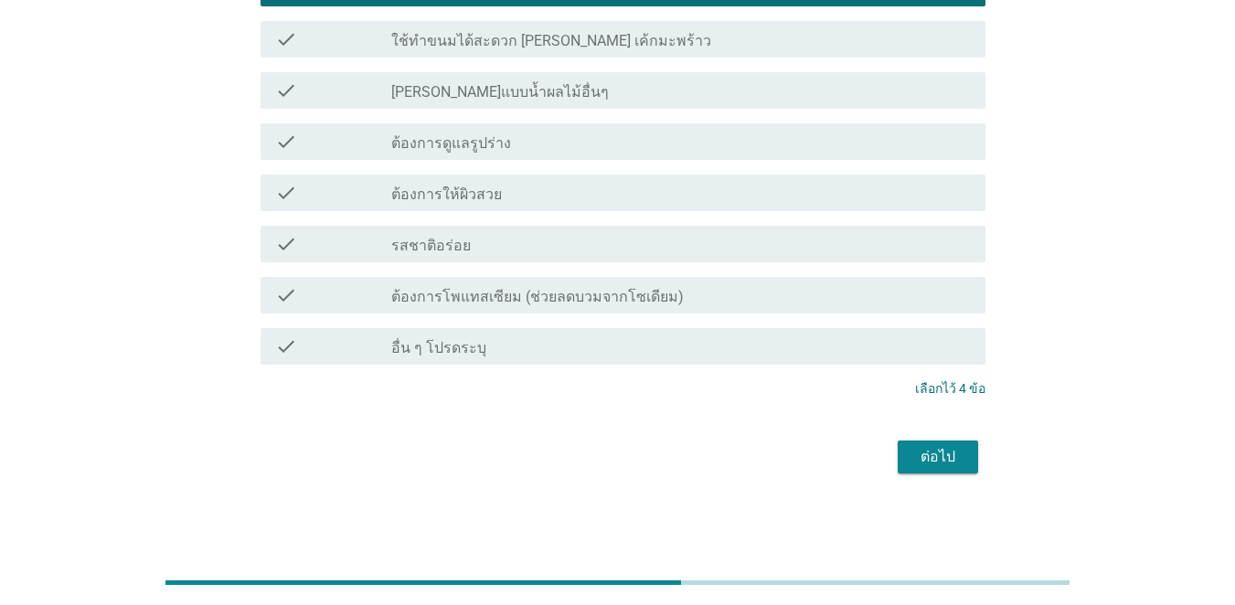
click at [900, 457] on div "ต่อไป" at bounding box center [938, 457] width 51 height 22
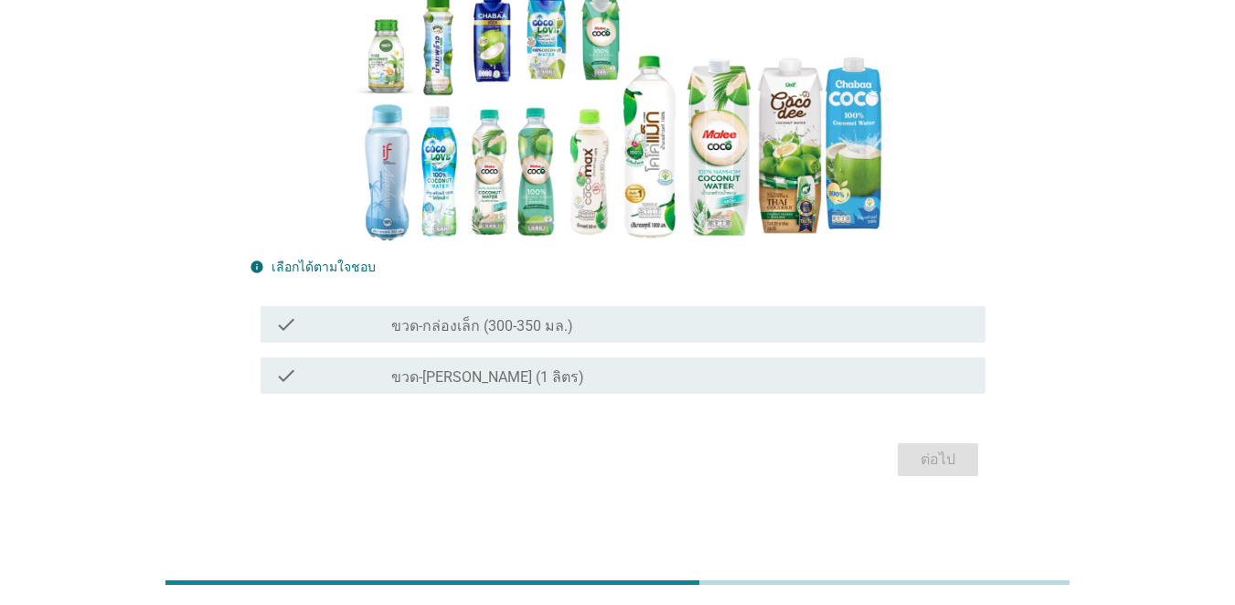
scroll to position [201, 0]
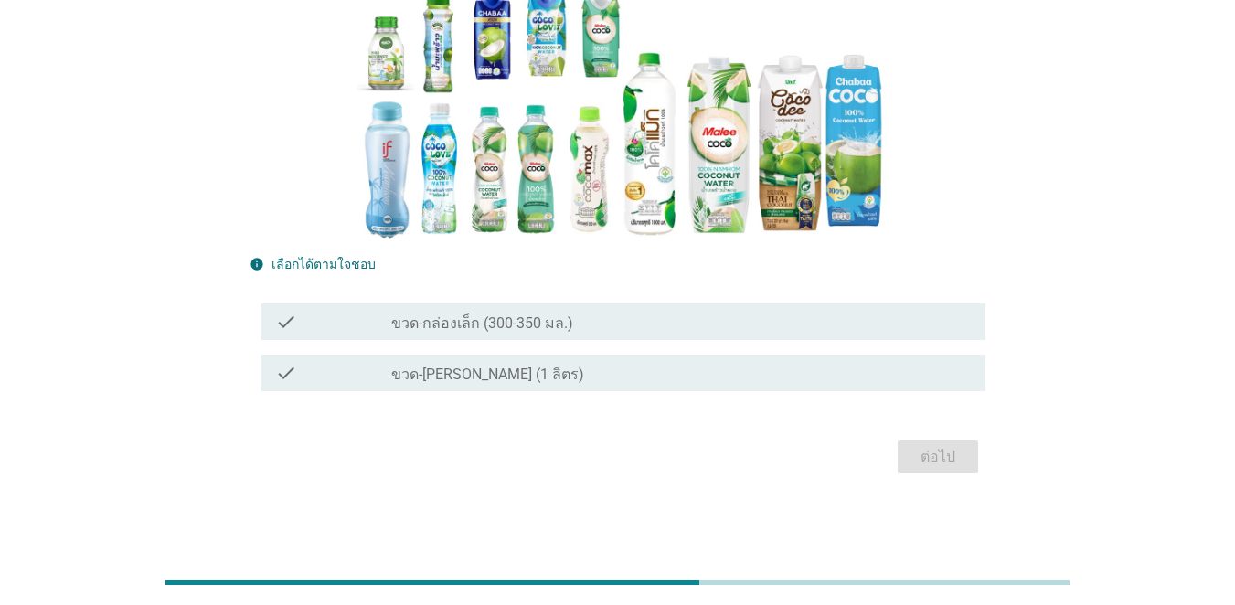
click at [527, 323] on label "ขวด-กล่องเล็ก (300-350 มล.)" at bounding box center [482, 324] width 182 height 18
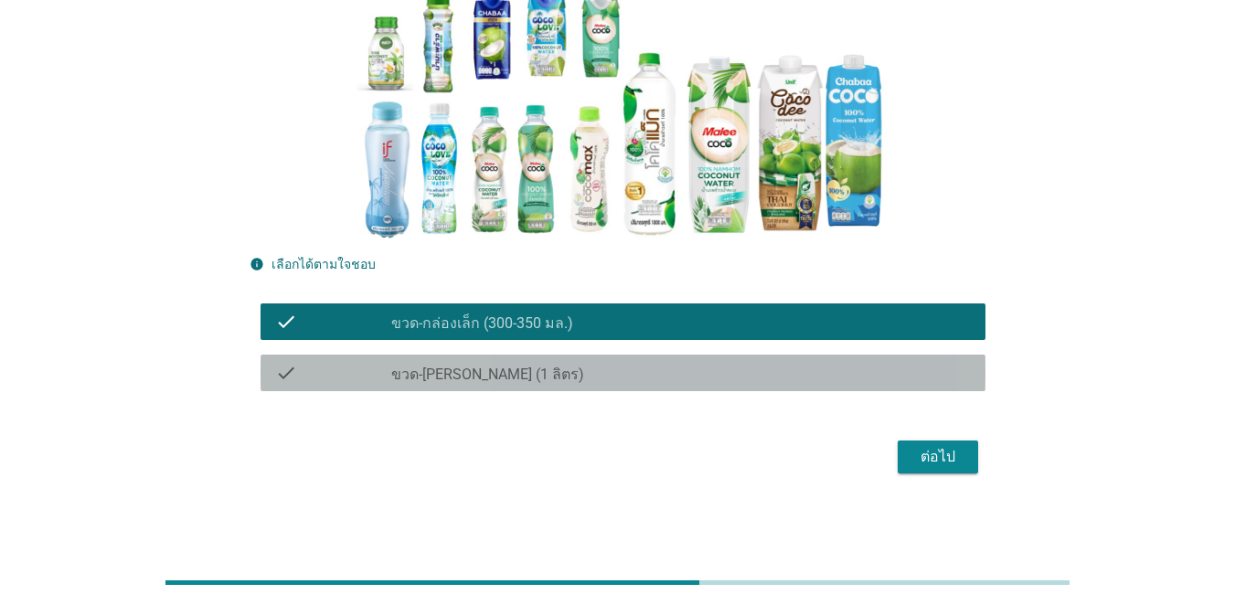
click at [546, 378] on div "check_box_outline_blank ขวด-[PERSON_NAME] (1 ลิตร)" at bounding box center [681, 373] width 580 height 22
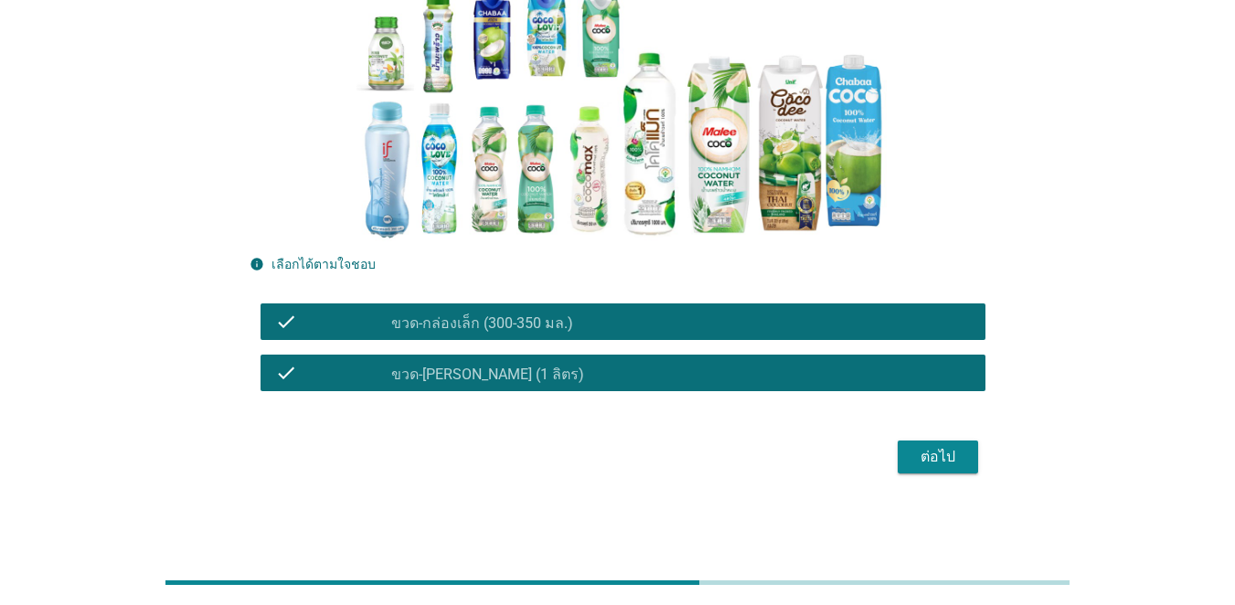
click at [900, 469] on button "ต่อไป" at bounding box center [938, 457] width 80 height 33
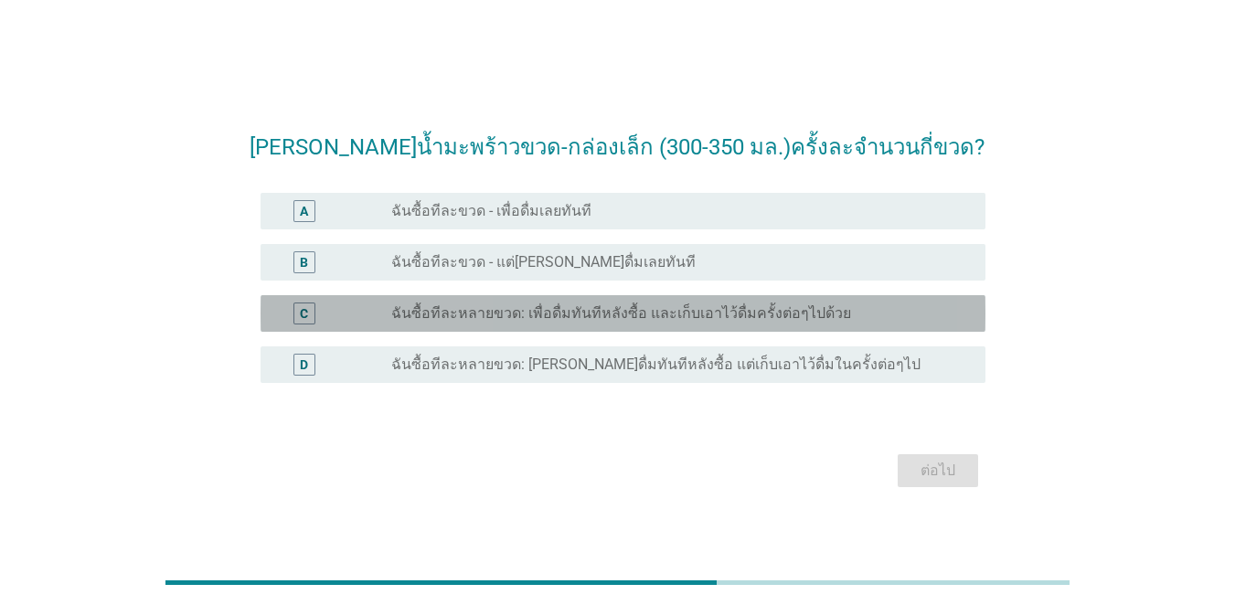
drag, startPoint x: 578, startPoint y: 308, endPoint x: 622, endPoint y: 325, distance: 46.9
click at [579, 308] on label "ฉันซื้อทีละหลายขวด: เพื่อดื่มทันทีหลังซื้อ และเก็บเอาไว้ดื่มครั้งต่อๆไปด้วย" at bounding box center [621, 314] width 460 height 18
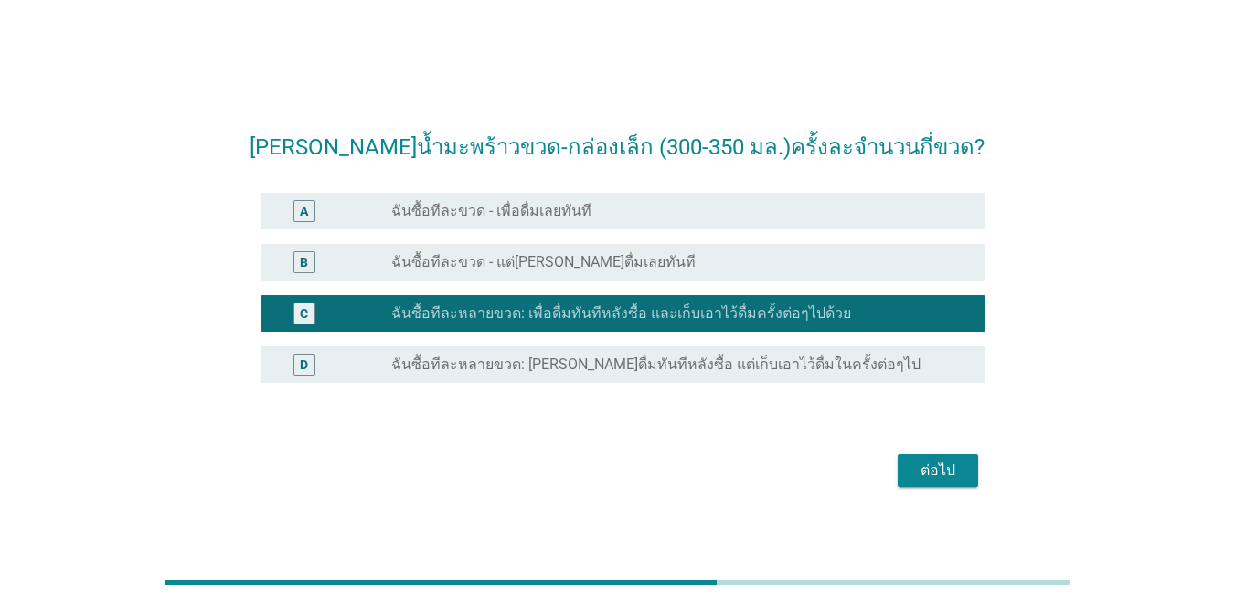
click at [900, 468] on div "ต่อไป" at bounding box center [938, 471] width 51 height 22
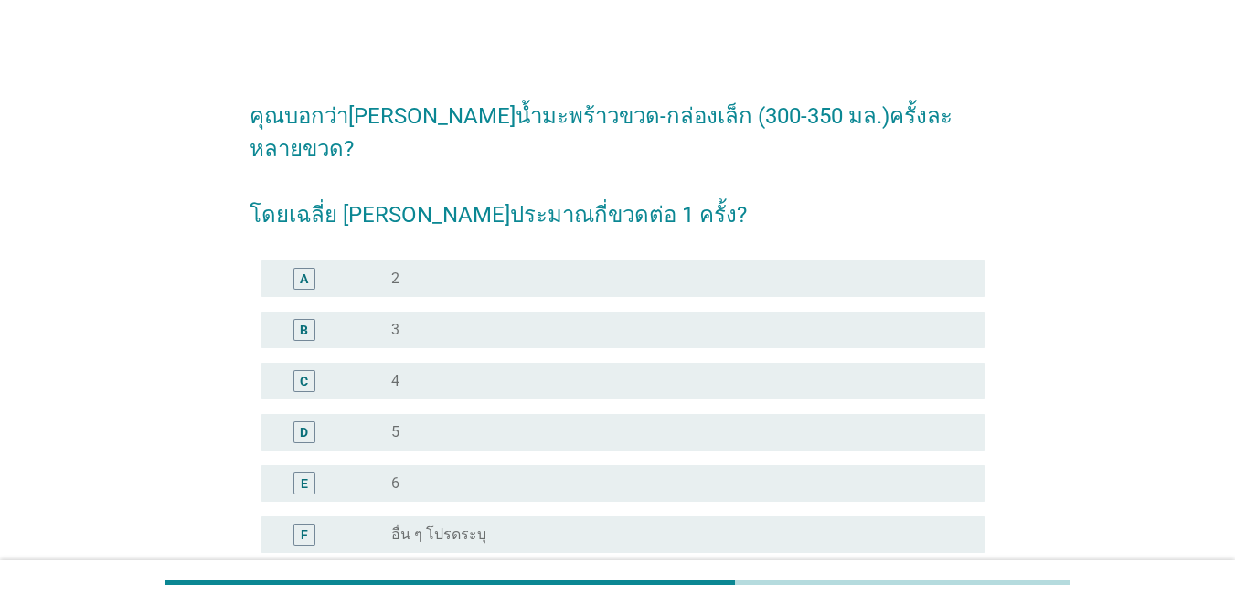
click at [523, 319] on div "radio_button_unchecked 3" at bounding box center [681, 330] width 580 height 22
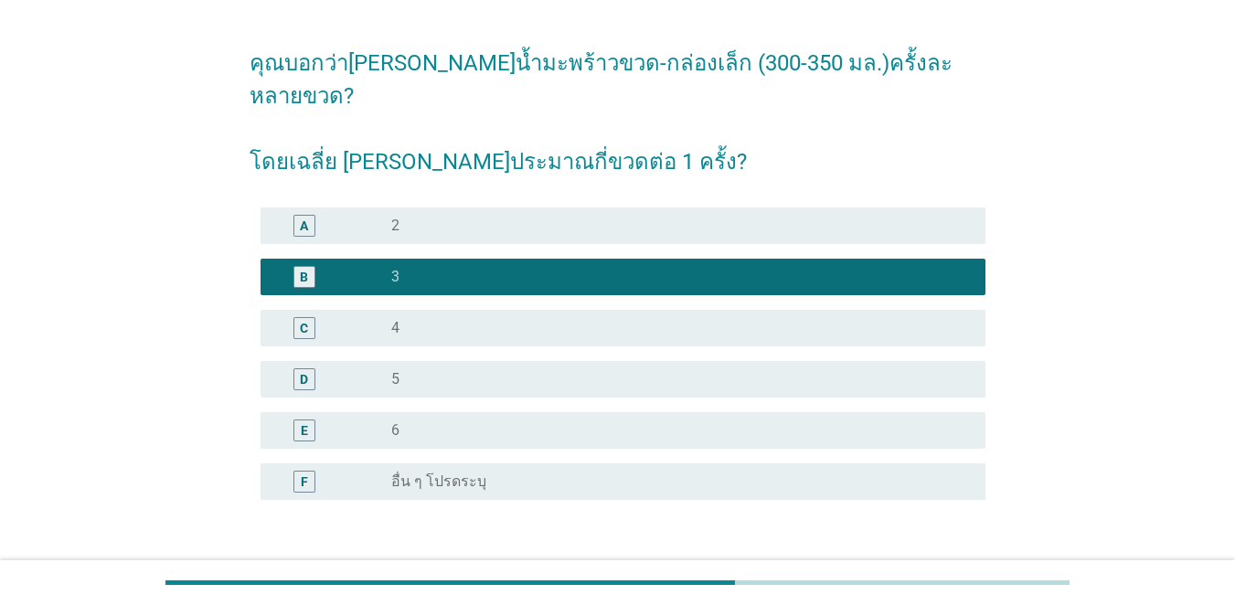
scroll to position [150, 0]
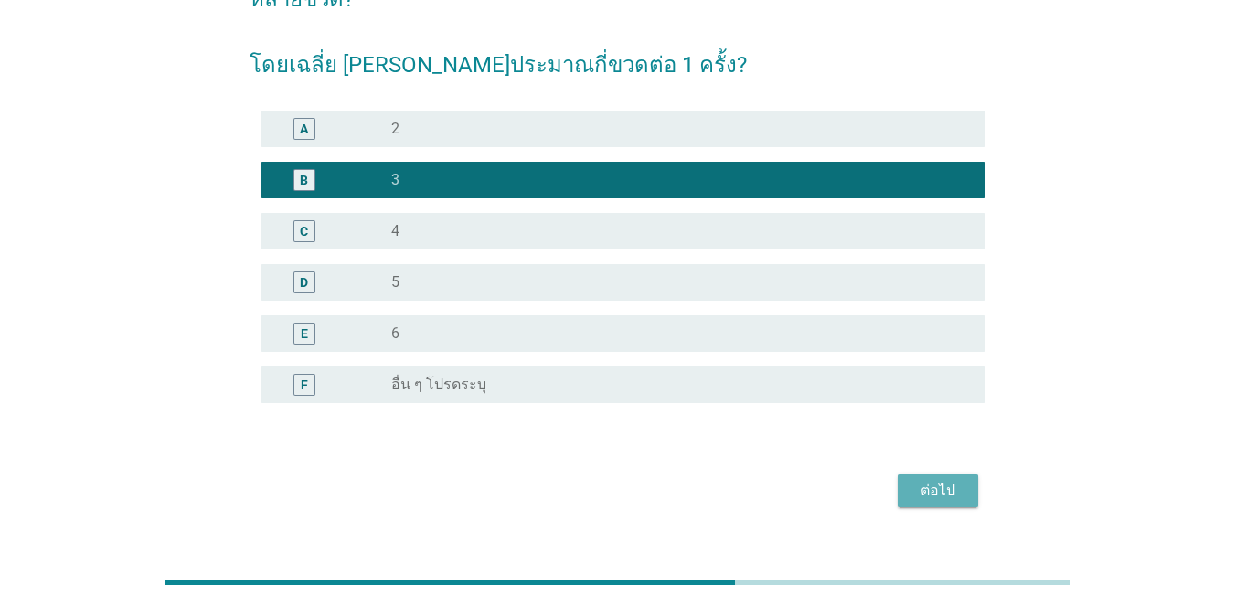
click at [900, 480] on div "ต่อไป" at bounding box center [938, 491] width 51 height 22
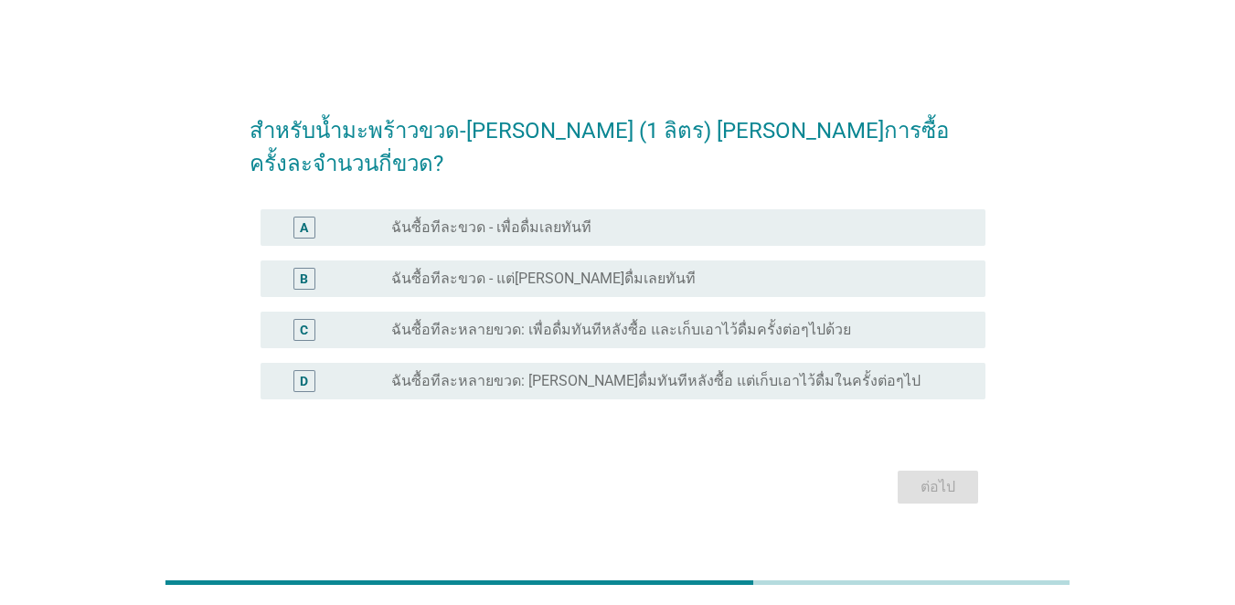
click at [570, 219] on label "ฉันซื้อทีละขวด - เพื่อดื่มเลยทันที" at bounding box center [491, 228] width 200 height 18
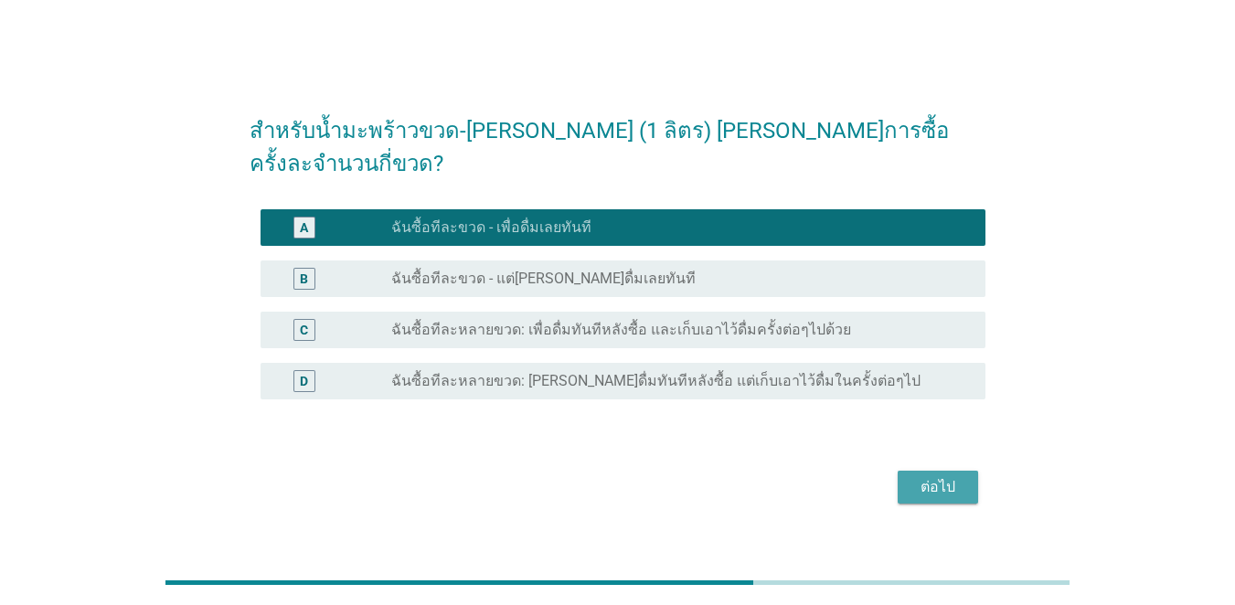
click at [900, 476] on div "ต่อไป" at bounding box center [938, 487] width 51 height 22
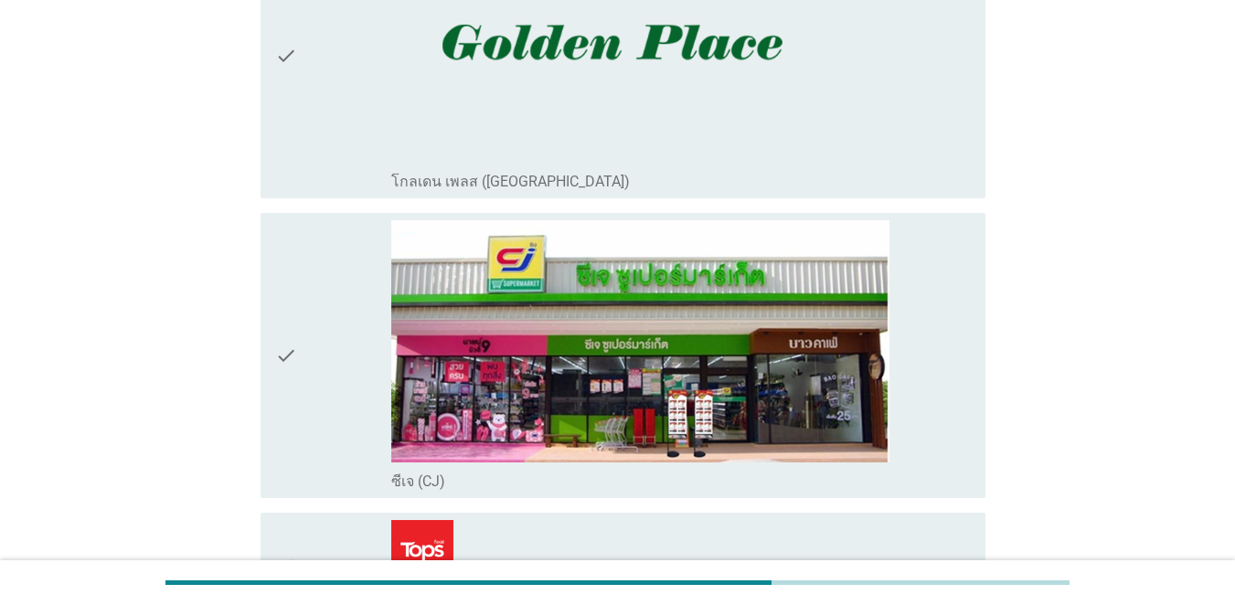
click at [368, 272] on div "check" at bounding box center [333, 355] width 116 height 271
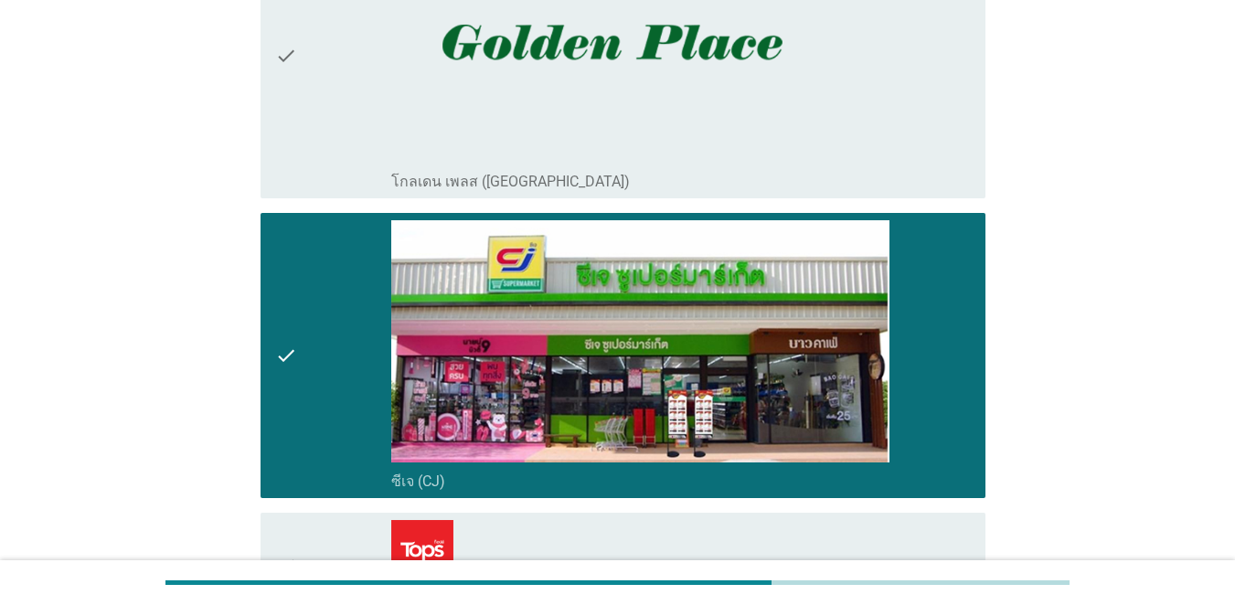
scroll to position [549, 0]
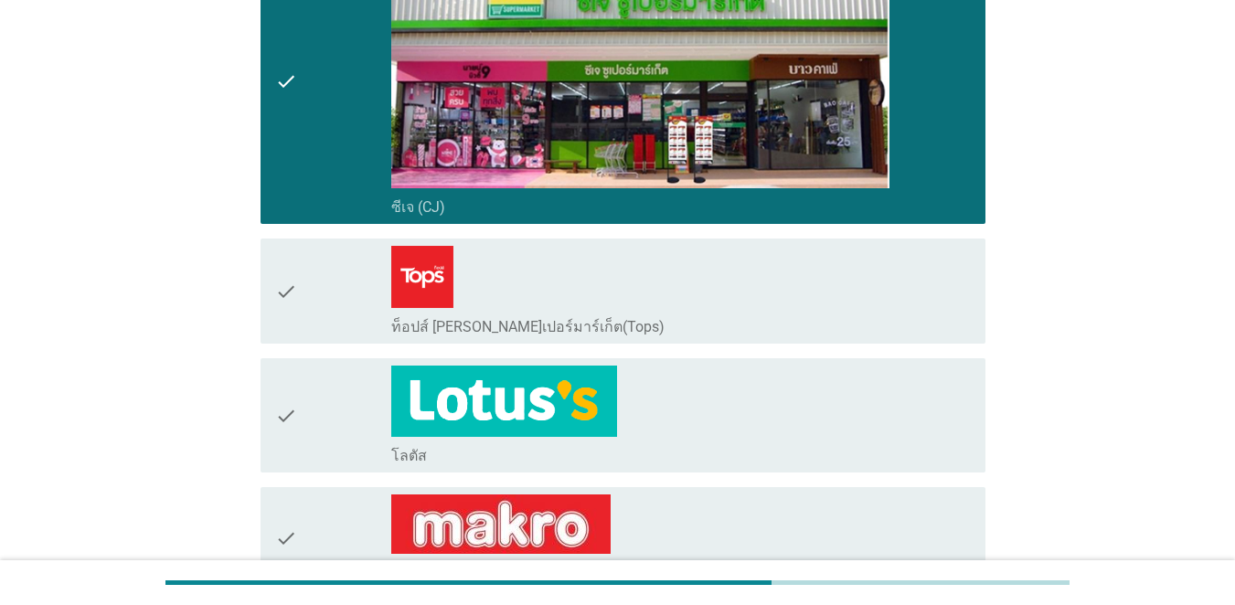
click at [358, 401] on div "check" at bounding box center [333, 416] width 116 height 100
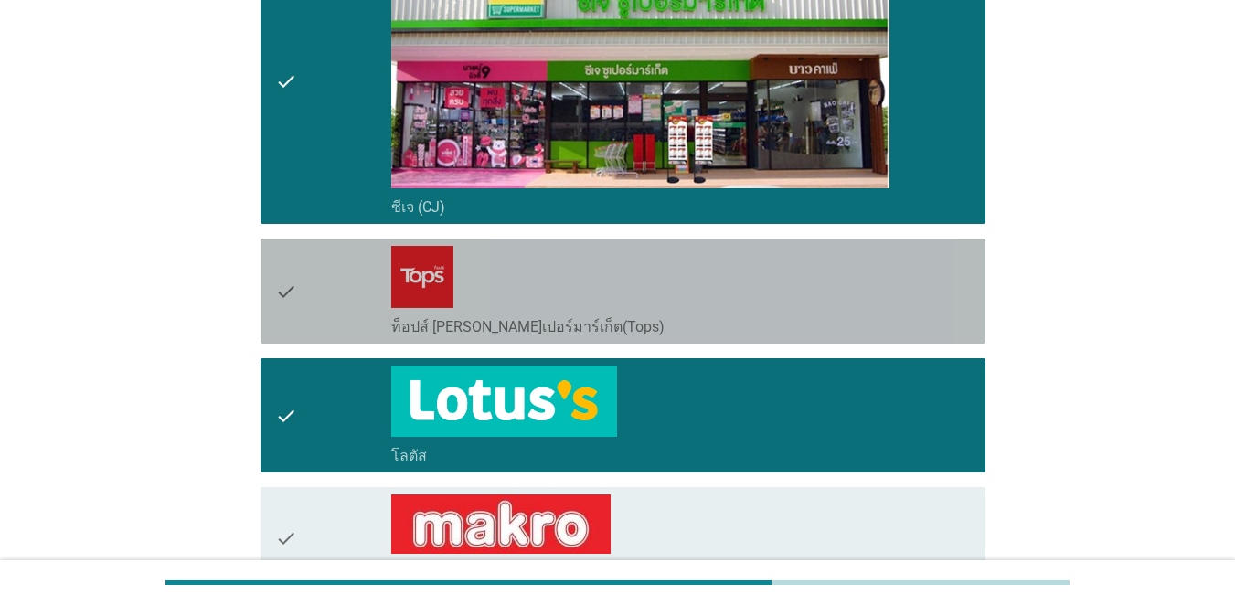
click at [353, 281] on div "check" at bounding box center [333, 291] width 116 height 91
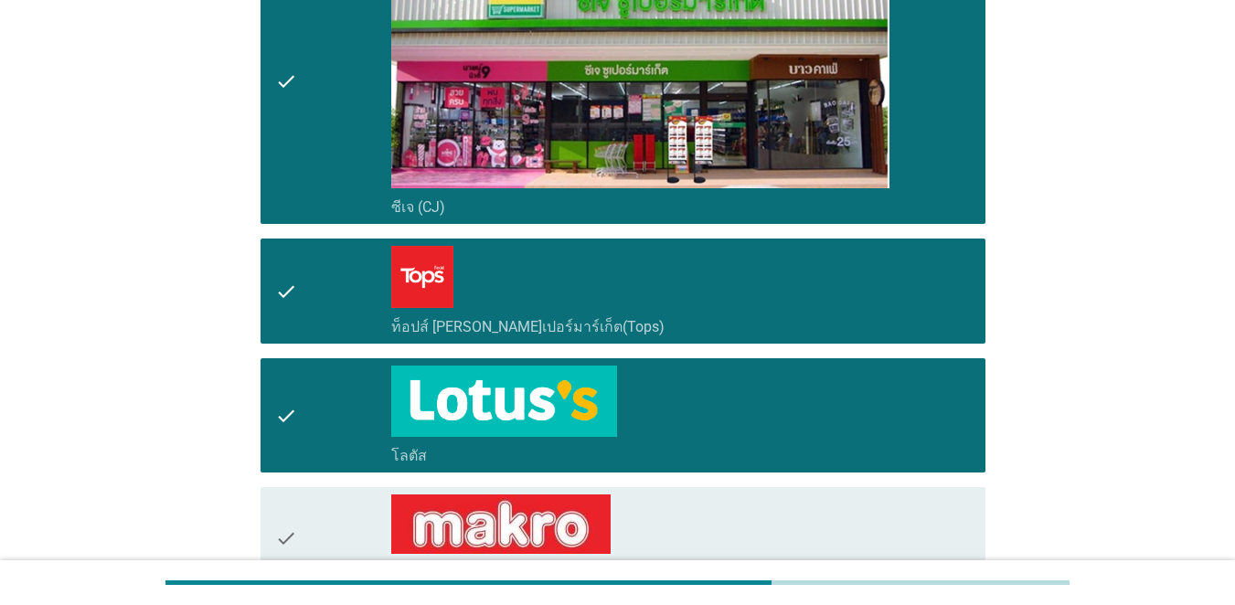
scroll to position [914, 0]
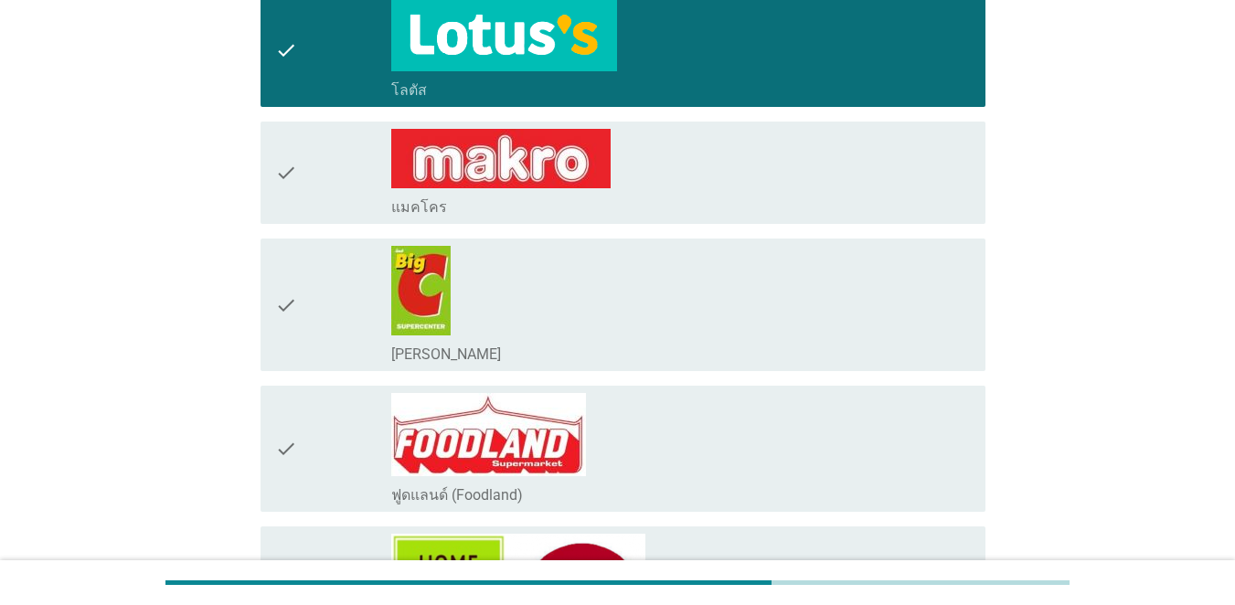
click at [382, 176] on div "check" at bounding box center [333, 173] width 116 height 88
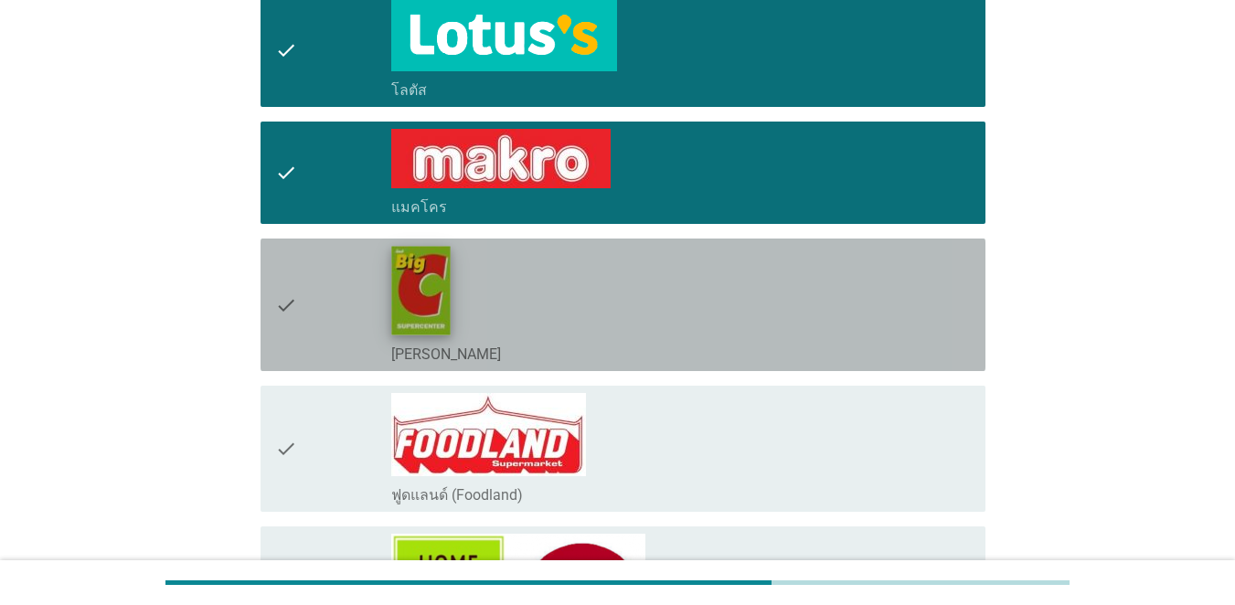
click at [396, 313] on img at bounding box center [420, 291] width 59 height 89
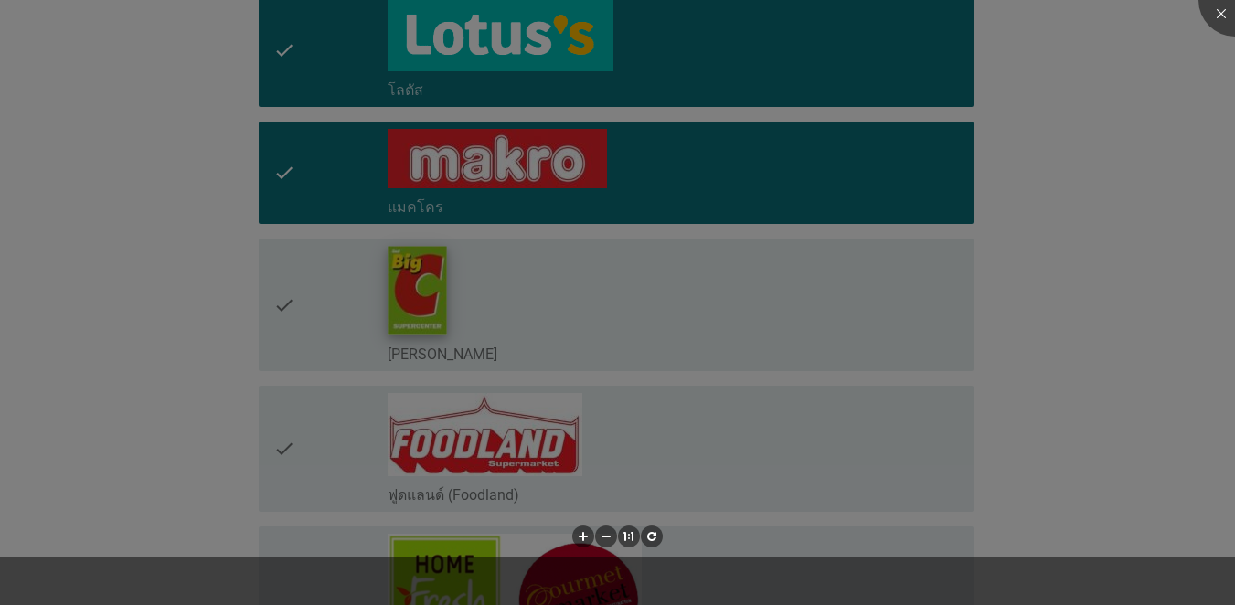
scroll to position [1280, 0]
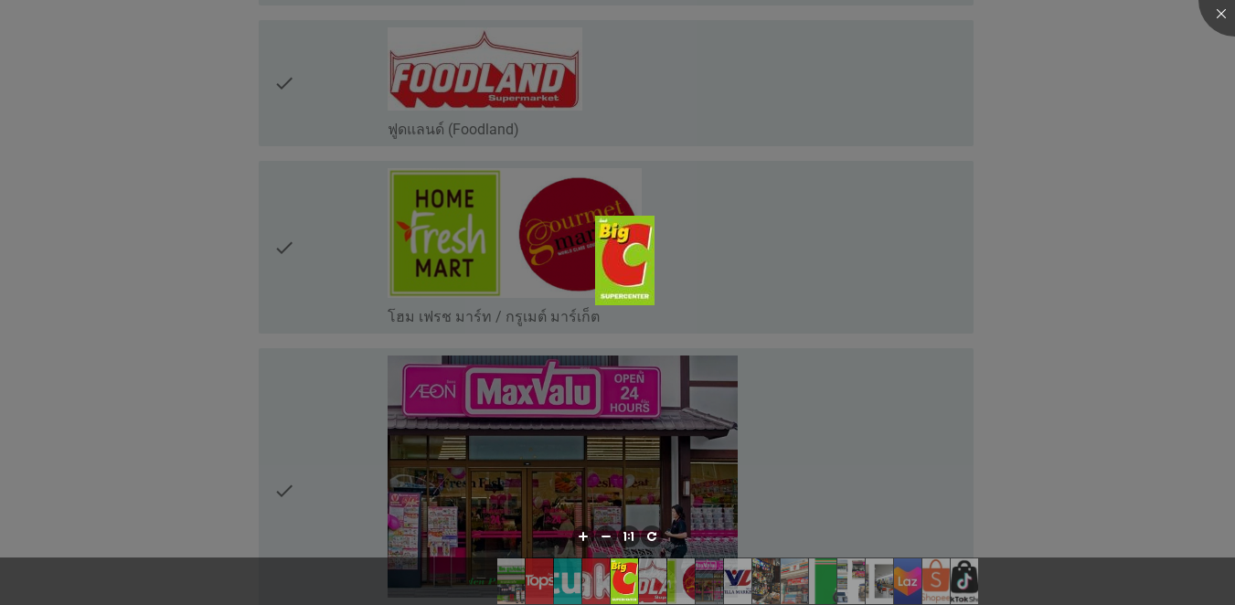
click at [900, 133] on div at bounding box center [617, 302] width 1235 height 605
click at [900, 14] on div at bounding box center [1235, -1] width 73 height 73
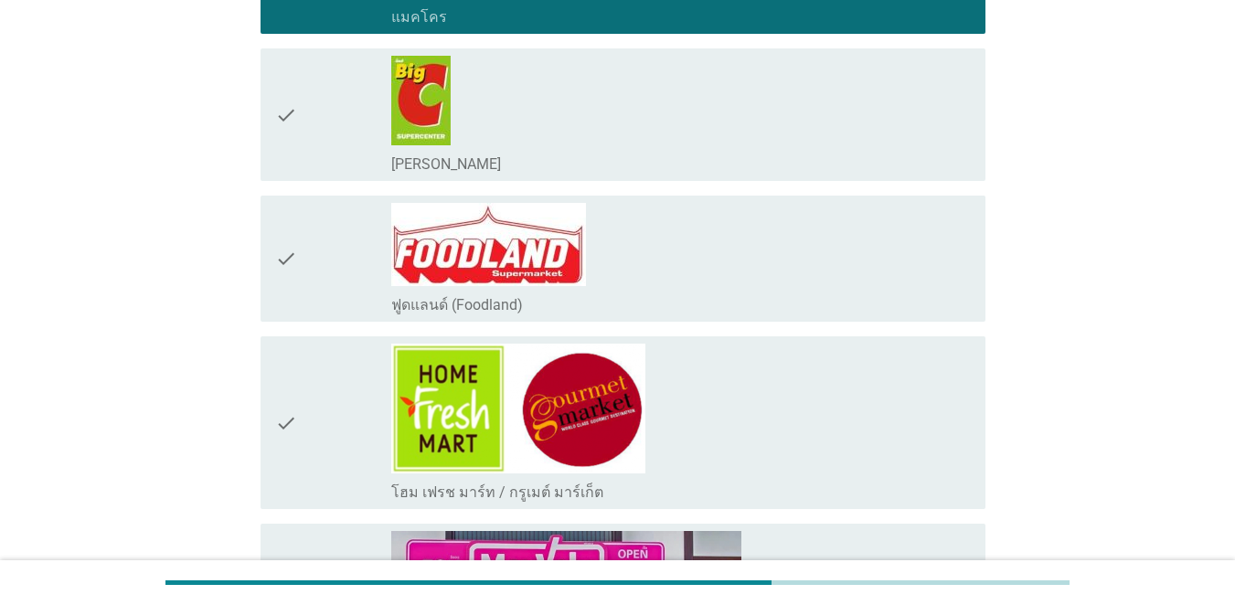
scroll to position [914, 0]
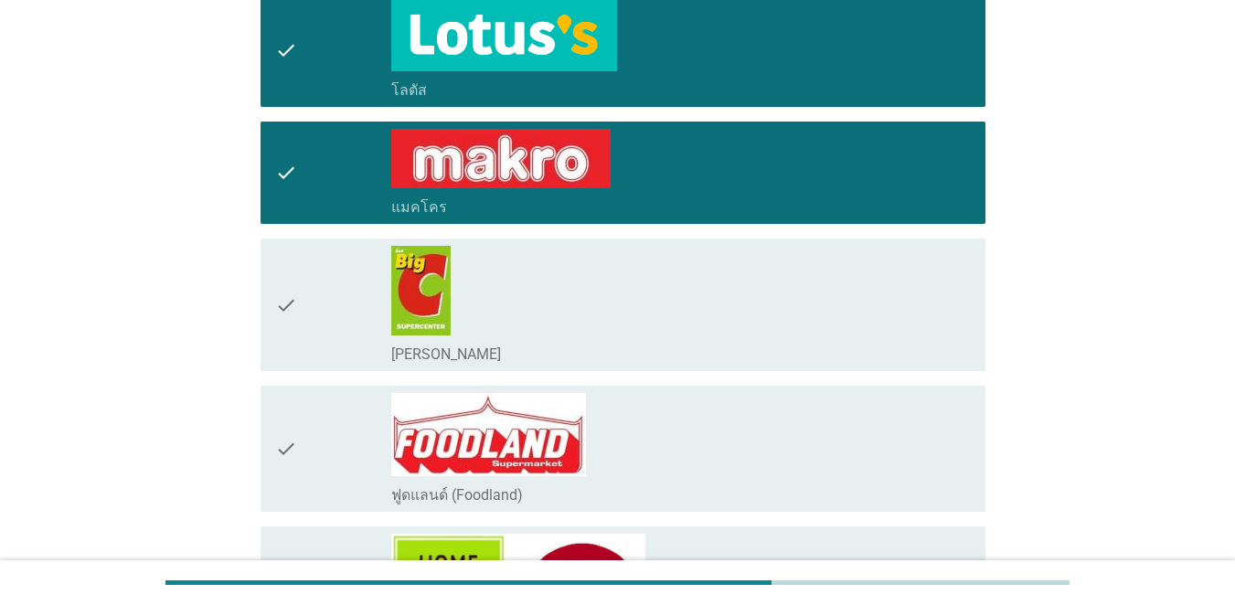
click at [288, 313] on icon "check" at bounding box center [286, 305] width 22 height 118
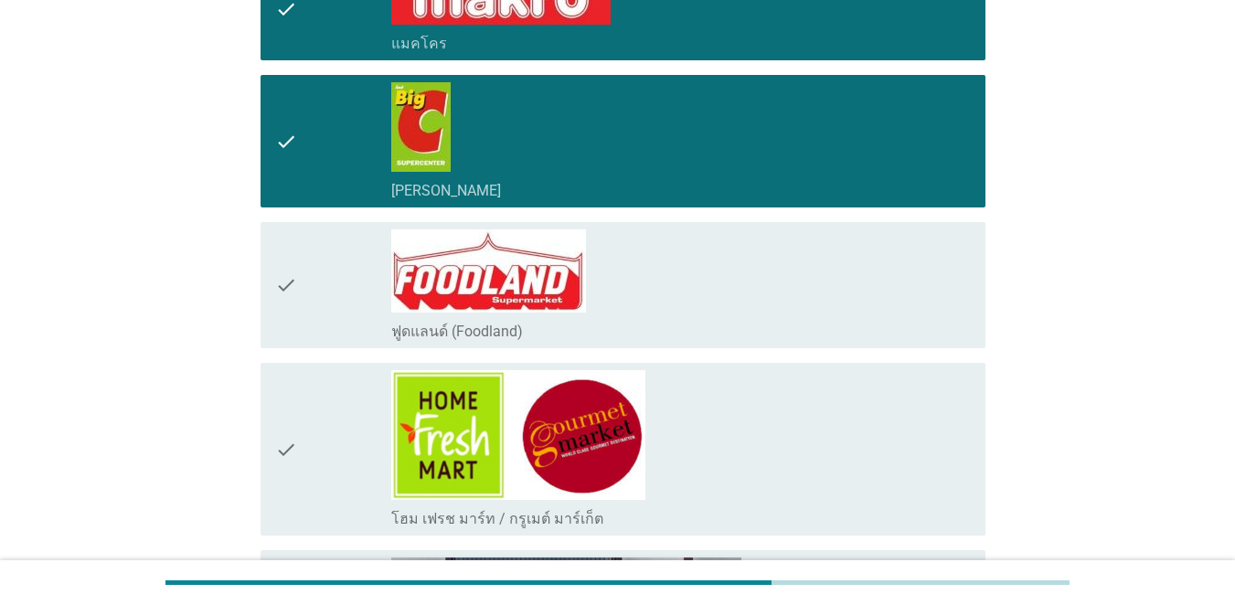
scroll to position [1280, 0]
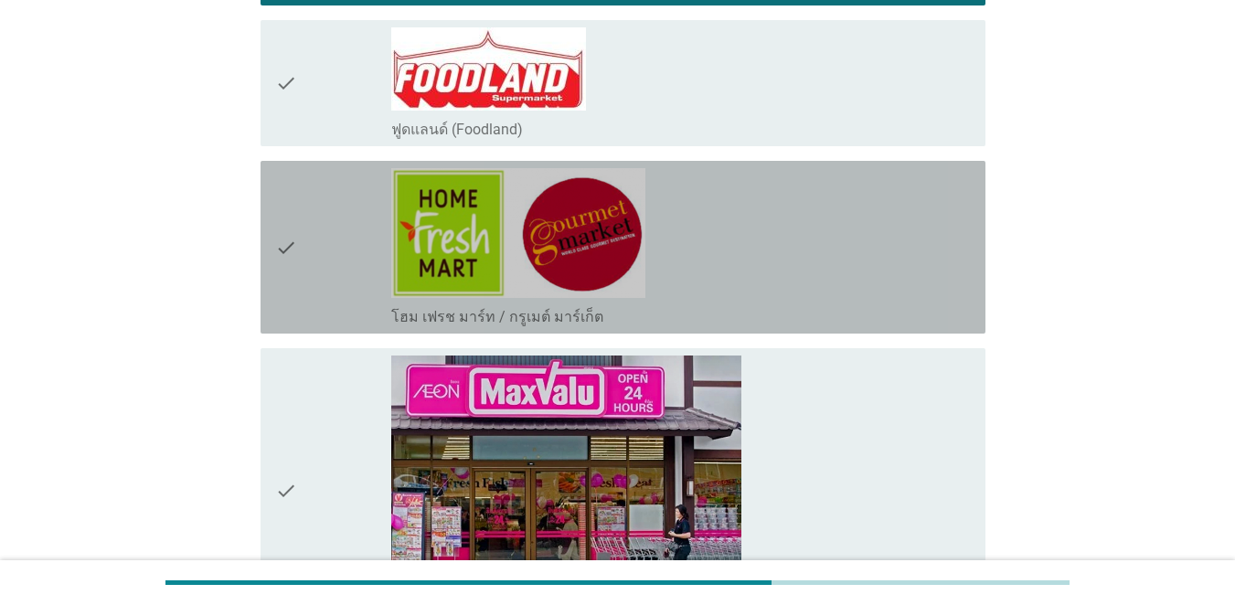
click at [313, 231] on div "check" at bounding box center [333, 247] width 116 height 158
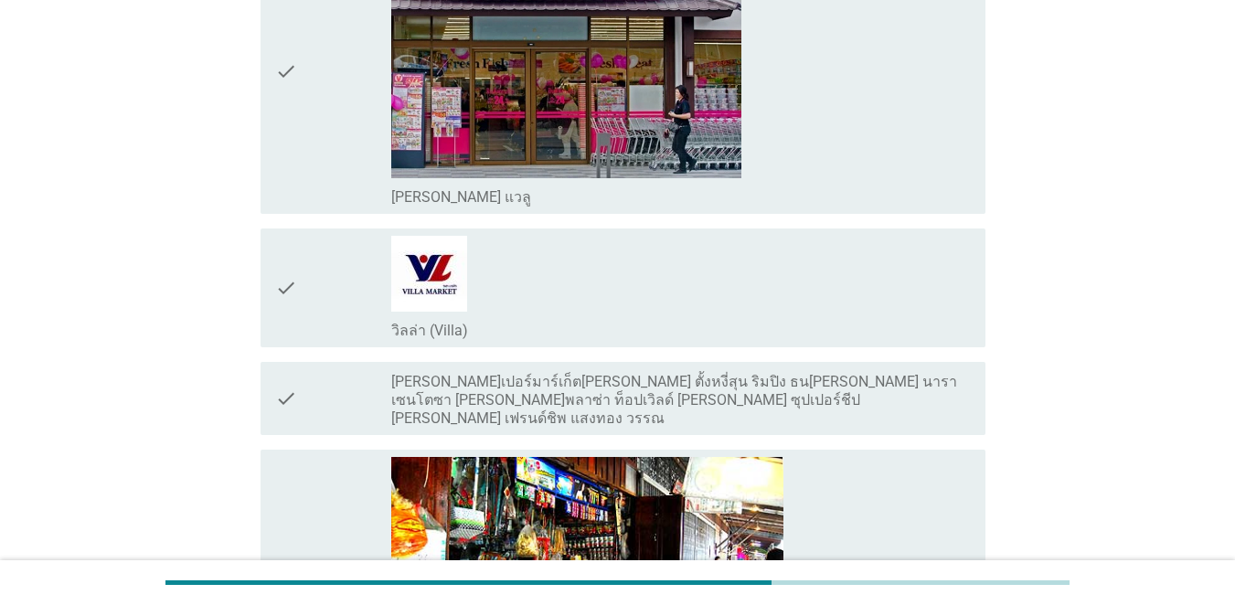
scroll to position [1920, 0]
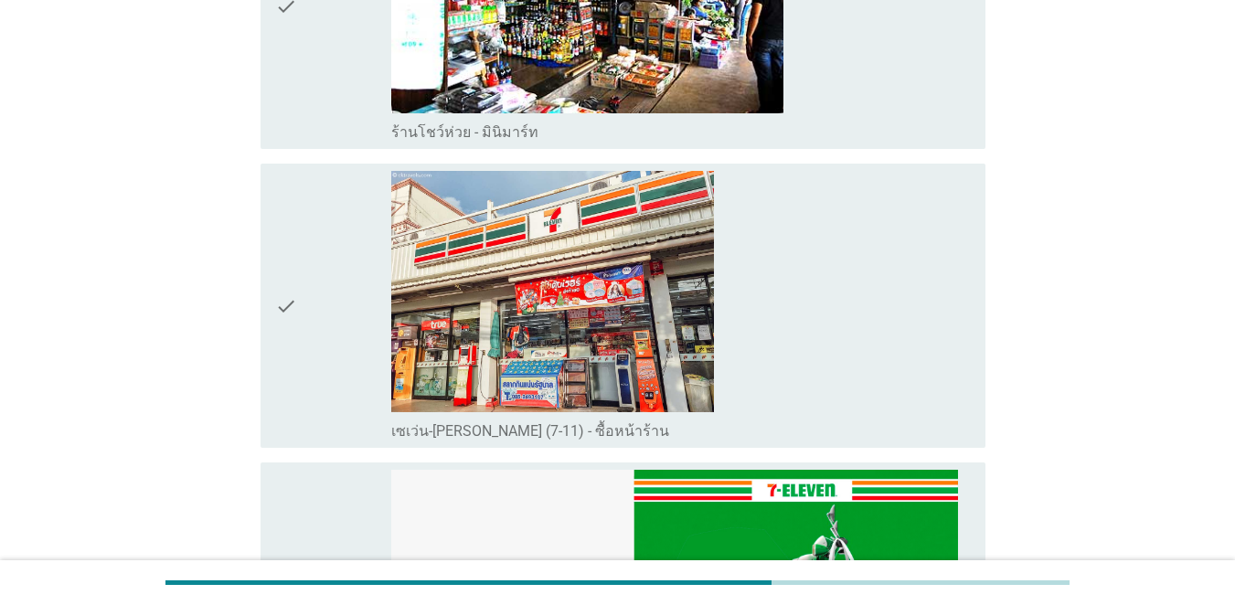
click at [289, 333] on icon "check" at bounding box center [286, 306] width 22 height 271
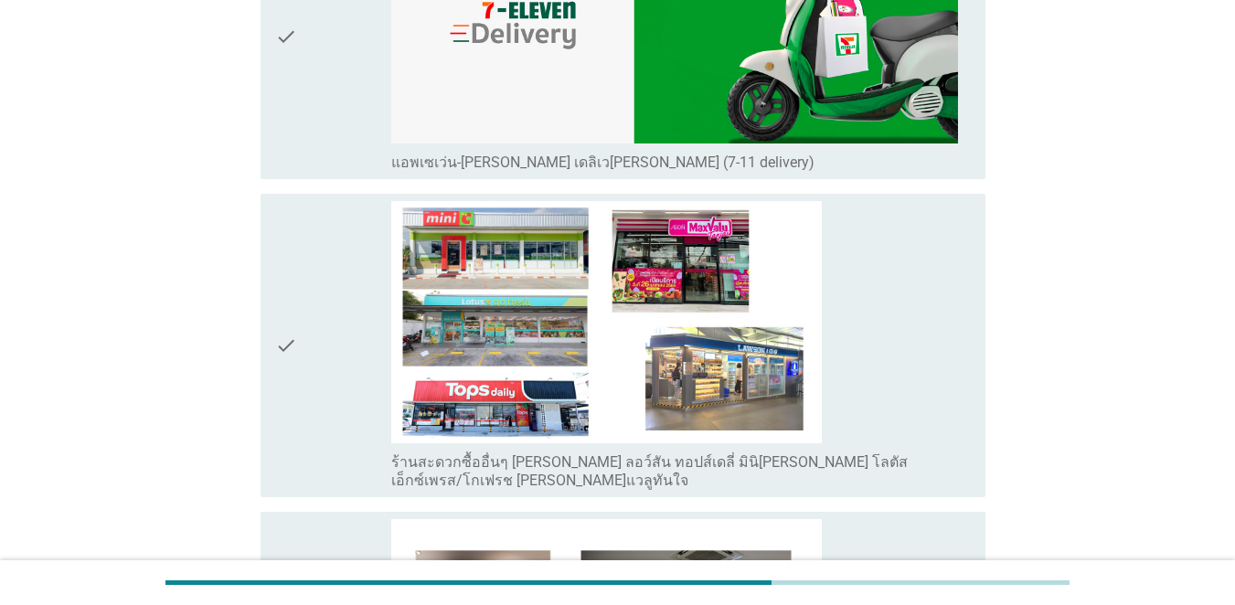
scroll to position [3018, 0]
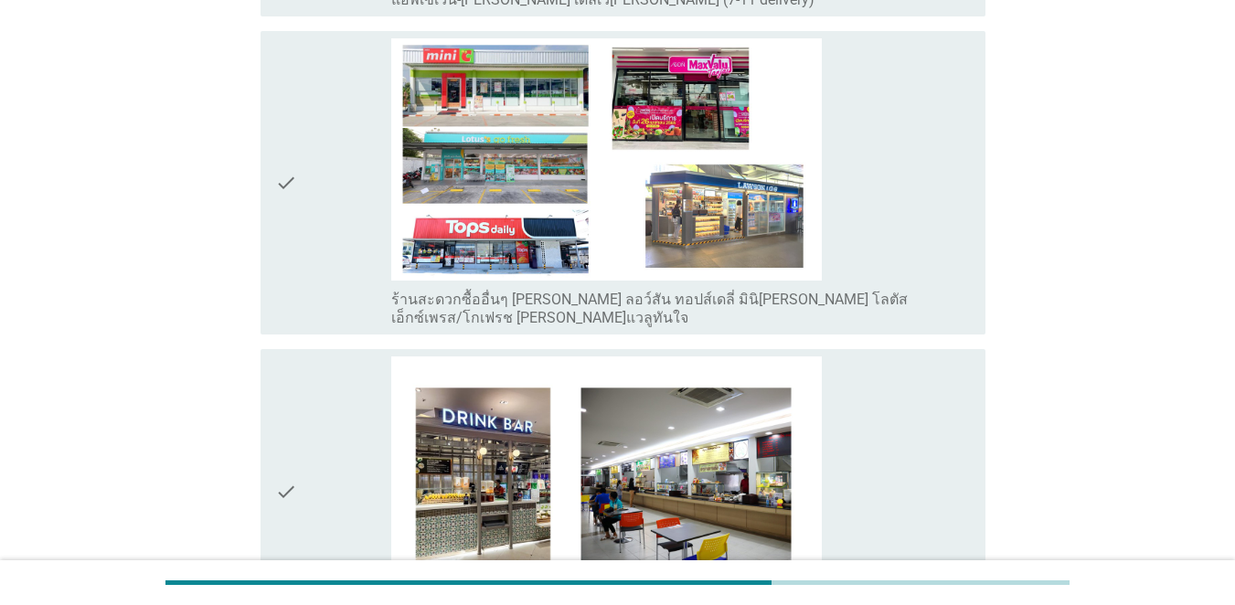
click at [318, 196] on div "check" at bounding box center [333, 182] width 116 height 289
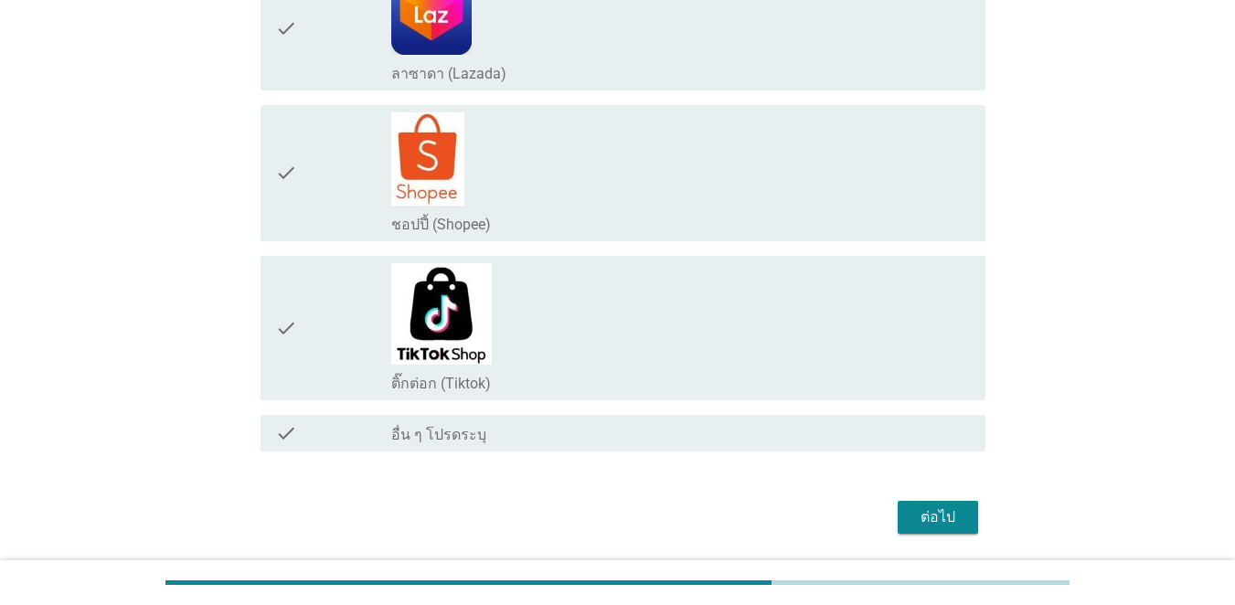
scroll to position [3723, 0]
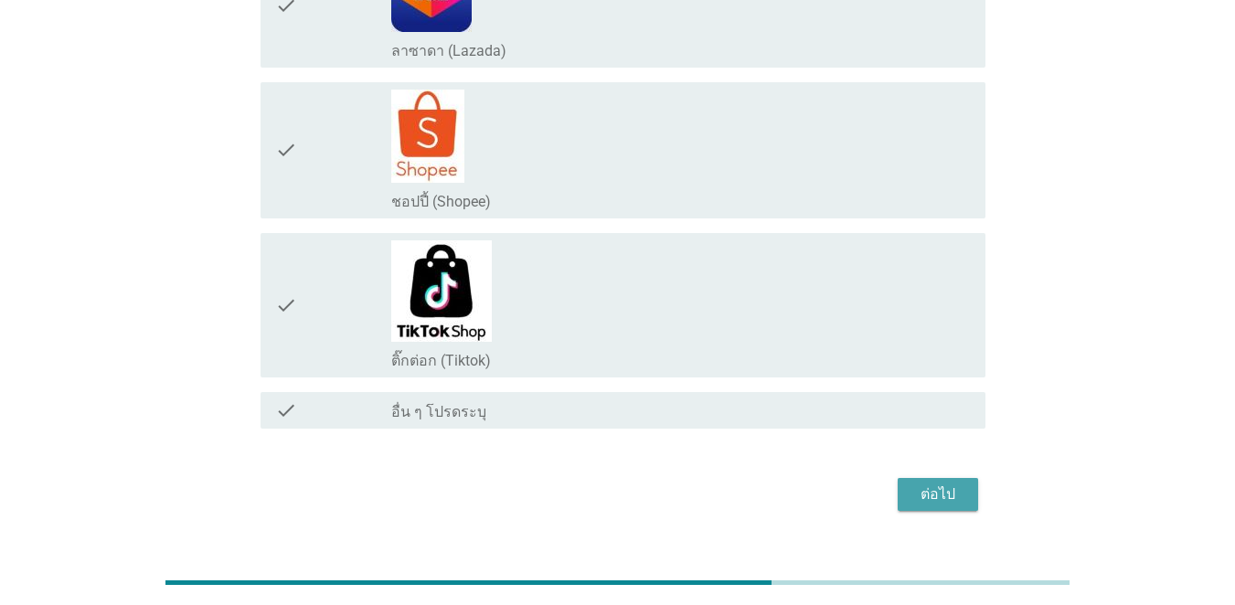
click at [900, 484] on div "ต่อไป" at bounding box center [938, 495] width 51 height 22
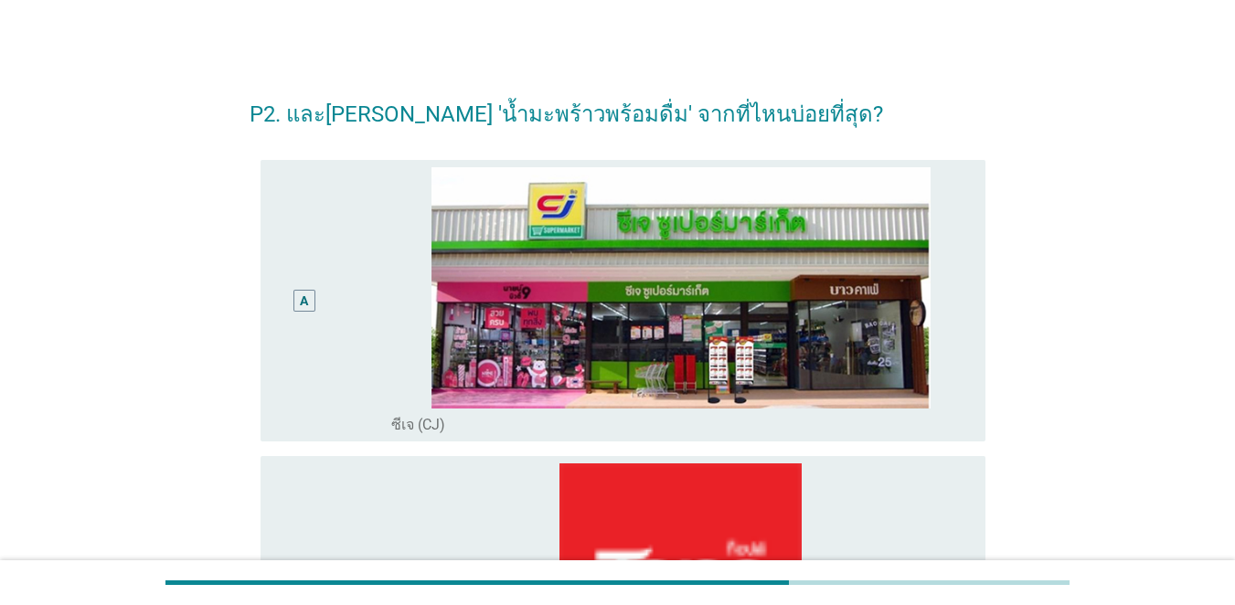
scroll to position [0, 0]
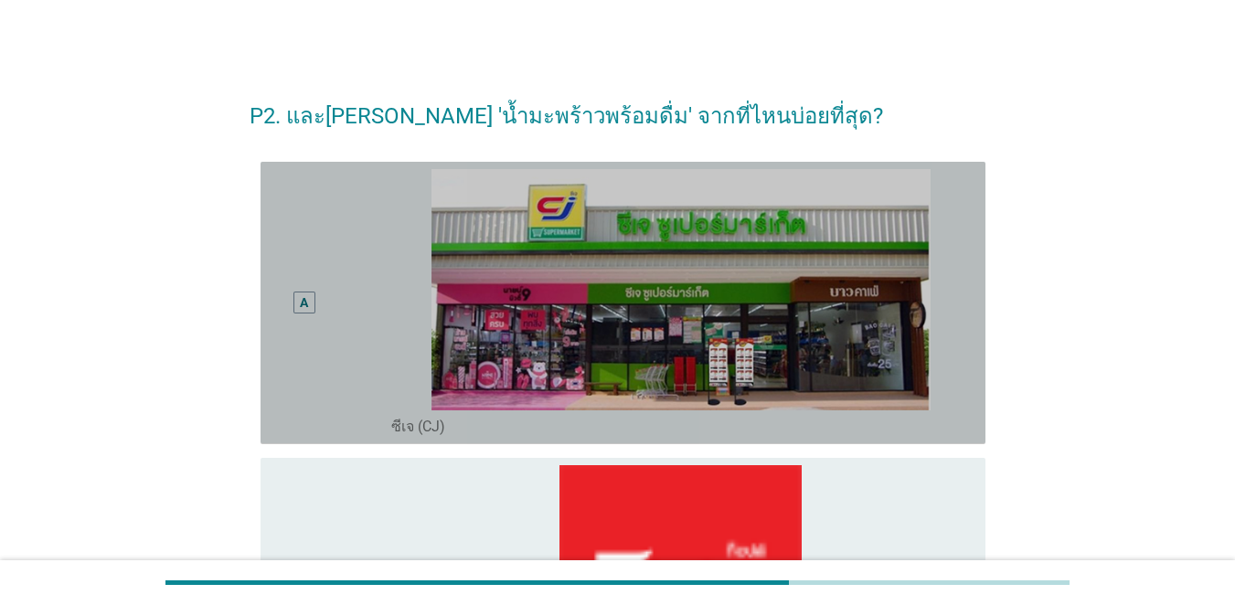
click at [318, 349] on div "A" at bounding box center [304, 303] width 58 height 268
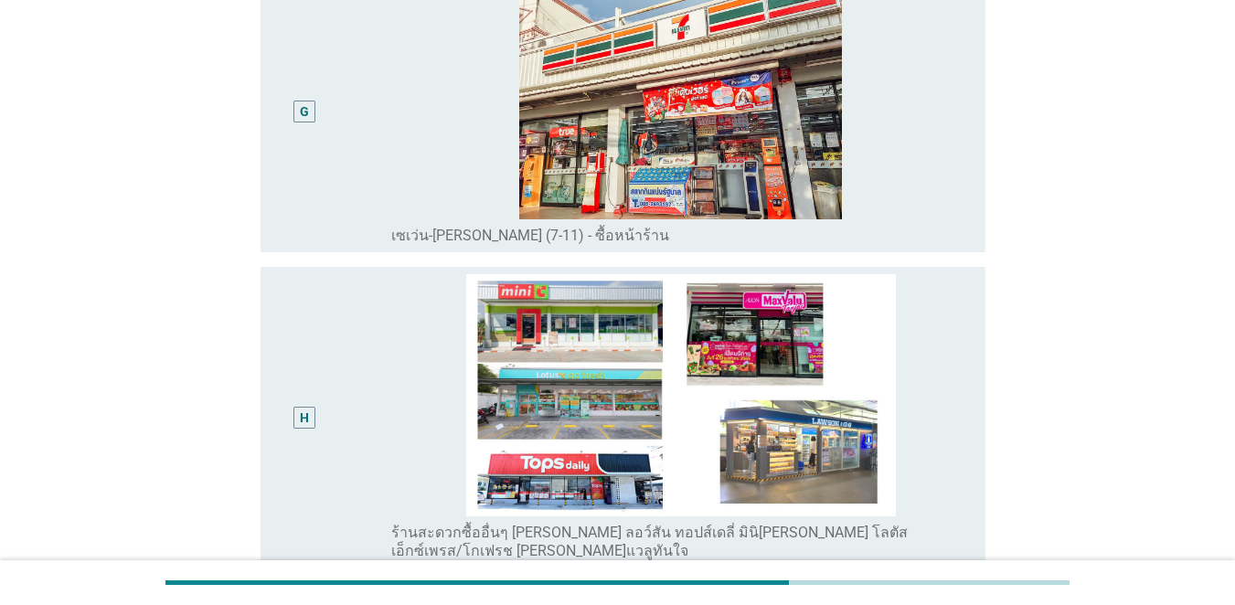
click at [346, 72] on div "G" at bounding box center [333, 112] width 116 height 268
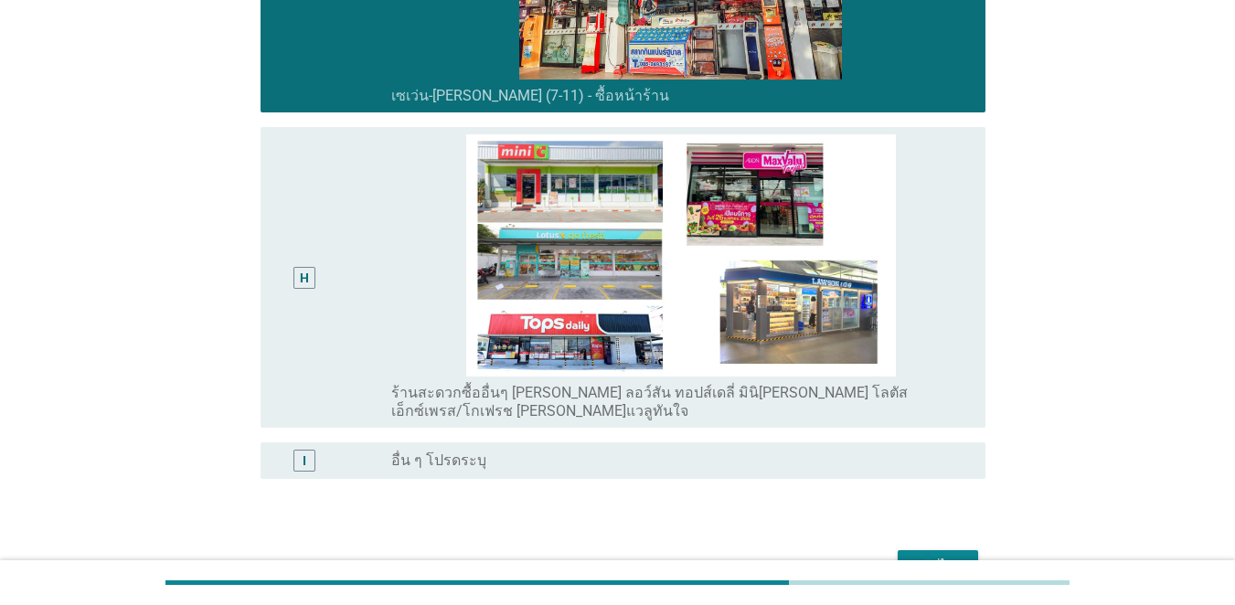
scroll to position [2060, 0]
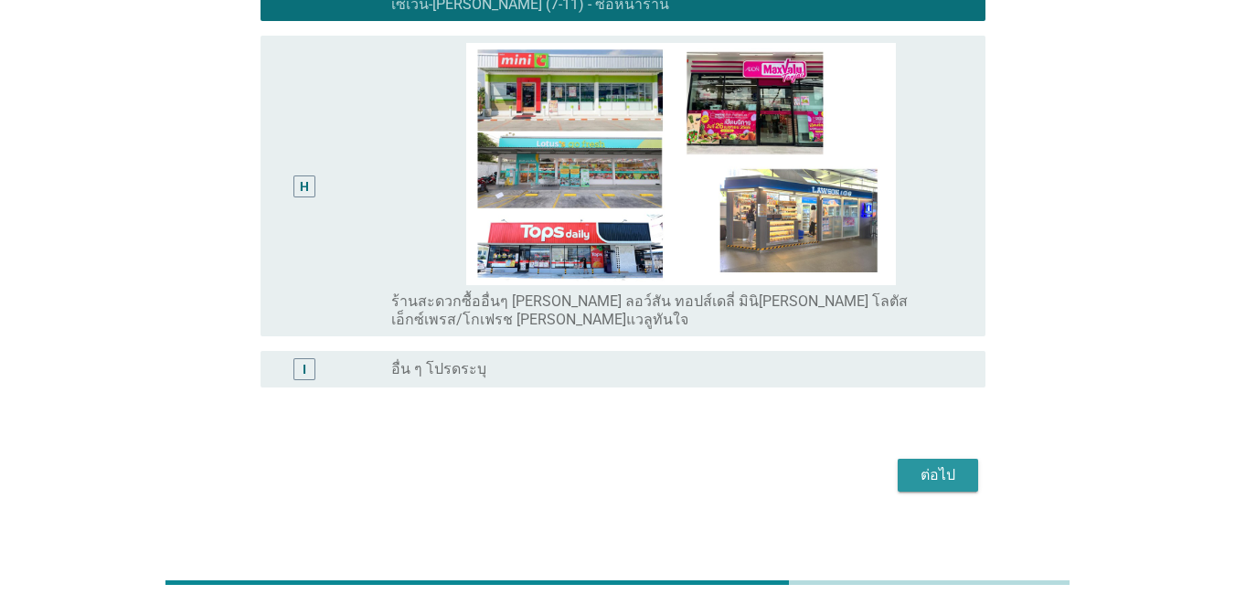
click at [900, 465] on div "ต่อไป" at bounding box center [938, 476] width 51 height 22
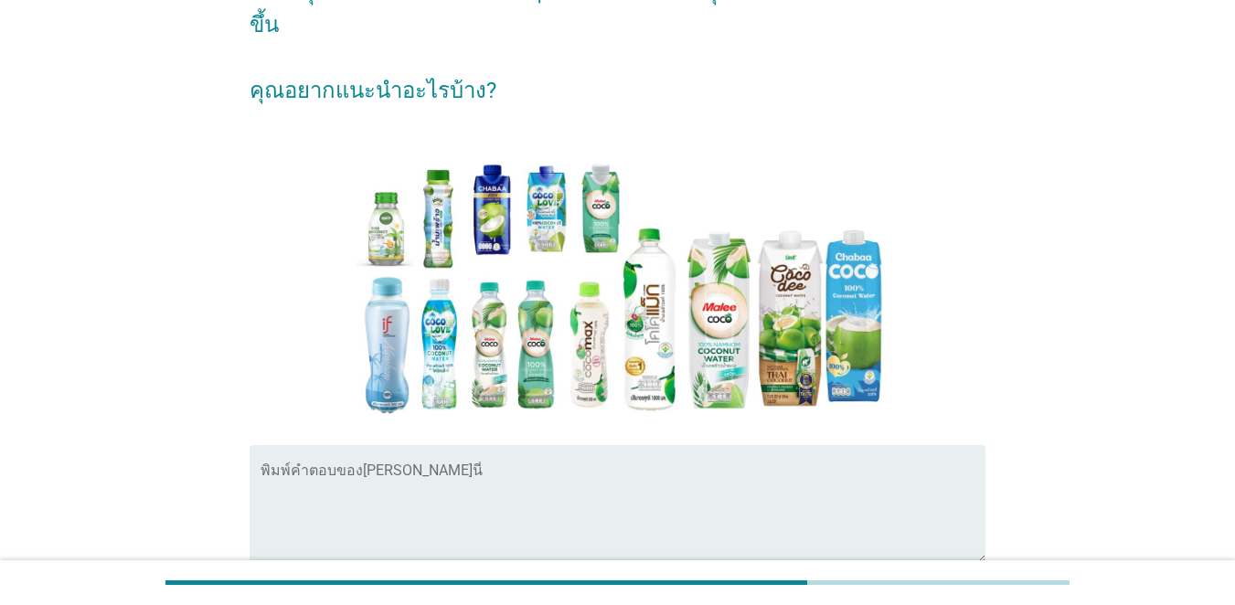
scroll to position [315, 0]
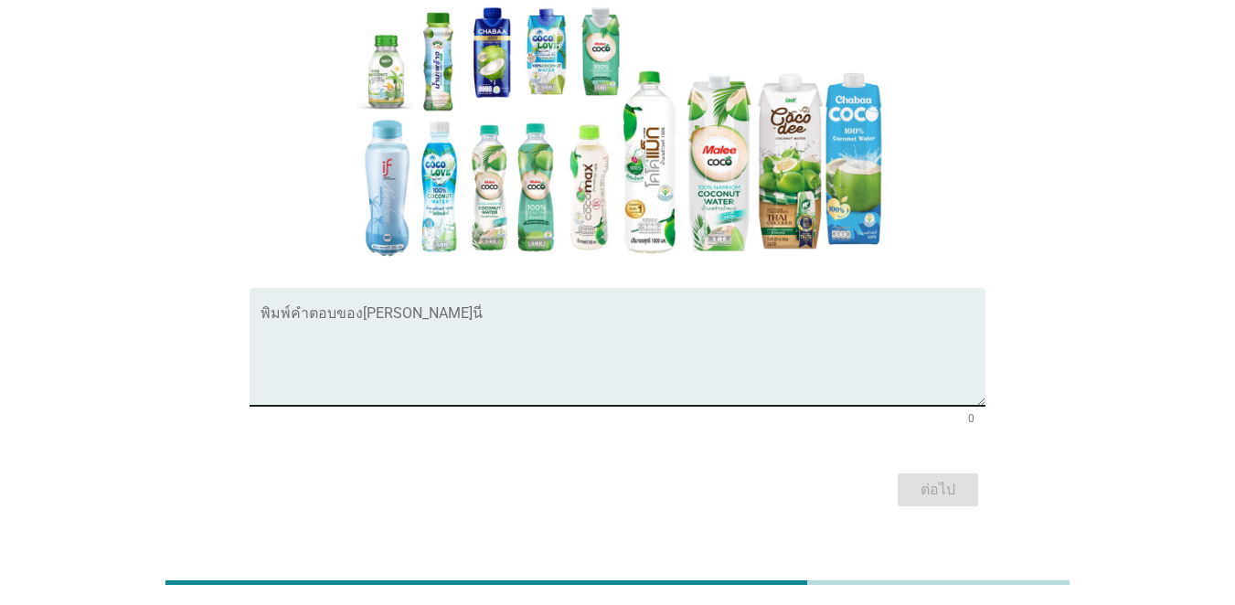
click at [409, 363] on textarea "พิมพ์คำตอบของคุณ ที่นี่" at bounding box center [623, 358] width 725 height 96
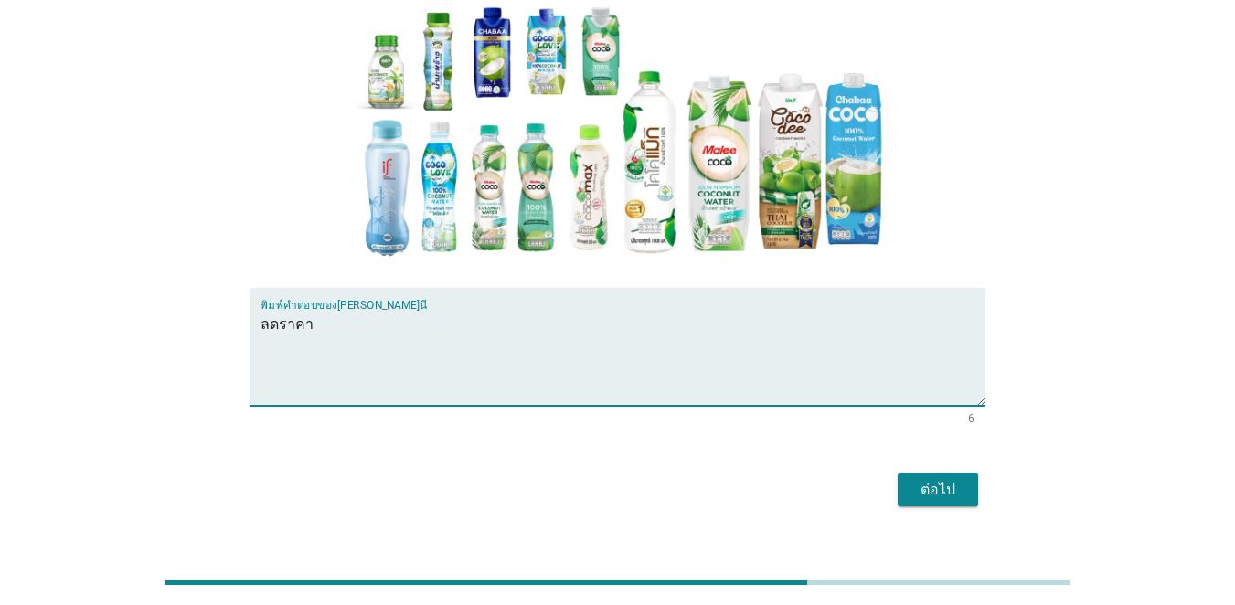
type textarea "ลดราคา"
click at [900, 479] on div "ต่อไป" at bounding box center [938, 490] width 51 height 22
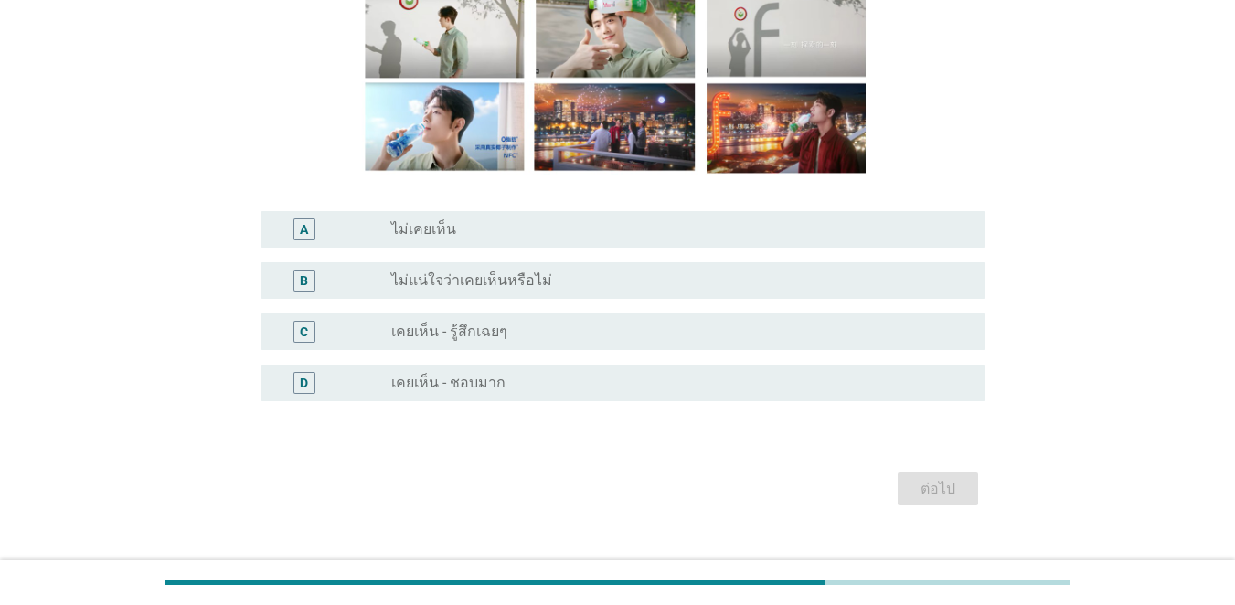
scroll to position [274, 0]
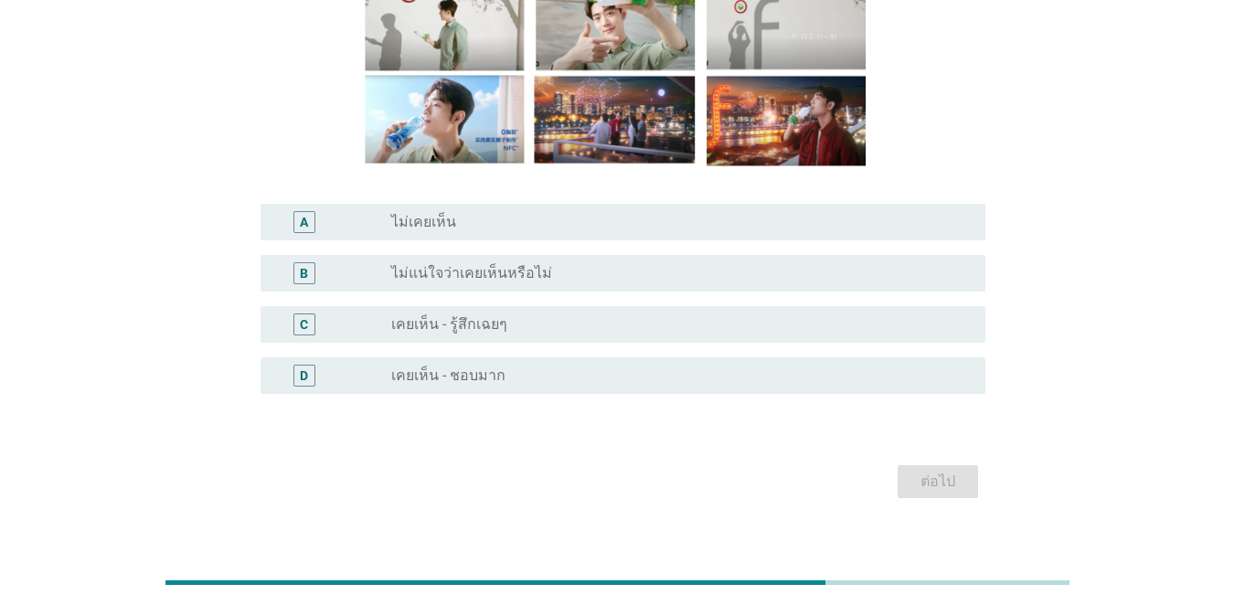
click at [383, 320] on div "C" at bounding box center [333, 325] width 116 height 22
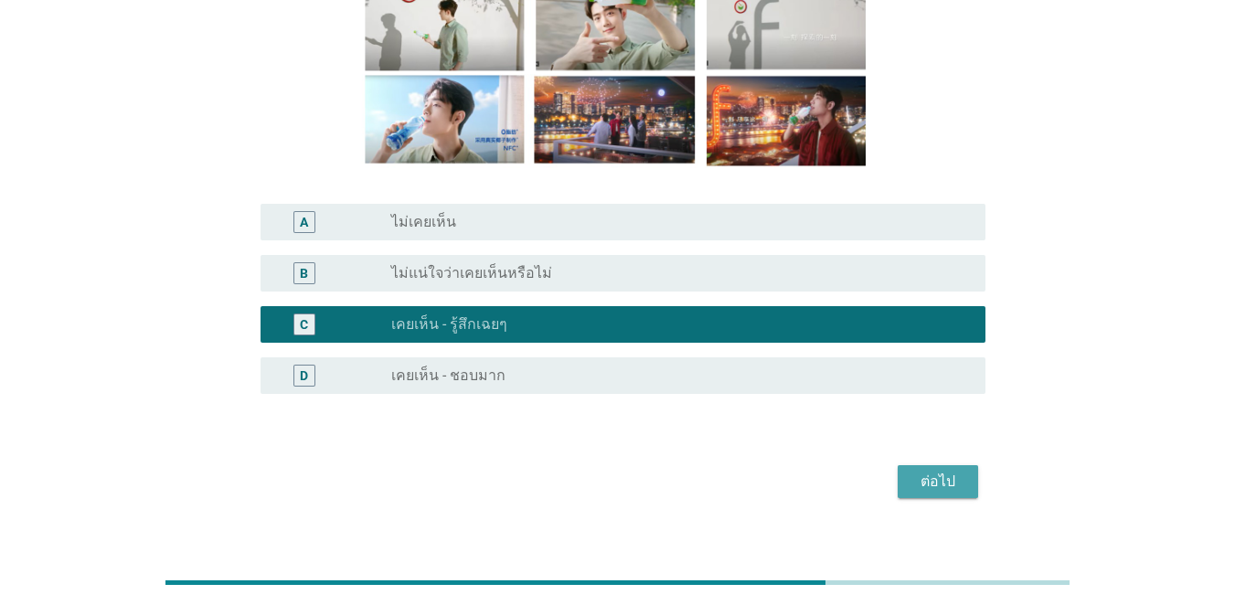
click at [900, 483] on div "ต่อไป" at bounding box center [938, 482] width 51 height 22
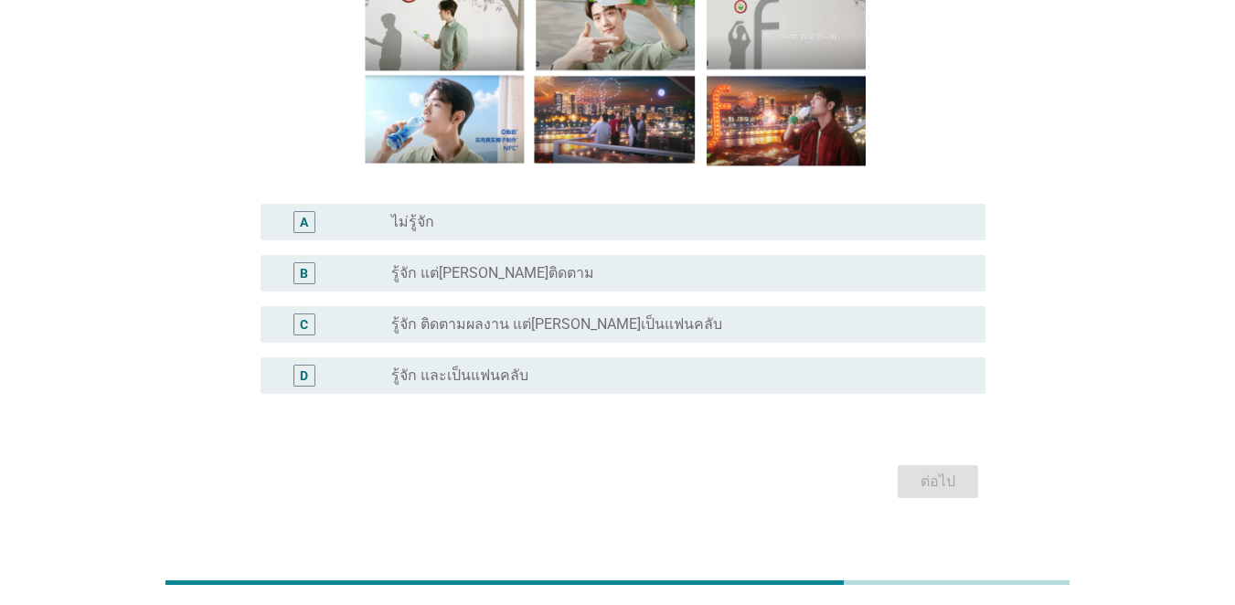
click at [479, 310] on div "C radio_button_unchecked รู้จัก ติดตามผลงาน แต่[PERSON_NAME]เป็นแฟนคลับ" at bounding box center [623, 324] width 725 height 37
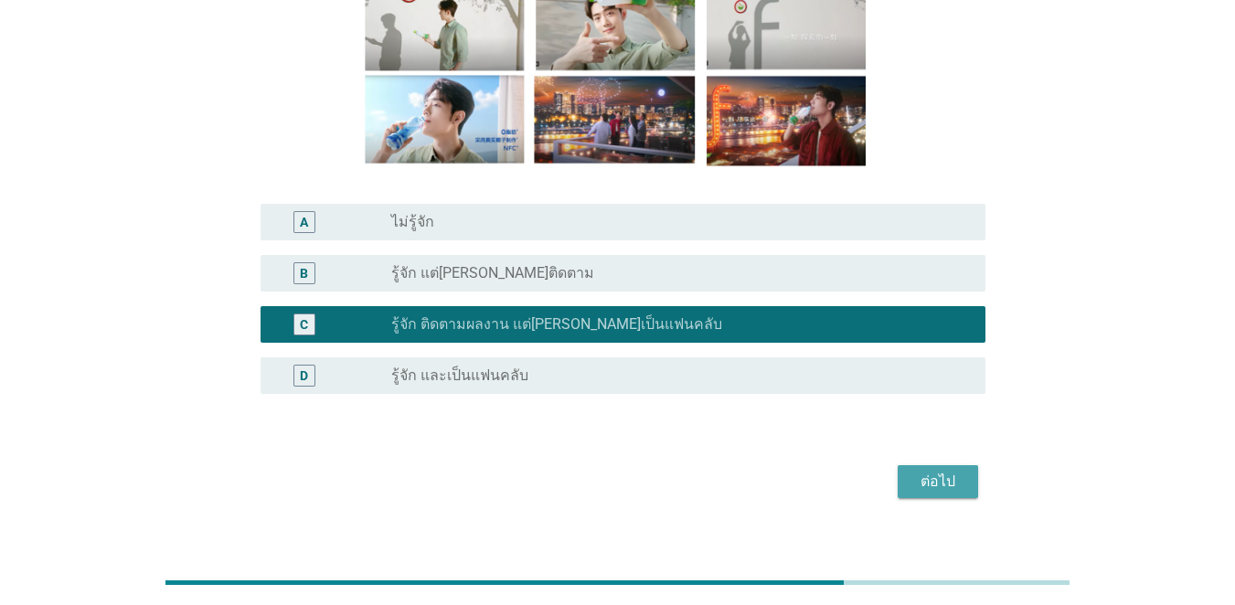
click at [900, 476] on div "ต่อไป" at bounding box center [938, 482] width 51 height 22
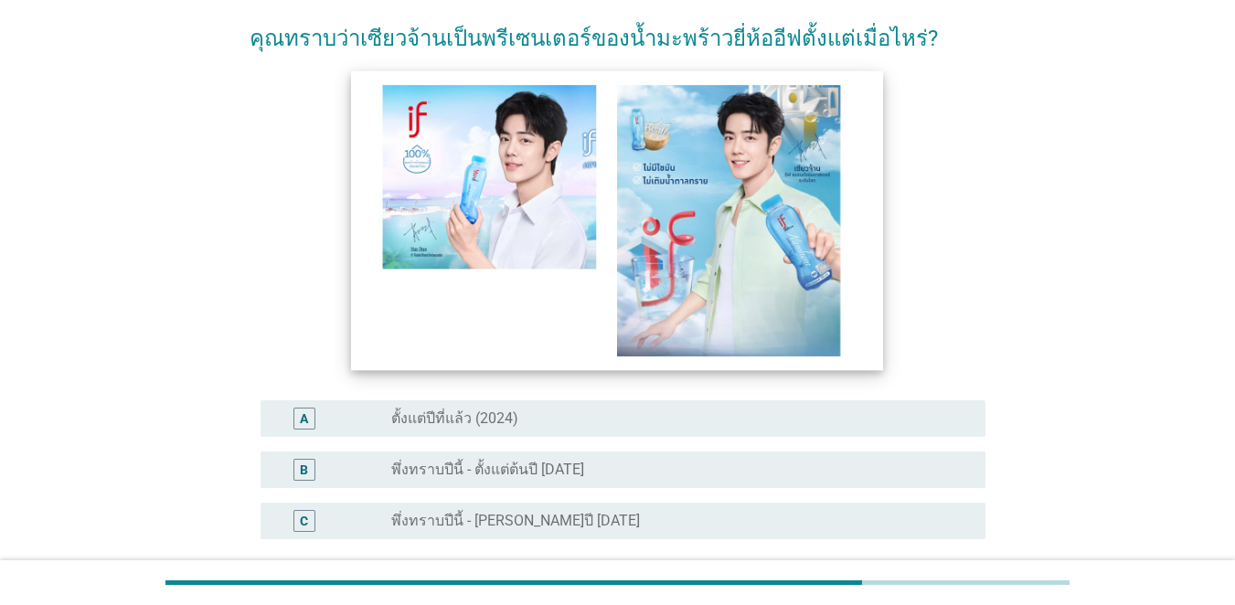
scroll to position [183, 0]
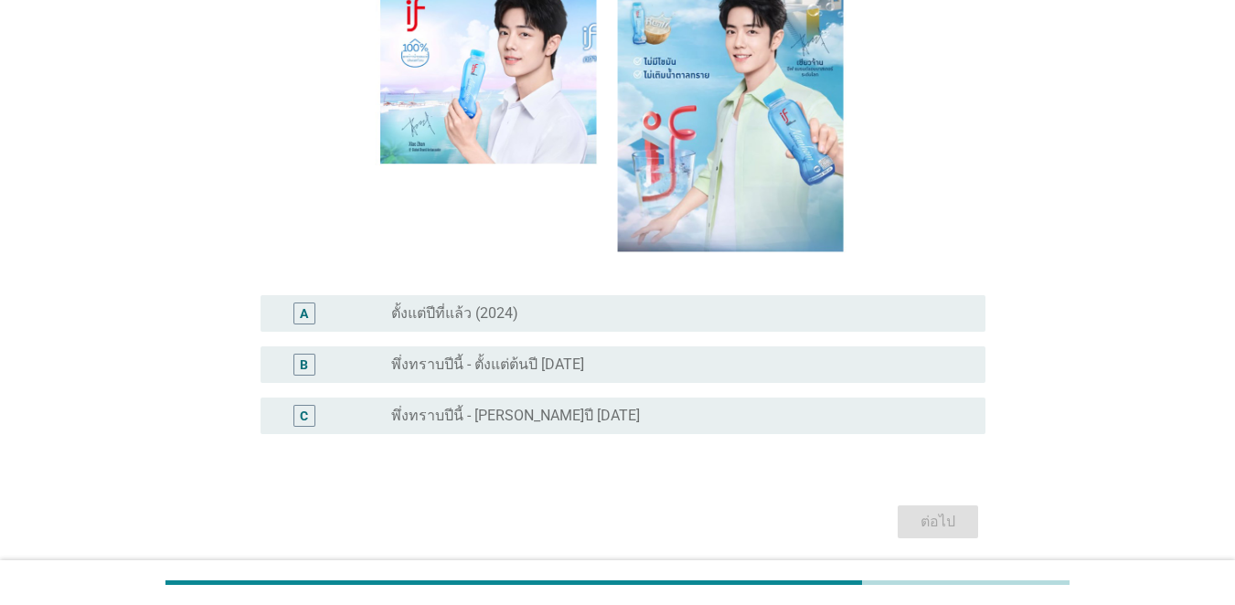
click at [474, 408] on label "พึ่งทราบปีนี้ - [PERSON_NAME]ปี [DATE]" at bounding box center [515, 416] width 249 height 18
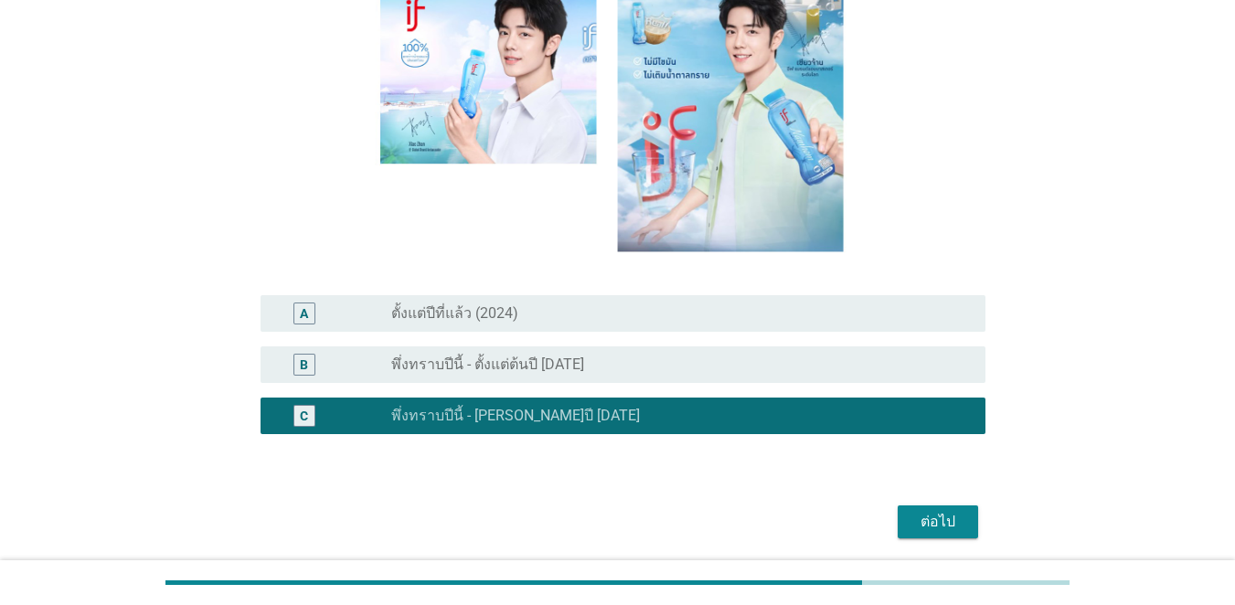
click at [900, 524] on div "ต่อไป" at bounding box center [938, 522] width 51 height 22
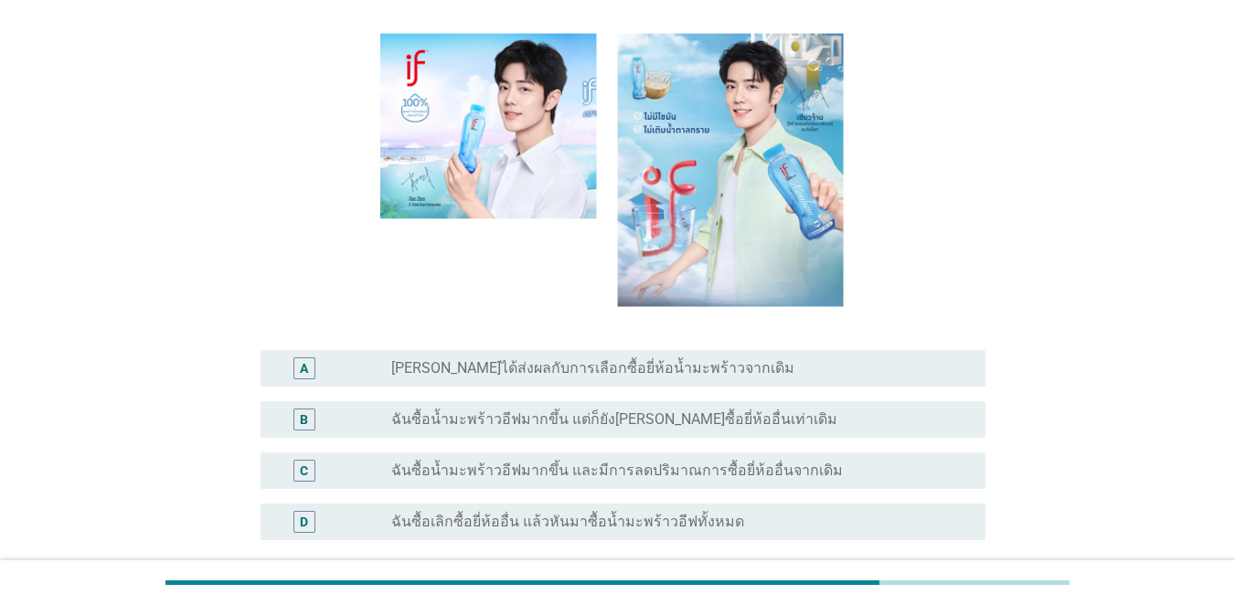
scroll to position [332, 0]
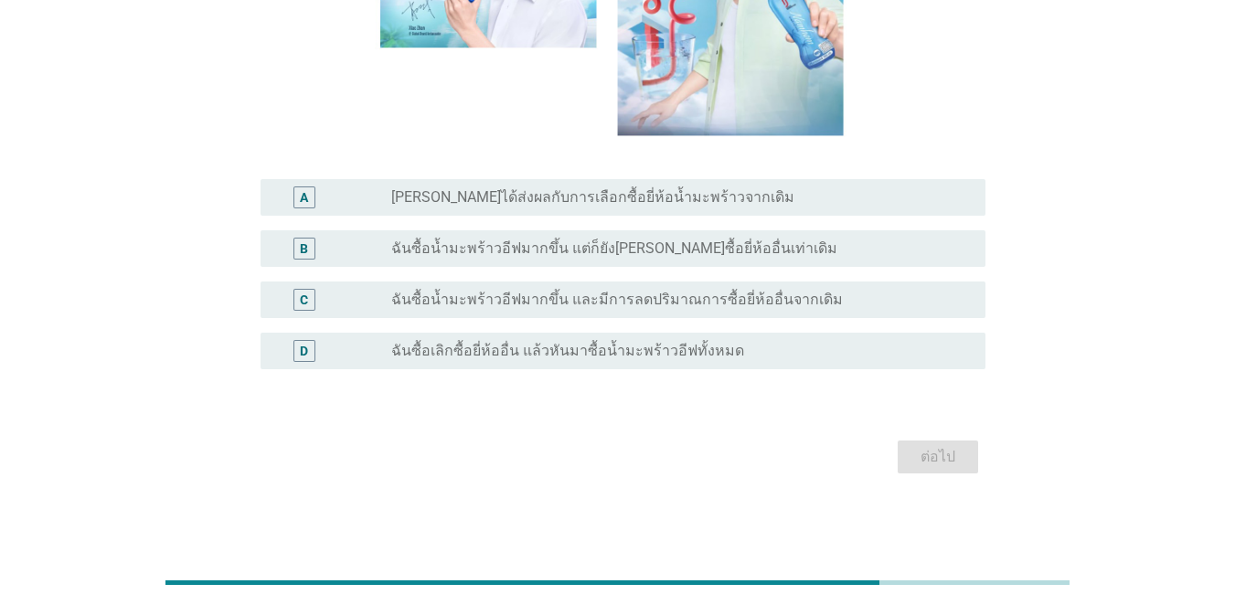
click at [599, 294] on label "ฉันซื้อน้ำมะพร้าวอีฟมากขึ้น และมีการลดปริมาณการซื้อยี่ห้ออื่นจากเดิม" at bounding box center [617, 300] width 452 height 18
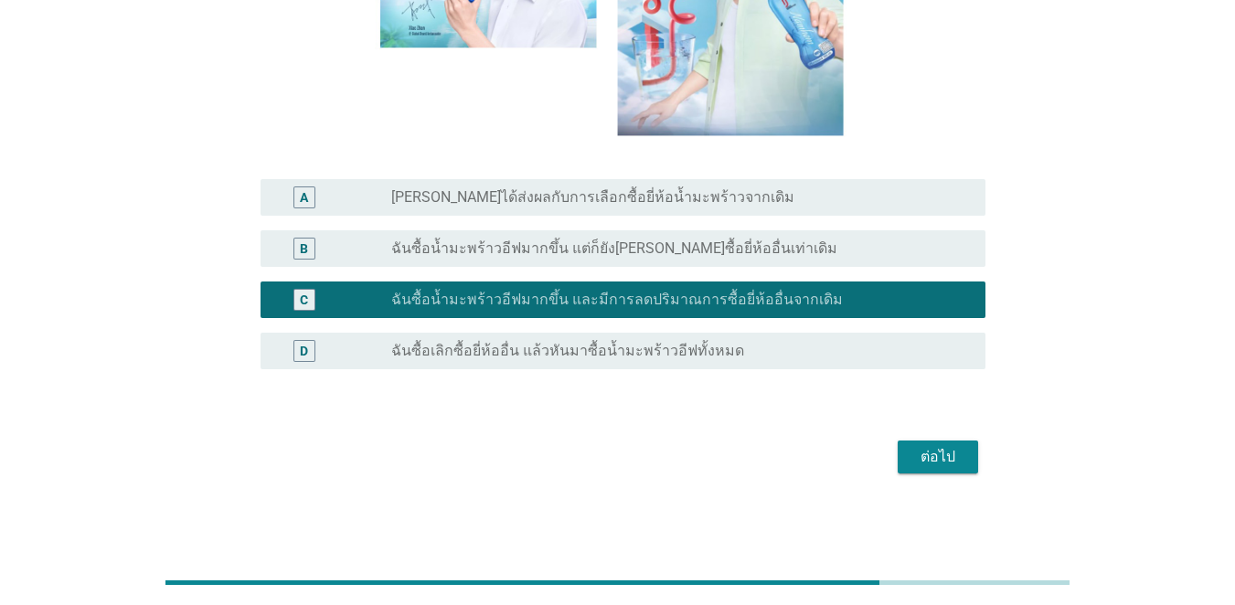
click at [659, 229] on div "B radio_button_unchecked ฉันซื้อน้ำมะพร้าวอีฟมากขึ้น แต่ก็ยัง[PERSON_NAME]ซื้อย…" at bounding box center [618, 248] width 736 height 51
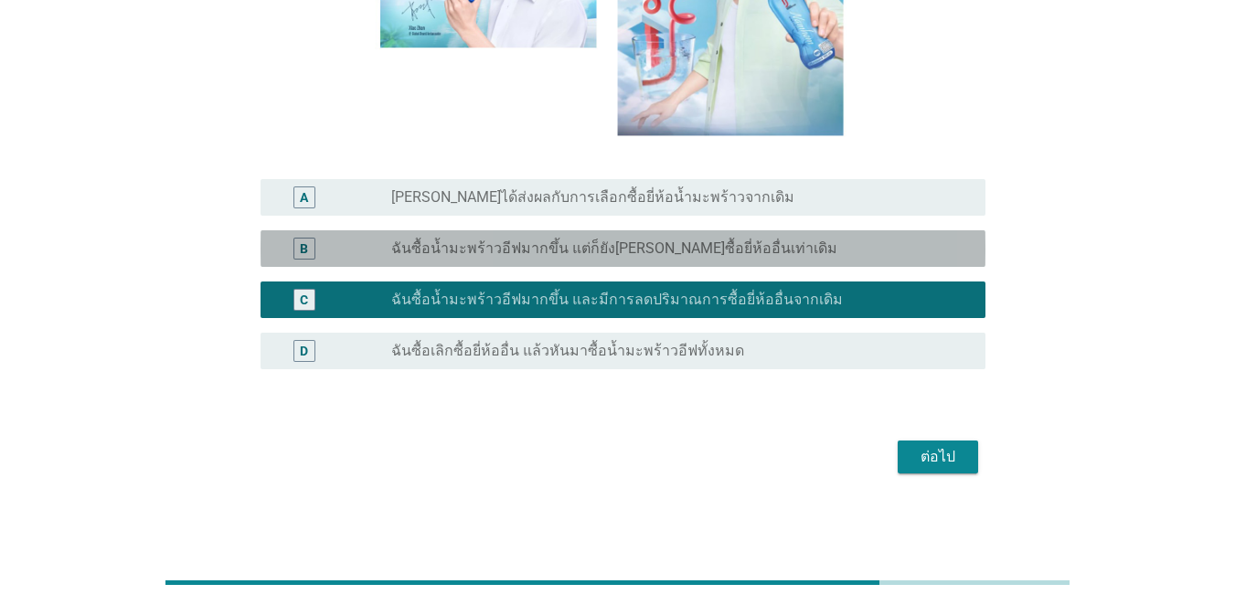
click at [698, 251] on label "ฉันซื้อน้ำมะพร้าวอีฟมากขึ้น แต่ก็ยัง[PERSON_NAME]ซื้อยี่ห้ออื่นเท่าเดิม" at bounding box center [614, 249] width 446 height 18
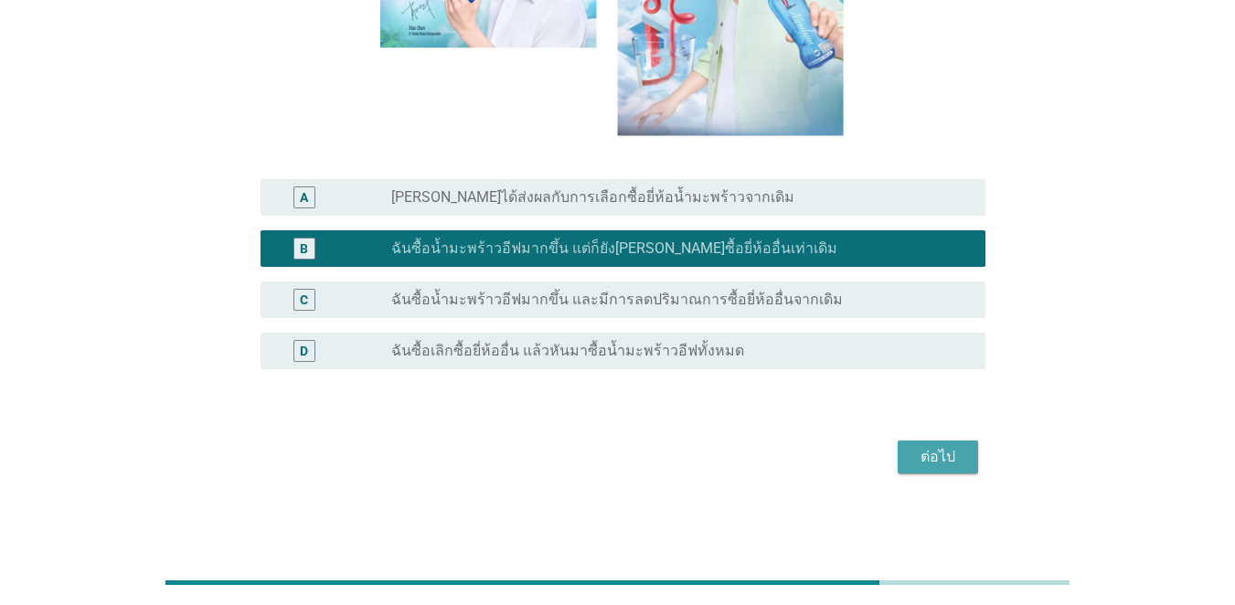
click at [900, 447] on div "ต่อไป" at bounding box center [938, 457] width 51 height 22
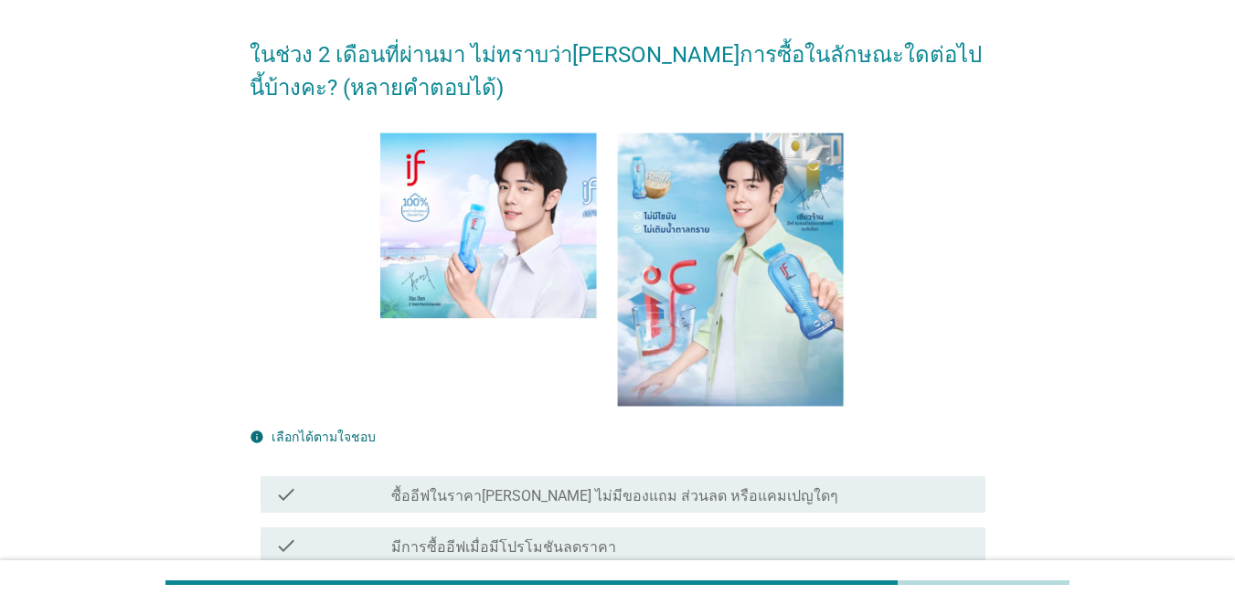
scroll to position [435, 0]
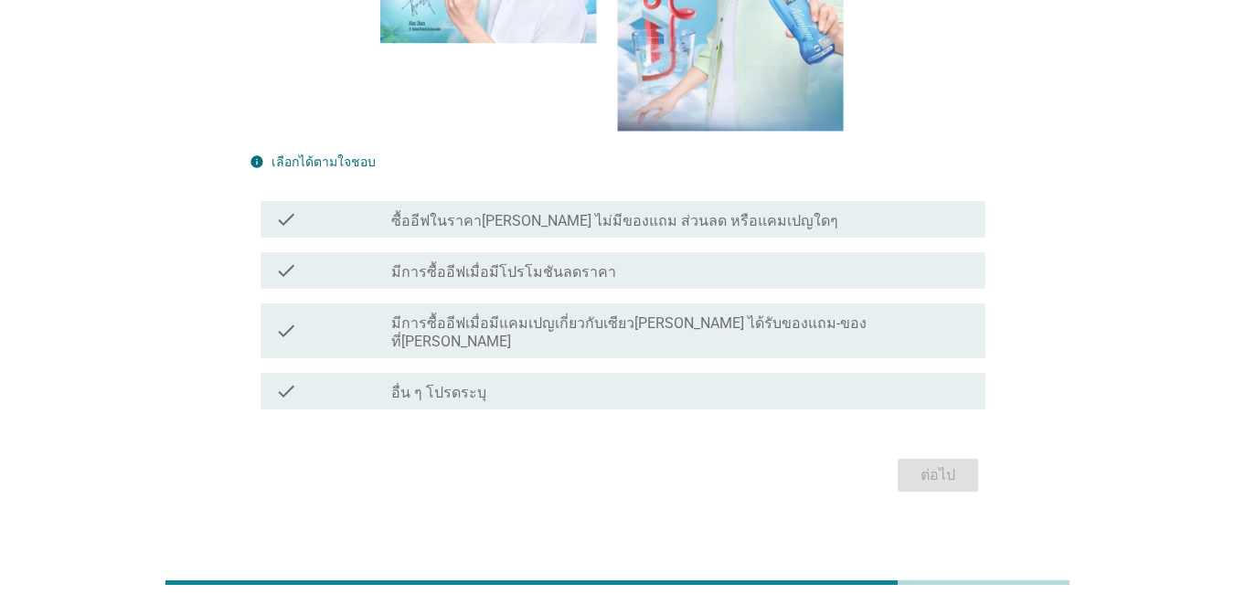
click at [602, 273] on div "check_box_outline_blank มีการซื้ออีฟเมื่อมีโปรโมชันลดราคา" at bounding box center [681, 271] width 580 height 22
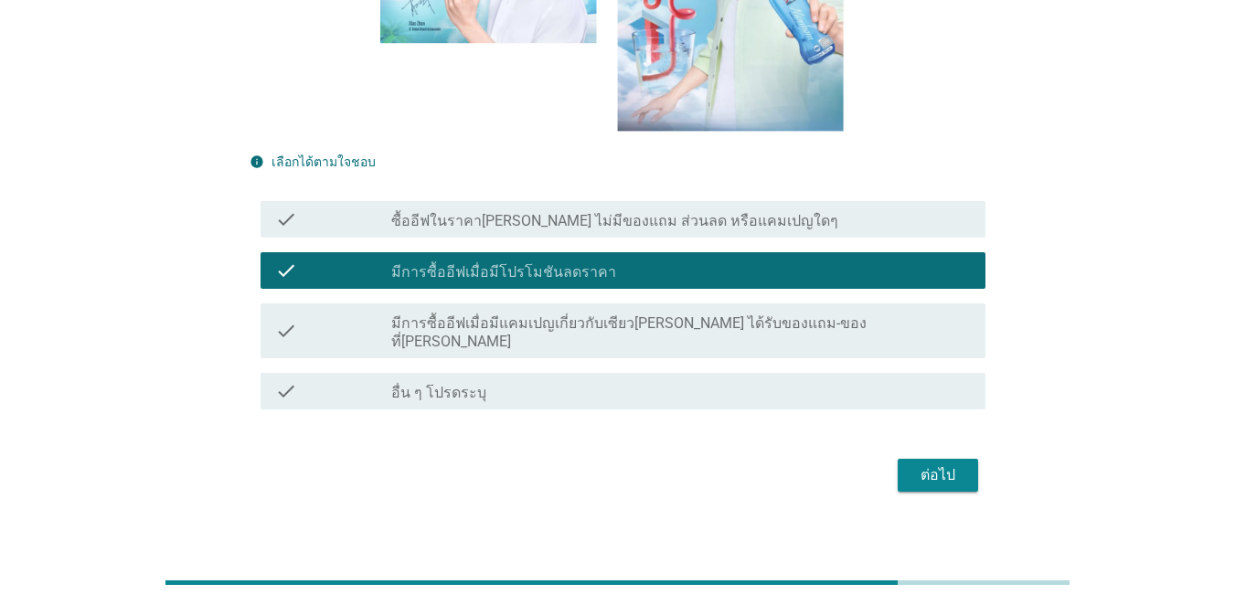
click at [900, 465] on div "ต่อไป" at bounding box center [938, 476] width 51 height 22
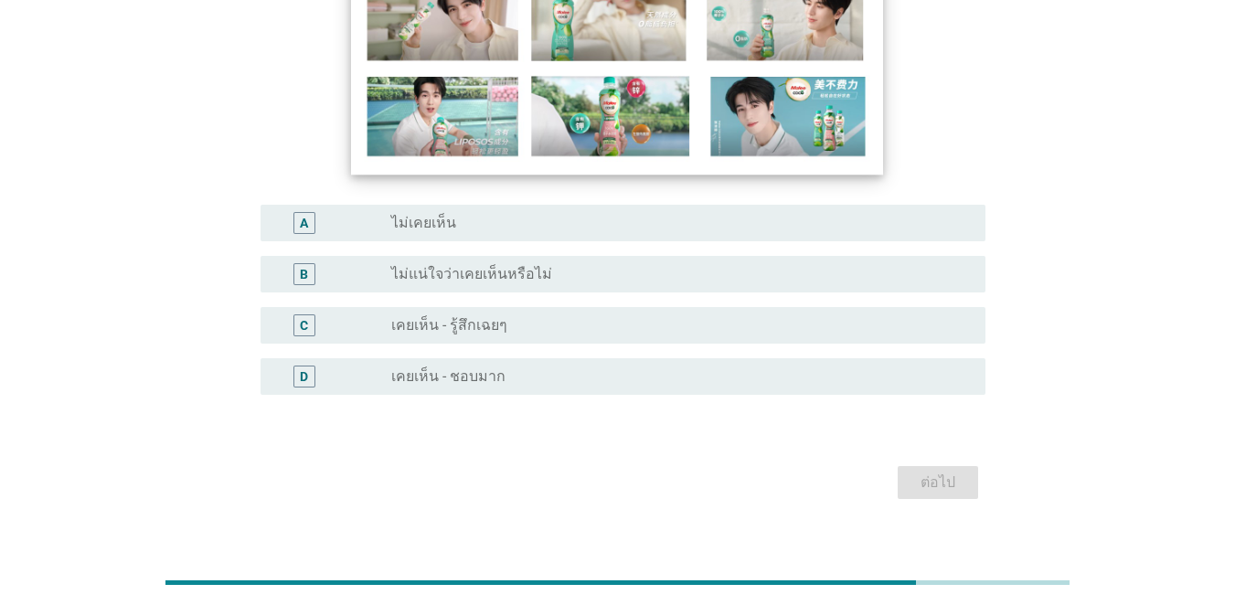
scroll to position [274, 0]
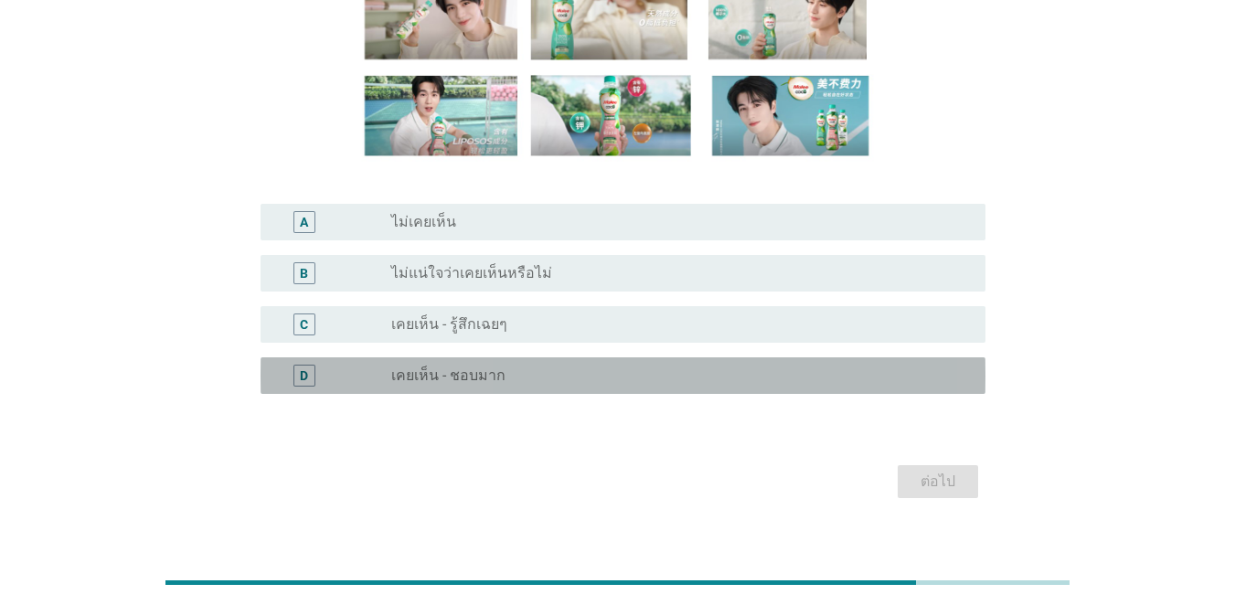
click at [453, 365] on div "radio_button_unchecked เคยเห็น - ชอบมาก" at bounding box center [681, 376] width 580 height 22
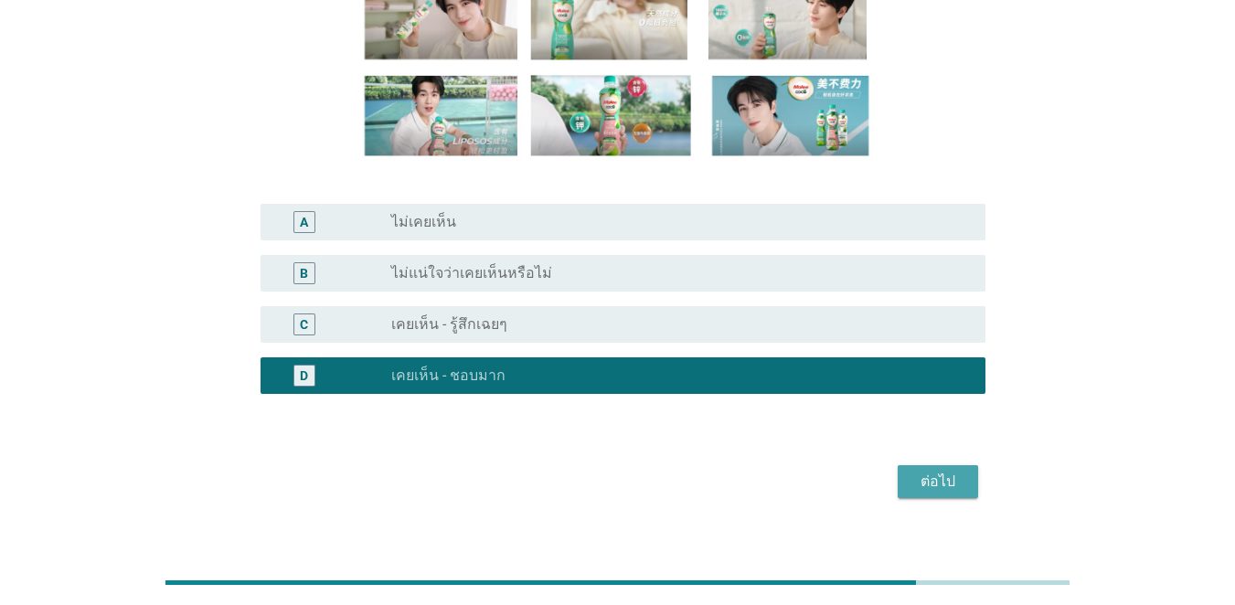
click at [900, 477] on div "ต่อไป" at bounding box center [938, 482] width 51 height 22
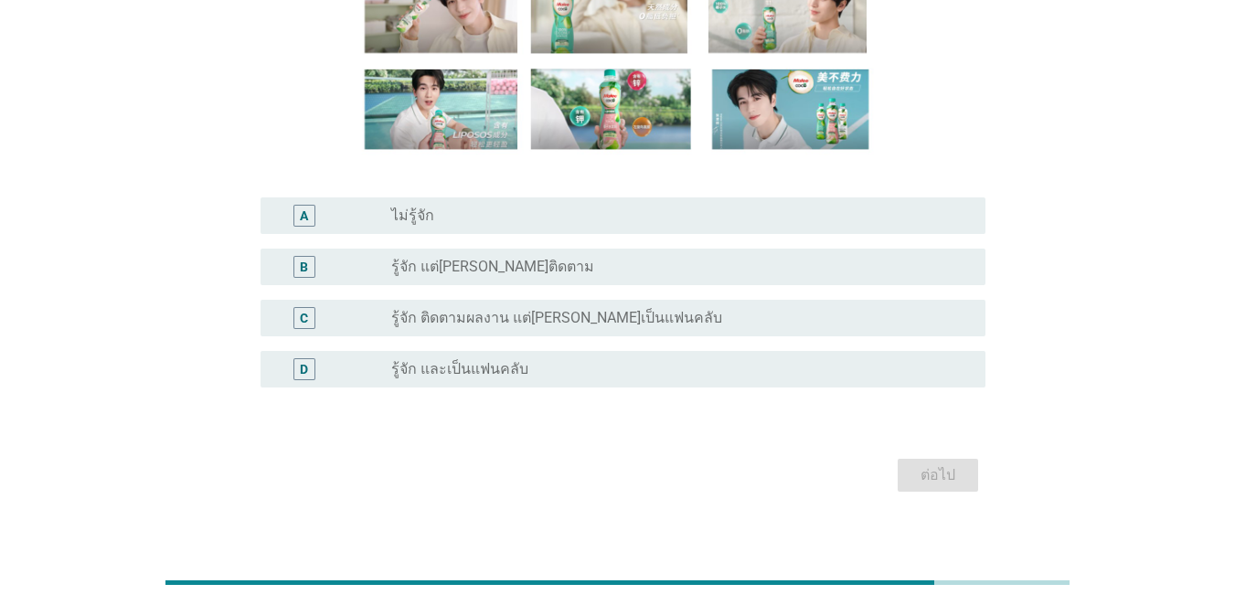
scroll to position [299, 0]
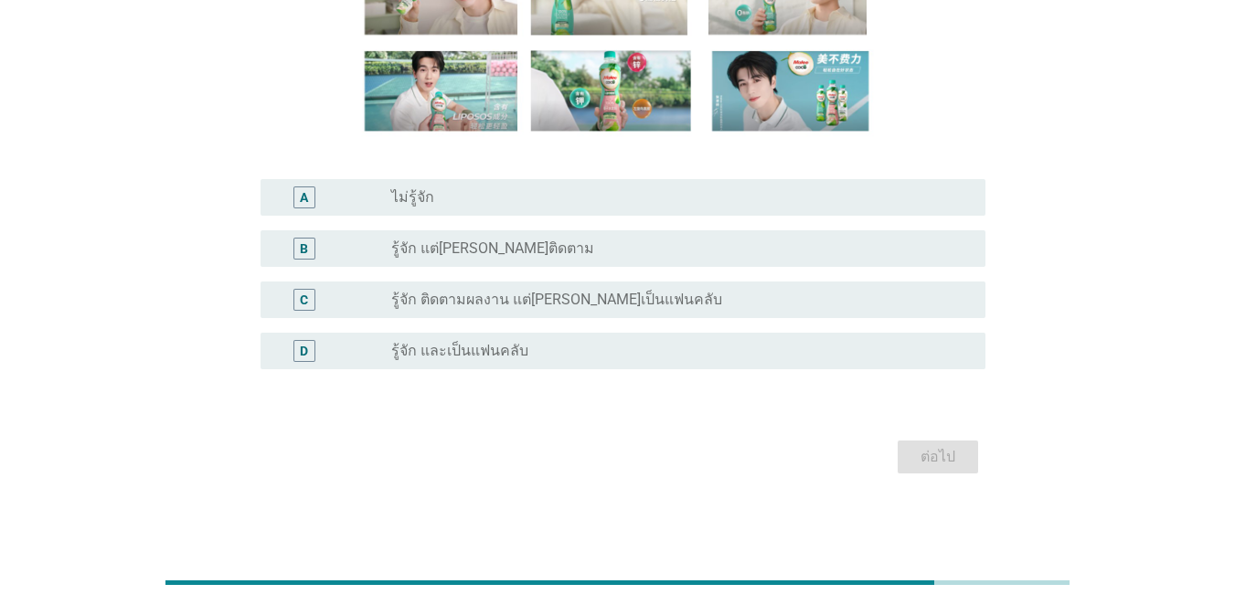
click at [451, 308] on label "รู้จัก ติดตามผลงาน แต่[PERSON_NAME]เป็นแฟนคลับ" at bounding box center [556, 300] width 331 height 18
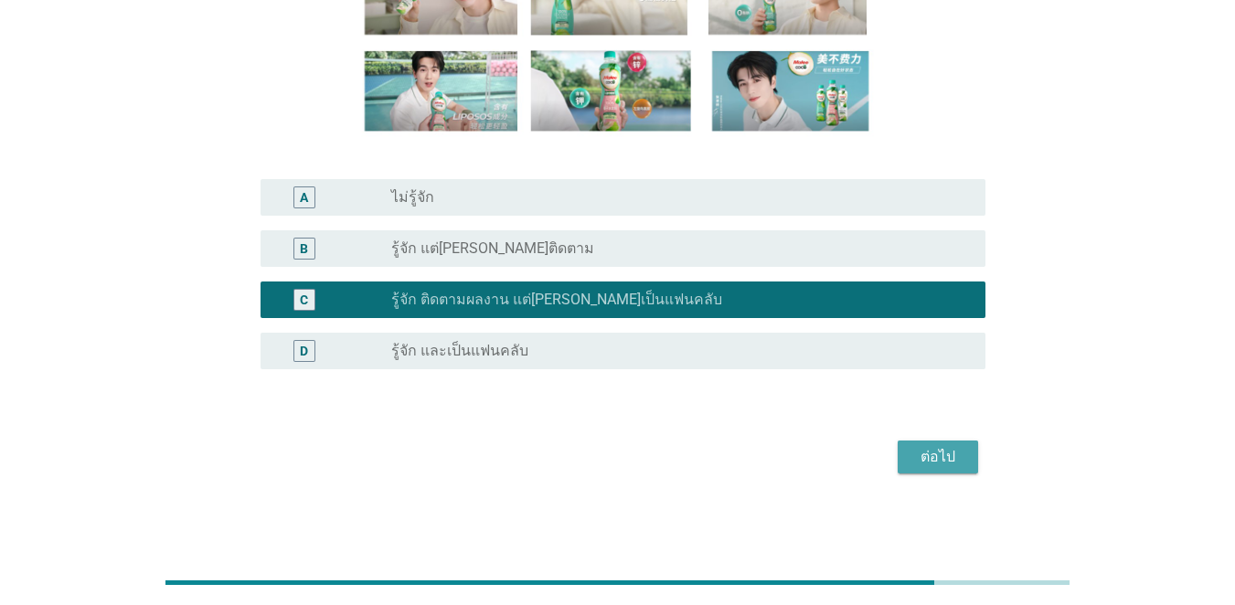
click at [900, 469] on button "ต่อไป" at bounding box center [938, 457] width 80 height 33
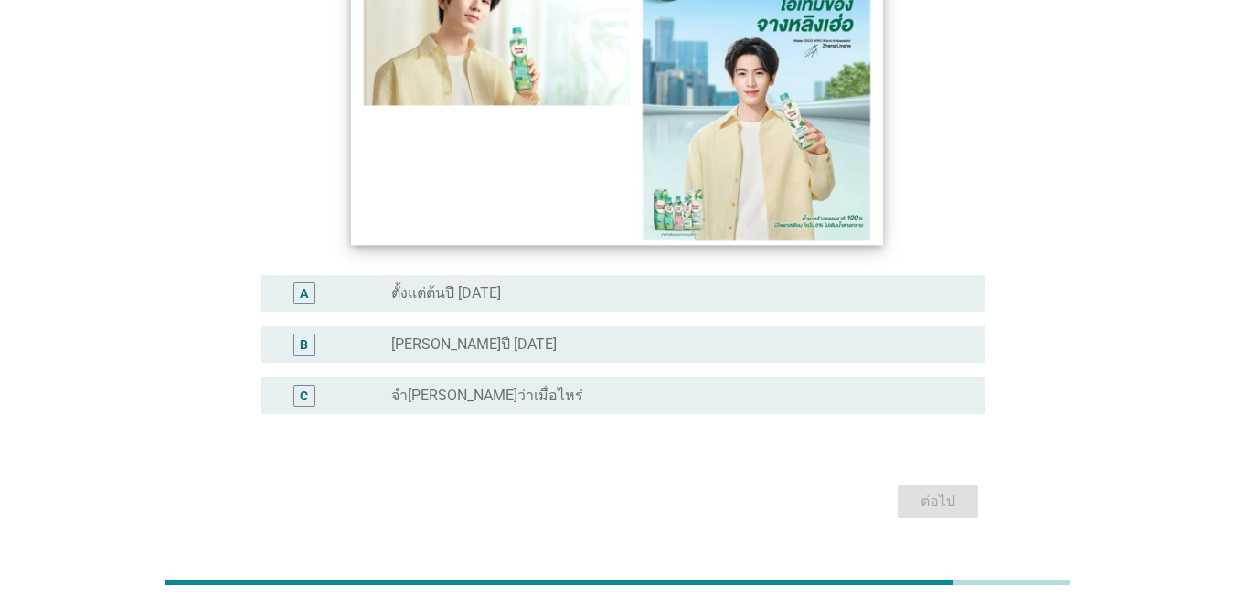
scroll to position [248, 0]
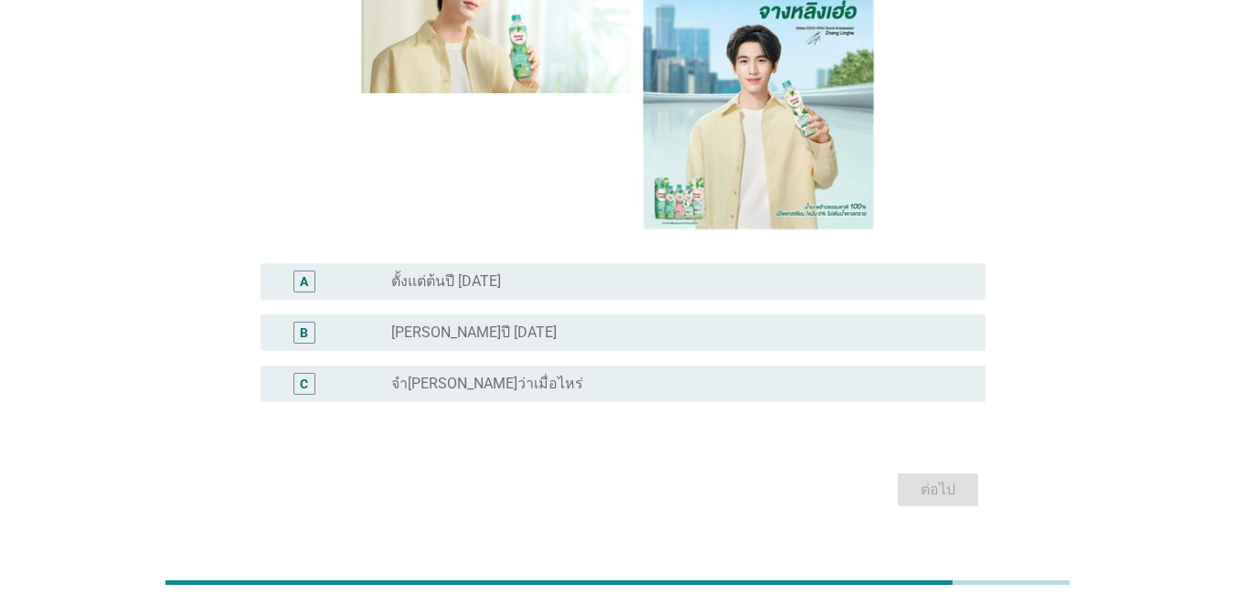
drag, startPoint x: 467, startPoint y: 297, endPoint x: 513, endPoint y: 297, distance: 45.7
click at [468, 324] on label "[PERSON_NAME]ปี [DATE]" at bounding box center [474, 333] width 166 height 18
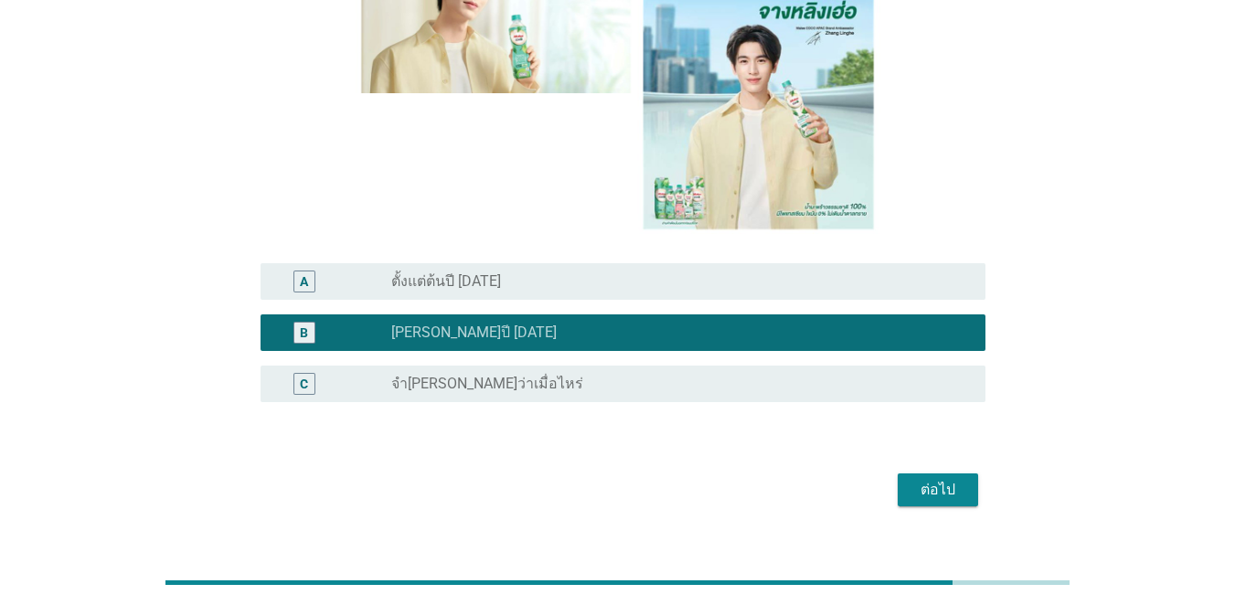
click at [658, 273] on div "radio_button_unchecked ตั้งแต่ต้นปี [DATE]" at bounding box center [673, 282] width 565 height 18
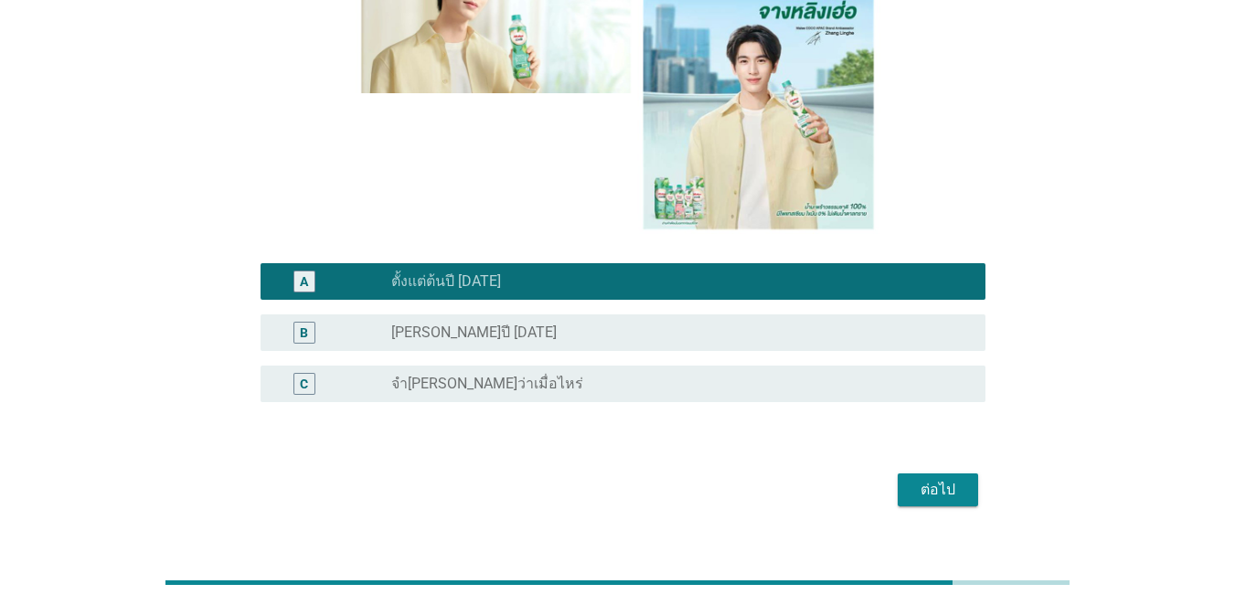
click at [789, 273] on div "A radio_button_checked ตั้งแต่ต้นปี [DATE]" at bounding box center [618, 281] width 736 height 51
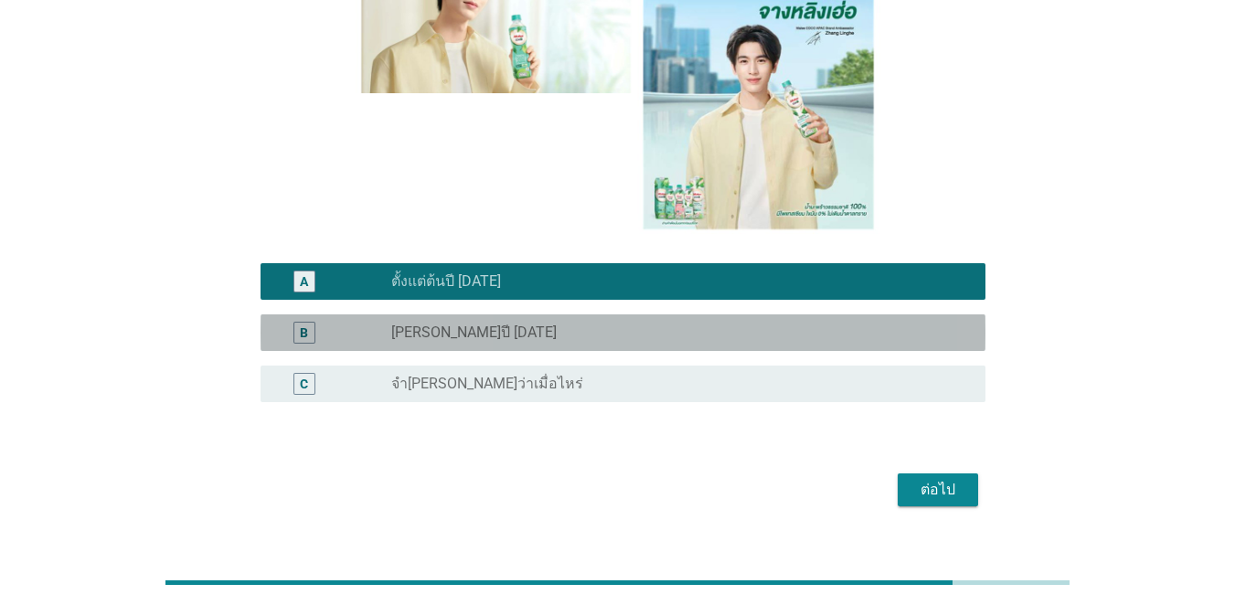
click at [805, 324] on div "radio_button_unchecked [PERSON_NAME]ปี [DATE]" at bounding box center [673, 333] width 565 height 18
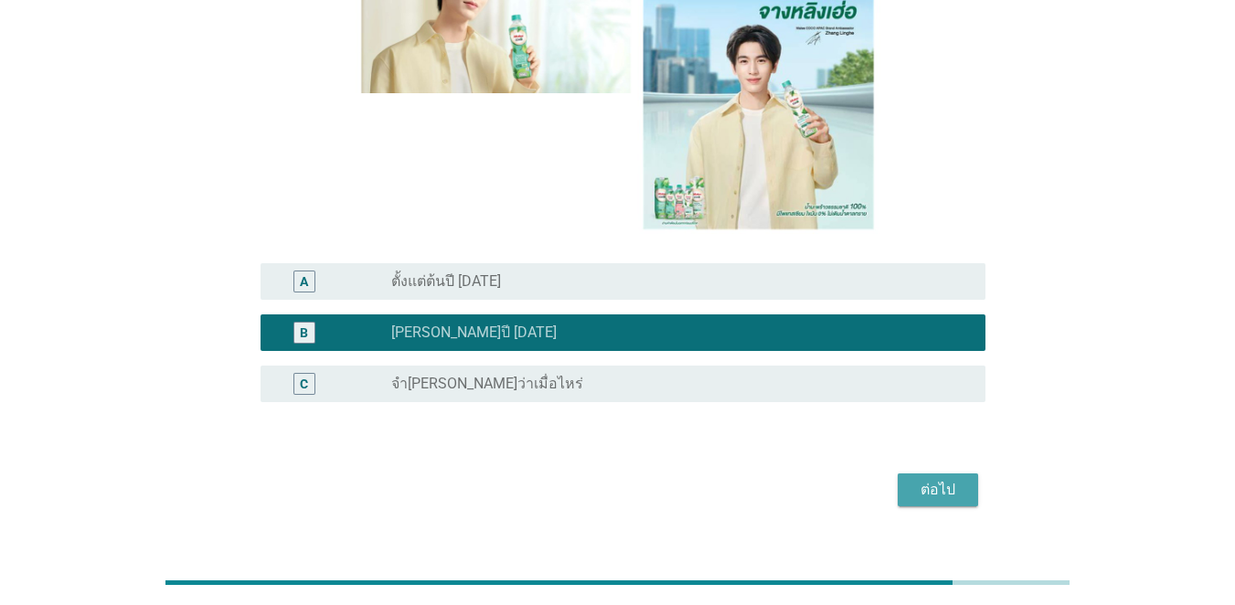
click at [900, 474] on button "ต่อไป" at bounding box center [938, 490] width 80 height 33
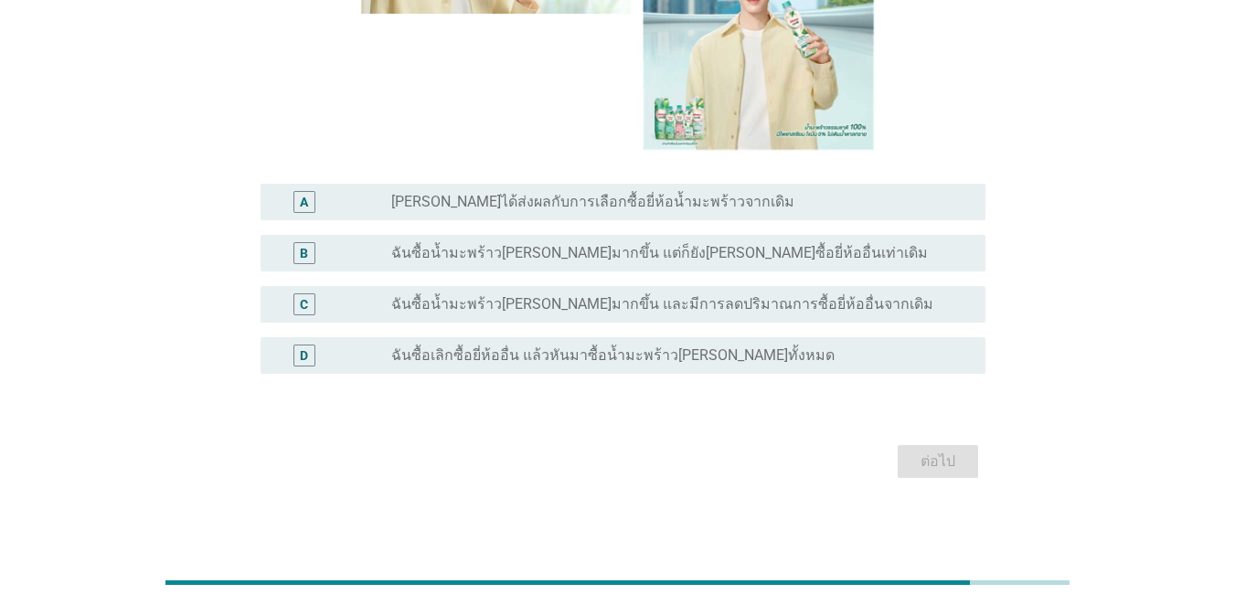
scroll to position [332, 0]
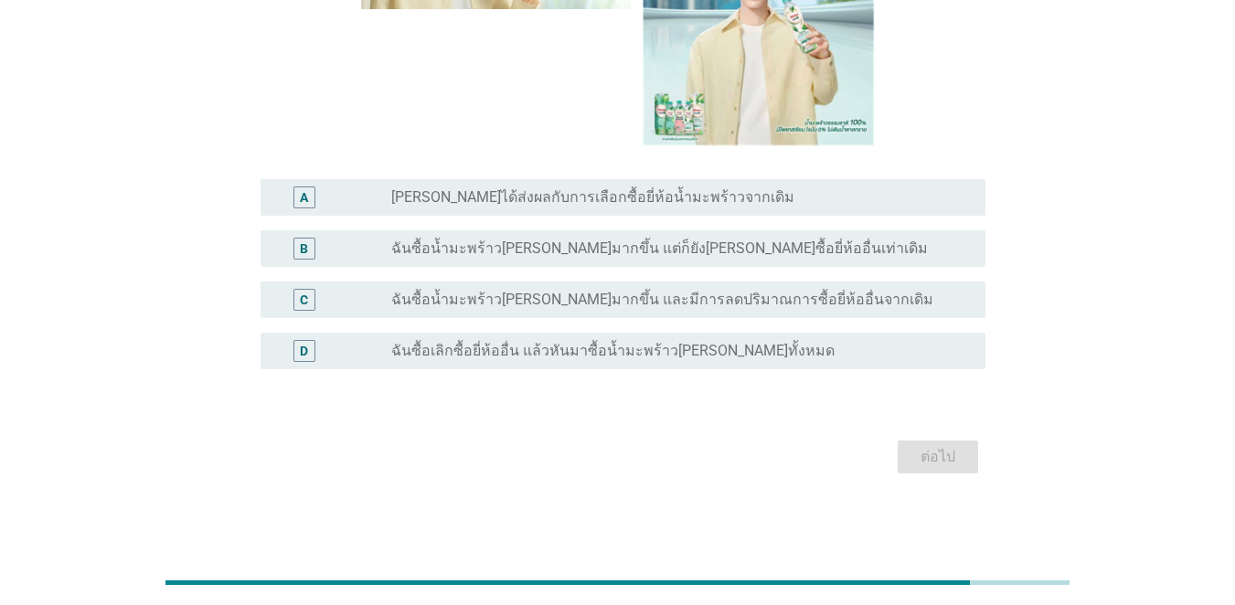
click at [491, 298] on label "ฉันซื้อน้ำมะพร้าว[PERSON_NAME]มากขึ้น และมีการลดปริมาณการซื้อยี่ห้ออื่นจากเดิม" at bounding box center [662, 300] width 542 height 18
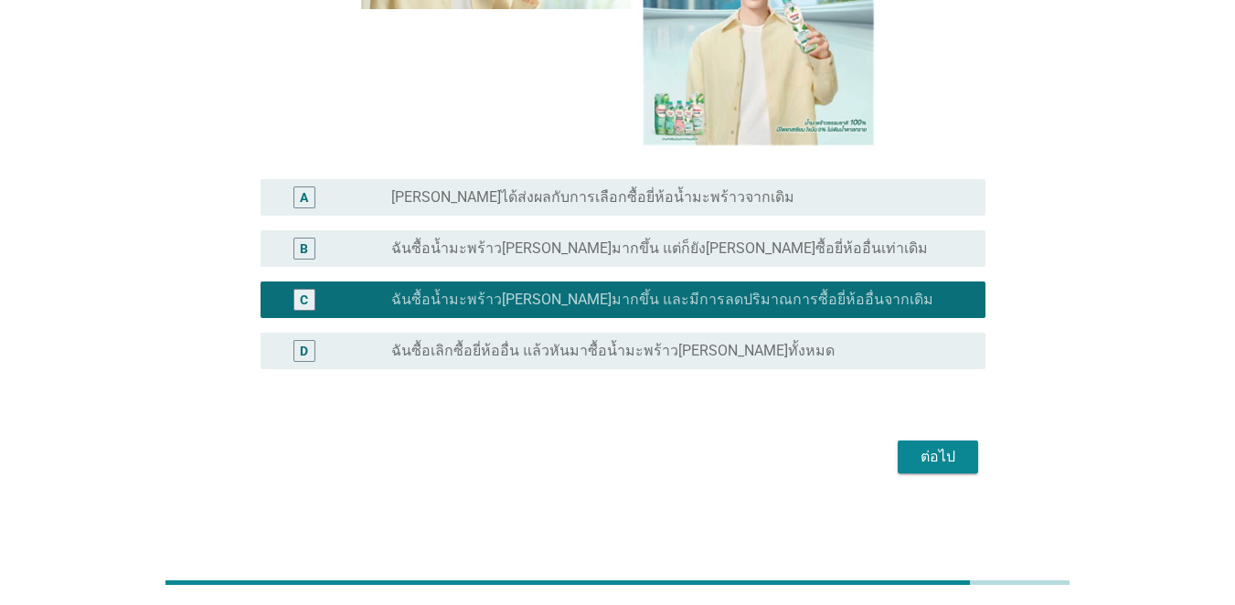
click at [900, 454] on div "ต่อไป" at bounding box center [938, 457] width 51 height 22
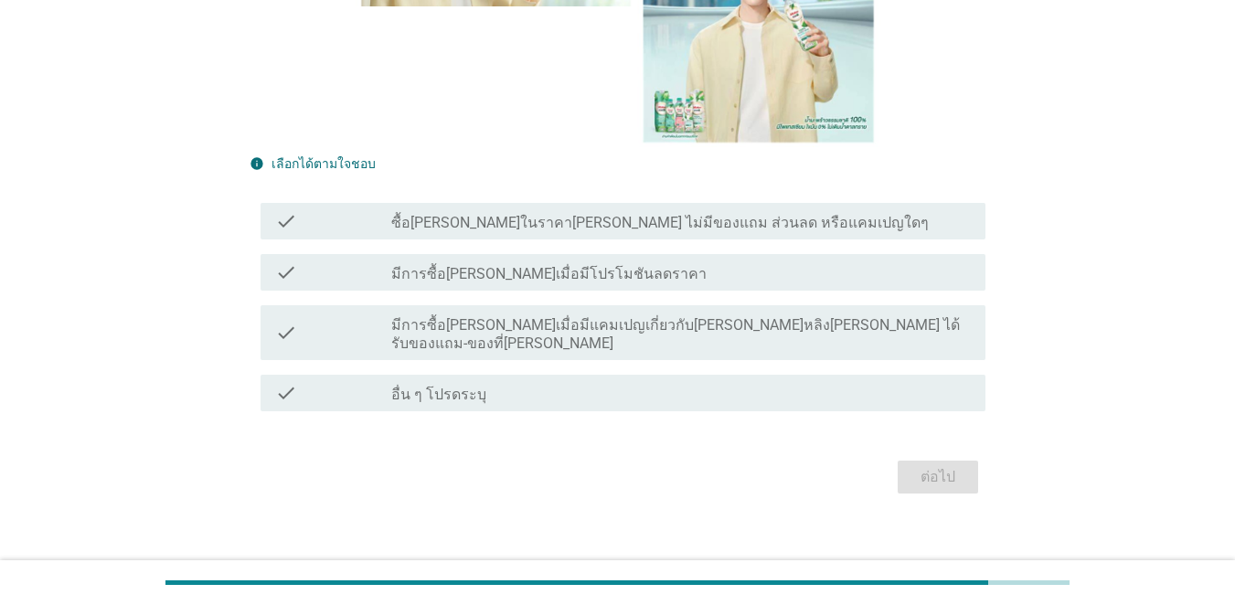
scroll to position [435, 0]
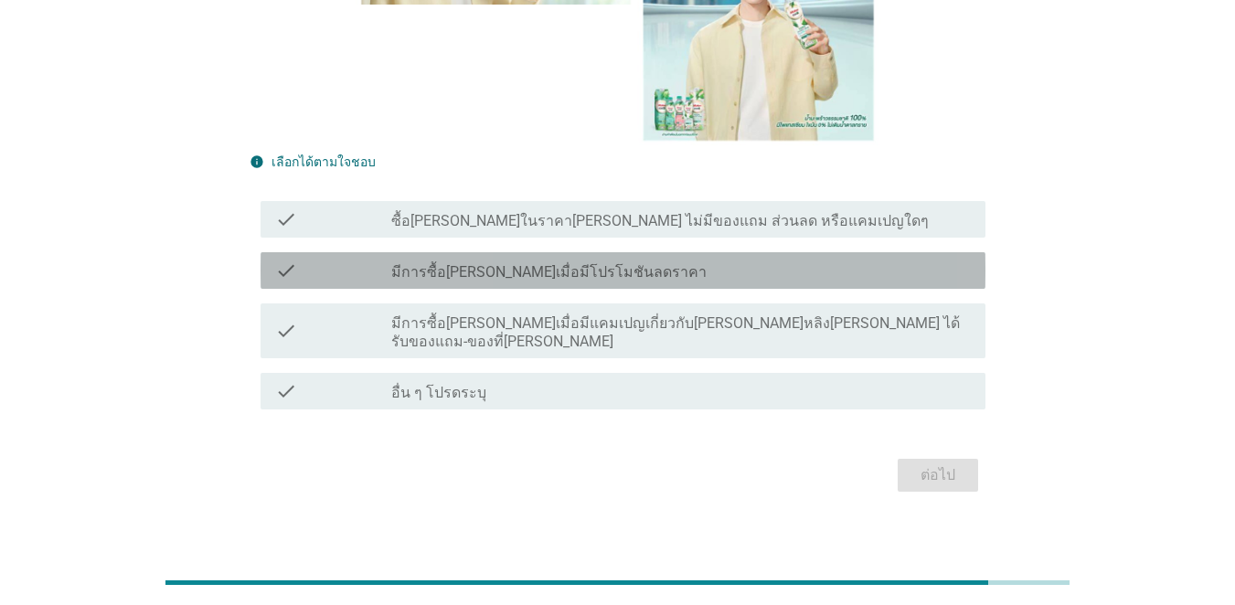
click at [531, 267] on label "มีการซื้อ[PERSON_NAME]เมื่อมีโปรโมชันลดราคา" at bounding box center [548, 272] width 315 height 18
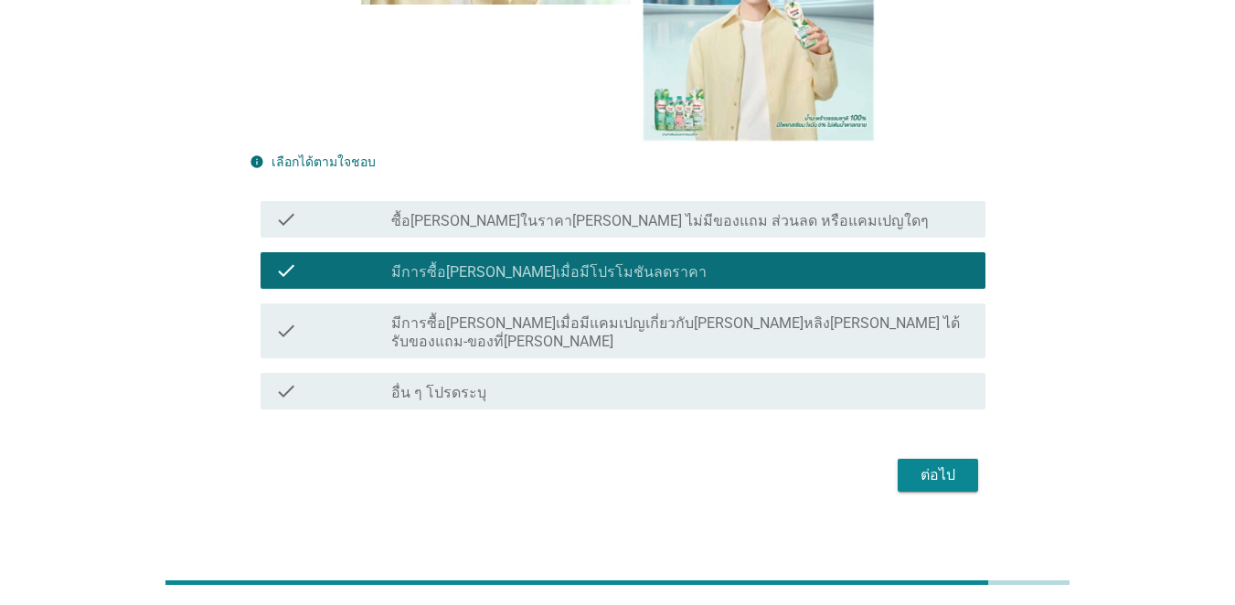
click at [900, 469] on button "ต่อไป" at bounding box center [938, 475] width 80 height 33
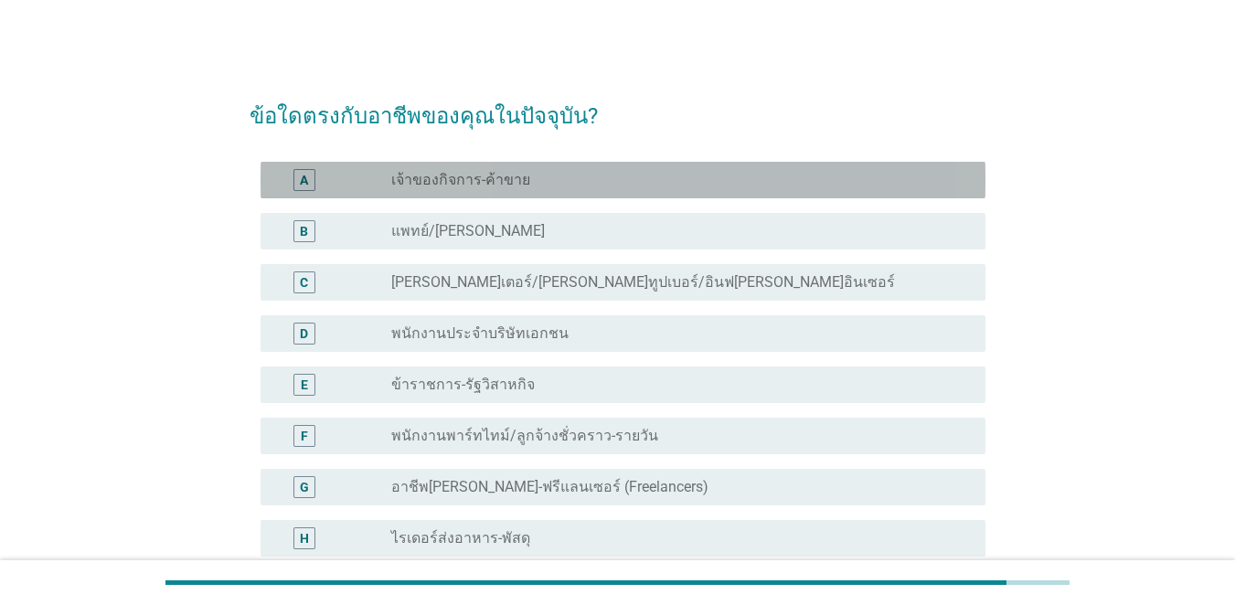
click at [438, 180] on label "เจ้าของกิจการ-ค้าขาย" at bounding box center [460, 180] width 139 height 18
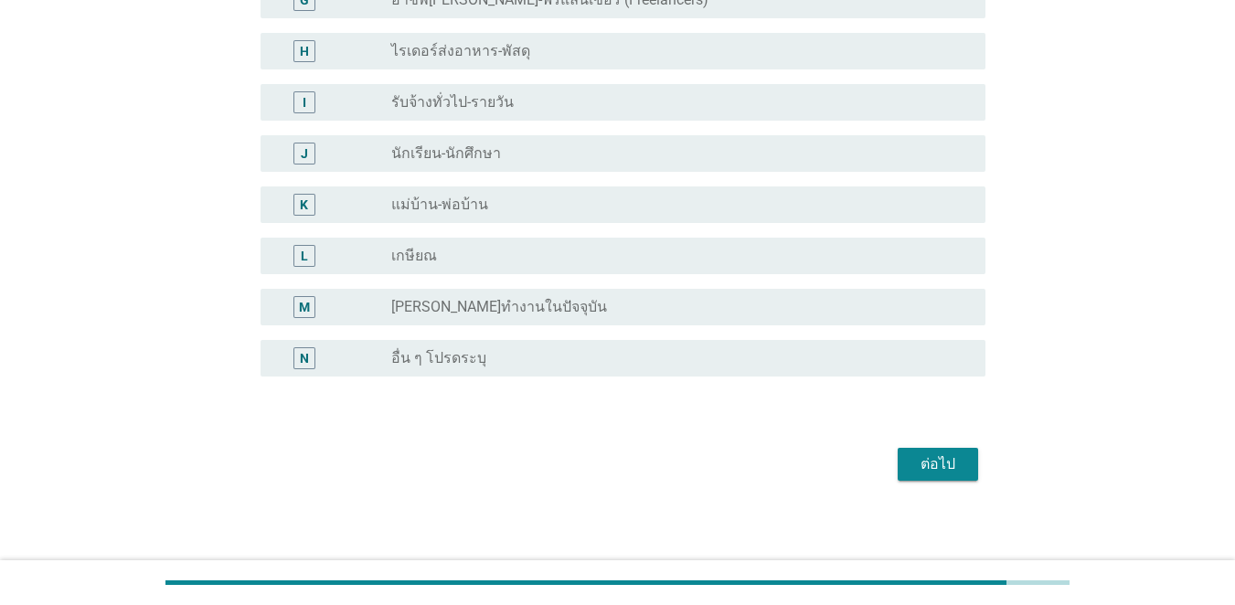
scroll to position [494, 0]
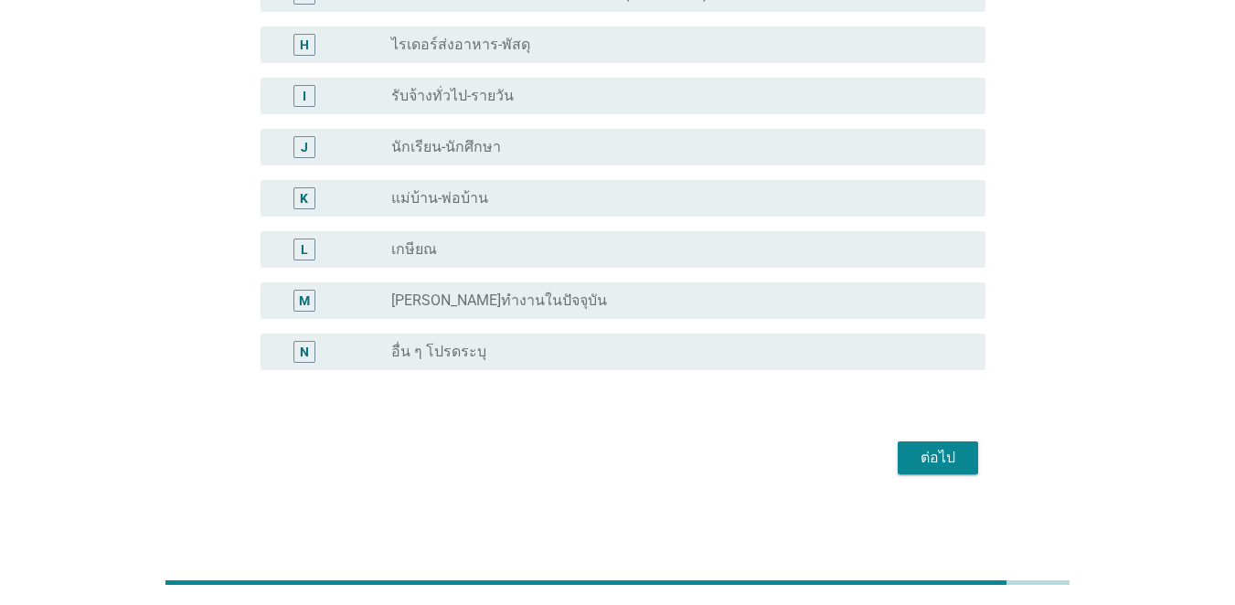
click at [900, 445] on button "ต่อไป" at bounding box center [938, 458] width 80 height 33
